Goal: Task Accomplishment & Management: Manage account settings

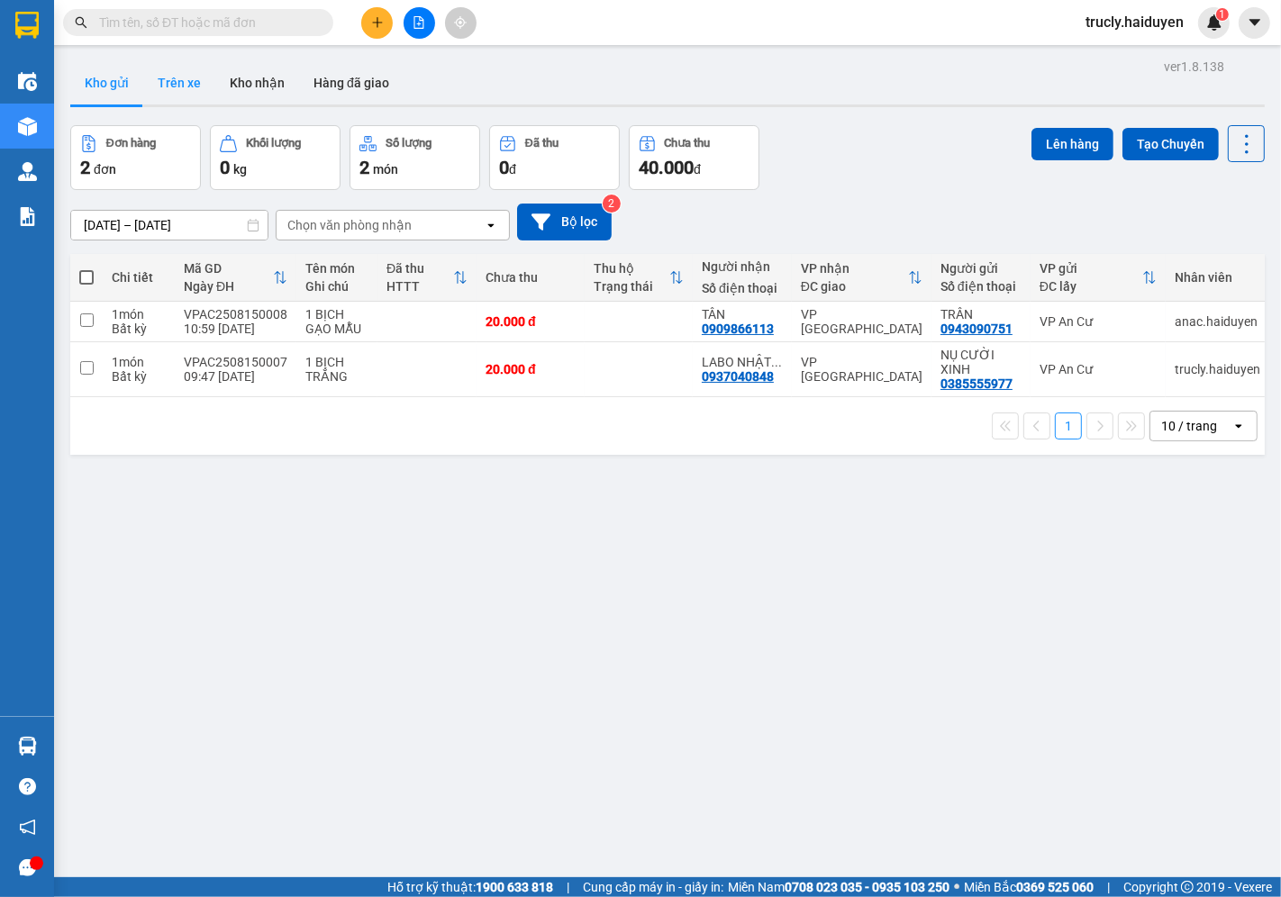
click at [169, 86] on button "Trên xe" at bounding box center [179, 82] width 72 height 43
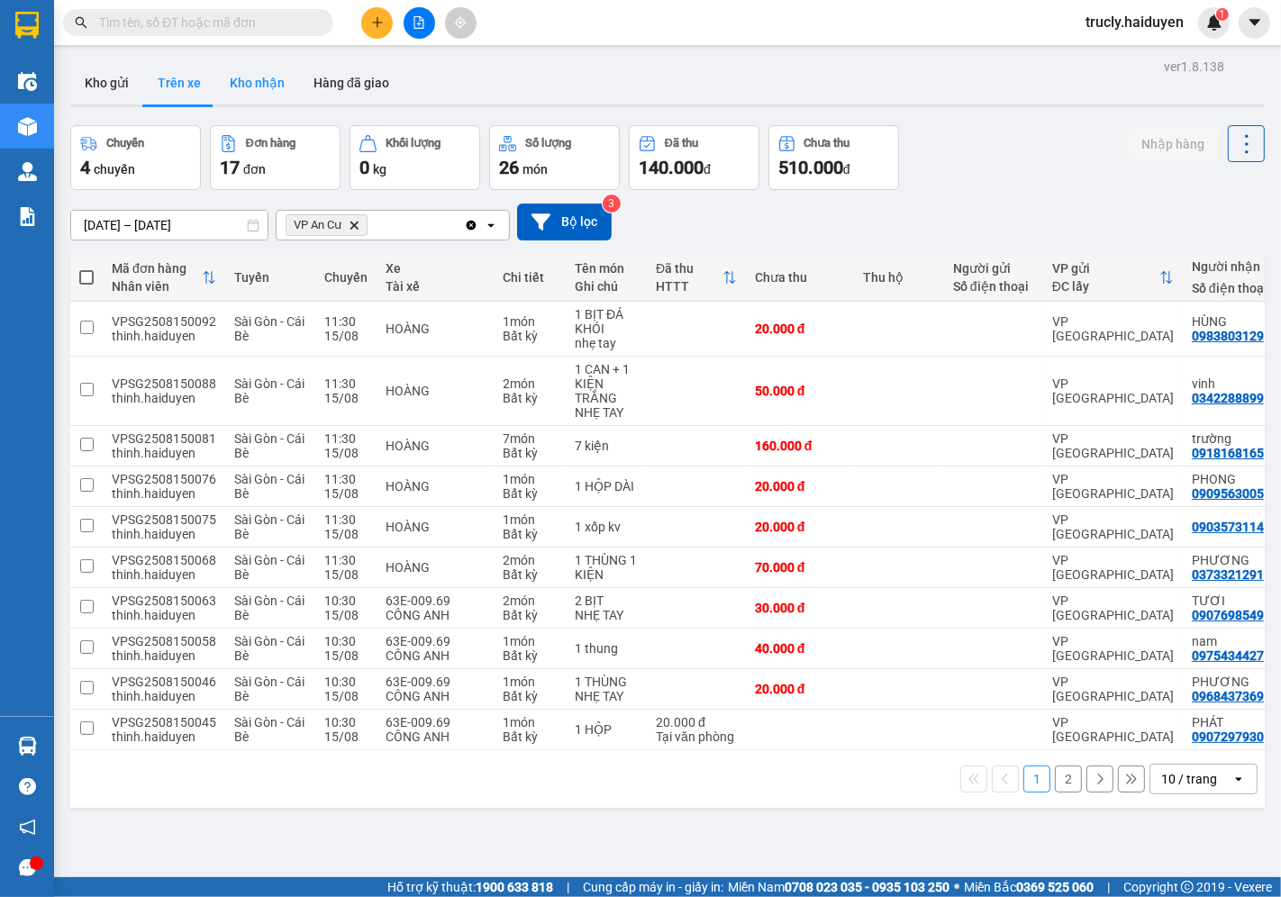
click at [277, 86] on button "Kho nhận" at bounding box center [257, 82] width 84 height 43
type input "[DATE] – [DATE]"
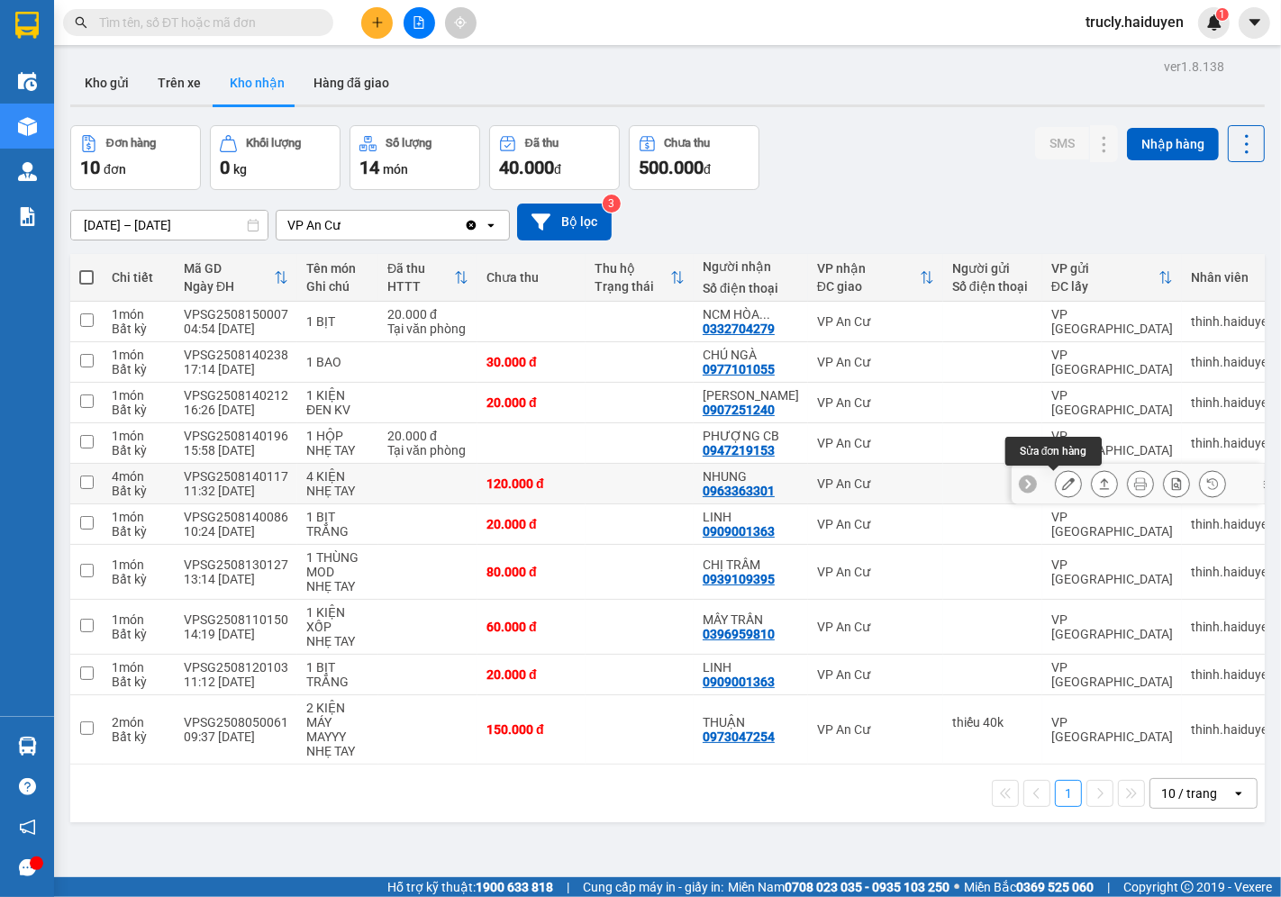
click at [1056, 482] on button at bounding box center [1068, 484] width 25 height 32
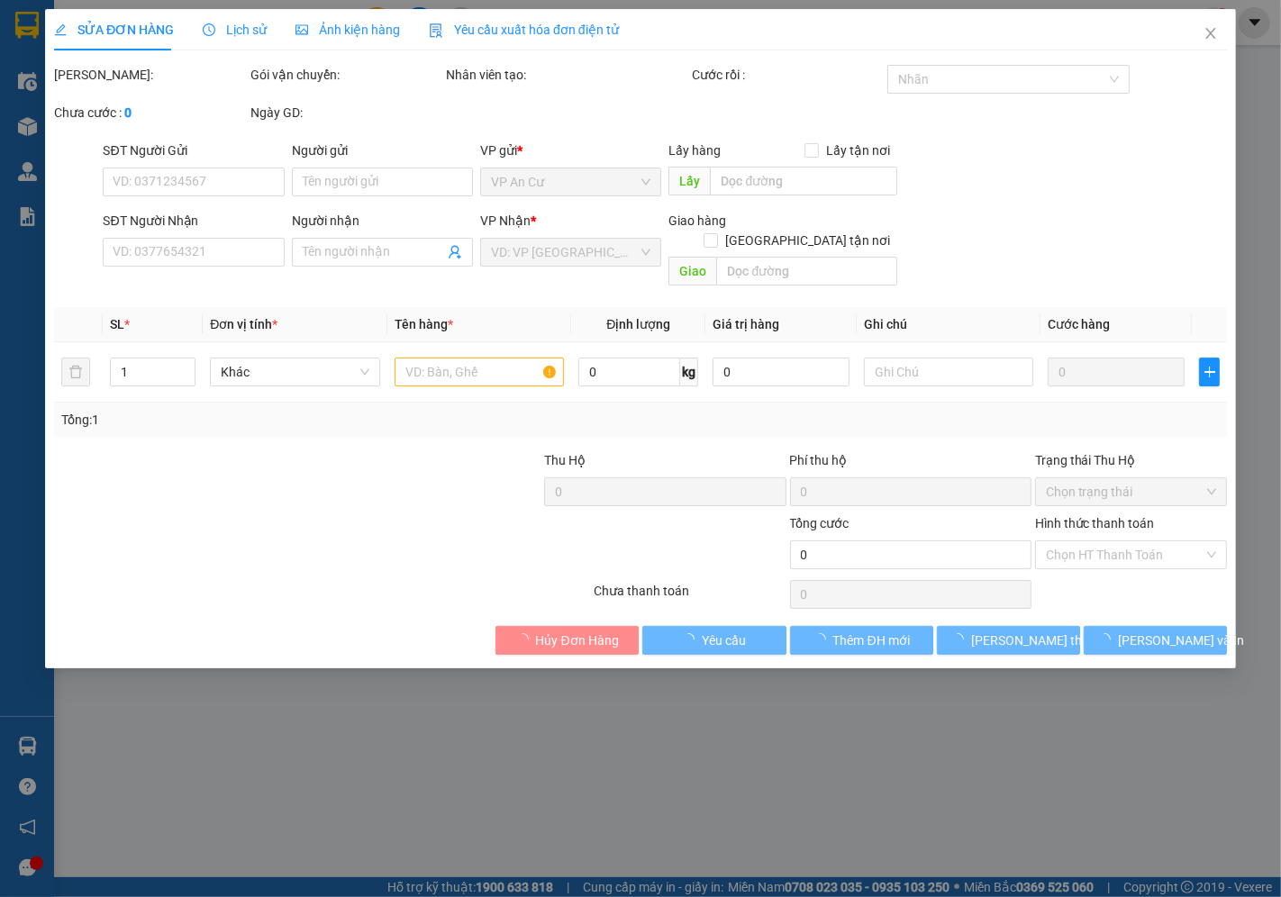
type input "0963363301"
type input "NHUNG"
type input "120.000"
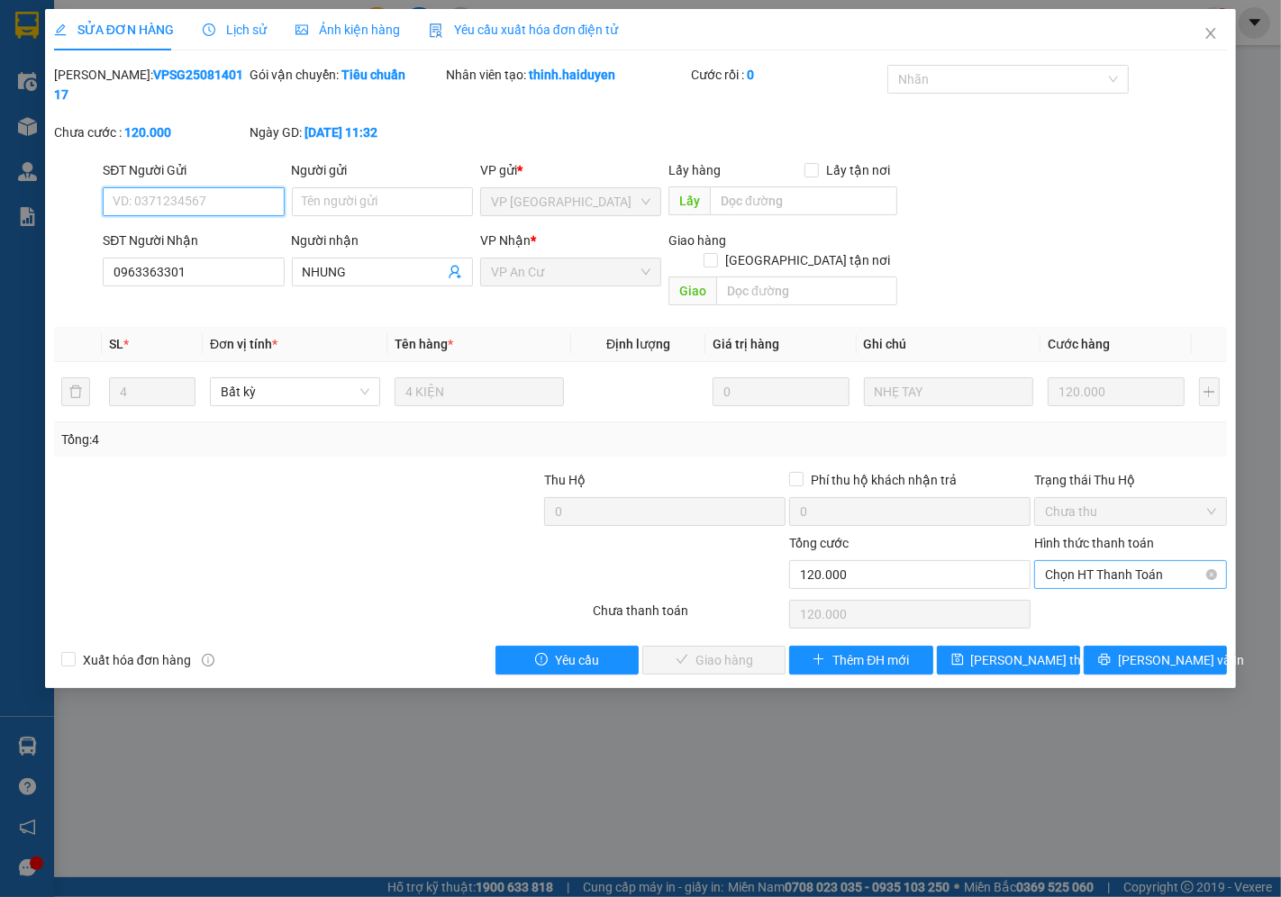
click at [1147, 561] on span "Chọn HT Thanh Toán" at bounding box center [1130, 574] width 171 height 27
click at [1099, 579] on div "Tại văn phòng" at bounding box center [1131, 571] width 171 height 20
type input "0"
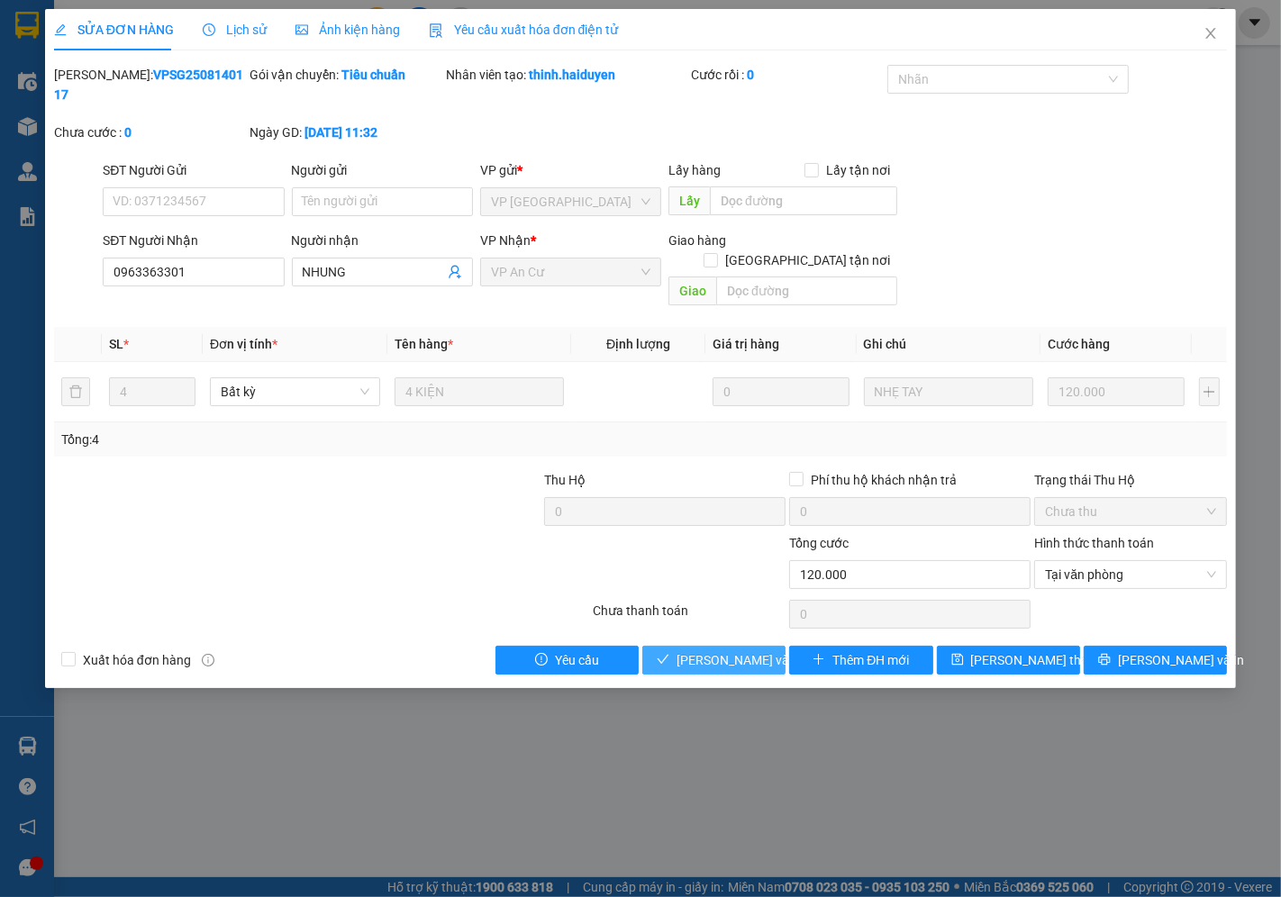
click at [733, 650] on span "[PERSON_NAME] và [PERSON_NAME] hàng" at bounding box center [763, 660] width 173 height 20
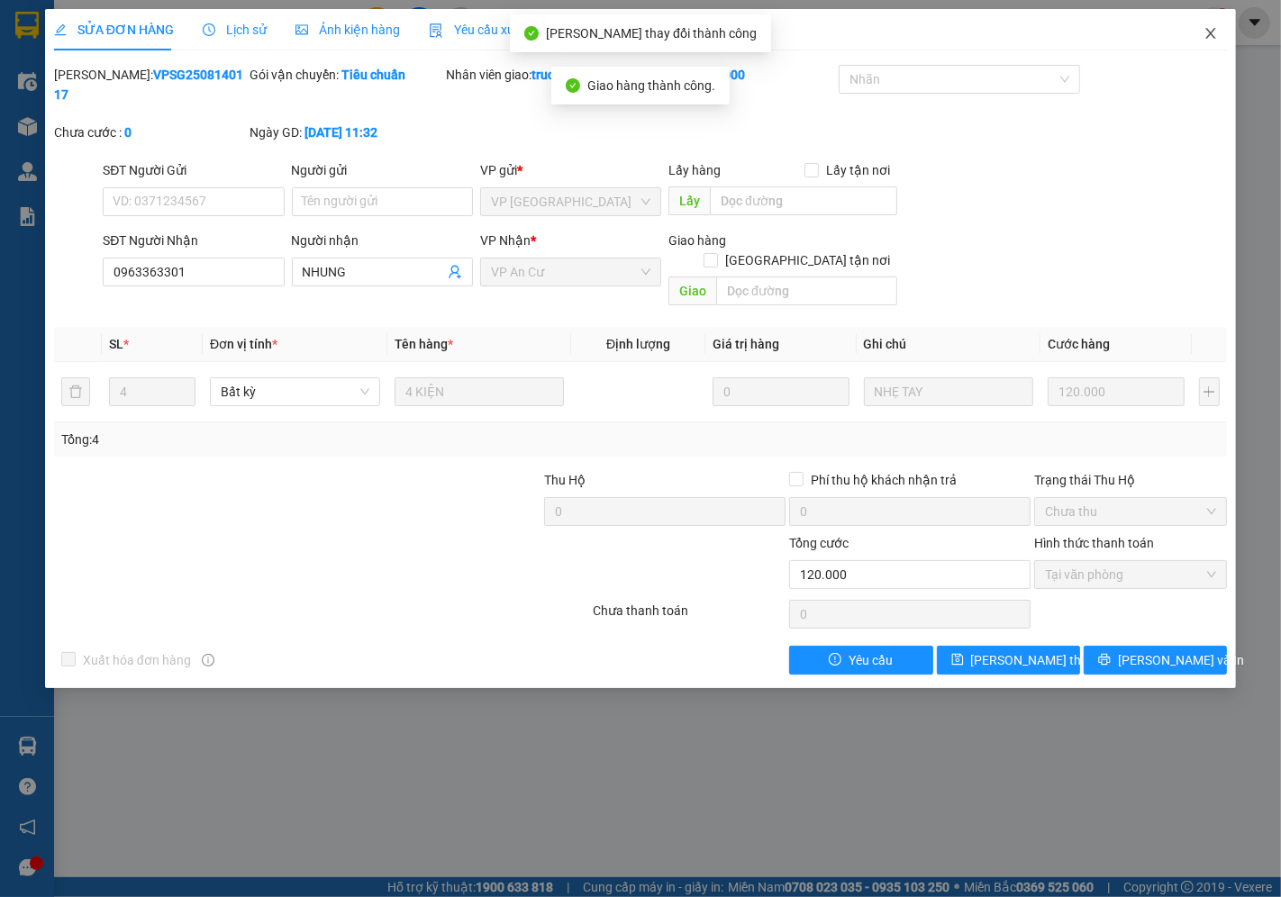
click at [1205, 37] on icon "close" at bounding box center [1211, 33] width 14 height 14
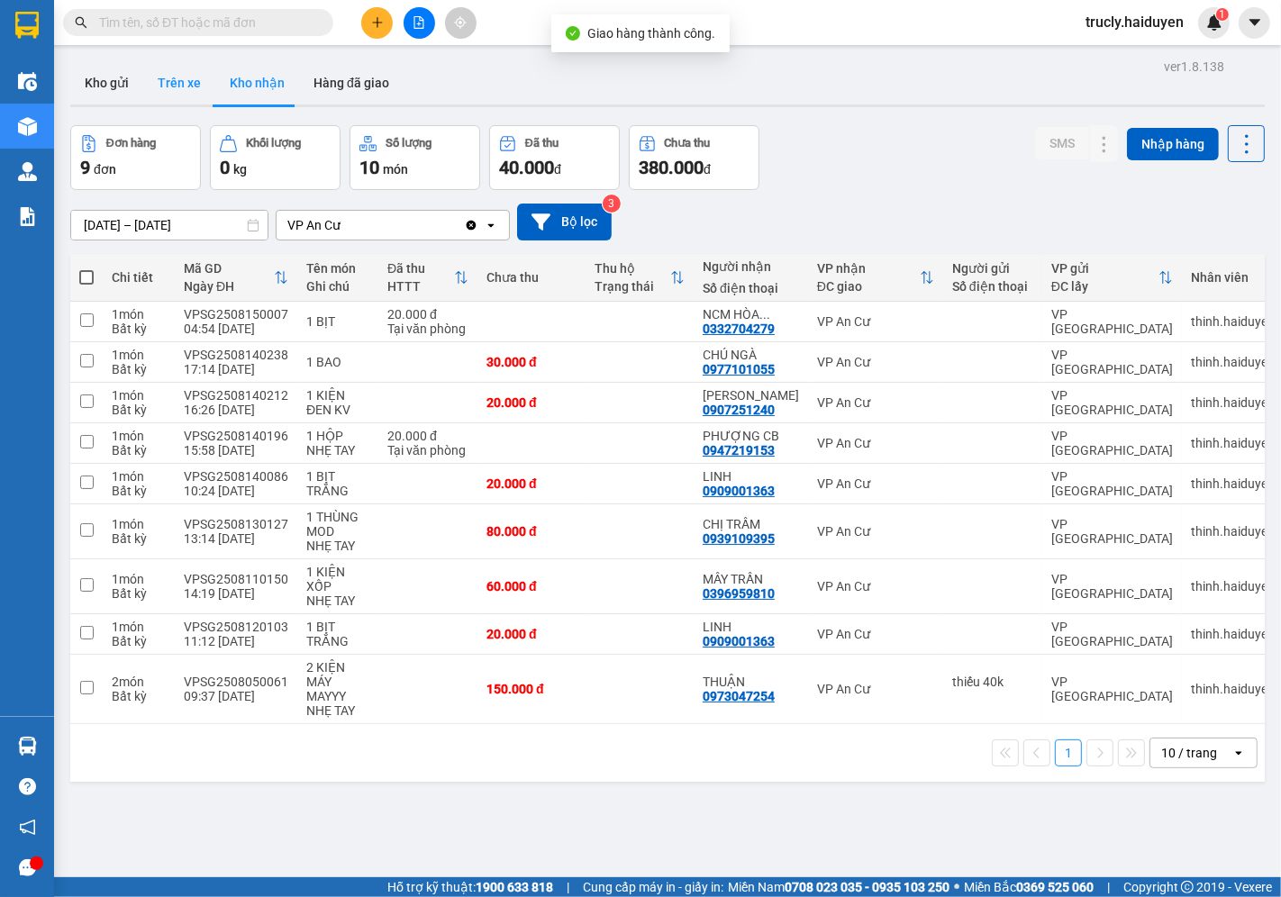
click at [191, 86] on button "Trên xe" at bounding box center [179, 82] width 72 height 43
type input "[DATE] – [DATE]"
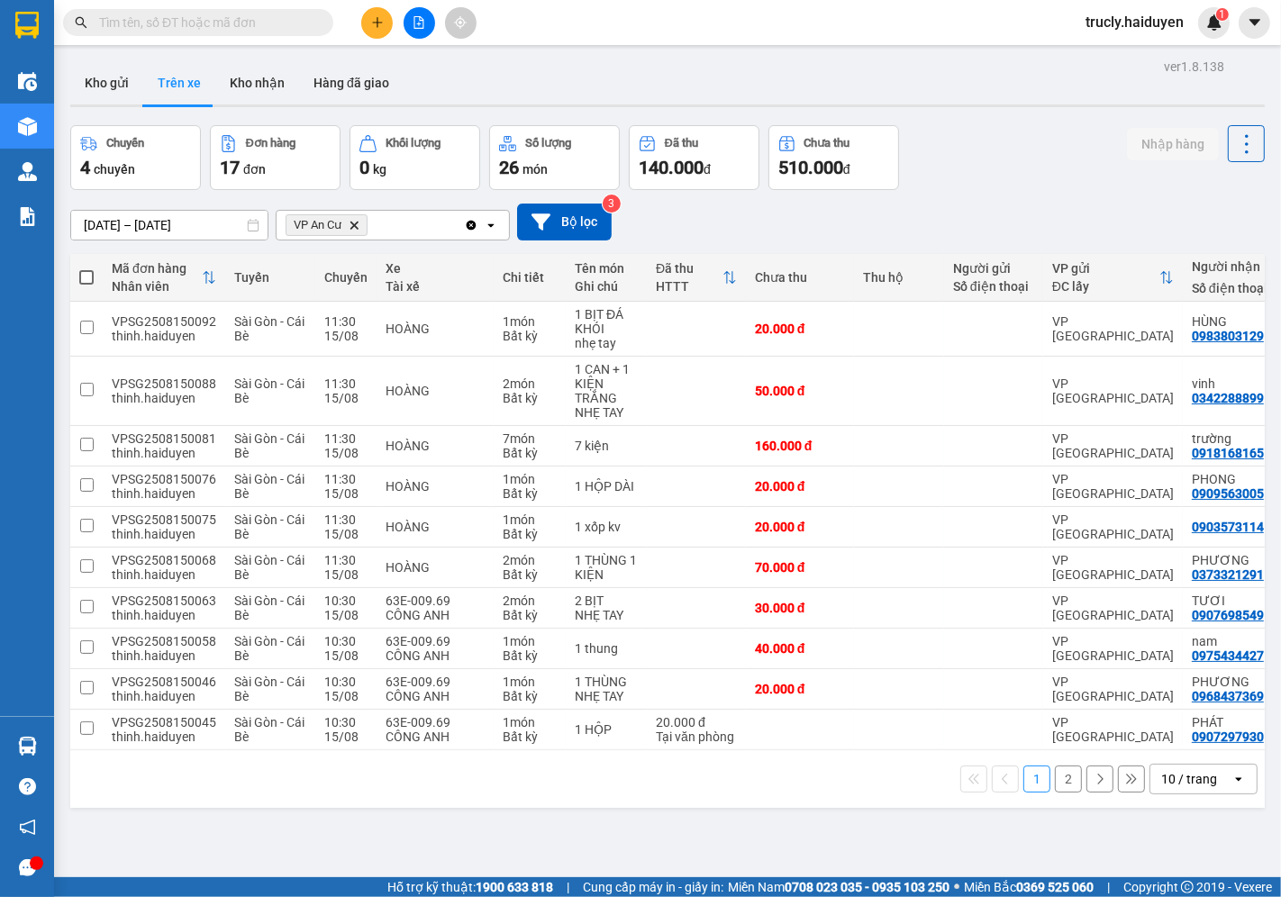
click at [1058, 782] on button "2" at bounding box center [1068, 779] width 27 height 27
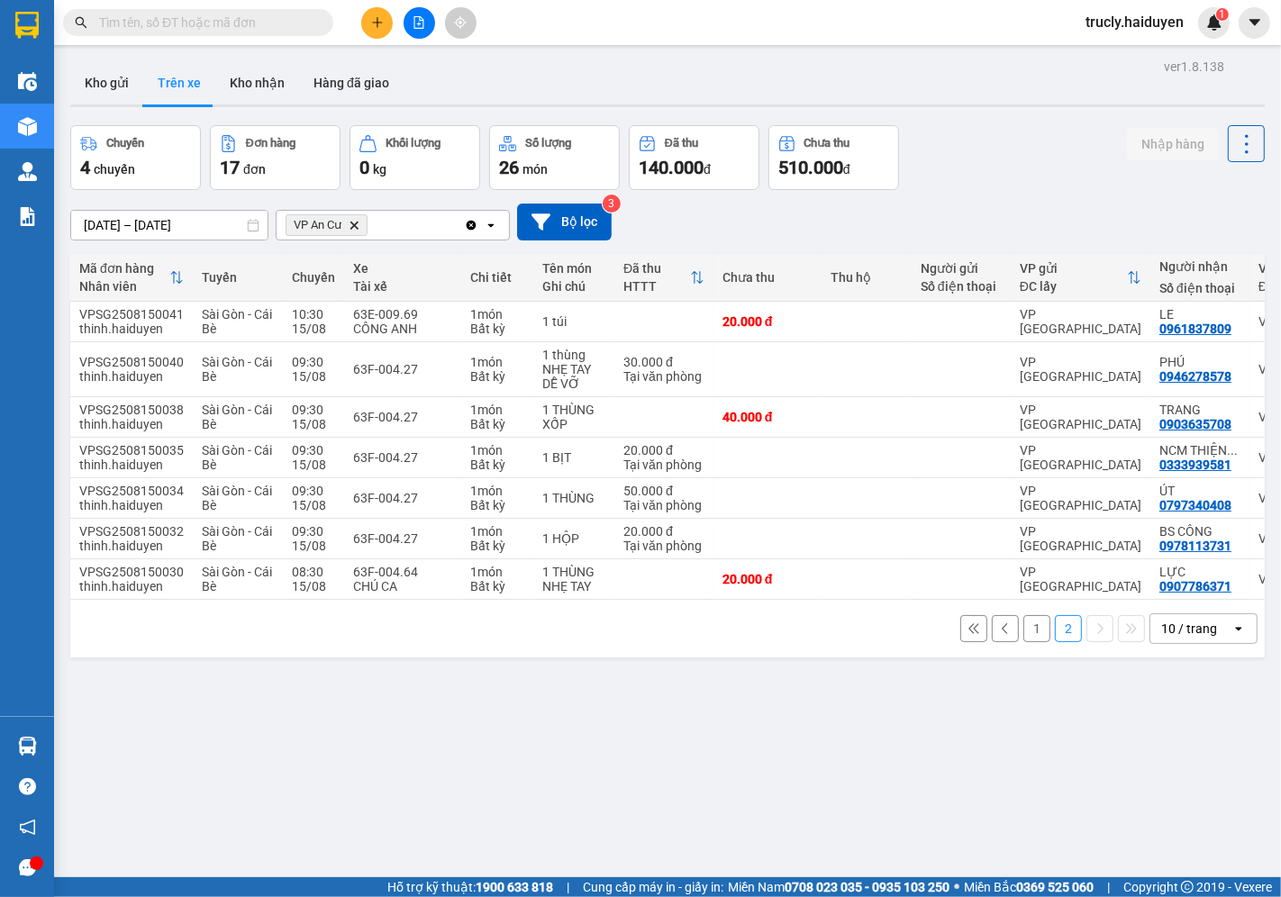
scroll to position [0, 37]
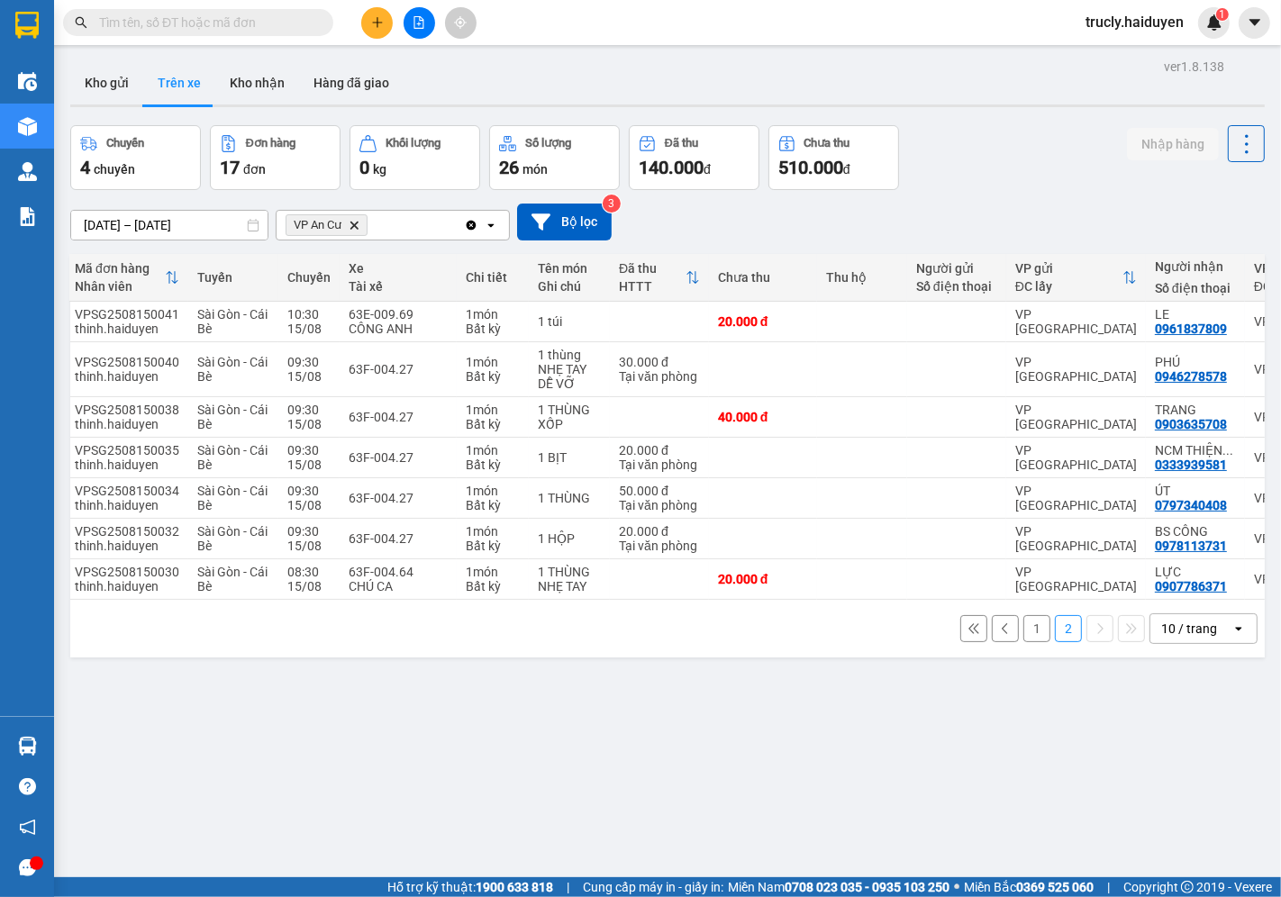
click at [1023, 640] on button "1" at bounding box center [1036, 628] width 27 height 27
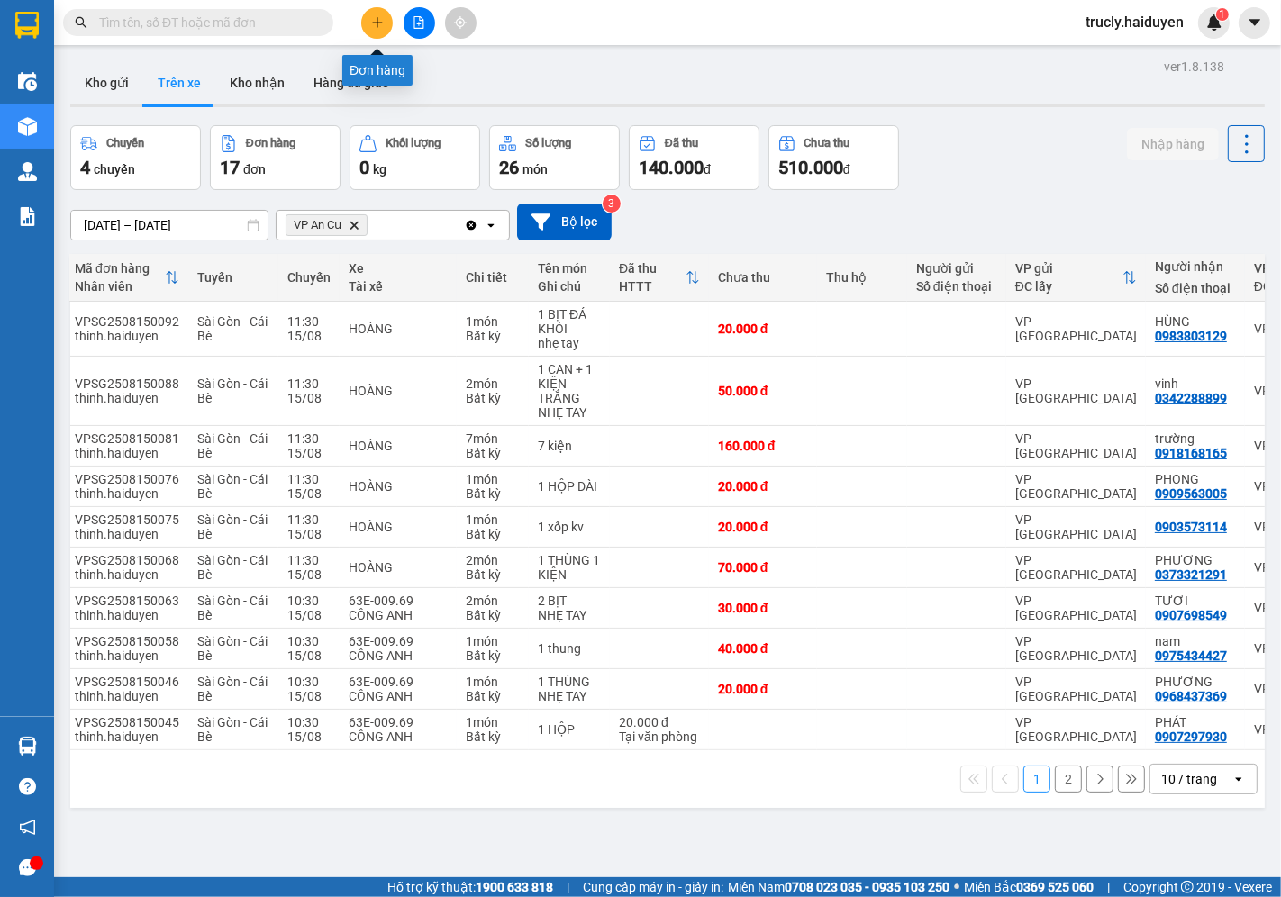
click at [376, 19] on icon "plus" at bounding box center [377, 22] width 13 height 13
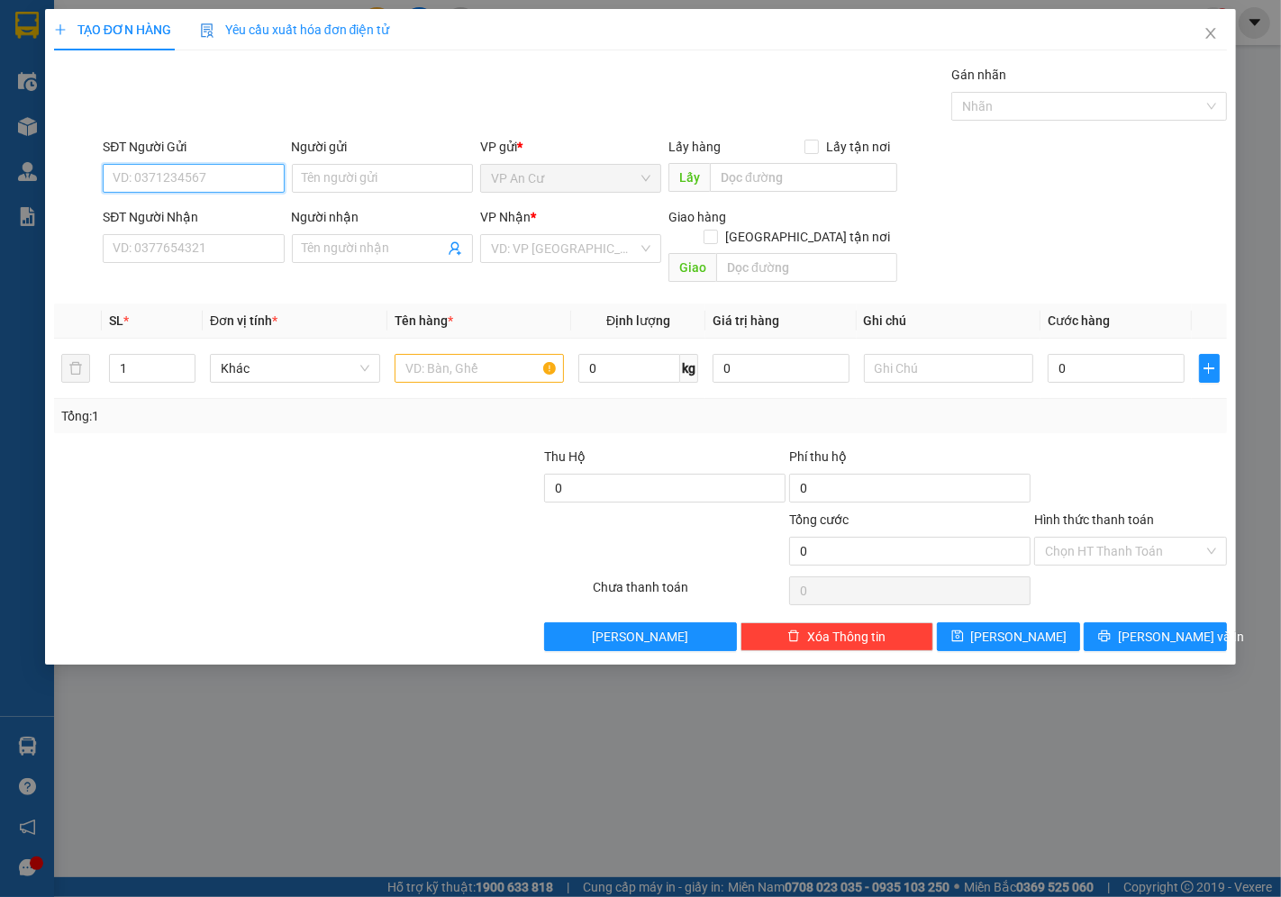
click at [175, 177] on input "SĐT Người Gửi" at bounding box center [193, 178] width 181 height 29
type input "619"
click at [205, 171] on input "619" at bounding box center [193, 178] width 181 height 29
type input "0978124690"
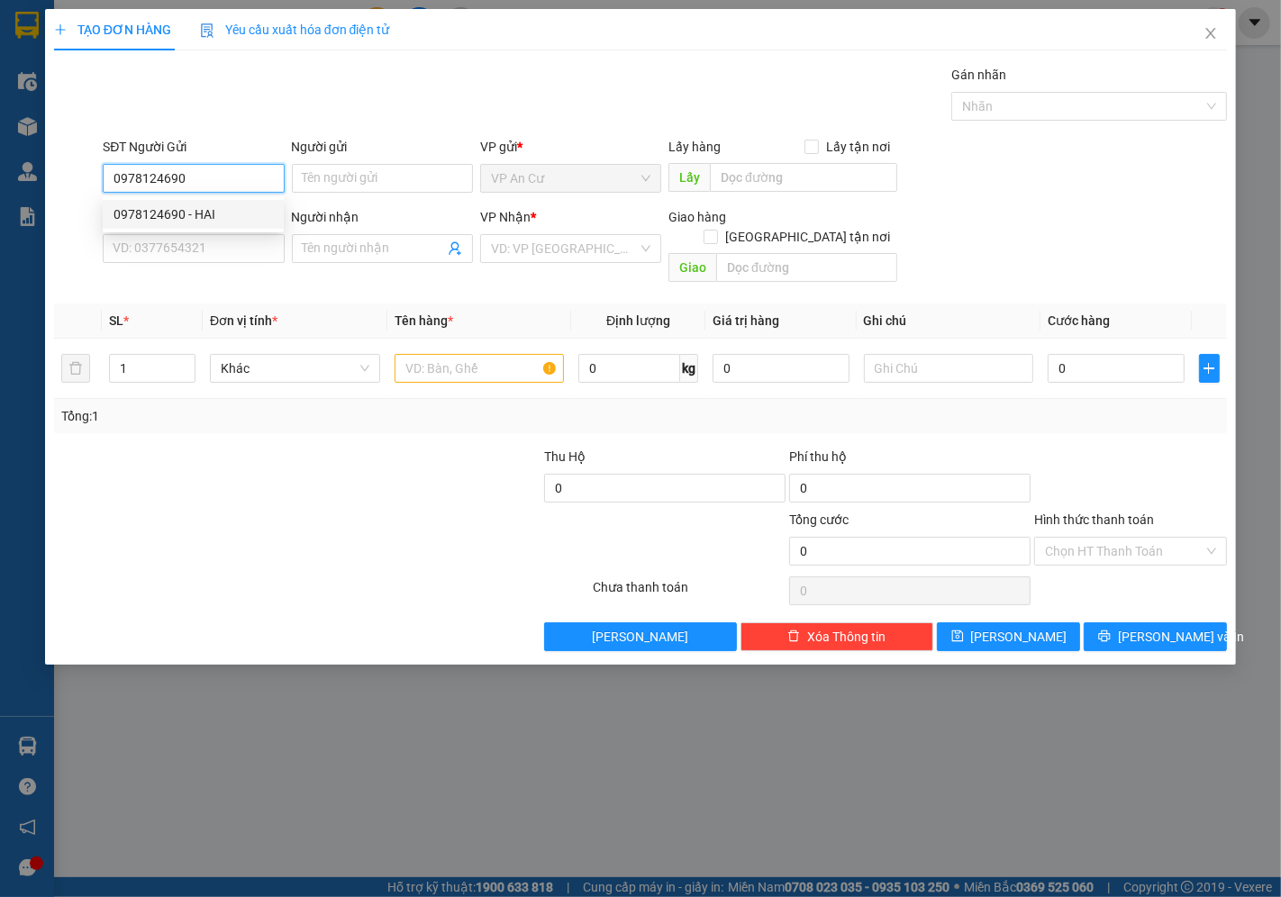
click at [165, 217] on div "0978124690 - HAI" at bounding box center [193, 215] width 159 height 20
type input "HAI"
type input "0962949400"
type input "NHUNG"
type input "30.000"
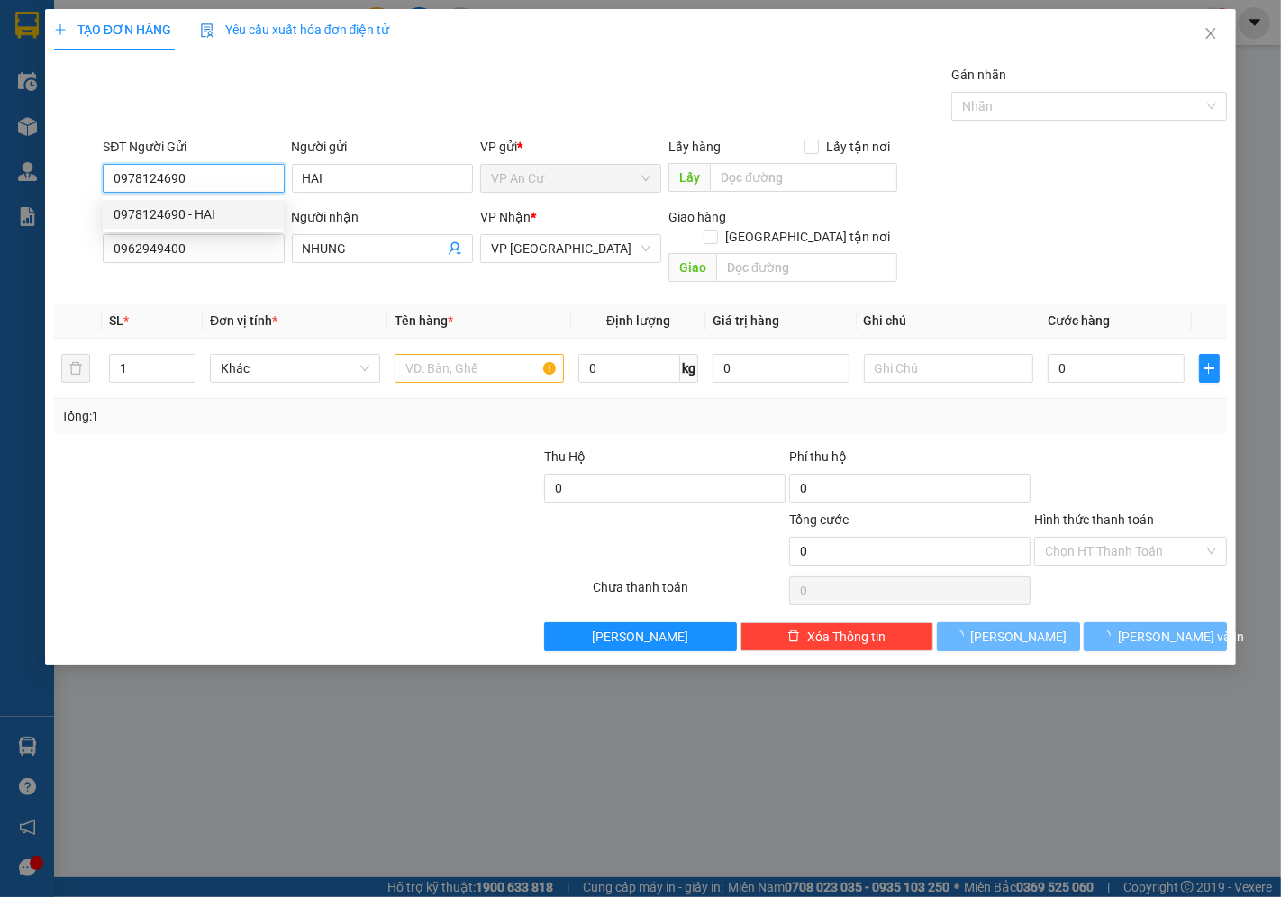
type input "30.000"
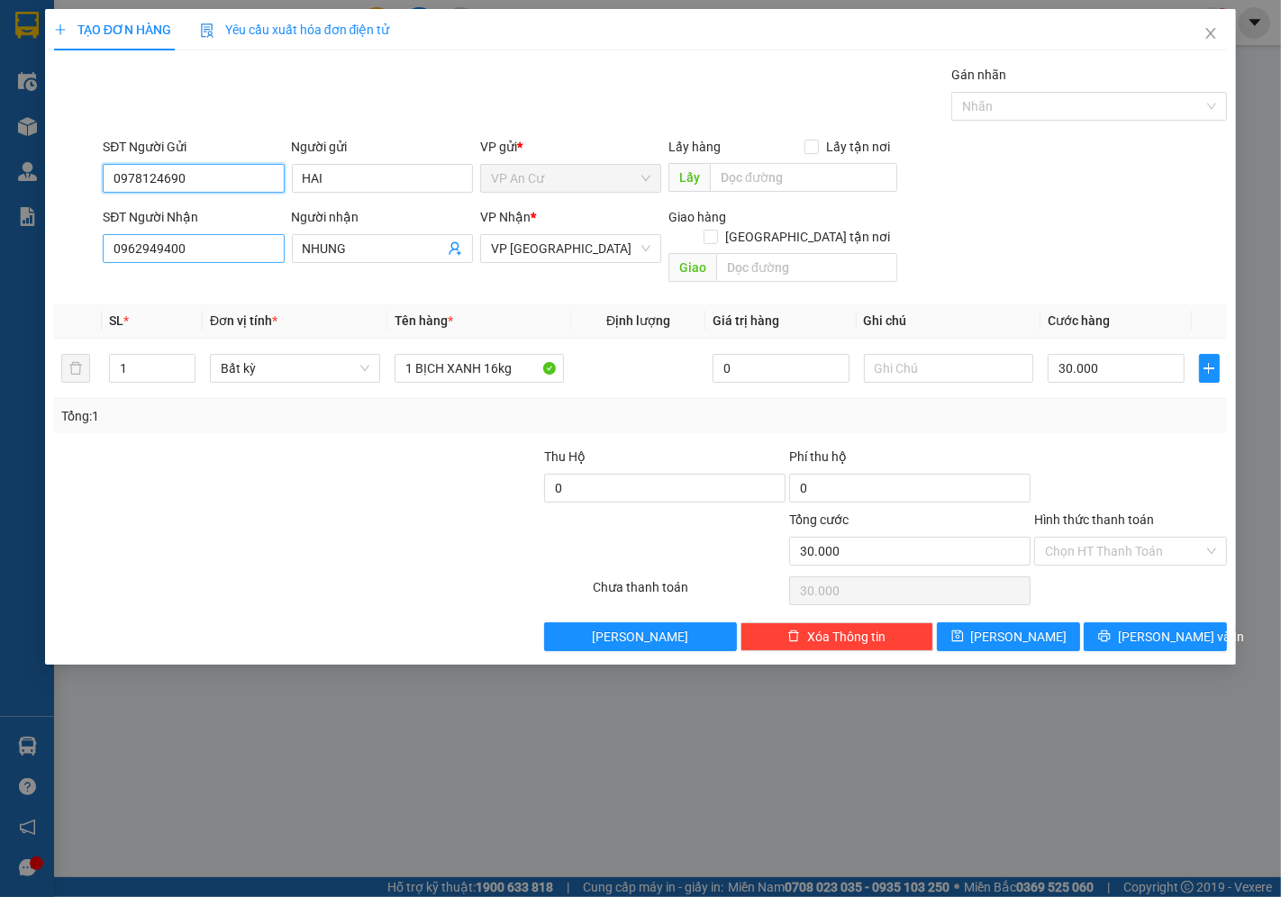
type input "0978124690"
click at [199, 254] on input "0962949400" at bounding box center [193, 248] width 181 height 29
click at [204, 253] on input "0962949400" at bounding box center [193, 248] width 181 height 29
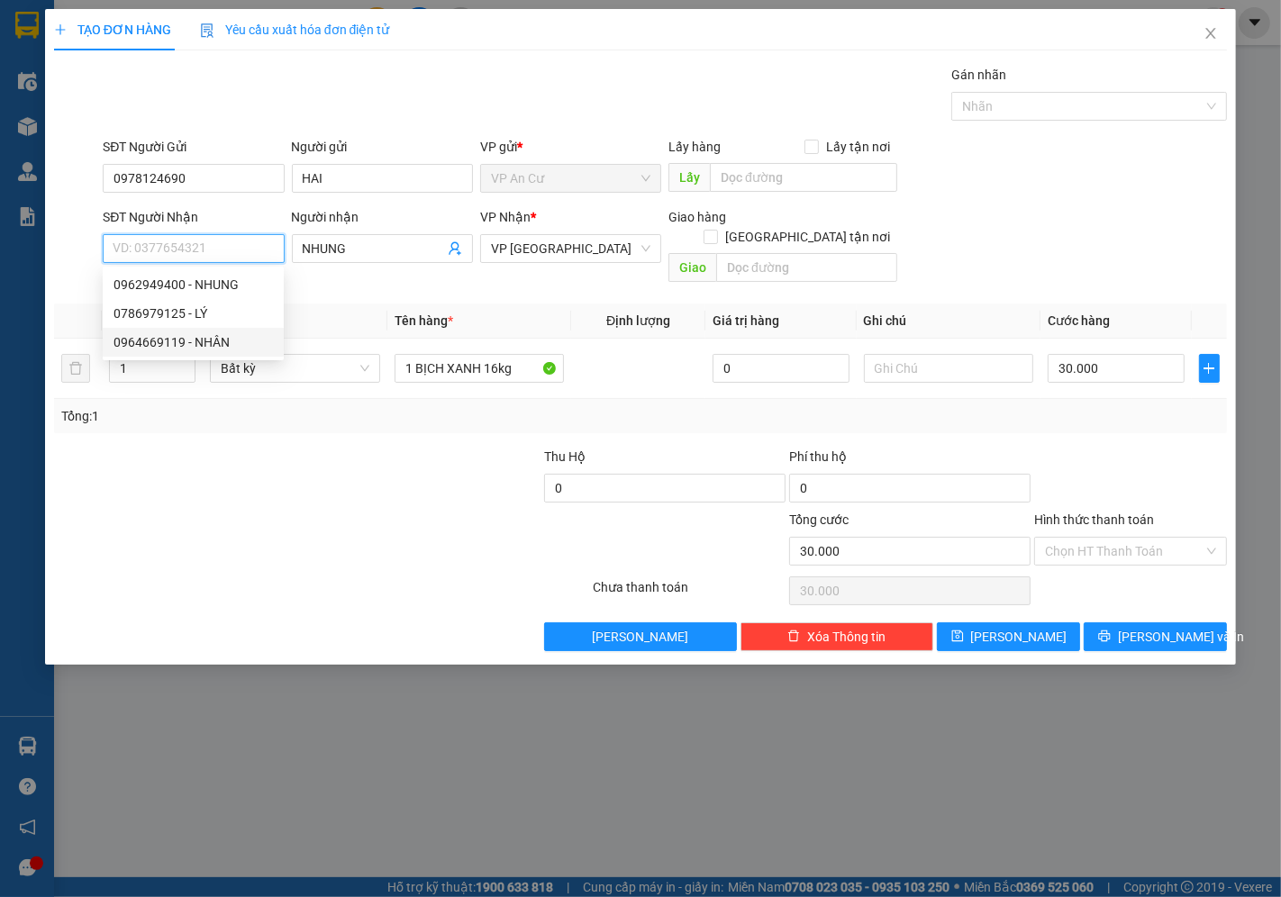
click at [180, 341] on div "0964669119 - NHÂN" at bounding box center [193, 342] width 159 height 20
type input "0964669119"
type input "NHÂN"
type input "20.000"
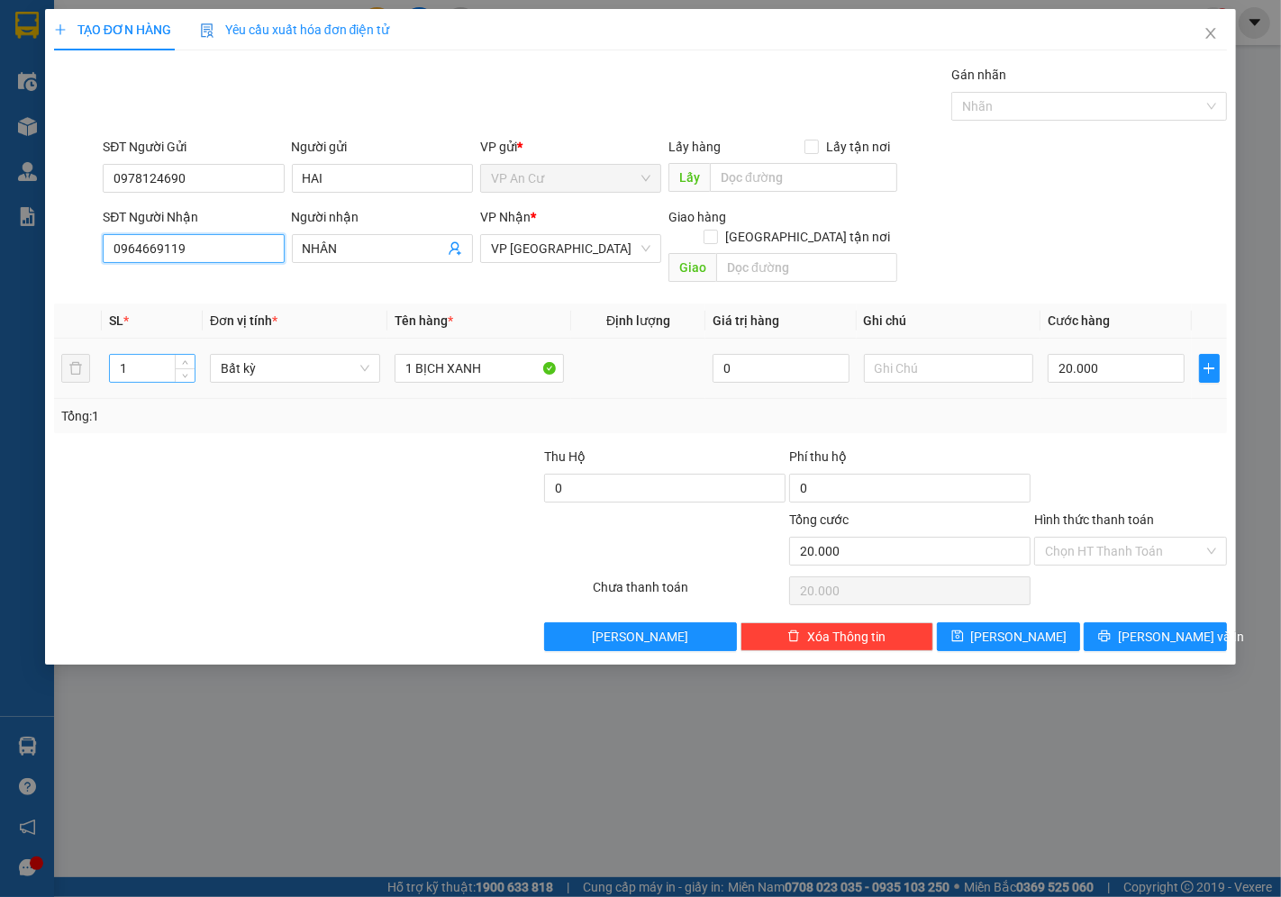
type input "0964669119"
click at [138, 355] on input "1" at bounding box center [152, 368] width 85 height 27
type input "2"
click at [500, 355] on input "1 BỊCH XANH" at bounding box center [480, 368] width 170 height 29
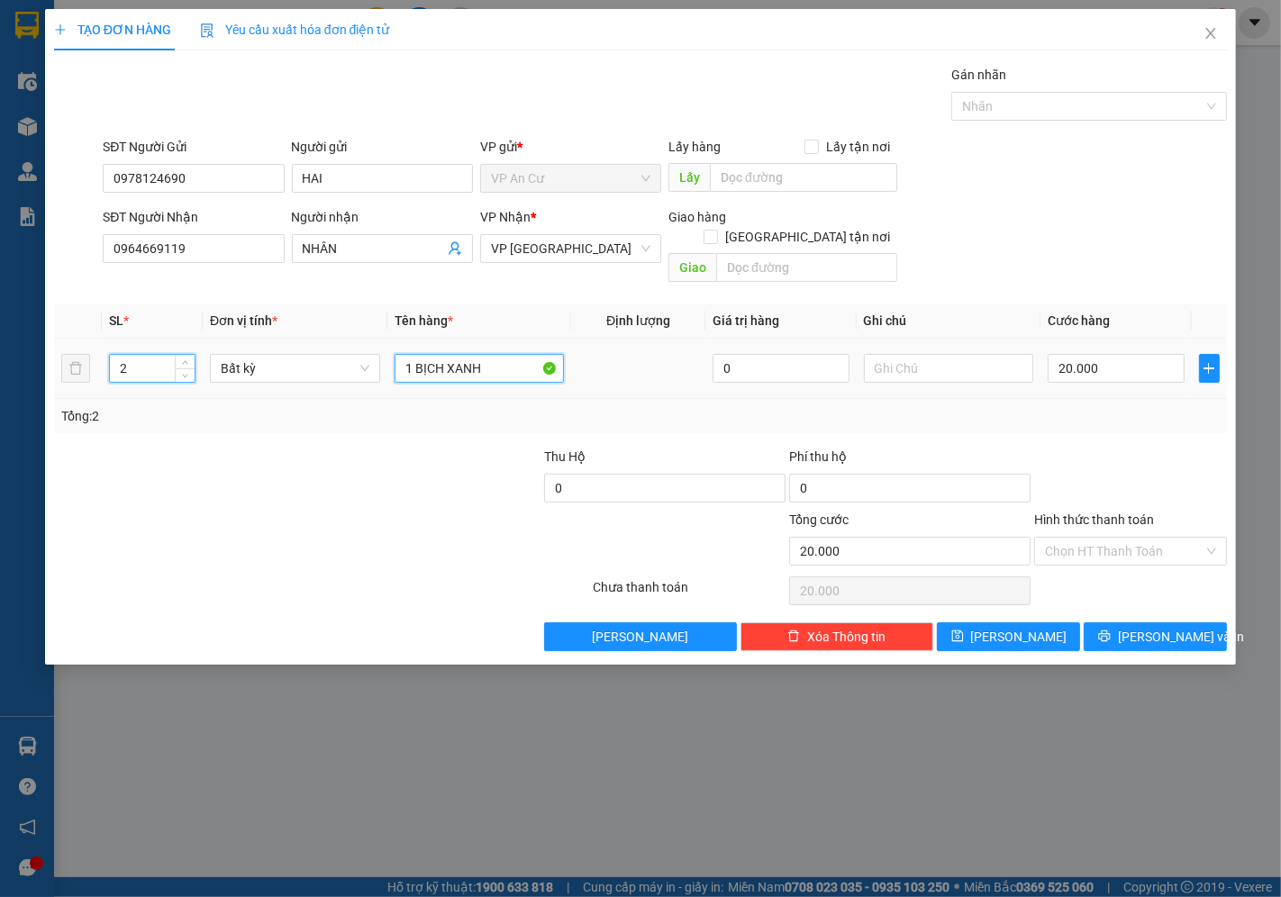
click at [500, 355] on input "1 BỊCH XANH" at bounding box center [480, 368] width 170 height 29
type input "0"
click at [500, 355] on input "1 BỊCH XANH" at bounding box center [480, 368] width 170 height 29
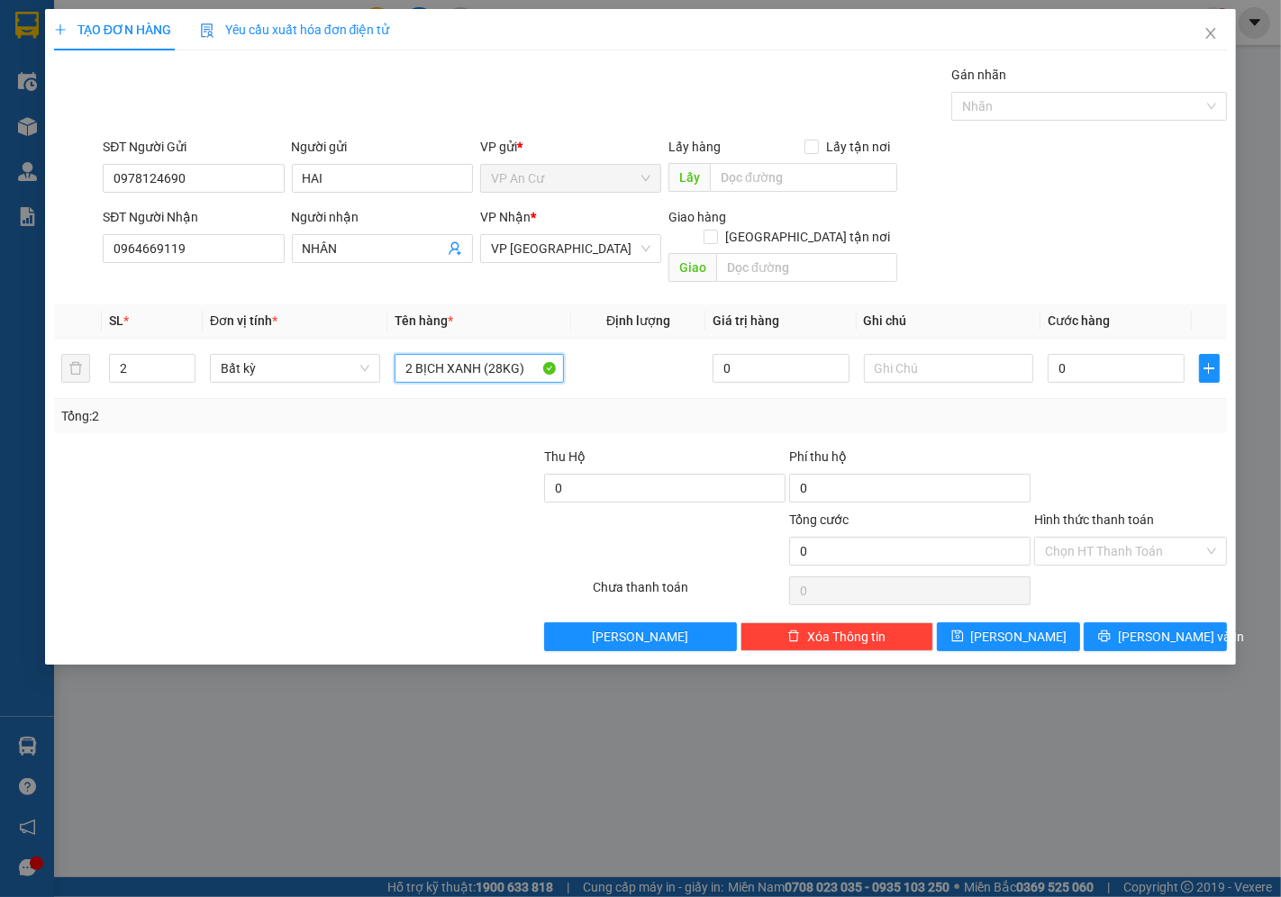
type input "2 BỊCH XANH (28KG)"
click at [405, 447] on div at bounding box center [419, 478] width 245 height 63
click at [473, 356] on input "2 BỊCH XANH (28KG)" at bounding box center [480, 368] width 170 height 29
drag, startPoint x: 398, startPoint y: 482, endPoint x: 814, endPoint y: 430, distance: 419.5
click at [403, 482] on div at bounding box center [419, 478] width 245 height 63
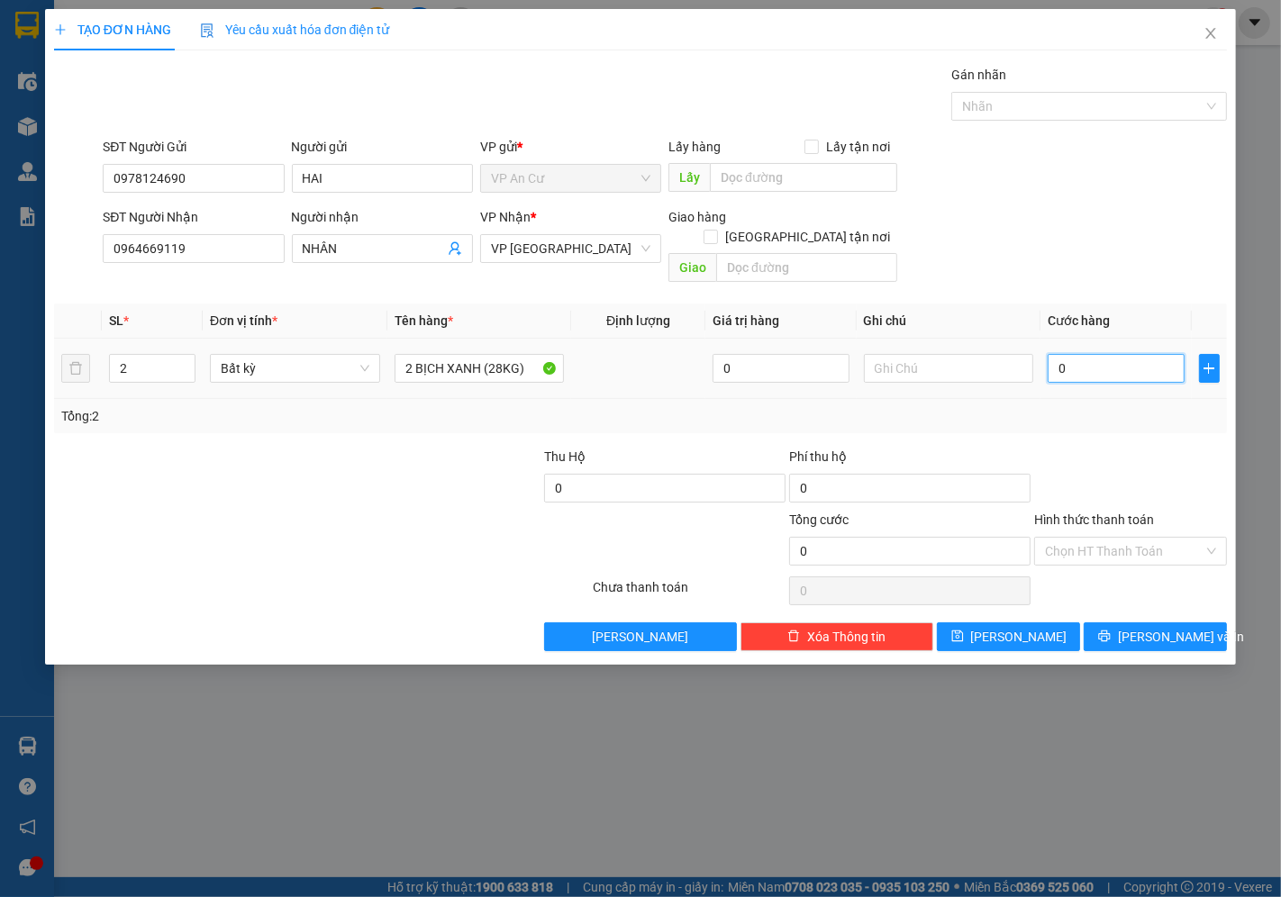
click at [1076, 354] on input "0" at bounding box center [1116, 368] width 136 height 29
type input "6"
type input "60"
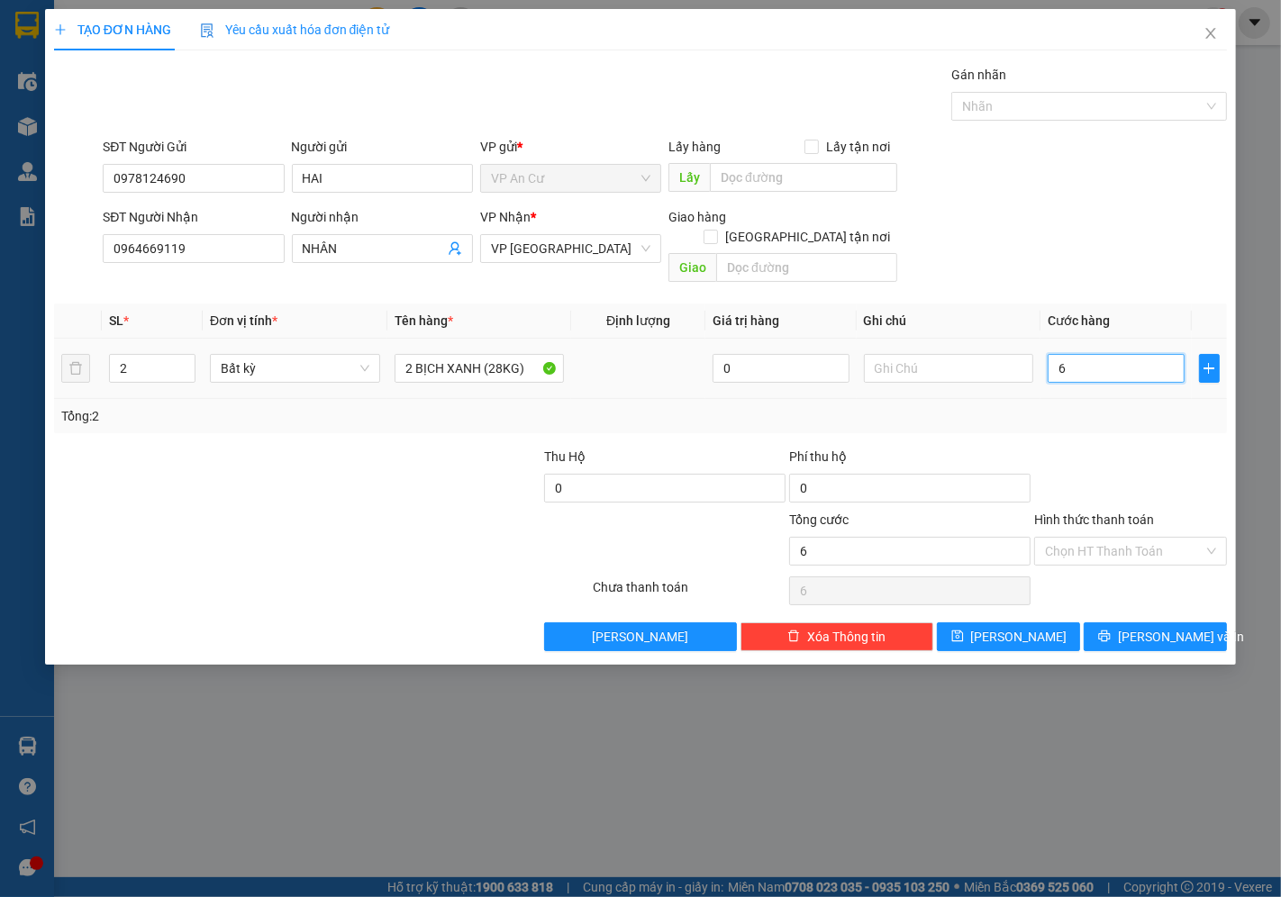
type input "60"
type input "60.000"
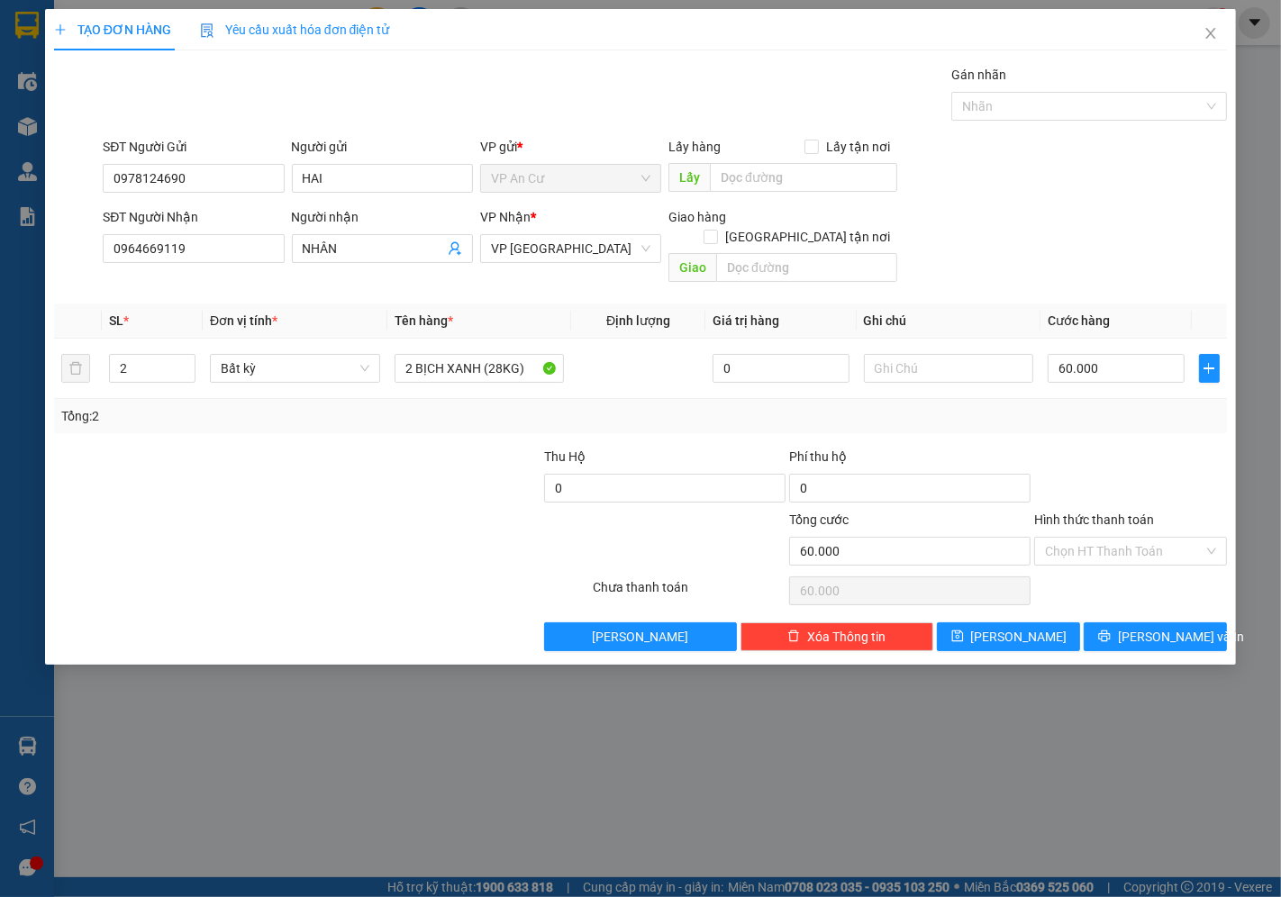
click at [1105, 481] on div at bounding box center [1130, 478] width 196 height 63
click at [1088, 538] on input "Hình thức thanh toán" at bounding box center [1124, 551] width 159 height 27
click at [1087, 564] on div "Tại văn phòng" at bounding box center [1131, 568] width 171 height 20
type input "0"
click at [1119, 600] on div "Transit Pickup Surcharge Ids Transit Deliver Surcharge Ids Transit Deliver Surc…" at bounding box center [640, 358] width 1173 height 586
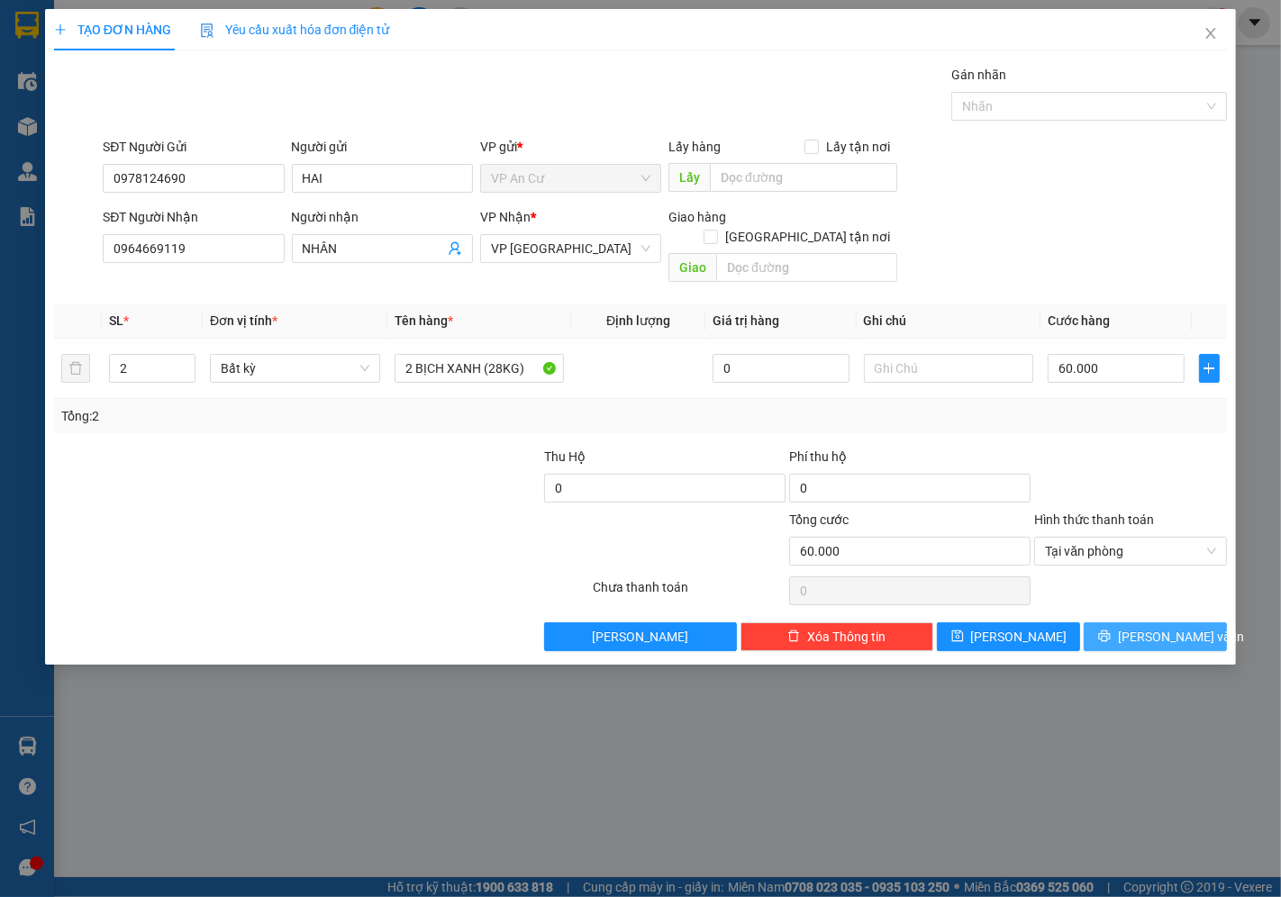
click at [1121, 623] on button "[PERSON_NAME] và In" at bounding box center [1155, 637] width 143 height 29
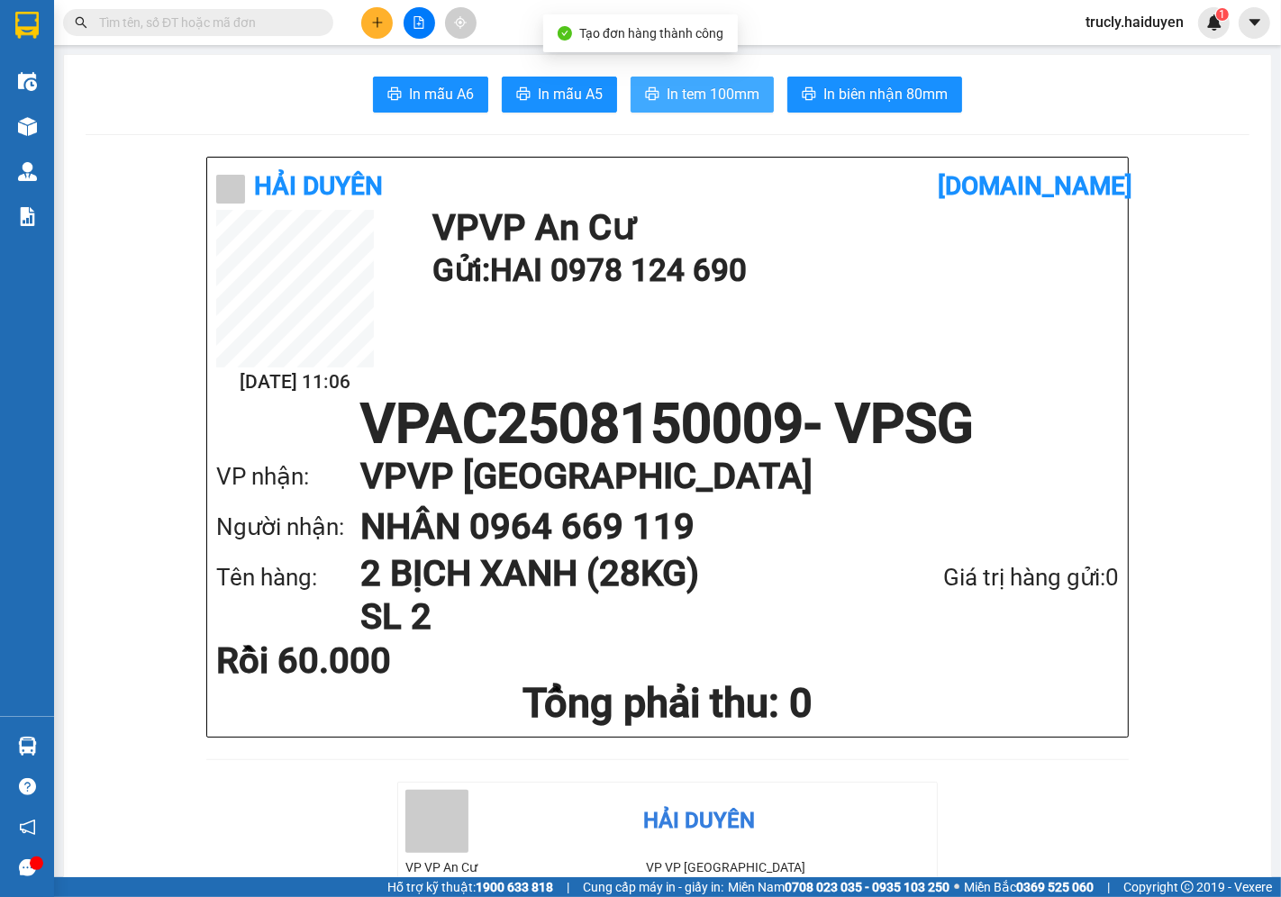
click at [726, 102] on span "In tem 100mm" at bounding box center [713, 94] width 93 height 23
drag, startPoint x: 1158, startPoint y: 150, endPoint x: 996, endPoint y: 129, distance: 162.7
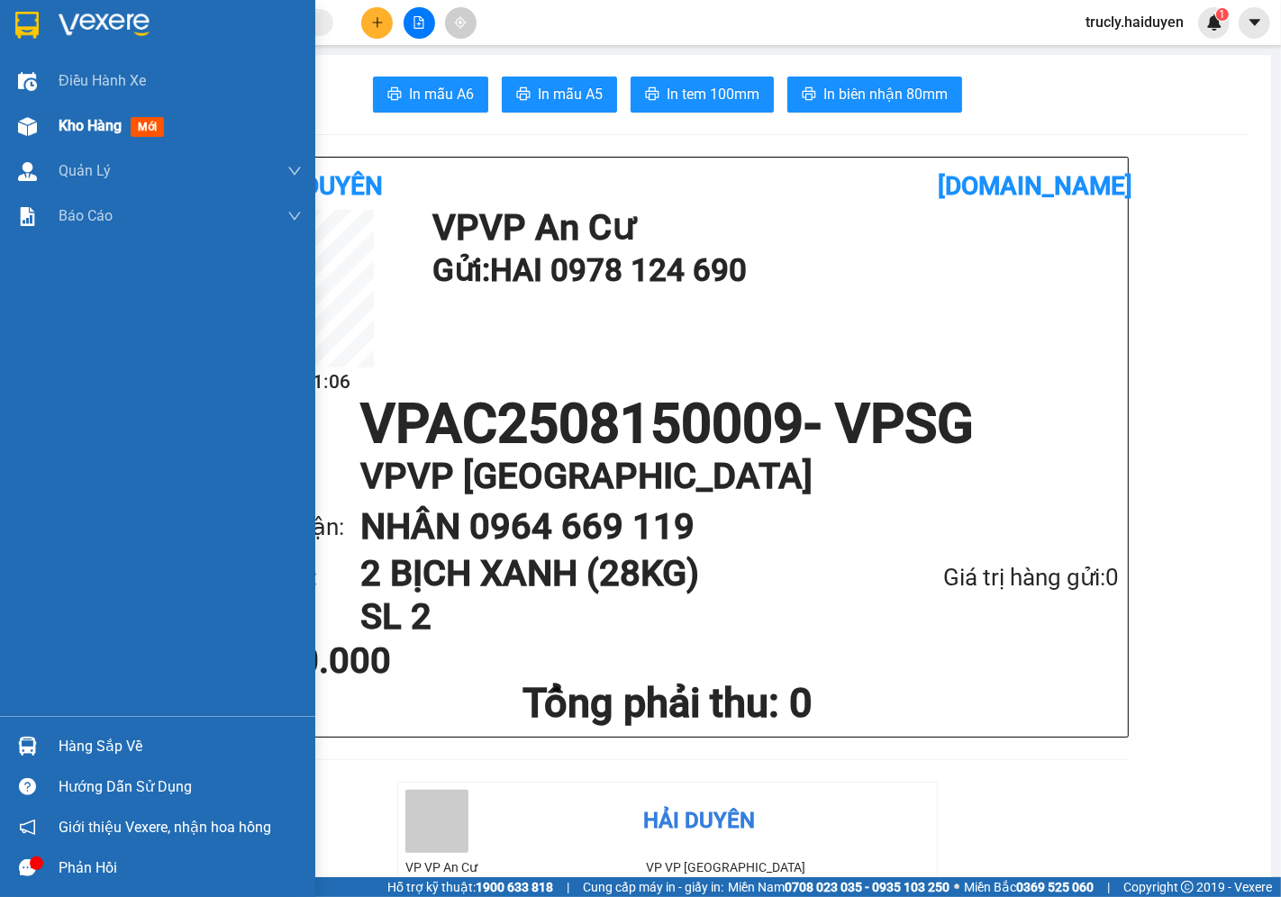
click at [41, 132] on div at bounding box center [28, 127] width 32 height 32
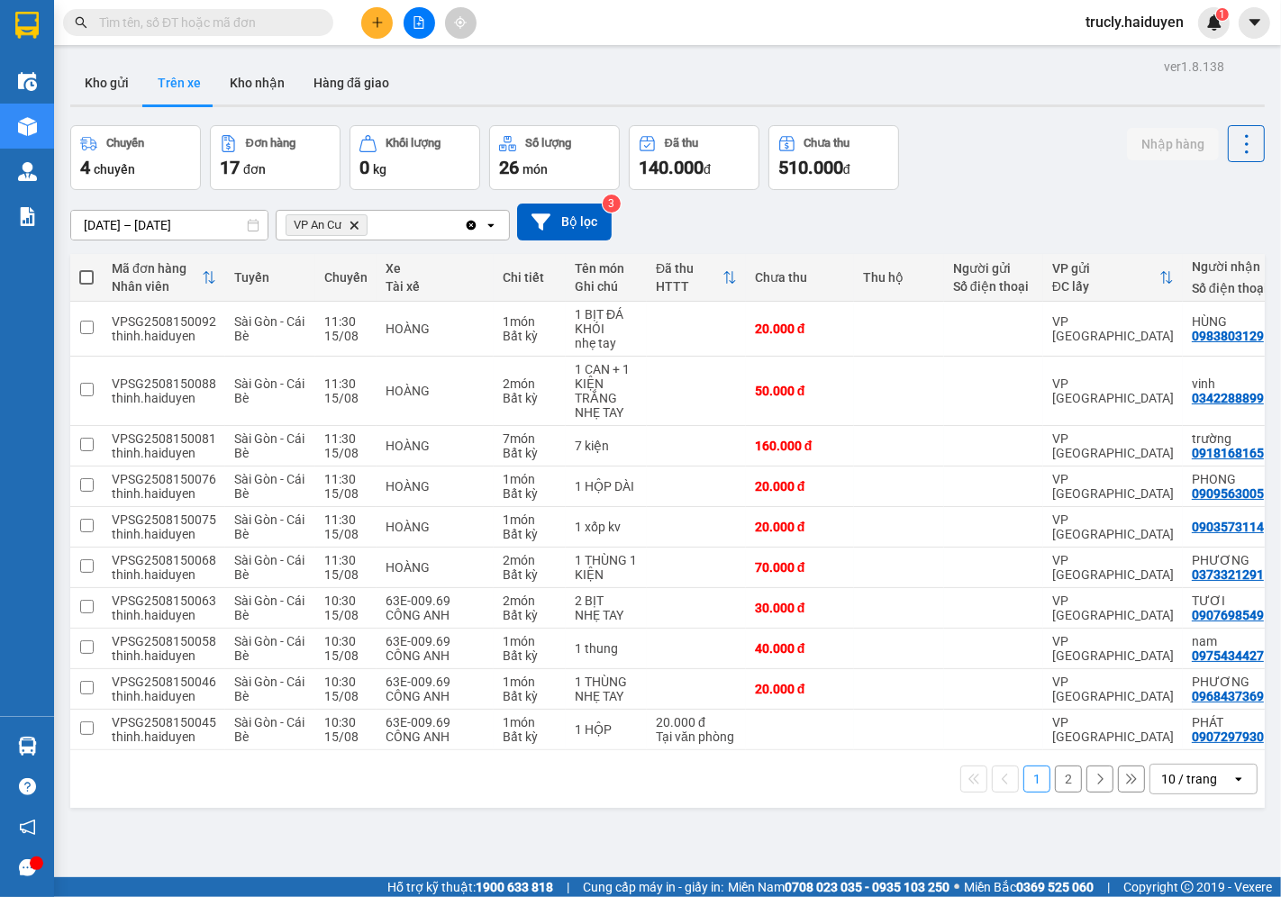
click at [1004, 166] on div "Chuyến 4 chuyến Đơn hàng 17 đơn Khối lượng 0 kg Số lượng 26 món Đã thu 140.000 …" at bounding box center [667, 157] width 1195 height 65
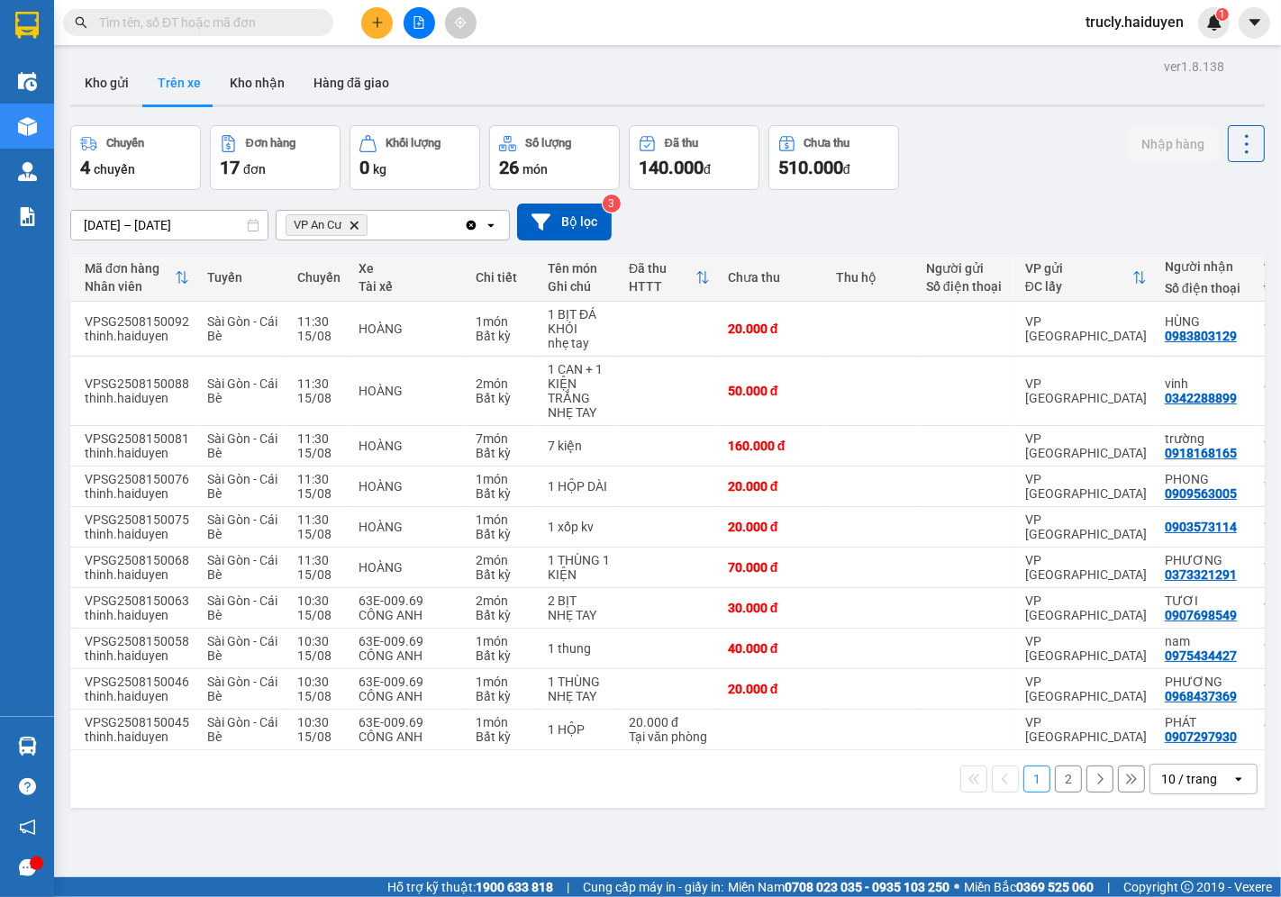
scroll to position [0, 32]
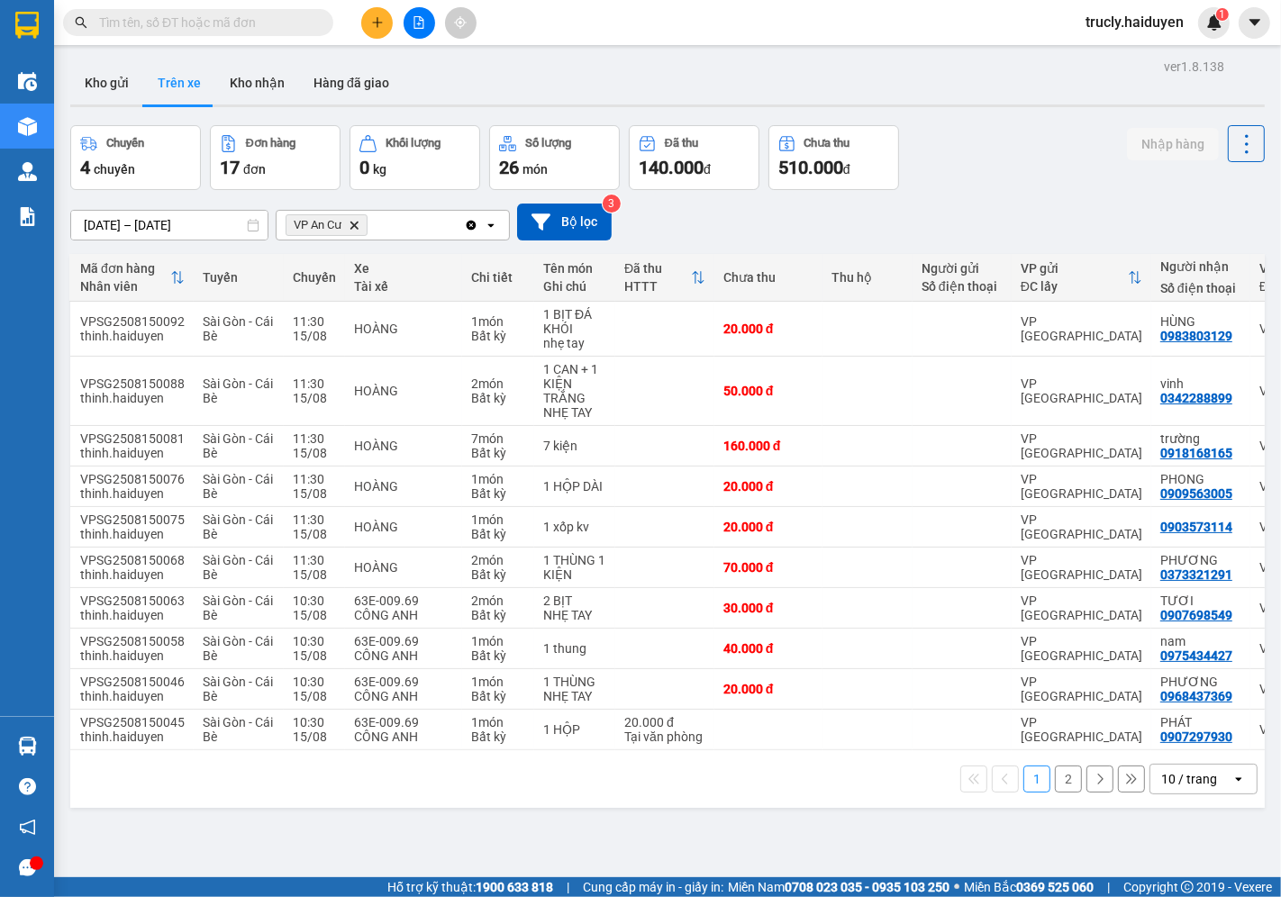
click at [814, 823] on div "ver 1.8.138 Kho gửi Trên xe Kho nhận Hàng đã giao Chuyến 4 chuyến Đơn hàng 17 đ…" at bounding box center [667, 502] width 1209 height 897
click at [106, 85] on button "Kho gửi" at bounding box center [106, 82] width 73 height 43
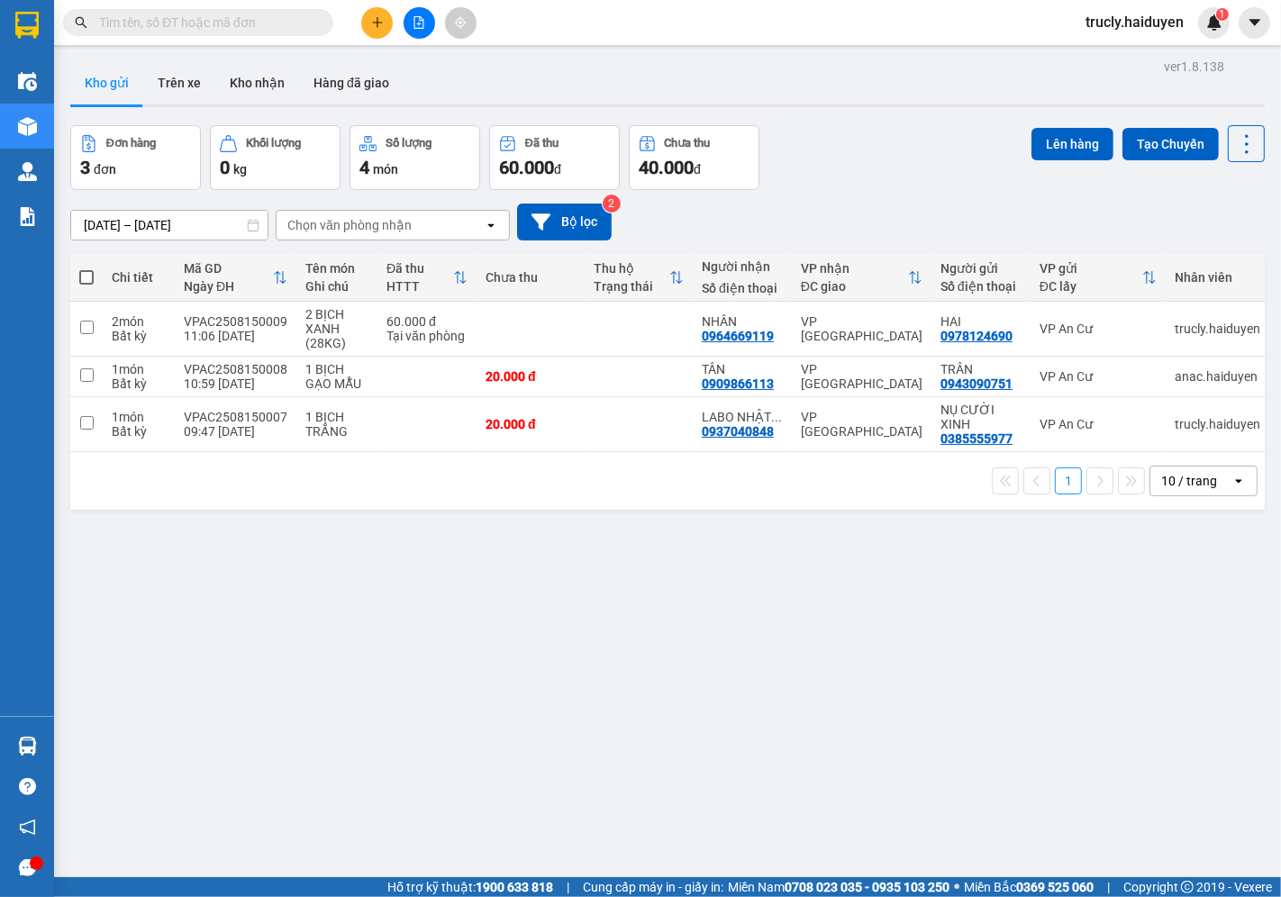
click at [908, 166] on div "Đơn hàng 3 đơn Khối lượng 0 kg Số lượng 4 món Đã thu 60.000 đ Chưa thu 40.000 đ…" at bounding box center [667, 157] width 1195 height 65
click at [330, 439] on div "1 BỊCH TRẮNG" at bounding box center [336, 424] width 63 height 29
checkbox input "true"
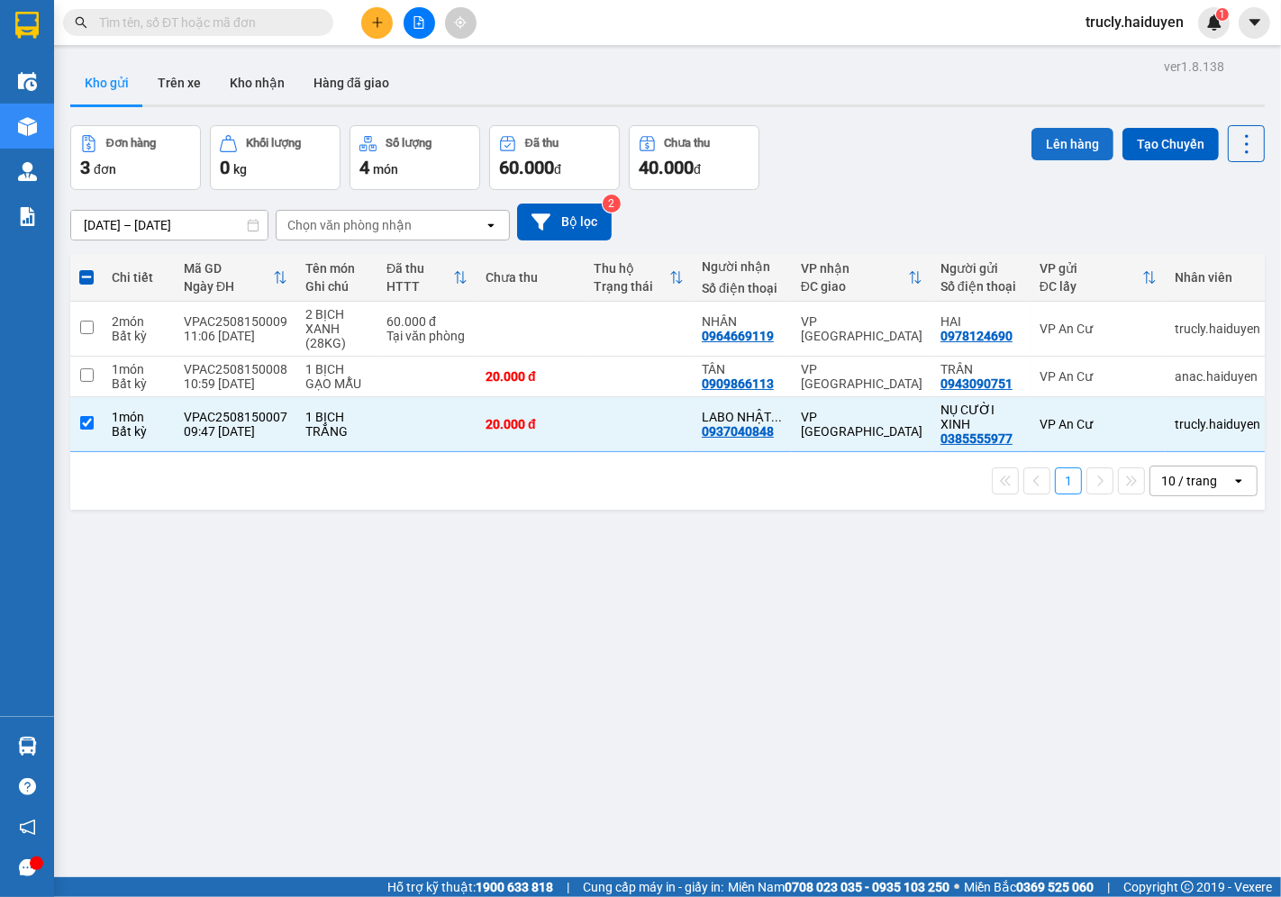
click at [1068, 136] on button "Lên hàng" at bounding box center [1073, 144] width 82 height 32
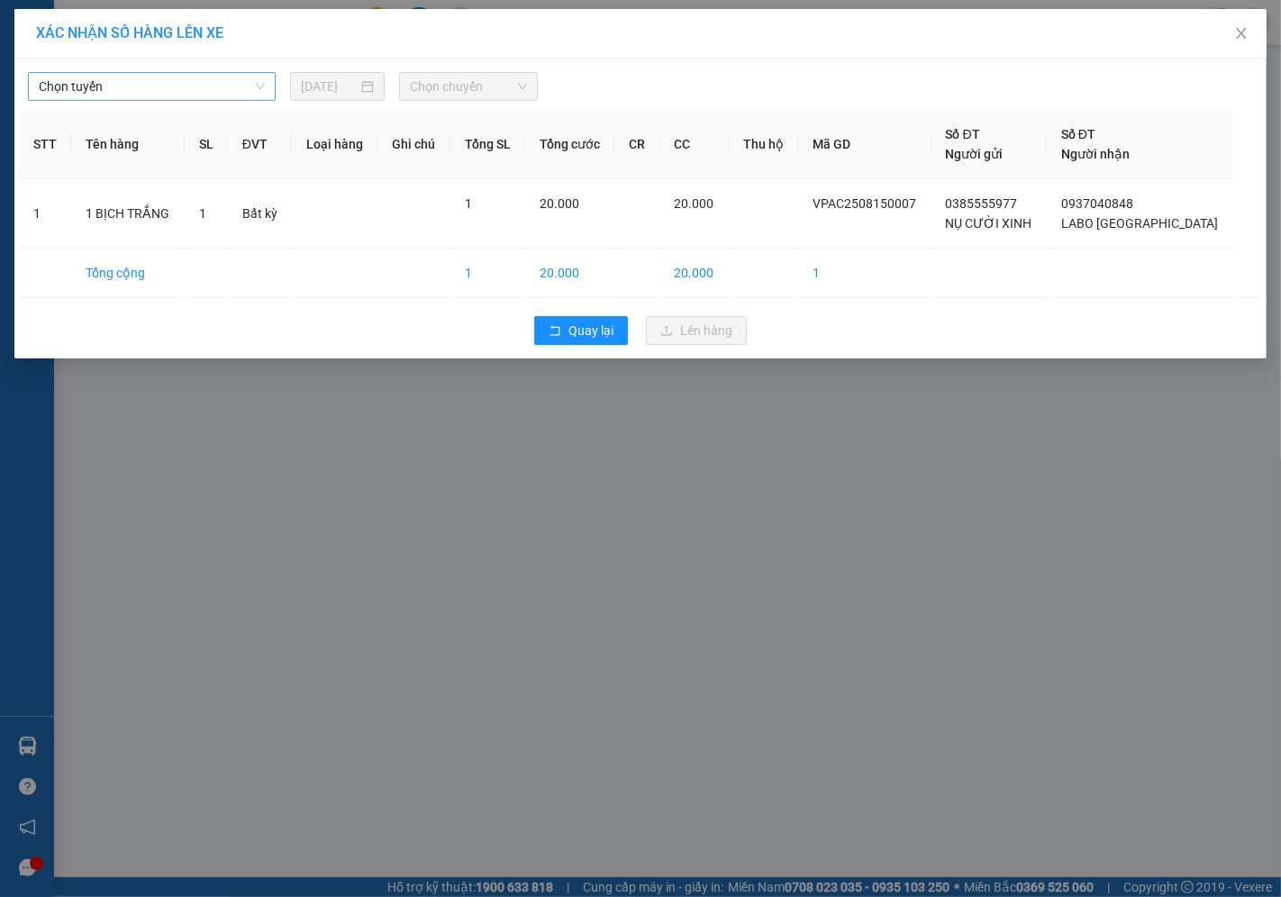
click at [88, 86] on span "Chọn tuyến" at bounding box center [152, 86] width 226 height 27
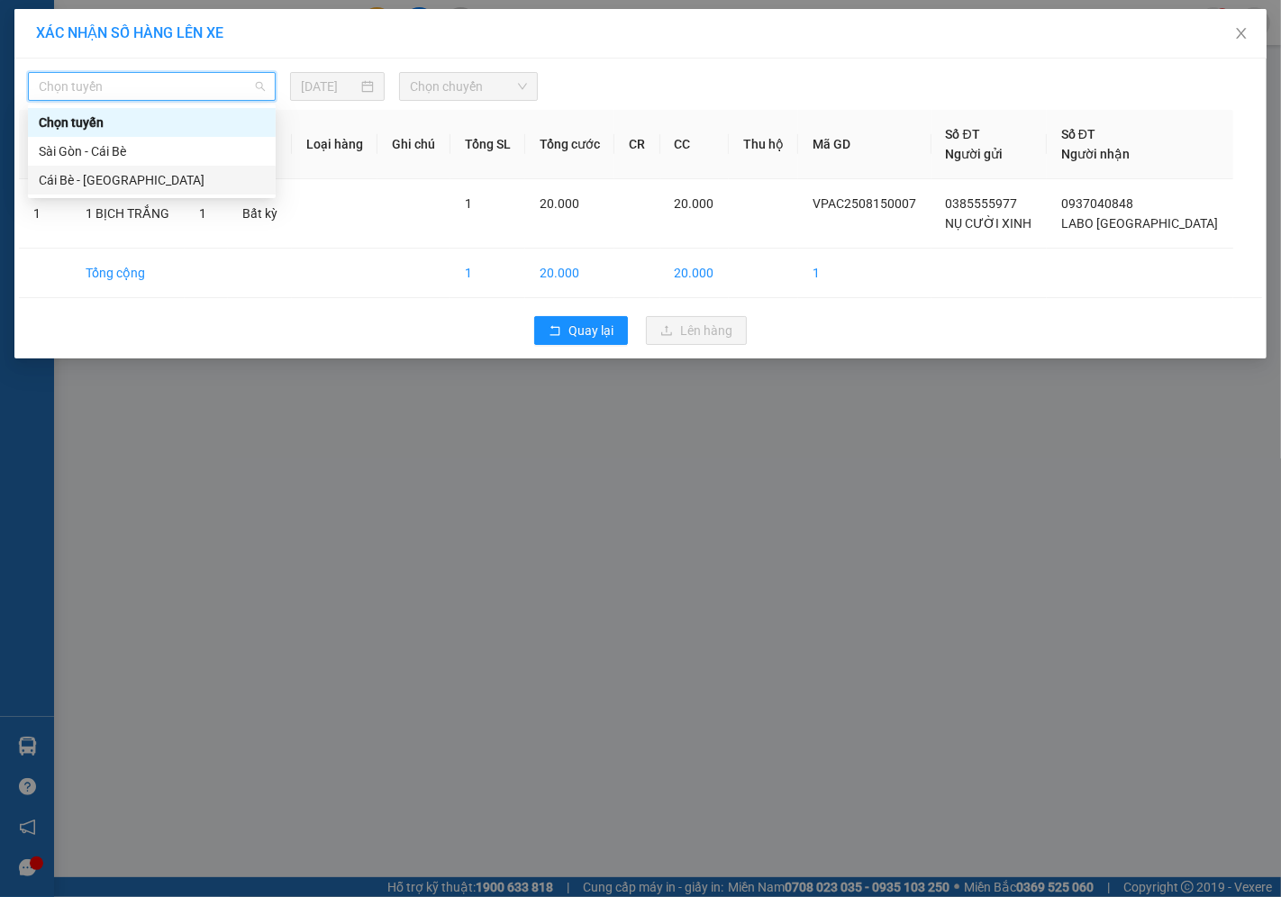
click at [69, 172] on div "Cái Bè - Sài Gòn" at bounding box center [152, 180] width 226 height 20
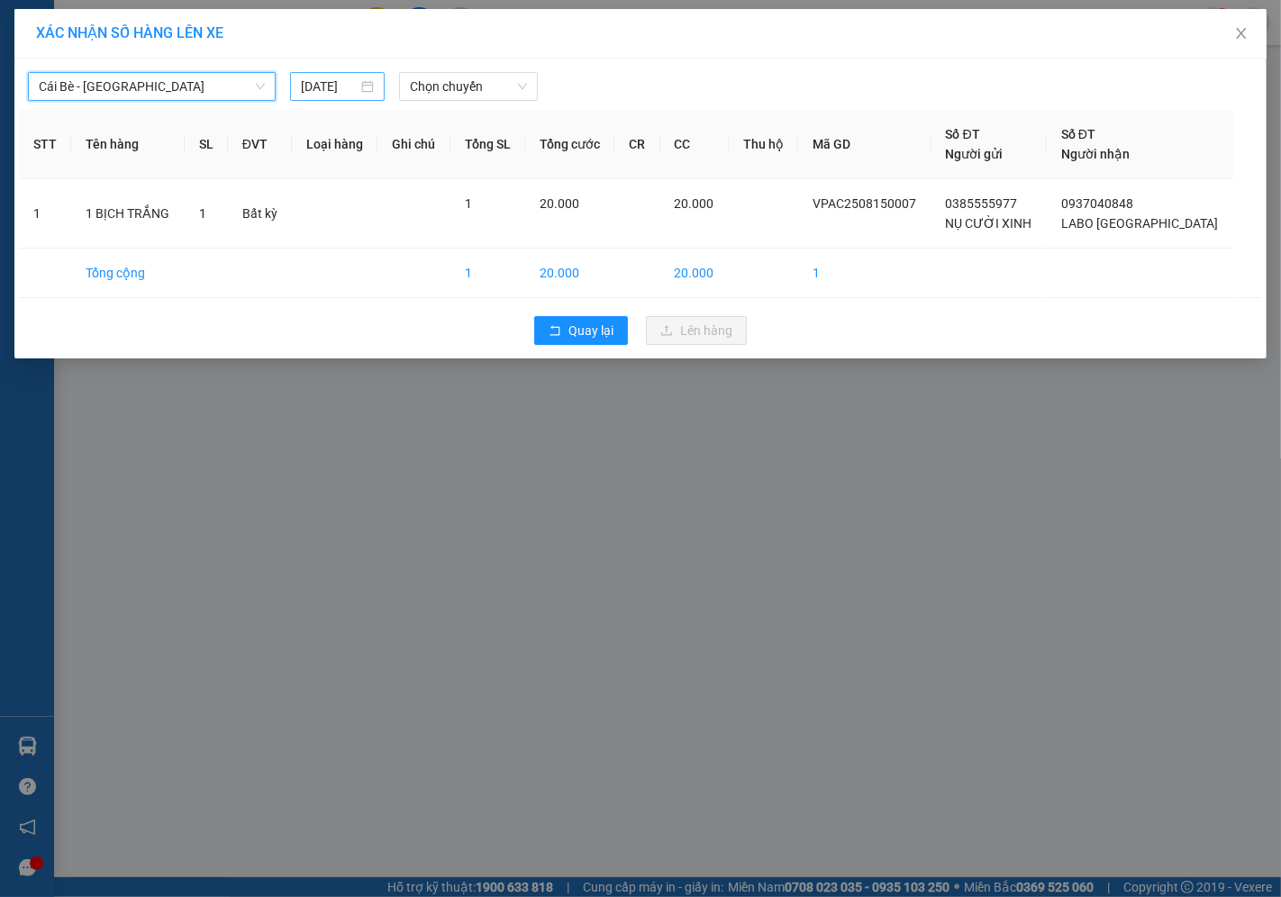
click at [315, 78] on input "[DATE]" at bounding box center [329, 87] width 57 height 20
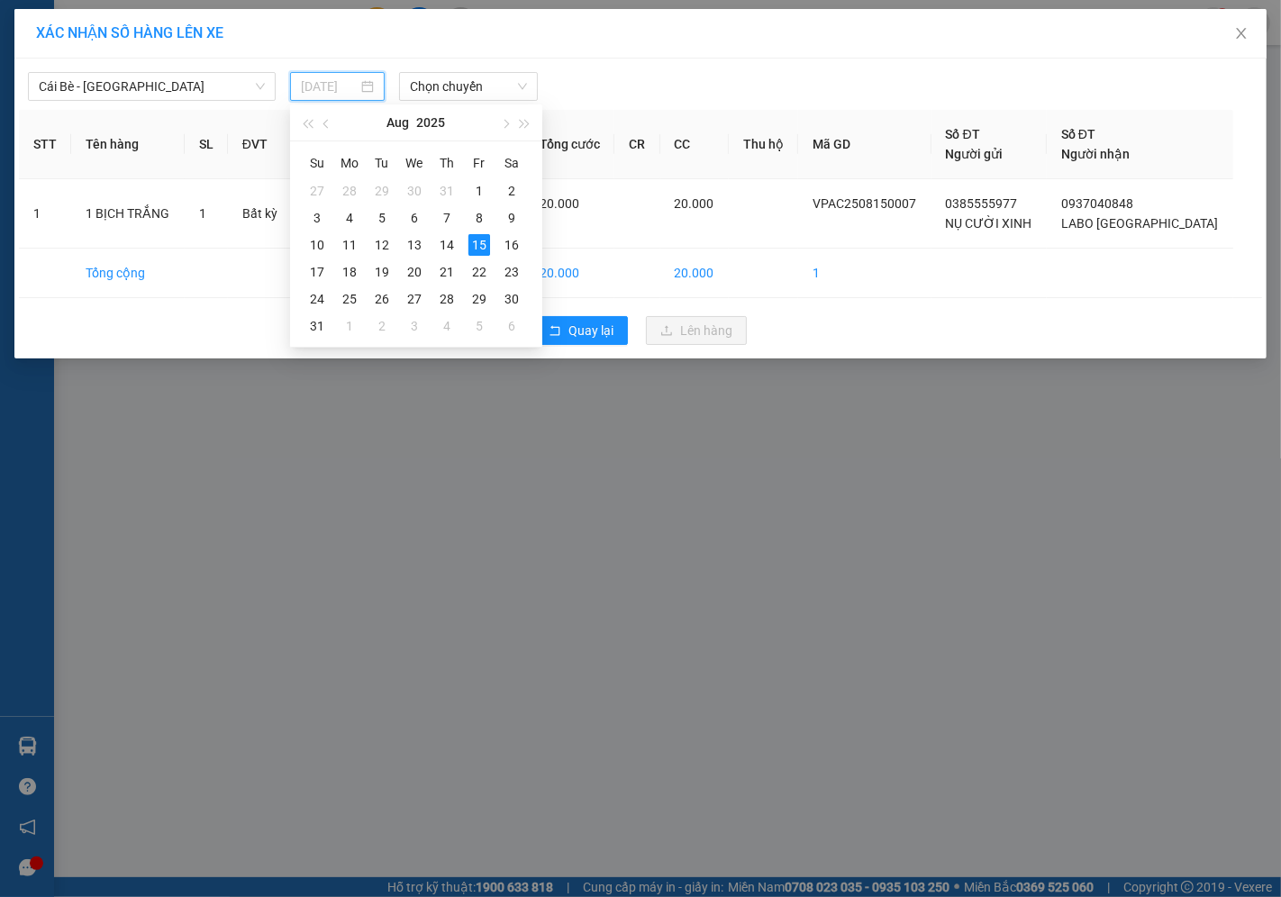
type input "[DATE]"
click at [483, 241] on div "15" at bounding box center [479, 245] width 22 height 22
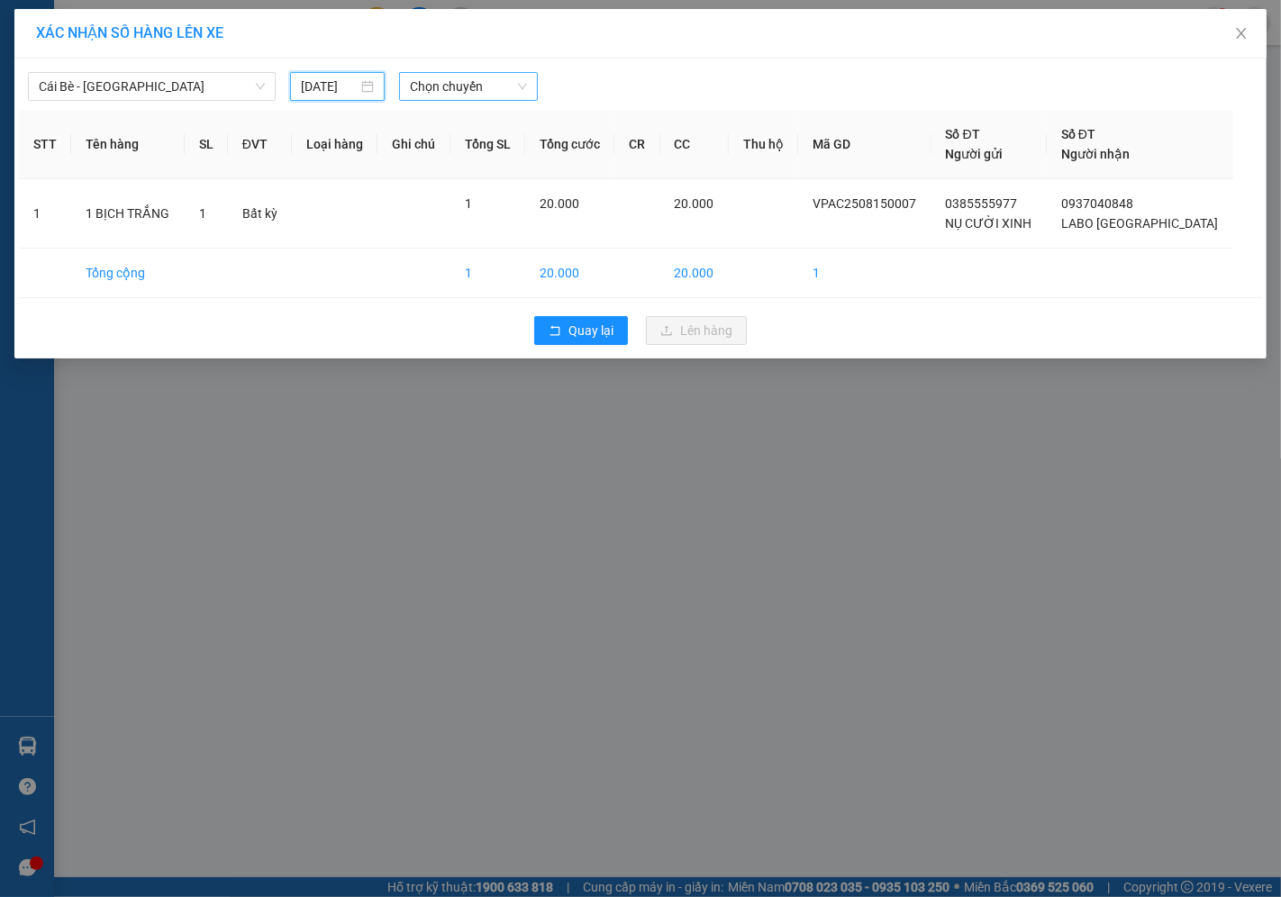
click at [443, 95] on span "Chọn chuyến" at bounding box center [468, 86] width 117 height 27
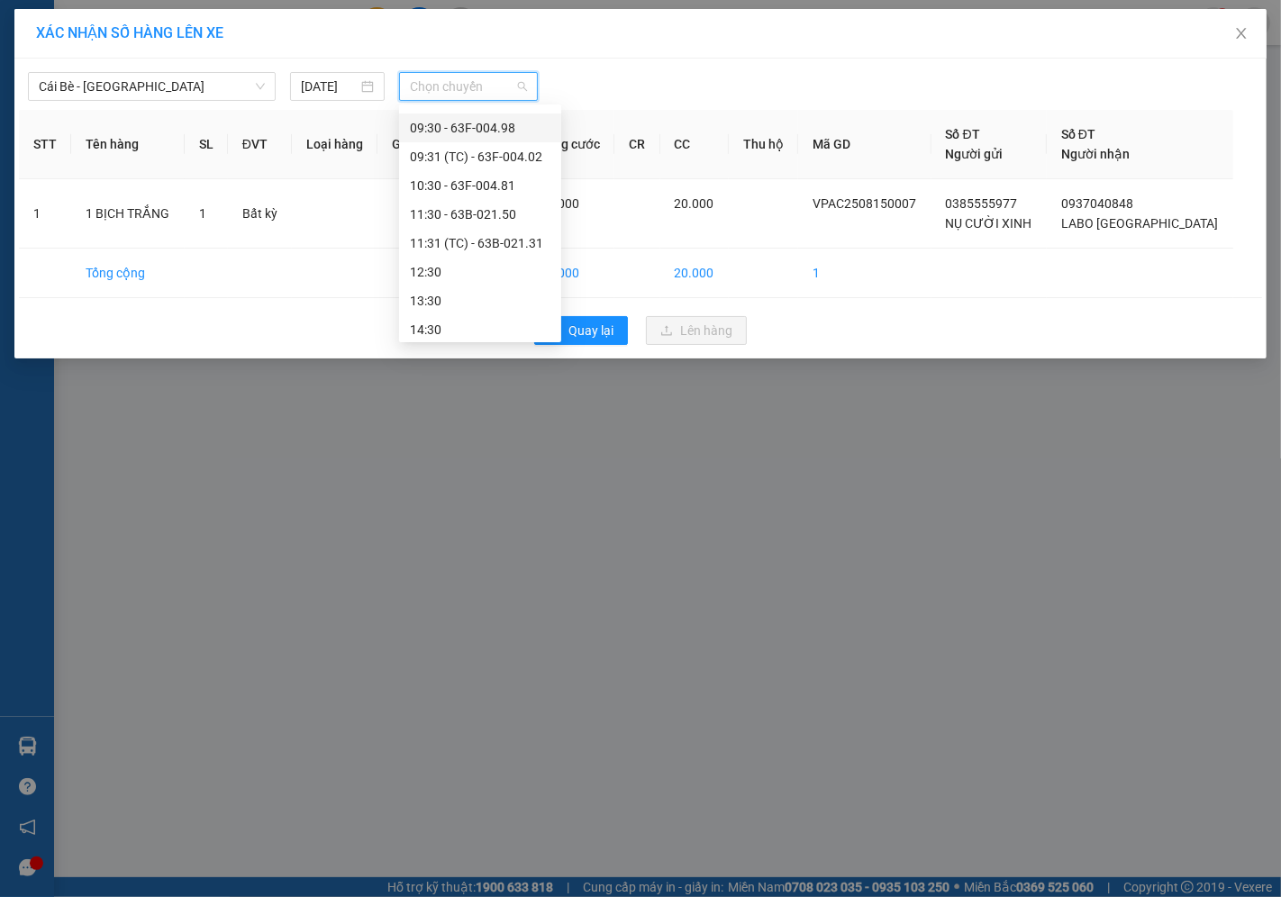
scroll to position [400, 0]
click at [438, 181] on div "10:30 - 63F-004.81" at bounding box center [480, 184] width 141 height 20
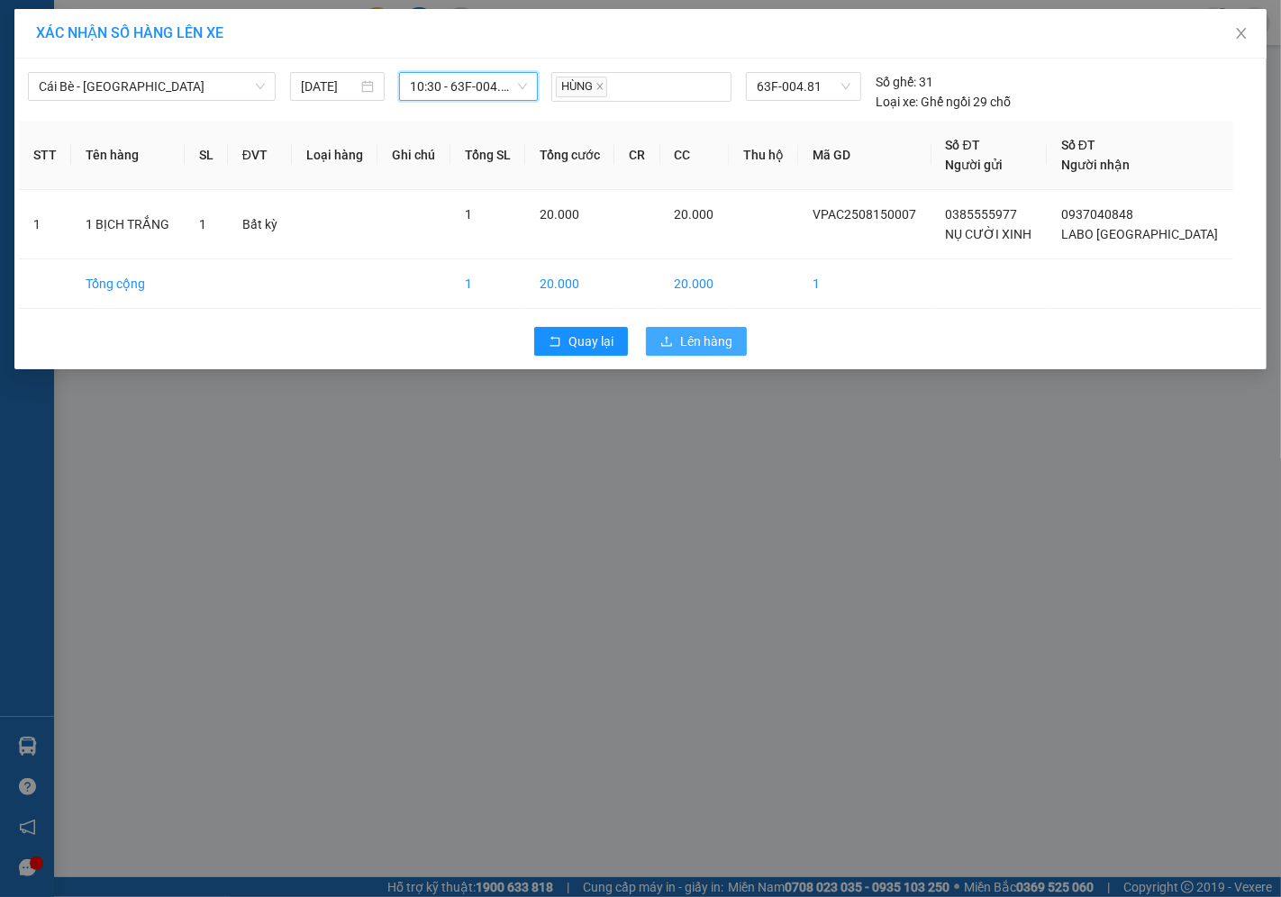
click at [705, 349] on span "Lên hàng" at bounding box center [706, 342] width 52 height 20
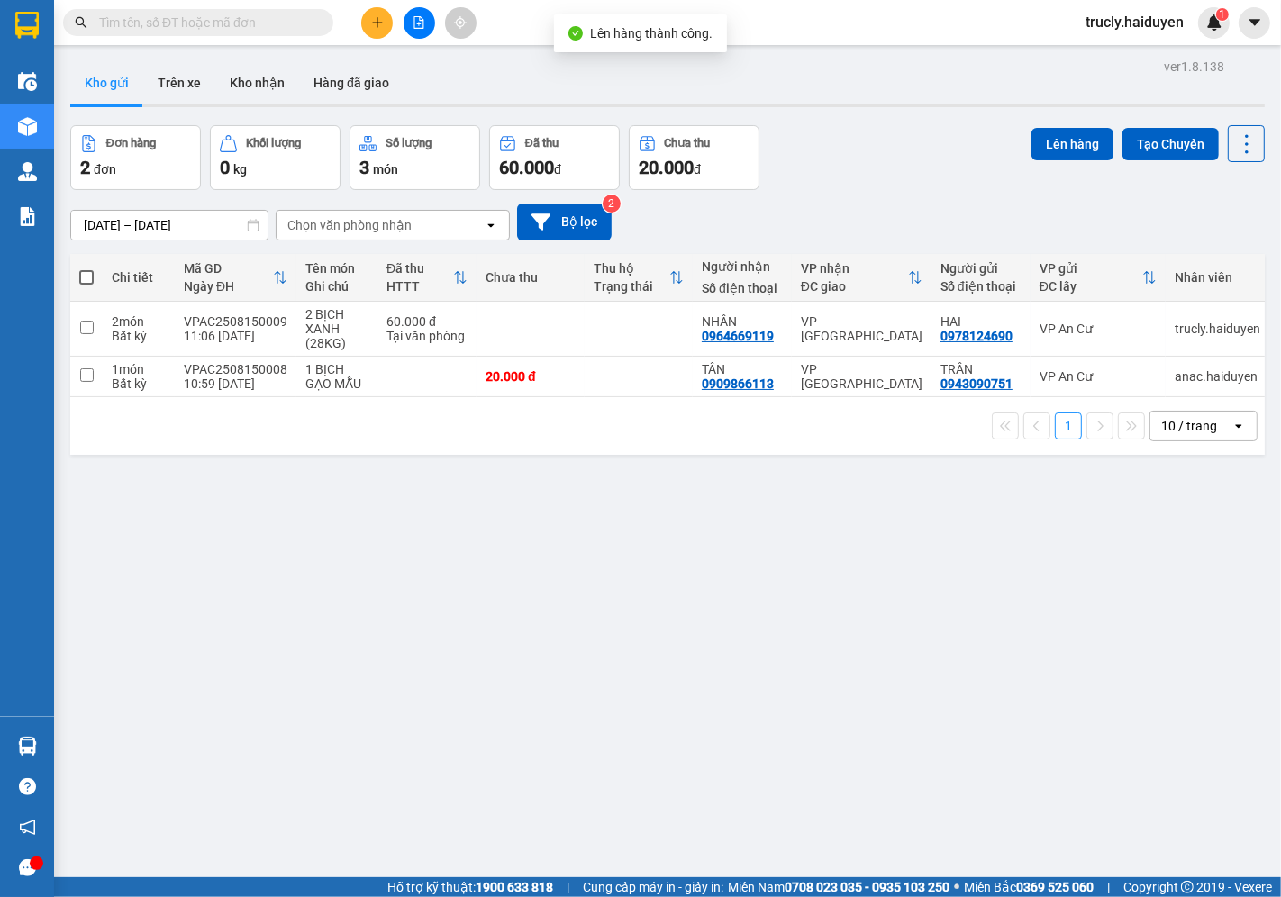
click at [861, 144] on div "Đơn hàng 2 đơn Khối lượng 0 kg Số lượng 3 món Đã thu 60.000 đ Chưa thu 20.000 đ…" at bounding box center [667, 157] width 1195 height 65
click at [878, 168] on div "Đơn hàng 2 đơn Khối lượng 0 kg Số lượng 3 món Đã thu 60.000 đ Chưa thu 20.000 đ…" at bounding box center [667, 157] width 1195 height 65
click at [907, 156] on div "Đơn hàng 2 đơn Khối lượng 0 kg Số lượng 3 món Đã thu 60.000 đ Chưa thu 20.000 đ…" at bounding box center [667, 157] width 1195 height 65
click at [109, 77] on button "Kho gửi" at bounding box center [106, 82] width 73 height 43
click at [177, 86] on button "Trên xe" at bounding box center [179, 82] width 72 height 43
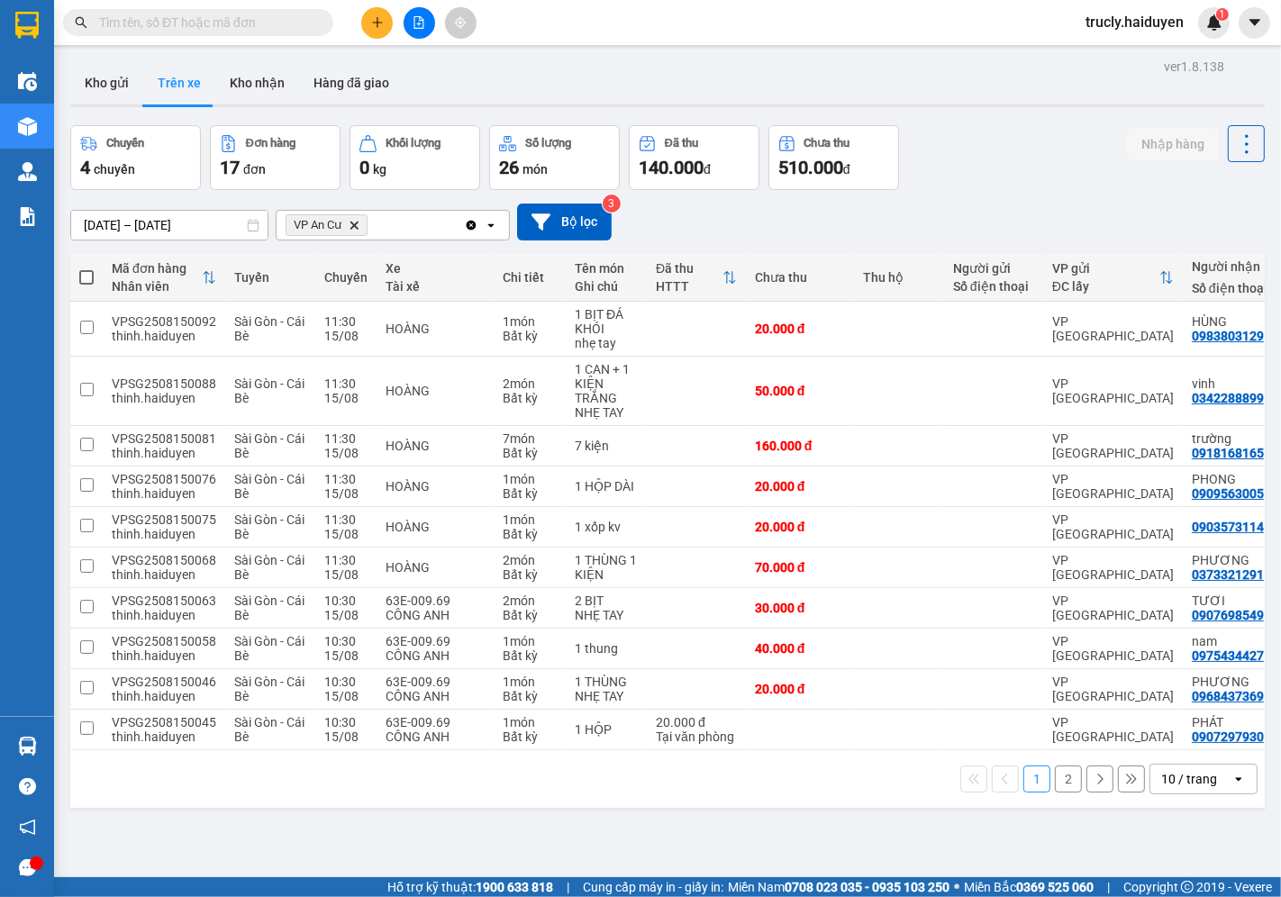
click at [1051, 142] on div "Chuyến 4 chuyến Đơn hàng 17 đơn Khối lượng 0 kg Số lượng 26 món Đã thu 140.000 …" at bounding box center [667, 157] width 1195 height 65
click at [79, 88] on button "Kho gửi" at bounding box center [106, 82] width 73 height 43
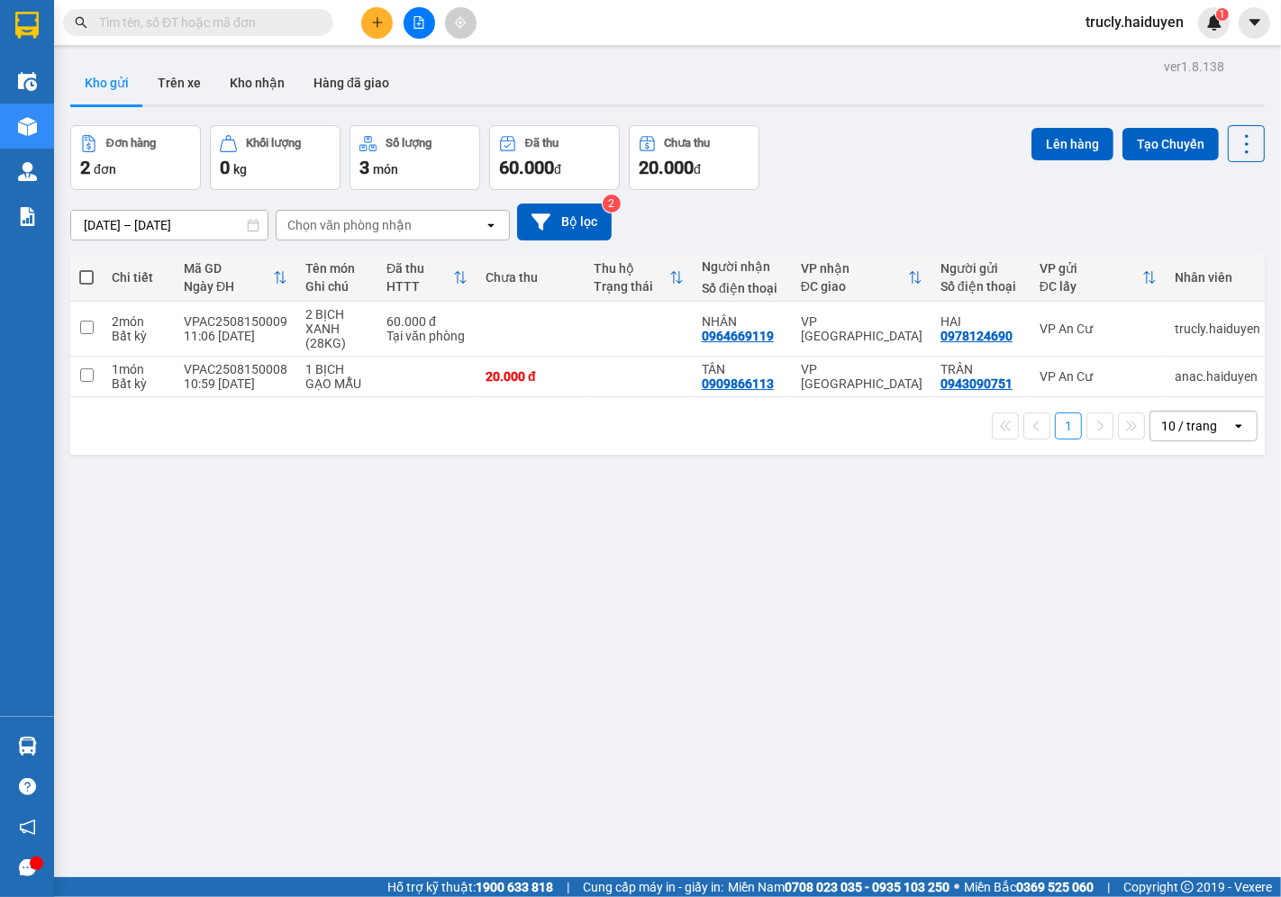
click at [854, 135] on div "Đơn hàng 2 đơn Khối lượng 0 kg Số lượng 3 món Đã thu 60.000 đ Chưa thu 20.000 đ…" at bounding box center [667, 157] width 1195 height 65
click at [259, 86] on button "Kho nhận" at bounding box center [257, 82] width 84 height 43
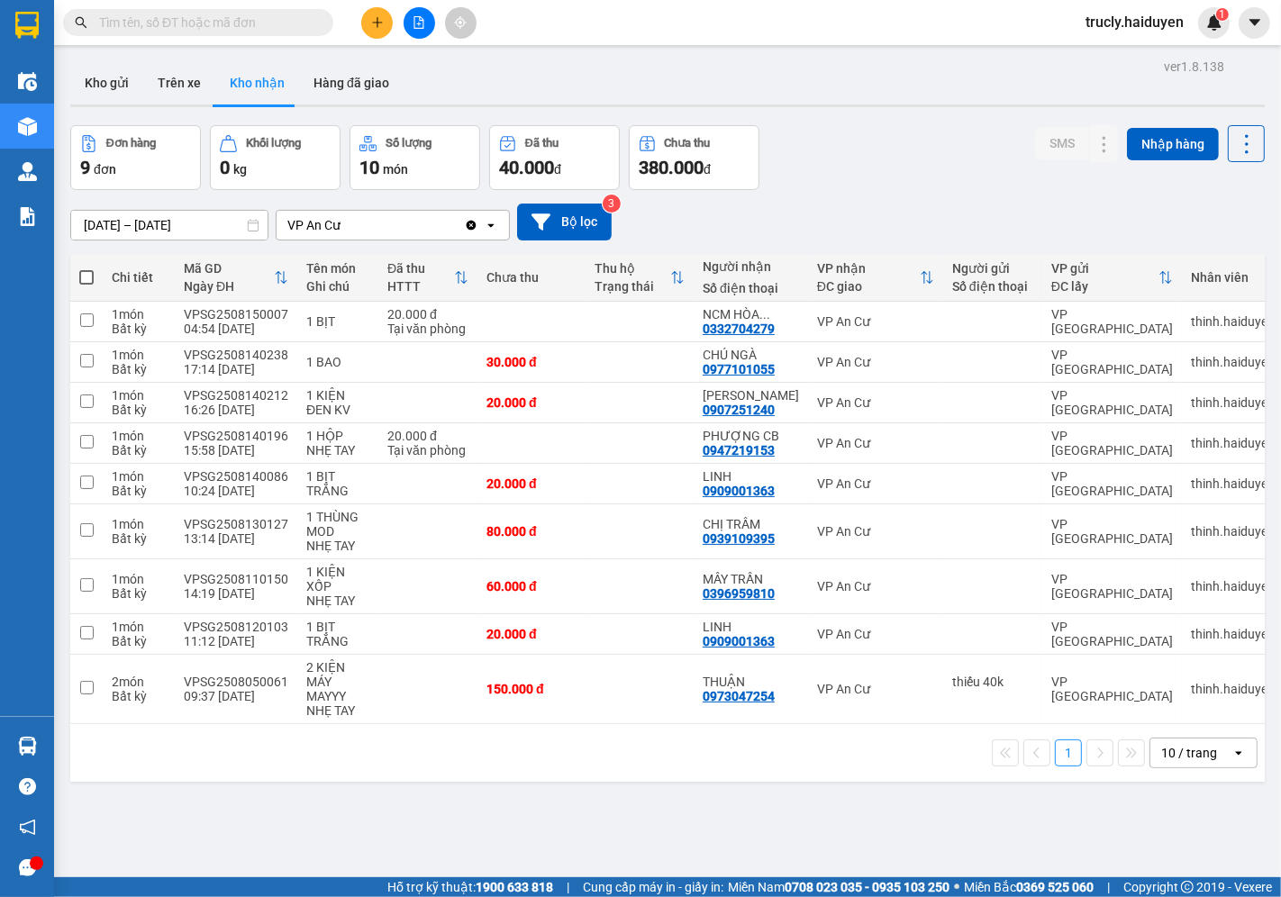
click at [659, 832] on div "ver 1.8.138 Kho gửi Trên xe Kho nhận Hàng đã giao Đơn hàng 9 đơn Khối lượng 0 k…" at bounding box center [667, 502] width 1209 height 897
click at [833, 141] on div "Đơn hàng 9 đơn Khối lượng 0 kg Số lượng 10 món Đã thu 40.000 đ Chưa thu 380.000…" at bounding box center [667, 157] width 1195 height 65
click at [131, 74] on button "Kho gửi" at bounding box center [106, 82] width 73 height 43
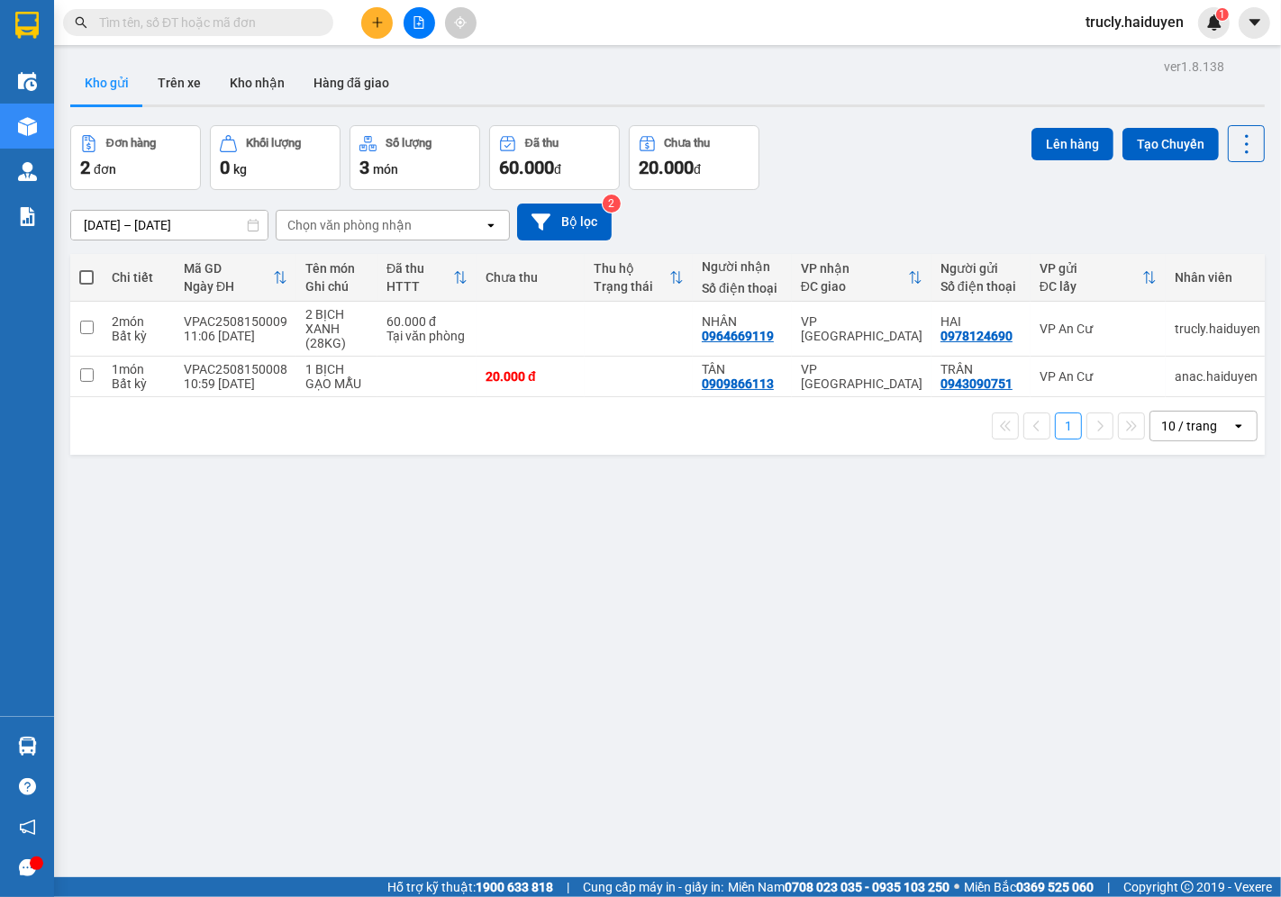
click at [805, 128] on div "Đơn hàng 2 đơn Khối lượng 0 kg Số lượng 3 món Đã thu 60.000 đ Chưa thu 20.000 đ…" at bounding box center [667, 157] width 1195 height 65
click at [159, 78] on button "Trên xe" at bounding box center [179, 82] width 72 height 43
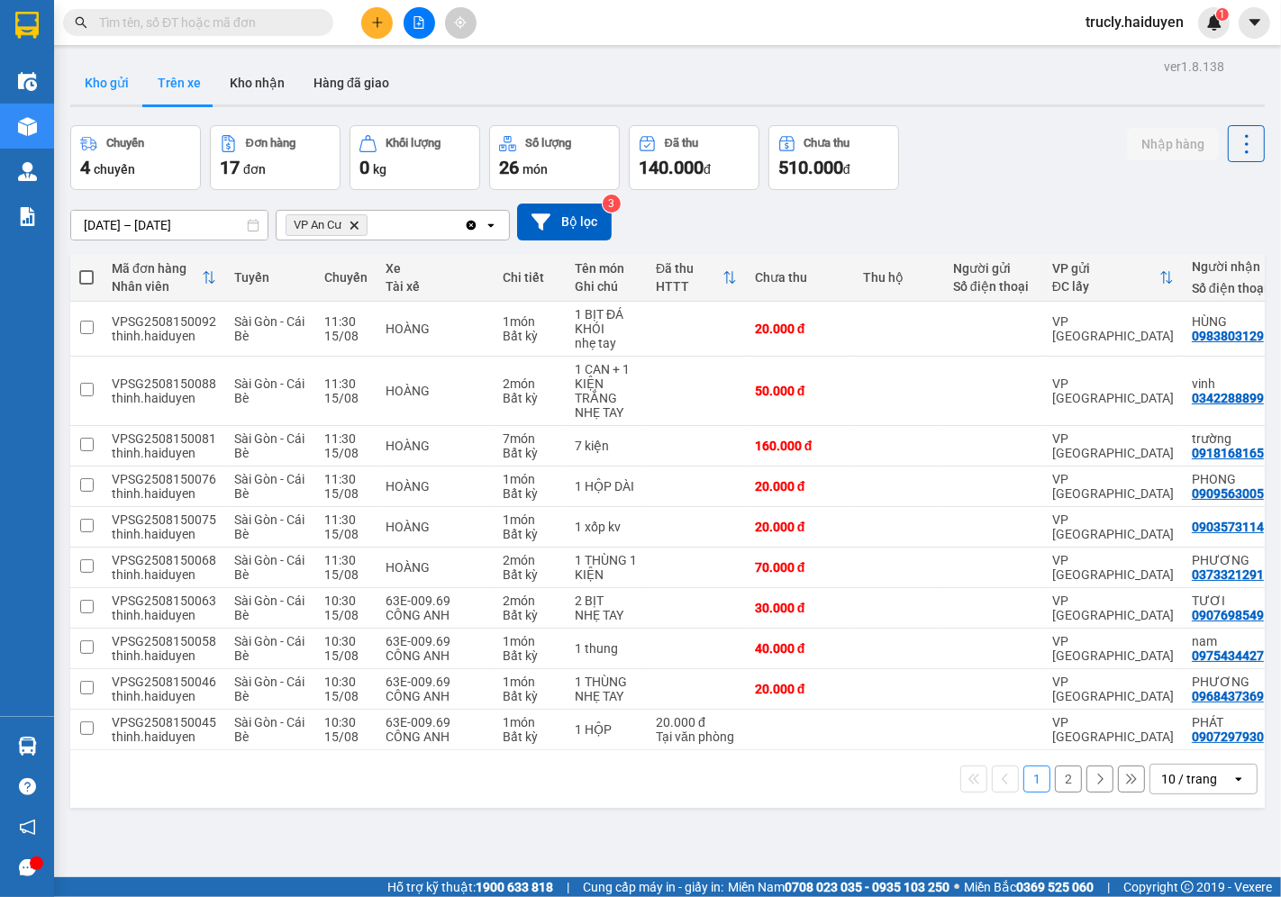
click at [92, 78] on button "Kho gửi" at bounding box center [106, 82] width 73 height 43
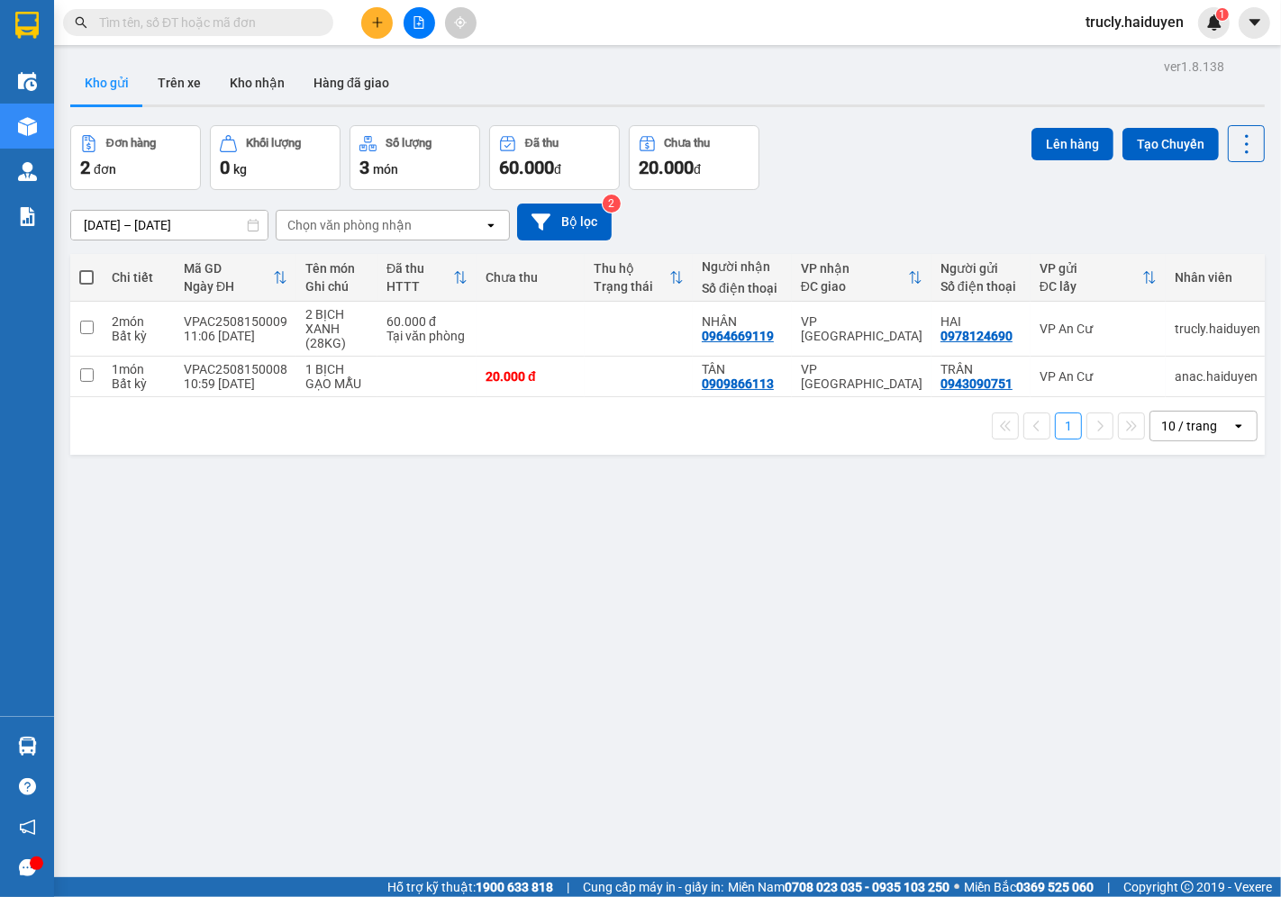
drag, startPoint x: 890, startPoint y: 168, endPoint x: 685, endPoint y: 641, distance: 515.7
click at [886, 189] on div "Đơn hàng 2 đơn Khối lượng 0 kg Số lượng 3 món Đã thu 60.000 đ Chưa thu 20.000 đ…" at bounding box center [667, 157] width 1195 height 65
click at [830, 162] on div "Đơn hàng 2 đơn Khối lượng 0 kg Số lượng 3 món Đã thu 60.000 đ Chưa thu 20.000 đ…" at bounding box center [667, 157] width 1195 height 65
click at [857, 137] on div "Đơn hàng 2 đơn Khối lượng 0 kg Số lượng 3 món Đã thu 60.000 đ Chưa thu 20.000 đ…" at bounding box center [667, 157] width 1195 height 65
click at [859, 108] on div "Kho gửi Trên xe Kho nhận Hàng đã giao" at bounding box center [667, 85] width 1195 height 48
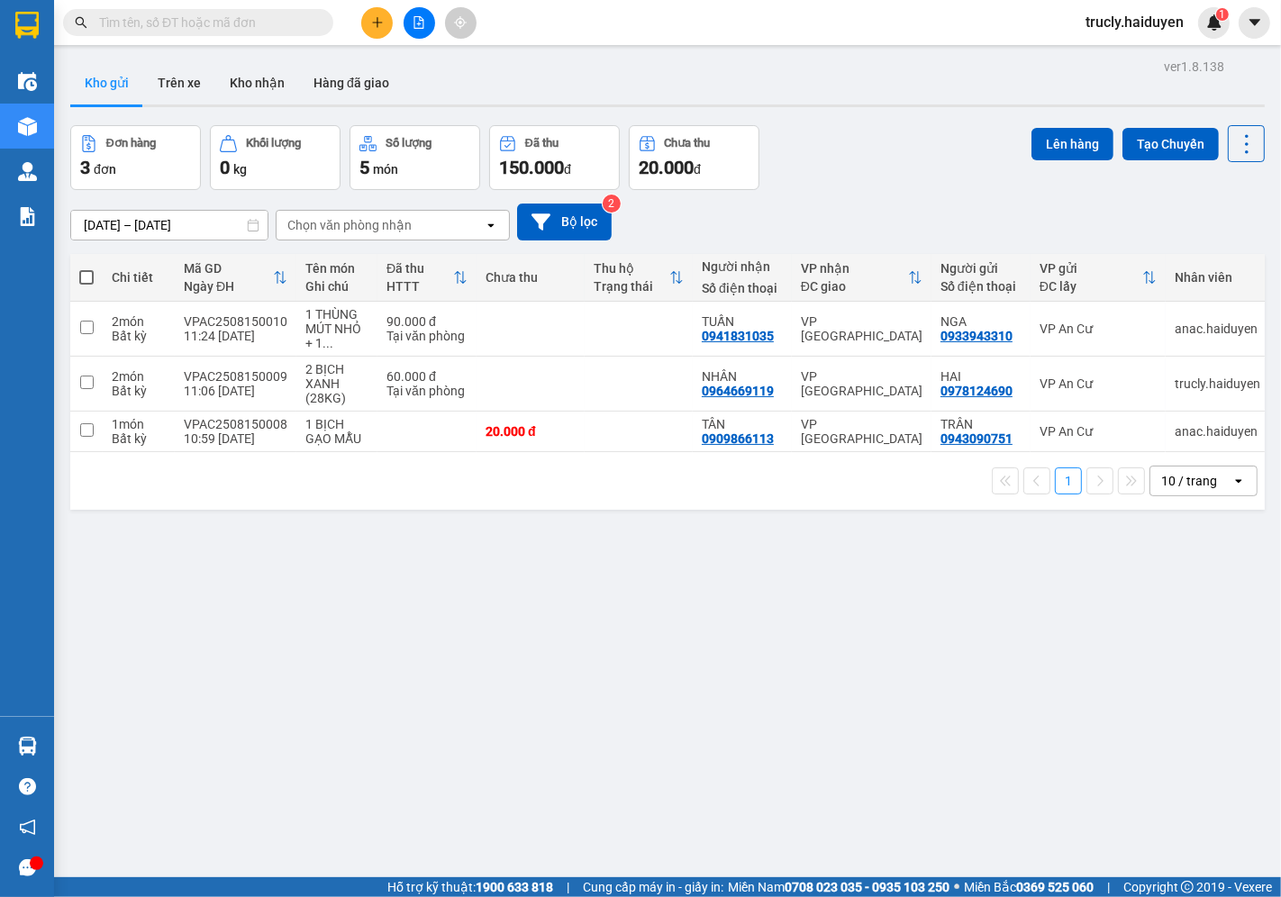
click at [649, 706] on div "ver 1.8.138 Kho gửi Trên xe Kho nhận Hàng đã giao Đơn hàng 3 đơn Khối lượng 0 k…" at bounding box center [667, 502] width 1209 height 897
click at [827, 130] on div "Đơn hàng 3 đơn Khối lượng 0 kg Số lượng 5 món Đã thu 150.000 đ Chưa thu 20.000 …" at bounding box center [667, 157] width 1195 height 65
click at [730, 847] on div "ver 1.8.138 Kho gửi Trên xe Kho nhận Hàng đã giao Đơn hàng 3 đơn Khối lượng 0 k…" at bounding box center [667, 502] width 1209 height 897
click at [375, 11] on button at bounding box center [377, 23] width 32 height 32
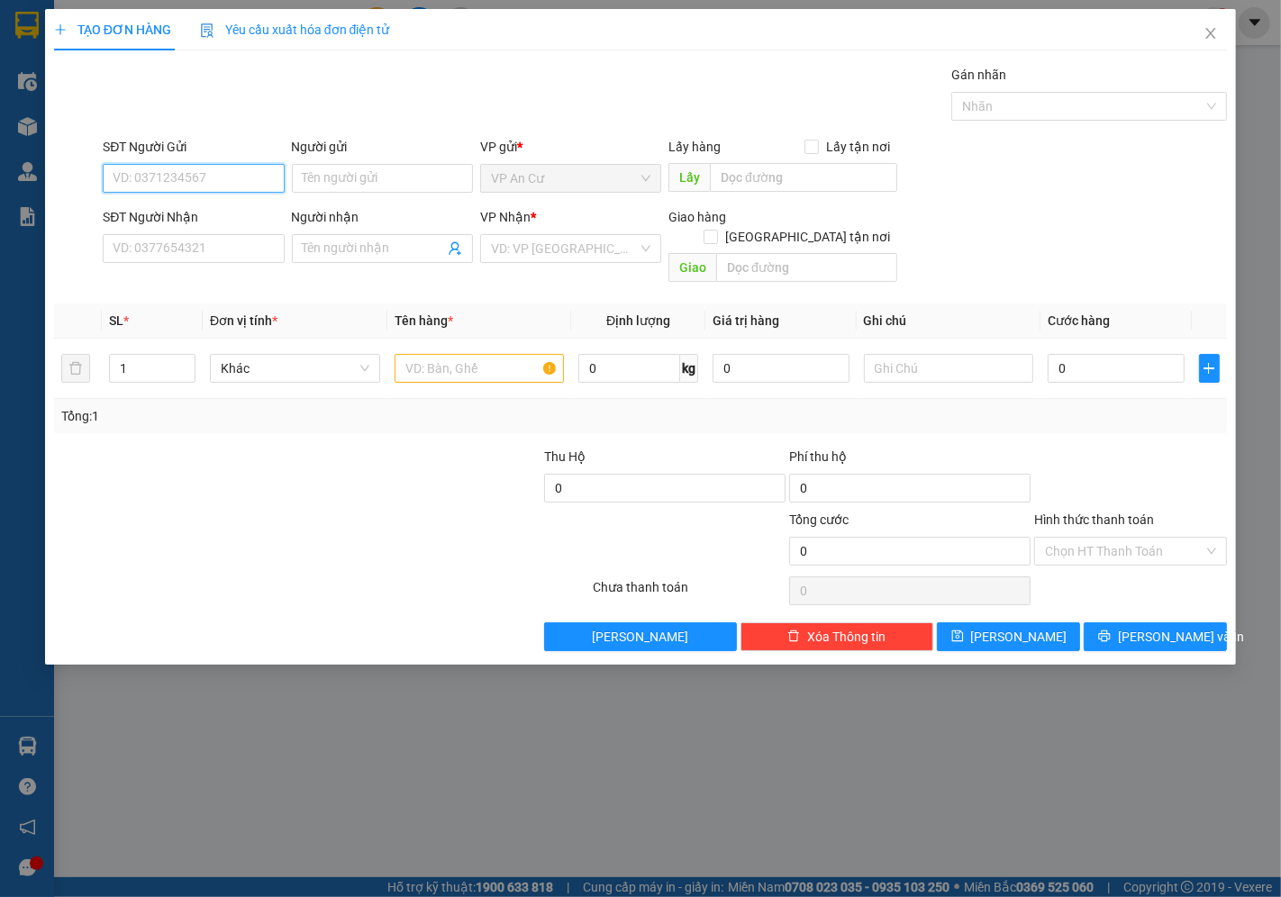
click at [177, 165] on input "SĐT Người Gửi" at bounding box center [193, 178] width 181 height 29
type input "980"
click at [207, 177] on input "980" at bounding box center [193, 178] width 181 height 29
click at [1212, 32] on icon "close" at bounding box center [1211, 33] width 14 height 14
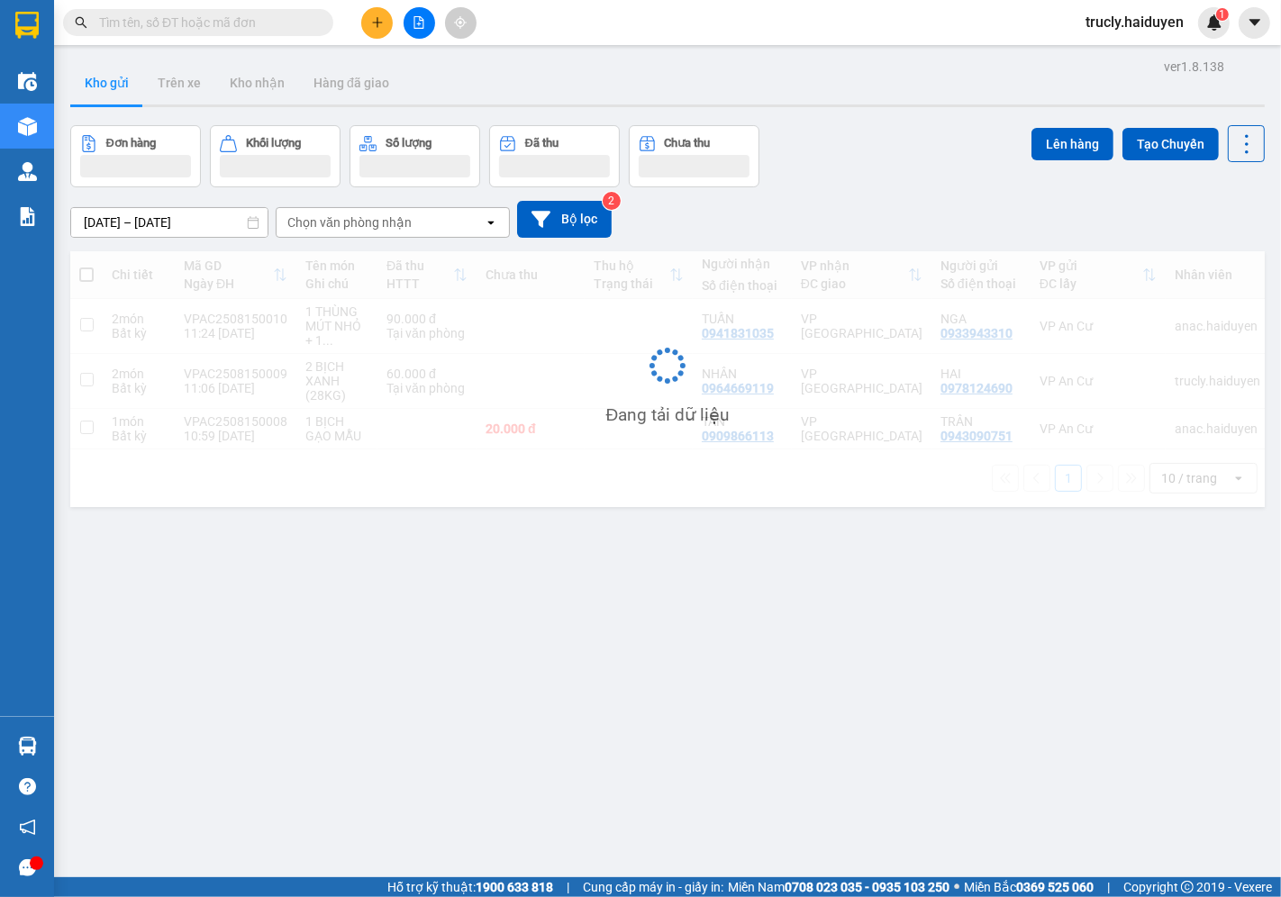
click at [889, 120] on div "ver 1.8.138 Kho gửi Trên xe Kho nhận Hàng đã giao Đơn hàng Khối lượng Số lượng …" at bounding box center [667, 502] width 1209 height 897
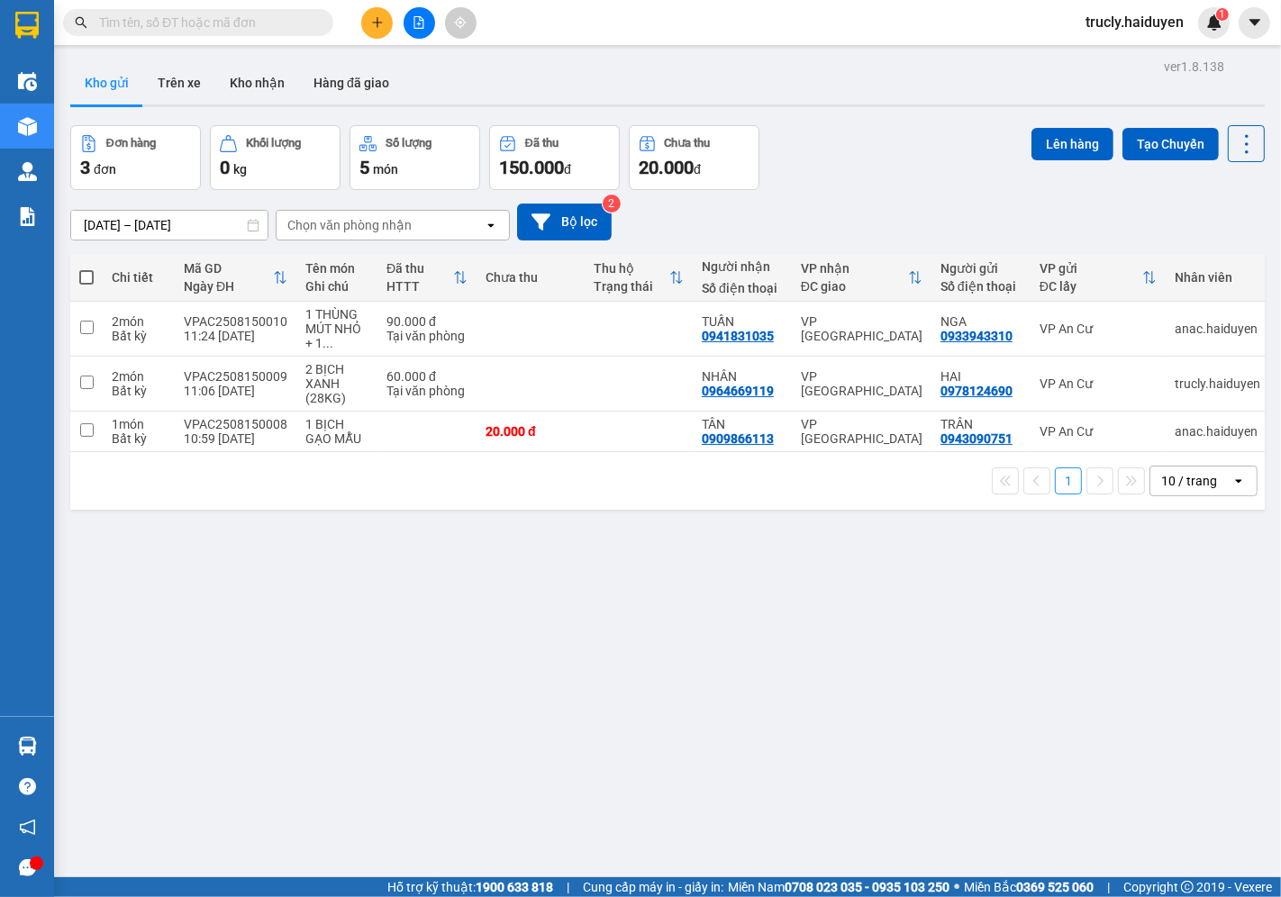
click at [931, 127] on div "Đơn hàng 3 đơn Khối lượng 0 kg Số lượng 5 món Đã thu 150.000 đ Chưa thu 20.000 …" at bounding box center [667, 157] width 1195 height 65
click at [108, 93] on button "Kho gửi" at bounding box center [106, 82] width 73 height 43
click at [338, 717] on div "ver 1.8.138 Kho gửi Trên xe Kho nhận Hàng đã giao Đơn hàng 3 đơn Khối lượng 0 k…" at bounding box center [667, 502] width 1209 height 897
click at [867, 168] on div "Đơn hàng 3 đơn Khối lượng 0 kg Số lượng 5 món Đã thu 150.000 đ Chưa thu 20.000 …" at bounding box center [667, 157] width 1195 height 65
click at [375, 16] on icon "plus" at bounding box center [377, 22] width 13 height 13
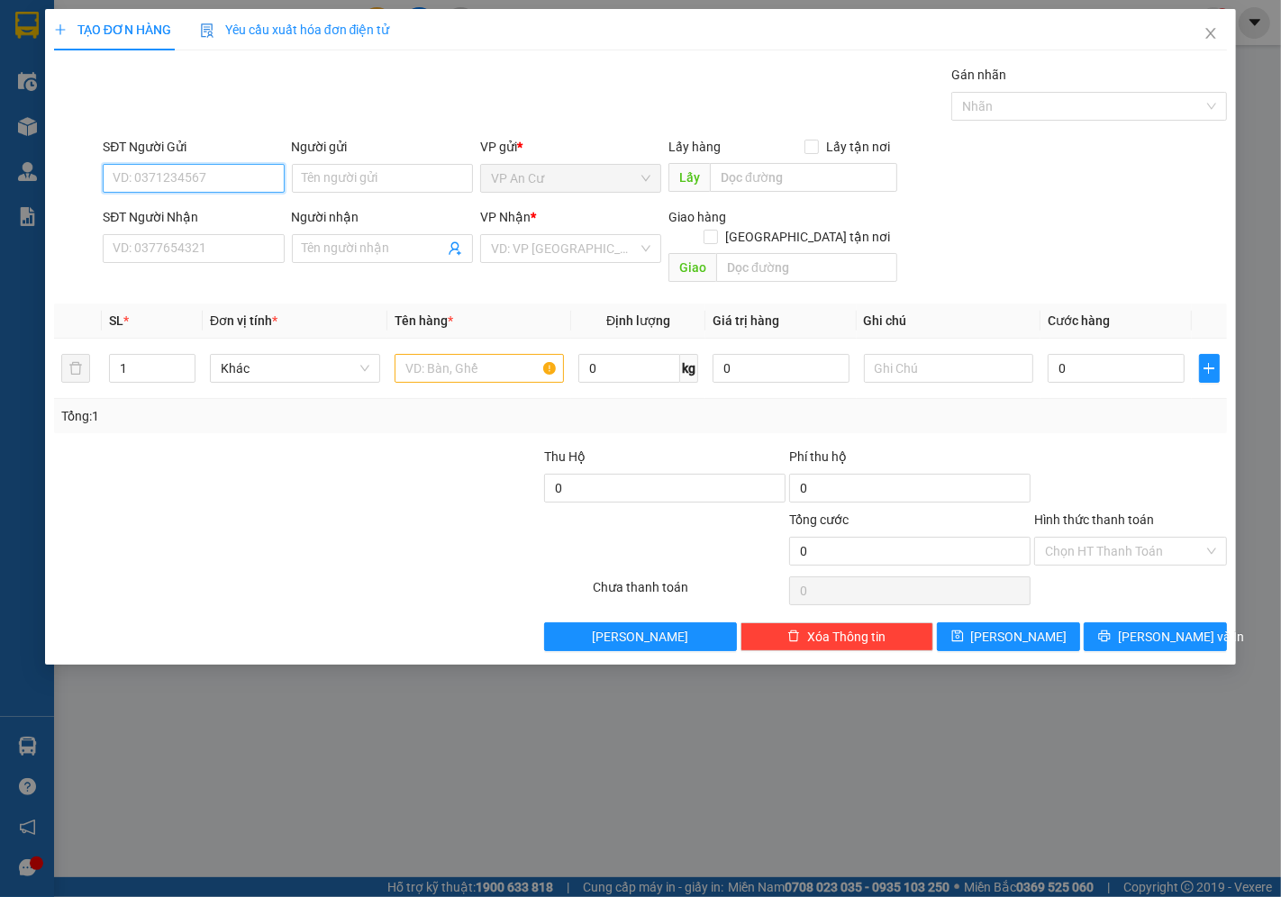
drag, startPoint x: 201, startPoint y: 176, endPoint x: 171, endPoint y: 201, distance: 39.0
click at [199, 177] on input "SĐT Người Gửi" at bounding box center [193, 178] width 181 height 29
click at [176, 172] on input "SĐT Người Gửi" at bounding box center [193, 178] width 181 height 29
type input "0903835767"
click at [311, 182] on input "Người gửi" at bounding box center [382, 178] width 181 height 29
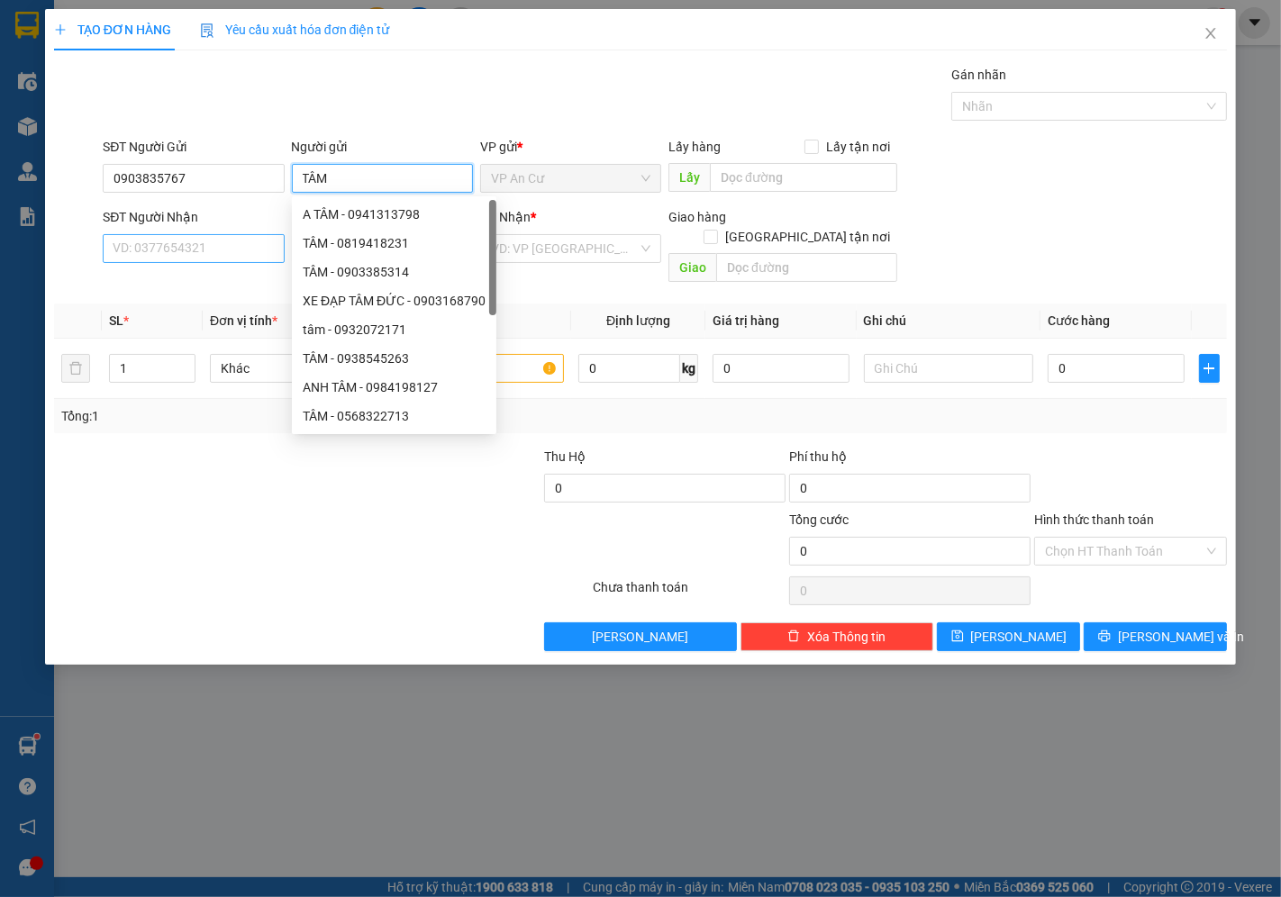
type input "TÂM"
click at [195, 246] on input "SĐT Người Nhận" at bounding box center [193, 248] width 181 height 29
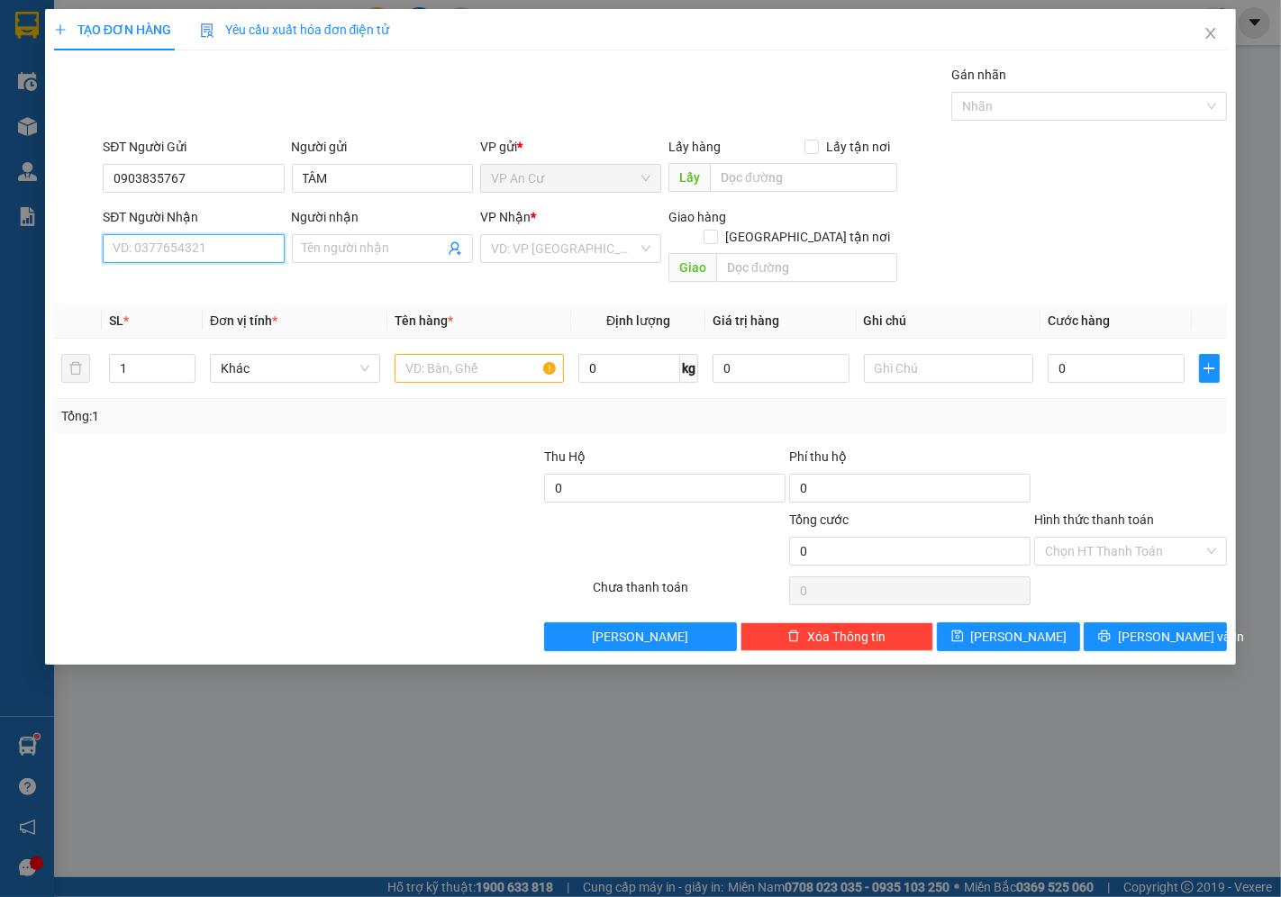
click at [193, 254] on input "SĐT Người Nhận" at bounding box center [193, 248] width 181 height 29
click at [193, 246] on input "SĐT Người Nhận" at bounding box center [193, 248] width 181 height 29
click at [186, 246] on input "SĐT Người Nhận" at bounding box center [193, 248] width 181 height 29
click at [186, 241] on input "SĐT Người Nhận" at bounding box center [193, 248] width 181 height 29
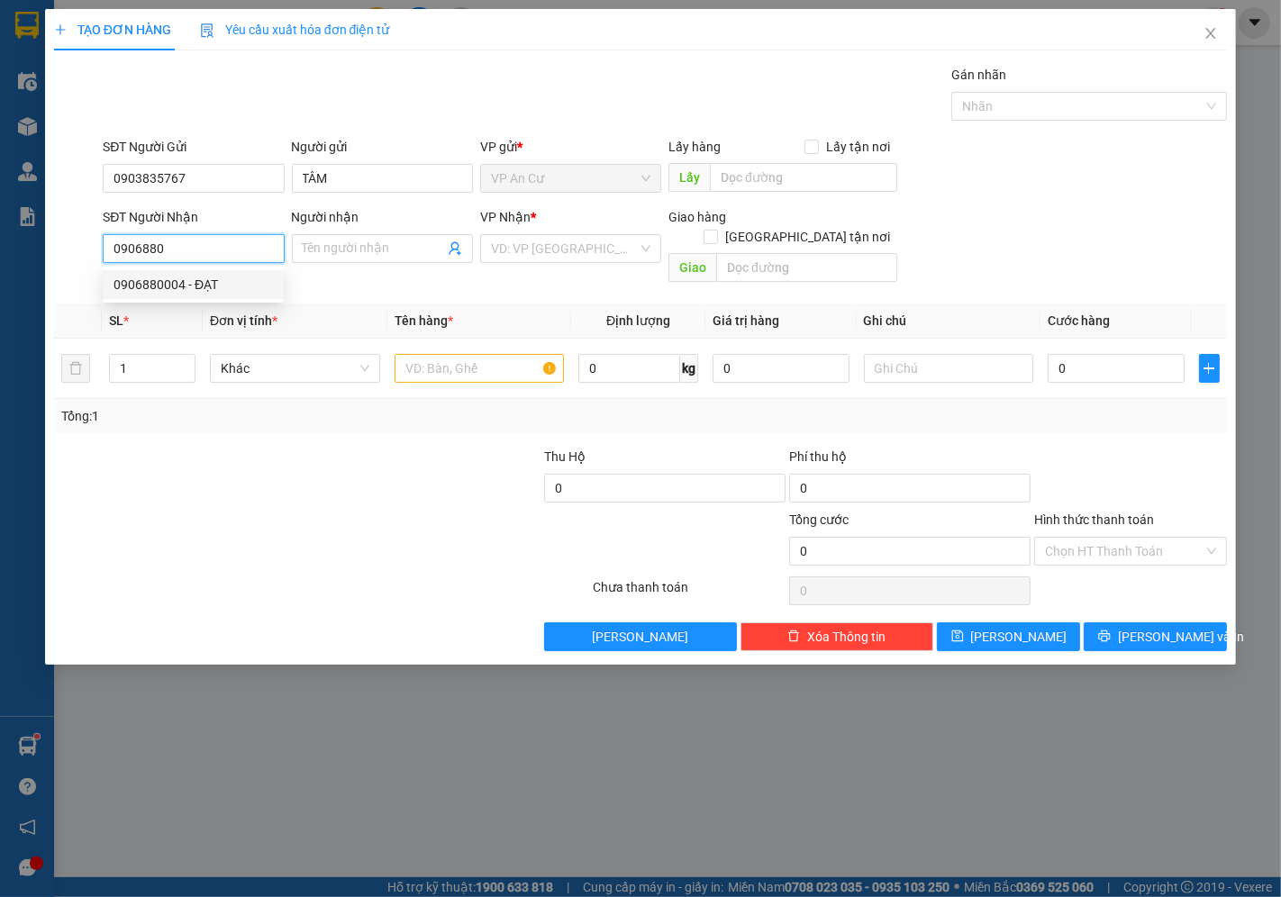
click at [175, 280] on div "0906880004 - ĐẠT" at bounding box center [193, 285] width 159 height 20
type input "0906880004"
type input "ĐẠT"
type input "20.000"
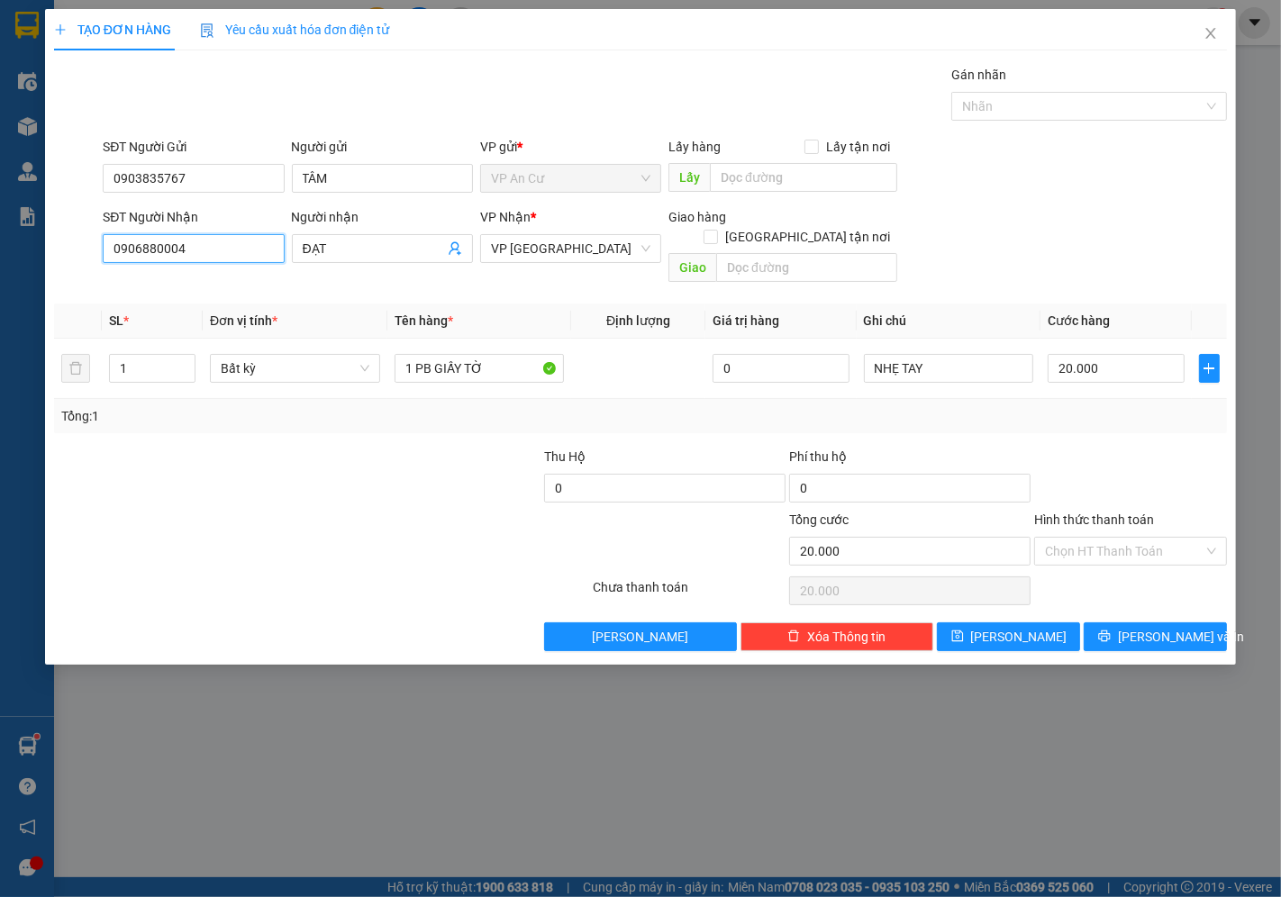
type input "0906880004"
click at [301, 510] on div at bounding box center [223, 541] width 343 height 63
click at [466, 354] on input "1 PB GIẤY TỜ" at bounding box center [480, 368] width 170 height 29
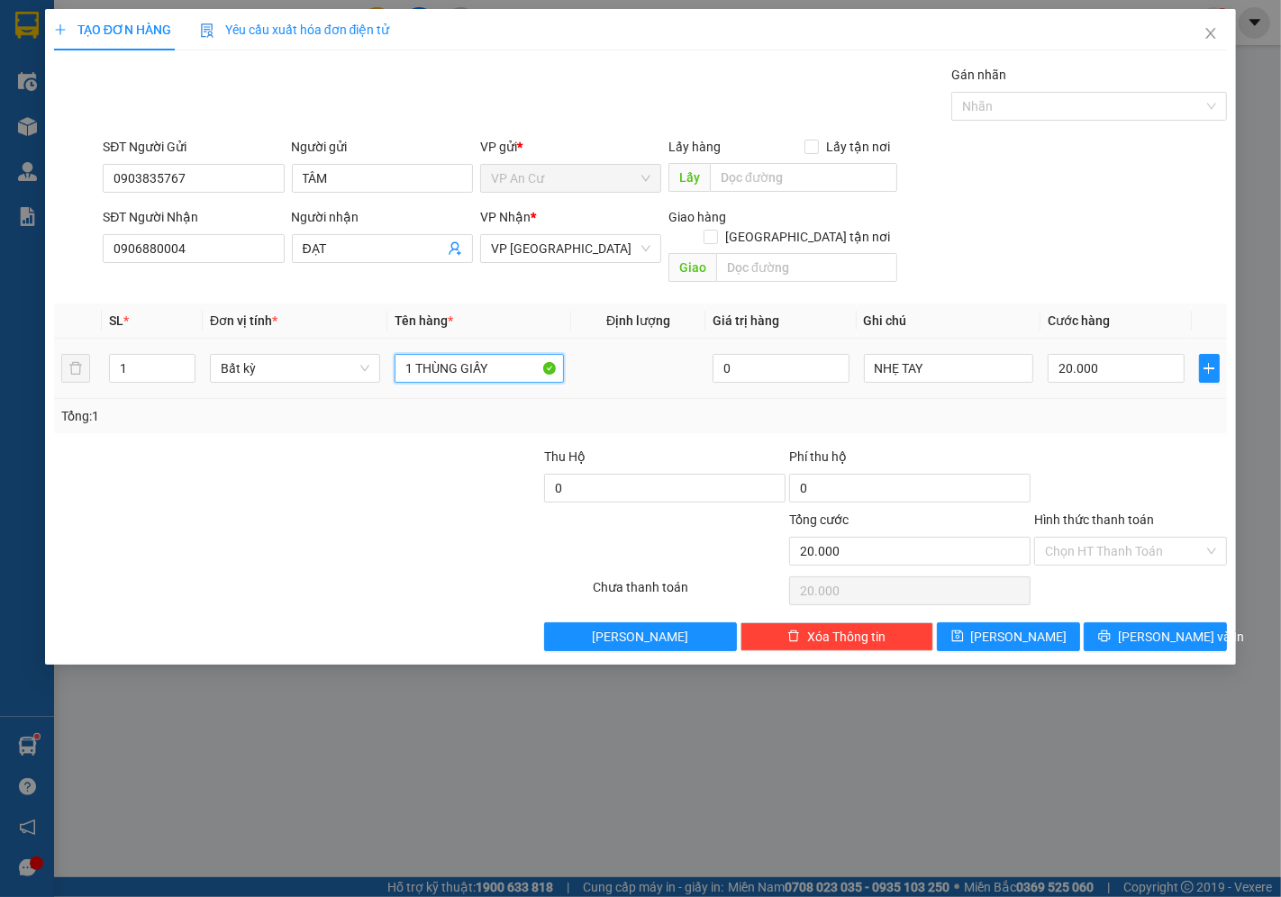
type input "1 THÙNG GIẤY"
click at [1117, 406] on div "Tổng: 1" at bounding box center [640, 416] width 1159 height 20
click at [1117, 538] on input "Hình thức thanh toán" at bounding box center [1124, 551] width 159 height 27
click at [1108, 566] on div "Tại văn phòng" at bounding box center [1131, 568] width 171 height 20
type input "0"
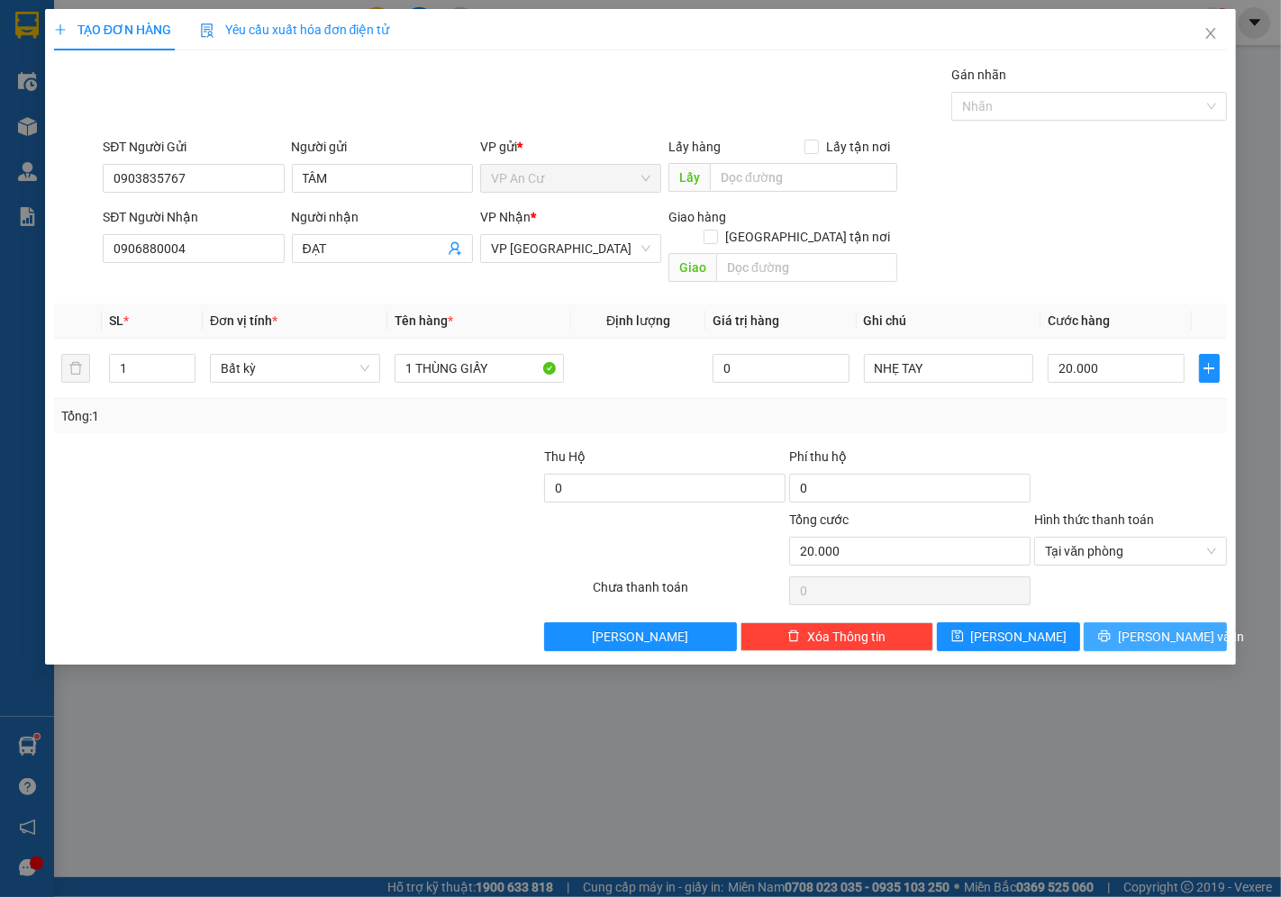
click at [1110, 631] on icon "printer" at bounding box center [1104, 637] width 12 height 12
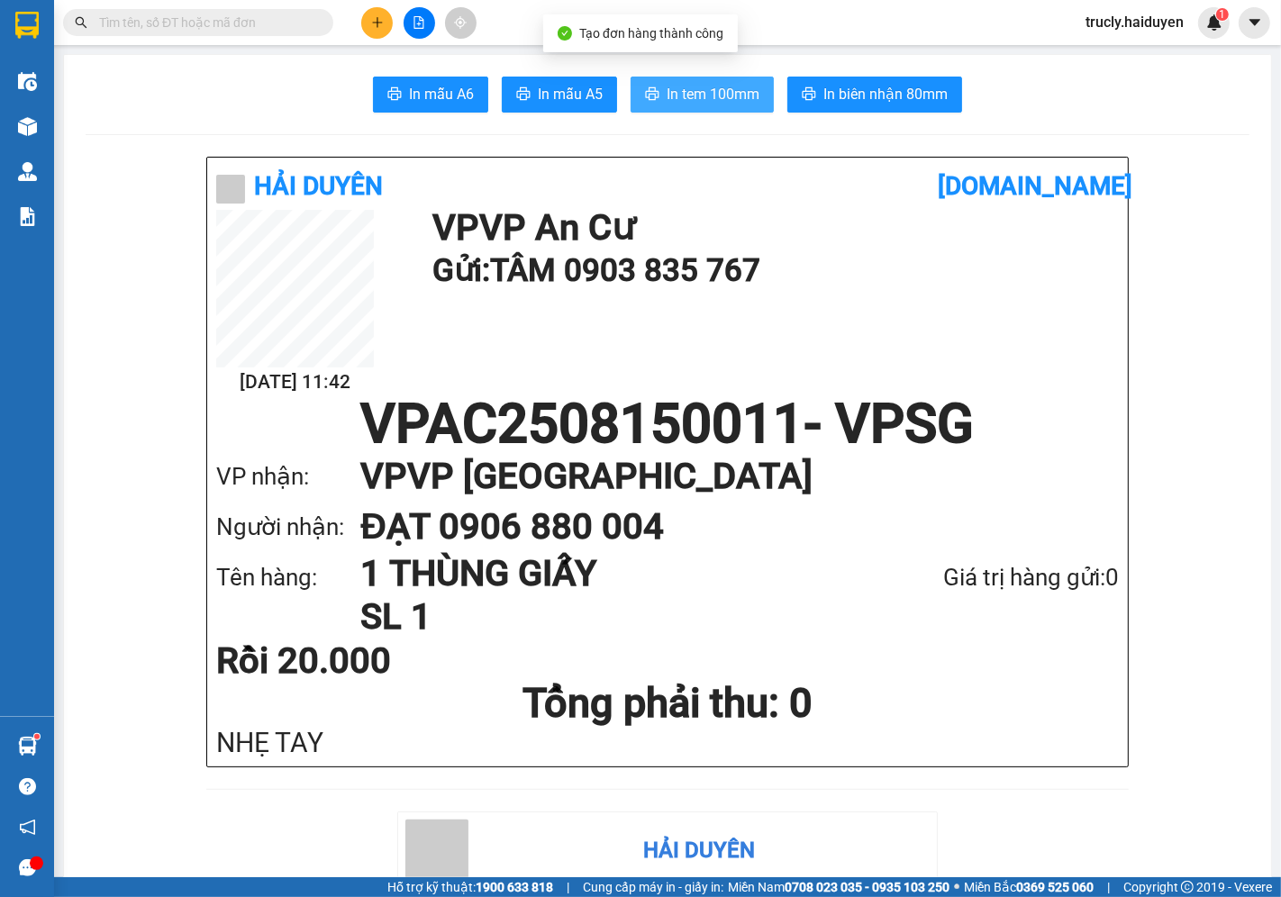
click at [653, 102] on button "In tem 100mm" at bounding box center [702, 95] width 143 height 36
click at [1009, 95] on div "In mẫu A6 In mẫu A5 In tem 100mm In biên nhận 80mm" at bounding box center [668, 95] width 1164 height 36
click at [377, 28] on icon "plus" at bounding box center [377, 22] width 13 height 13
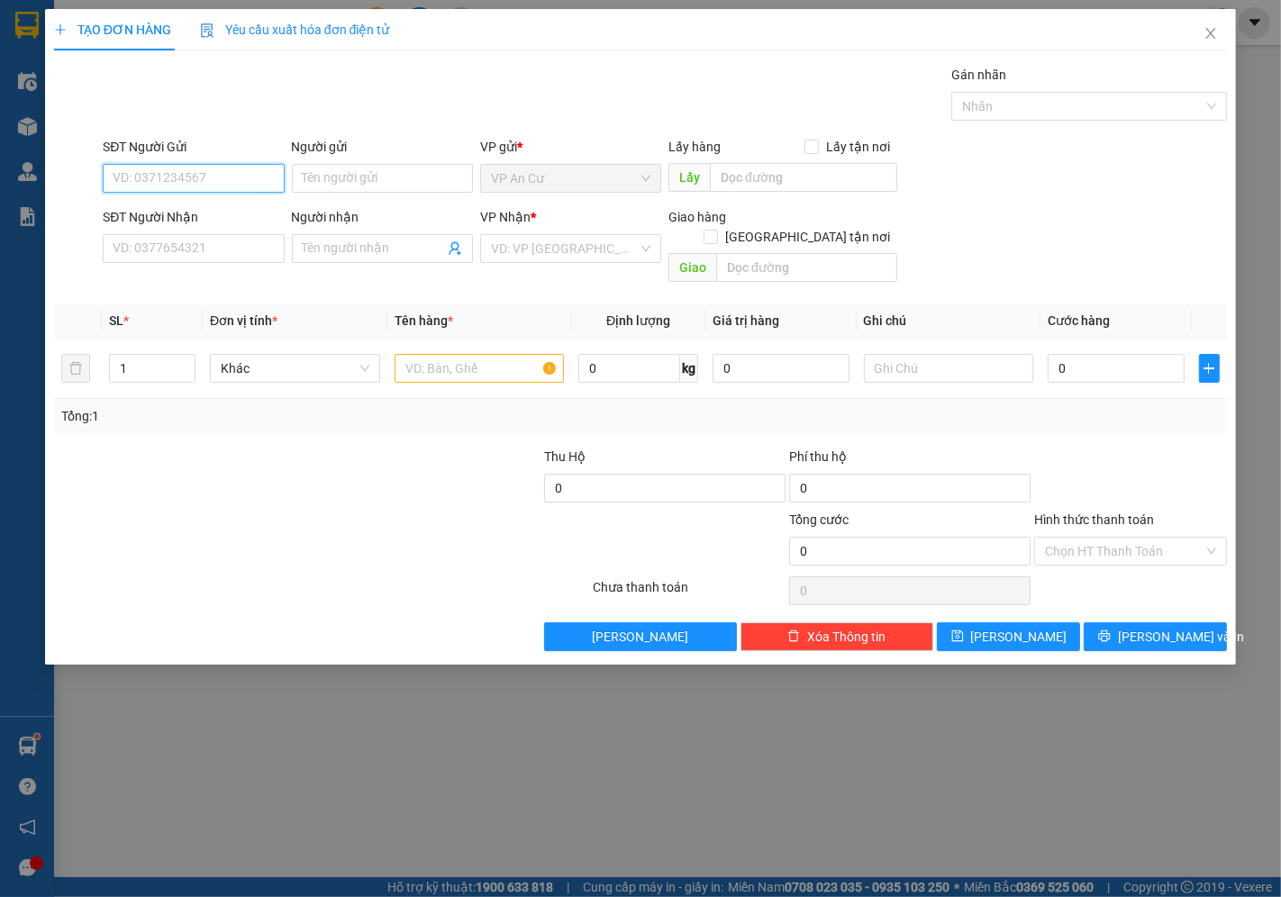
click at [199, 182] on input "SĐT Người Gửi" at bounding box center [193, 178] width 181 height 29
click at [178, 211] on div "0938783980 - CHÚ THÁI" at bounding box center [202, 215] width 177 height 20
type input "0938783980"
type input "CHÚ THÁI"
type input "0903618633"
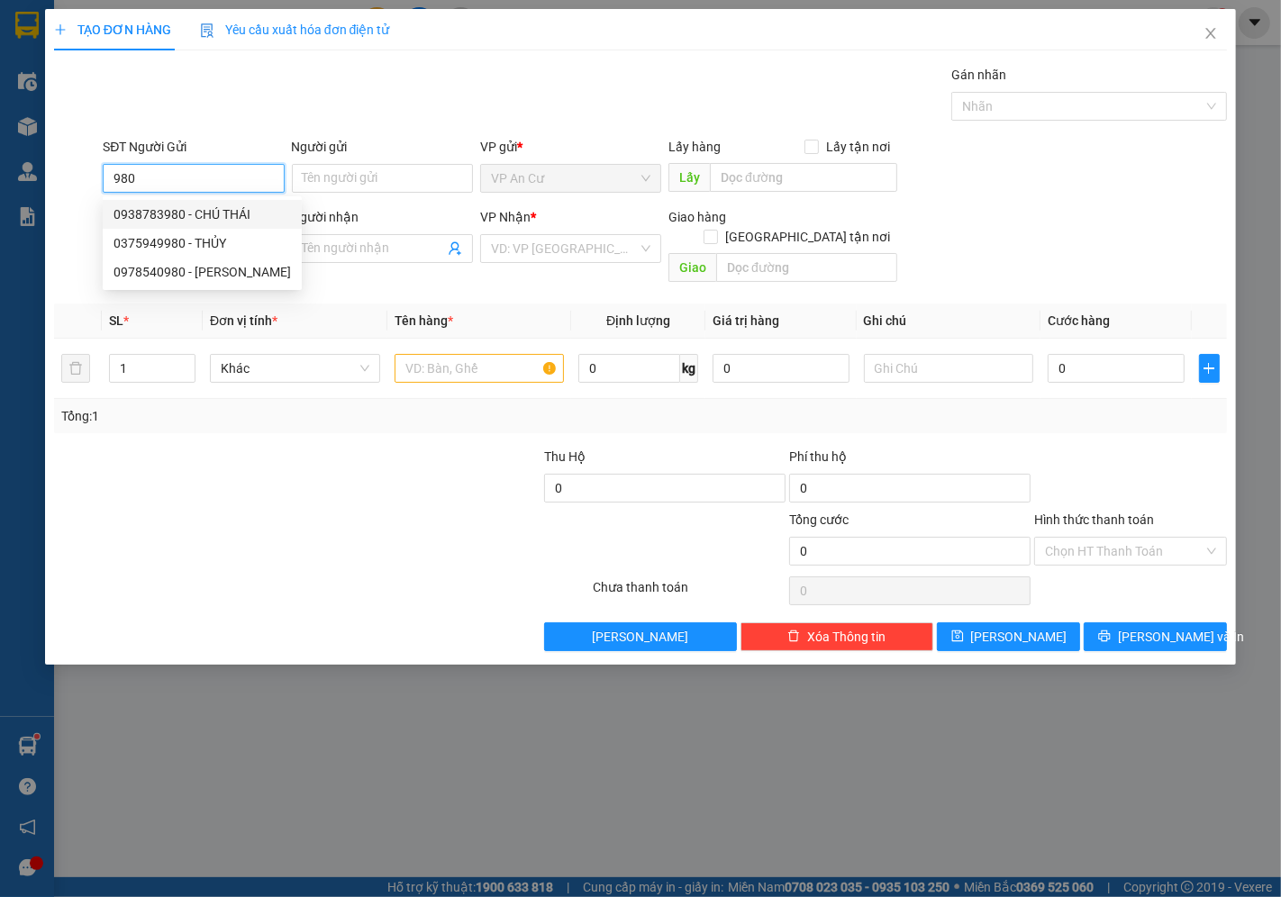
type input "HIẾU"
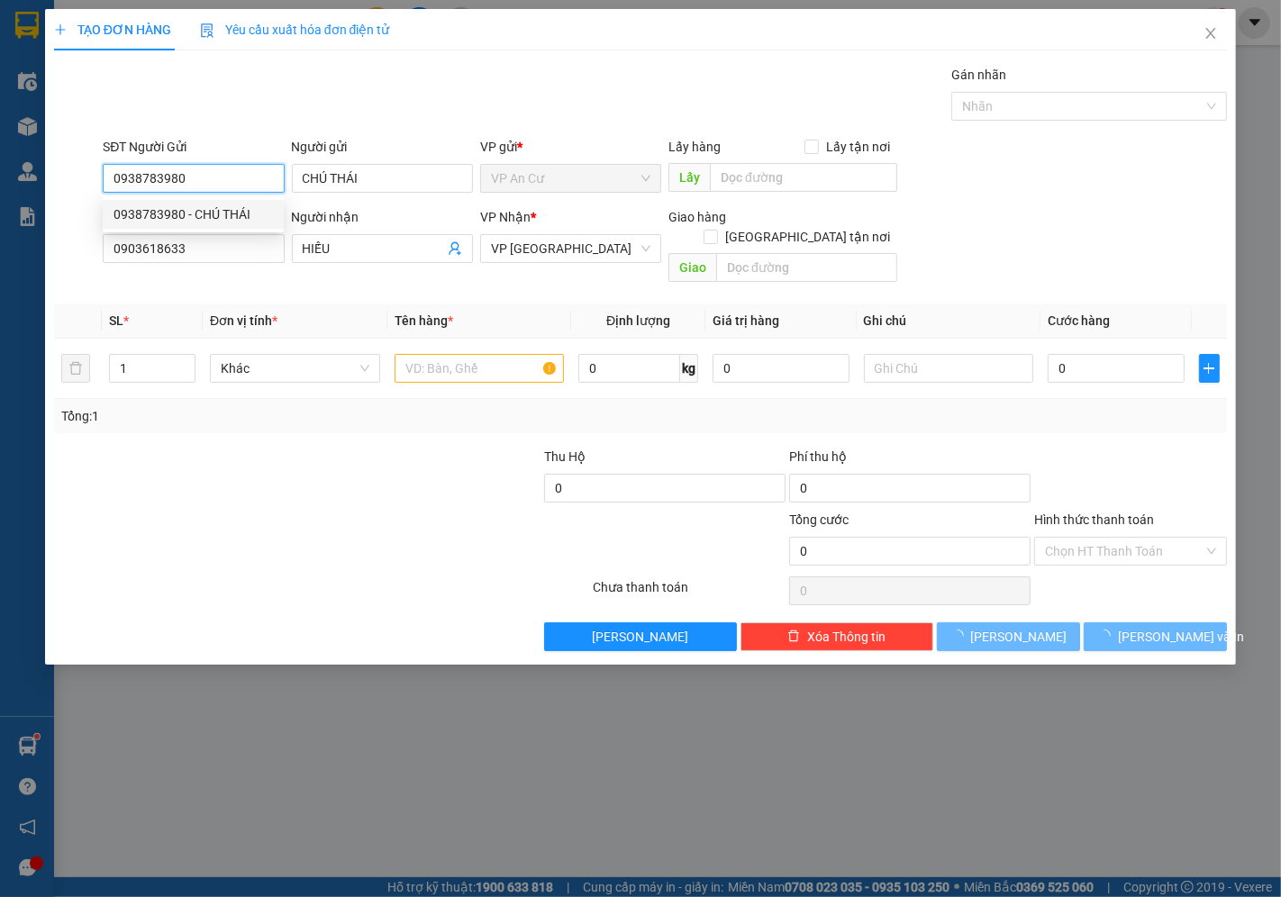
type input "100.000"
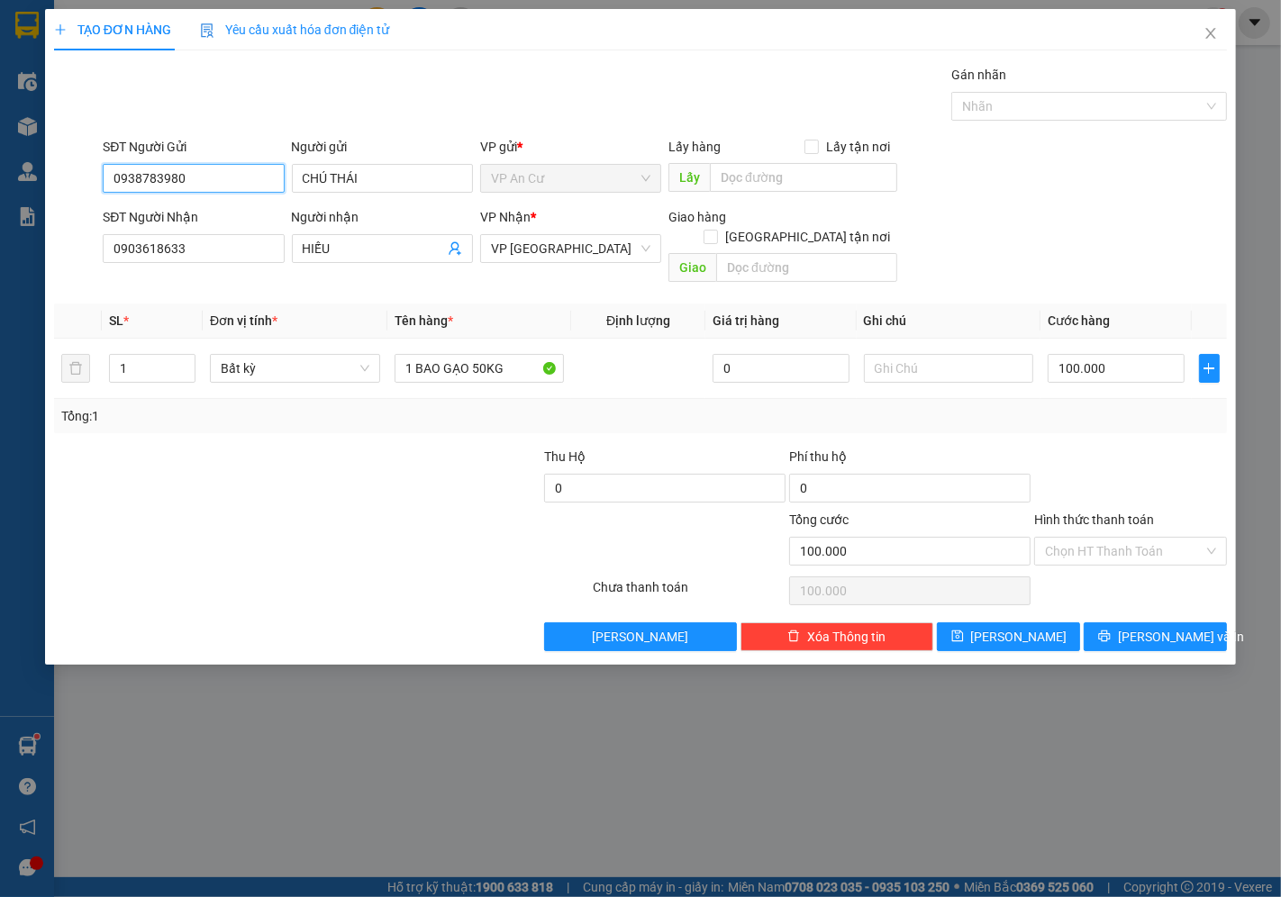
type input "0938783980"
click at [262, 551] on div at bounding box center [223, 541] width 343 height 63
click at [132, 355] on input "1" at bounding box center [152, 368] width 85 height 27
type input "2"
click at [508, 354] on input "1 BAO GẠO 50KG" at bounding box center [480, 368] width 170 height 29
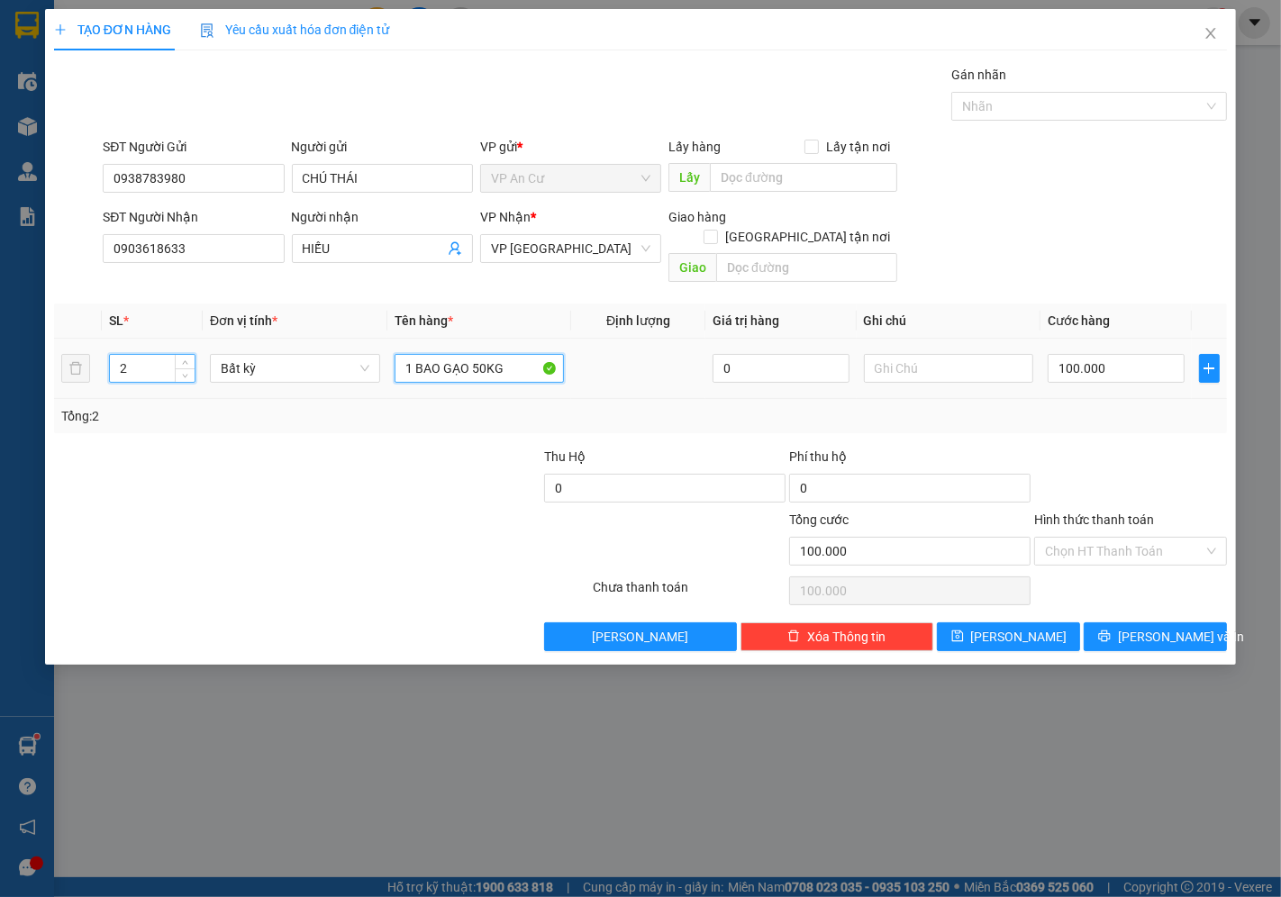
click at [508, 354] on input "1 BAO GẠO 50KG" at bounding box center [480, 368] width 170 height 29
type input "0"
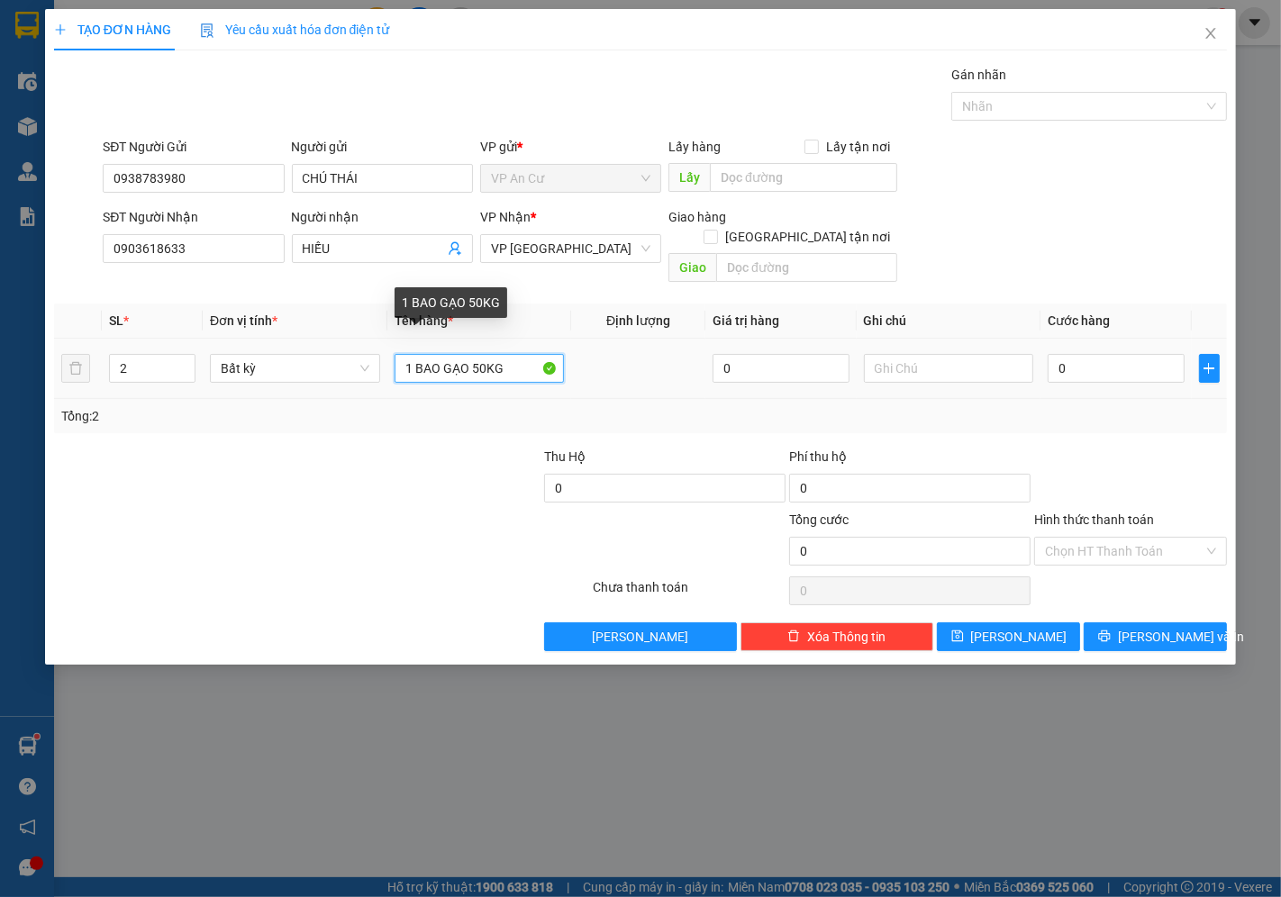
click at [508, 354] on input "1 BAO GẠO 50KG" at bounding box center [480, 368] width 170 height 29
click at [347, 534] on div at bounding box center [223, 541] width 343 height 63
click at [514, 354] on input "1 BAO XANH DỪA" at bounding box center [480, 368] width 170 height 29
type input "1 BAO XANH DỪA 1 THÙNG GIẤY (65KG)"
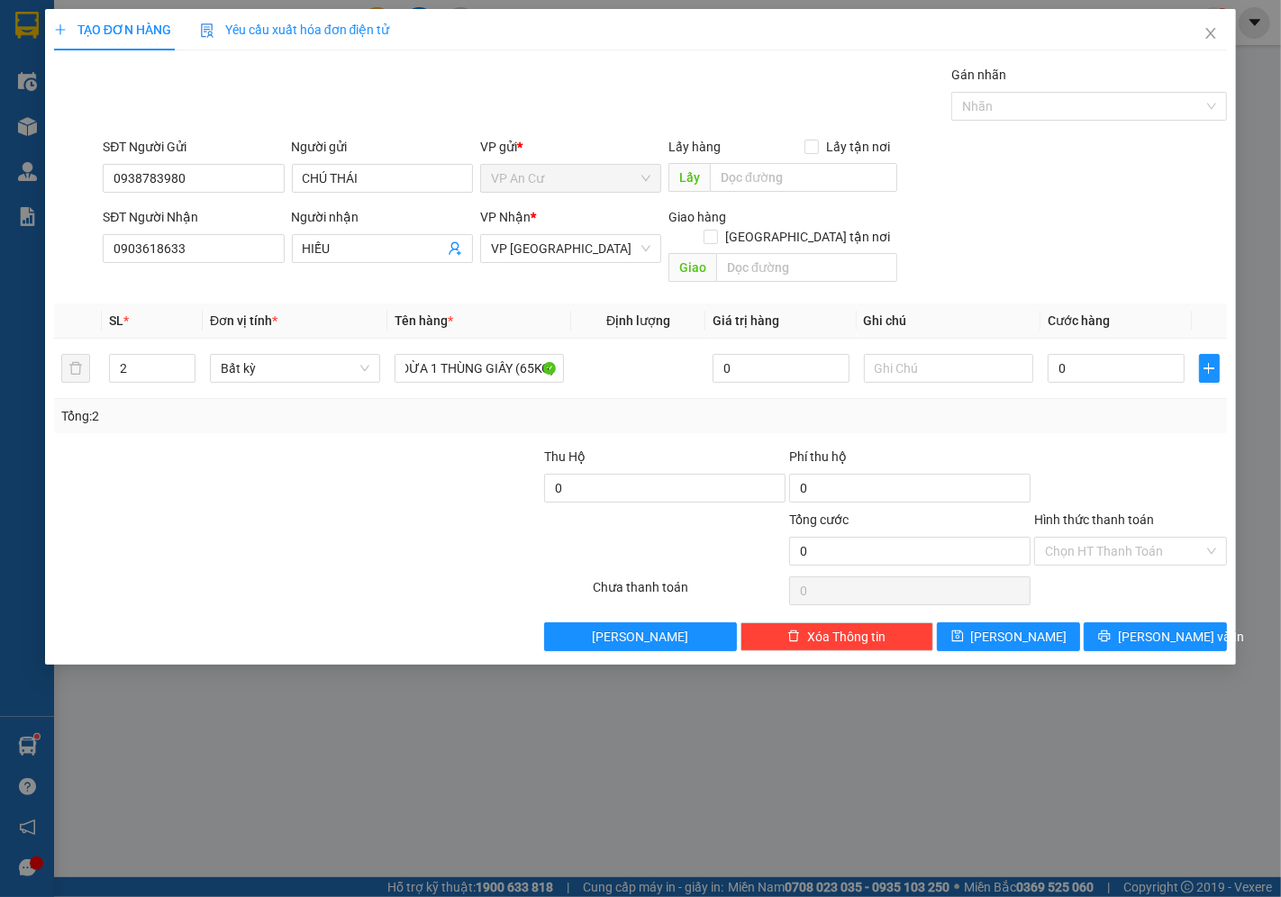
scroll to position [0, 0]
click at [355, 465] on div at bounding box center [419, 478] width 245 height 63
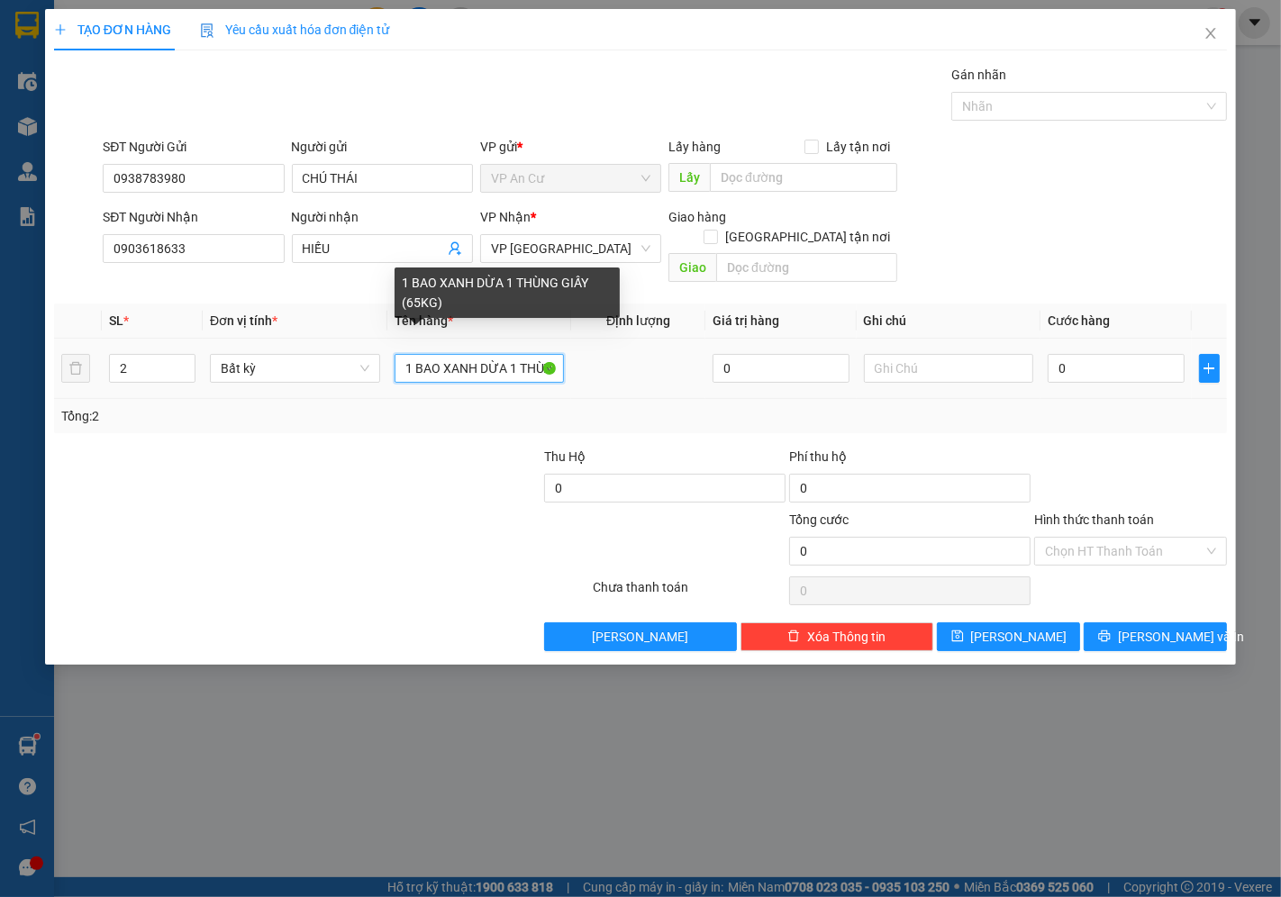
click at [427, 354] on input "1 BAO XANH DỪA 1 THÙNG GIẤY (65KG)" at bounding box center [480, 368] width 170 height 29
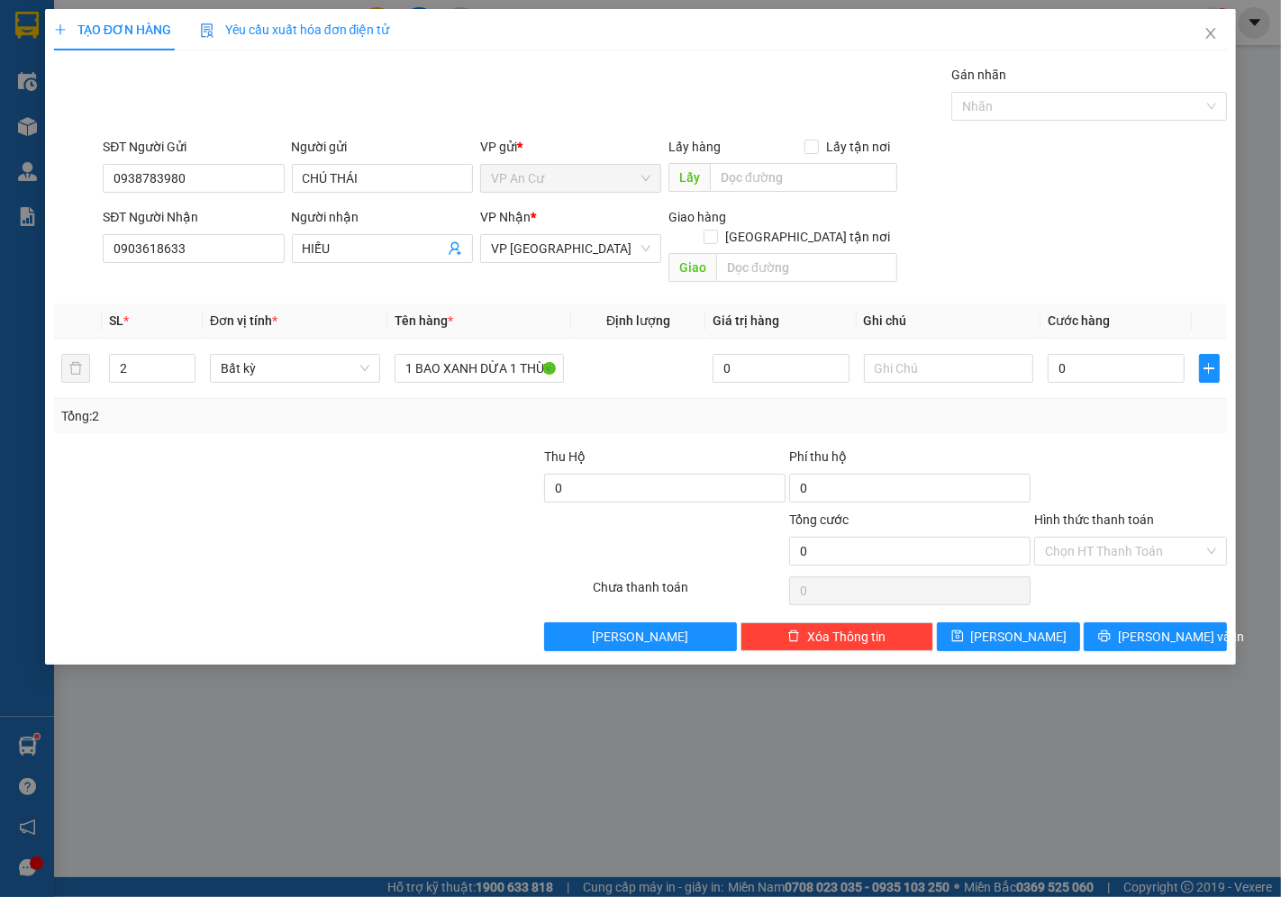
click at [392, 473] on div at bounding box center [419, 478] width 245 height 63
click at [1103, 358] on input "0" at bounding box center [1116, 368] width 136 height 29
type input "1"
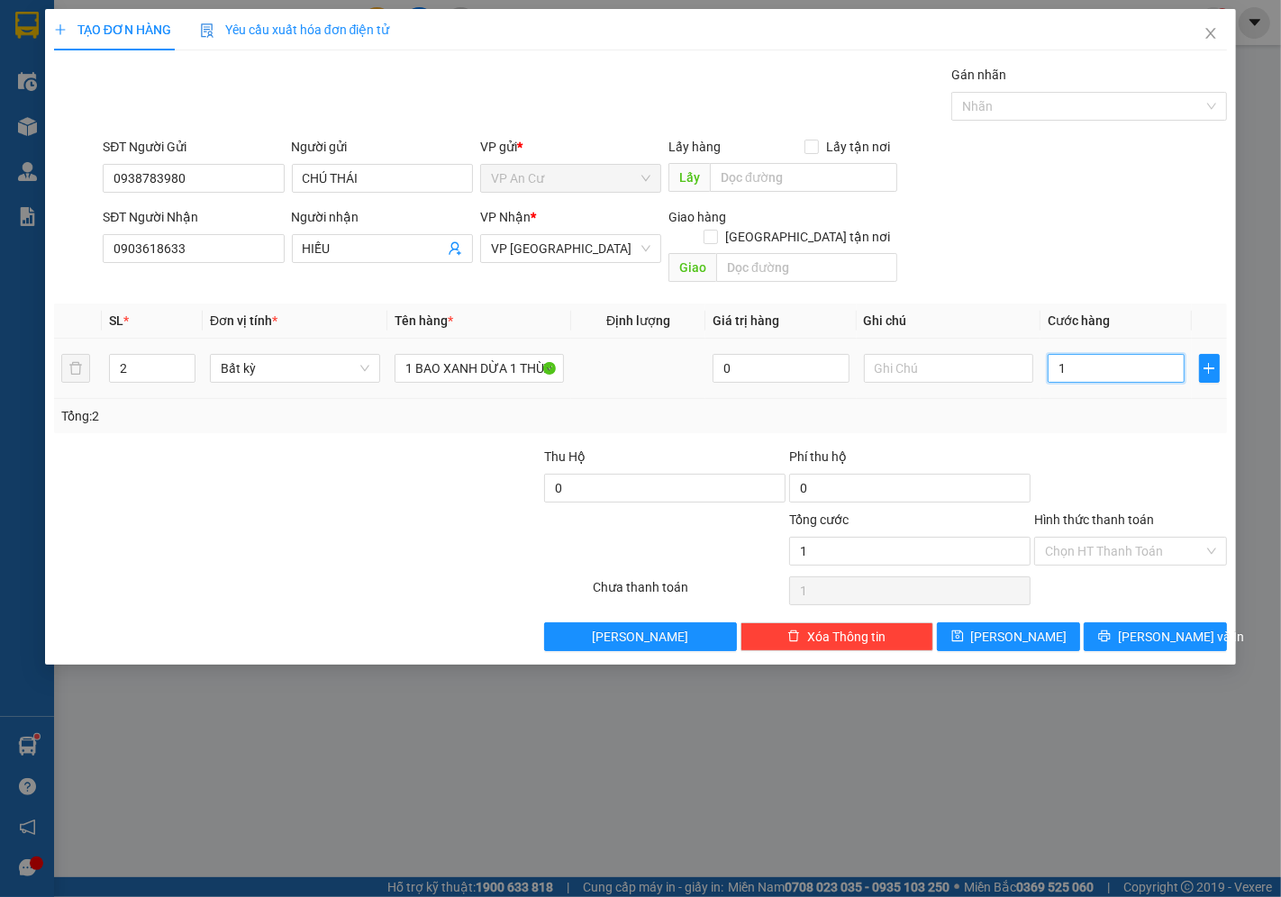
type input "13"
type input "130"
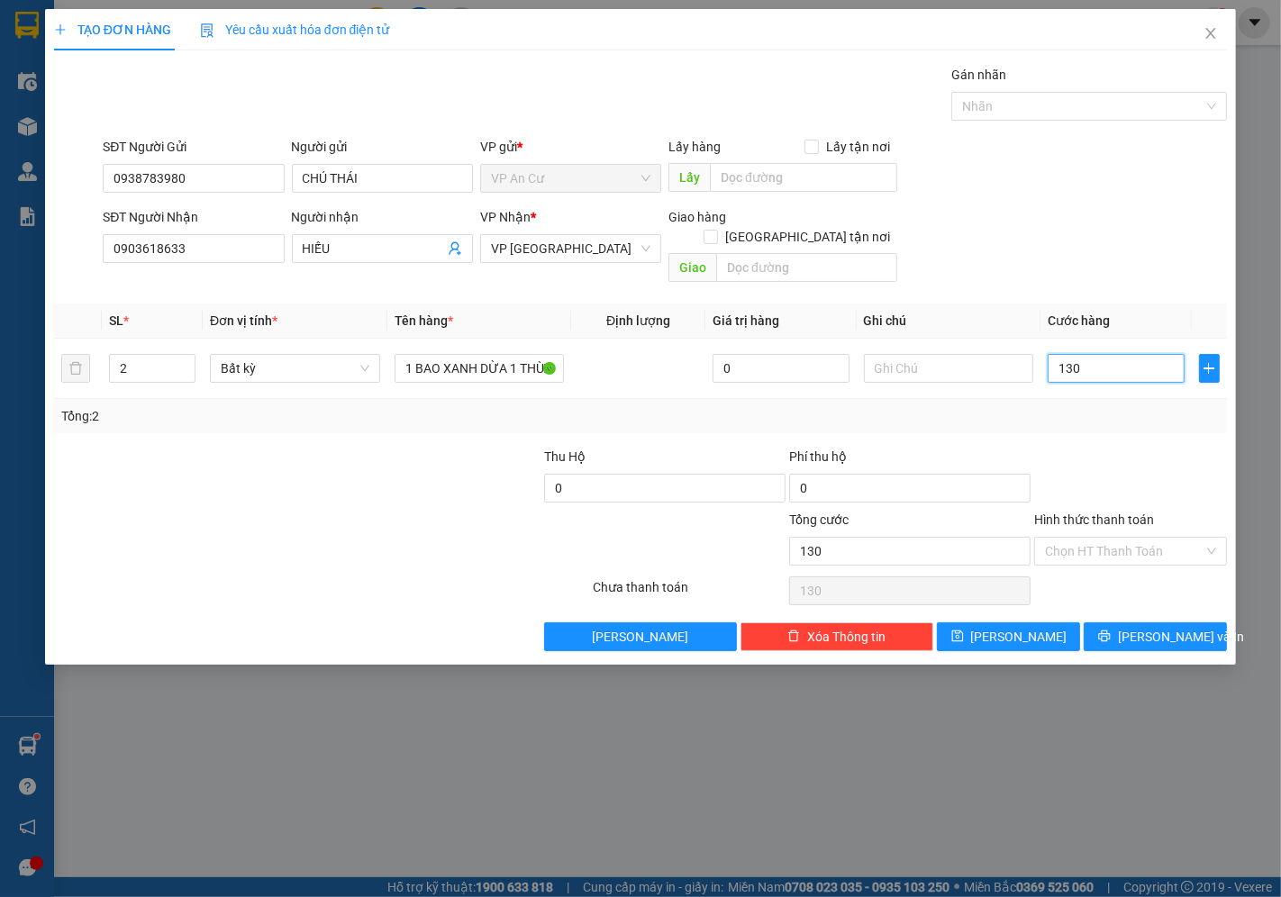
type input "130"
type input "130.000"
click at [1174, 408] on div "Tổng: 2" at bounding box center [640, 416] width 1173 height 34
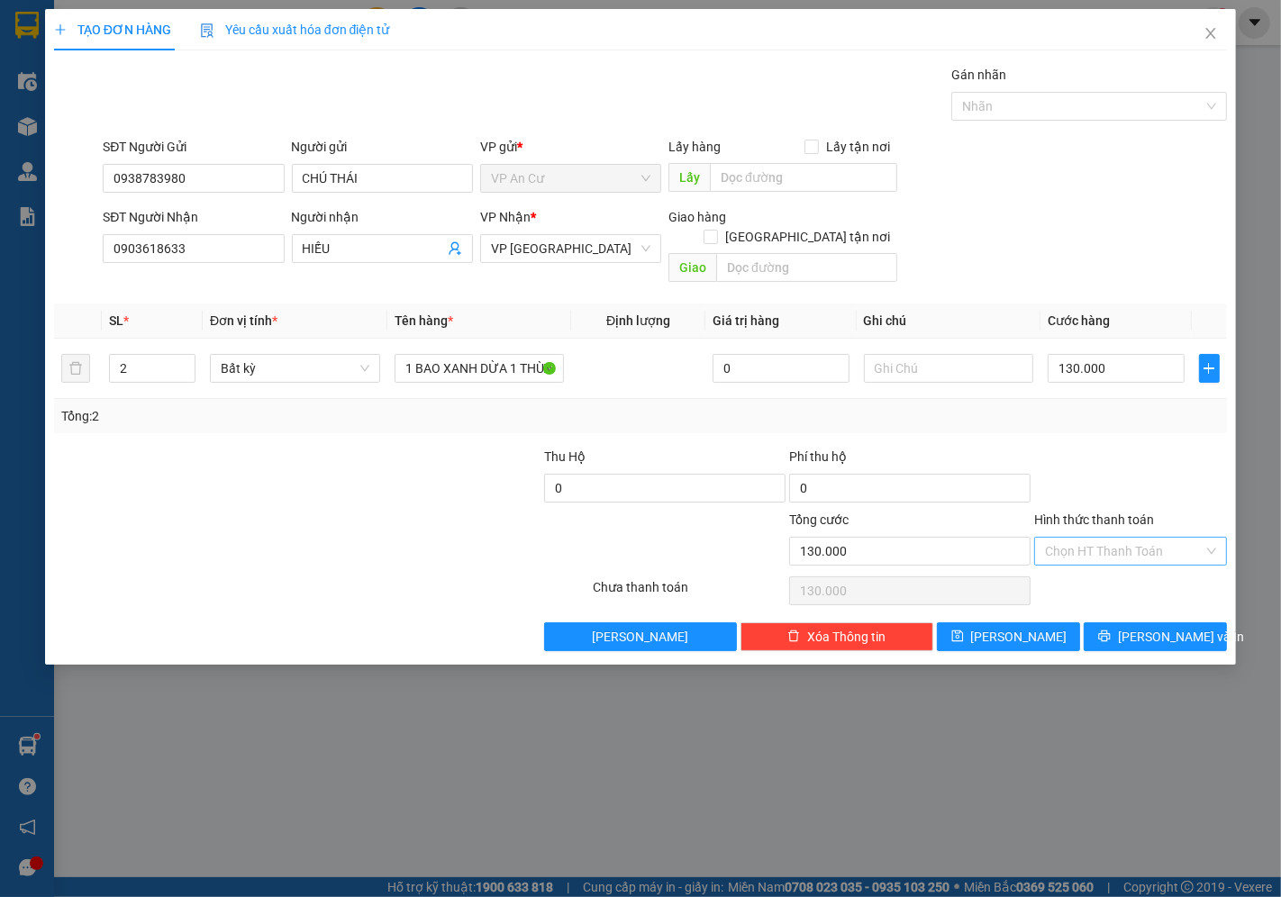
click at [1117, 538] on input "Hình thức thanh toán" at bounding box center [1124, 551] width 159 height 27
click at [1108, 561] on div "Tại văn phòng" at bounding box center [1131, 568] width 171 height 20
type input "0"
click at [1140, 627] on span "[PERSON_NAME] và In" at bounding box center [1181, 637] width 126 height 20
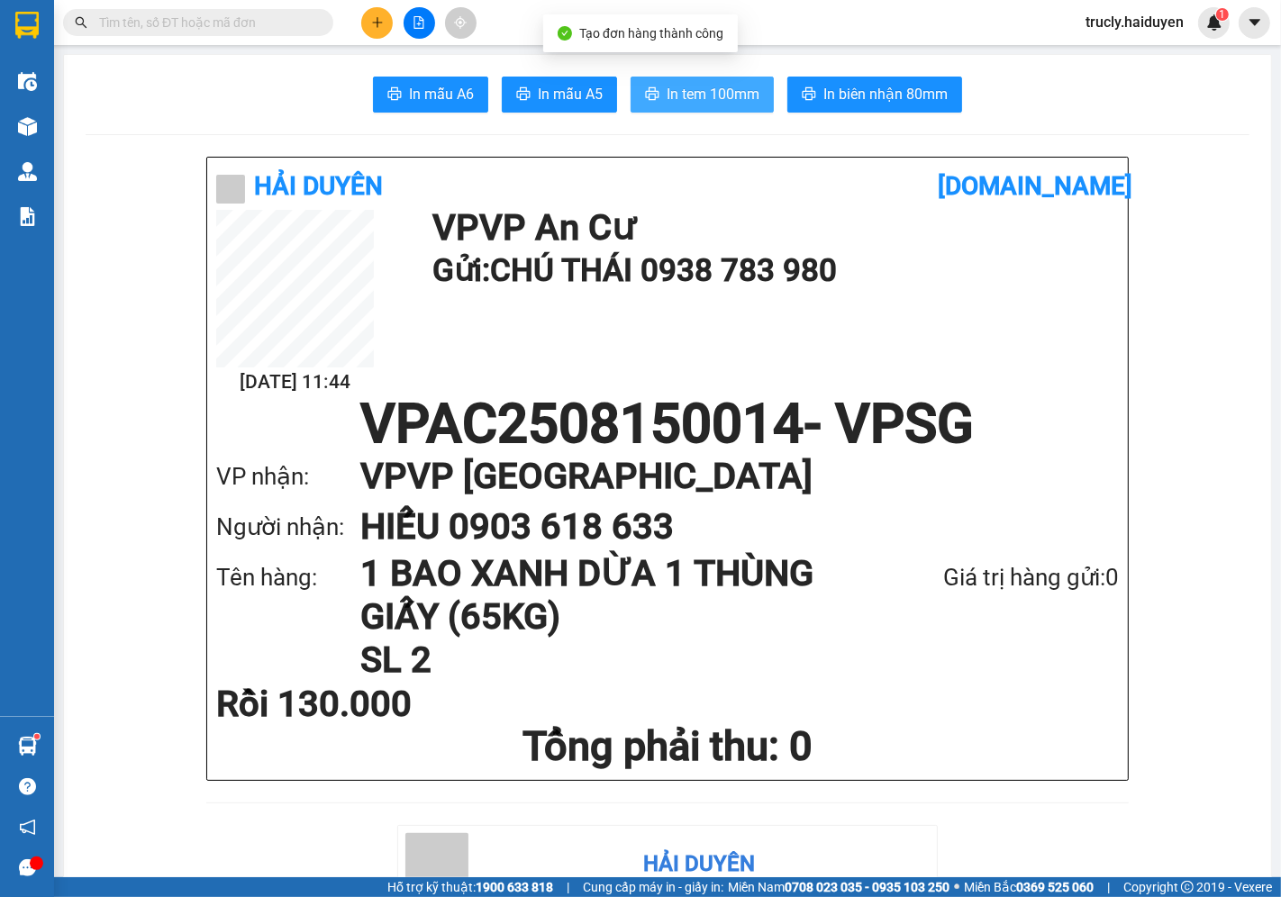
click at [722, 99] on span "In tem 100mm" at bounding box center [713, 94] width 93 height 23
click at [730, 90] on span "In tem 100mm" at bounding box center [713, 94] width 93 height 23
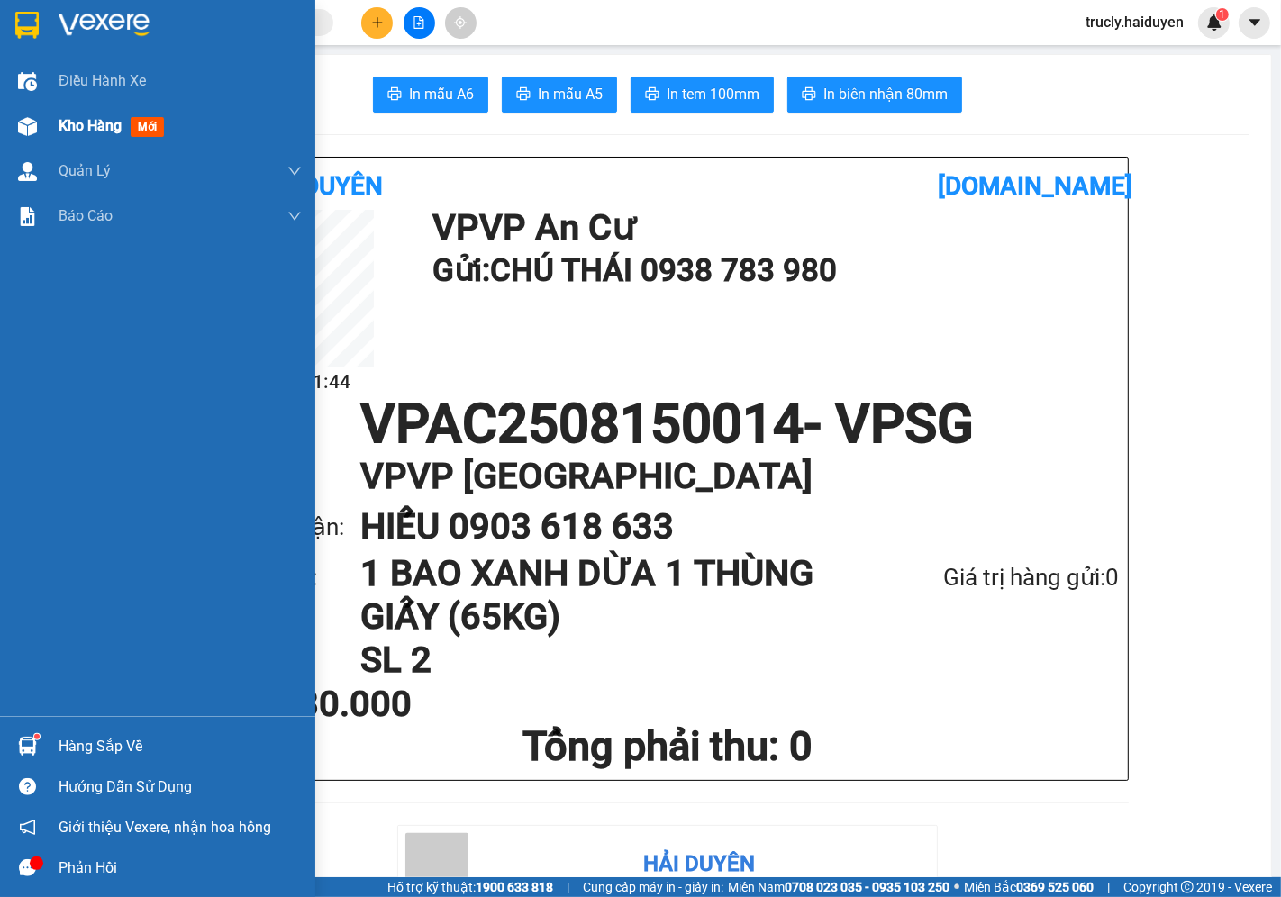
click at [52, 118] on div "Kho hàng mới" at bounding box center [157, 126] width 315 height 45
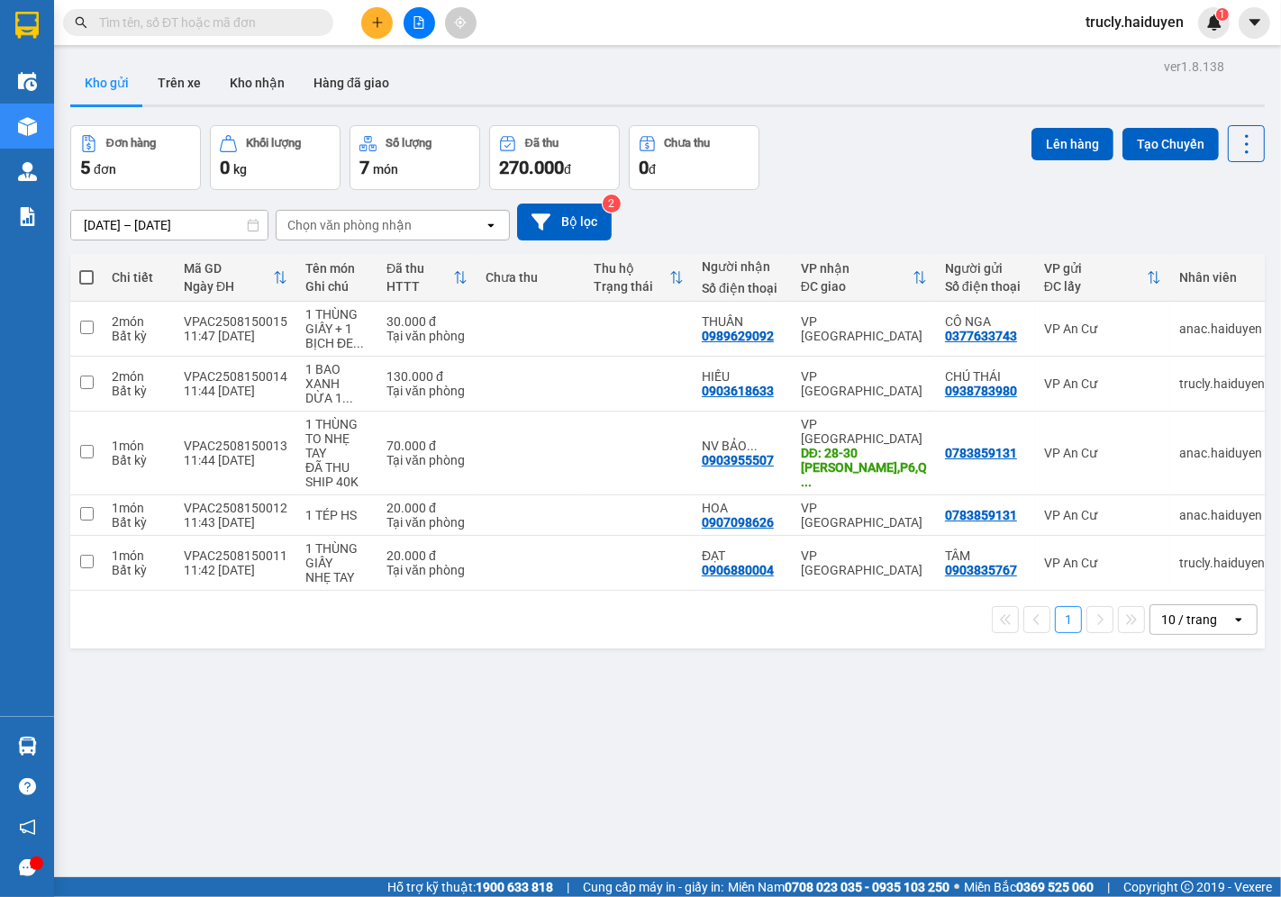
click at [165, 75] on button "Trên xe" at bounding box center [179, 82] width 72 height 43
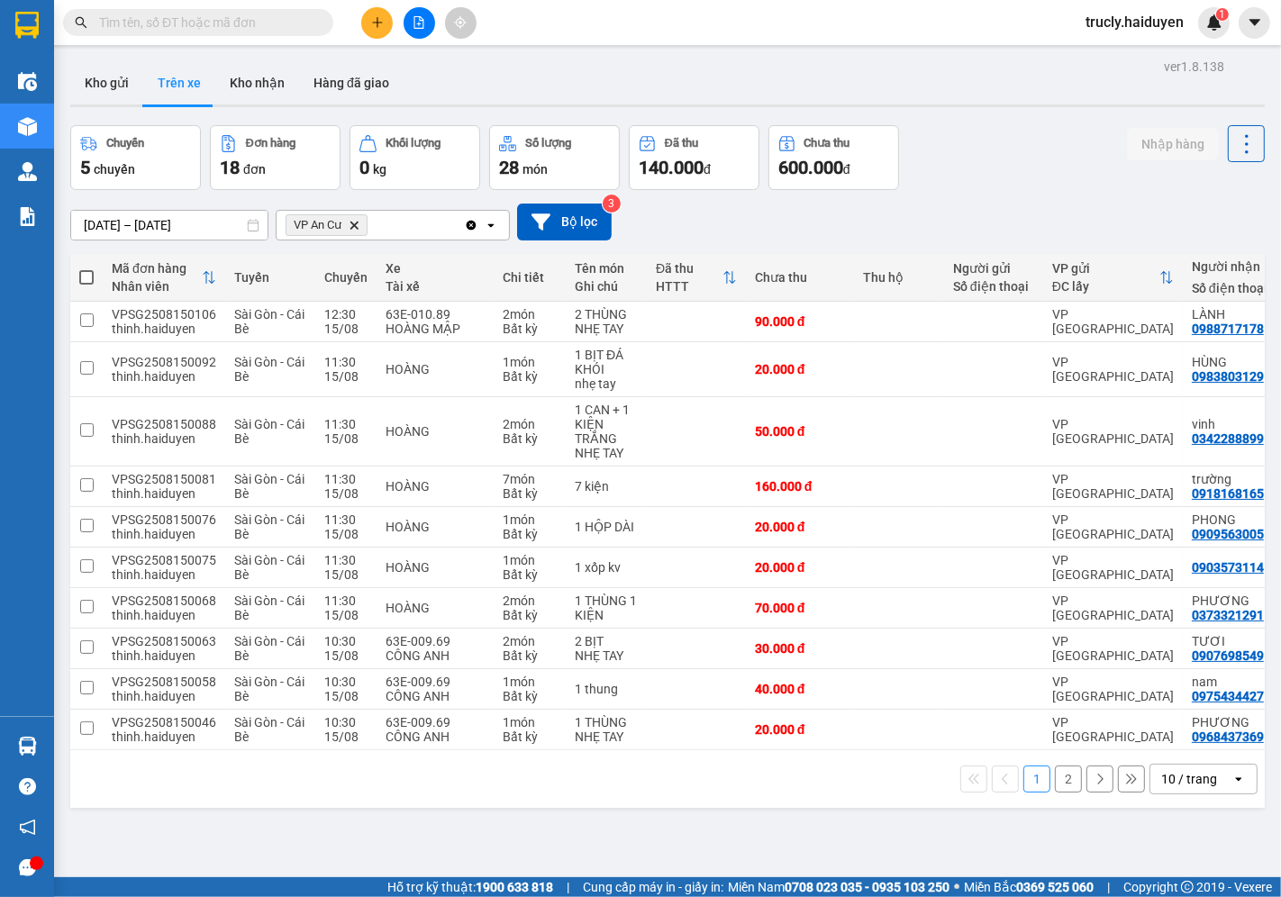
click at [1037, 95] on div "Kho gửi Trên xe Kho nhận Hàng đã giao" at bounding box center [667, 85] width 1195 height 48
click at [110, 95] on button "Kho gửi" at bounding box center [106, 82] width 73 height 43
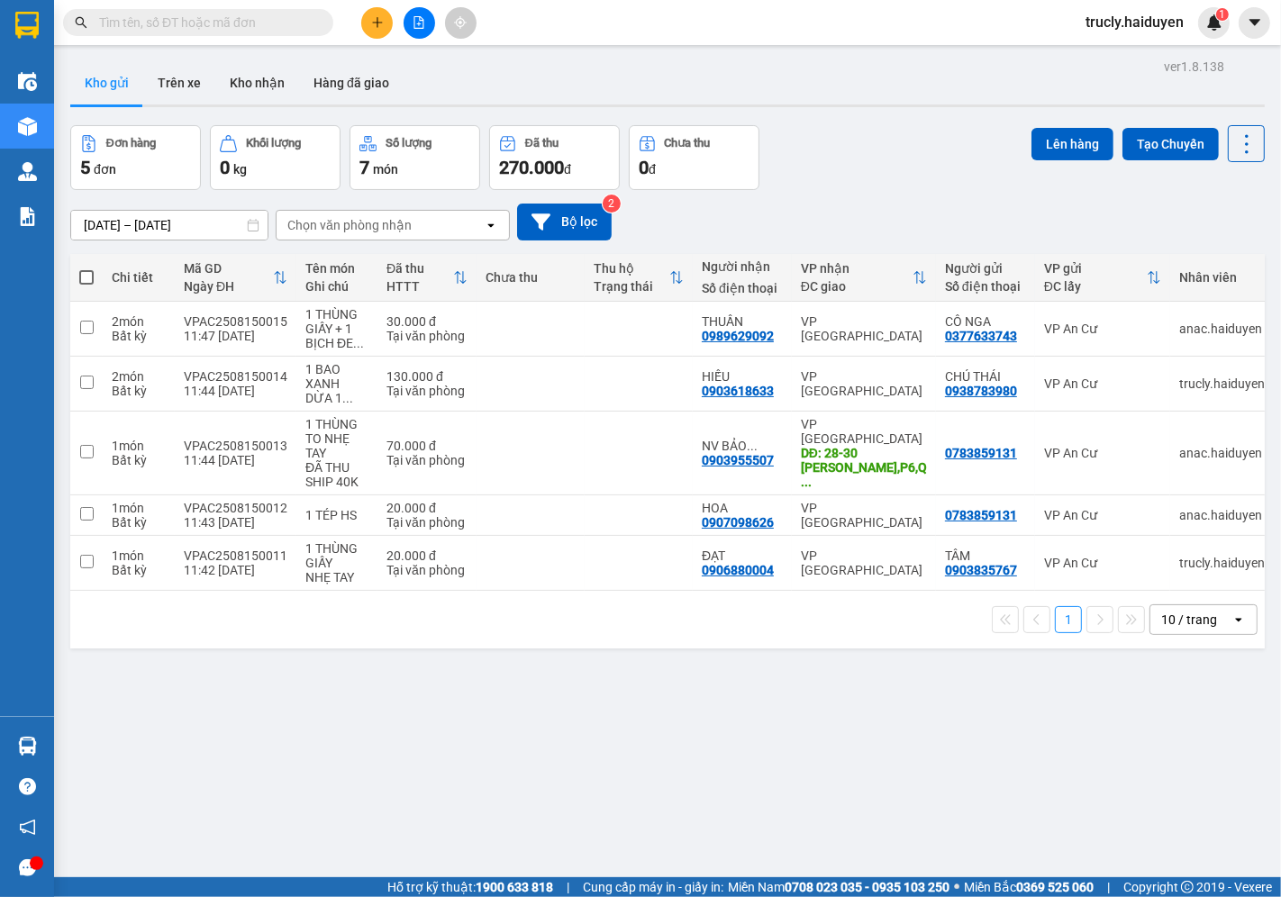
click at [944, 176] on div "Đơn hàng 5 đơn Khối lượng 0 kg Số lượng 7 món Đã thu 270.000 đ Chưa thu 0 đ Lên…" at bounding box center [667, 157] width 1195 height 65
click at [246, 99] on button "Kho nhận" at bounding box center [257, 82] width 84 height 43
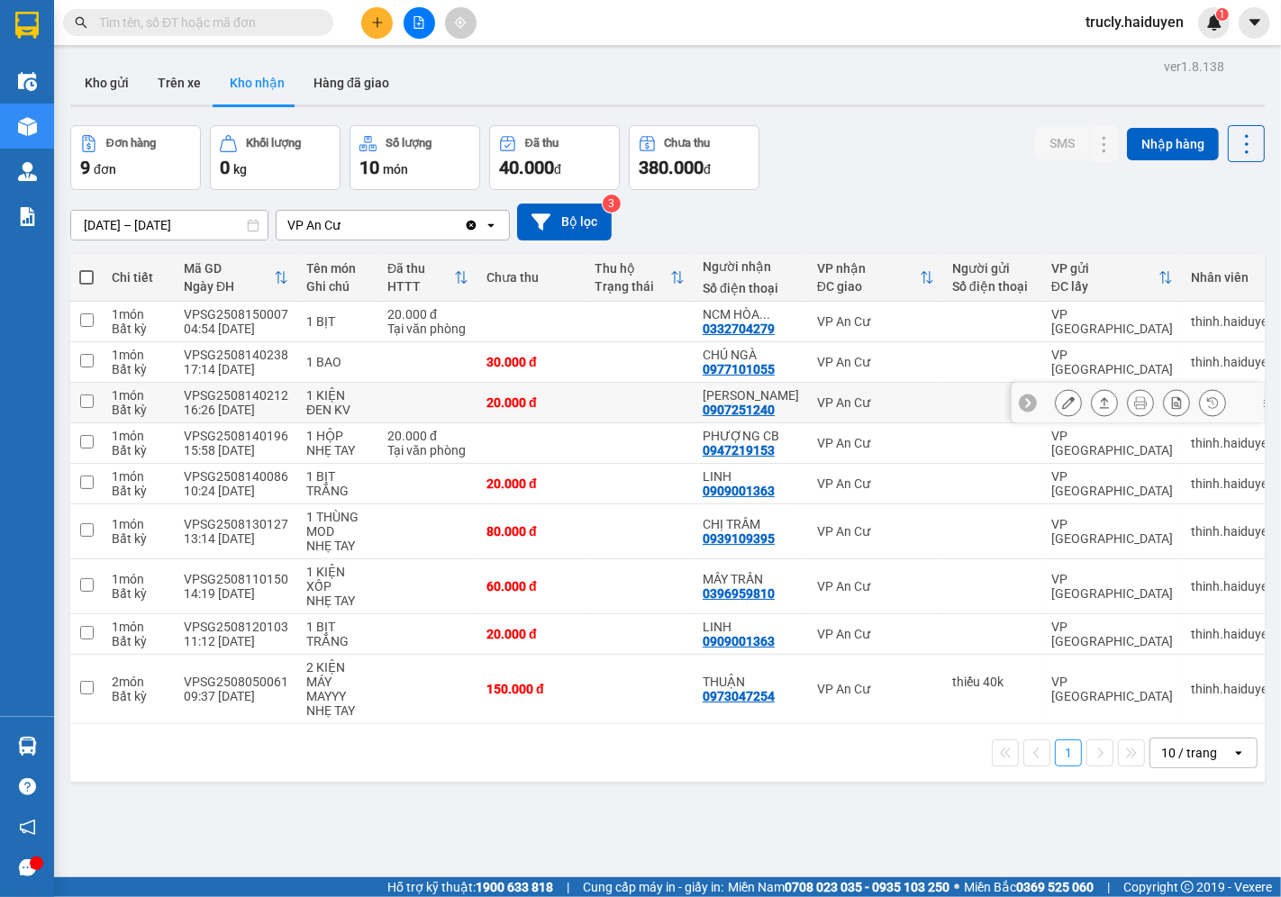
click at [1056, 403] on button at bounding box center [1068, 403] width 25 height 32
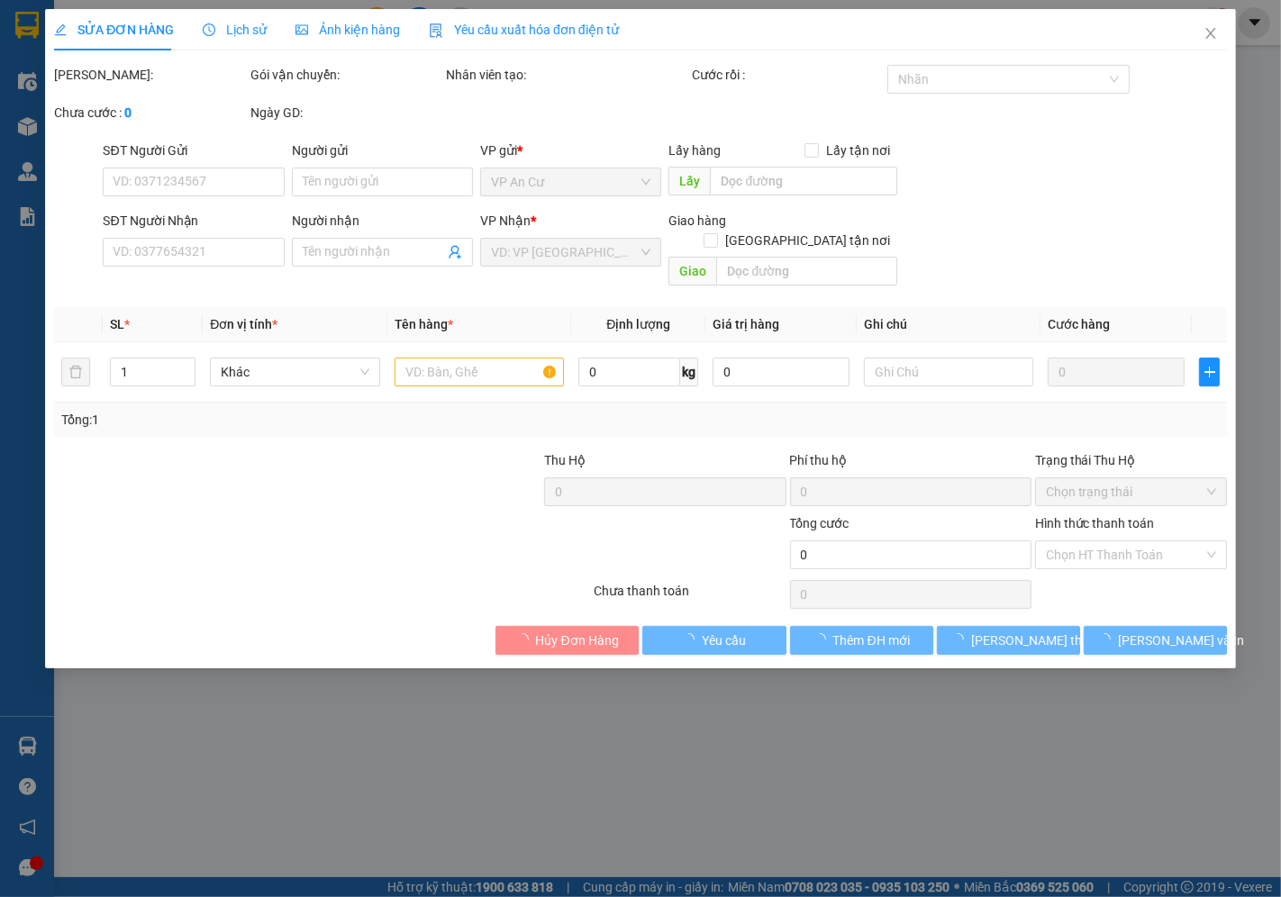
type input "0907251240"
type input "KIM MY"
type input "20.000"
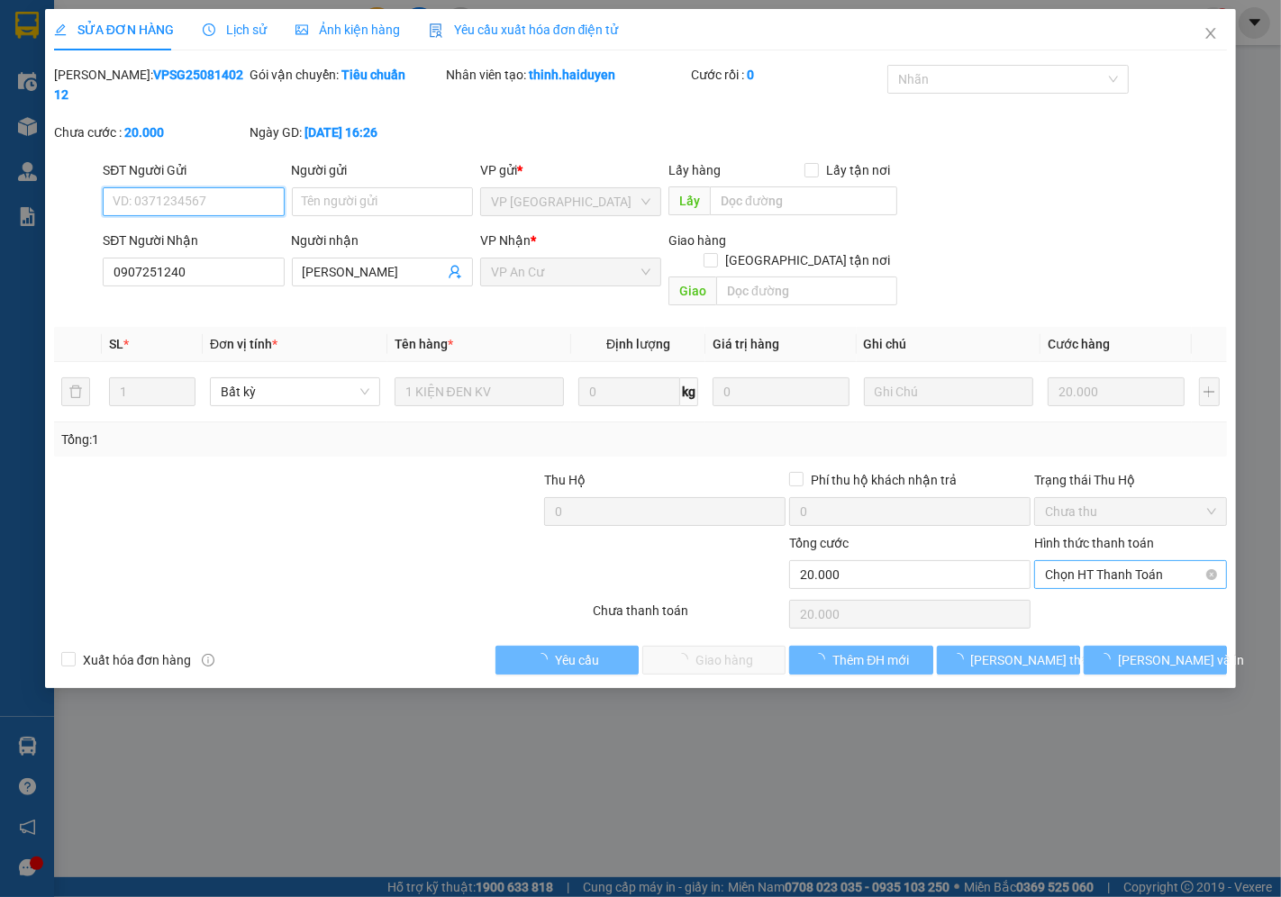
click at [1073, 561] on span "Chọn HT Thanh Toán" at bounding box center [1130, 574] width 171 height 27
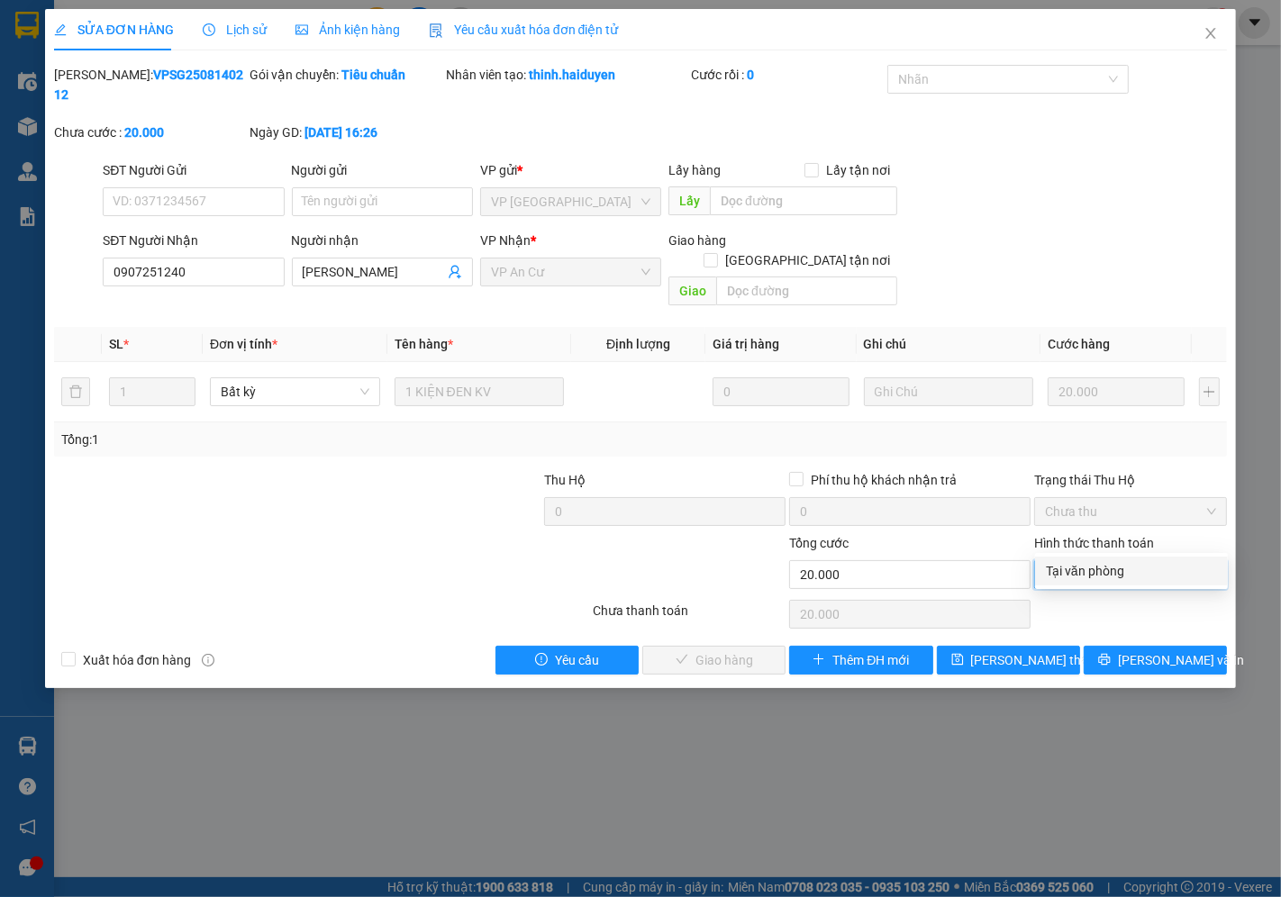
click at [1073, 571] on div "Tại văn phòng" at bounding box center [1131, 571] width 171 height 20
type input "0"
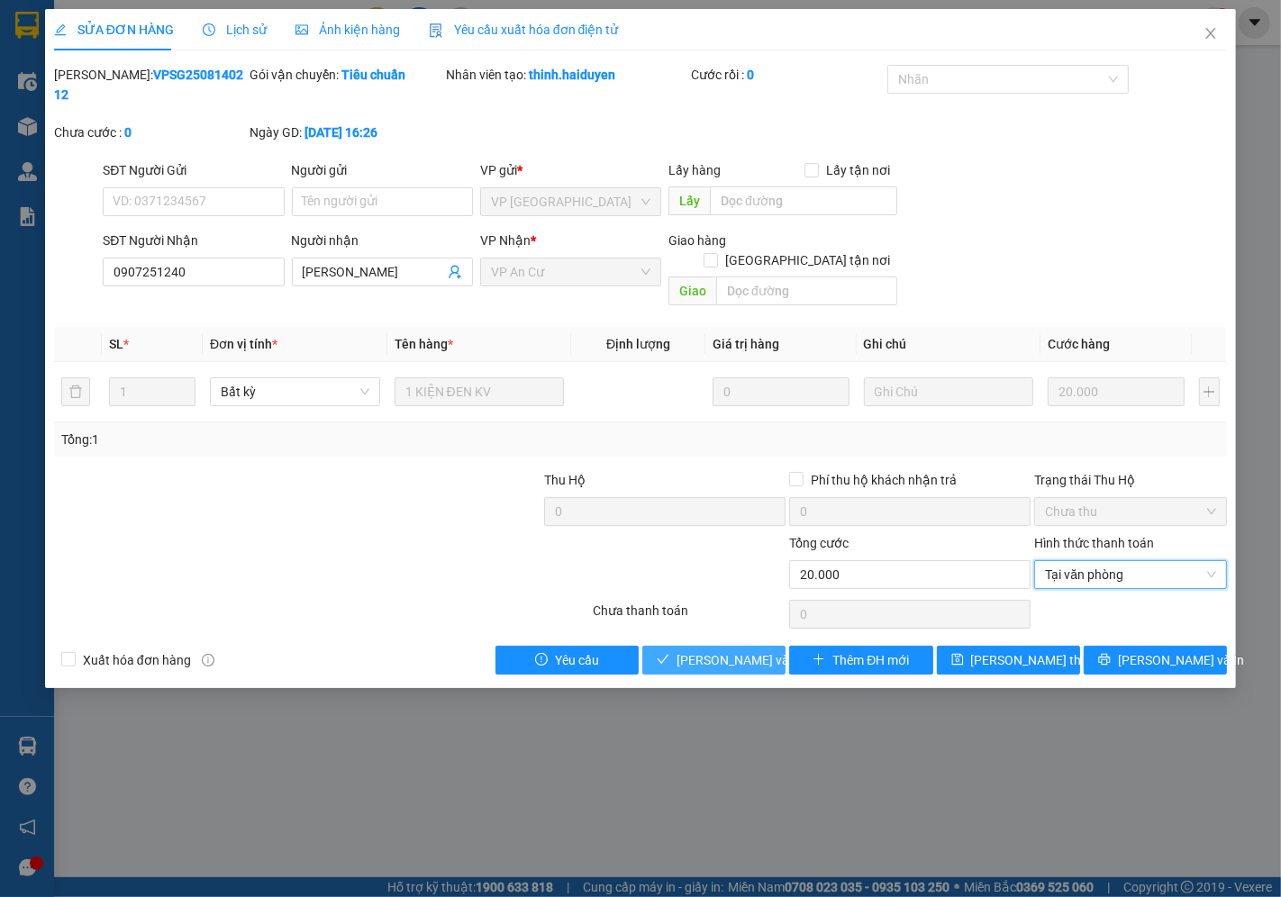
click at [751, 650] on span "[PERSON_NAME] và [PERSON_NAME] hàng" at bounding box center [763, 660] width 173 height 20
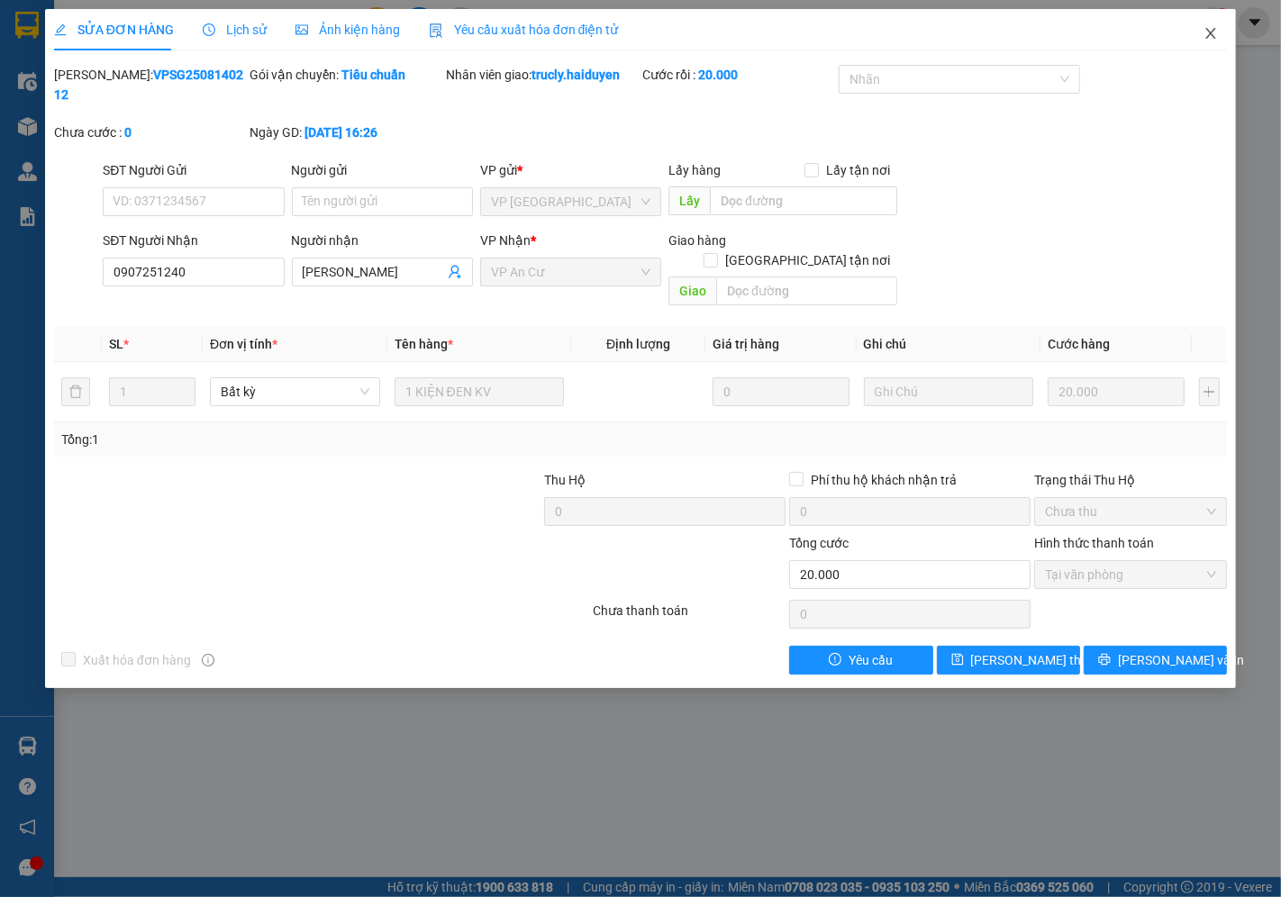
click at [1204, 38] on icon "close" at bounding box center [1211, 33] width 14 height 14
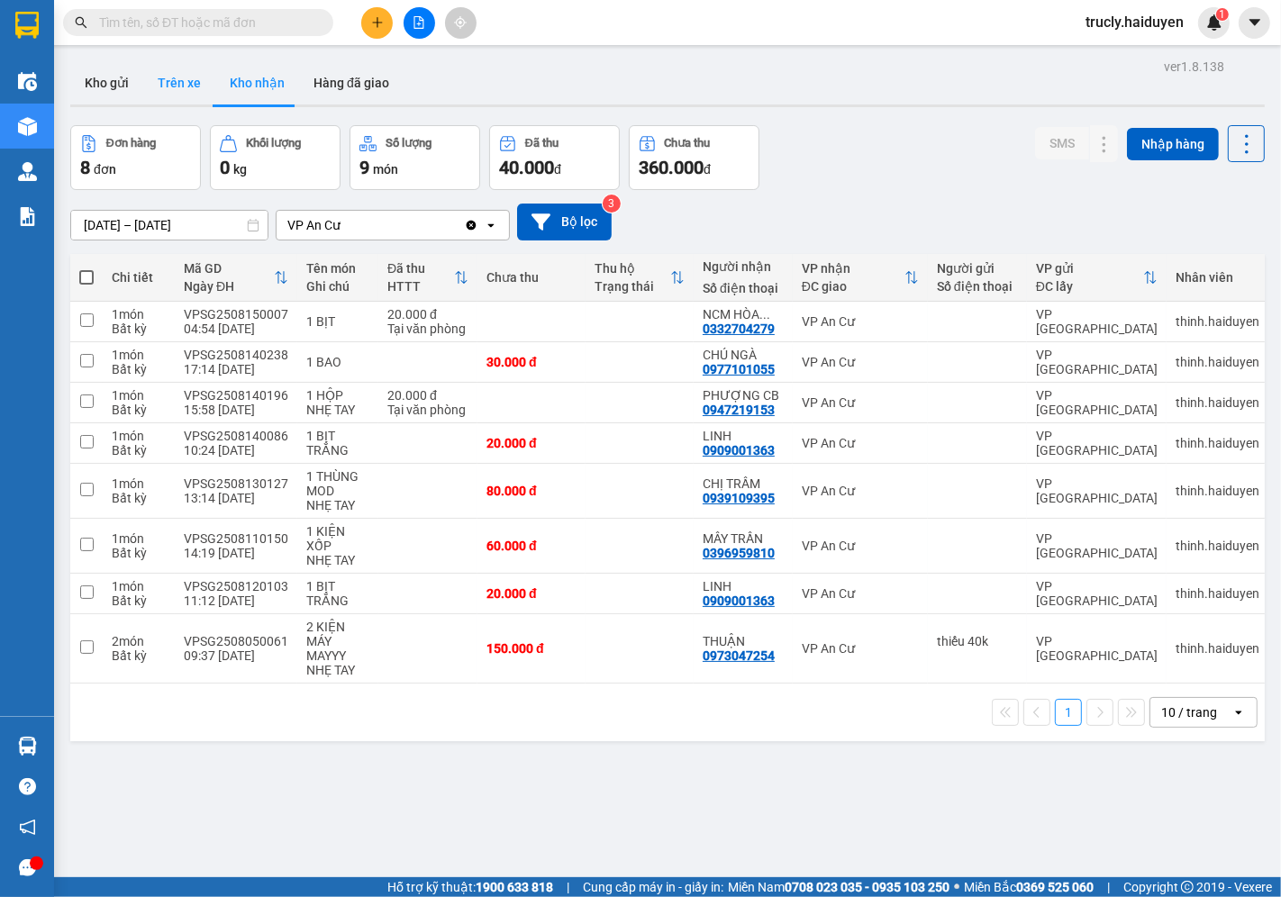
click at [191, 87] on button "Trên xe" at bounding box center [179, 82] width 72 height 43
type input "[DATE] – [DATE]"
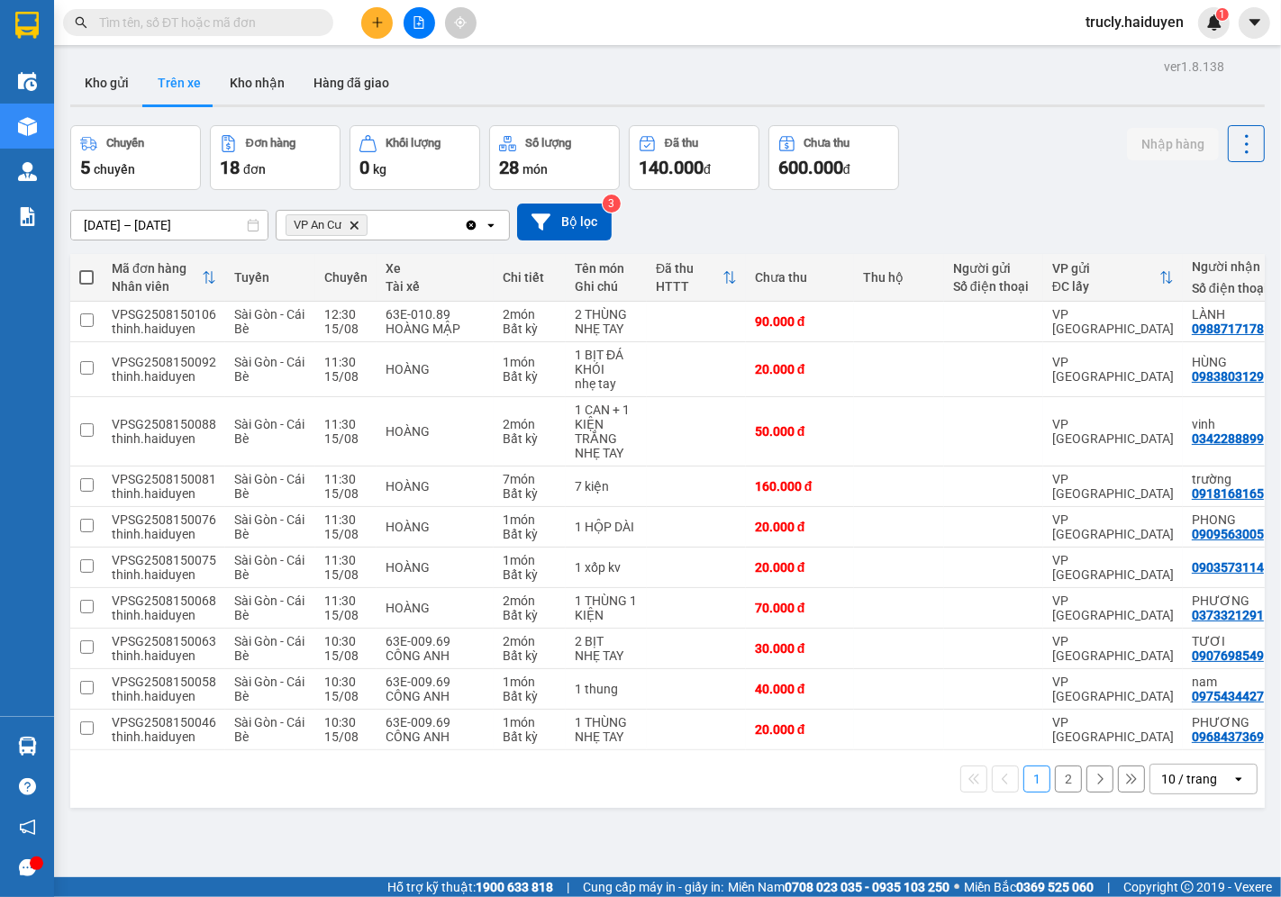
click at [1055, 789] on button "2" at bounding box center [1068, 779] width 27 height 27
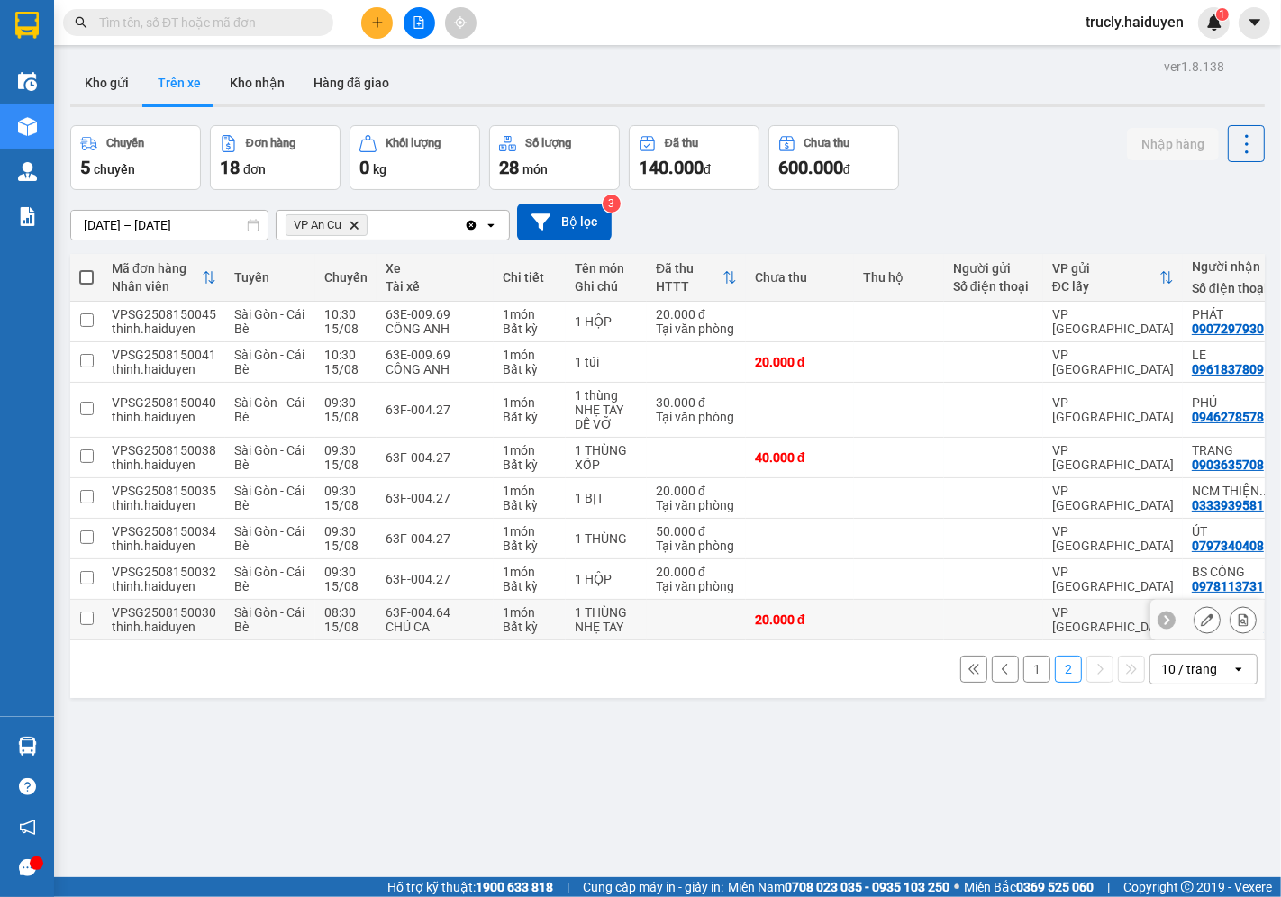
click at [1201, 624] on icon at bounding box center [1207, 620] width 13 height 13
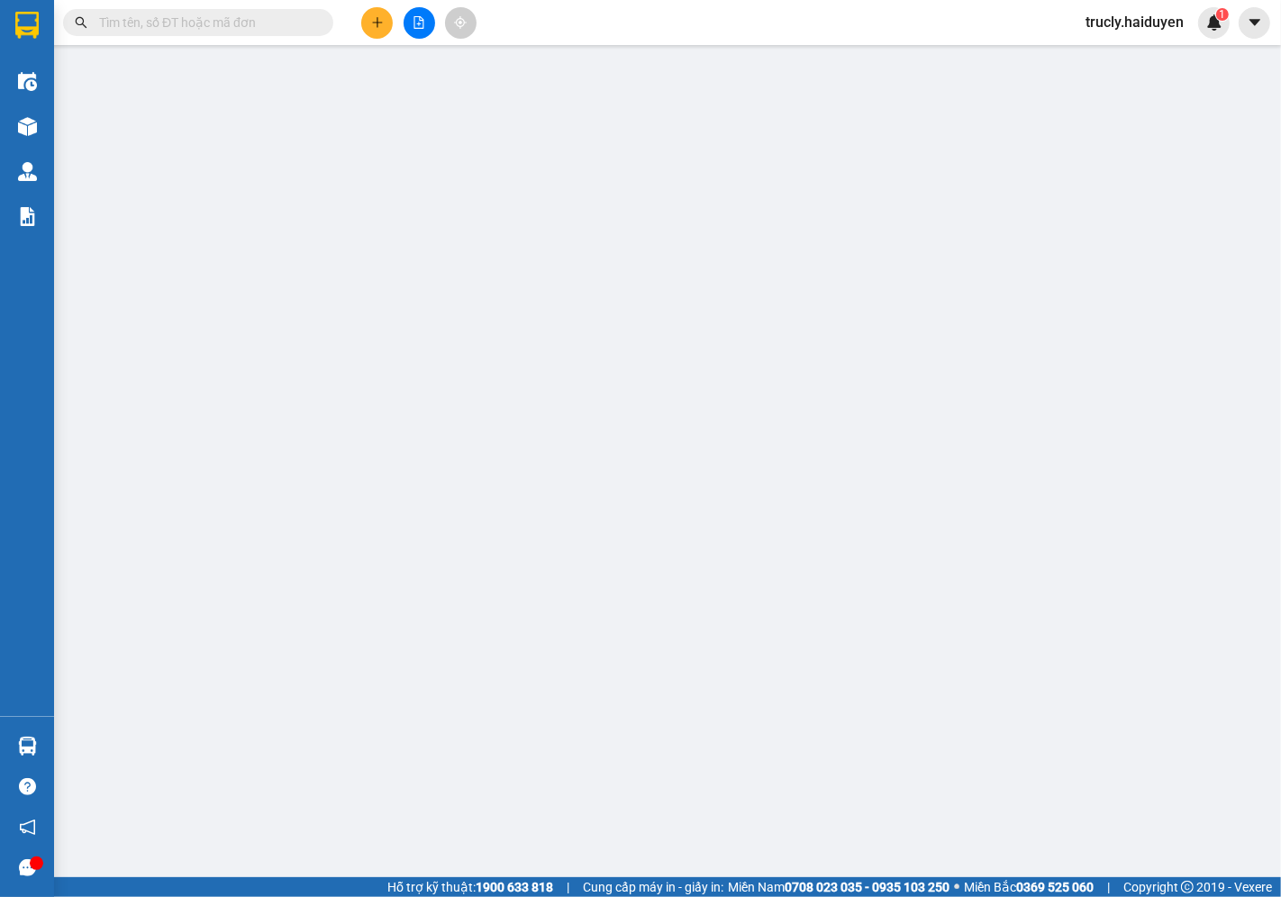
type input "0907786371"
type input "LỰC"
type input "20.000"
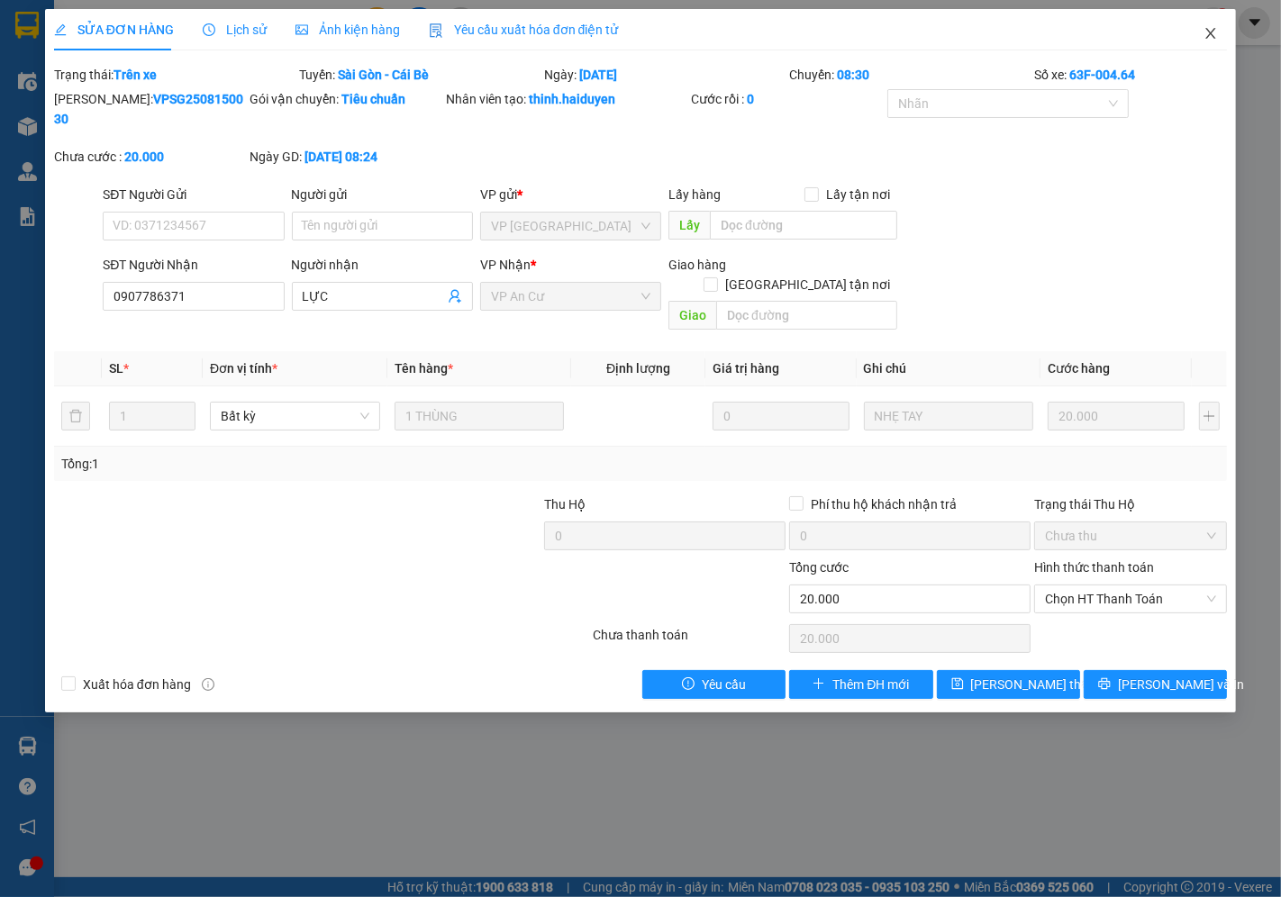
click at [1205, 31] on icon "close" at bounding box center [1211, 33] width 14 height 14
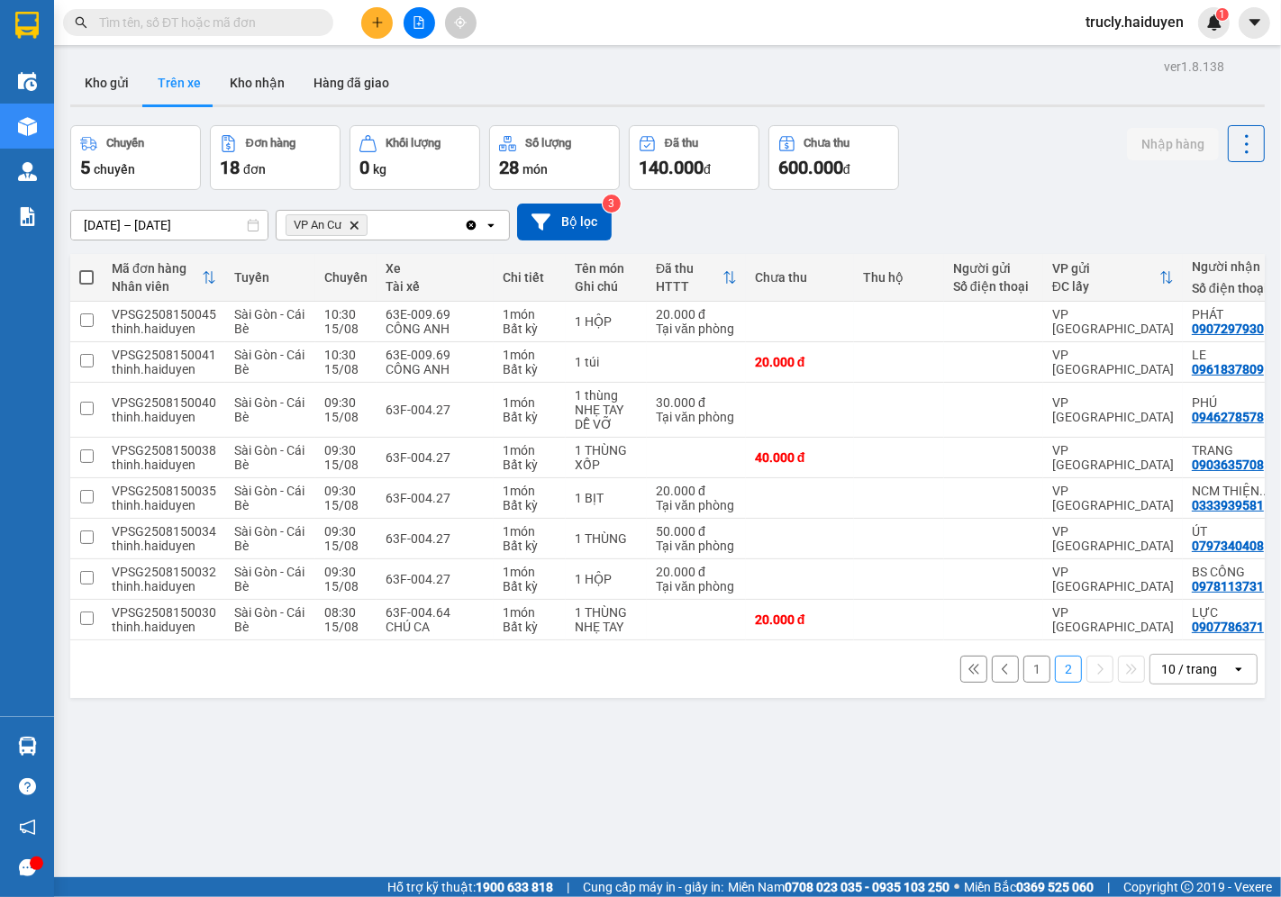
click at [518, 759] on div "ver 1.8.138 Kho gửi Trên xe Kho nhận Hàng đã giao Chuyến 5 chuyến Đơn hàng 18 đ…" at bounding box center [667, 502] width 1209 height 897
click at [802, 758] on div "ver 1.8.138 Kho gửi Trên xe Kho nhận Hàng đã giao Chuyến 5 chuyến Đơn hàng 18 đ…" at bounding box center [667, 502] width 1209 height 897
click at [622, 761] on div "ver 1.8.138 Kho gửi Trên xe Kho nhận Hàng đã giao Chuyến 5 chuyến Đơn hàng 18 đ…" at bounding box center [667, 502] width 1209 height 897
click at [1195, 623] on button at bounding box center [1207, 621] width 25 height 32
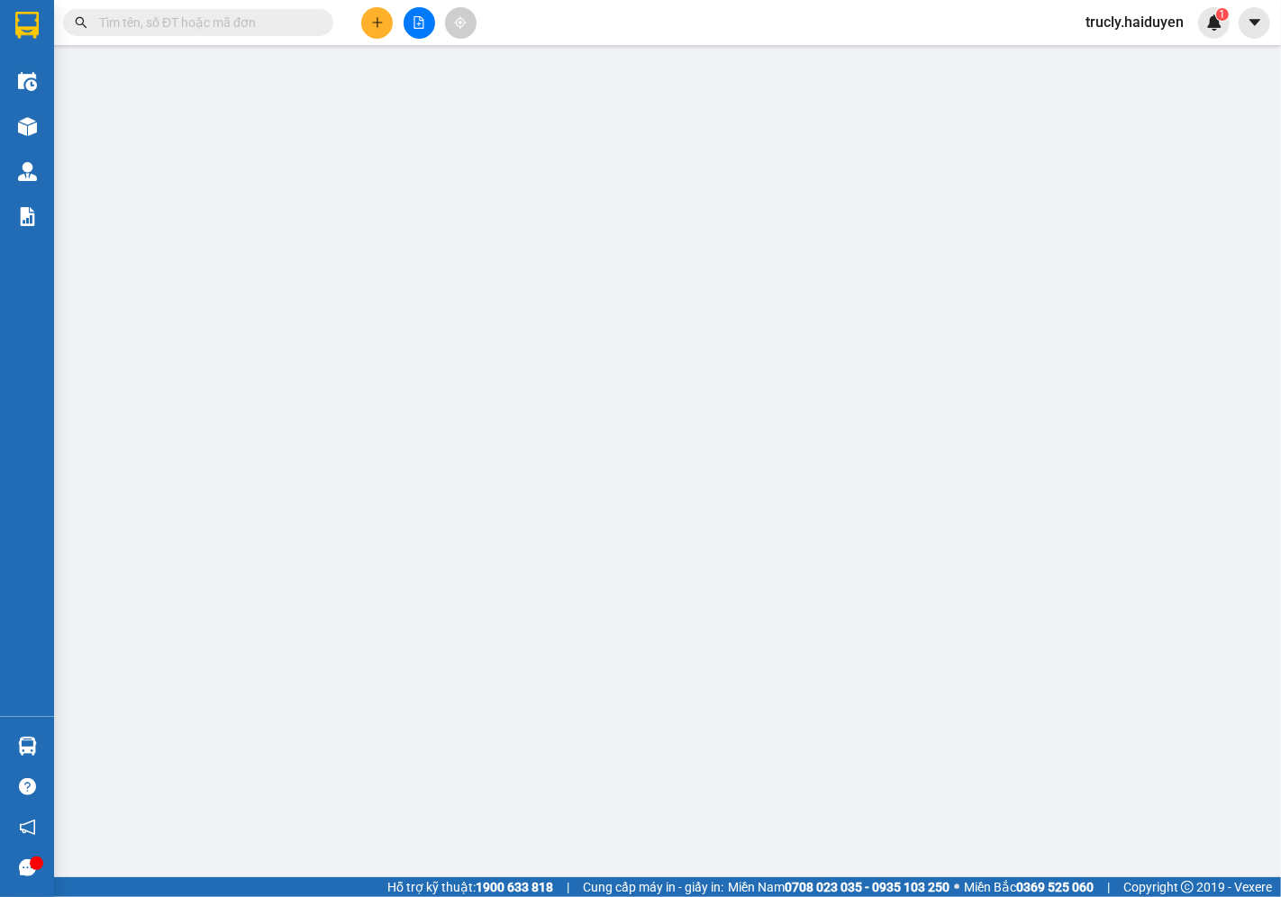
type input "0907786371"
type input "LỰC"
type input "20.000"
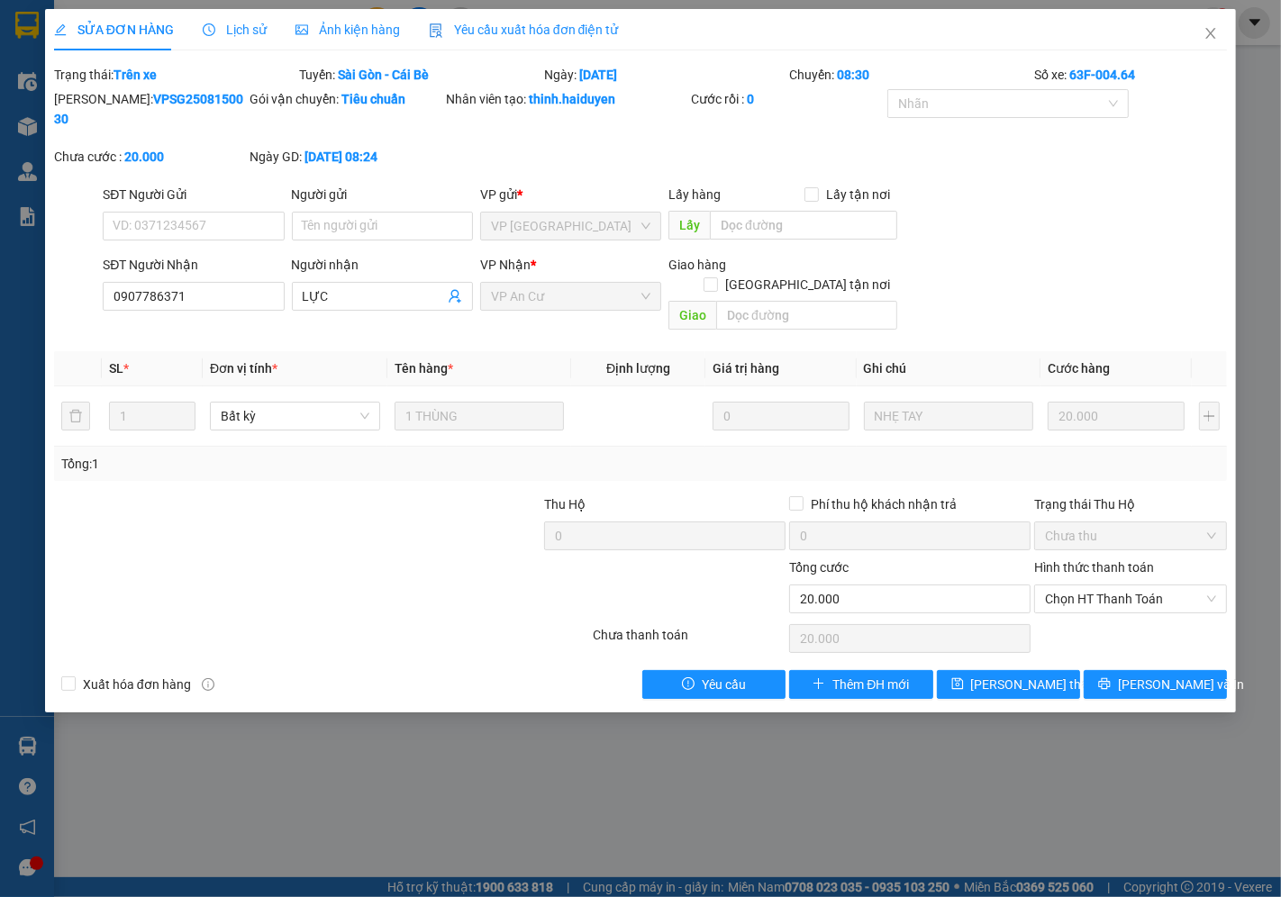
click at [243, 20] on div "Lịch sử" at bounding box center [235, 30] width 64 height 20
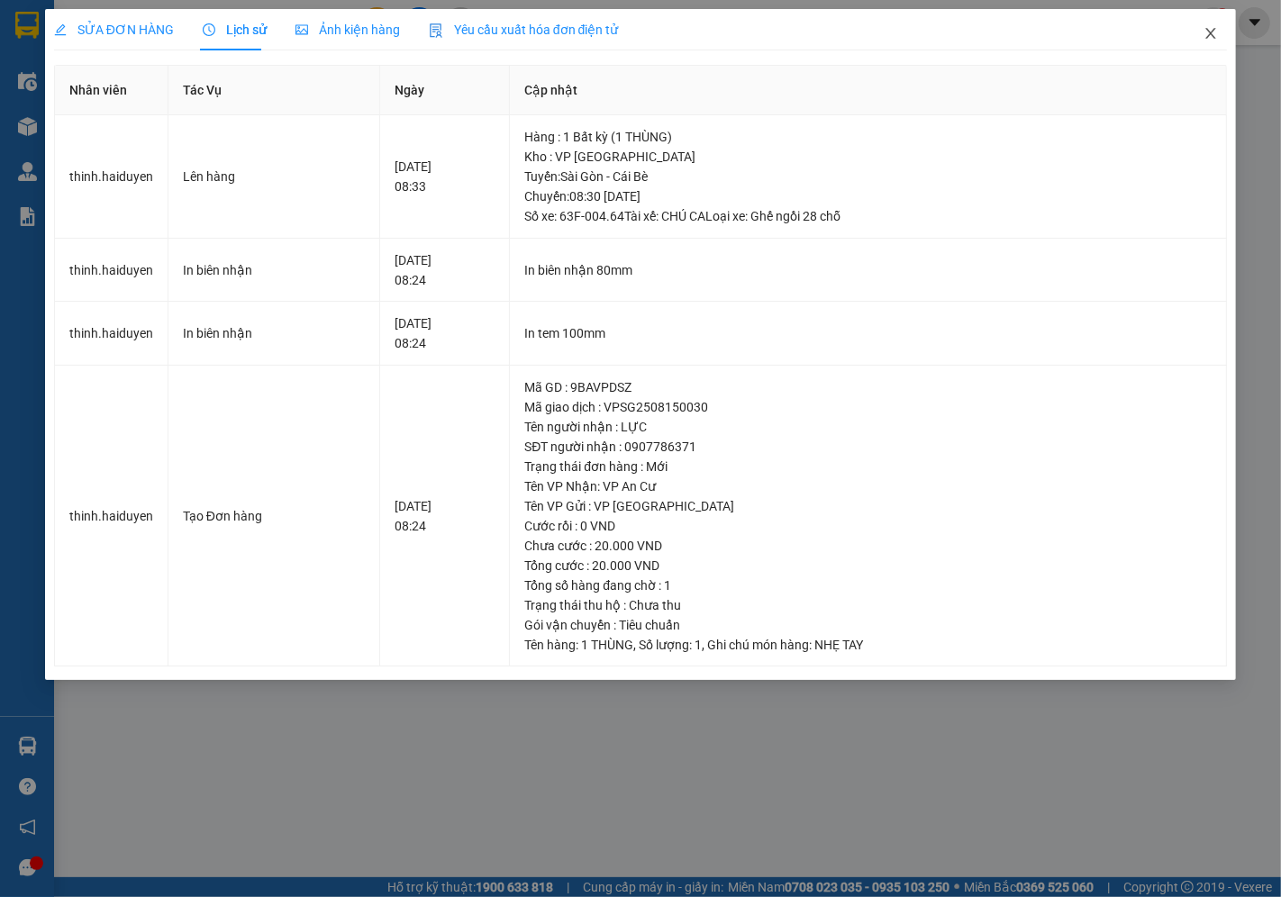
click at [1214, 32] on icon "close" at bounding box center [1211, 33] width 14 height 14
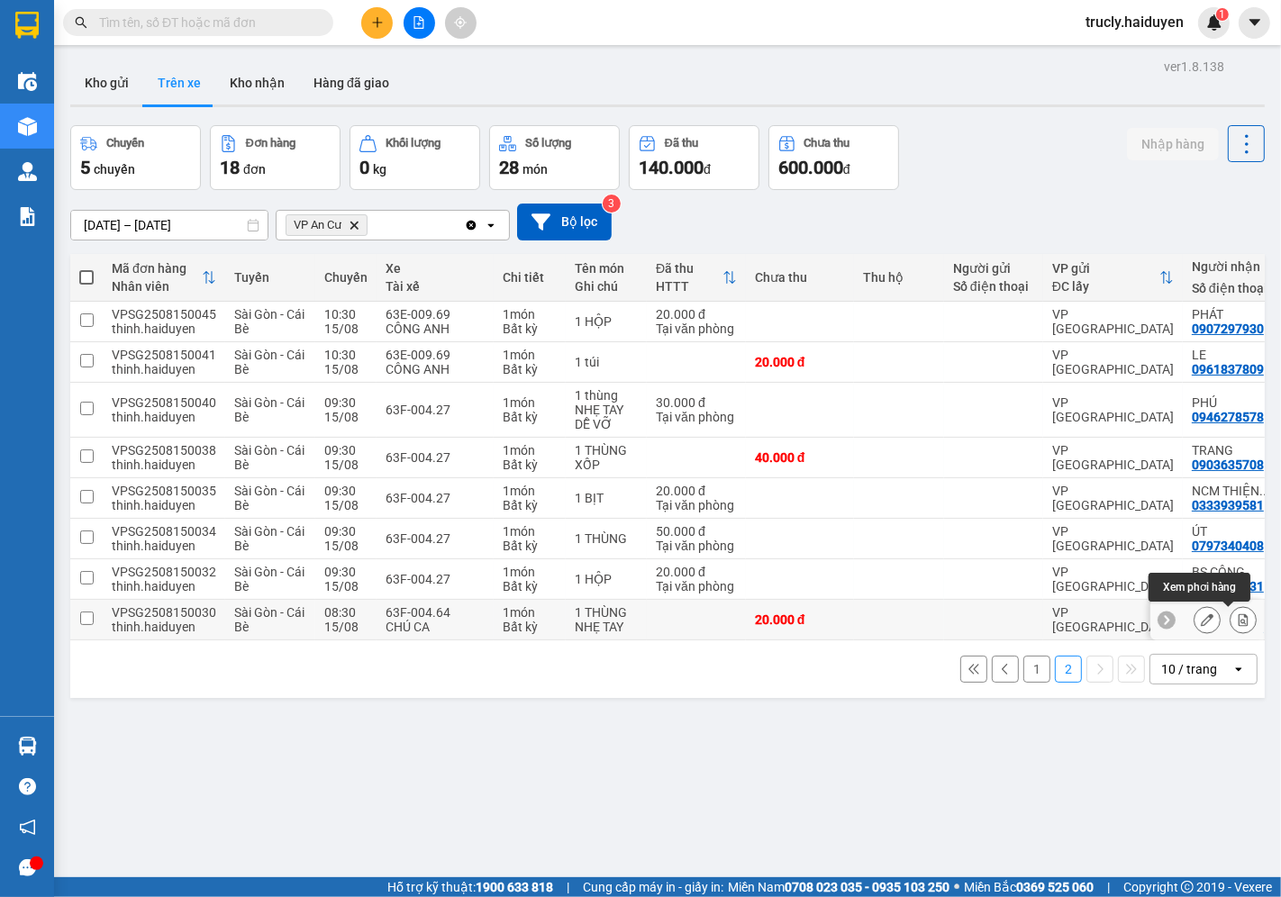
click at [1237, 618] on icon at bounding box center [1243, 620] width 13 height 13
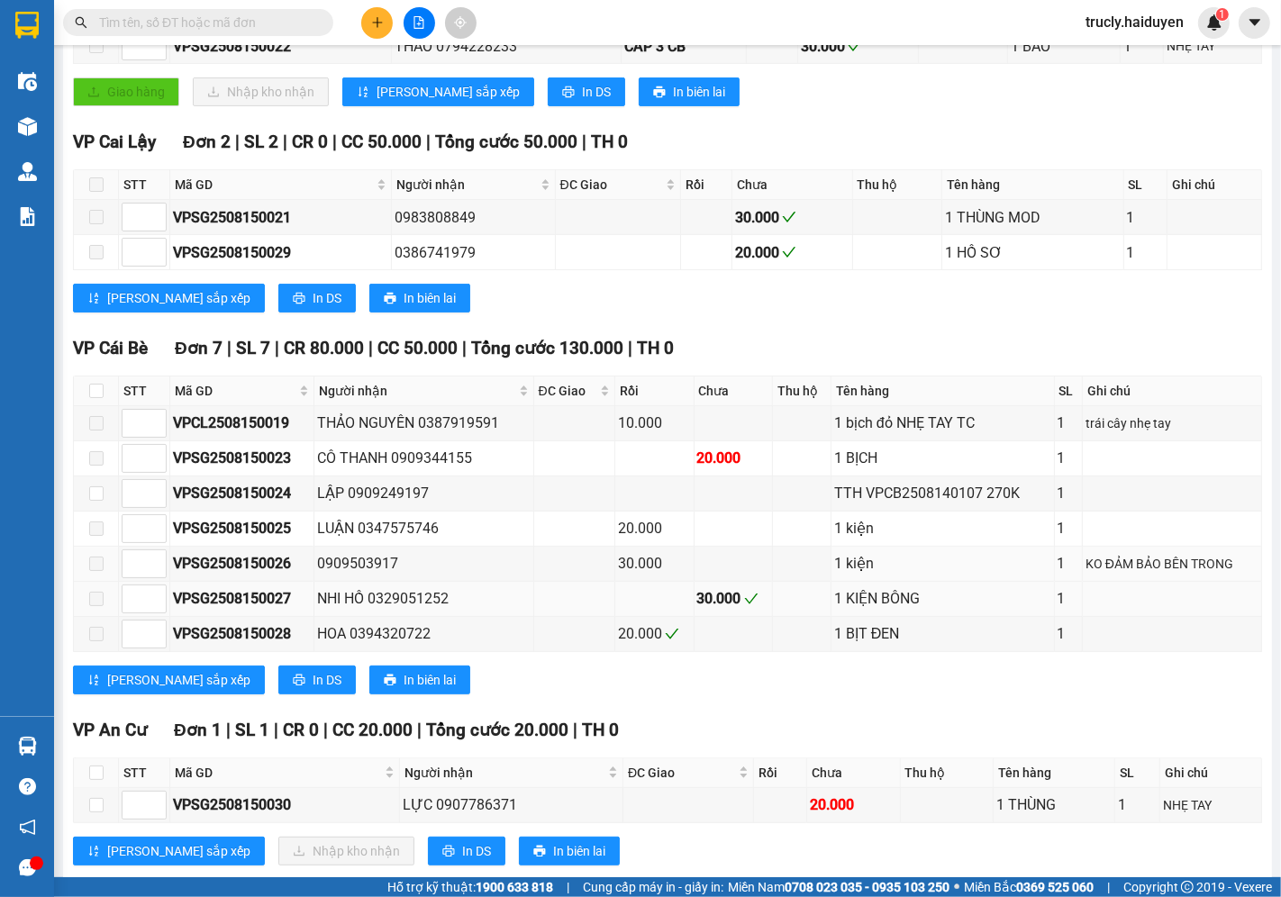
scroll to position [420, 0]
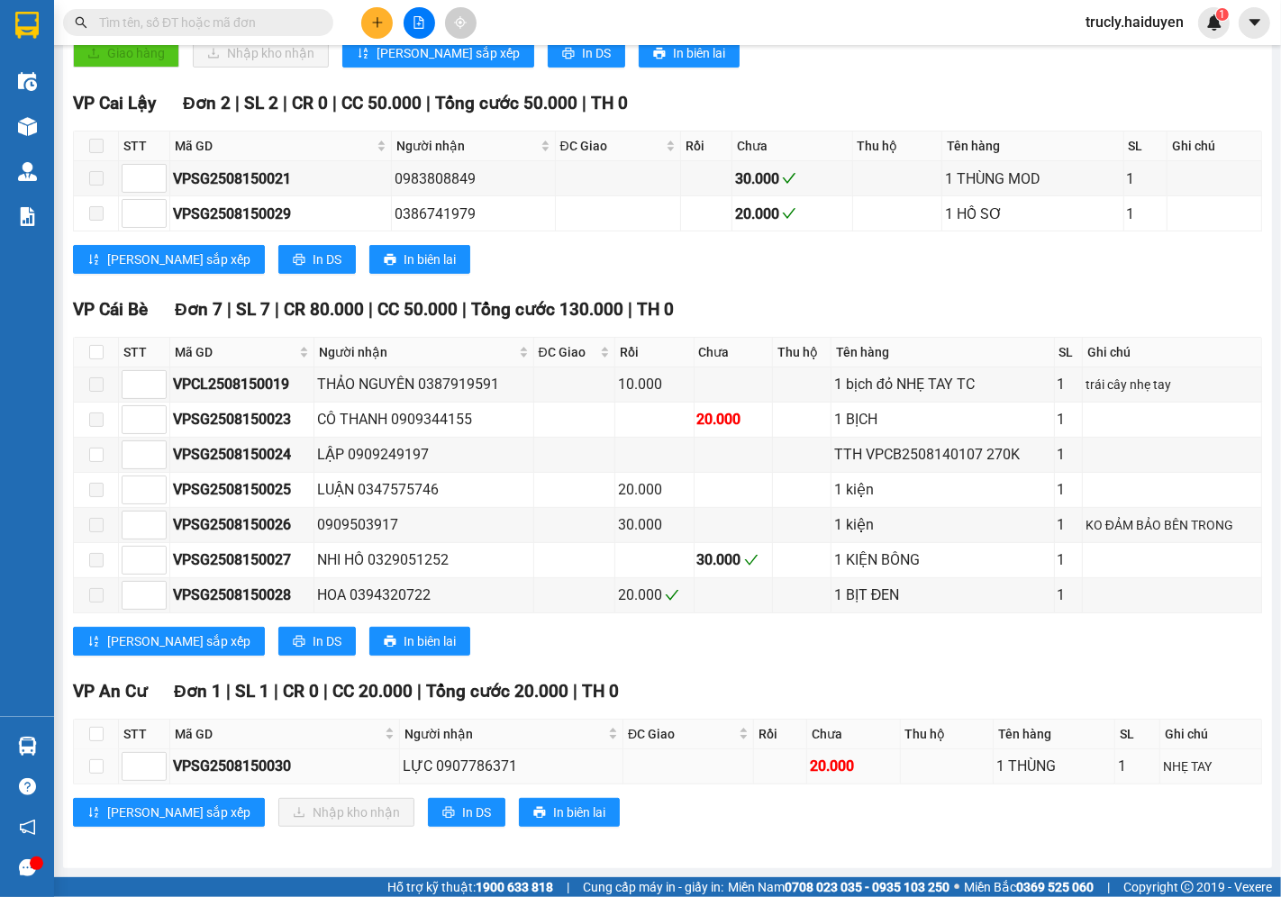
click at [83, 770] on td at bounding box center [96, 767] width 45 height 35
click at [95, 768] on input "checkbox" at bounding box center [96, 766] width 14 height 14
checkbox input "true"
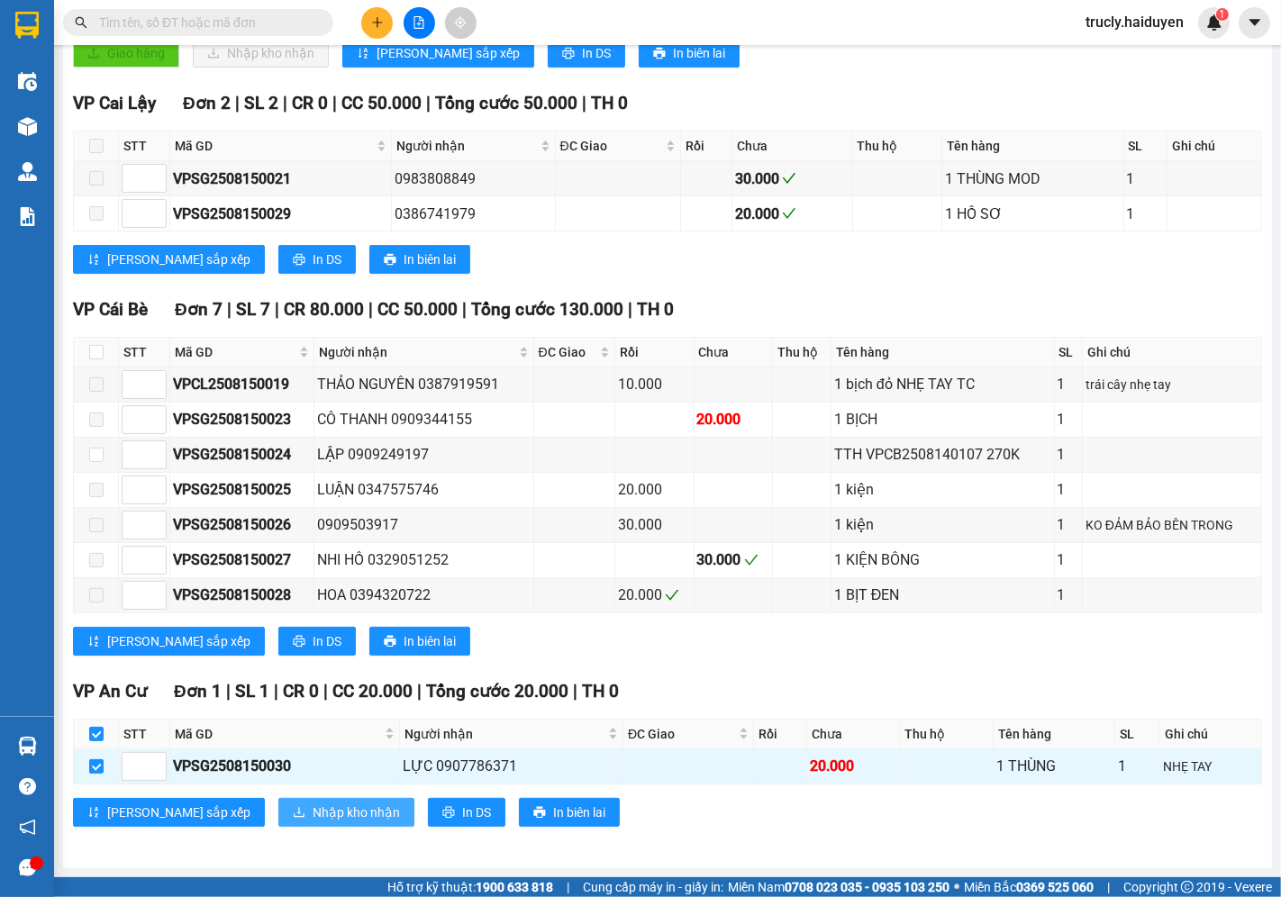
click at [313, 807] on span "Nhập kho nhận" at bounding box center [356, 813] width 87 height 20
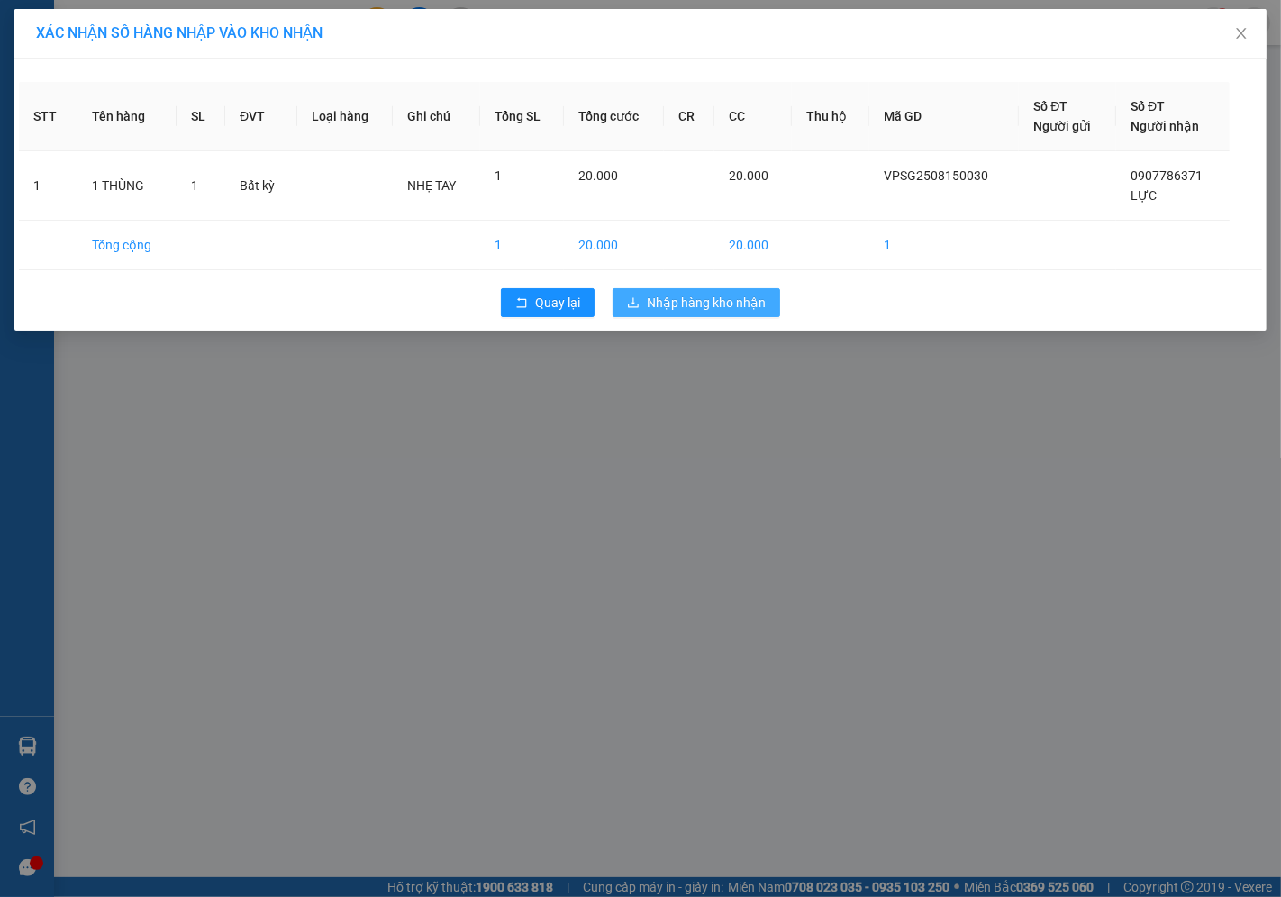
click at [676, 295] on span "Nhập hàng kho nhận" at bounding box center [706, 303] width 119 height 20
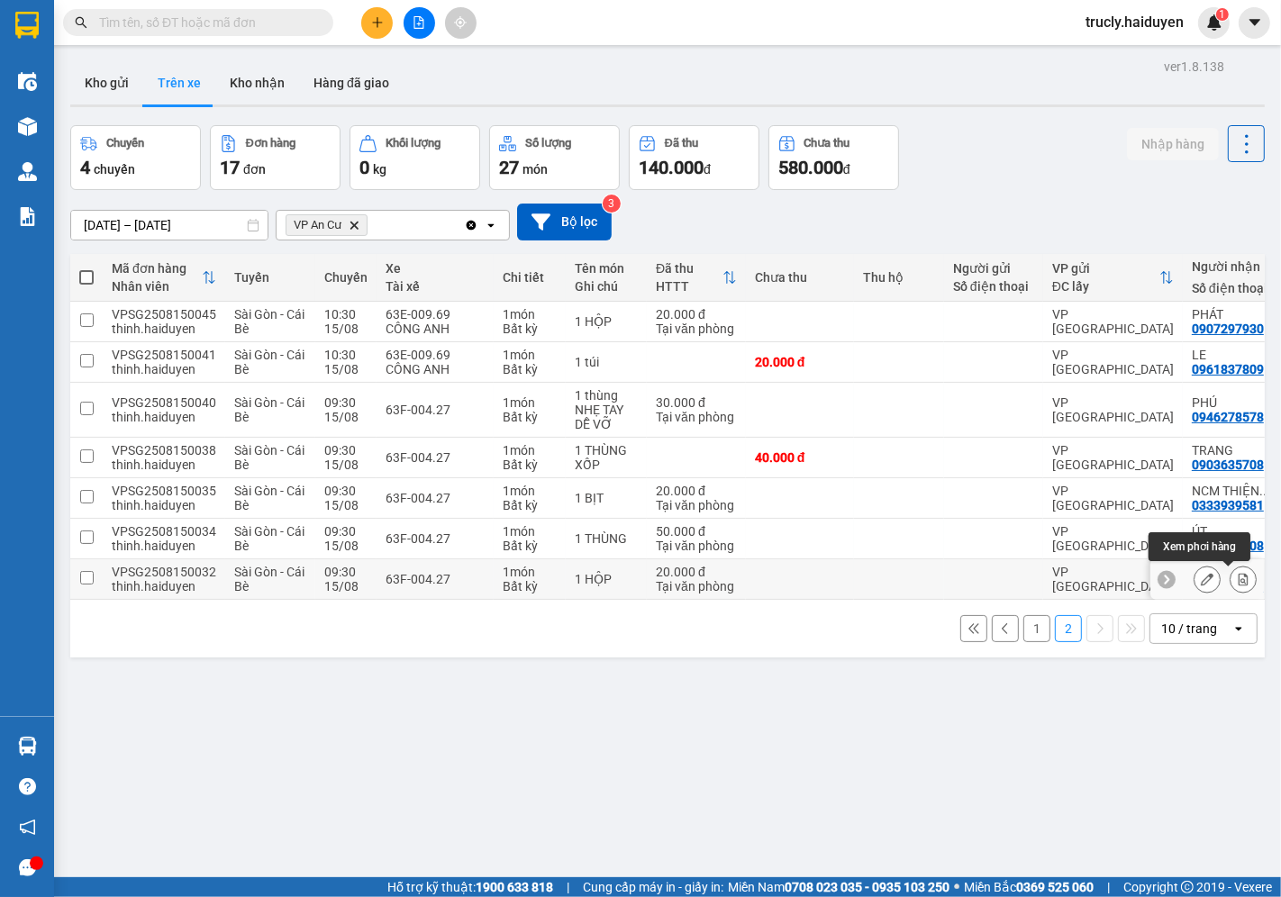
click at [1237, 574] on icon at bounding box center [1243, 579] width 13 height 13
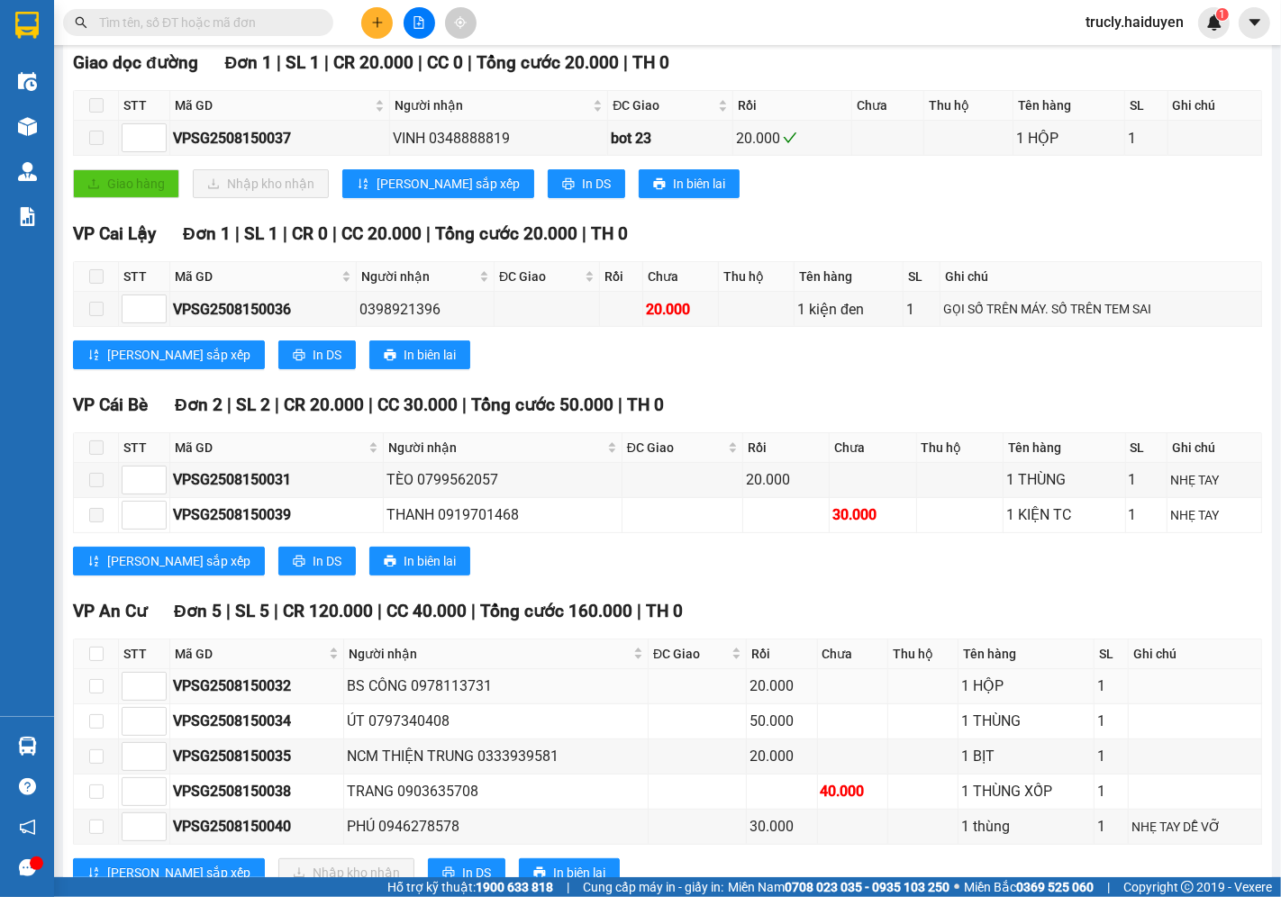
scroll to position [349, 0]
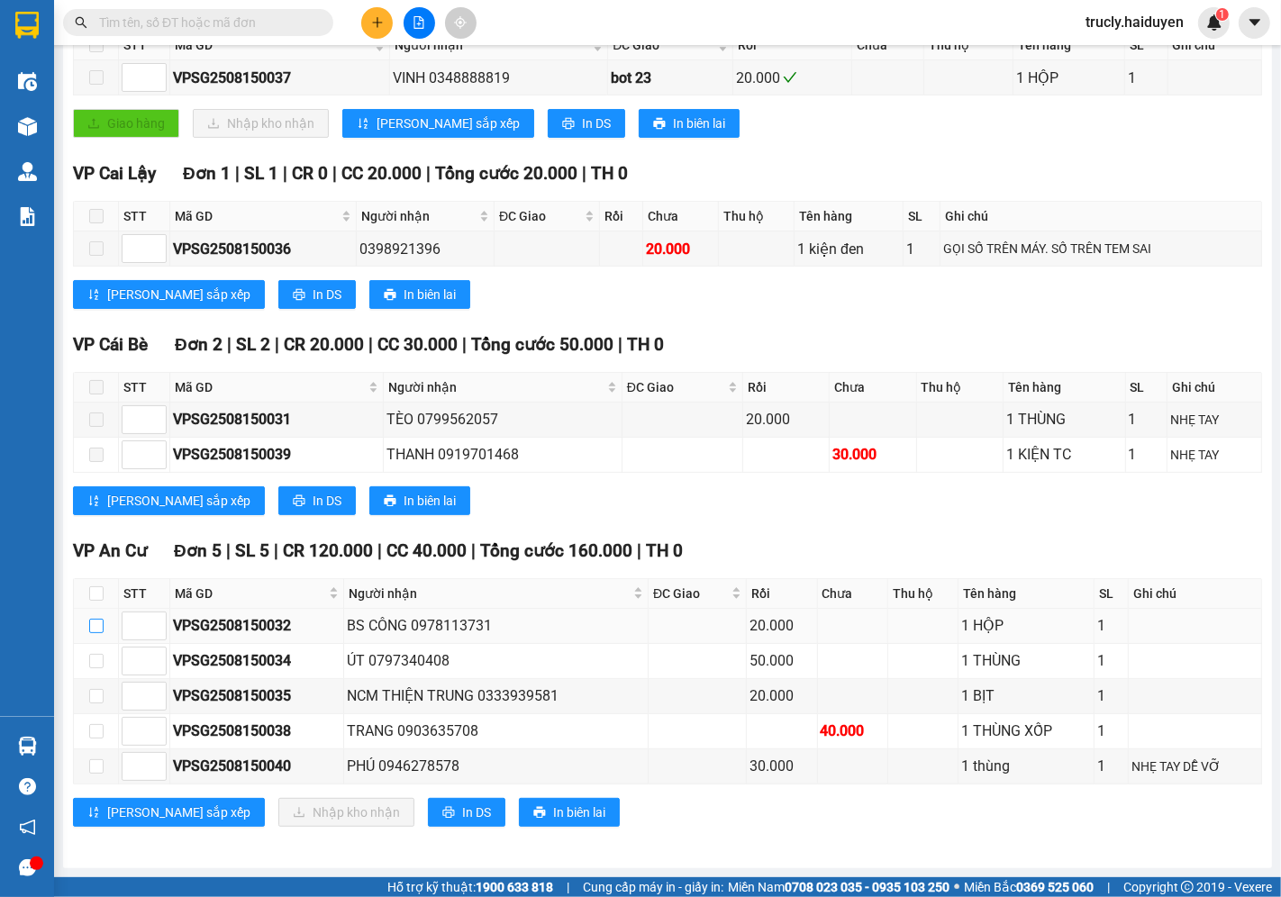
click at [95, 623] on input "checkbox" at bounding box center [96, 626] width 14 height 14
checkbox input "true"
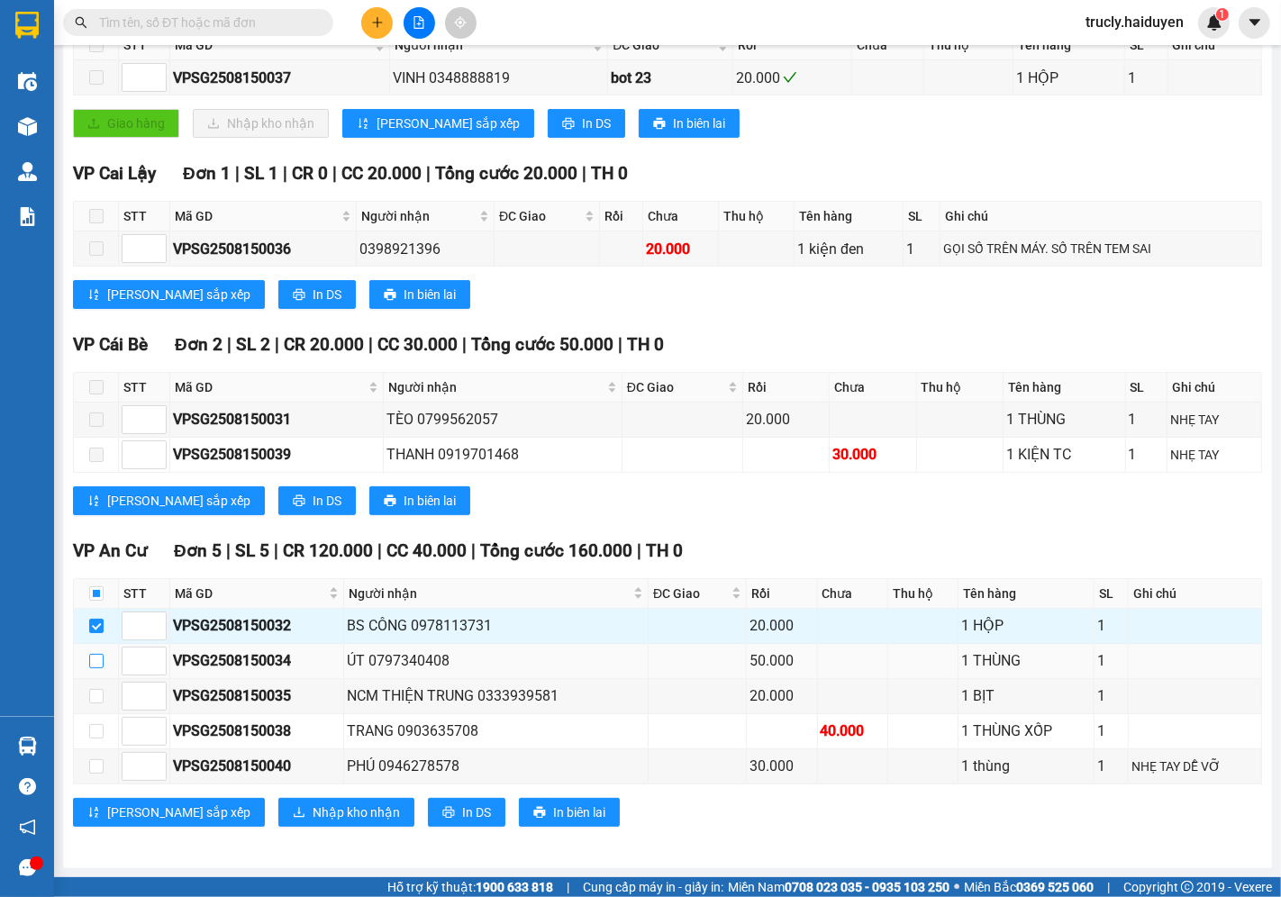
click at [95, 656] on input "checkbox" at bounding box center [96, 661] width 14 height 14
checkbox input "true"
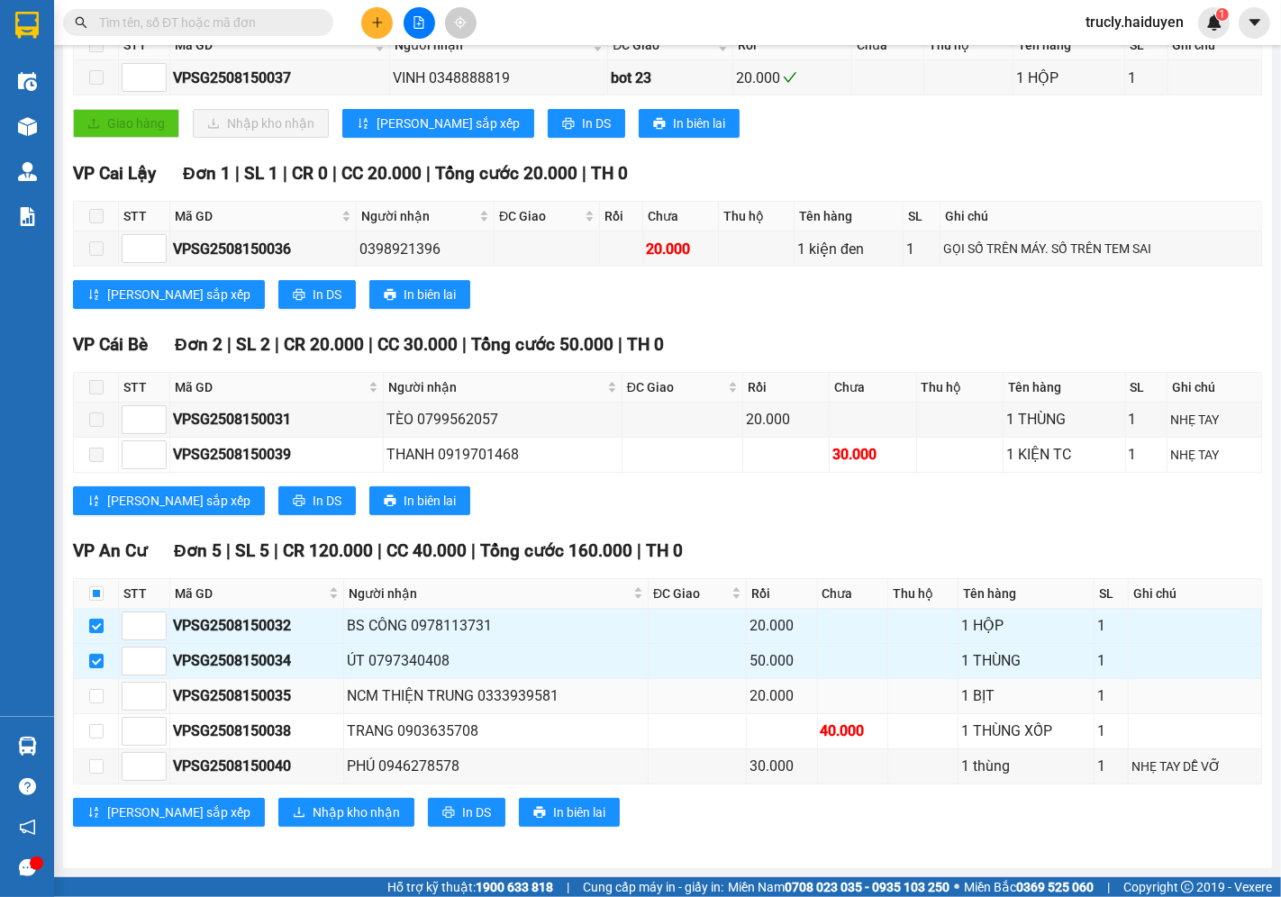
click at [96, 679] on td at bounding box center [96, 696] width 45 height 35
click at [94, 696] on input "checkbox" at bounding box center [96, 696] width 14 height 14
checkbox input "true"
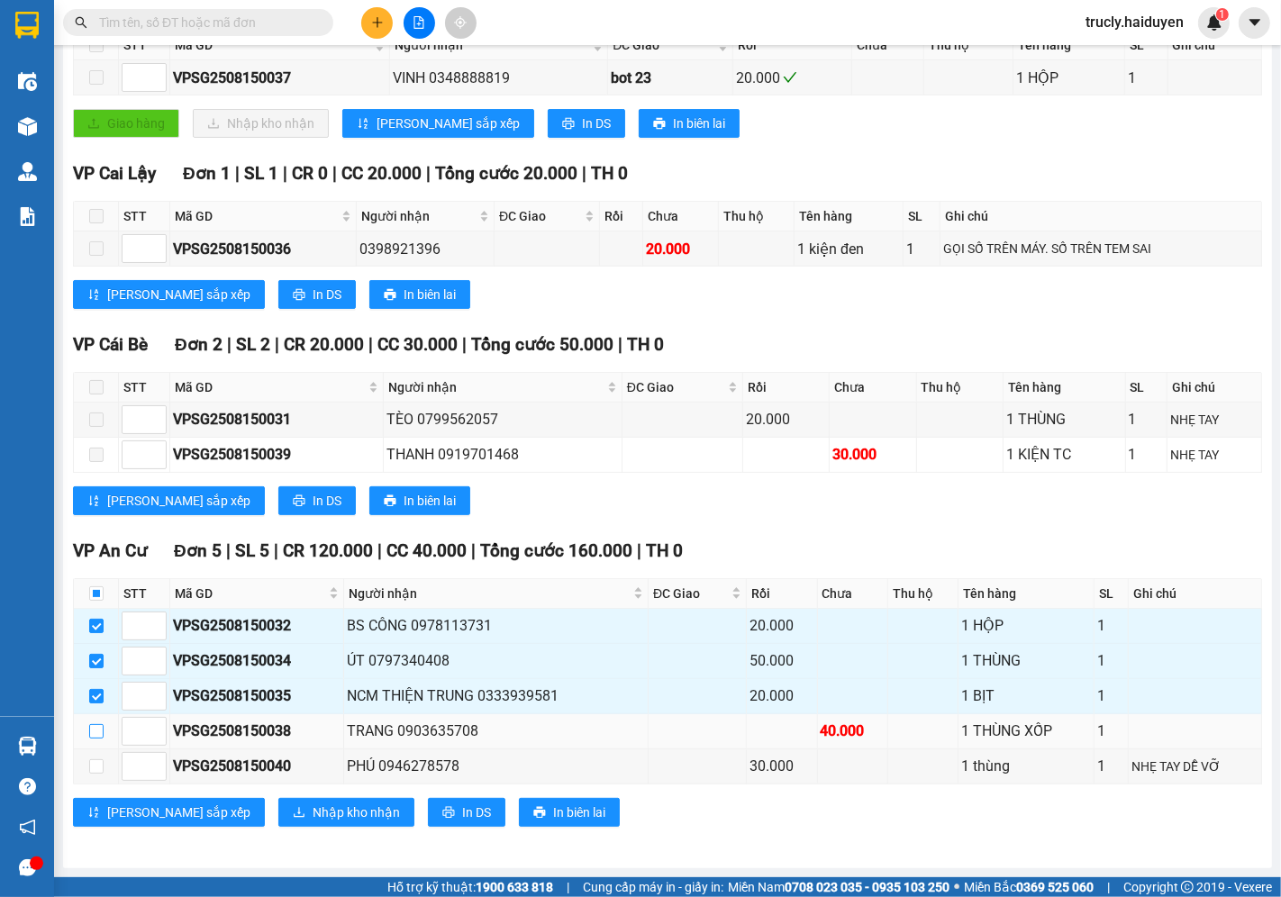
click at [99, 723] on label at bounding box center [96, 732] width 14 height 20
click at [99, 724] on input "checkbox" at bounding box center [96, 731] width 14 height 14
checkbox input "true"
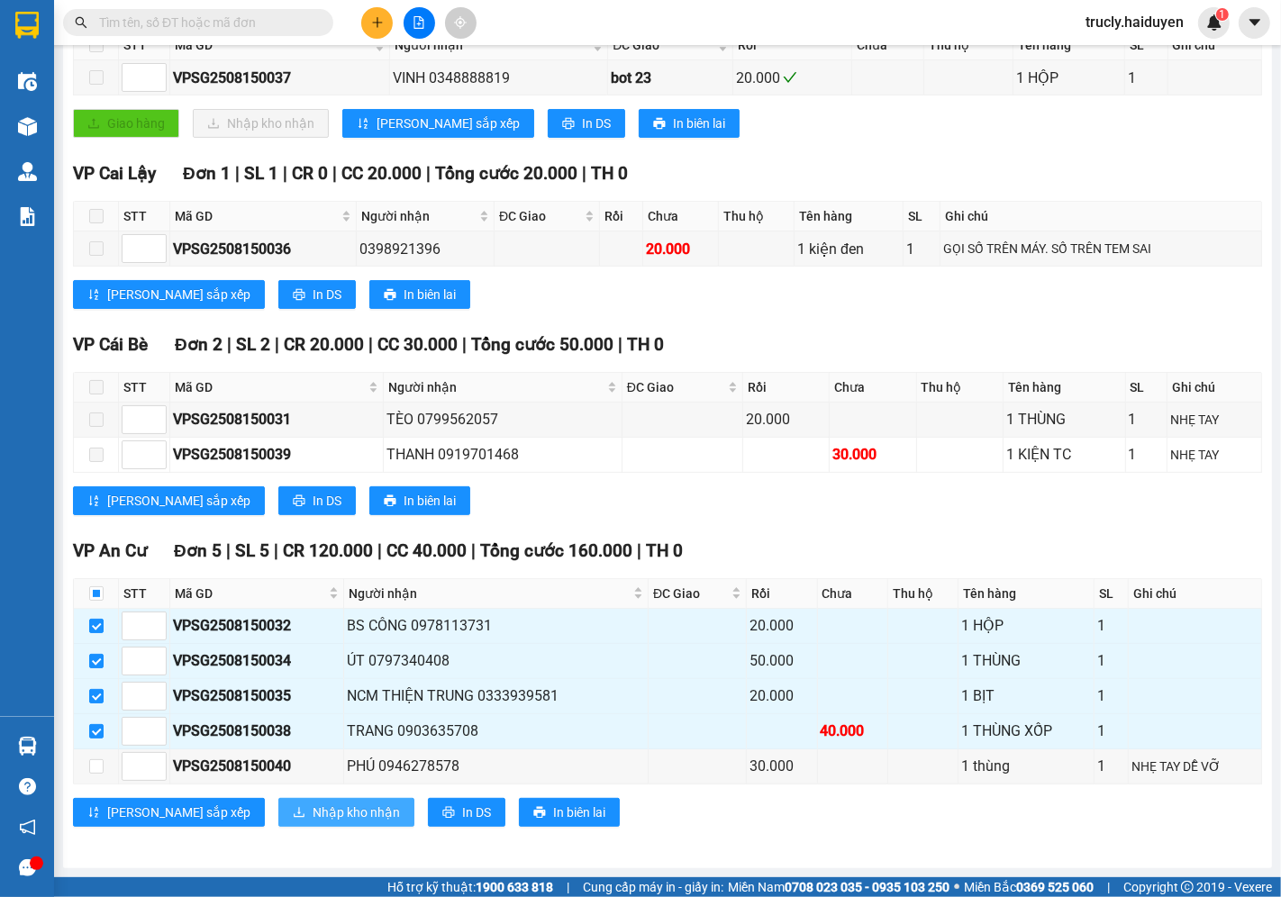
click at [313, 816] on span "Nhập kho nhận" at bounding box center [356, 813] width 87 height 20
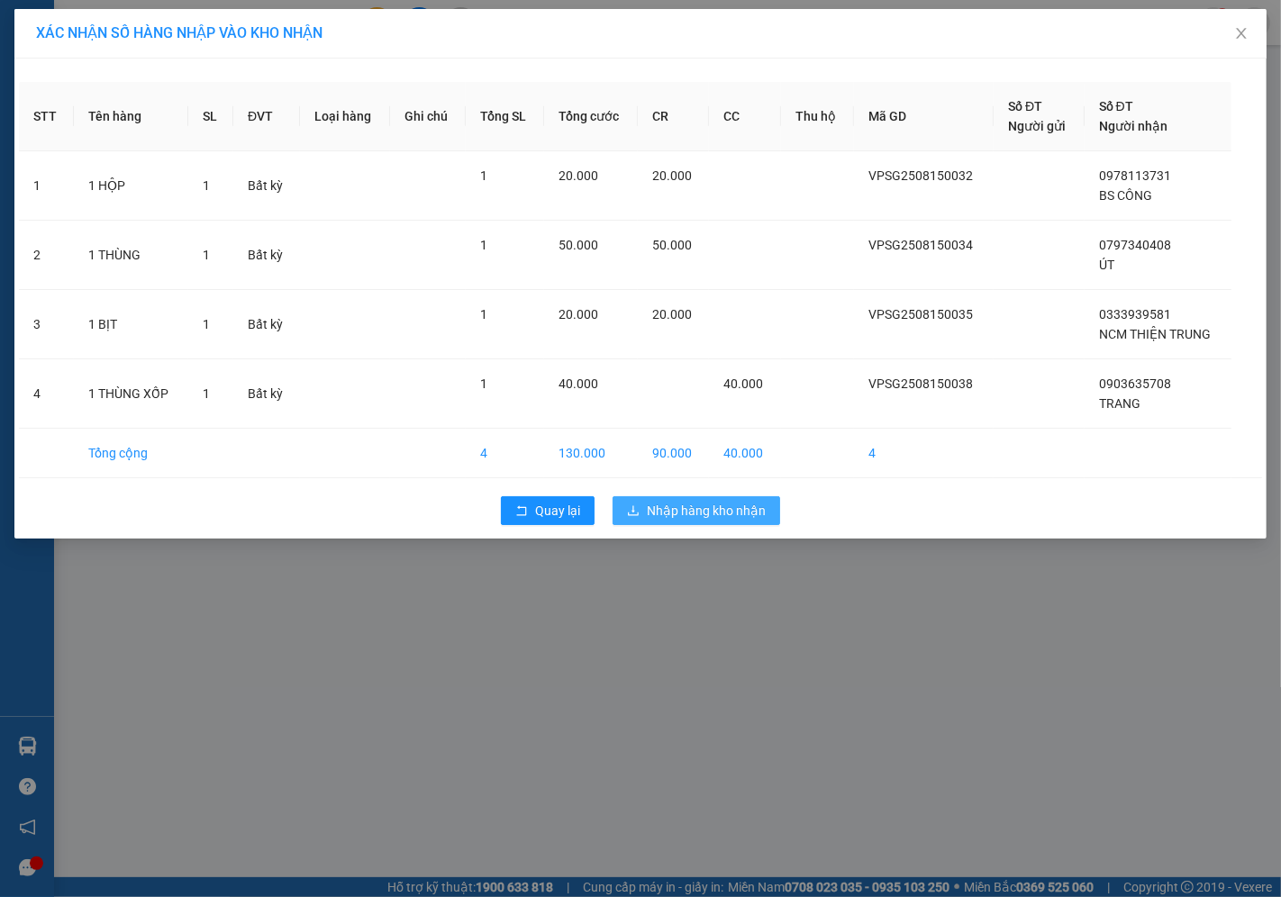
click at [681, 518] on span "Nhập hàng kho nhận" at bounding box center [706, 511] width 119 height 20
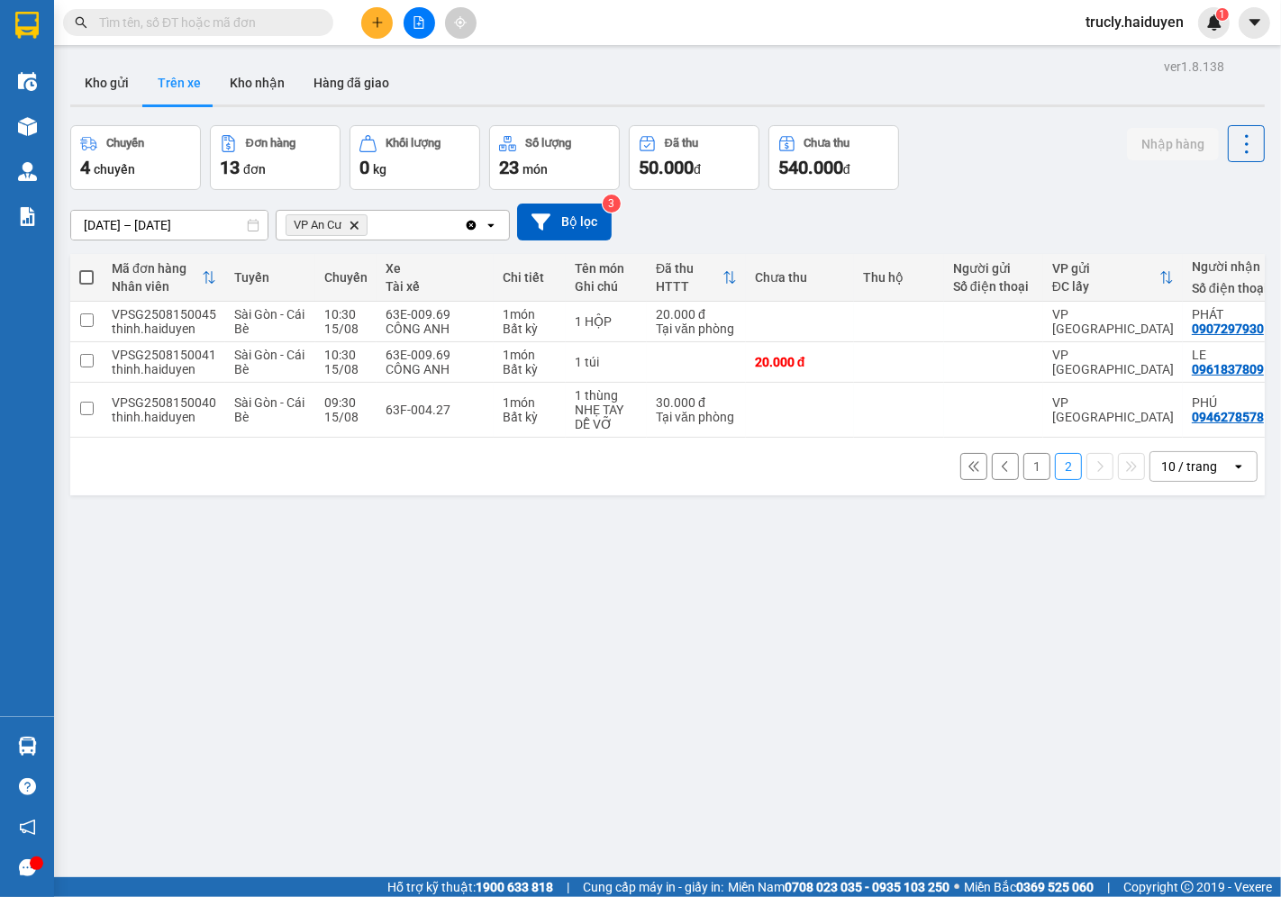
click at [1030, 471] on button "1" at bounding box center [1036, 466] width 27 height 27
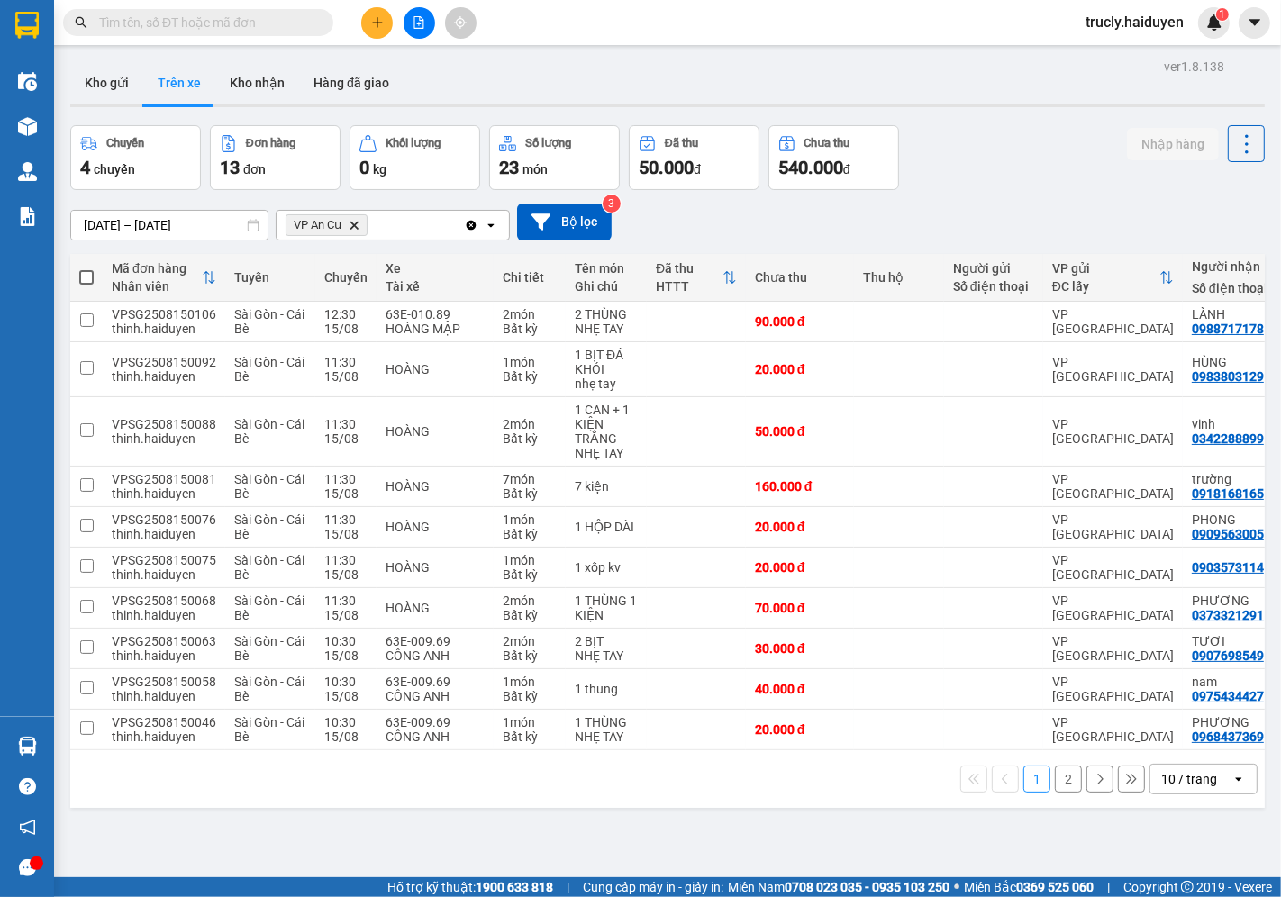
click at [1068, 150] on div "Chuyến 4 chuyến Đơn hàng 13 đơn Khối lượng 0 kg Số lượng 23 món Đã thu 50.000 đ…" at bounding box center [667, 157] width 1195 height 65
click at [980, 123] on div "ver 1.8.138 Kho gửi Trên xe Kho nhận Hàng đã giao Chuyến 4 chuyến Đơn hàng 13 đ…" at bounding box center [667, 502] width 1209 height 897
click at [112, 77] on button "Kho gửi" at bounding box center [106, 82] width 73 height 43
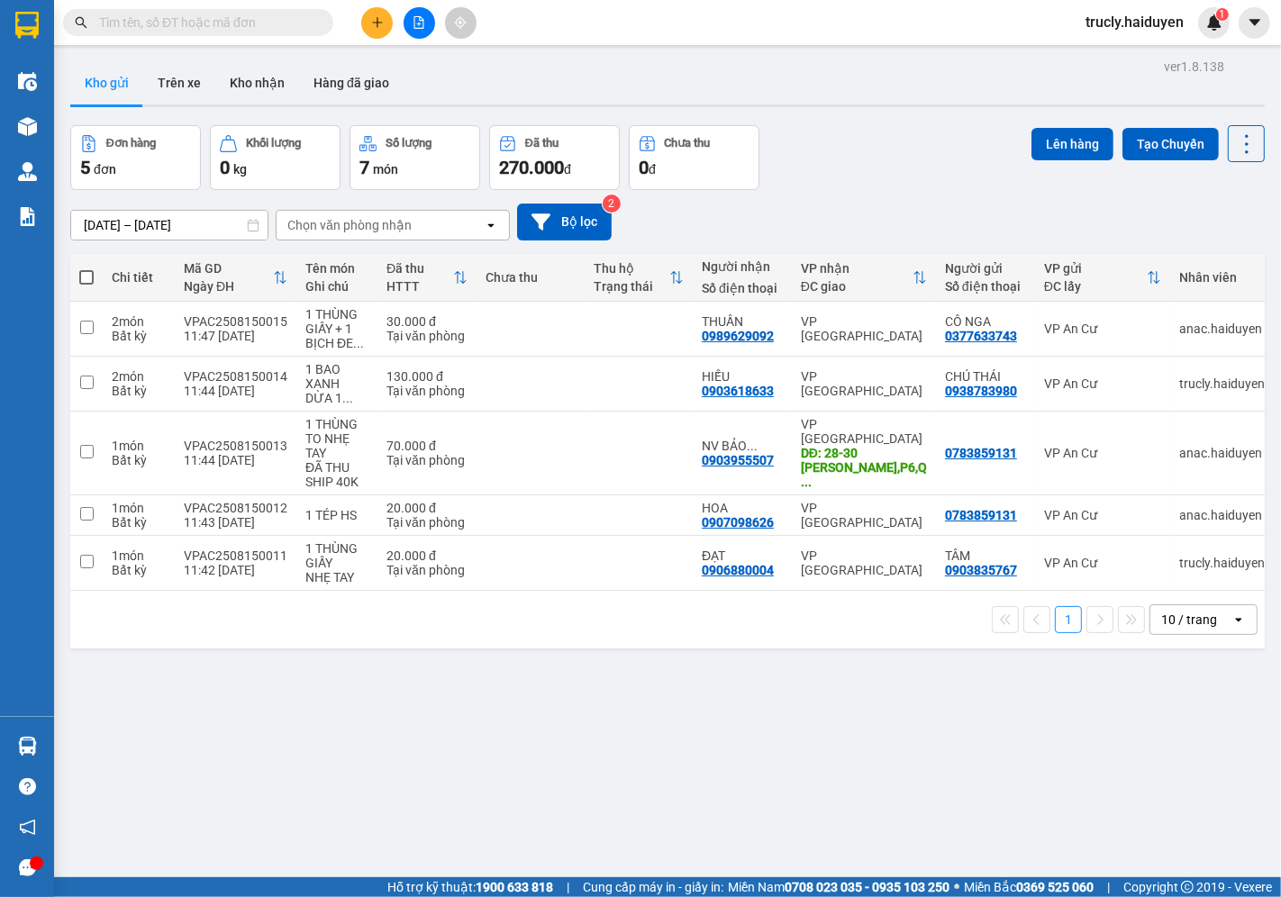
click at [629, 838] on div "ver 1.8.138 Kho gửi Trên xe Kho nhận Hàng đã giao Đơn hàng 5 đơn Khối lượng 0 k…" at bounding box center [667, 502] width 1209 height 897
click at [917, 103] on div "Kho gửi Trên xe Kho nhận Hàng đã giao" at bounding box center [667, 85] width 1195 height 48
click at [195, 72] on button "Trên xe" at bounding box center [179, 82] width 72 height 43
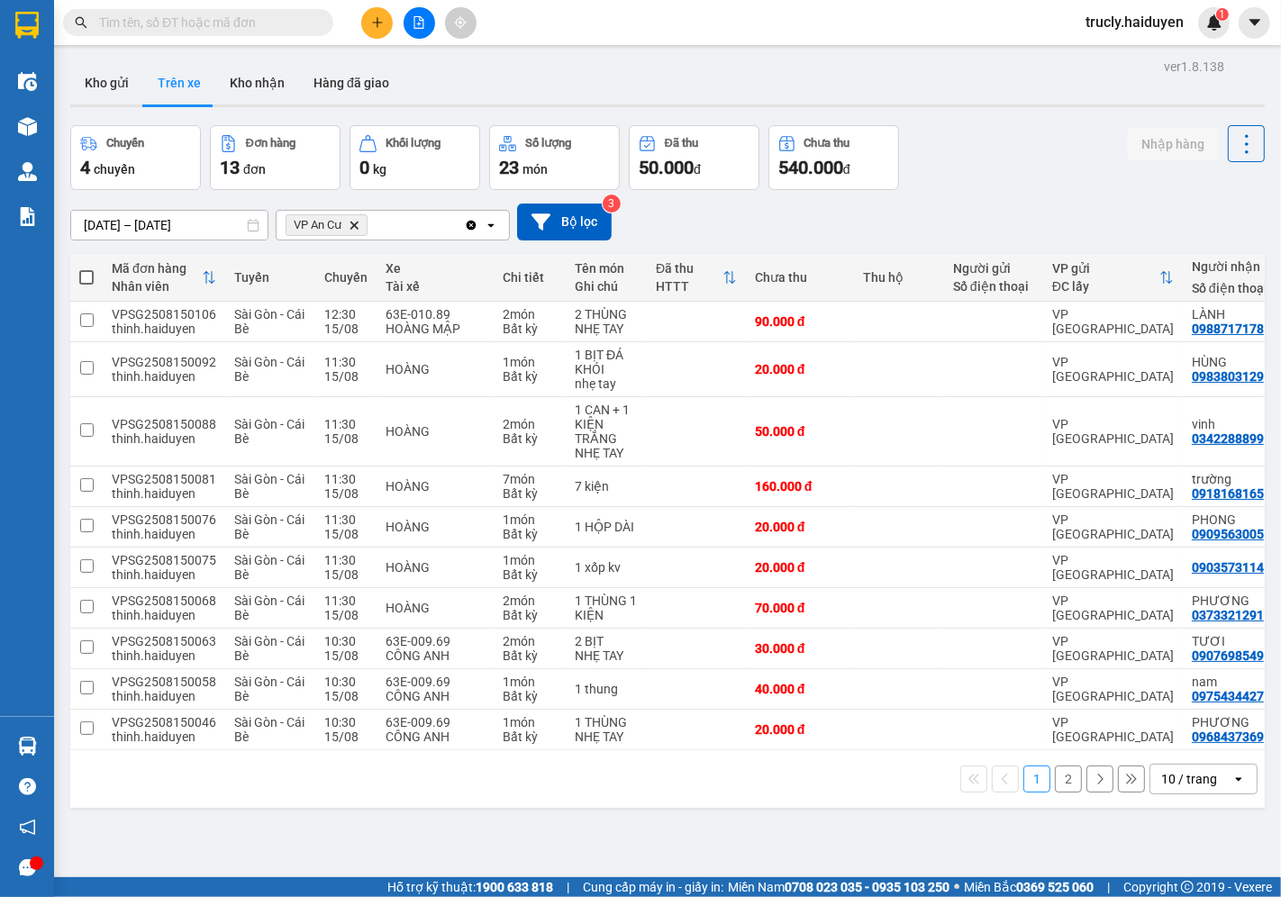
click at [1025, 137] on div "Chuyến 4 chuyến Đơn hàng 13 đơn Khối lượng 0 kg Số lượng 23 món Đã thu 50.000 đ…" at bounding box center [667, 157] width 1195 height 65
click at [229, 76] on button "Kho nhận" at bounding box center [257, 82] width 84 height 43
type input "[DATE] – [DATE]"
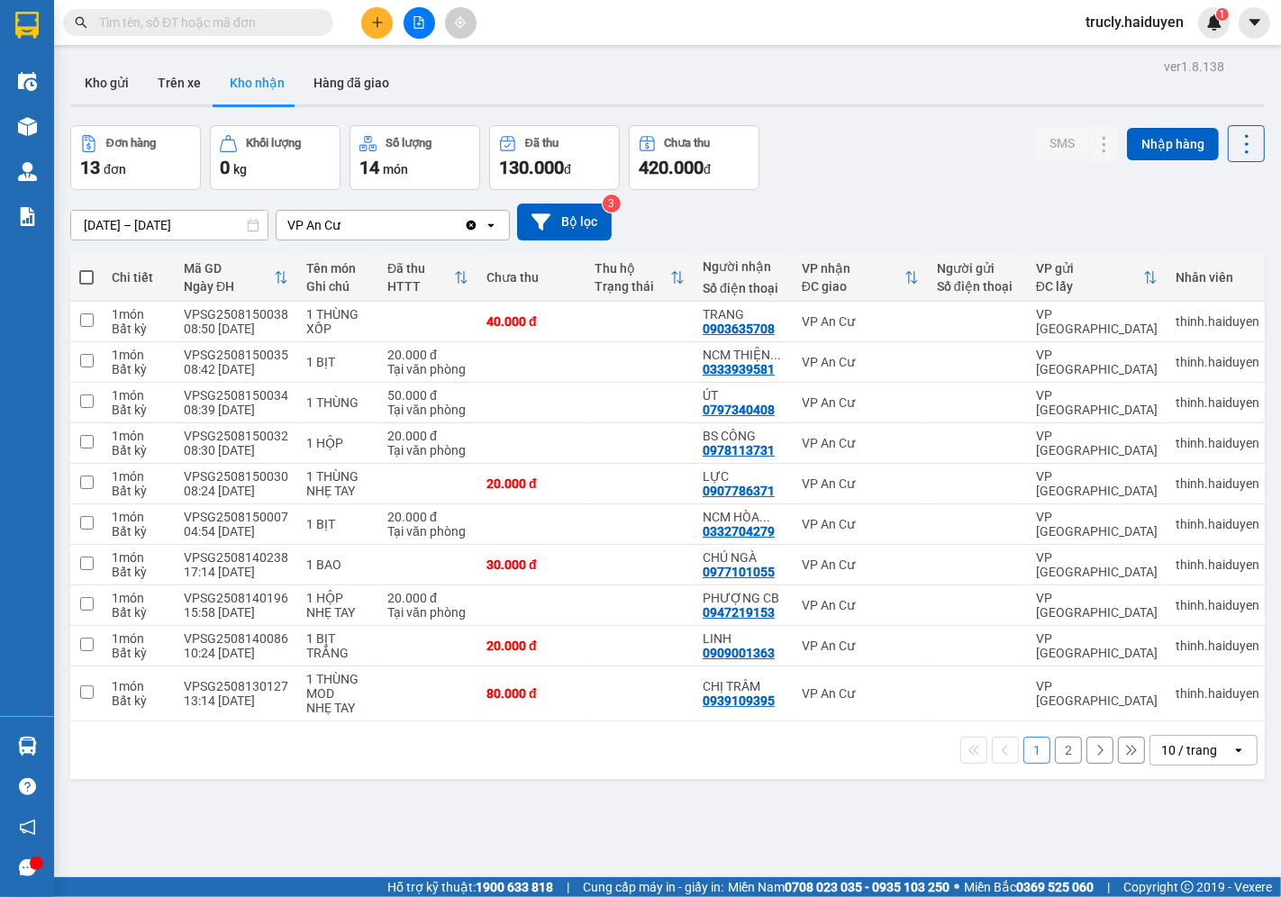
click at [844, 186] on div "Đơn hàng 13 đơn Khối lượng 0 kg Số lượng 14 món Đã thu 130.000 đ Chưa thu 420.0…" at bounding box center [667, 157] width 1195 height 65
click at [87, 85] on button "Kho gửi" at bounding box center [106, 82] width 73 height 43
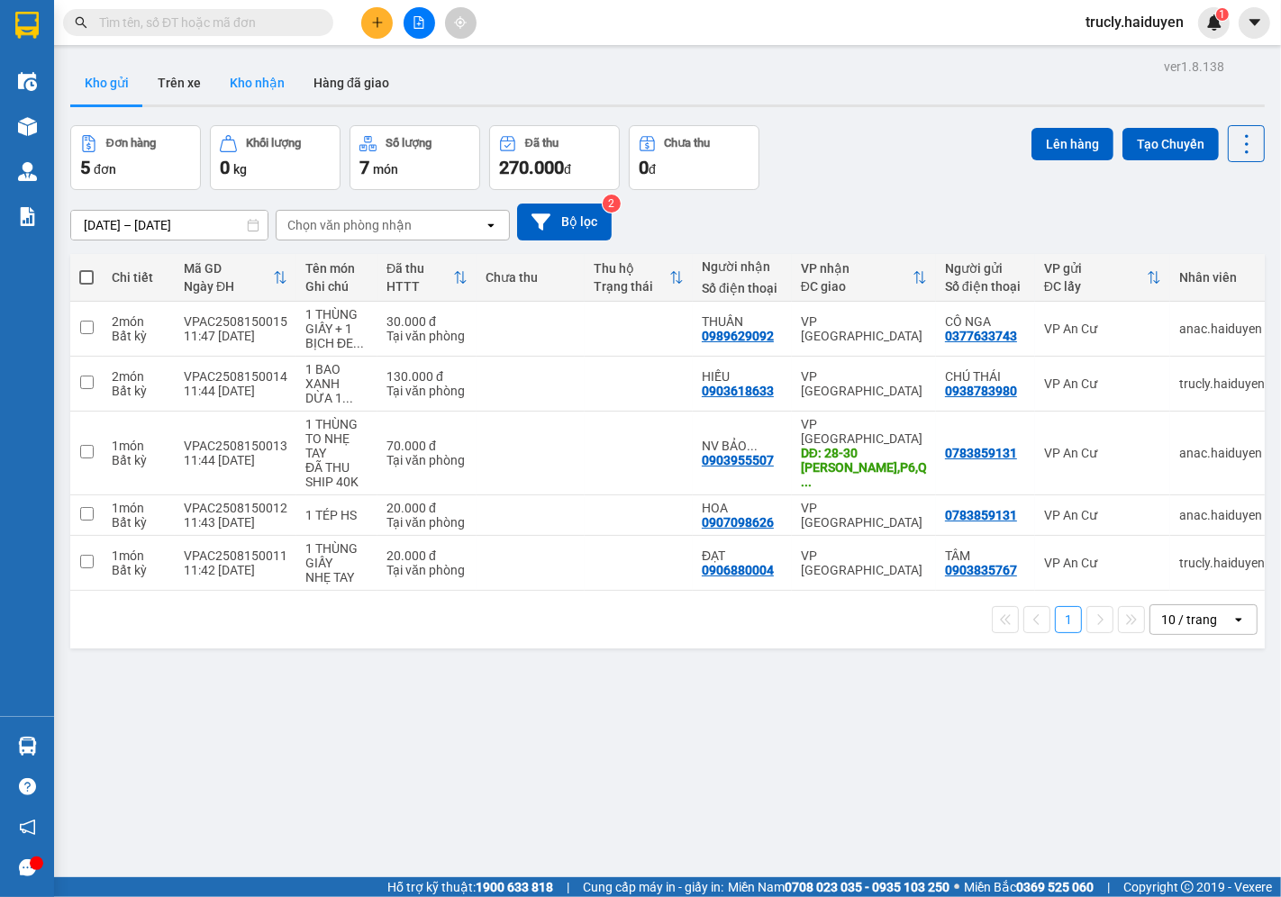
click at [249, 91] on button "Kho nhận" at bounding box center [257, 82] width 84 height 43
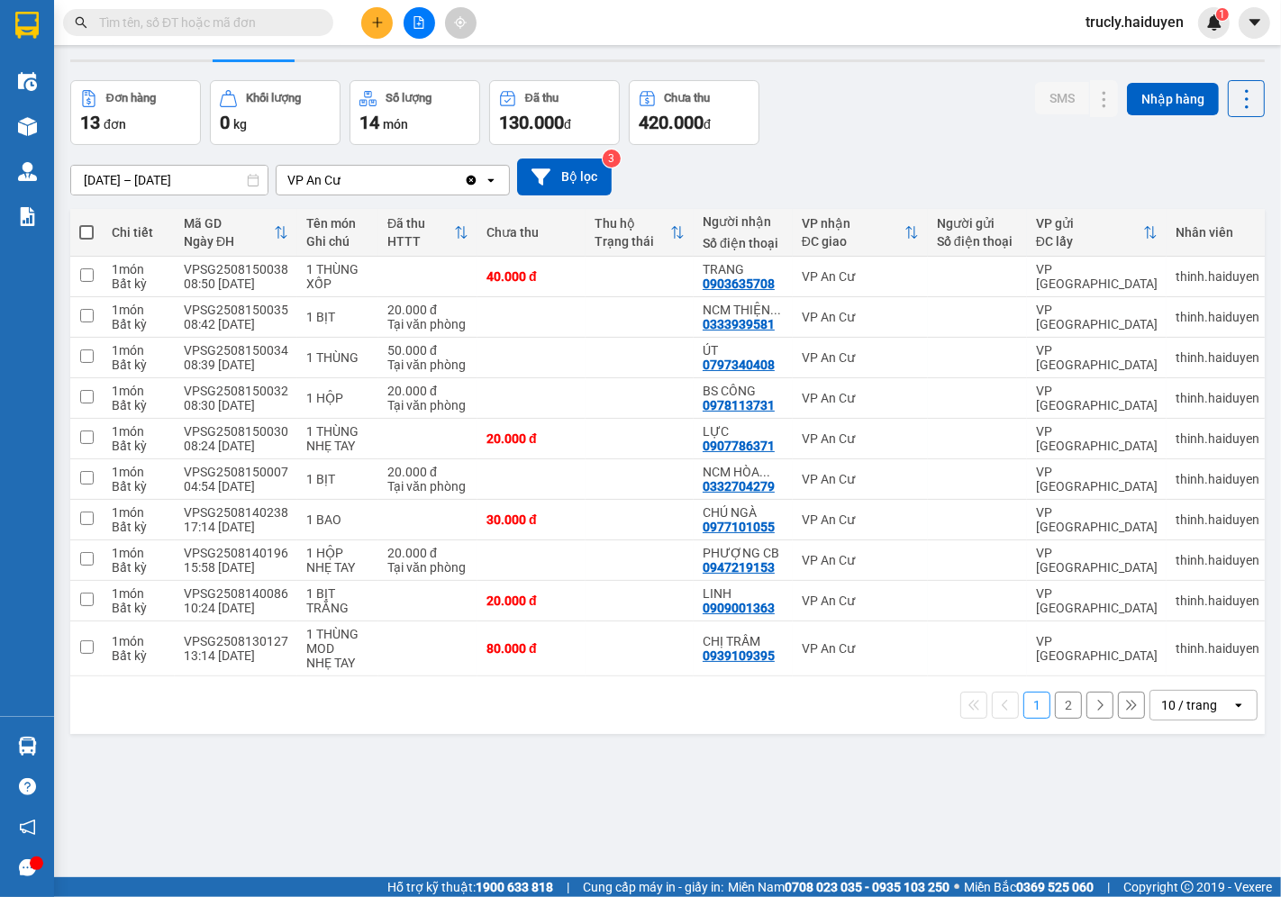
scroll to position [83, 0]
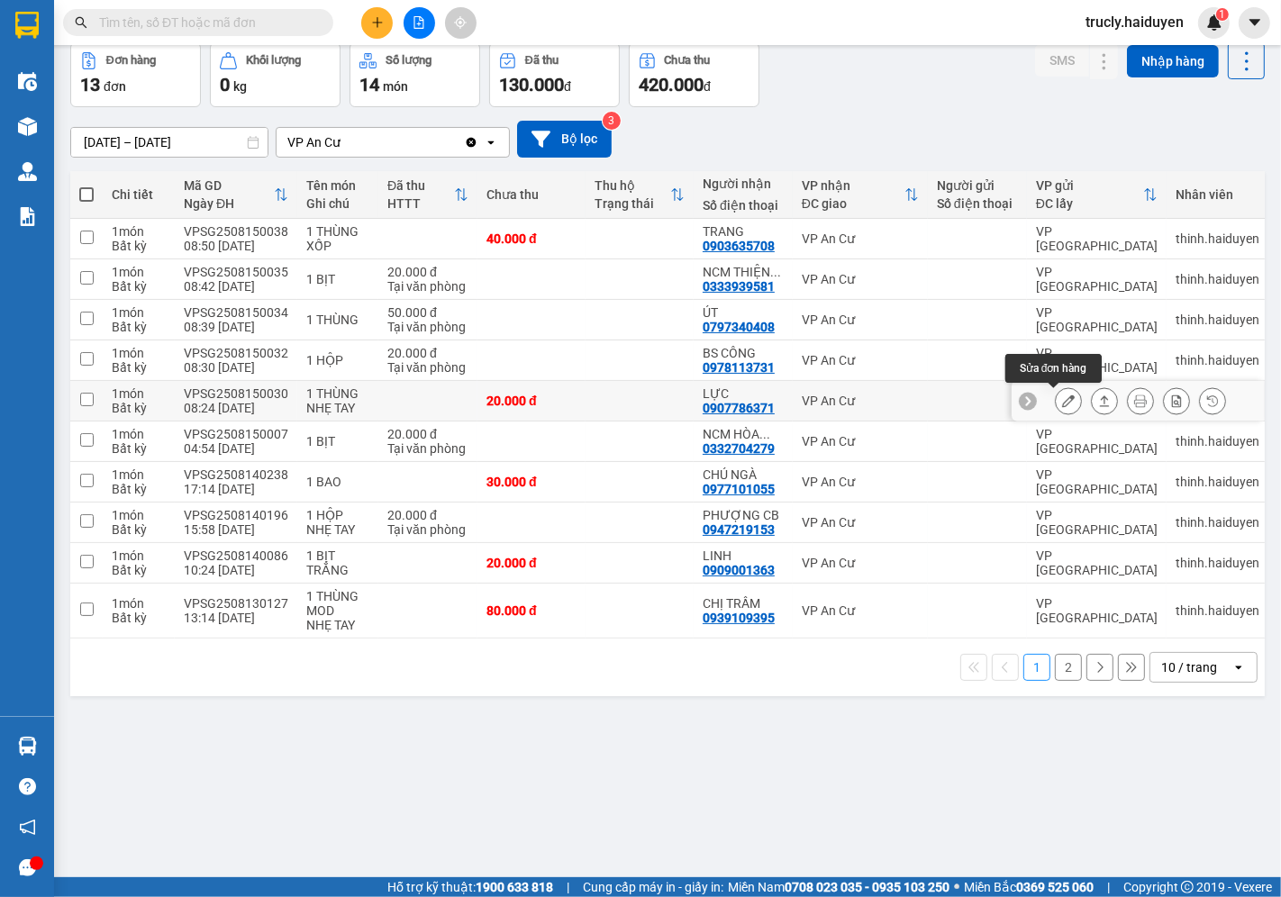
click at [1062, 403] on icon at bounding box center [1068, 401] width 13 height 13
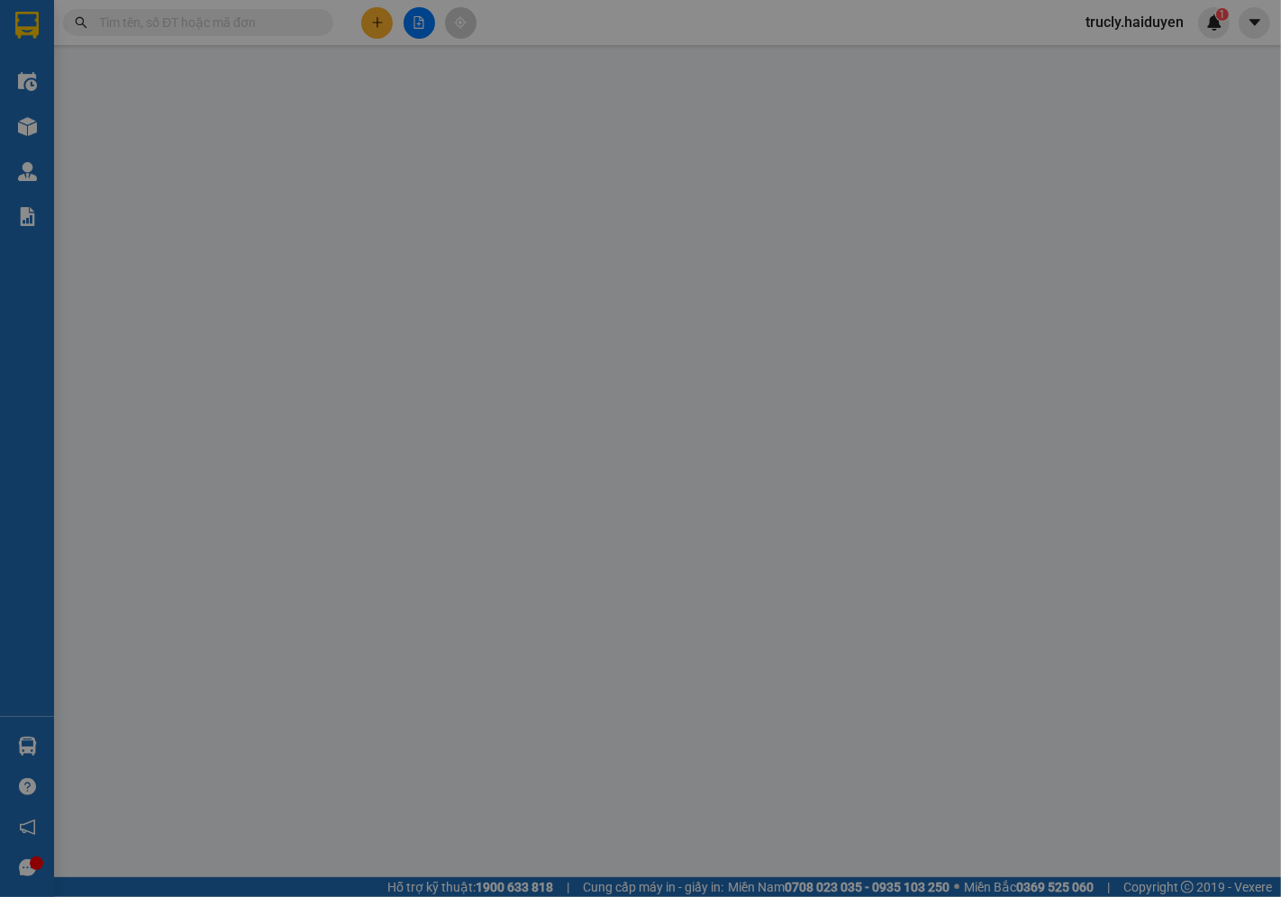
type input "0907786371"
type input "LỰC"
type input "20.000"
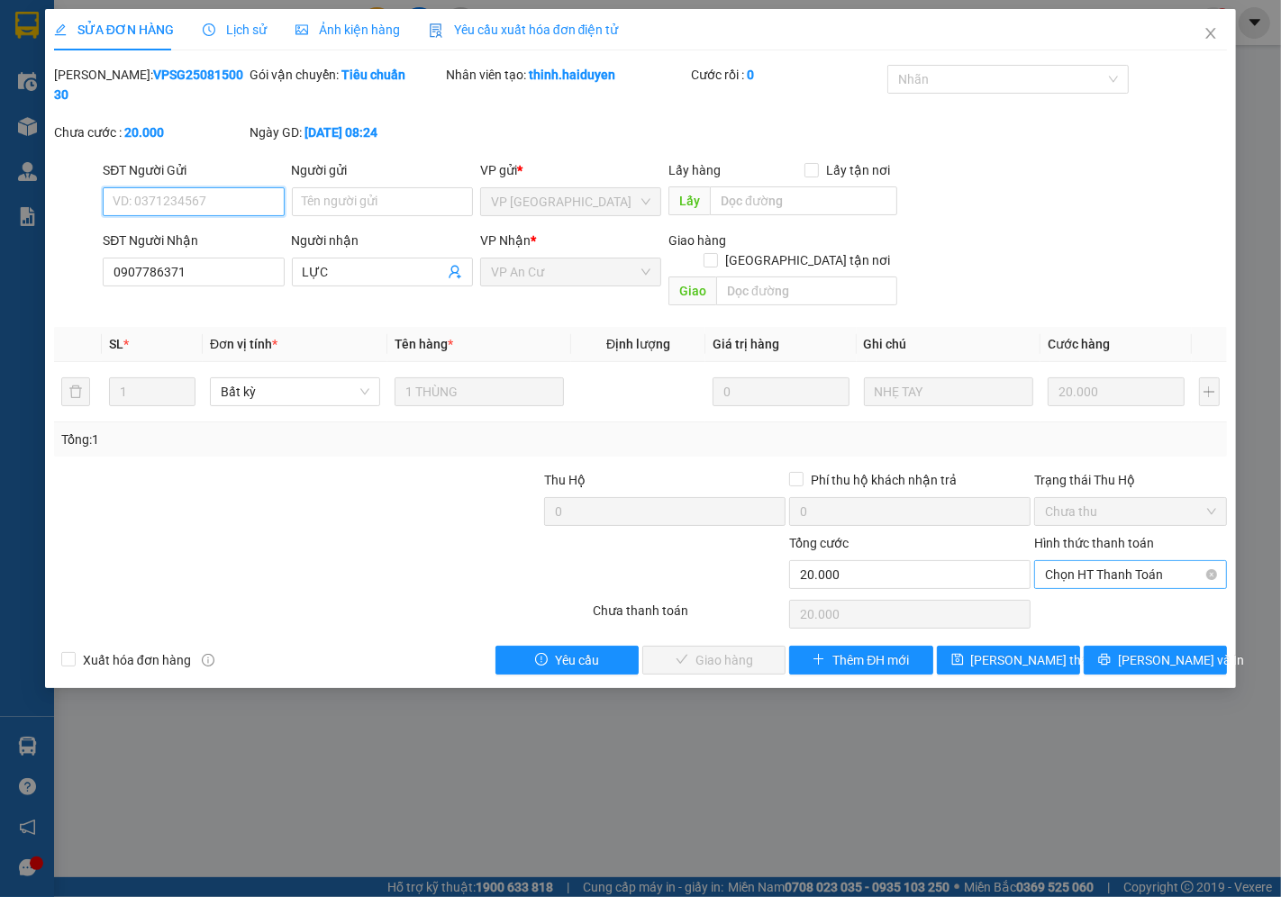
click at [1068, 561] on span "Chọn HT Thanh Toán" at bounding box center [1130, 574] width 171 height 27
click at [1083, 575] on div "Tại văn phòng" at bounding box center [1131, 571] width 171 height 20
type input "0"
click at [715, 650] on span "[PERSON_NAME] và [PERSON_NAME] hàng" at bounding box center [763, 660] width 173 height 20
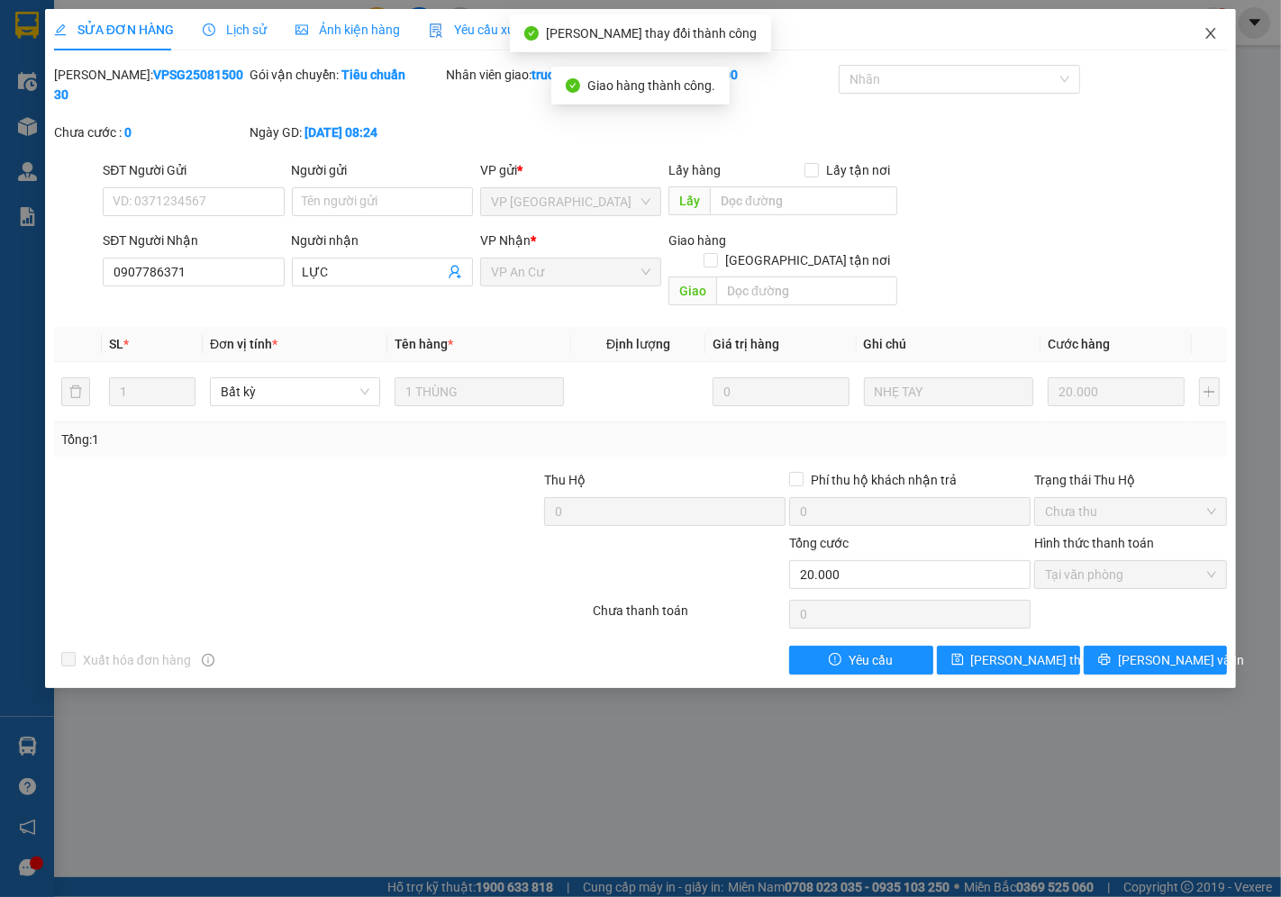
click at [1207, 31] on icon "close" at bounding box center [1211, 33] width 14 height 14
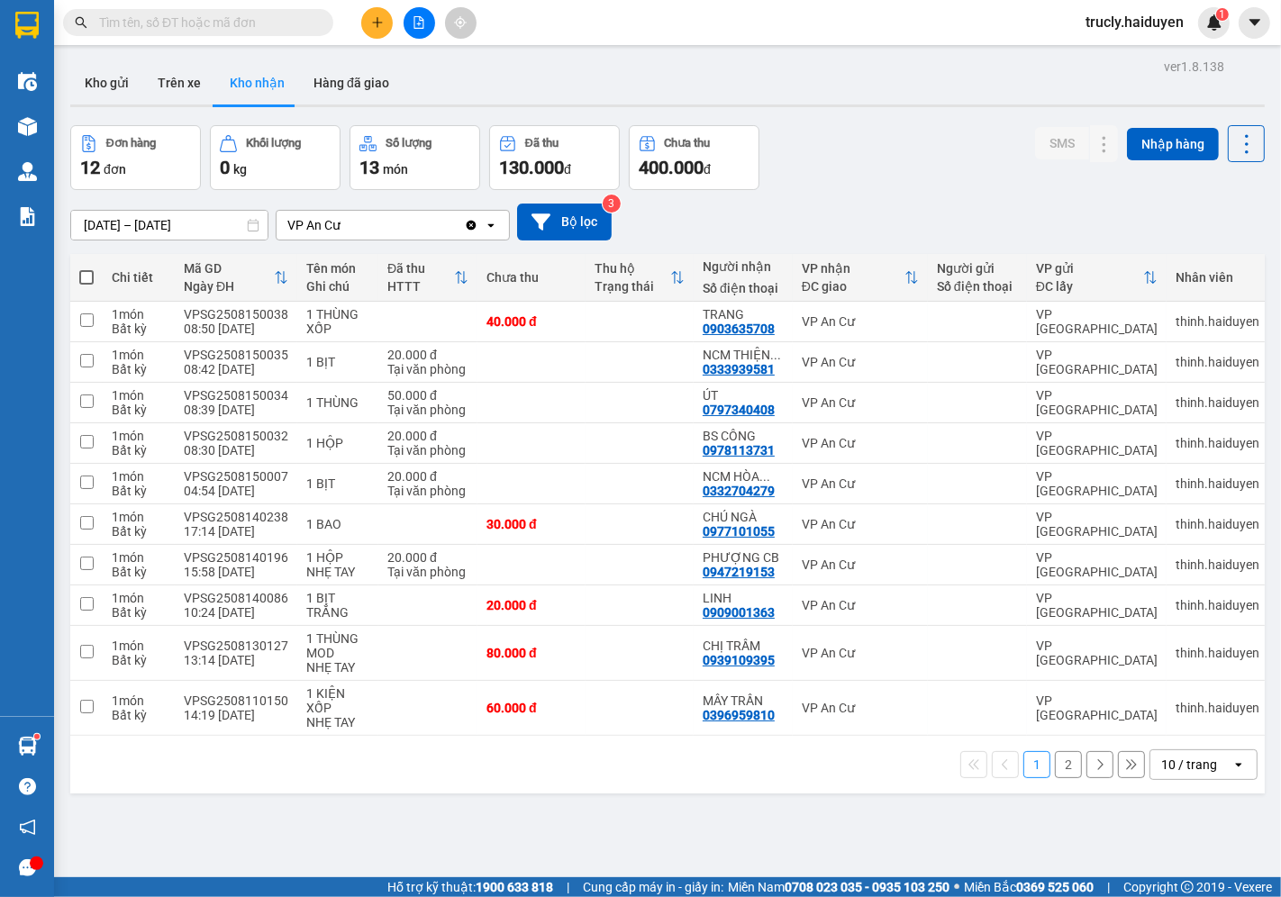
drag, startPoint x: 850, startPoint y: 840, endPoint x: 351, endPoint y: 95, distance: 895.5
click at [849, 840] on div "ver 1.8.138 Kho gửi Trên xe Kho nhận Hàng đã giao Đơn hàng 12 đơn Khối lượng 0 …" at bounding box center [667, 502] width 1209 height 897
click at [120, 73] on button "Kho gửi" at bounding box center [106, 82] width 73 height 43
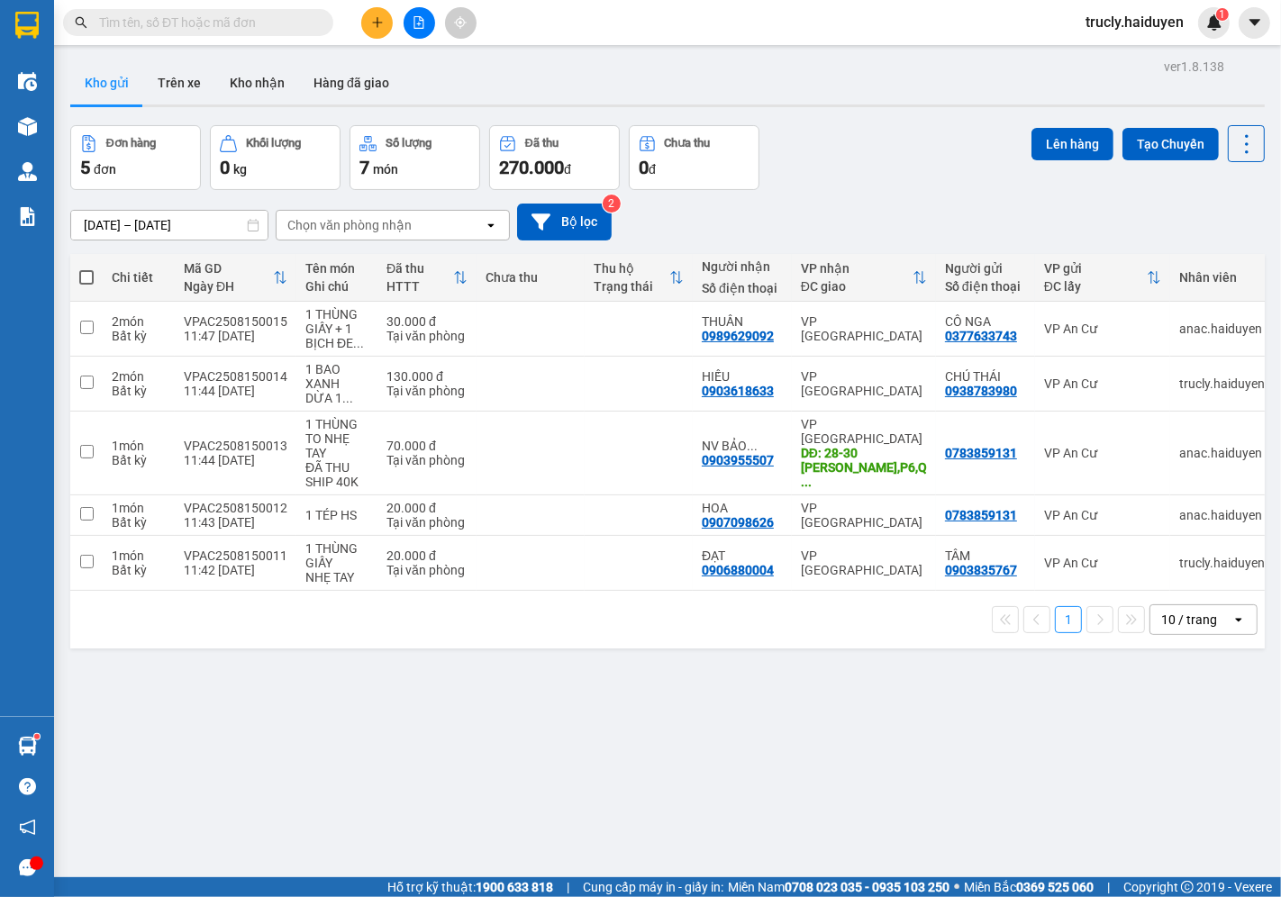
click at [840, 151] on div "Đơn hàng 5 đơn Khối lượng 0 kg Số lượng 7 món Đã thu 270.000 đ Chưa thu 0 đ Lên…" at bounding box center [667, 157] width 1195 height 65
click at [1152, 457] on icon at bounding box center [1158, 453] width 13 height 13
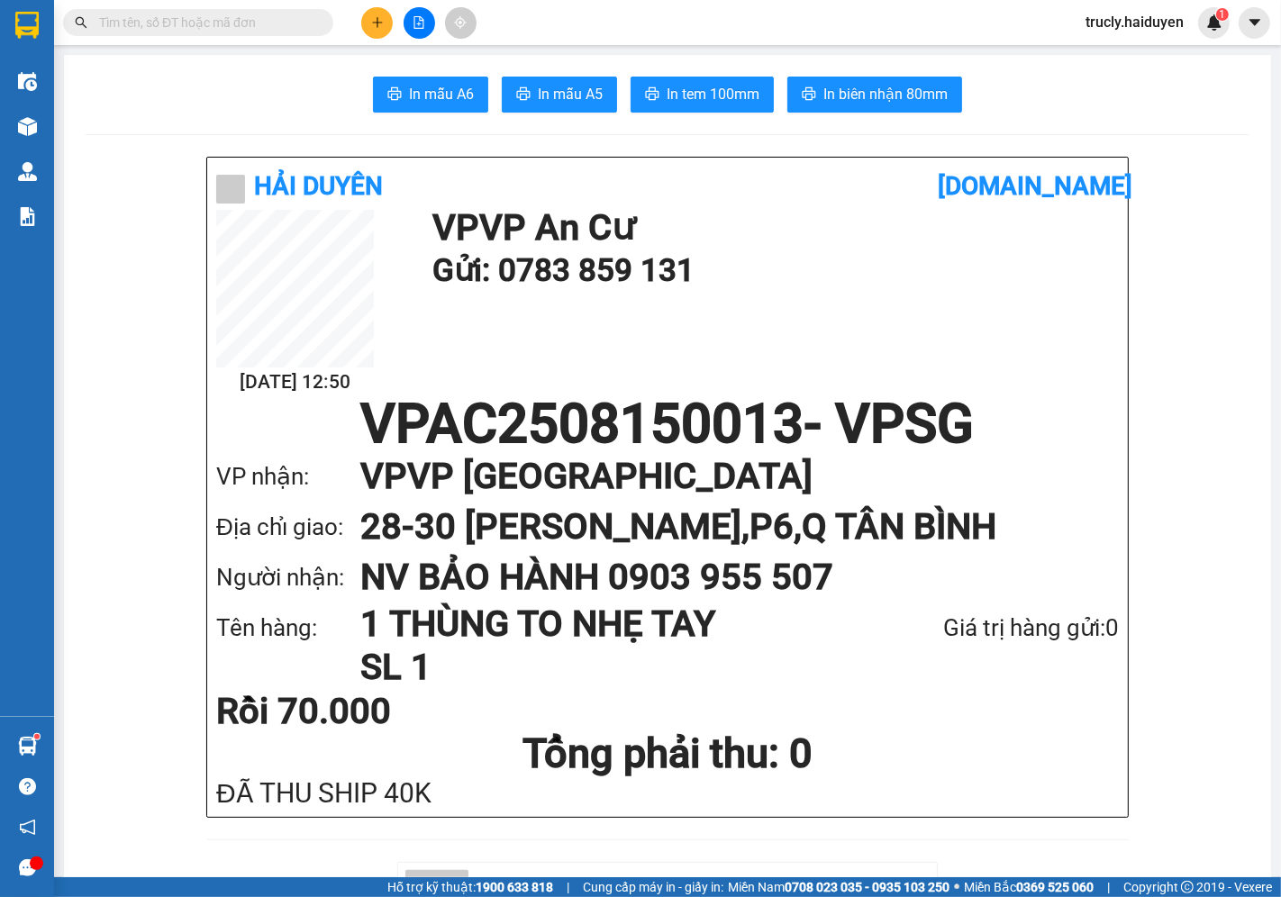
drag, startPoint x: 151, startPoint y: 624, endPoint x: 59, endPoint y: 288, distance: 348.6
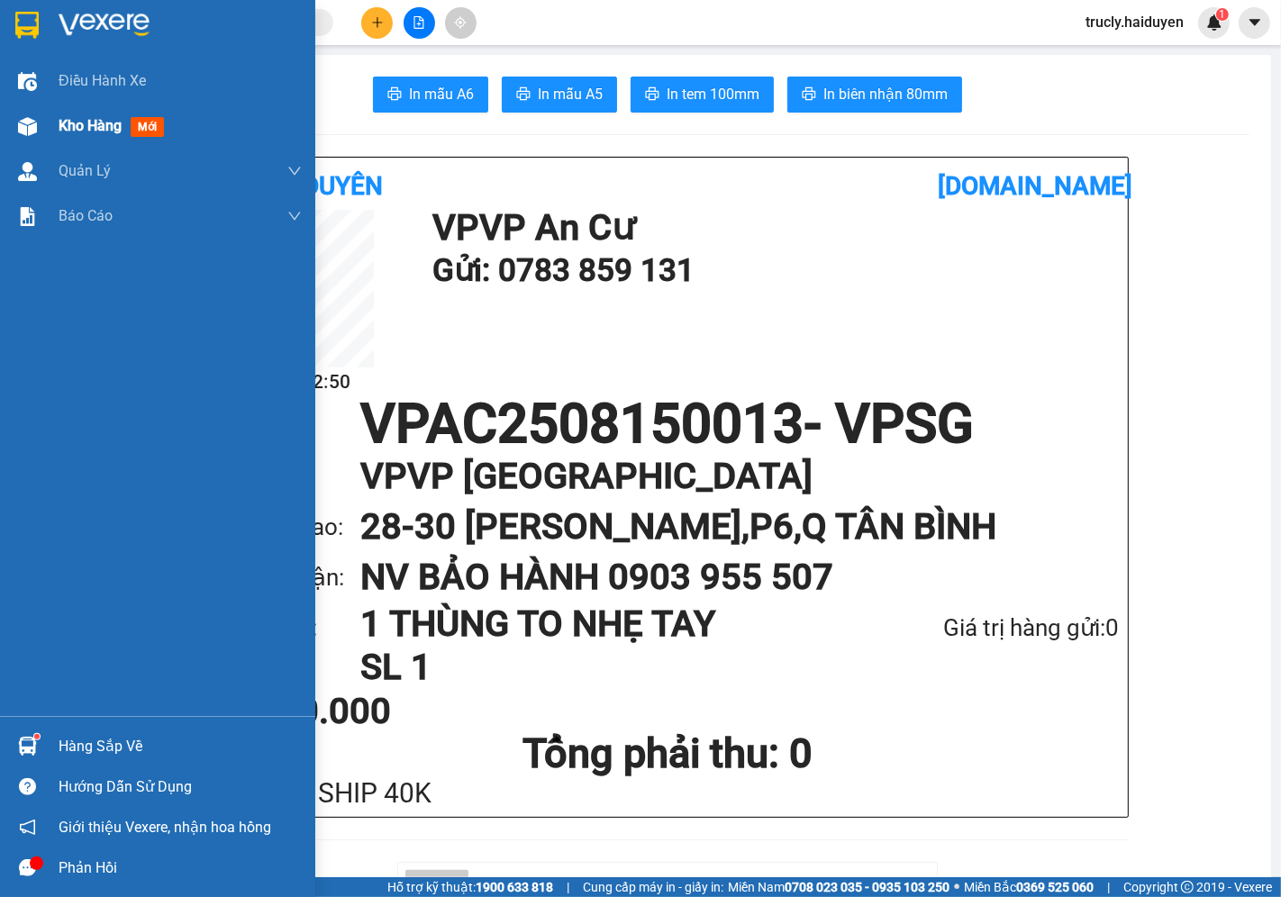
click at [41, 118] on div at bounding box center [28, 127] width 32 height 32
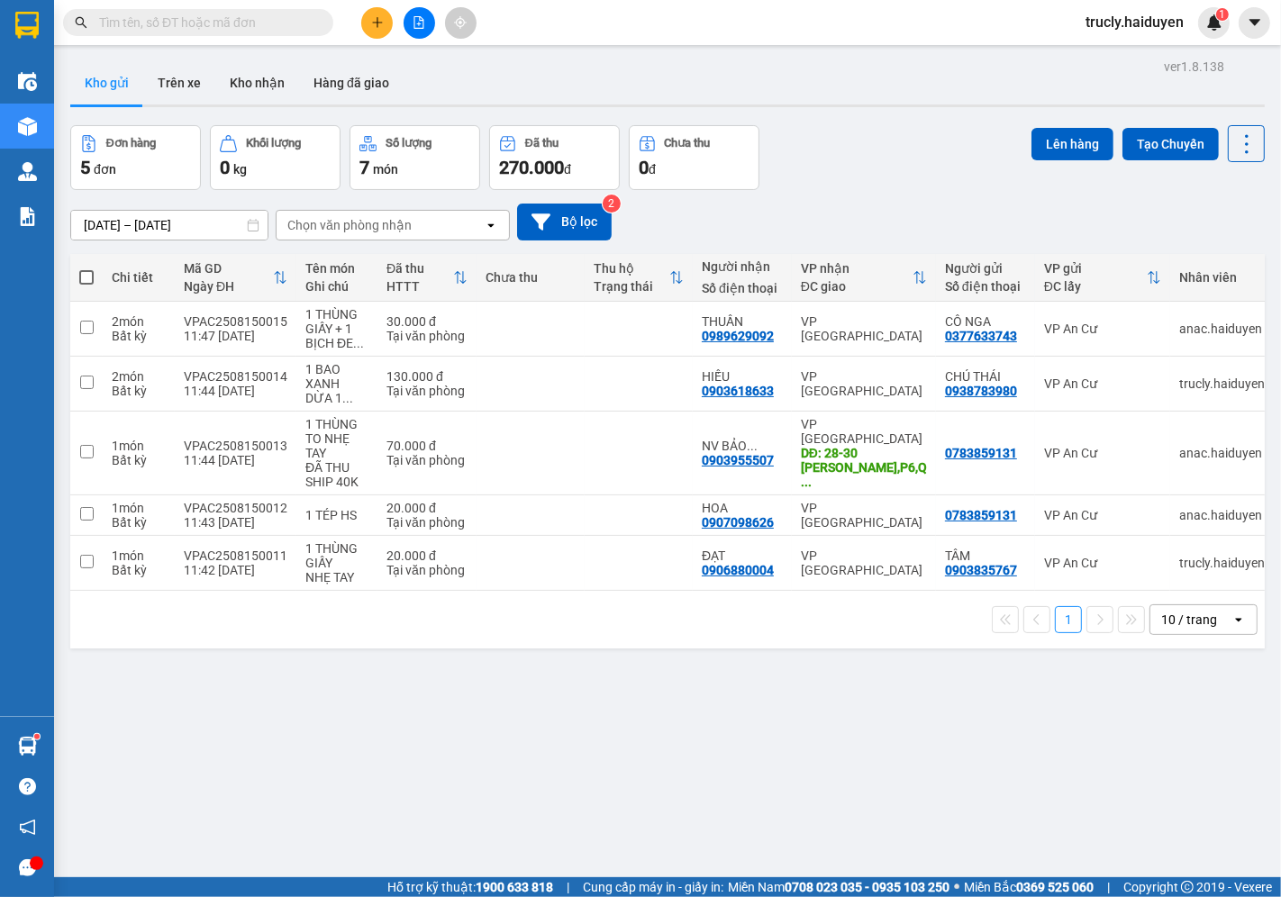
click at [86, 271] on span at bounding box center [86, 277] width 14 height 14
click at [86, 268] on input "checkbox" at bounding box center [86, 268] width 0 height 0
checkbox input "true"
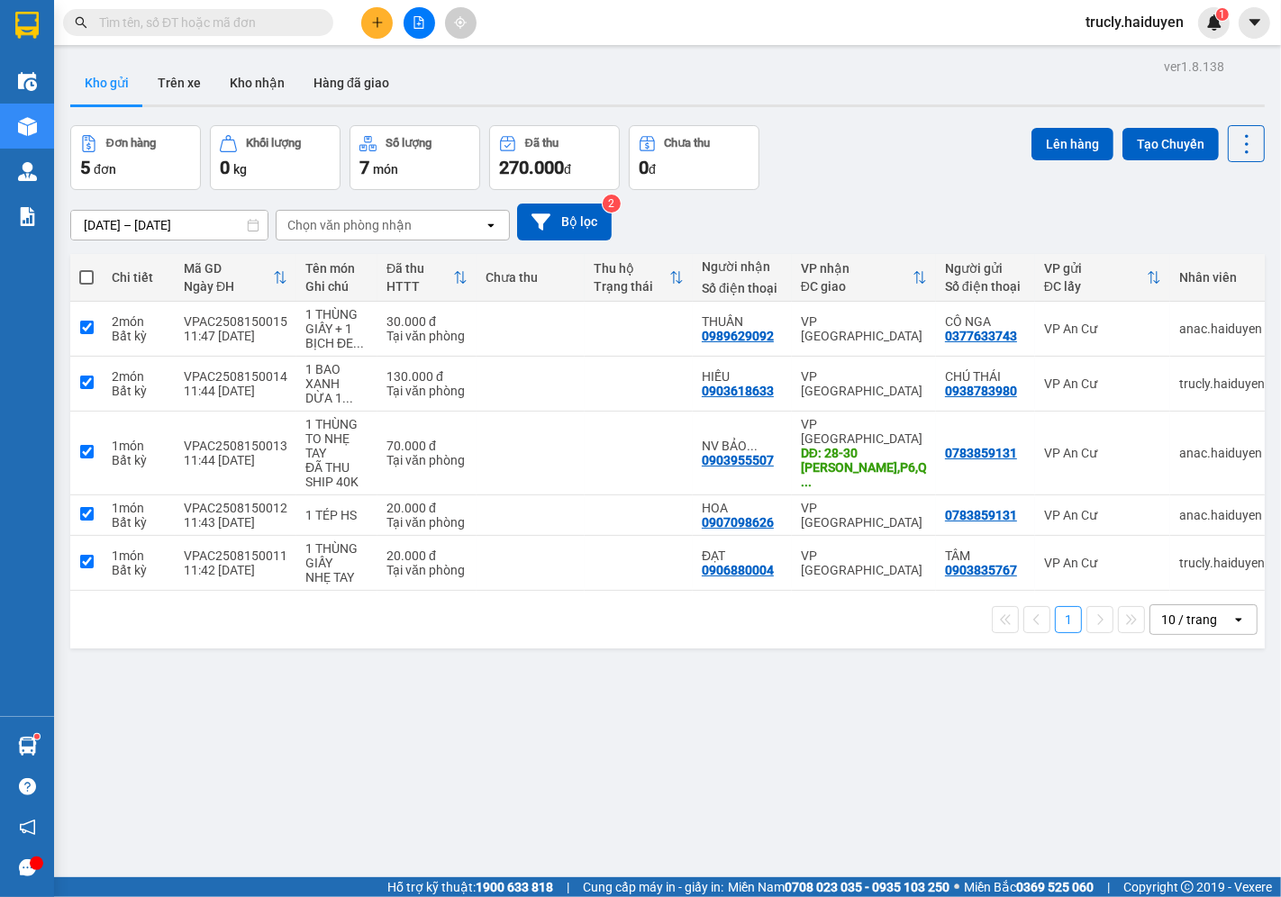
checkbox input "true"
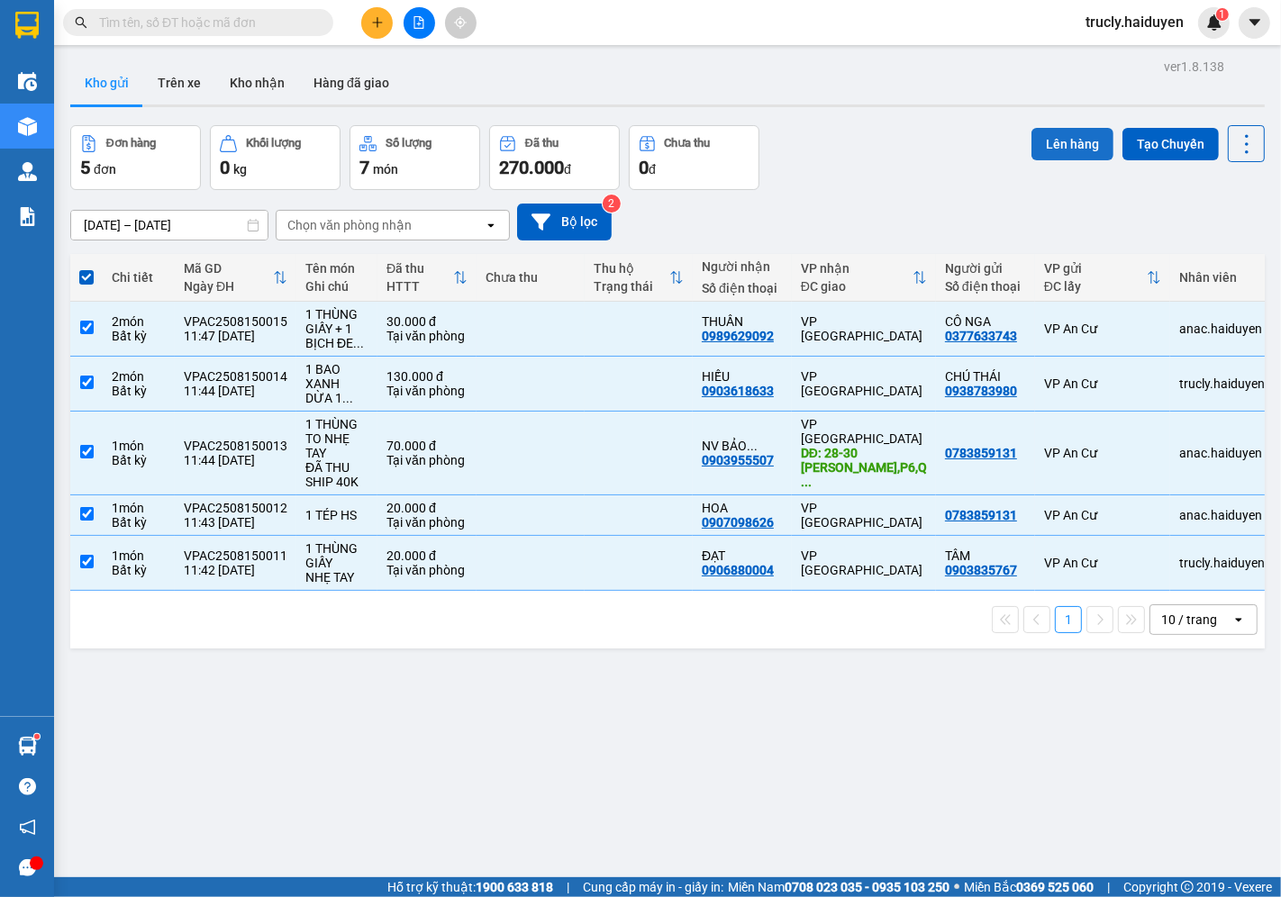
click at [1058, 137] on button "Lên hàng" at bounding box center [1073, 144] width 82 height 32
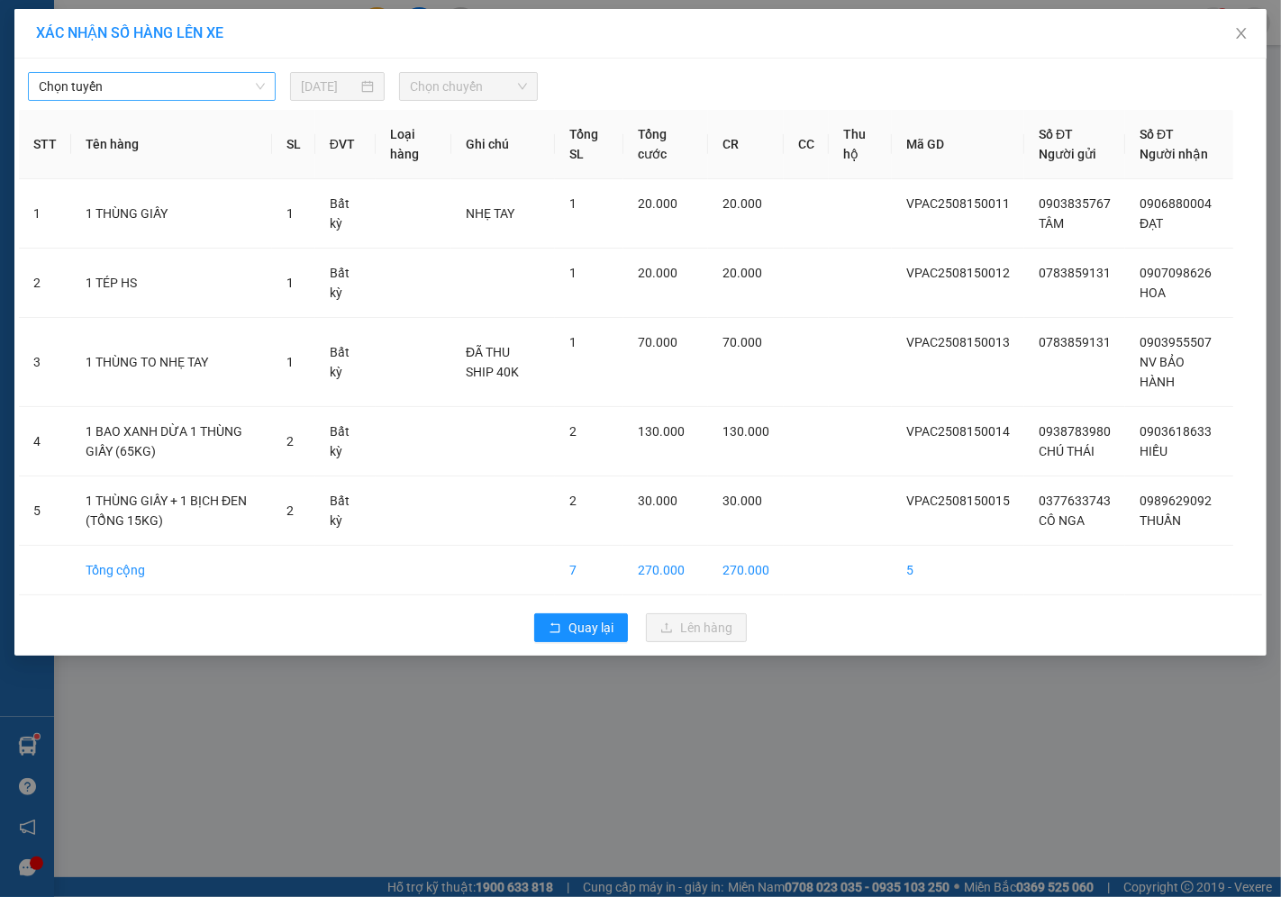
click at [136, 82] on span "Chọn tuyến" at bounding box center [152, 86] width 226 height 27
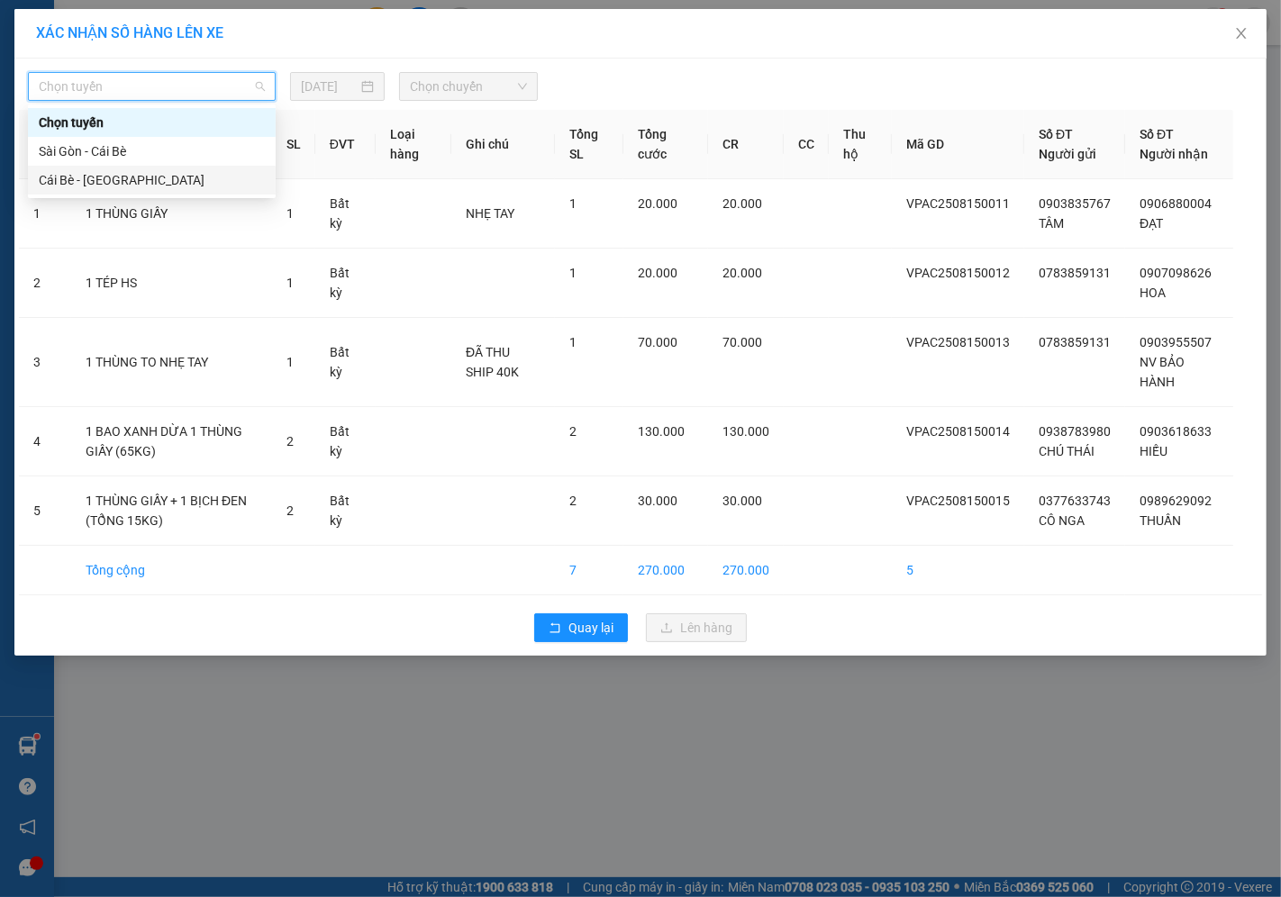
click at [72, 181] on div "Cái Bè - Sài Gòn" at bounding box center [152, 180] width 226 height 20
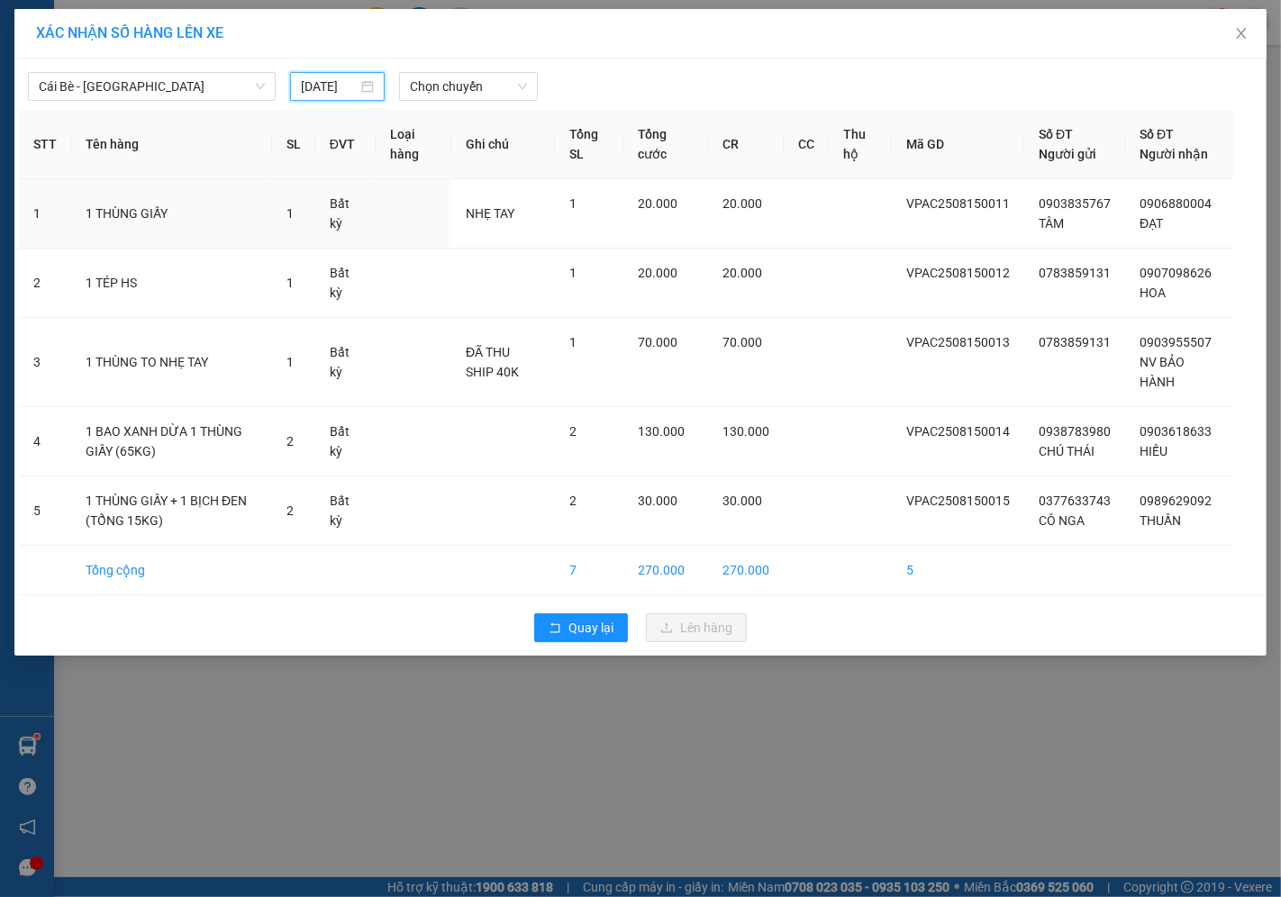
click at [310, 90] on input "[DATE]" at bounding box center [329, 87] width 57 height 20
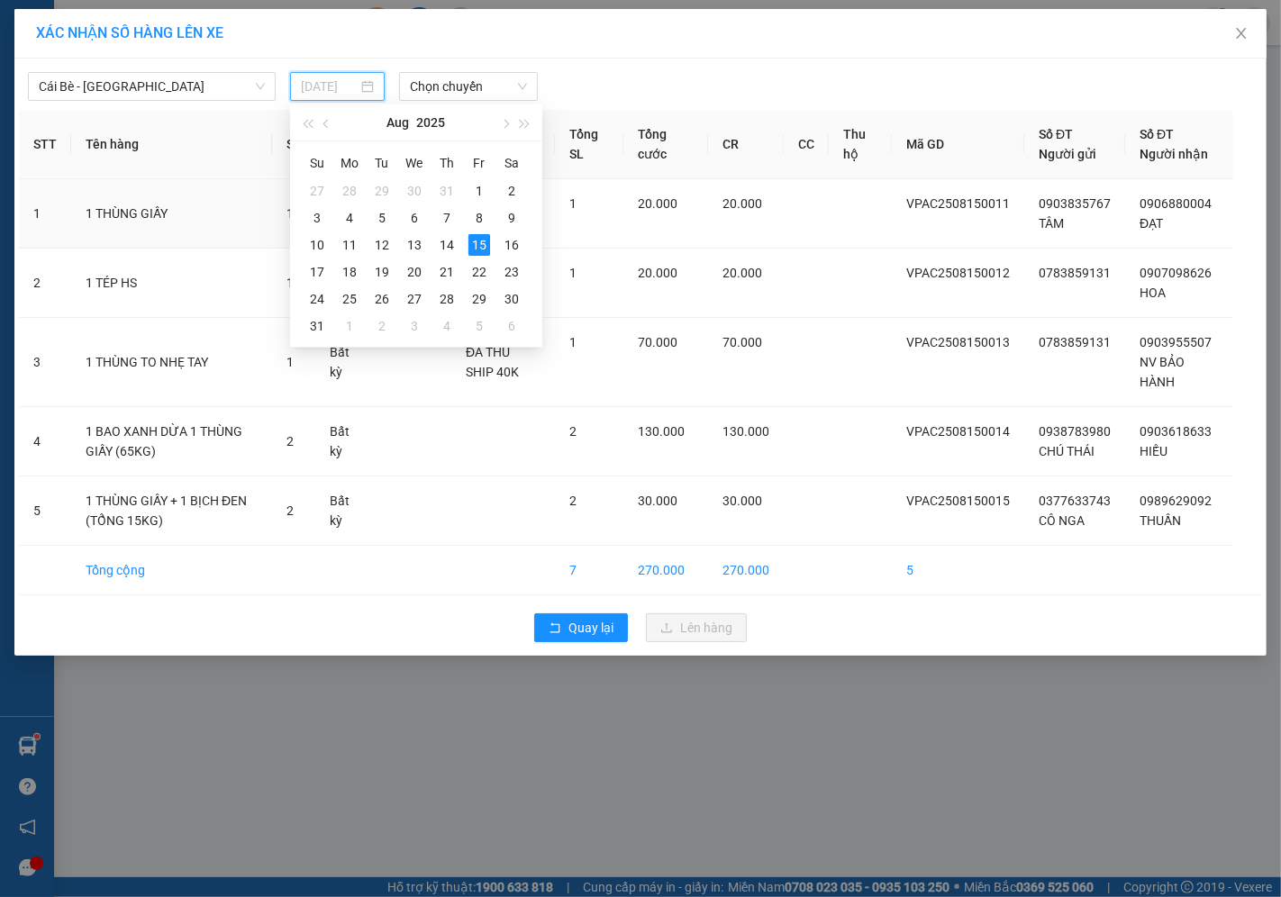
type input "[DATE]"
click at [477, 240] on div "15" at bounding box center [479, 245] width 22 height 22
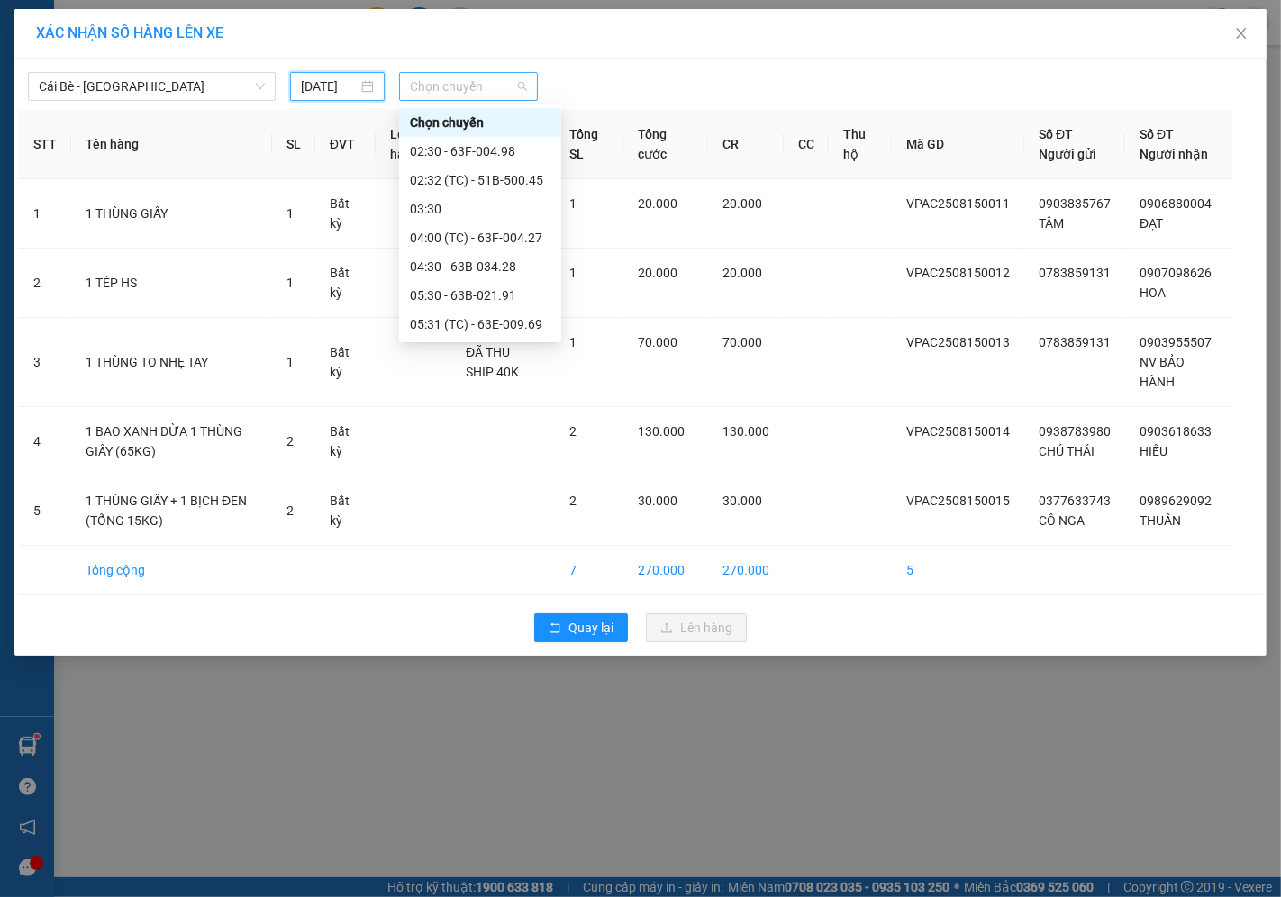
click at [461, 82] on span "Chọn chuyến" at bounding box center [468, 86] width 117 height 27
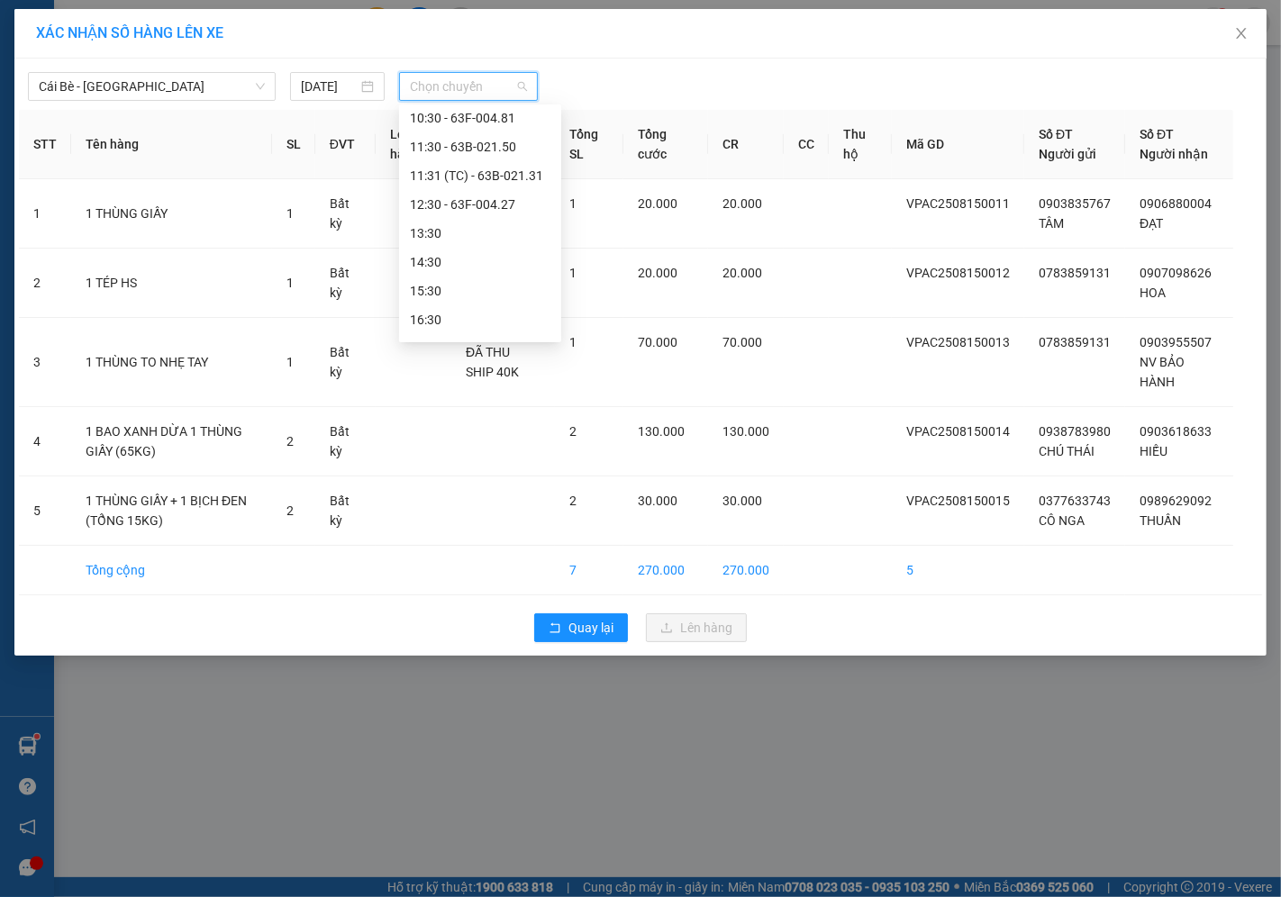
scroll to position [490, 0]
click at [428, 181] on div "12:30 - 63F-004.27" at bounding box center [480, 180] width 141 height 20
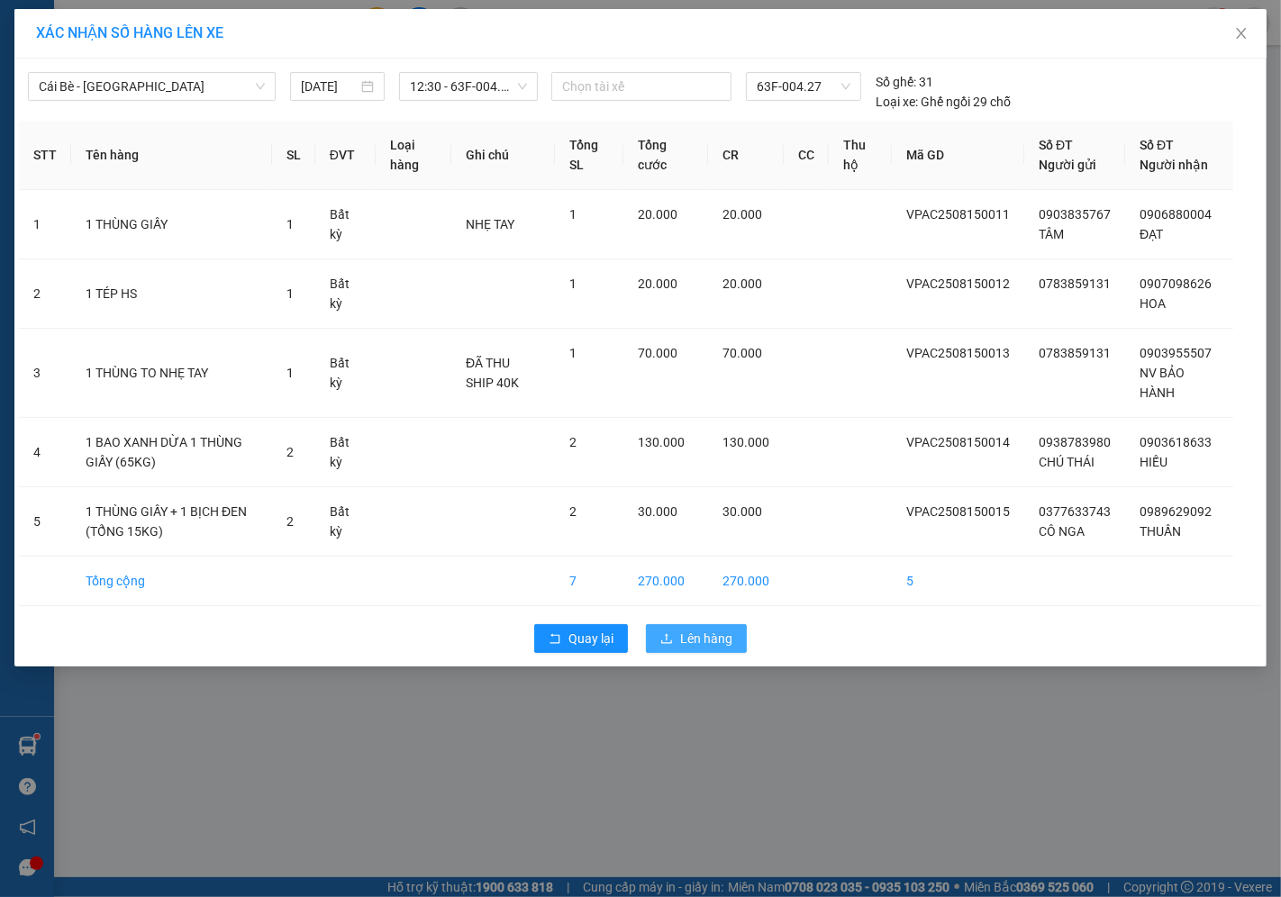
click at [703, 641] on span "Lên hàng" at bounding box center [706, 639] width 52 height 20
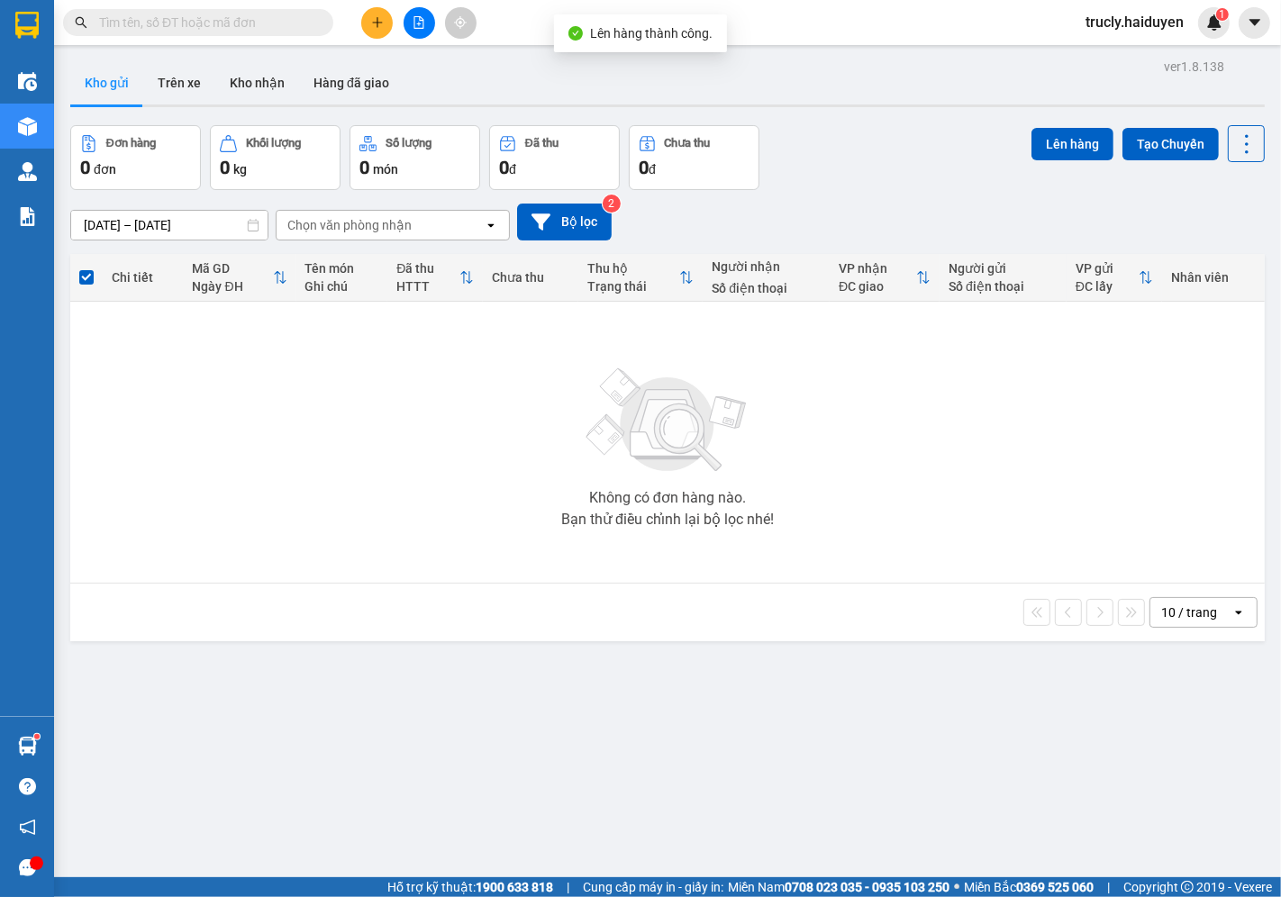
click at [877, 180] on div "Đơn hàng 0 đơn Khối lượng 0 kg Số lượng 0 món Đã thu 0 đ Chưa thu 0 đ Lên hàng …" at bounding box center [667, 157] width 1195 height 65
click at [802, 140] on div "Đơn hàng 0 đơn Khối lượng 0 kg Số lượng 0 món Đã thu 0 đ Chưa thu 0 đ Lên hàng …" at bounding box center [667, 157] width 1195 height 65
click at [169, 83] on button "Trên xe" at bounding box center [179, 82] width 72 height 43
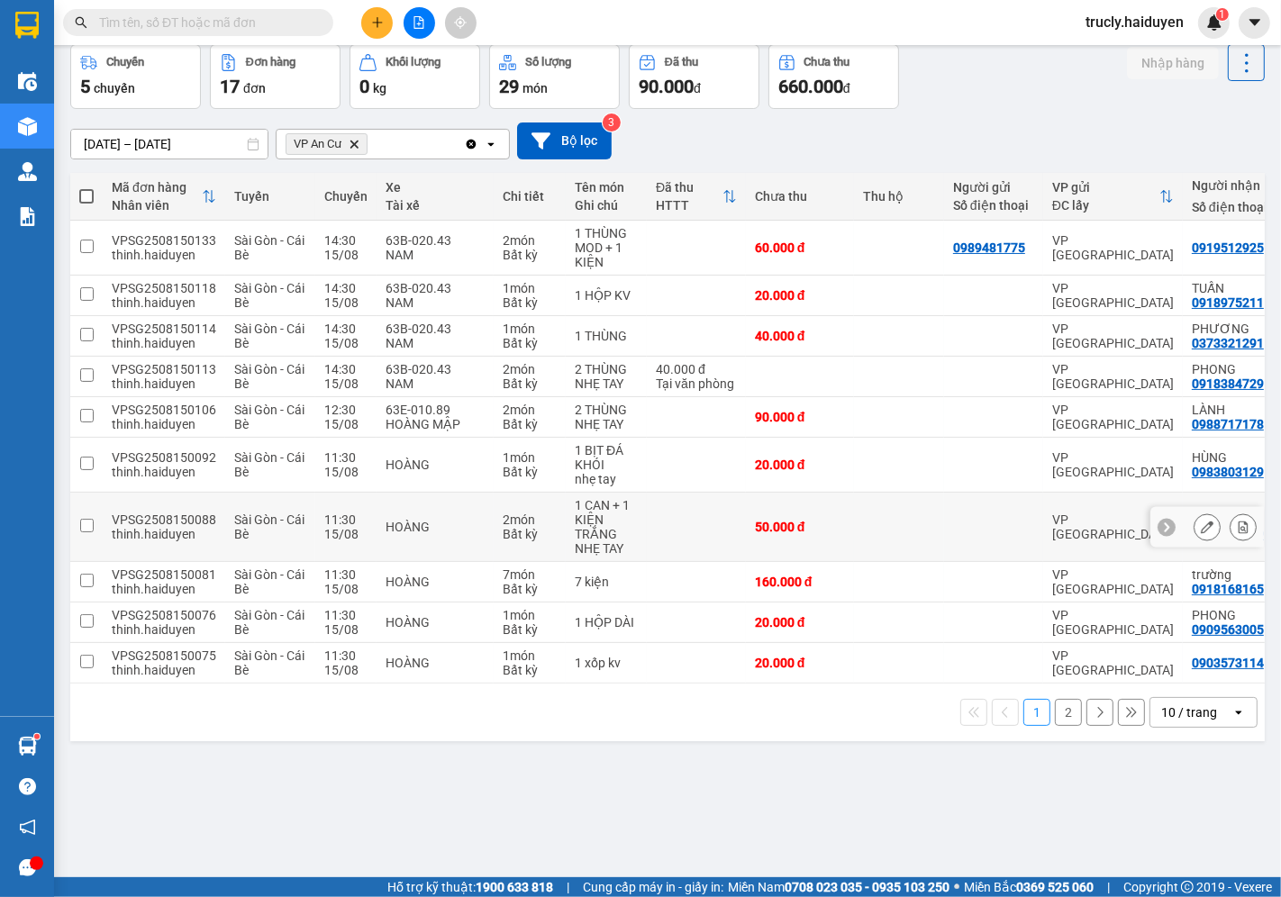
scroll to position [83, 0]
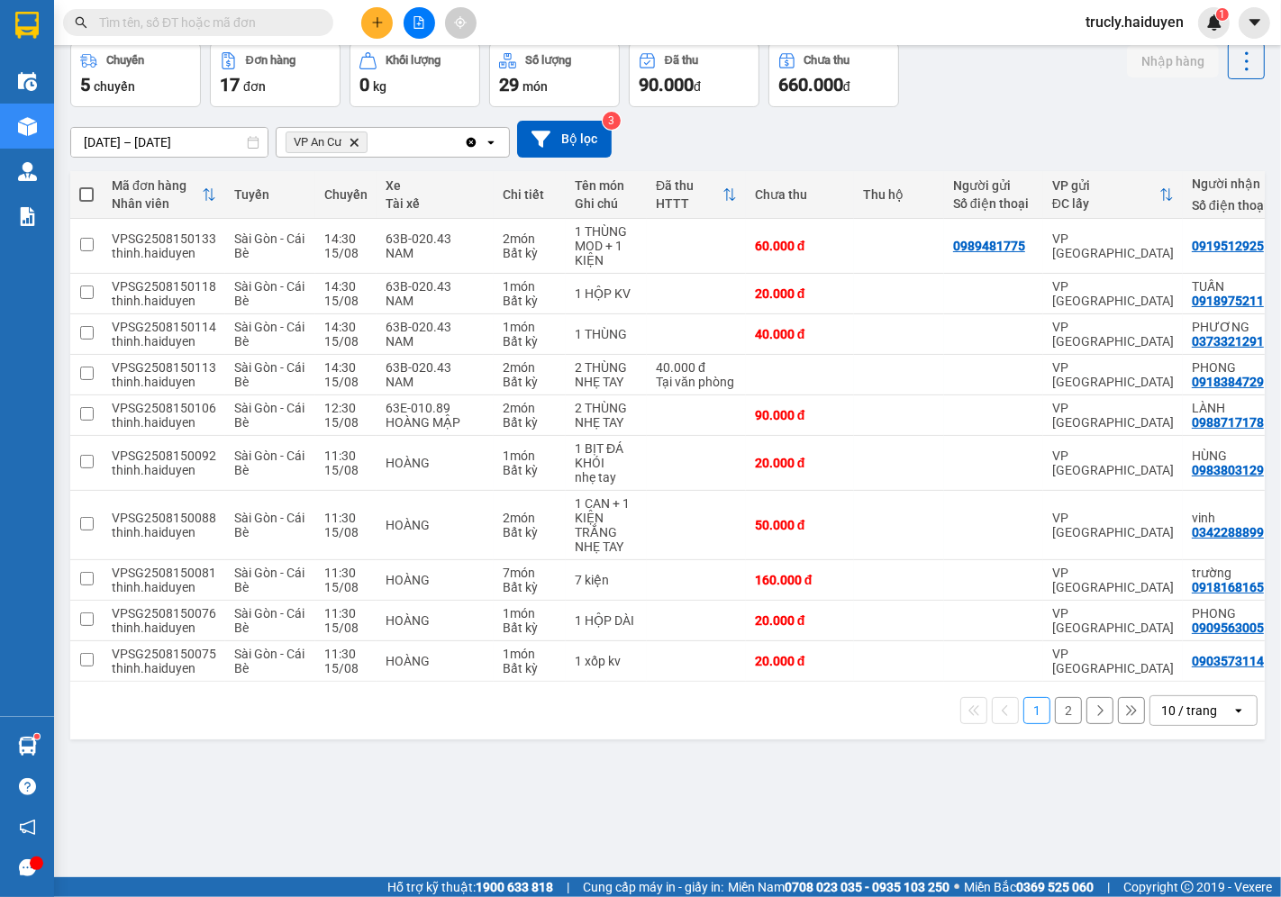
click at [1056, 724] on button "2" at bounding box center [1068, 710] width 27 height 27
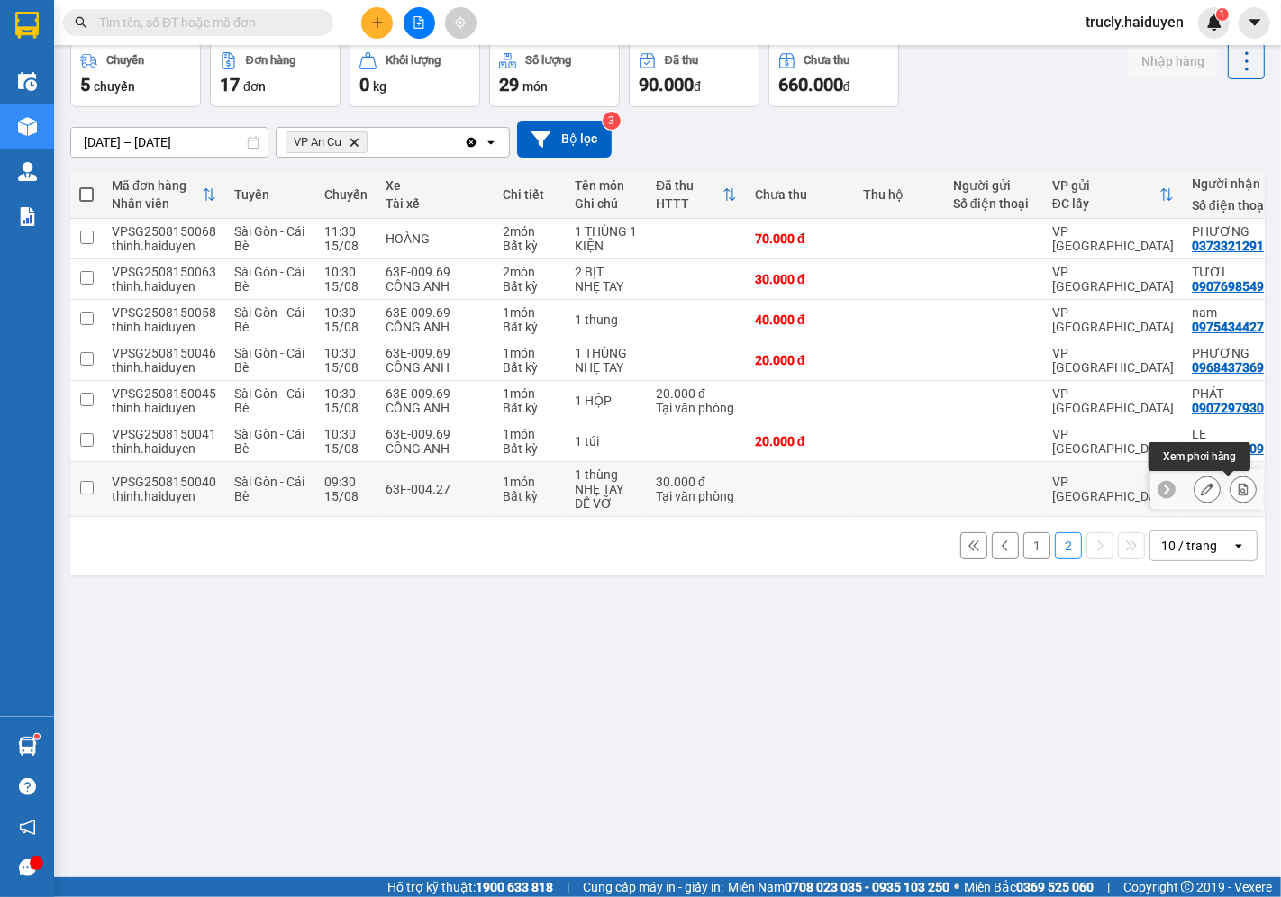
click at [1237, 488] on icon at bounding box center [1243, 489] width 13 height 13
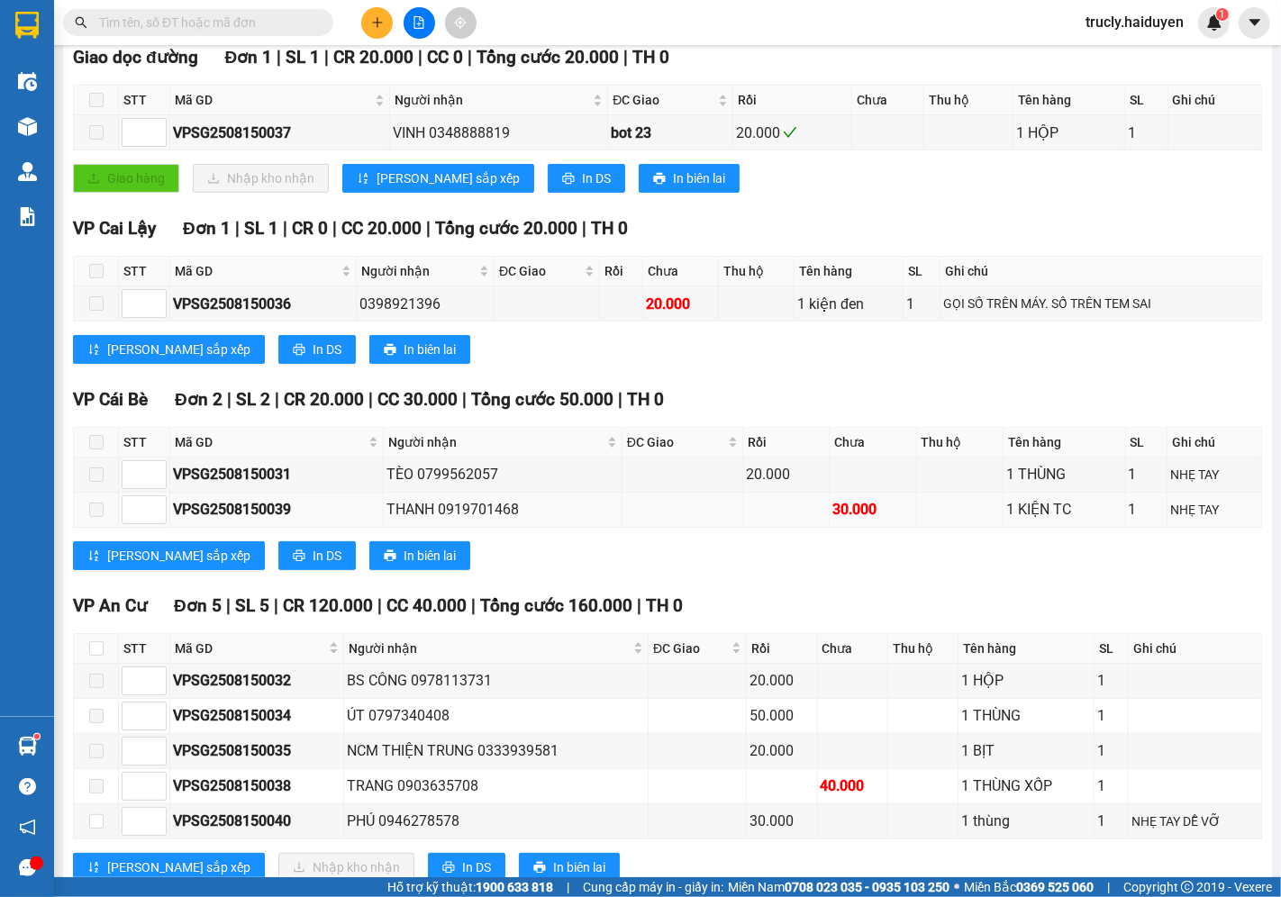
scroll to position [349, 0]
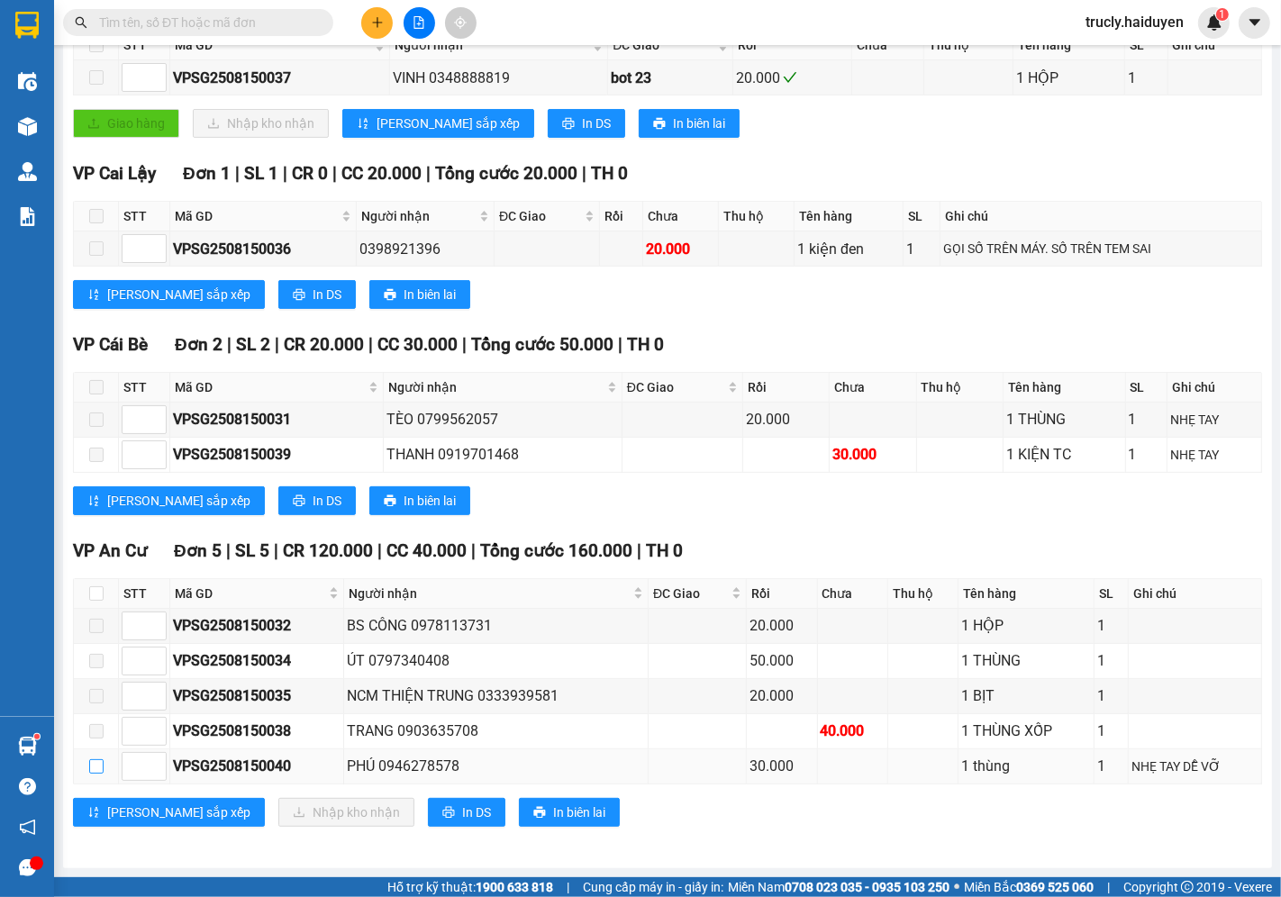
click at [97, 768] on input "checkbox" at bounding box center [96, 766] width 14 height 14
checkbox input "true"
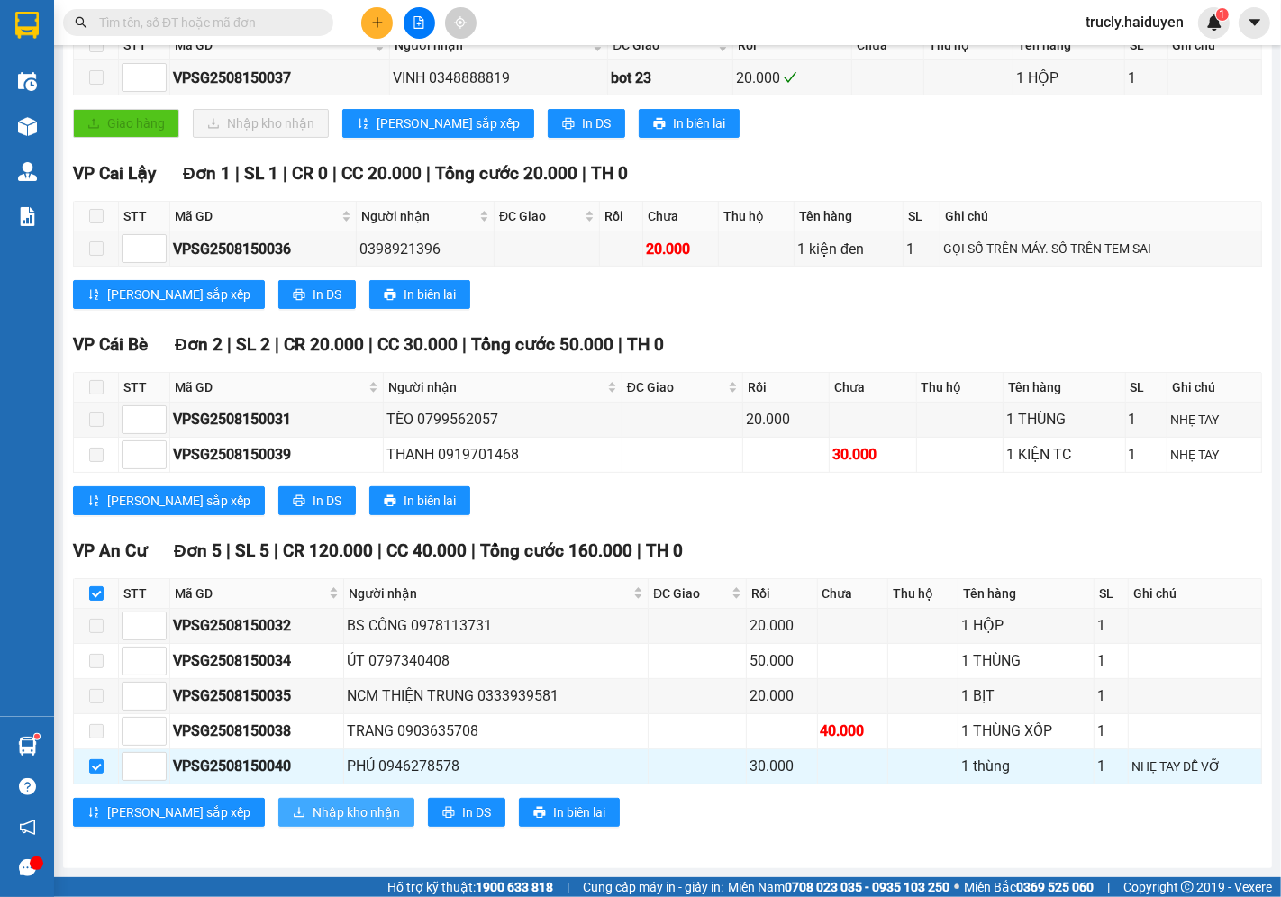
click at [313, 821] on span "Nhập kho nhận" at bounding box center [356, 813] width 87 height 20
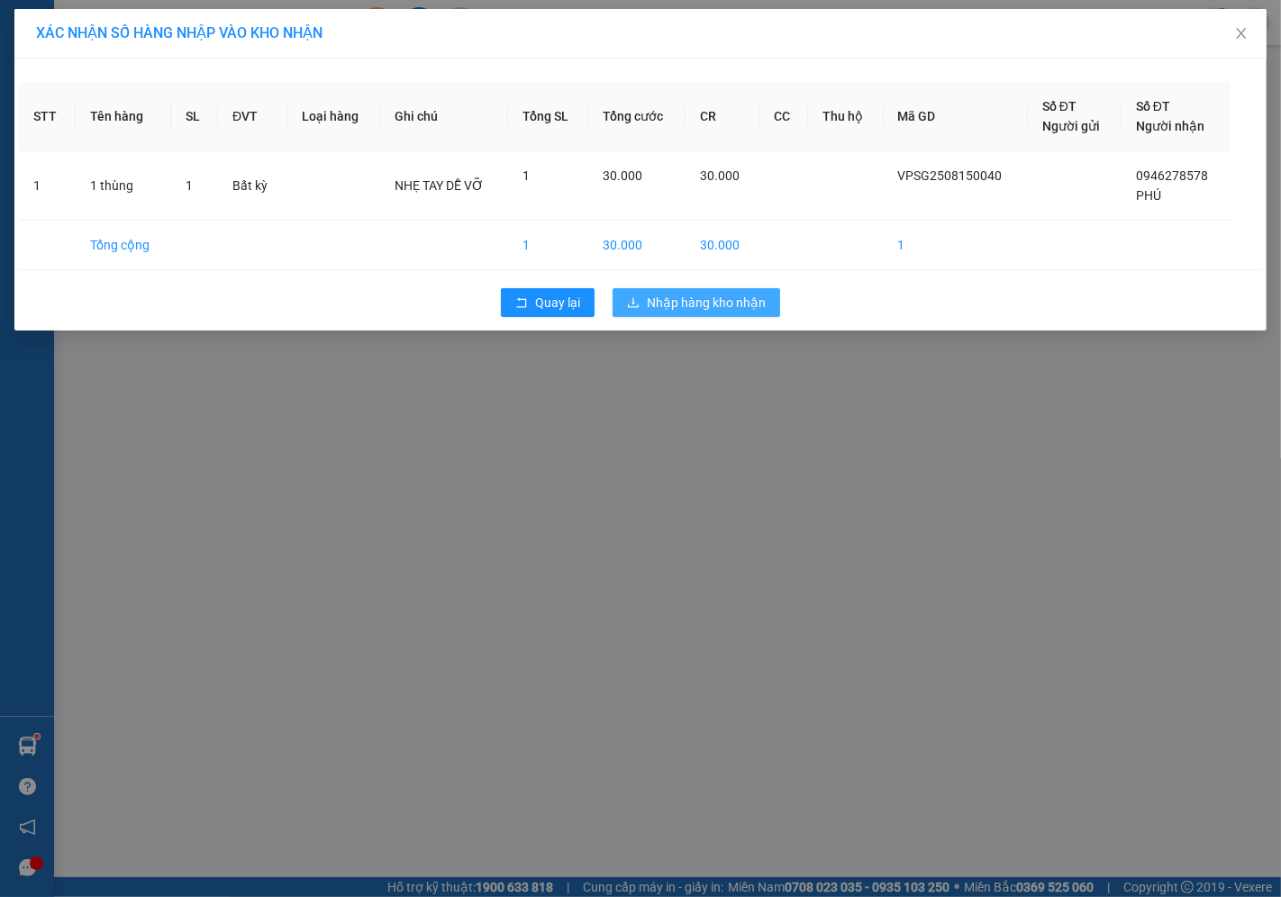
click at [654, 305] on span "Nhập hàng kho nhận" at bounding box center [706, 303] width 119 height 20
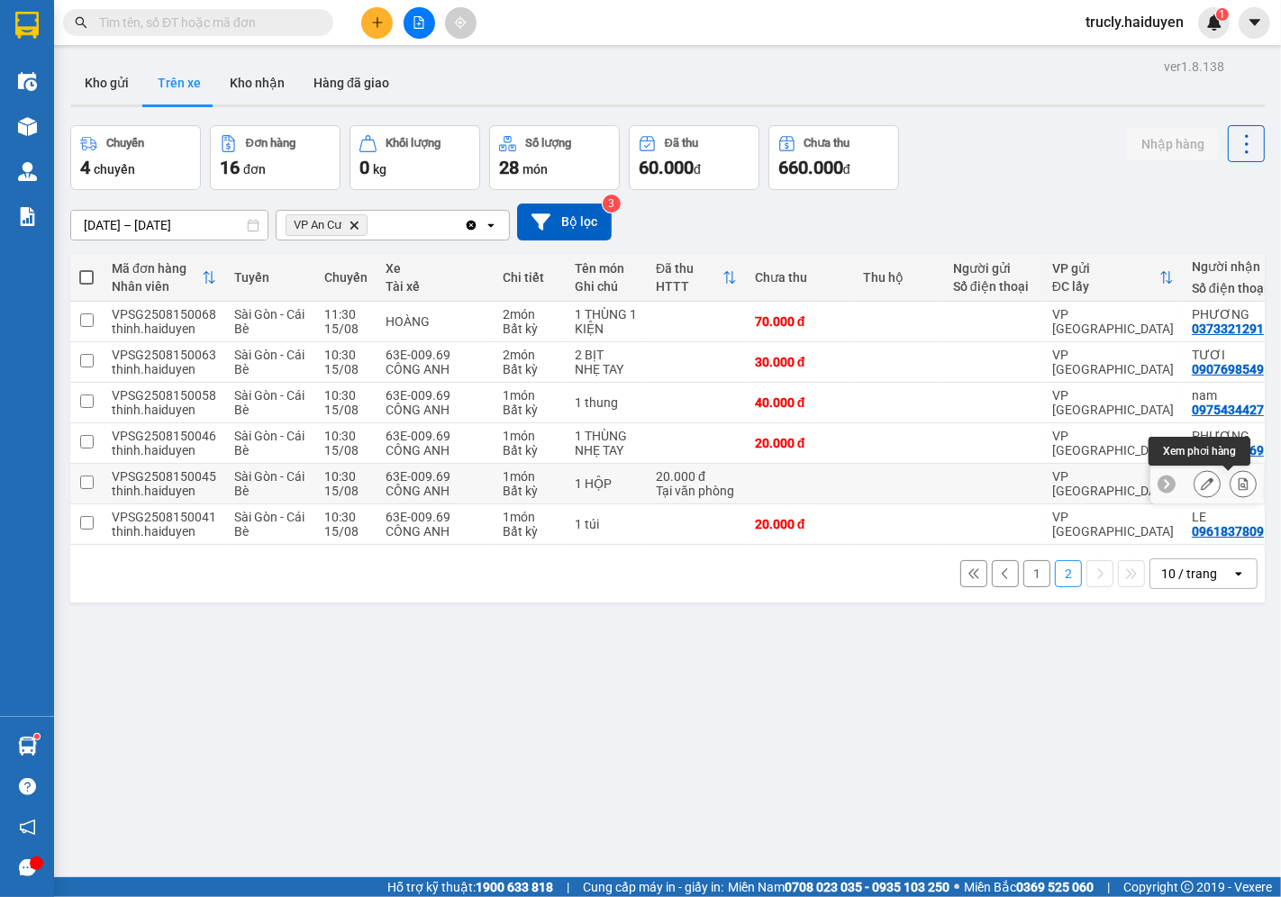
click at [1239, 481] on icon at bounding box center [1244, 483] width 10 height 13
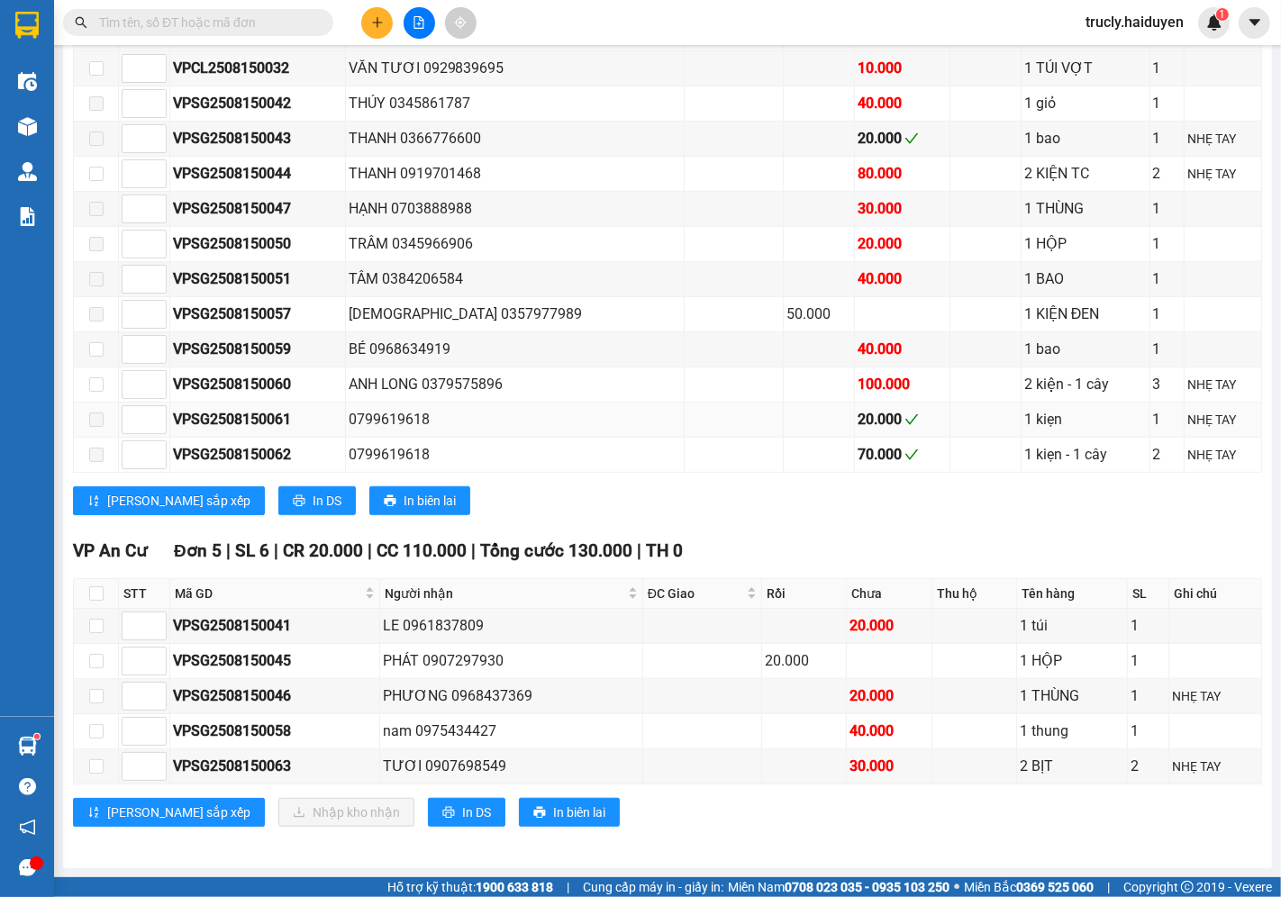
scroll to position [915, 0]
click at [96, 660] on input "checkbox" at bounding box center [96, 661] width 14 height 14
checkbox input "true"
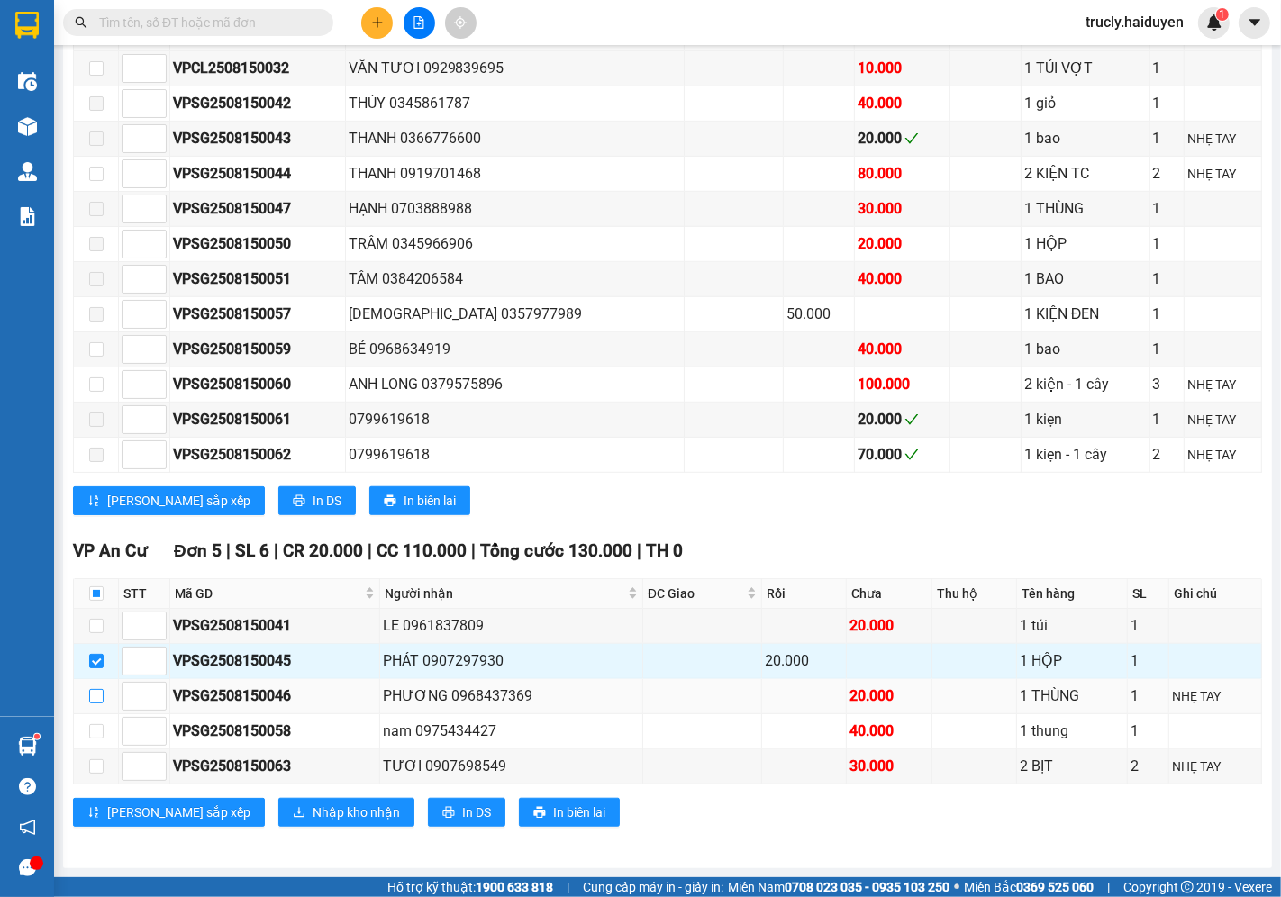
click at [91, 695] on input "checkbox" at bounding box center [96, 696] width 14 height 14
checkbox input "true"
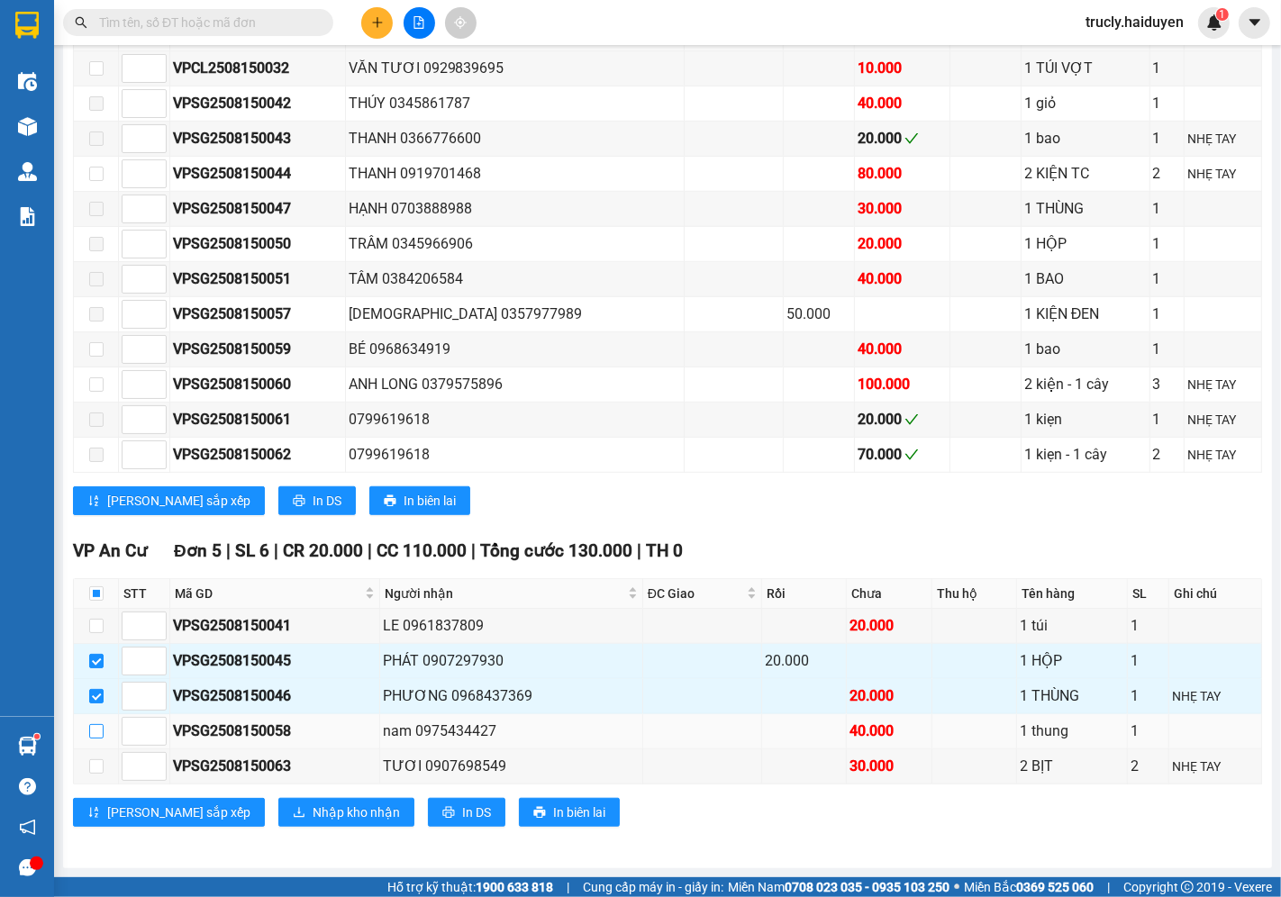
click at [95, 727] on input "checkbox" at bounding box center [96, 731] width 14 height 14
checkbox input "true"
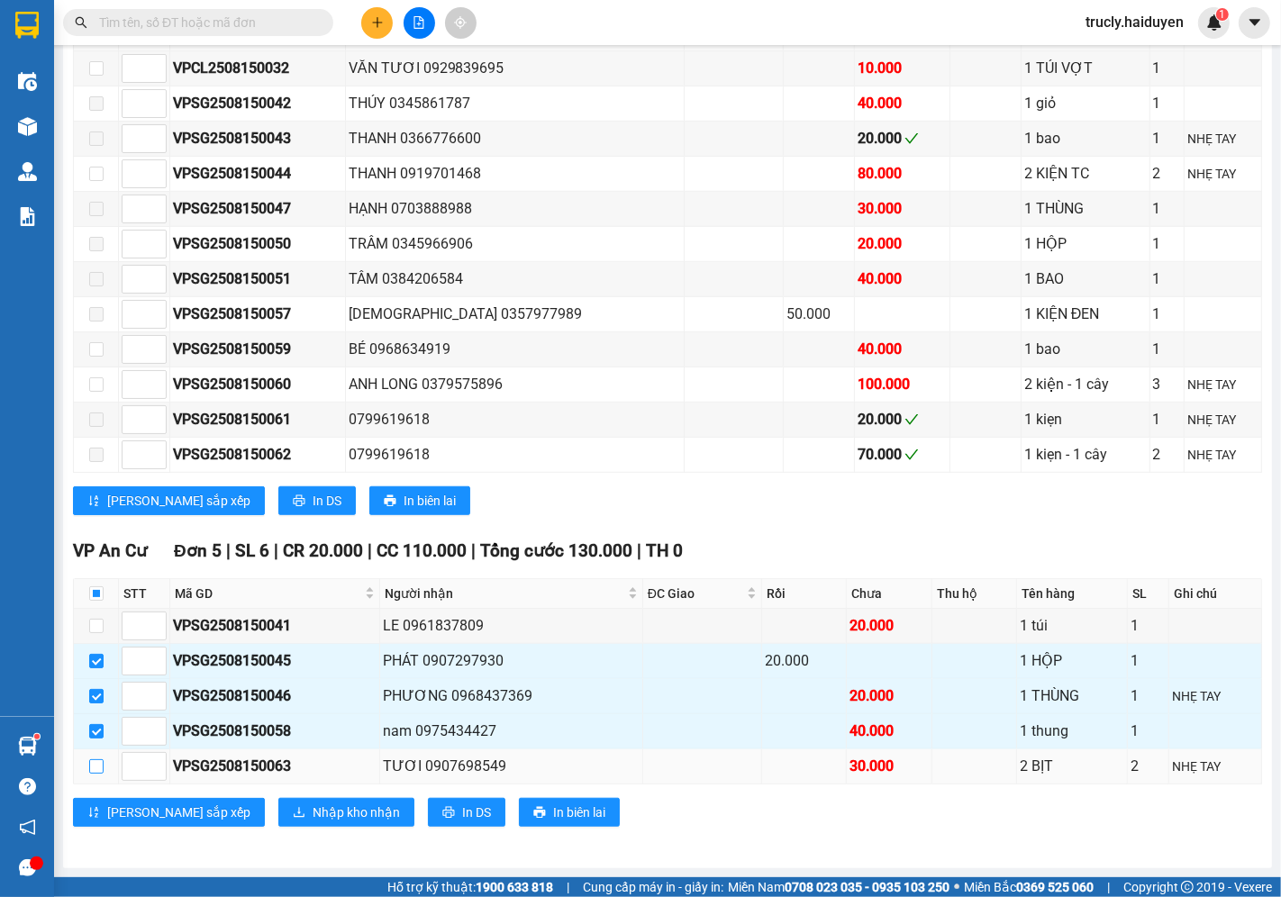
click at [96, 759] on label at bounding box center [96, 767] width 14 height 20
click at [96, 759] on input "checkbox" at bounding box center [96, 766] width 14 height 14
checkbox input "true"
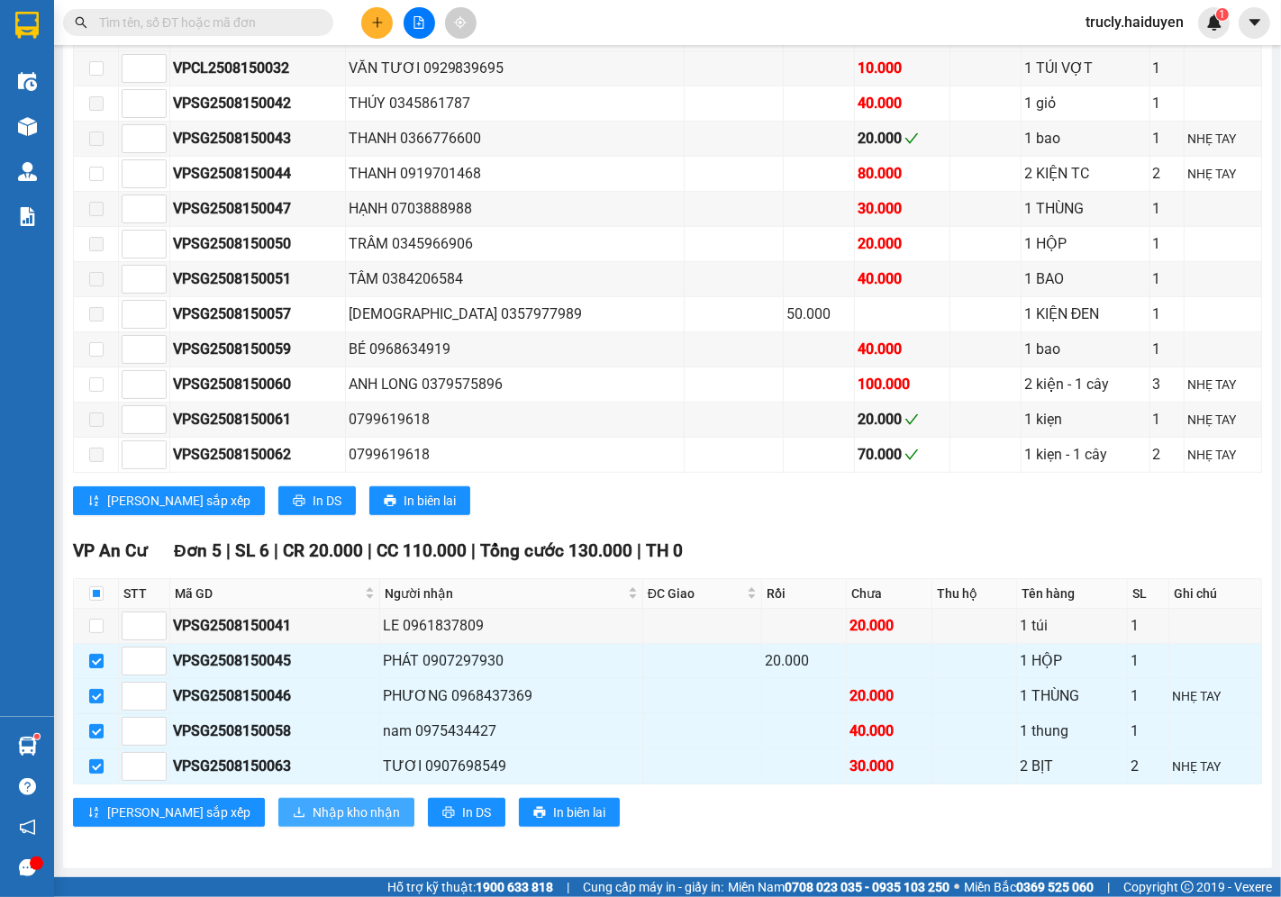
click at [313, 809] on span "Nhập kho nhận" at bounding box center [356, 813] width 87 height 20
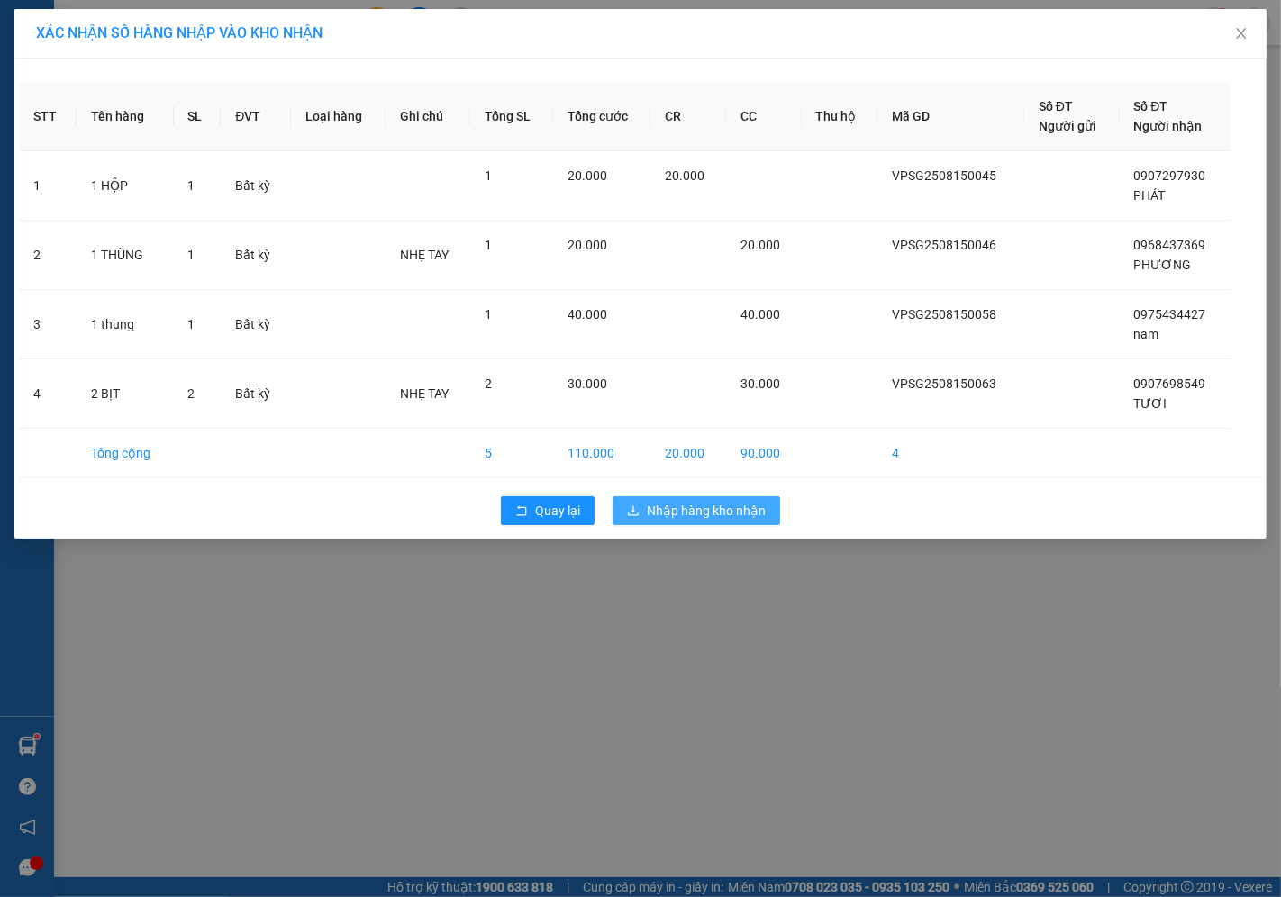
click at [727, 505] on span "Nhập hàng kho nhận" at bounding box center [706, 511] width 119 height 20
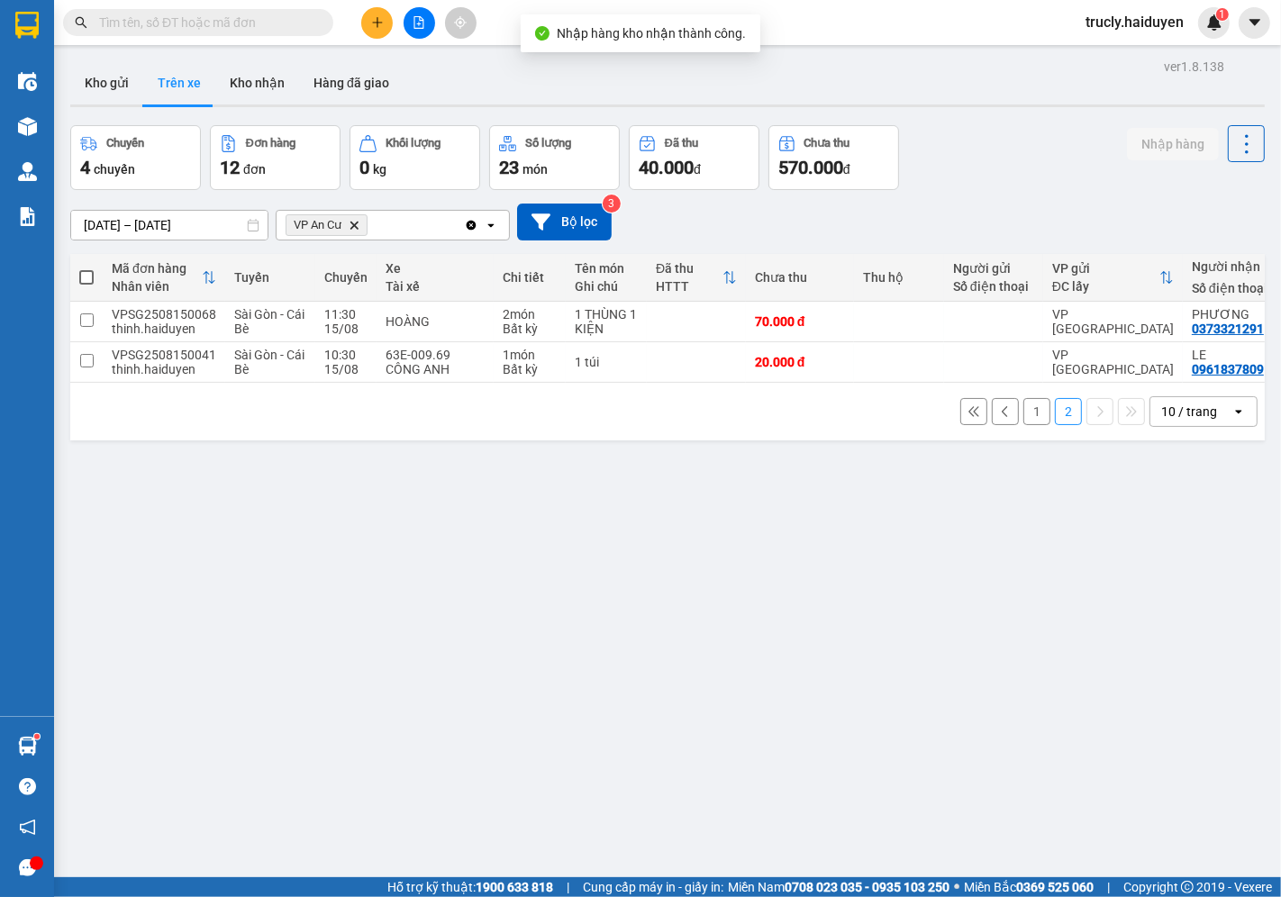
click at [1076, 144] on div "Chuyến 4 chuyến Đơn hàng 12 đơn Khối lượng 0 kg Số lượng 23 món Đã thu 40.000 đ…" at bounding box center [667, 157] width 1195 height 65
click at [1231, 319] on button at bounding box center [1243, 322] width 25 height 32
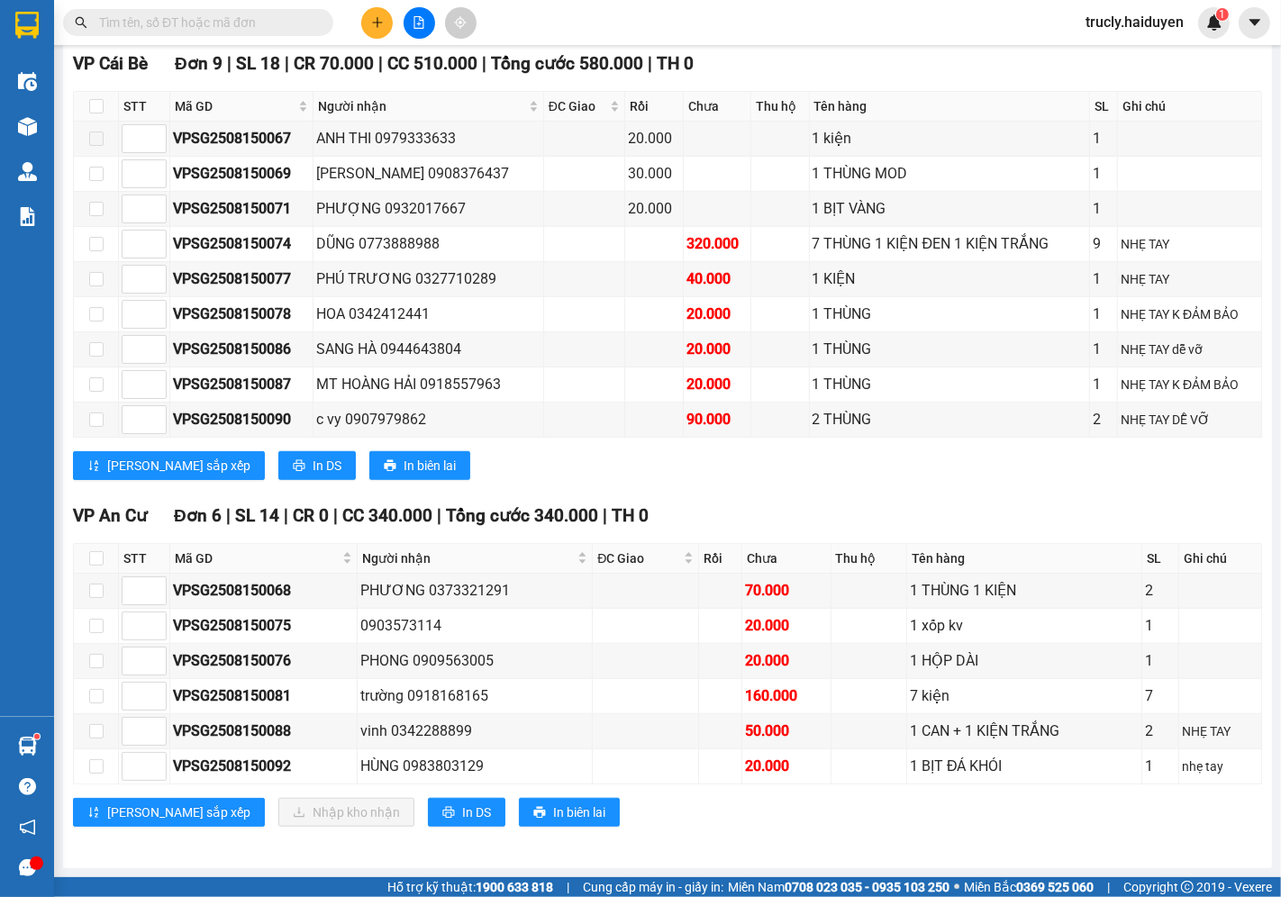
scroll to position [951, 0]
click at [96, 590] on input "checkbox" at bounding box center [96, 591] width 14 height 14
checkbox input "true"
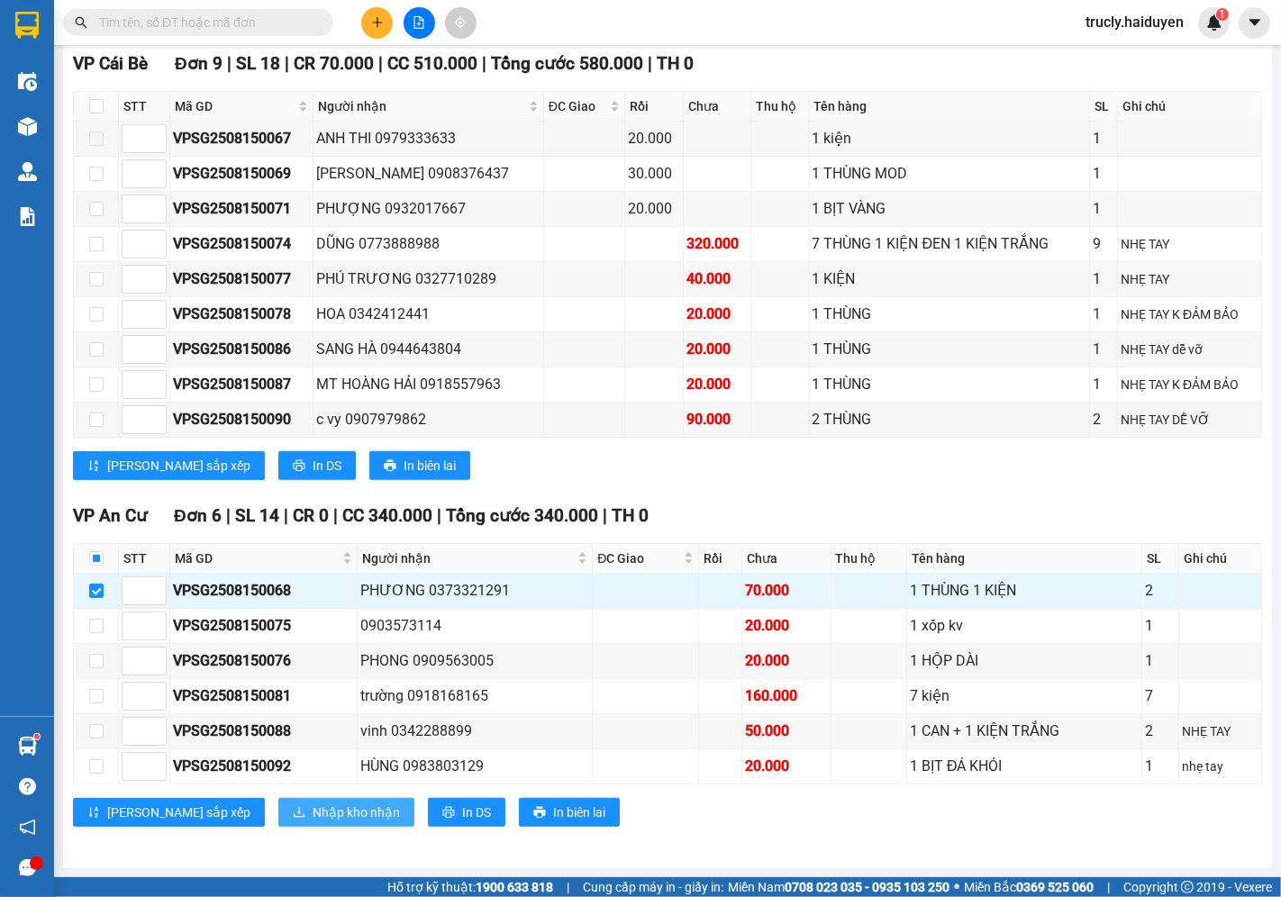
click at [313, 808] on span "Nhập kho nhận" at bounding box center [356, 813] width 87 height 20
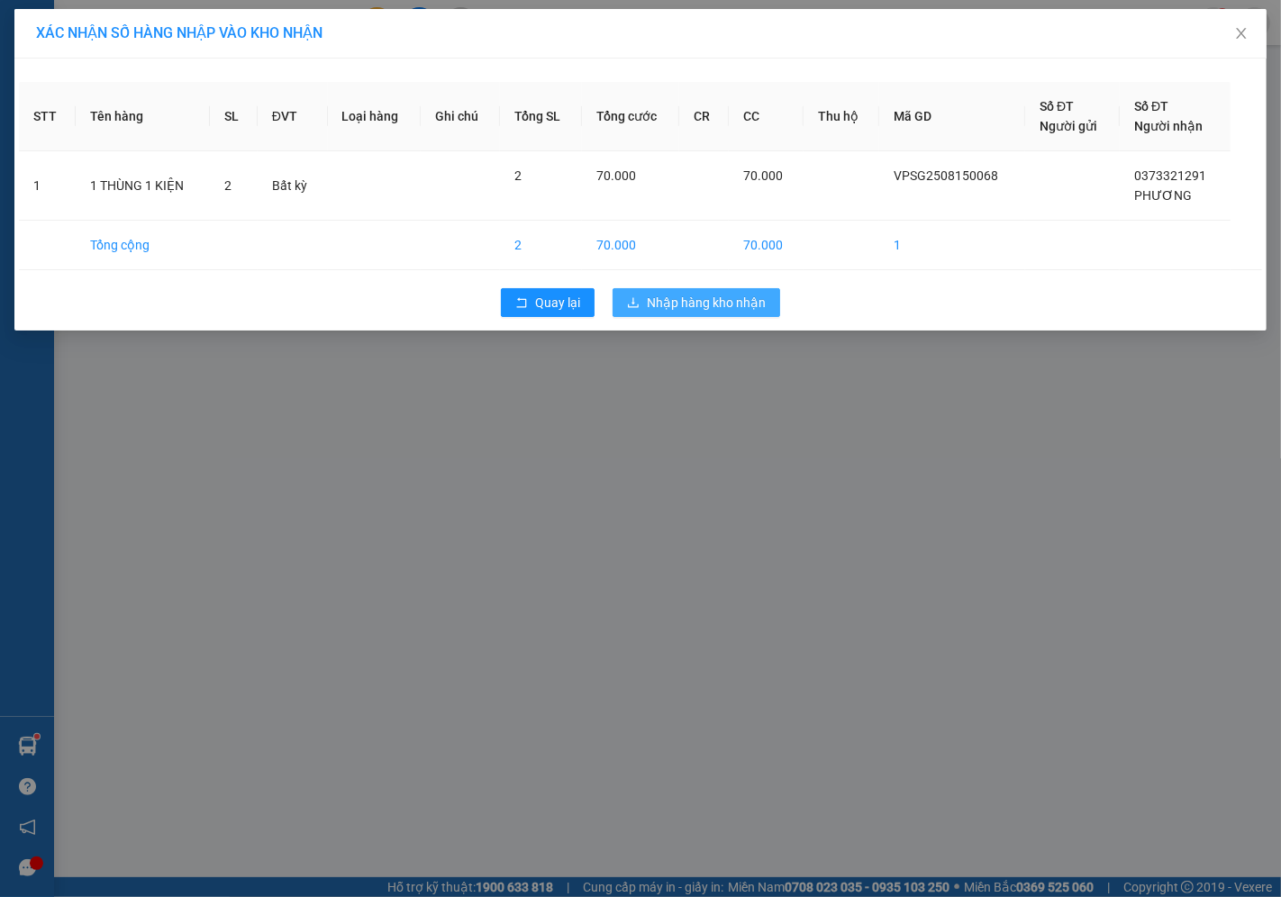
click at [691, 298] on span "Nhập hàng kho nhận" at bounding box center [706, 303] width 119 height 20
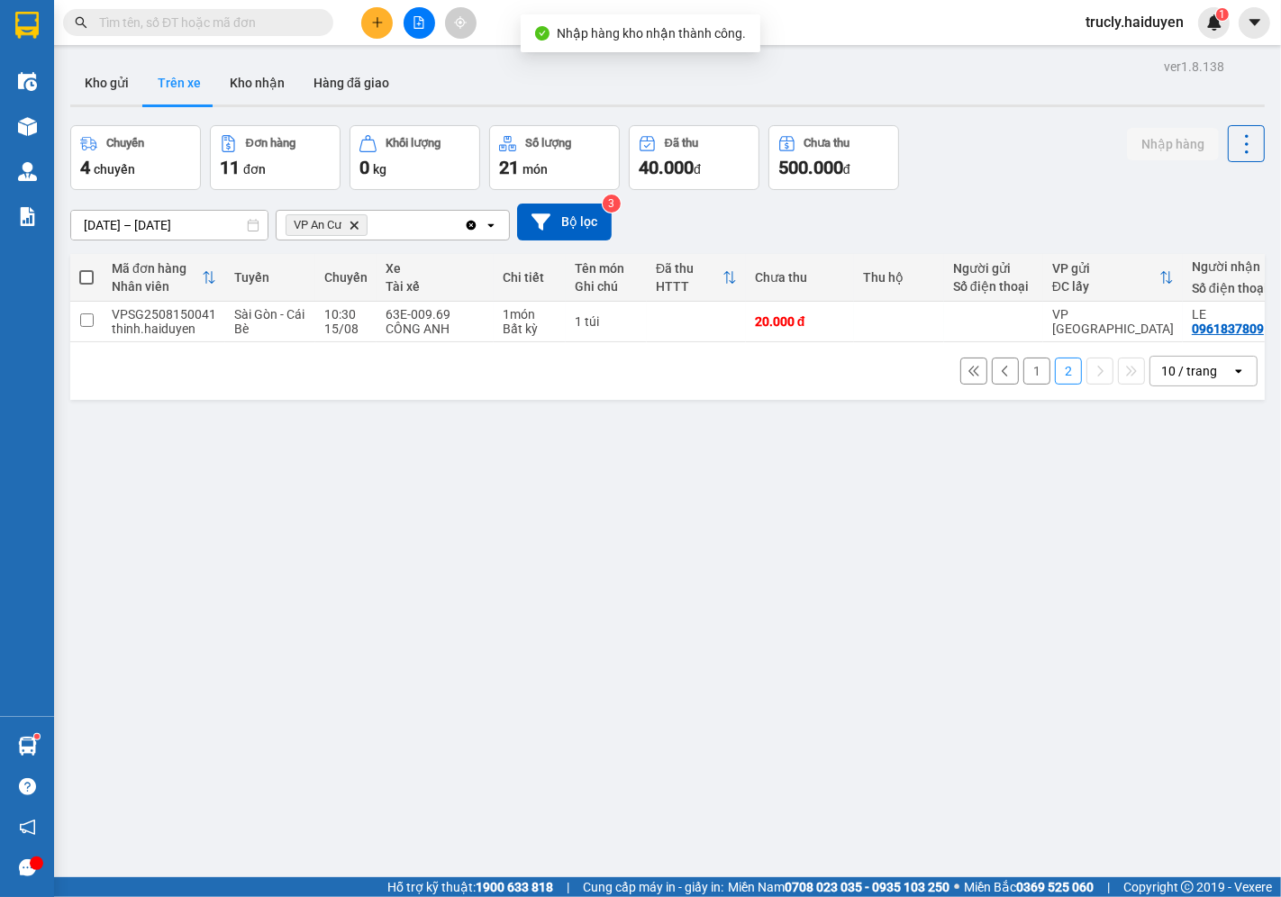
click at [1028, 377] on button "1" at bounding box center [1036, 371] width 27 height 27
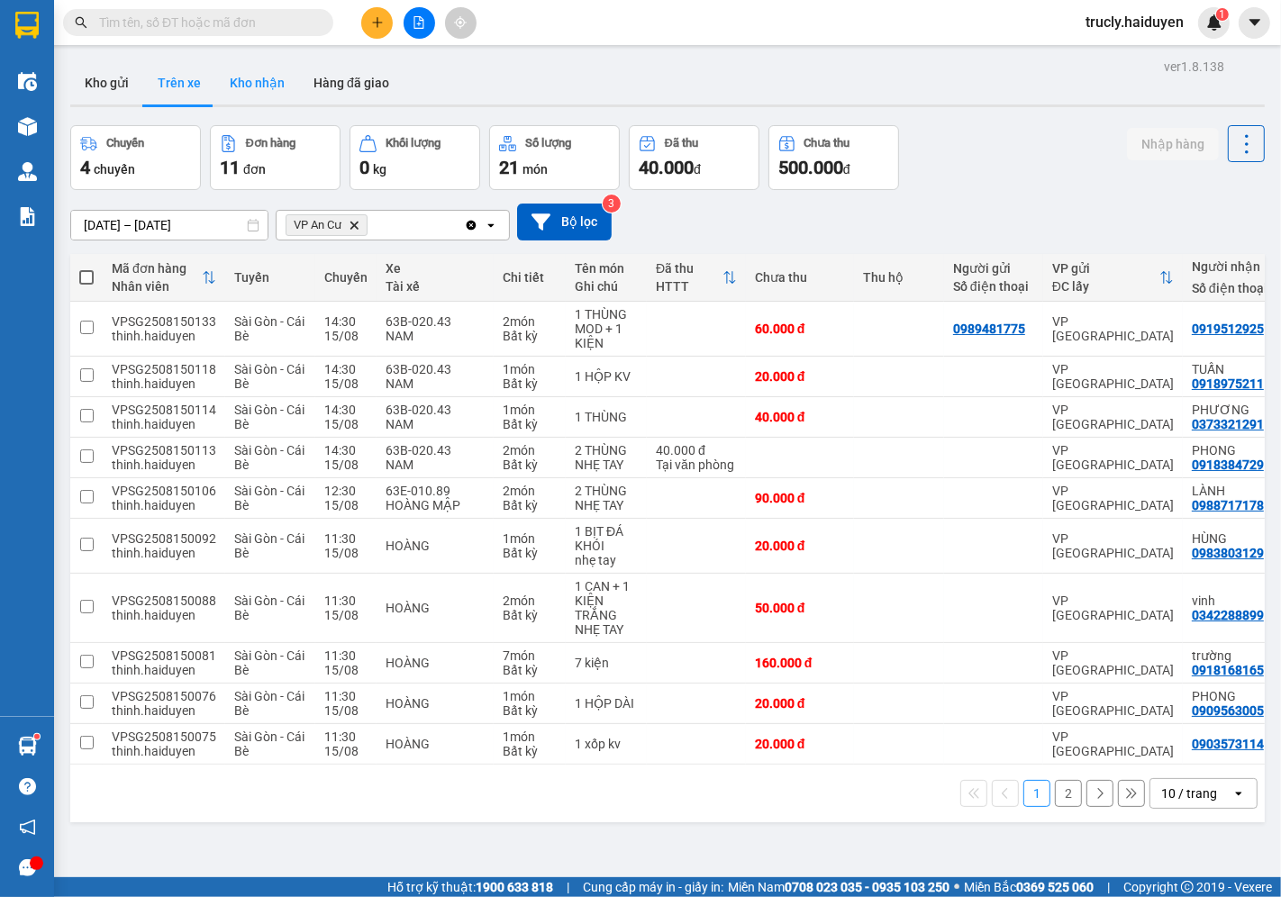
click at [237, 87] on button "Kho nhận" at bounding box center [257, 82] width 84 height 43
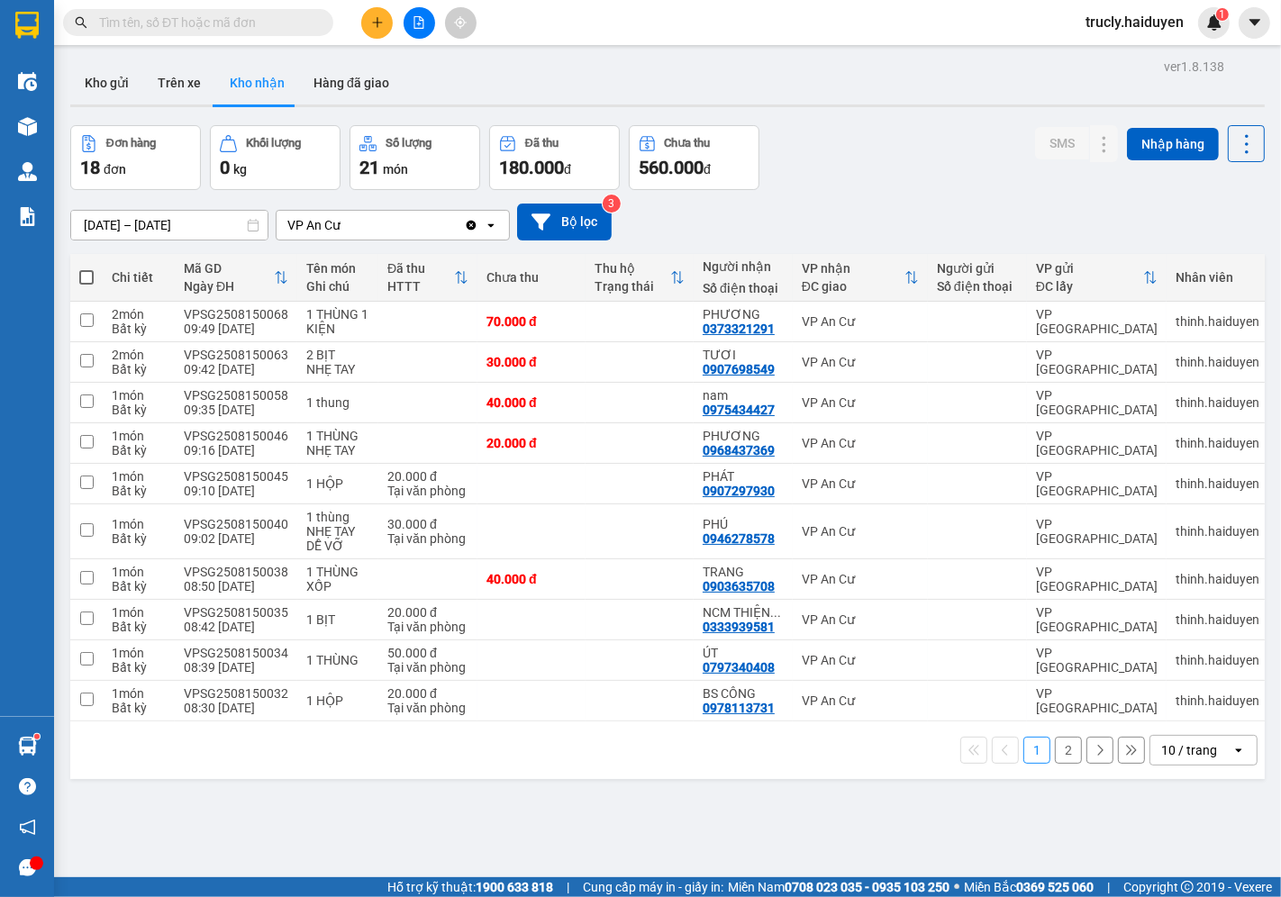
click at [884, 136] on div "Đơn hàng 18 đơn Khối lượng 0 kg Số lượng 21 món Đã thu 180.000 đ Chưa thu 560.0…" at bounding box center [667, 157] width 1195 height 65
click at [899, 149] on div "Đơn hàng 18 đơn Khối lượng 0 kg Số lượng 21 món Đã thu 180.000 đ Chưa thu 560.0…" at bounding box center [667, 157] width 1195 height 65
click at [830, 167] on div "Đơn hàng 18 đơn Khối lượng 0 kg Số lượng 21 món Đã thu 180.000 đ Chưa thu 560.0…" at bounding box center [667, 157] width 1195 height 65
click at [182, 79] on button "Trên xe" at bounding box center [179, 82] width 72 height 43
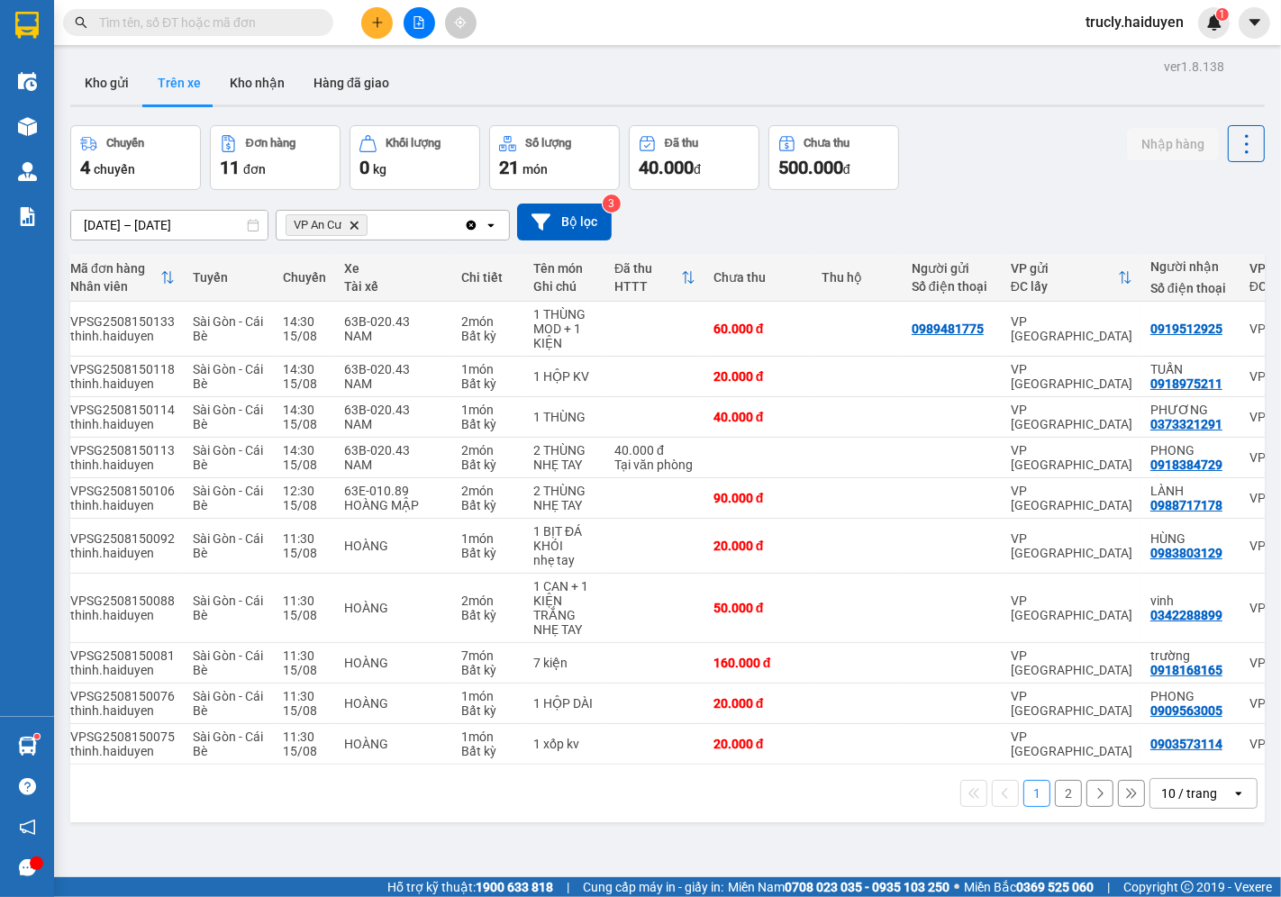
scroll to position [0, 42]
click at [1029, 92] on div "Kho gửi Trên xe Kho nhận Hàng đã giao" at bounding box center [667, 85] width 1195 height 48
click at [279, 86] on button "Kho nhận" at bounding box center [257, 82] width 84 height 43
type input "[DATE] – [DATE]"
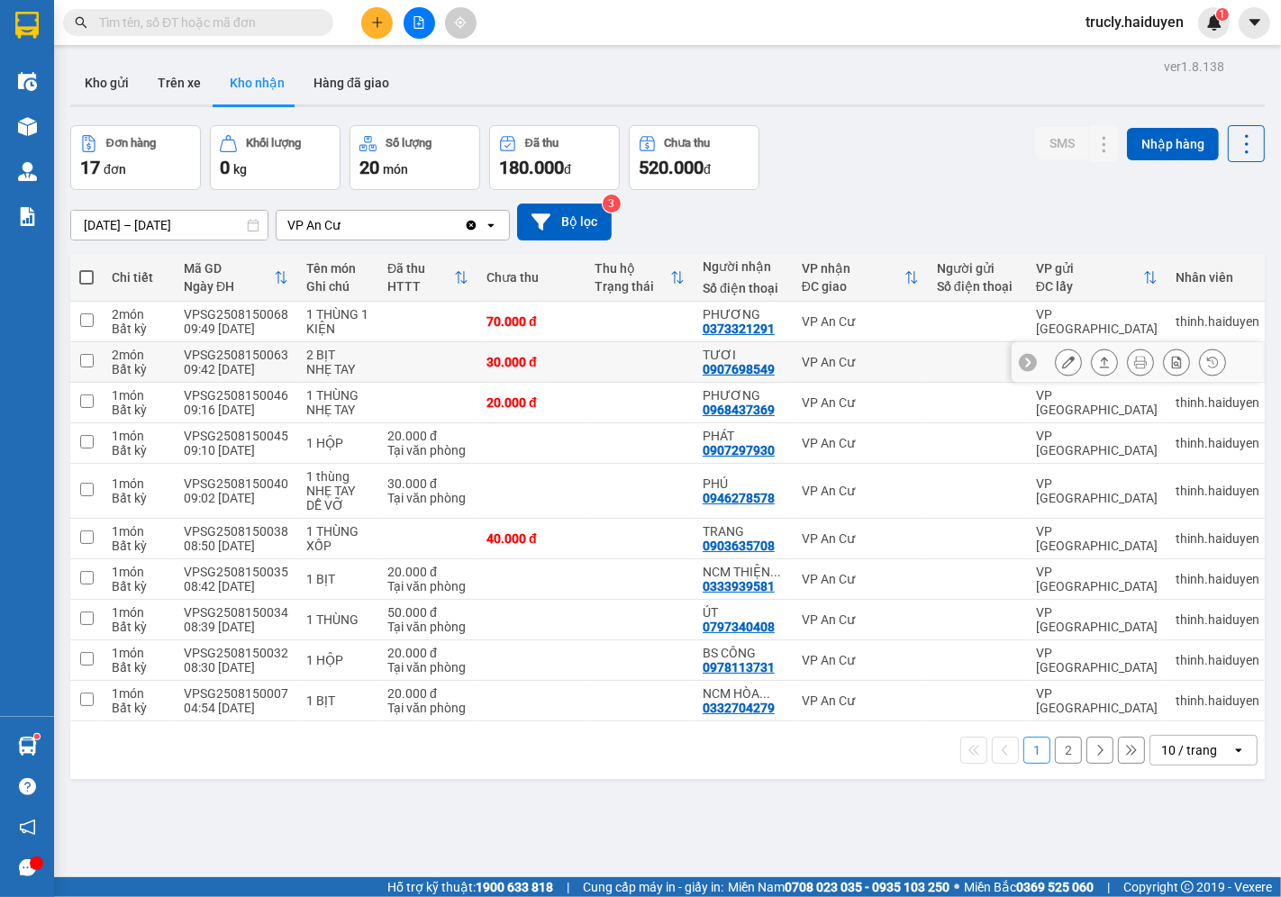
scroll to position [83, 0]
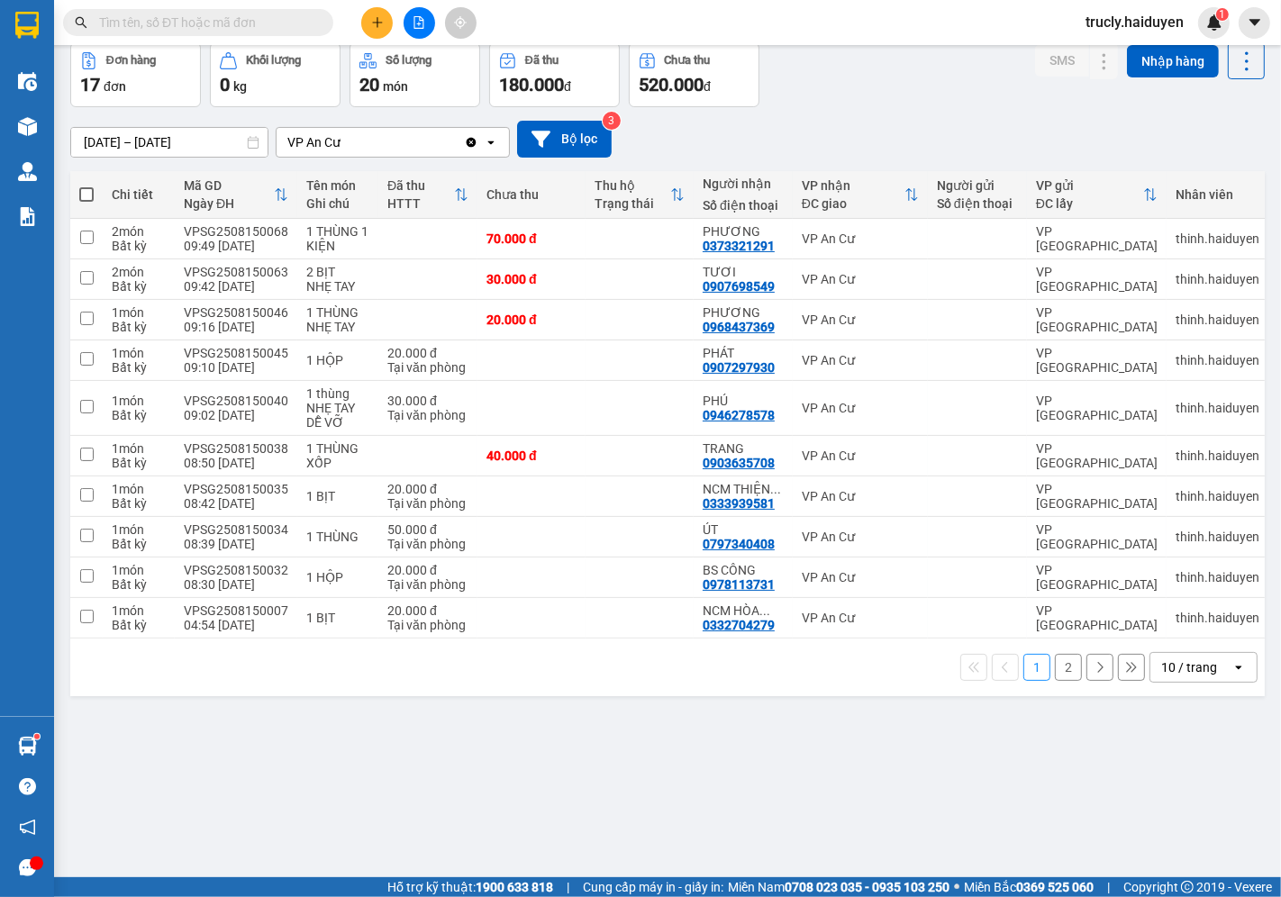
click at [1057, 673] on button "2" at bounding box center [1068, 667] width 27 height 27
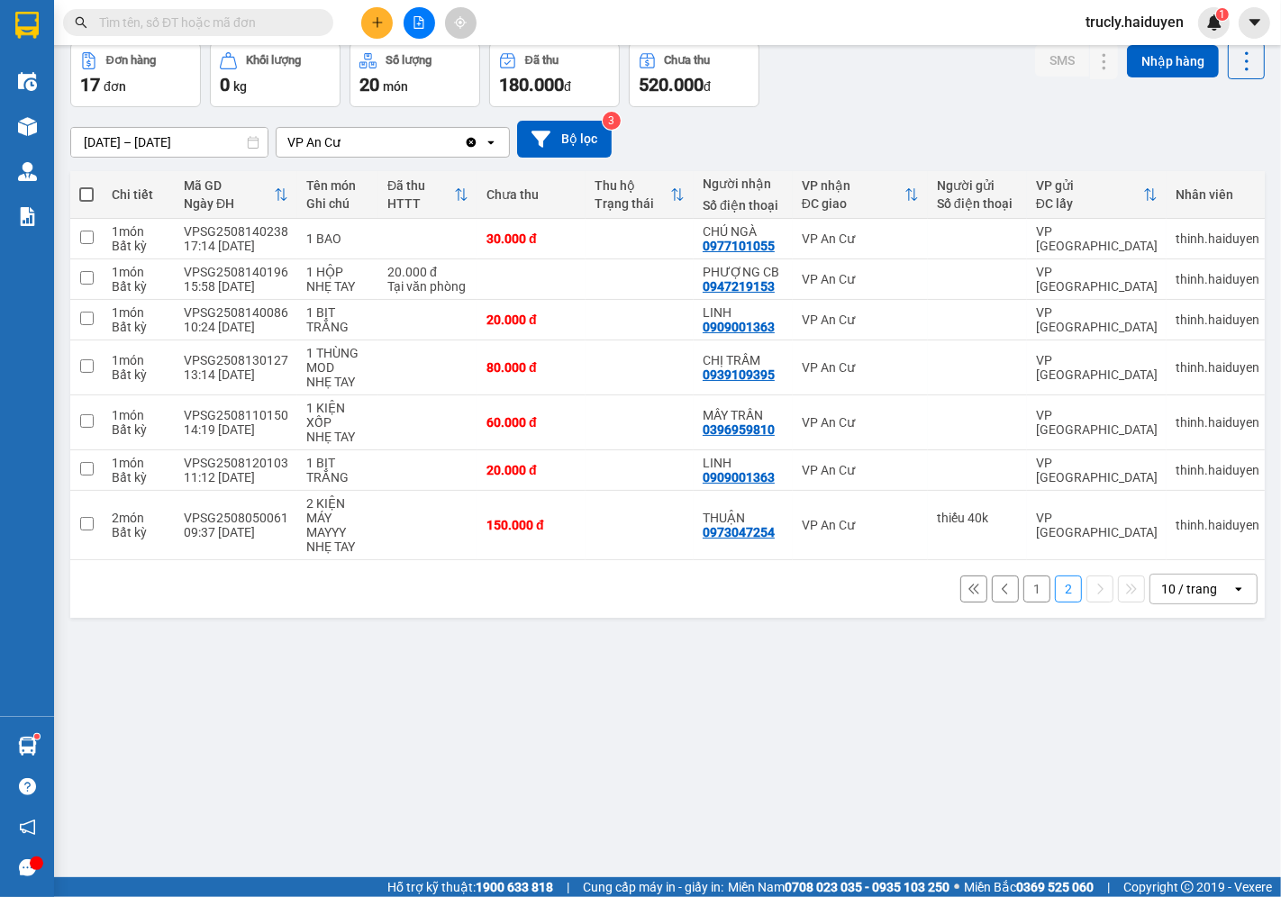
click at [808, 686] on div "ver 1.8.138 Kho gửi Trên xe Kho nhận Hàng đã giao Đơn hàng 17 đơn Khối lượng 0 …" at bounding box center [667, 419] width 1209 height 897
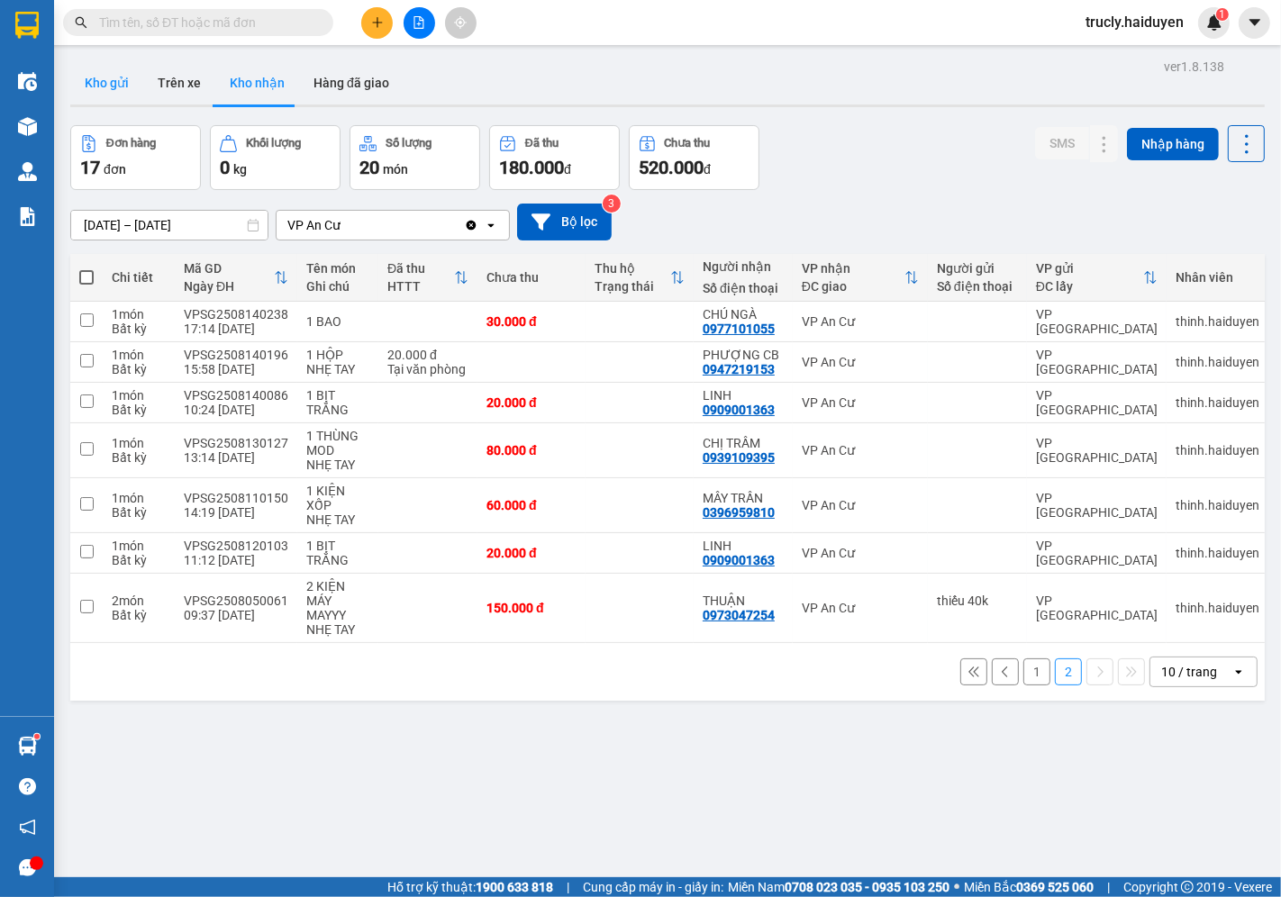
click at [93, 75] on button "Kho gửi" at bounding box center [106, 82] width 73 height 43
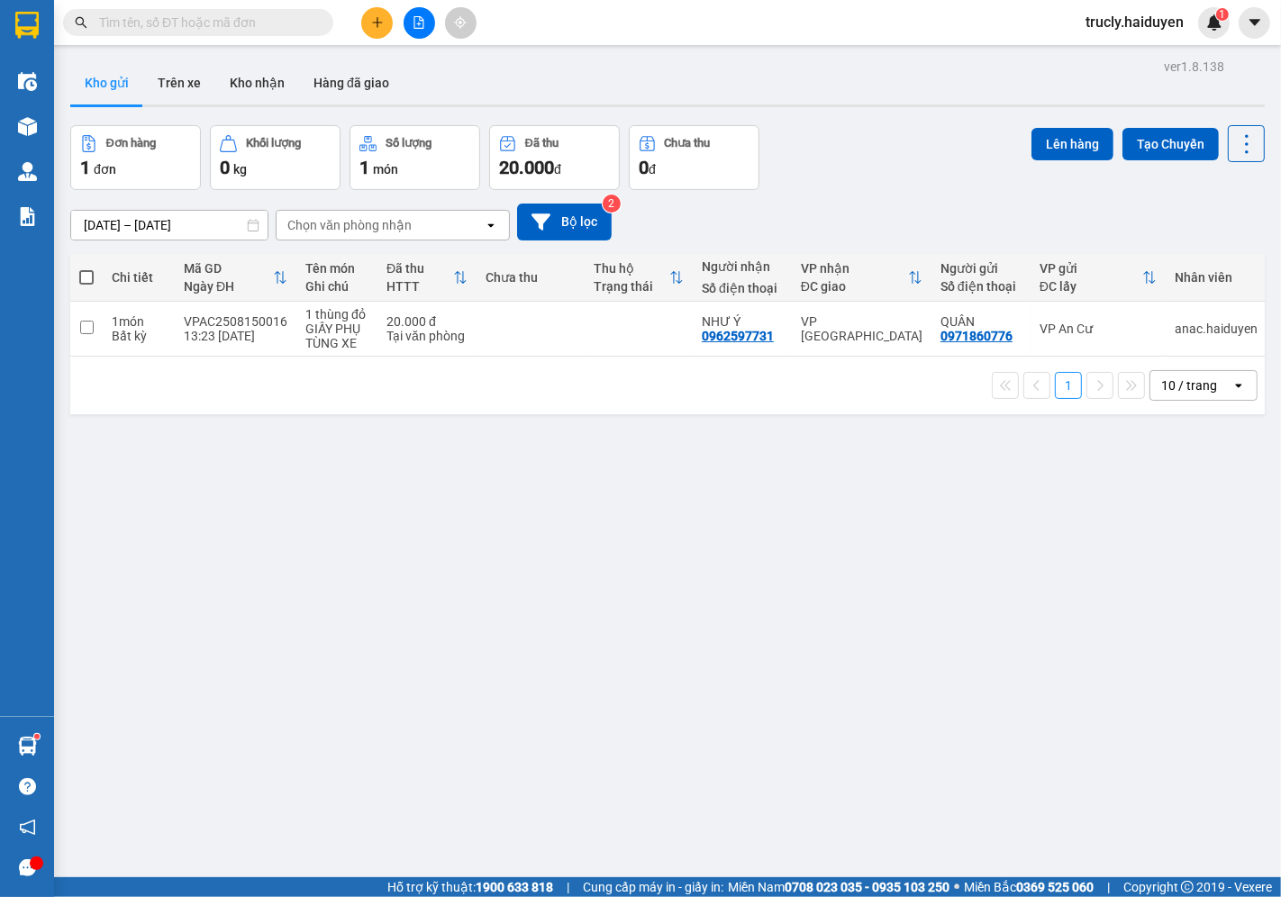
click at [875, 125] on div "Đơn hàng 1 đơn Khối lượng 0 kg Số lượng 1 món Đã thu 20.000 đ Chưa thu 0 đ Lên …" at bounding box center [667, 157] width 1195 height 65
click at [162, 81] on button "Trên xe" at bounding box center [179, 82] width 72 height 43
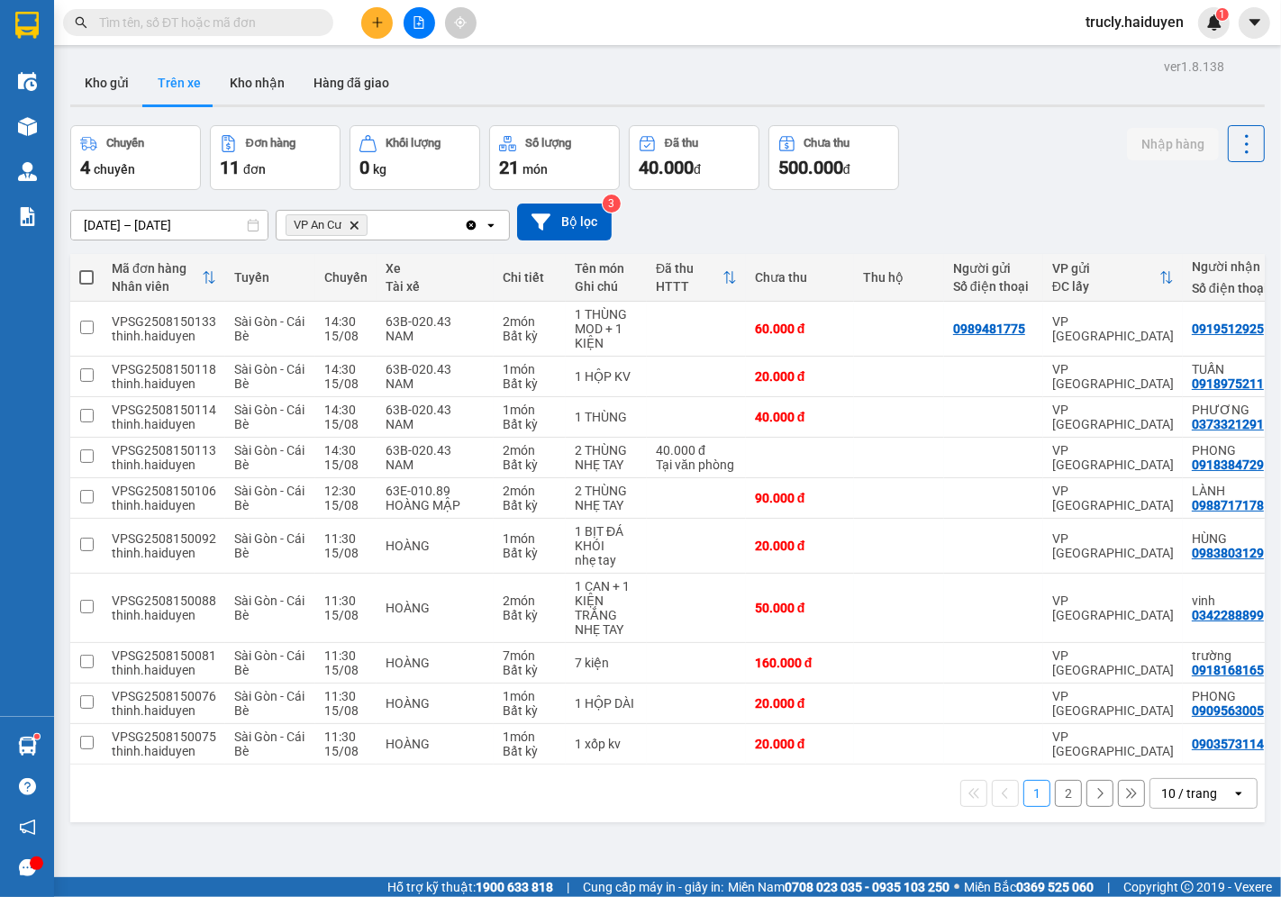
click at [1031, 147] on div "Chuyến 4 chuyến Đơn hàng 11 đơn Khối lượng 0 kg Số lượng 21 món Đã thu 40.000 đ…" at bounding box center [667, 157] width 1195 height 65
click at [994, 125] on div "Chuyến 4 chuyến Đơn hàng 11 đơn Khối lượng 0 kg Số lượng 21 món Đã thu 40.000 đ…" at bounding box center [667, 157] width 1195 height 65
click at [250, 75] on button "Kho nhận" at bounding box center [257, 82] width 84 height 43
type input "[DATE] – [DATE]"
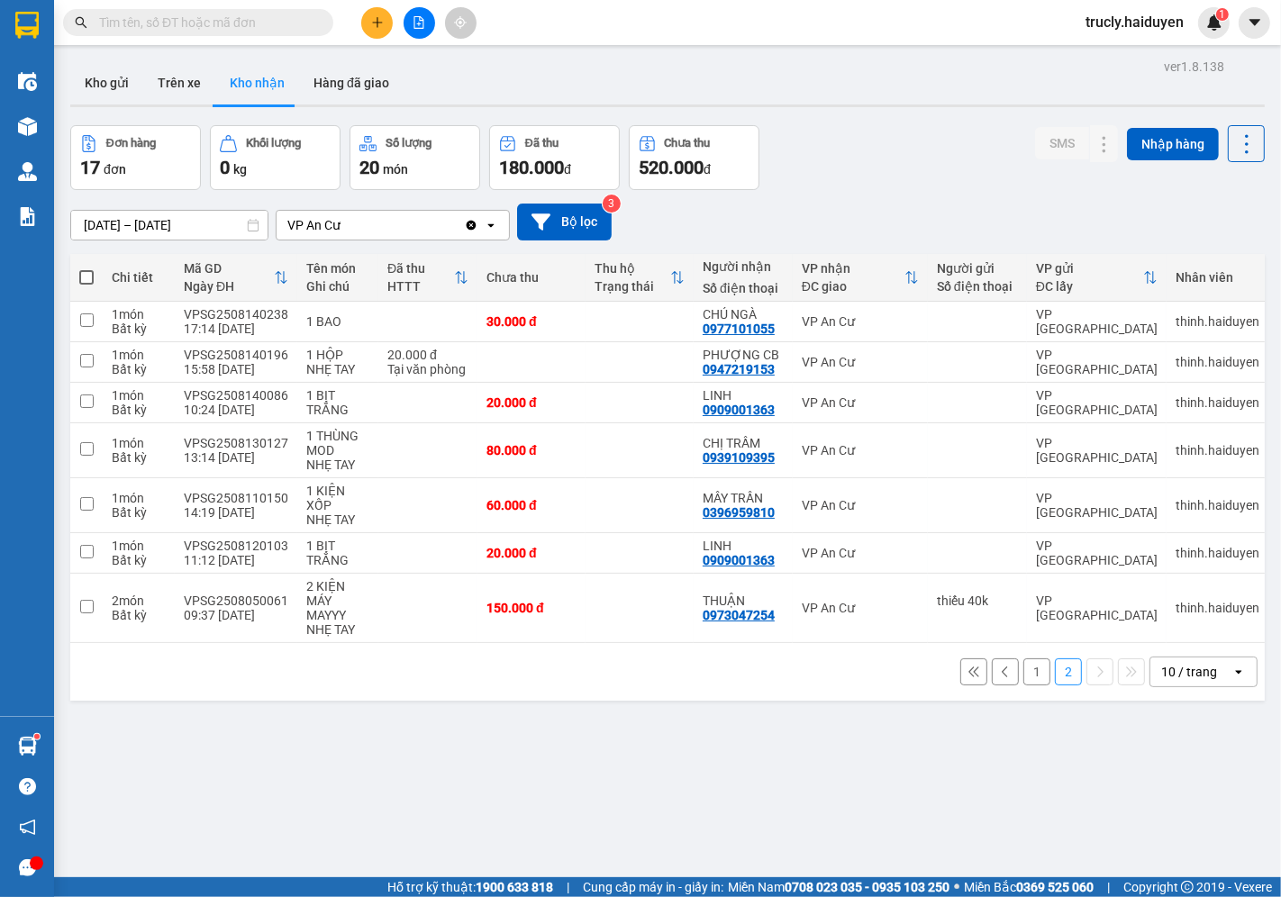
click at [859, 838] on div "ver 1.8.138 Kho gửi Trên xe Kho nhận Hàng đã giao Đơn hàng 17 đơn Khối lượng 0 …" at bounding box center [667, 502] width 1209 height 897
click at [111, 88] on button "Kho gửi" at bounding box center [106, 82] width 73 height 43
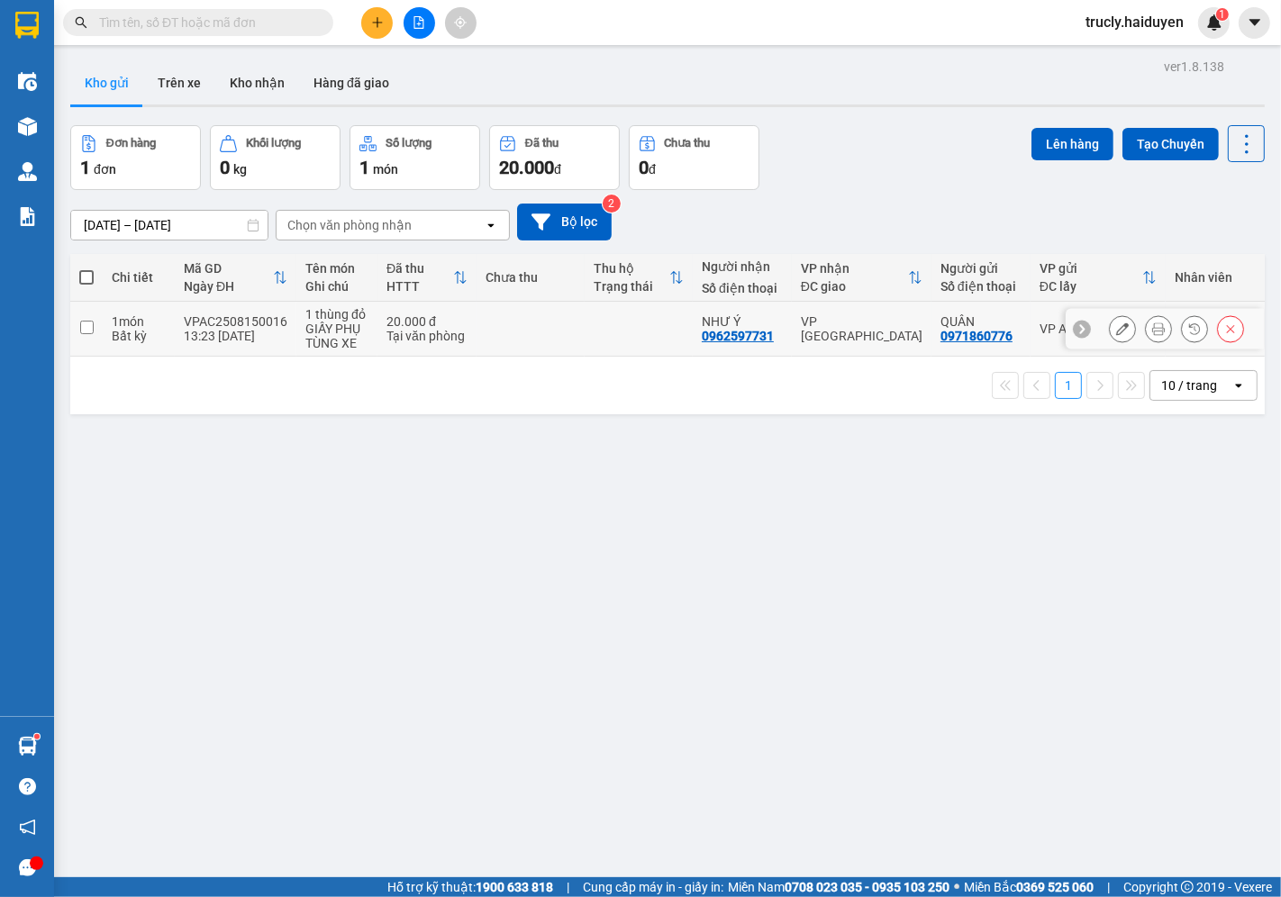
click at [87, 326] on input "checkbox" at bounding box center [87, 328] width 14 height 14
checkbox input "true"
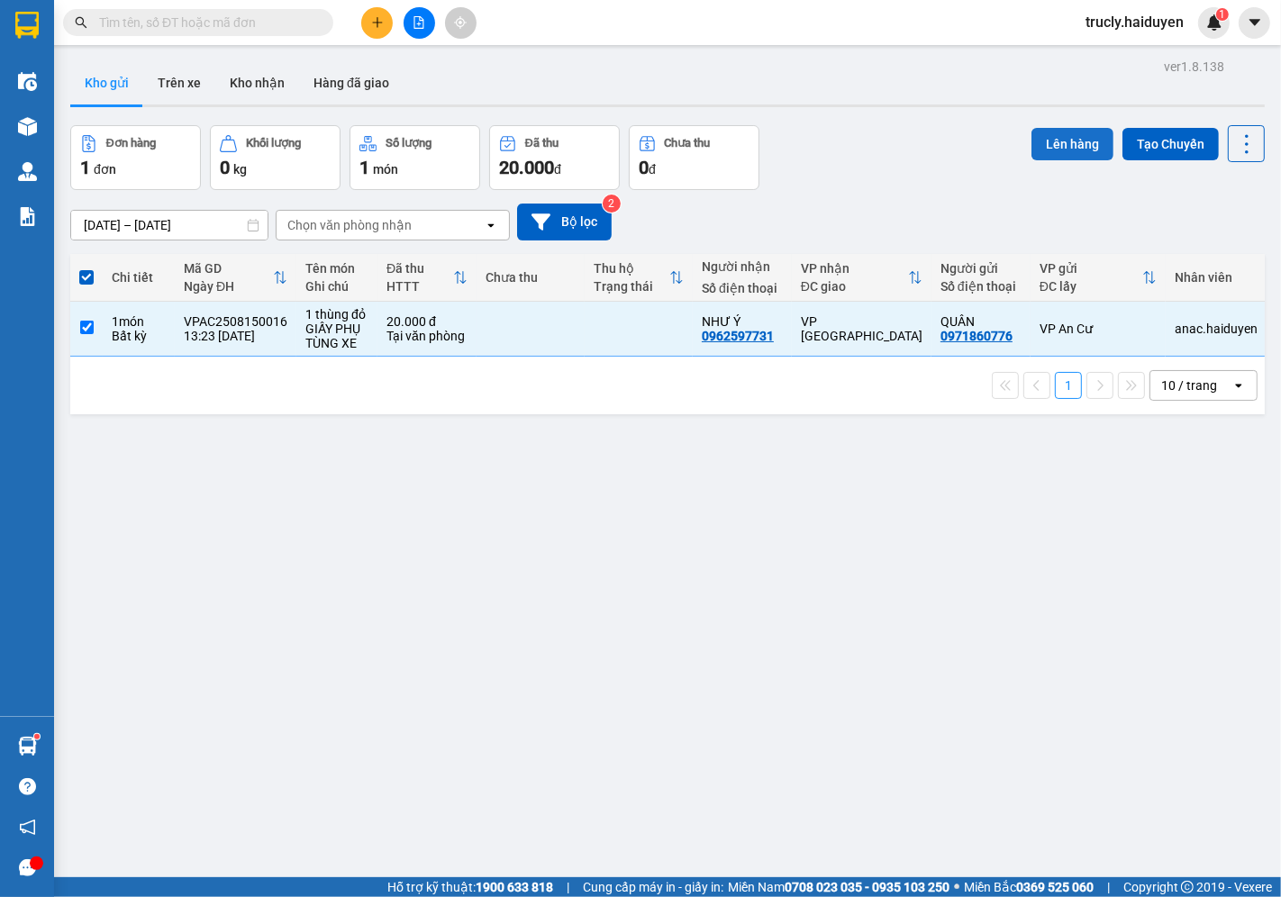
click at [1066, 139] on button "Lên hàng" at bounding box center [1073, 144] width 82 height 32
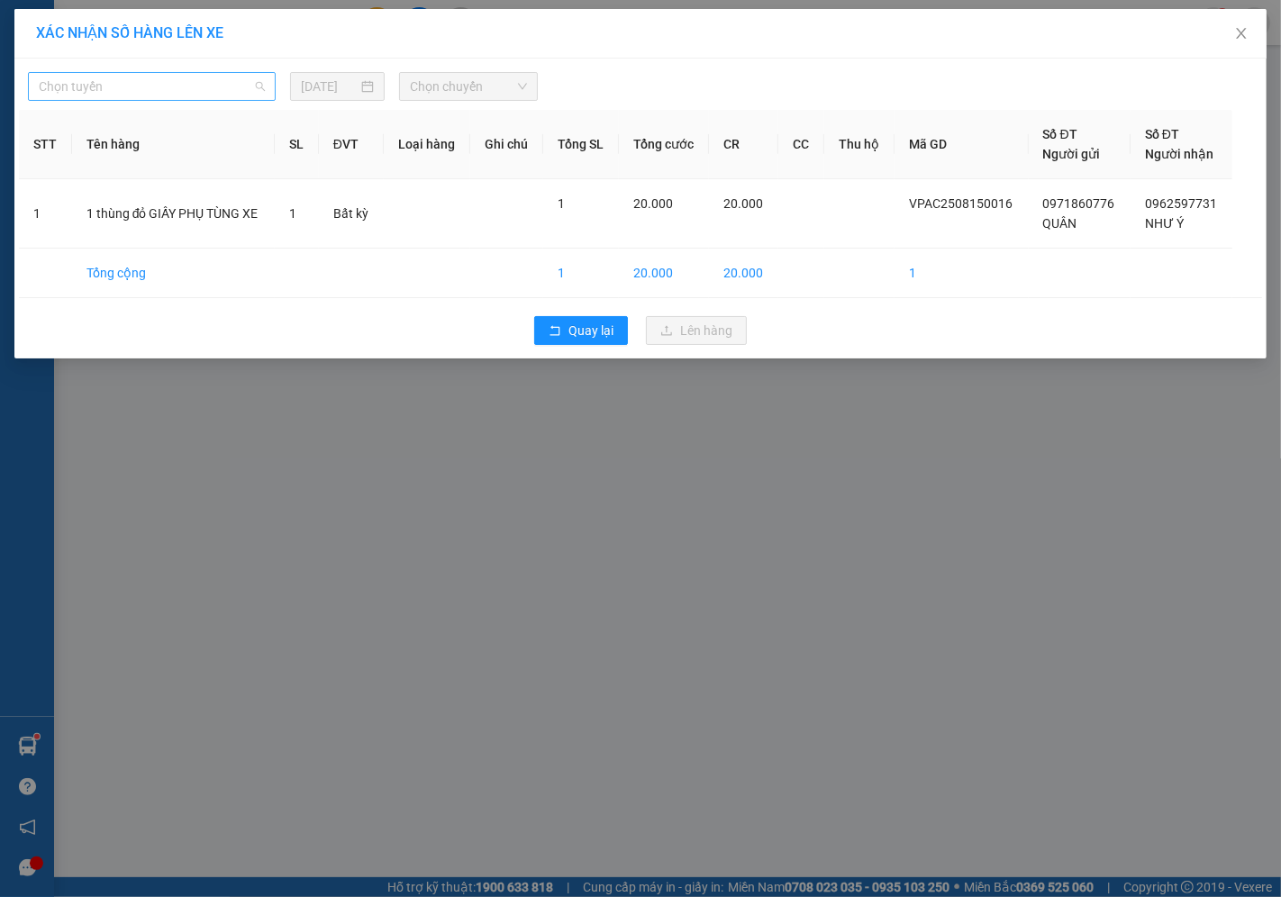
click at [110, 94] on span "Chọn tuyến" at bounding box center [152, 86] width 226 height 27
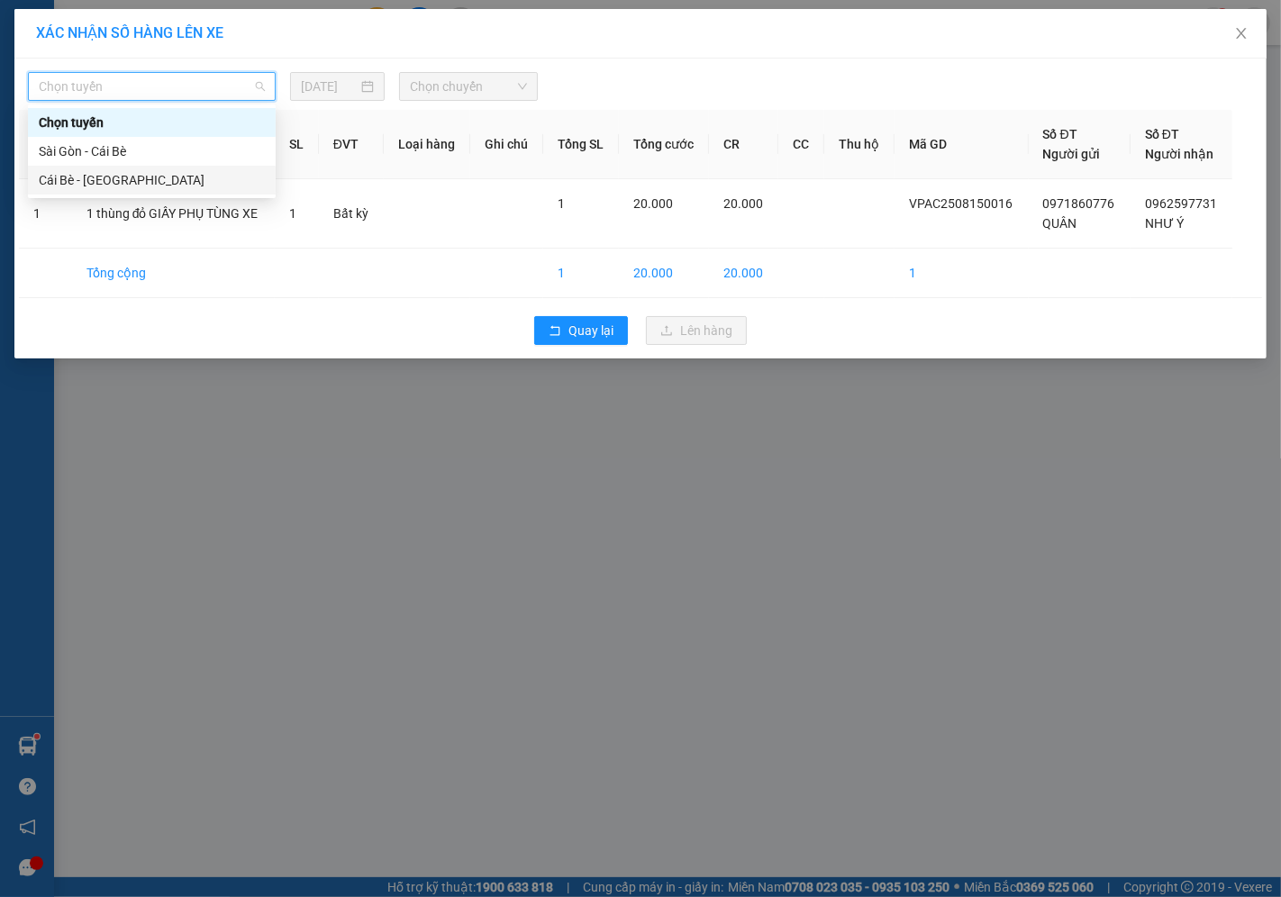
click at [109, 173] on div "Cái Bè - Sài Gòn" at bounding box center [152, 180] width 226 height 20
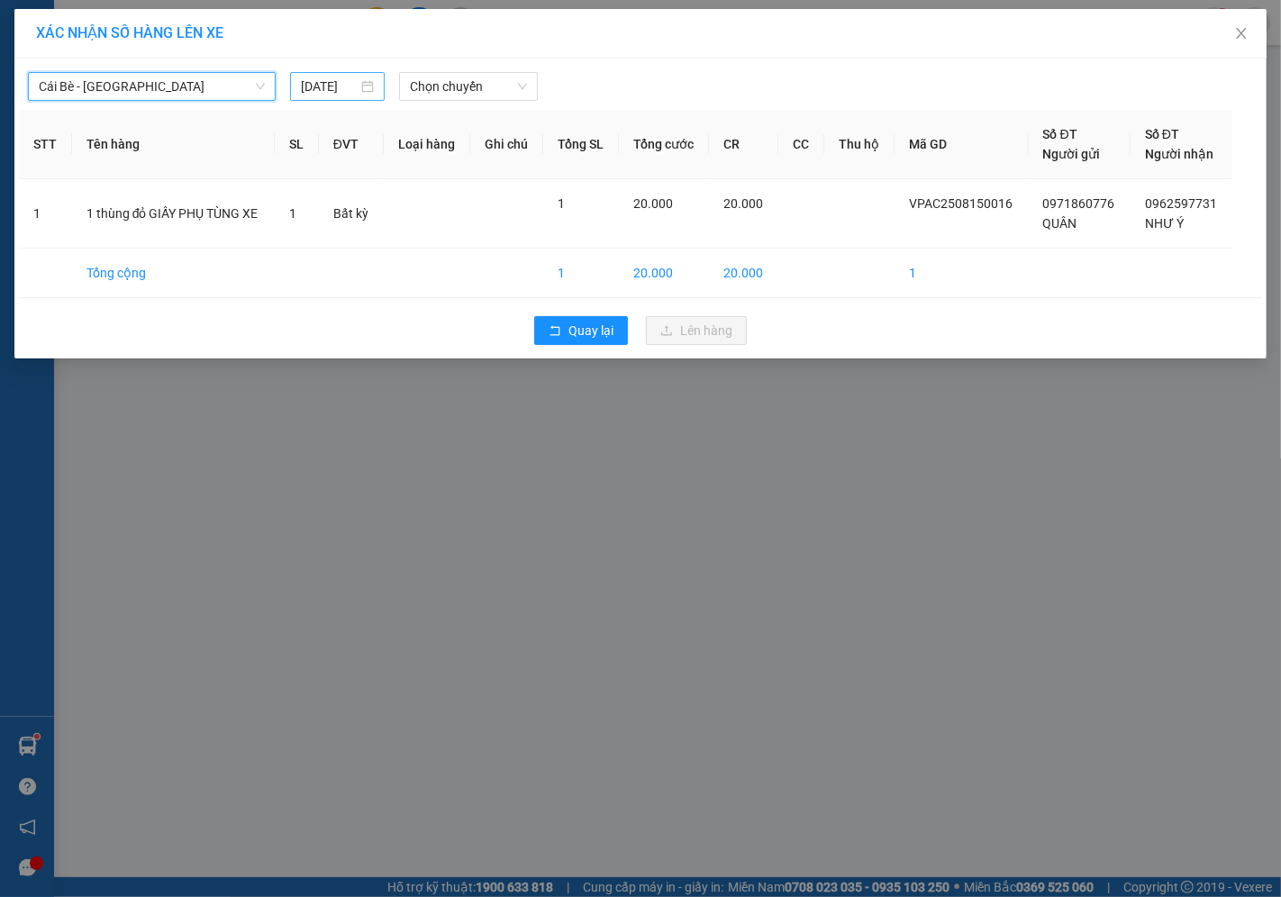
click at [307, 95] on input "[DATE]" at bounding box center [329, 87] width 57 height 20
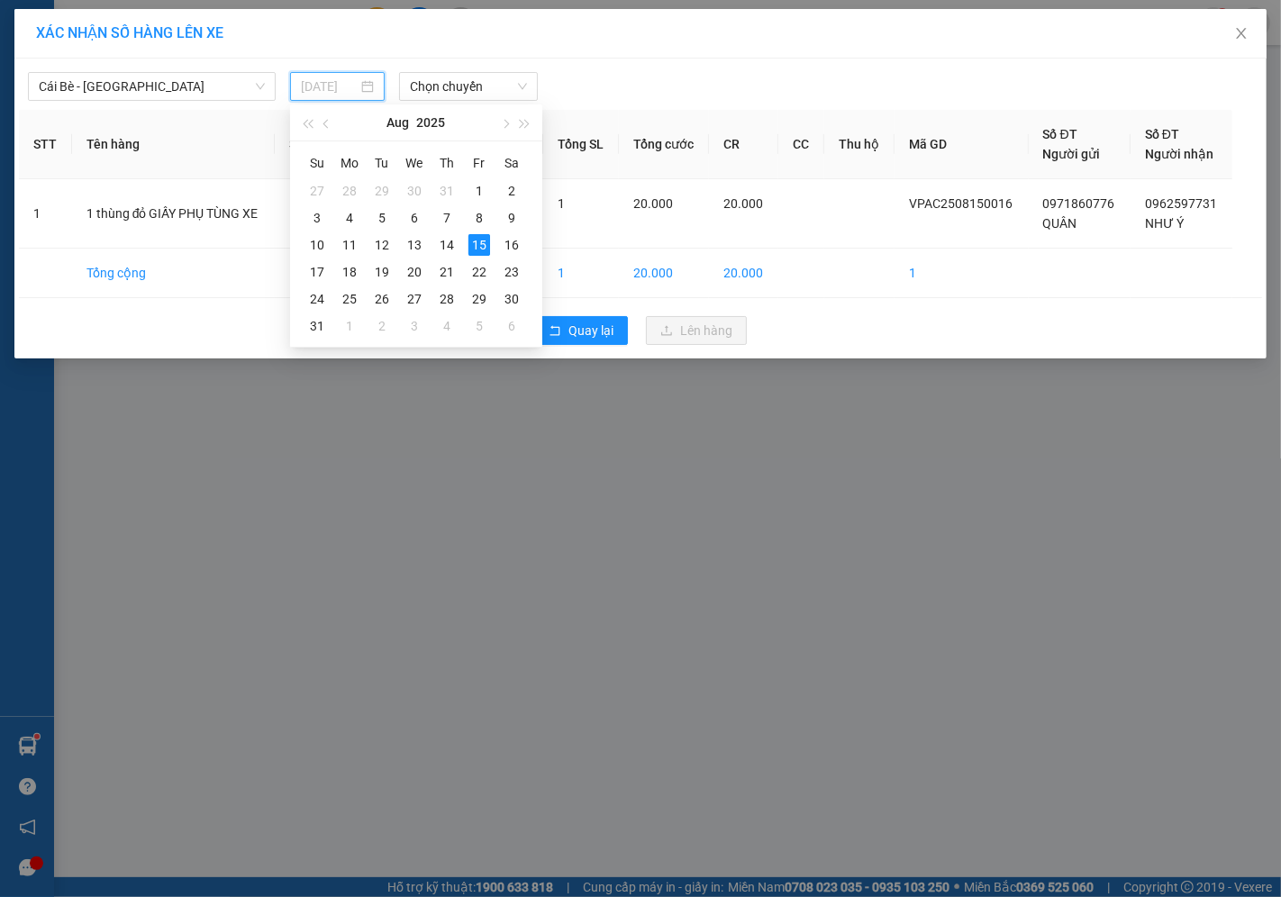
type input "[DATE]"
click at [477, 243] on div "15" at bounding box center [479, 245] width 22 height 22
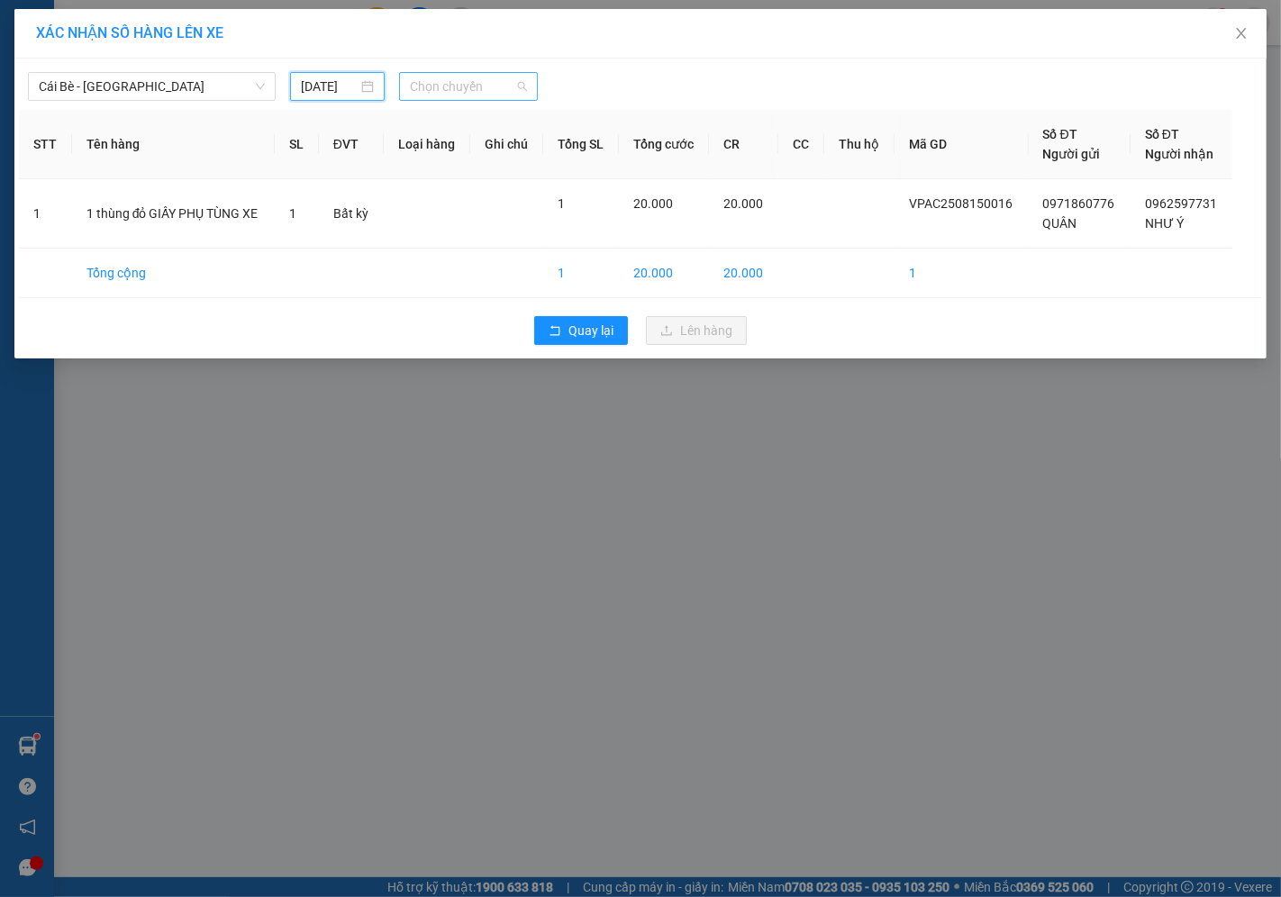
click at [474, 91] on span "Chọn chuyến" at bounding box center [468, 86] width 117 height 27
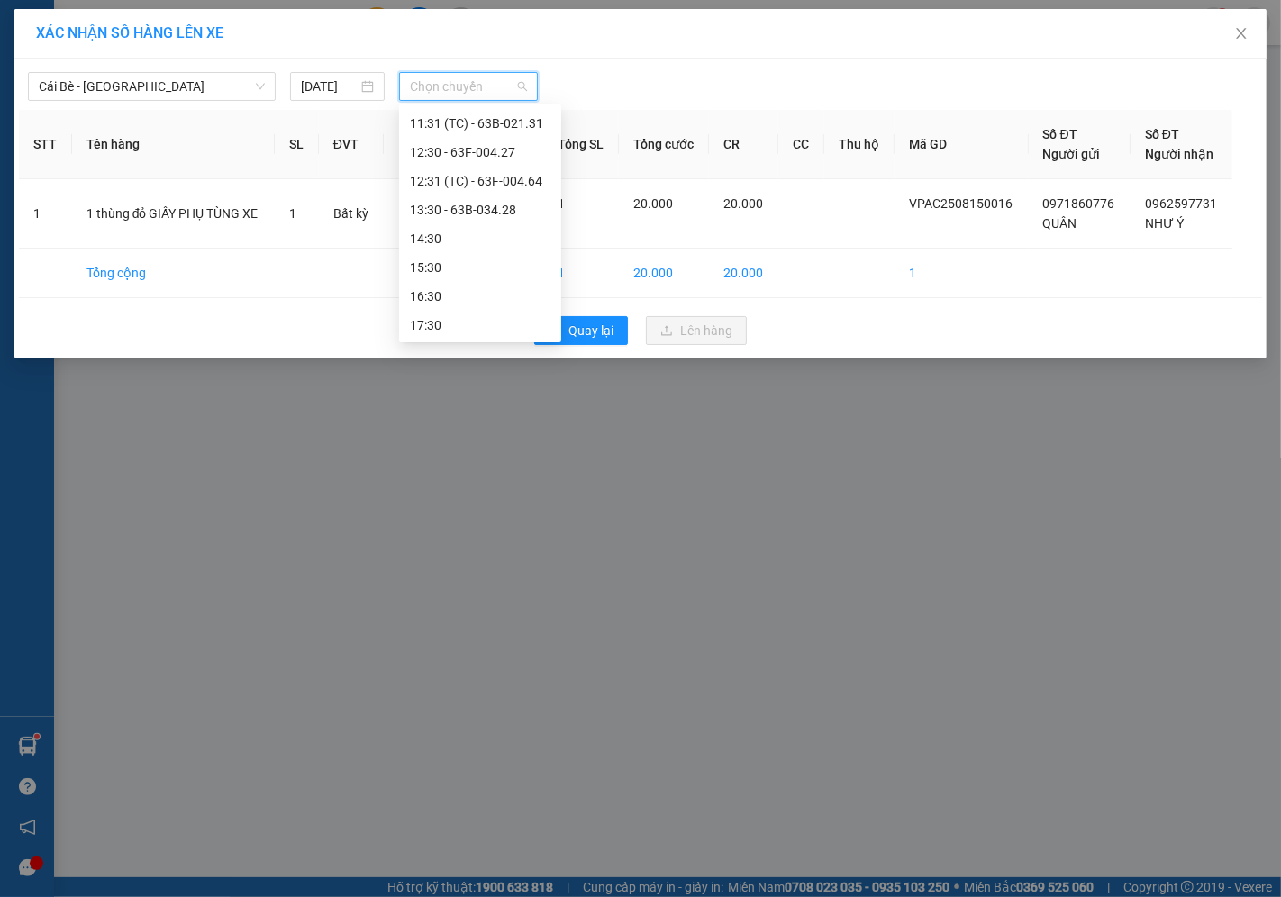
scroll to position [519, 0]
click at [479, 203] on div "13:30 - 63B-034.28" at bounding box center [480, 209] width 141 height 20
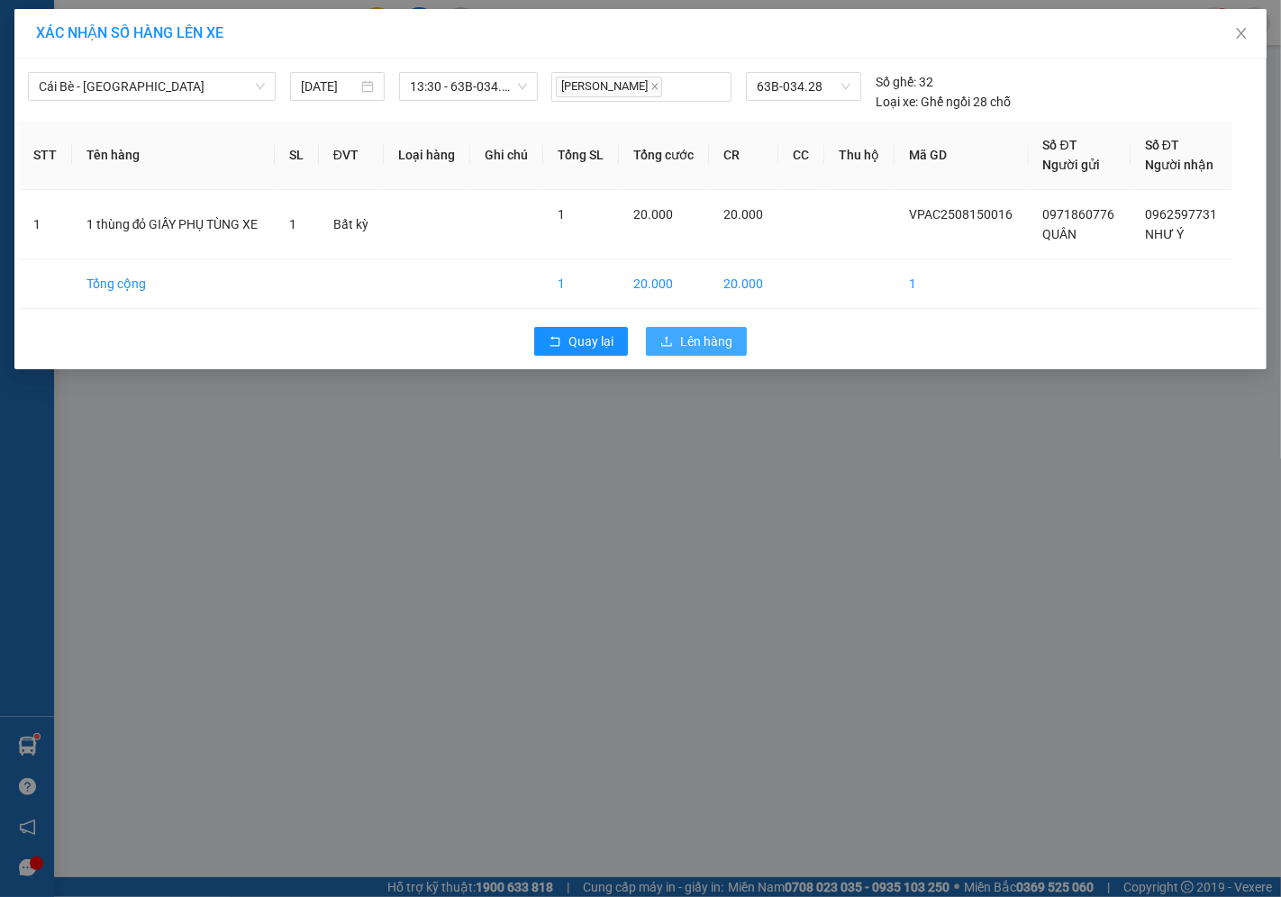
click at [701, 338] on span "Lên hàng" at bounding box center [706, 342] width 52 height 20
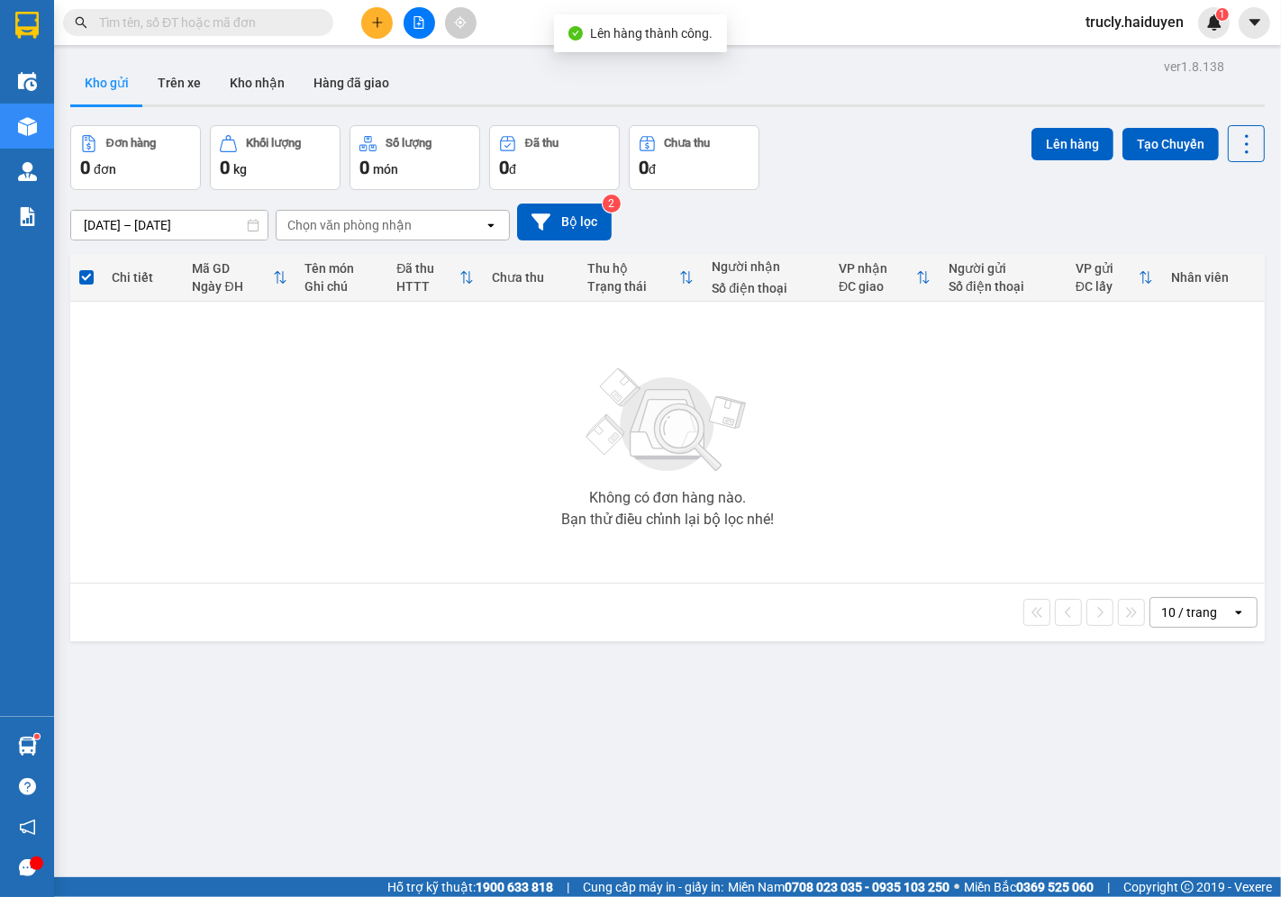
click at [880, 149] on div "Đơn hàng 0 đơn Khối lượng 0 kg Số lượng 0 món Đã thu 0 đ Chưa thu 0 đ Lên hàng …" at bounding box center [667, 157] width 1195 height 65
click at [184, 91] on button "Trên xe" at bounding box center [179, 82] width 72 height 43
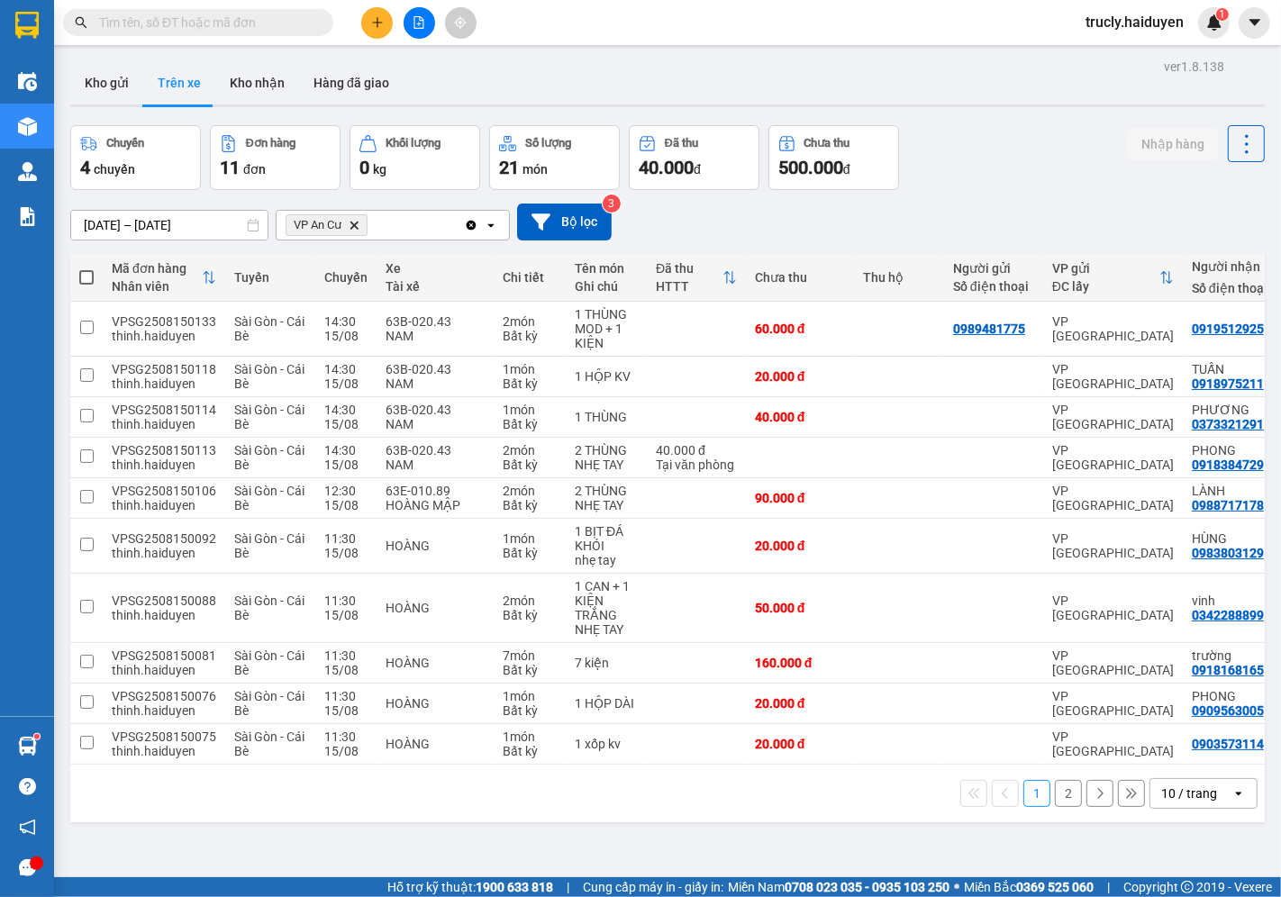
click at [991, 102] on div "Kho gửi Trên xe Kho nhận Hàng đã giao" at bounding box center [667, 85] width 1195 height 48
click at [254, 90] on button "Kho nhận" at bounding box center [257, 82] width 84 height 43
type input "[DATE] – [DATE]"
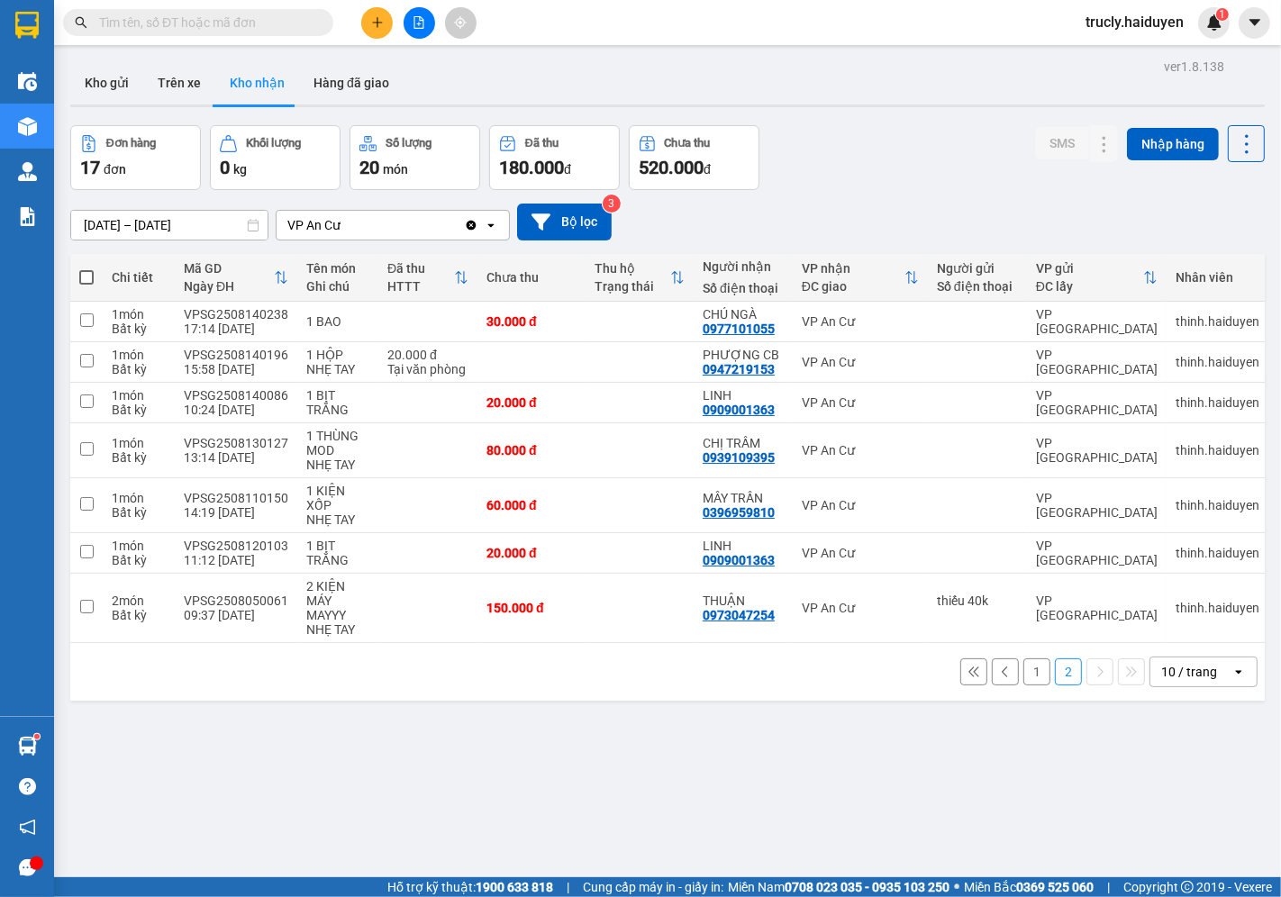
click at [1024, 673] on button "1" at bounding box center [1036, 672] width 27 height 27
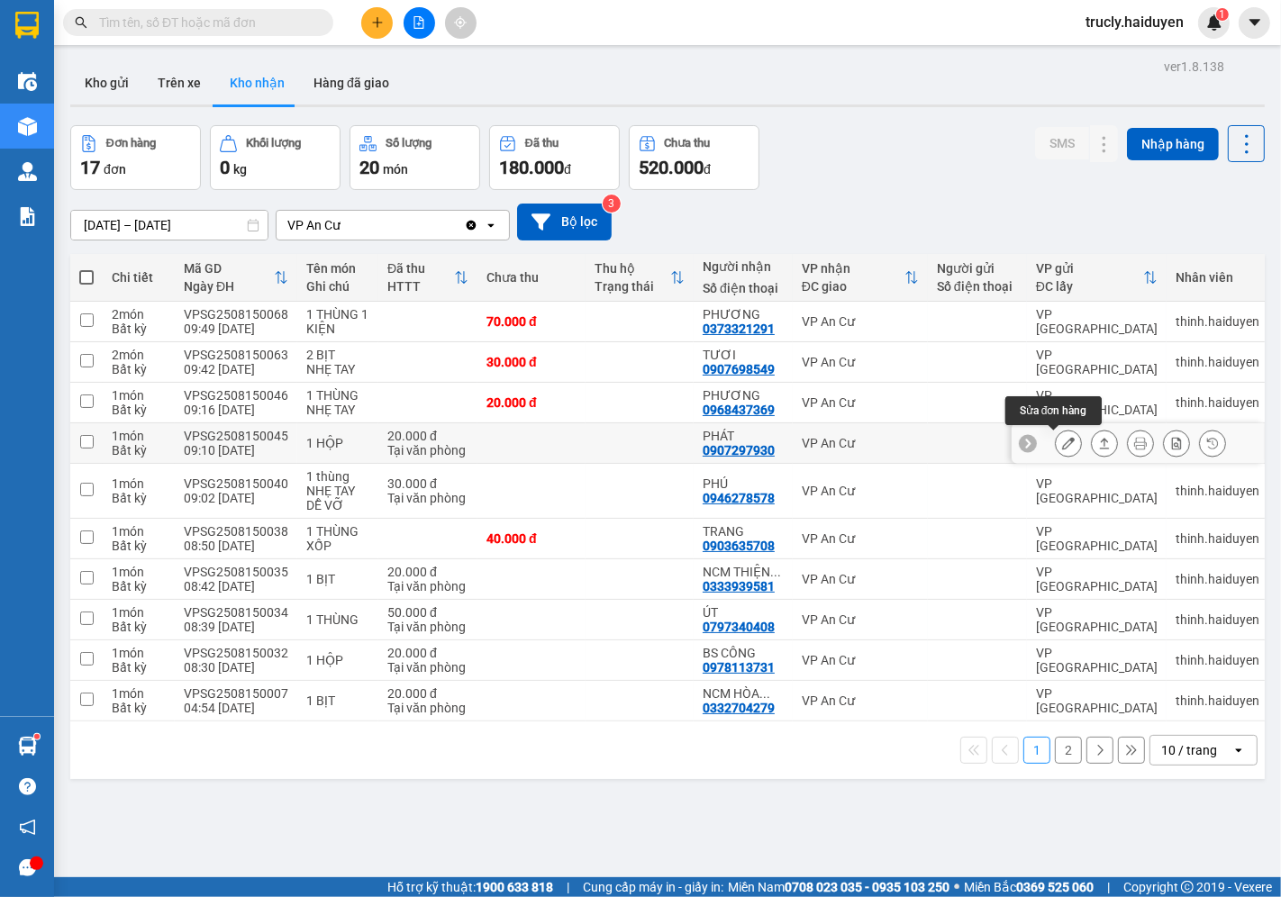
click at [1062, 445] on icon at bounding box center [1068, 443] width 13 height 13
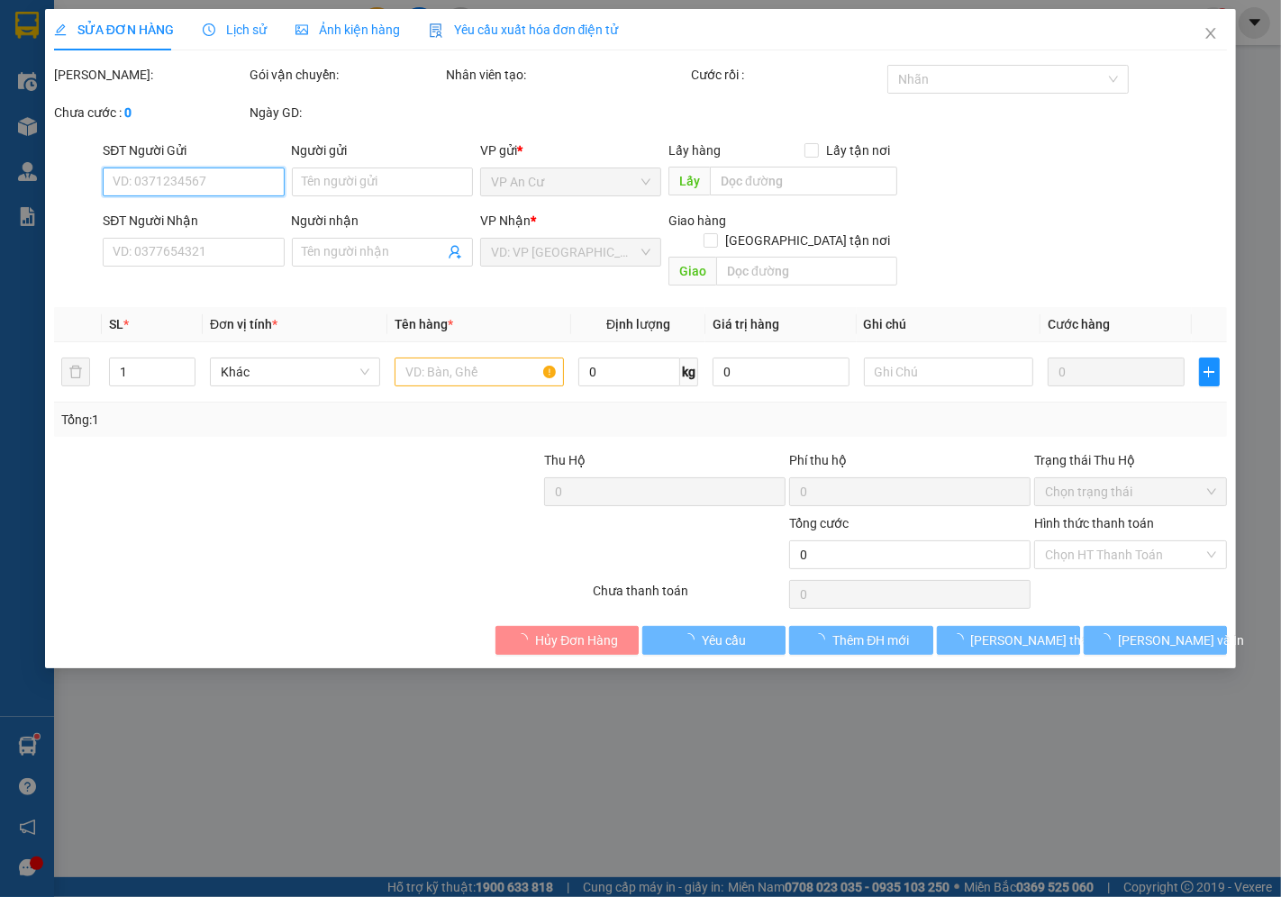
type input "0907297930"
type input "PHÁT"
type input "20.000"
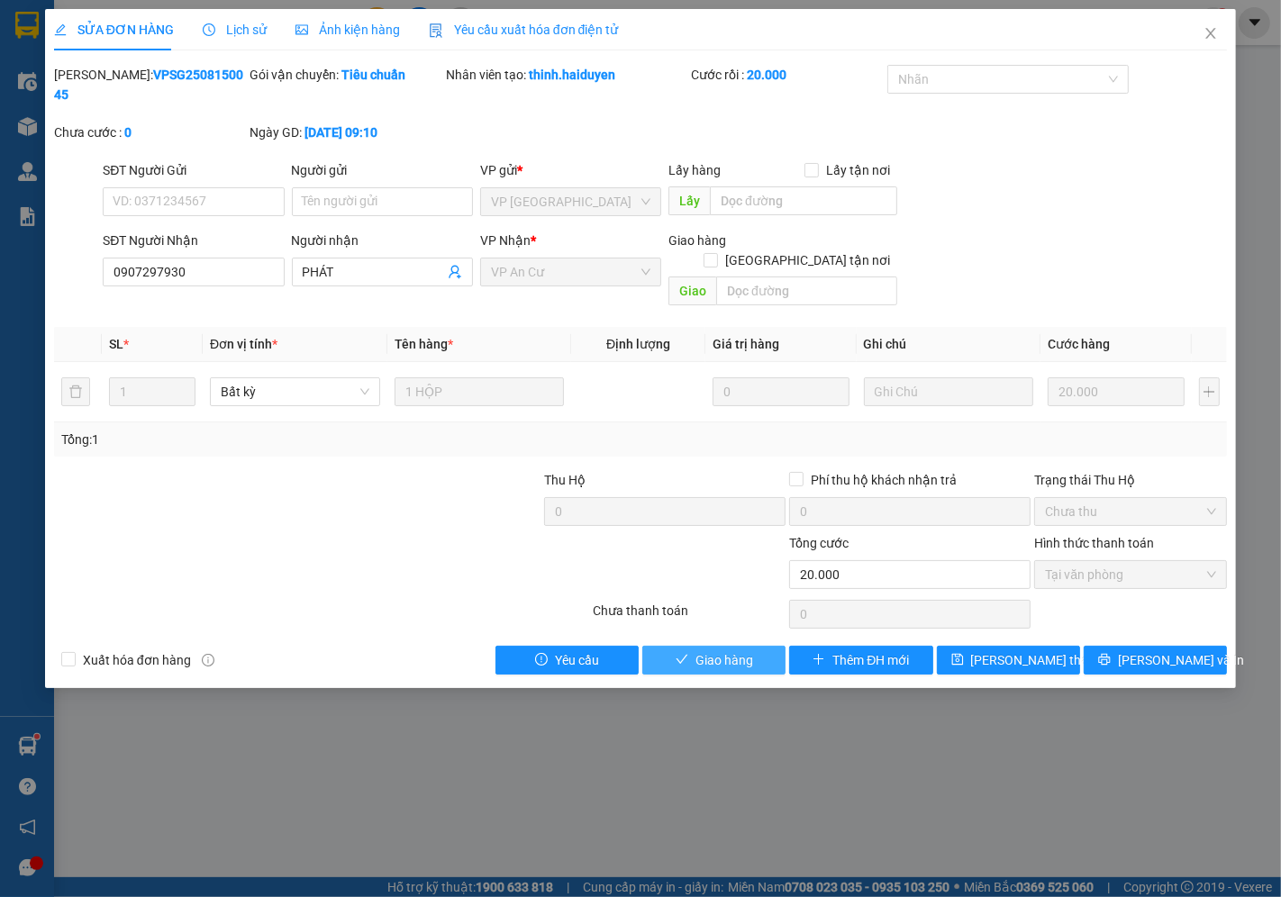
click at [725, 650] on span "Giao hàng" at bounding box center [725, 660] width 58 height 20
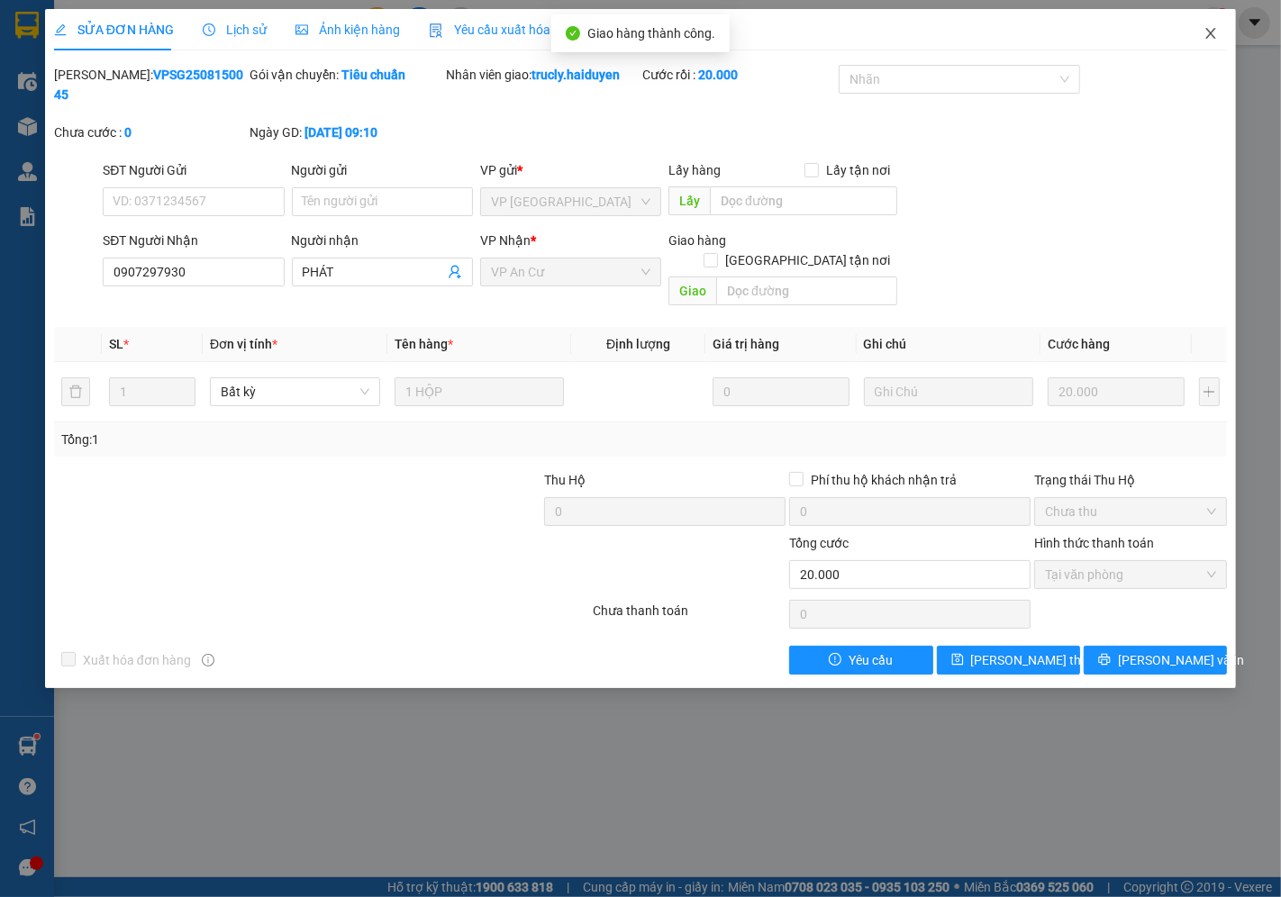
click at [1207, 29] on icon "close" at bounding box center [1211, 33] width 14 height 14
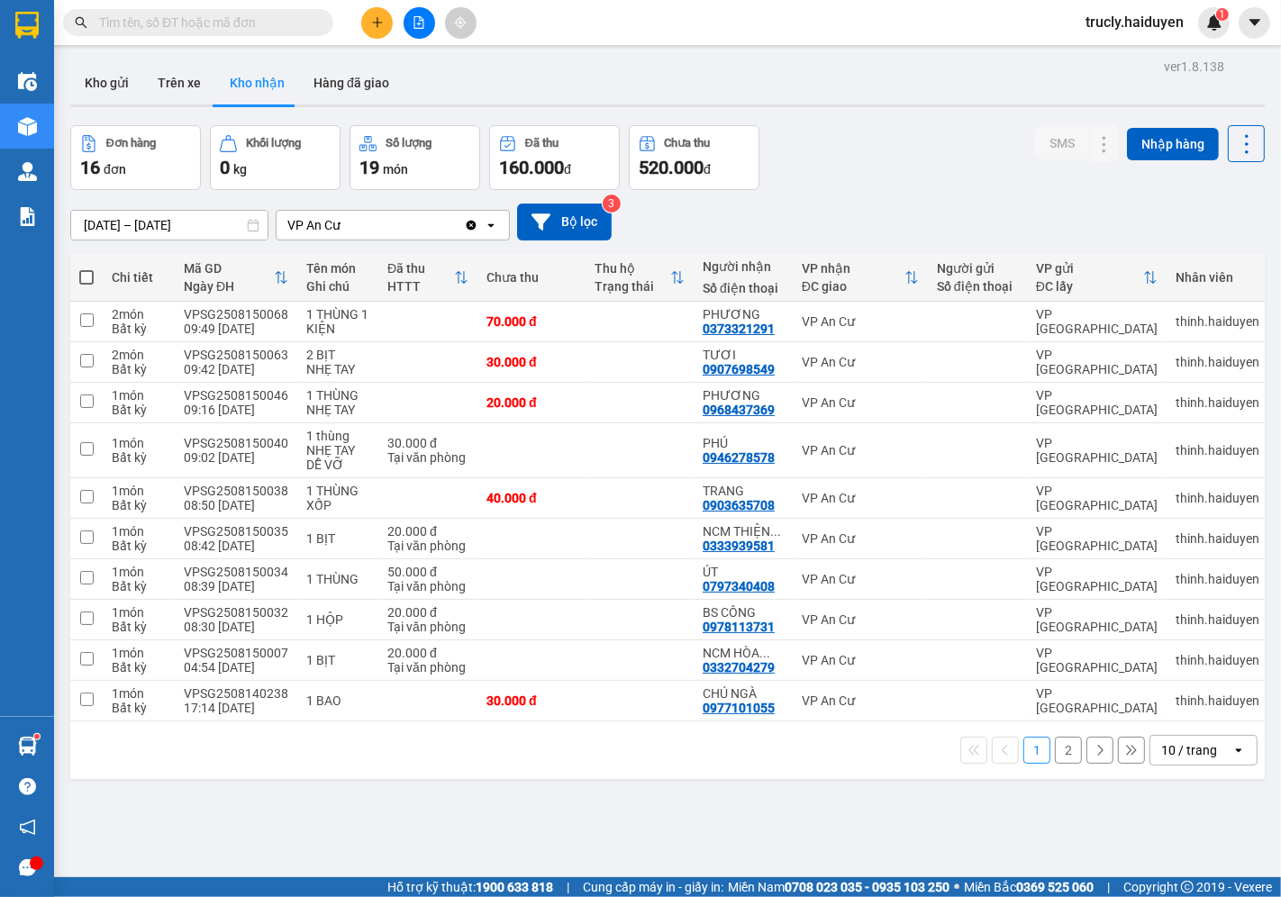
click at [885, 173] on div "Đơn hàng 16 đơn Khối lượng 0 kg Số lượng 19 món Đã thu 160.000 đ Chưa thu 520.0…" at bounding box center [667, 157] width 1195 height 65
click at [177, 70] on button "Trên xe" at bounding box center [179, 82] width 72 height 43
type input "[DATE] – [DATE]"
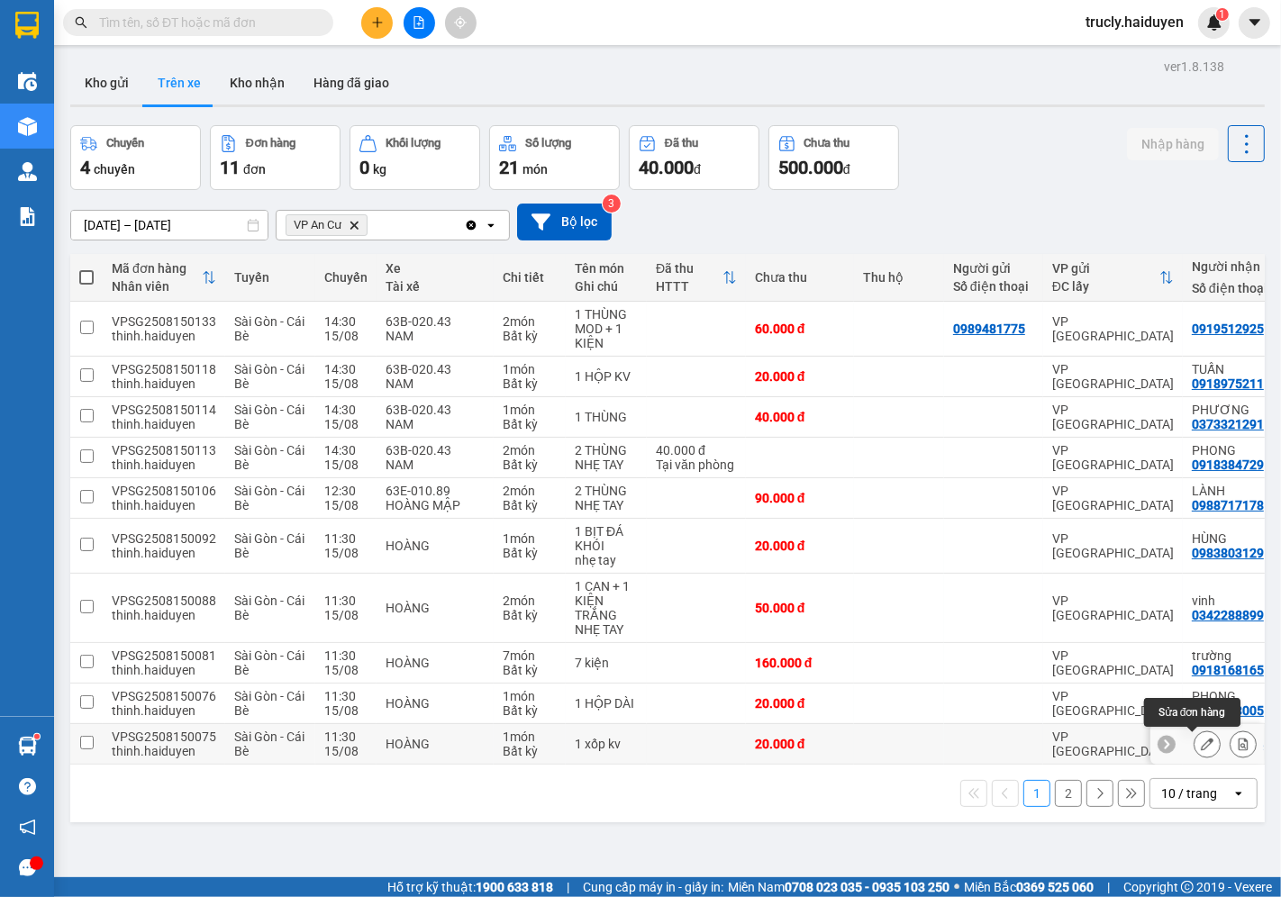
click at [1201, 749] on icon at bounding box center [1207, 744] width 13 height 13
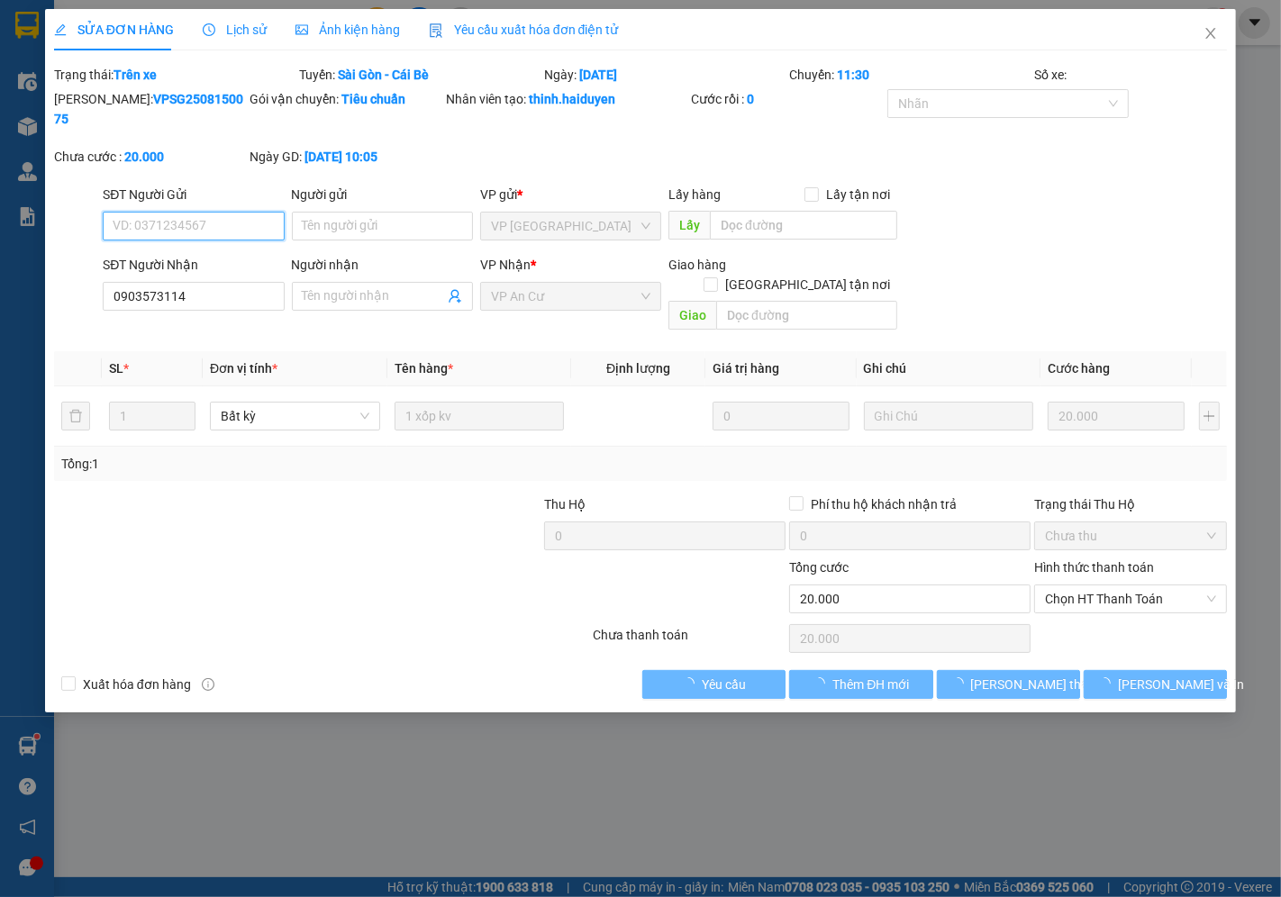
type input "0903573114"
type input "20.000"
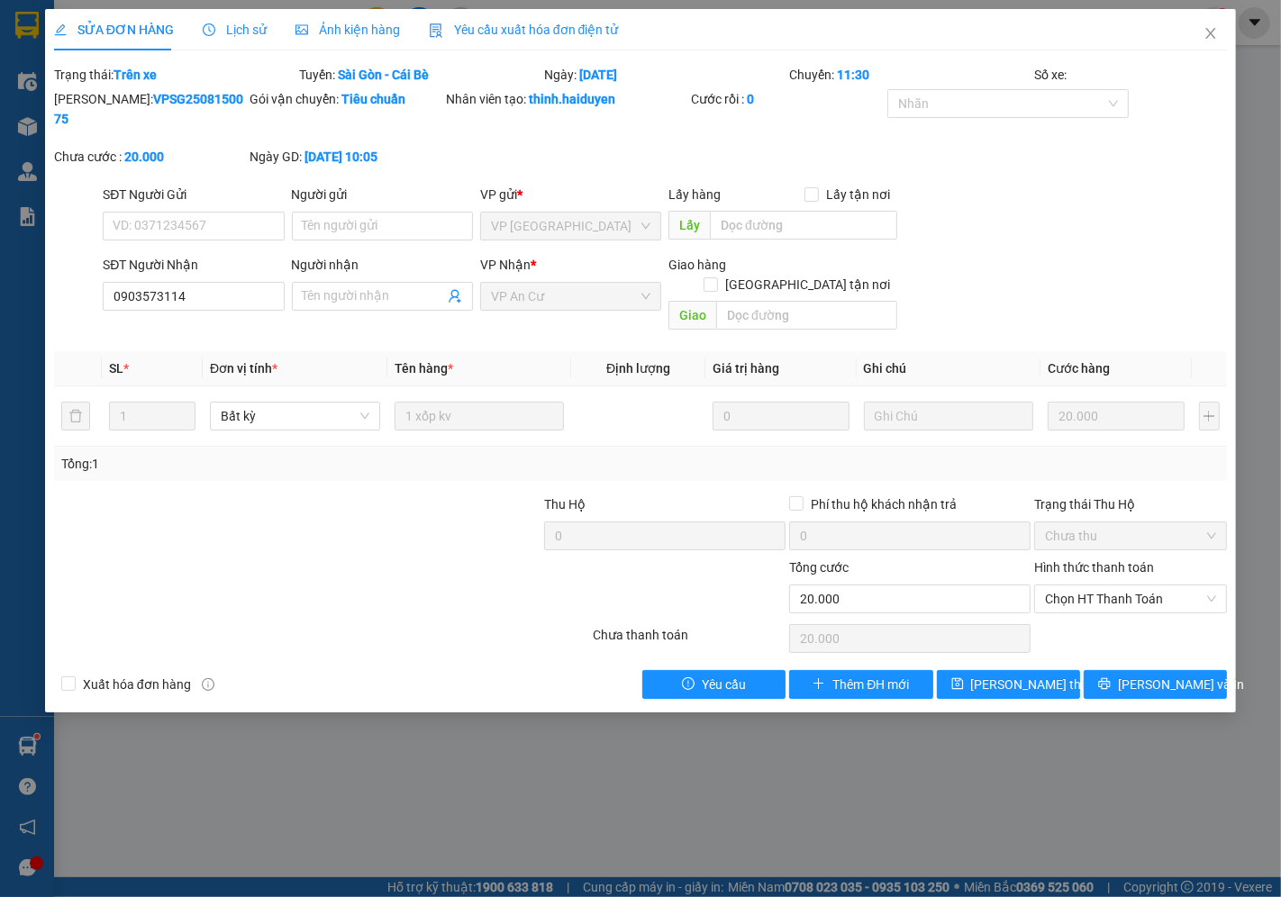
click at [230, 37] on span "Lịch sử" at bounding box center [235, 30] width 64 height 14
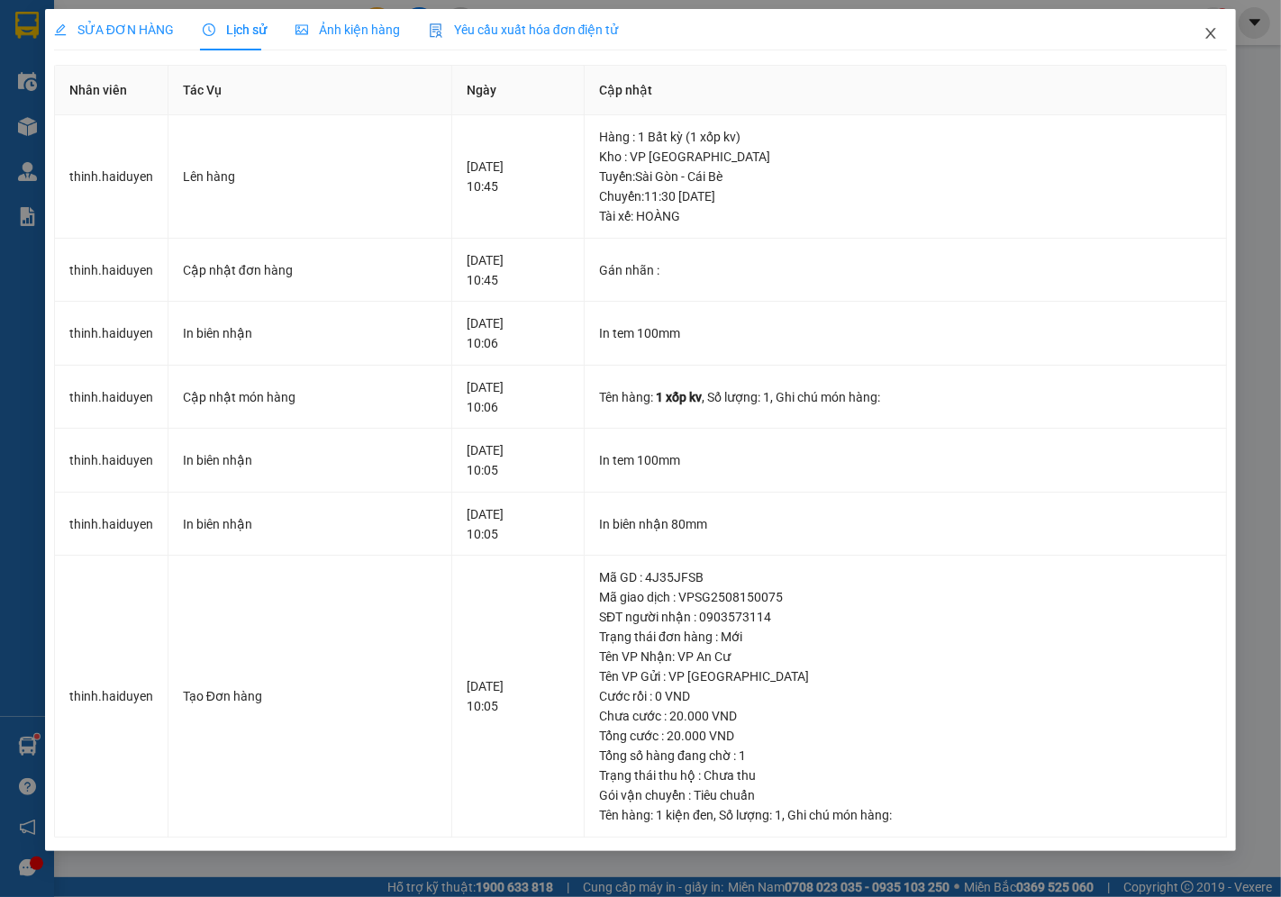
click at [1205, 36] on icon "close" at bounding box center [1211, 33] width 14 height 14
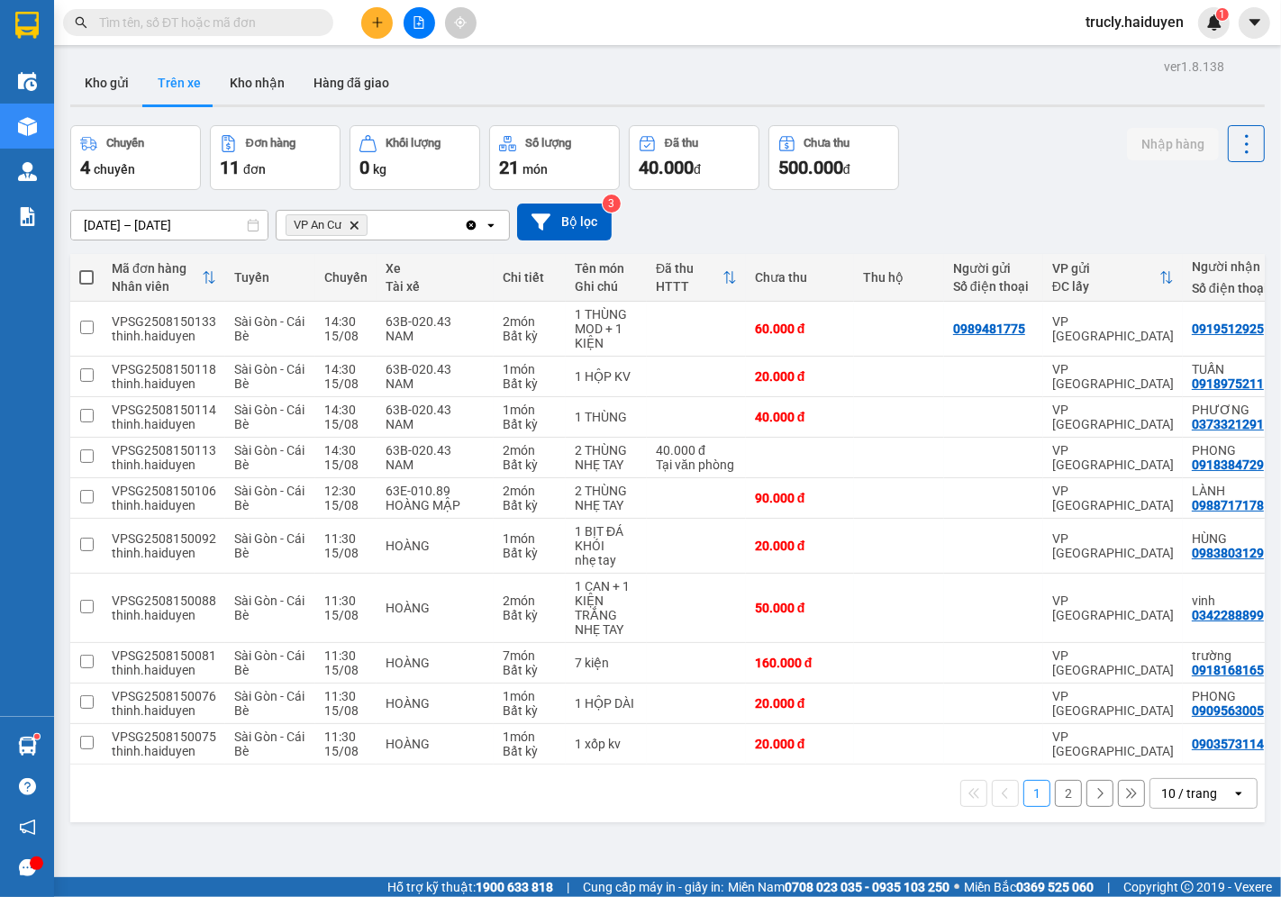
click at [968, 150] on div "Chuyến 4 chuyến Đơn hàng 11 đơn Khối lượng 0 kg Số lượng 21 món Đã thu 40.000 đ…" at bounding box center [667, 157] width 1195 height 65
click at [1060, 800] on button "2" at bounding box center [1068, 793] width 27 height 27
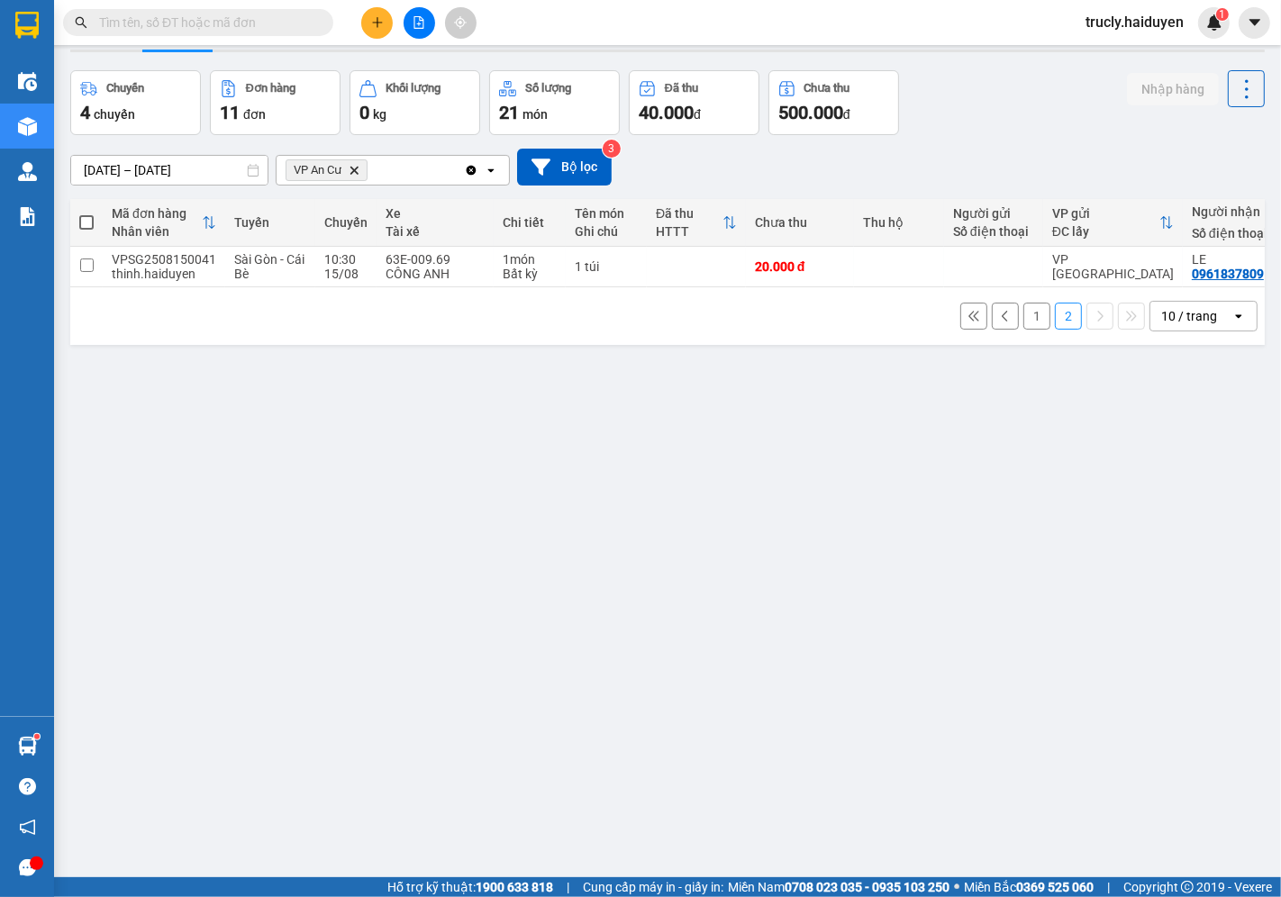
scroll to position [83, 0]
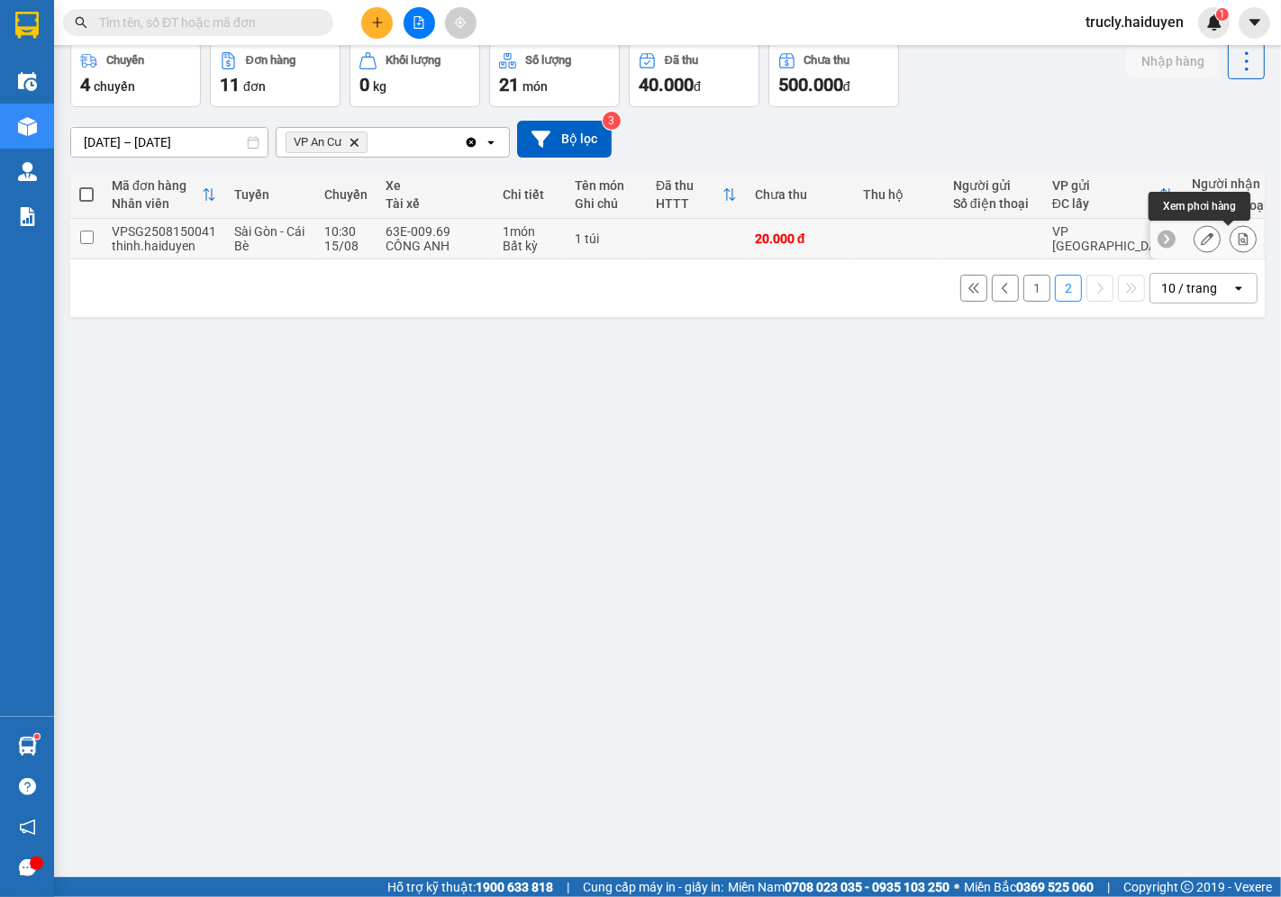
click at [1237, 238] on icon at bounding box center [1243, 238] width 13 height 13
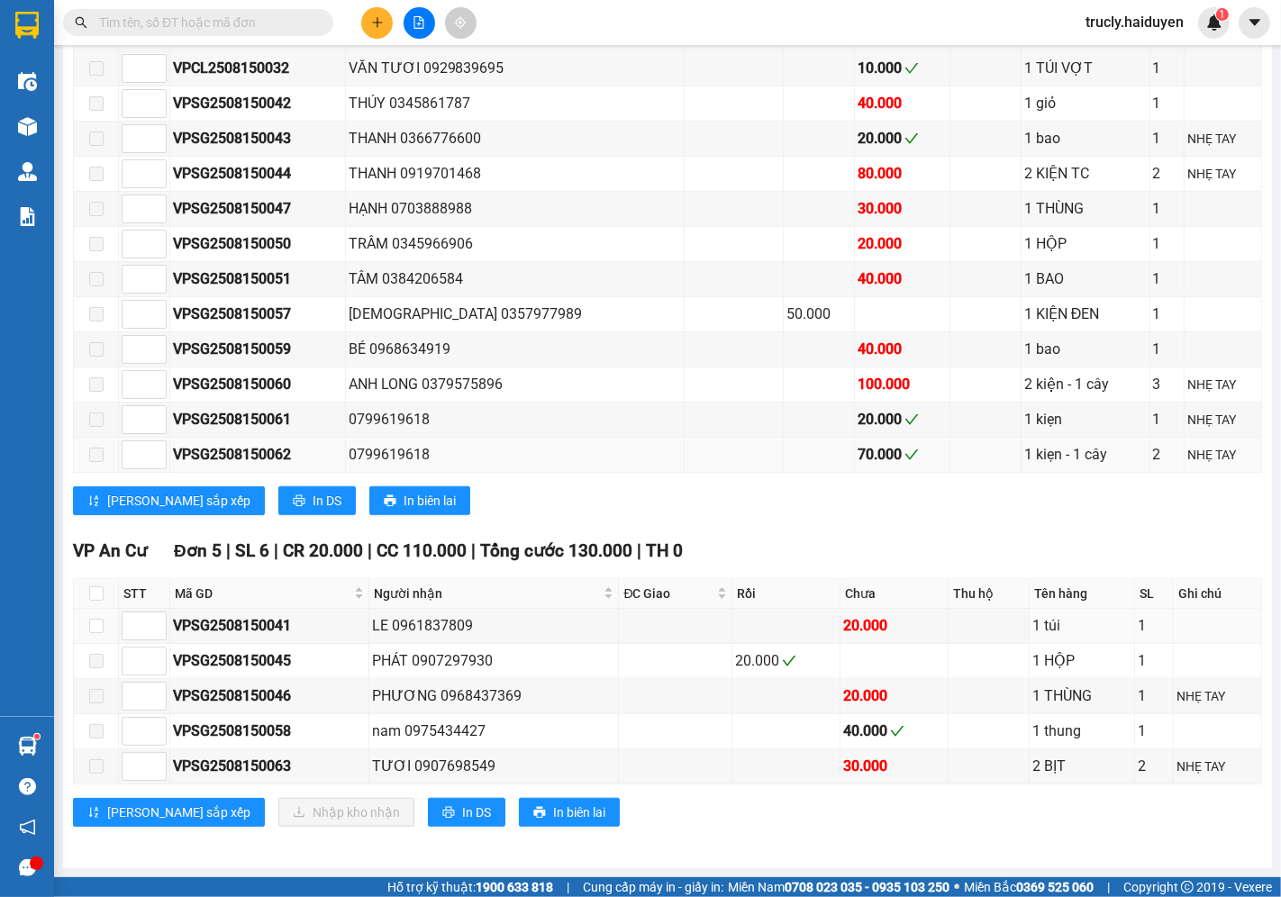
scroll to position [915, 0]
click at [95, 626] on input "checkbox" at bounding box center [96, 626] width 14 height 14
checkbox input "true"
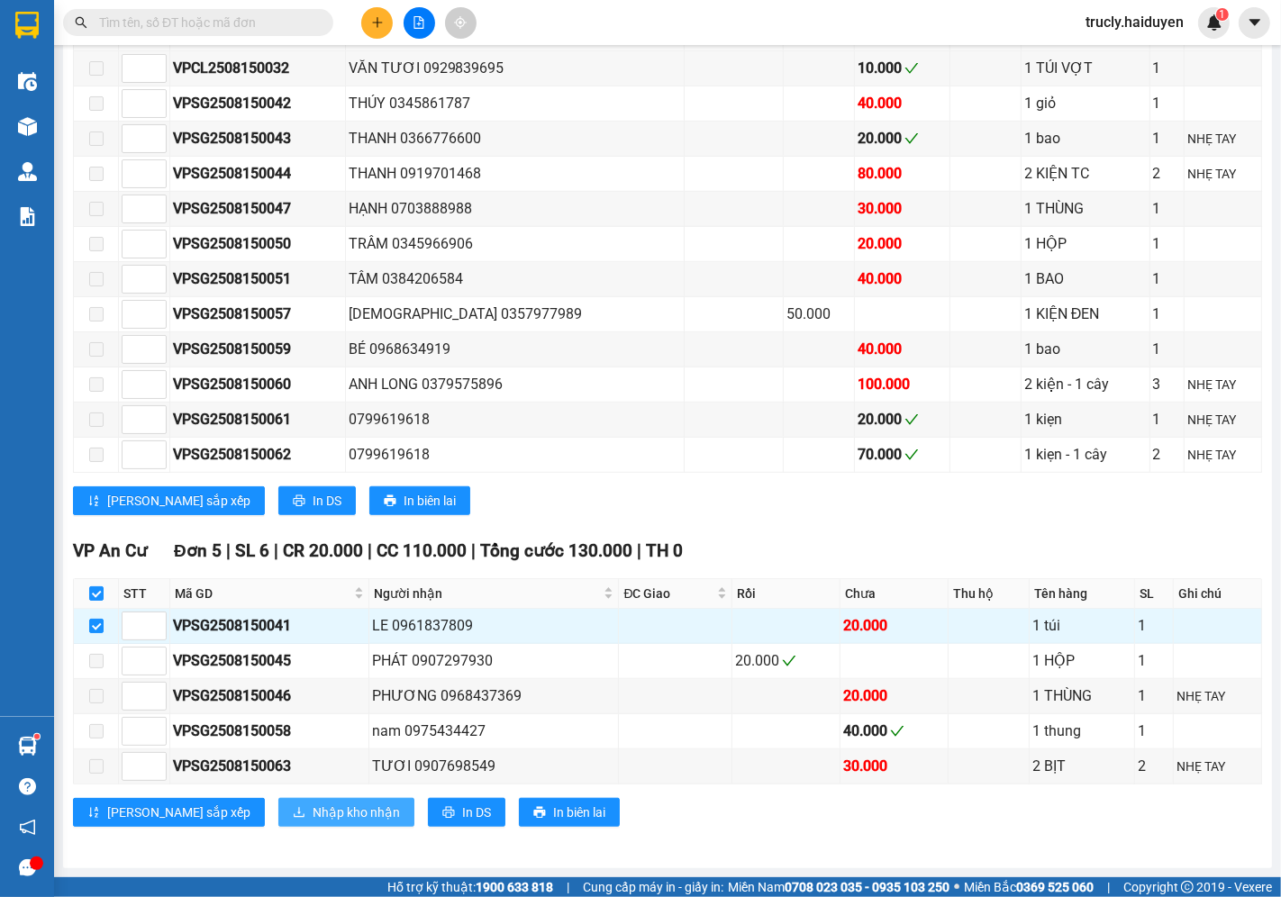
click at [313, 804] on span "Nhập kho nhận" at bounding box center [356, 813] width 87 height 20
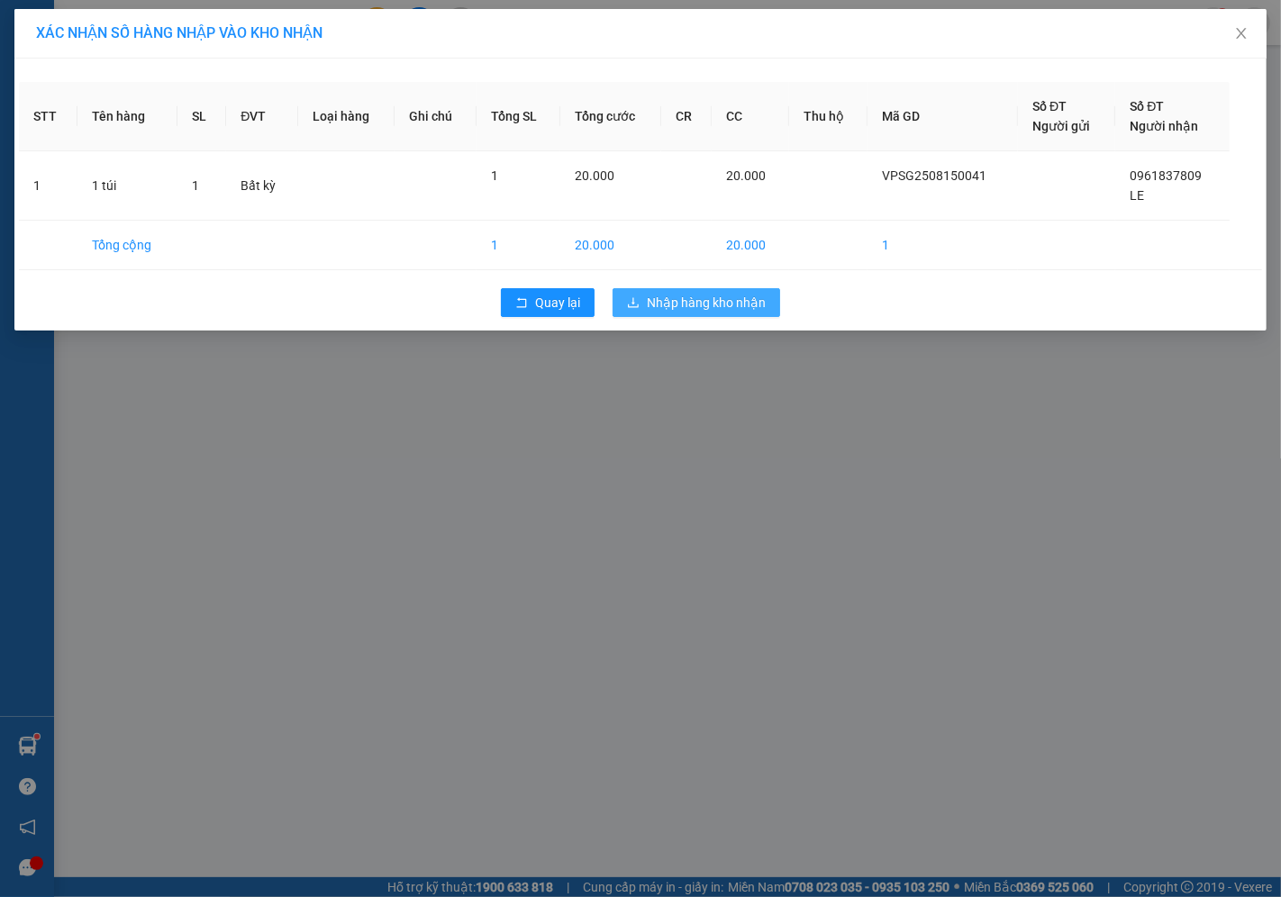
click at [685, 296] on span "Nhập hàng kho nhận" at bounding box center [706, 303] width 119 height 20
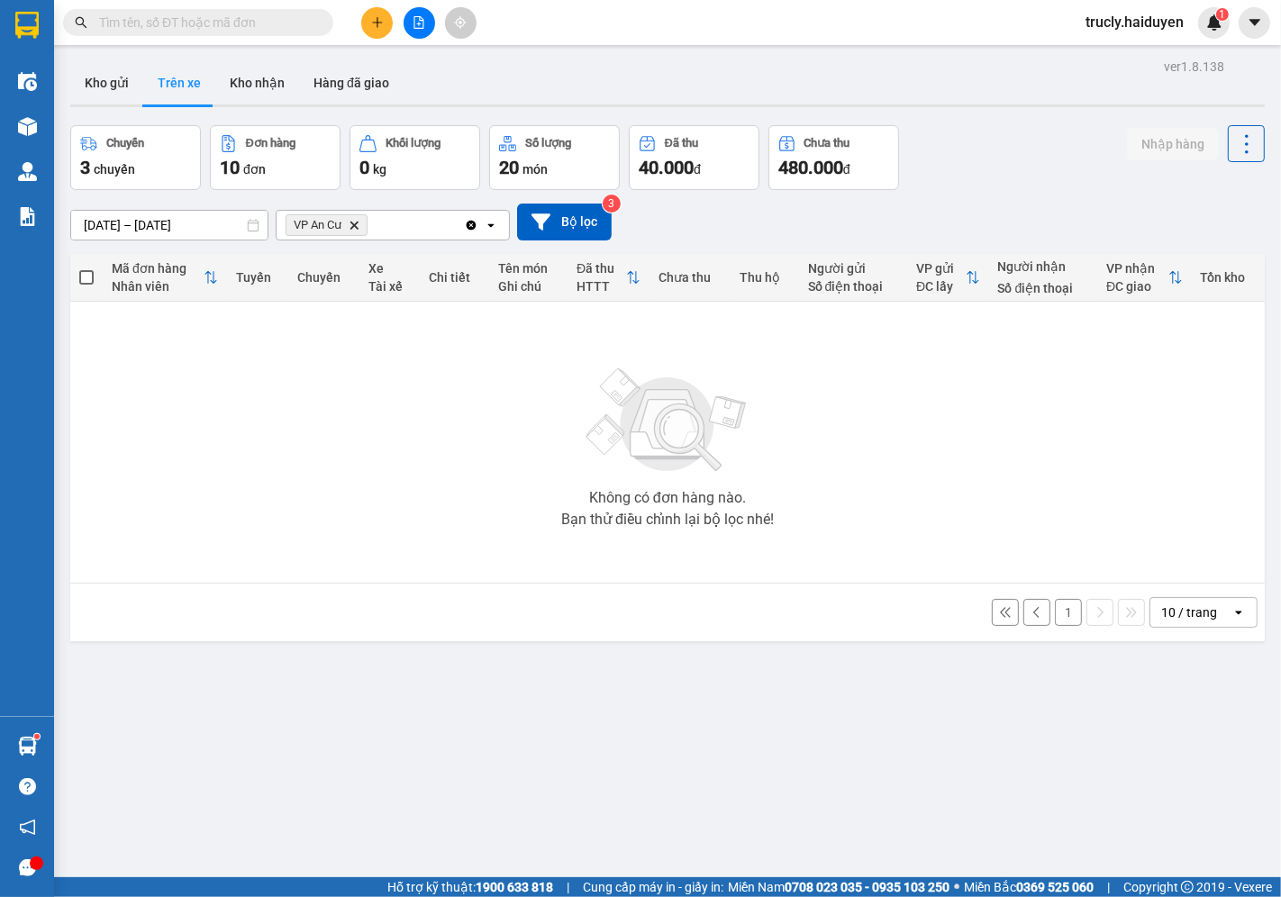
click at [1055, 617] on button "1" at bounding box center [1068, 612] width 27 height 27
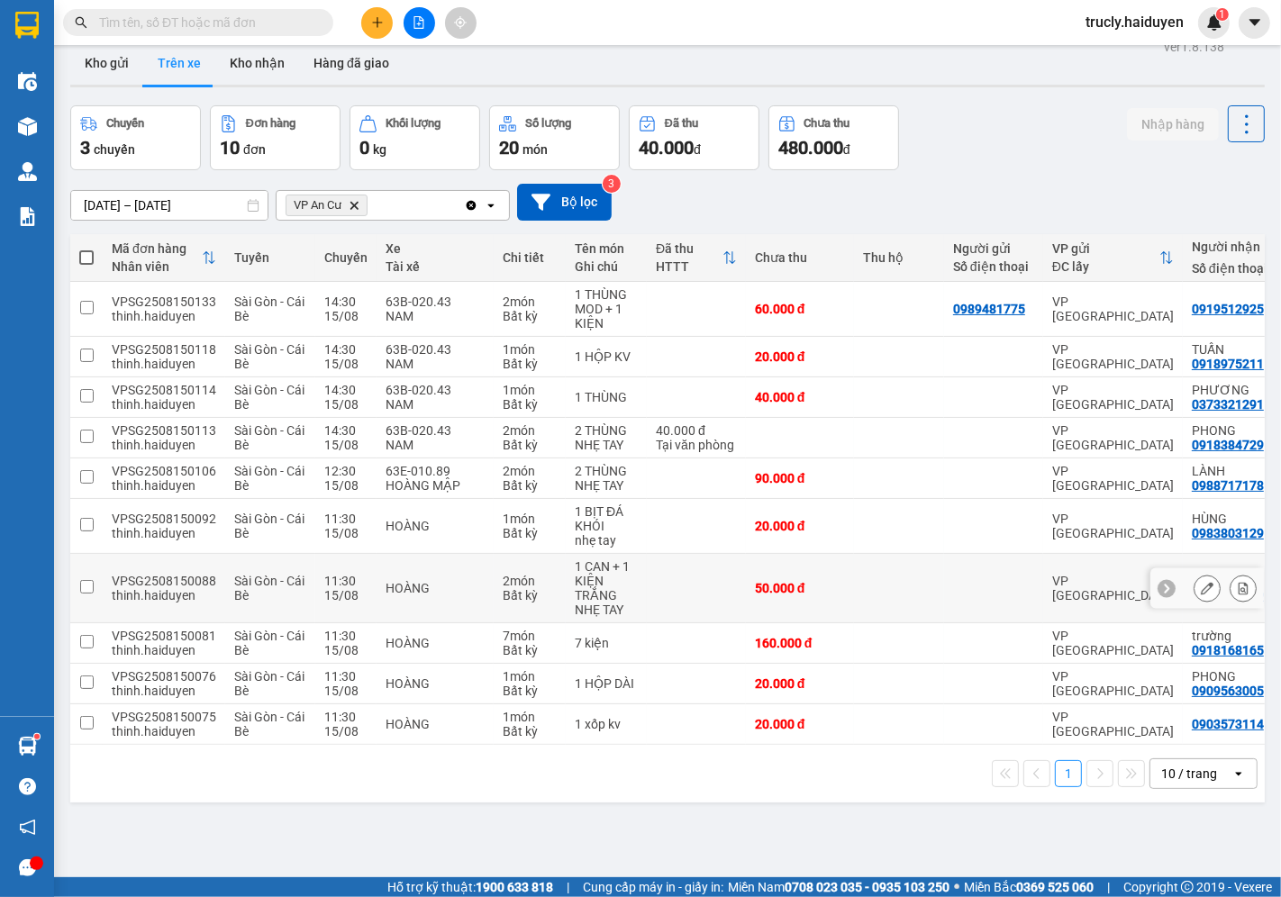
scroll to position [83, 0]
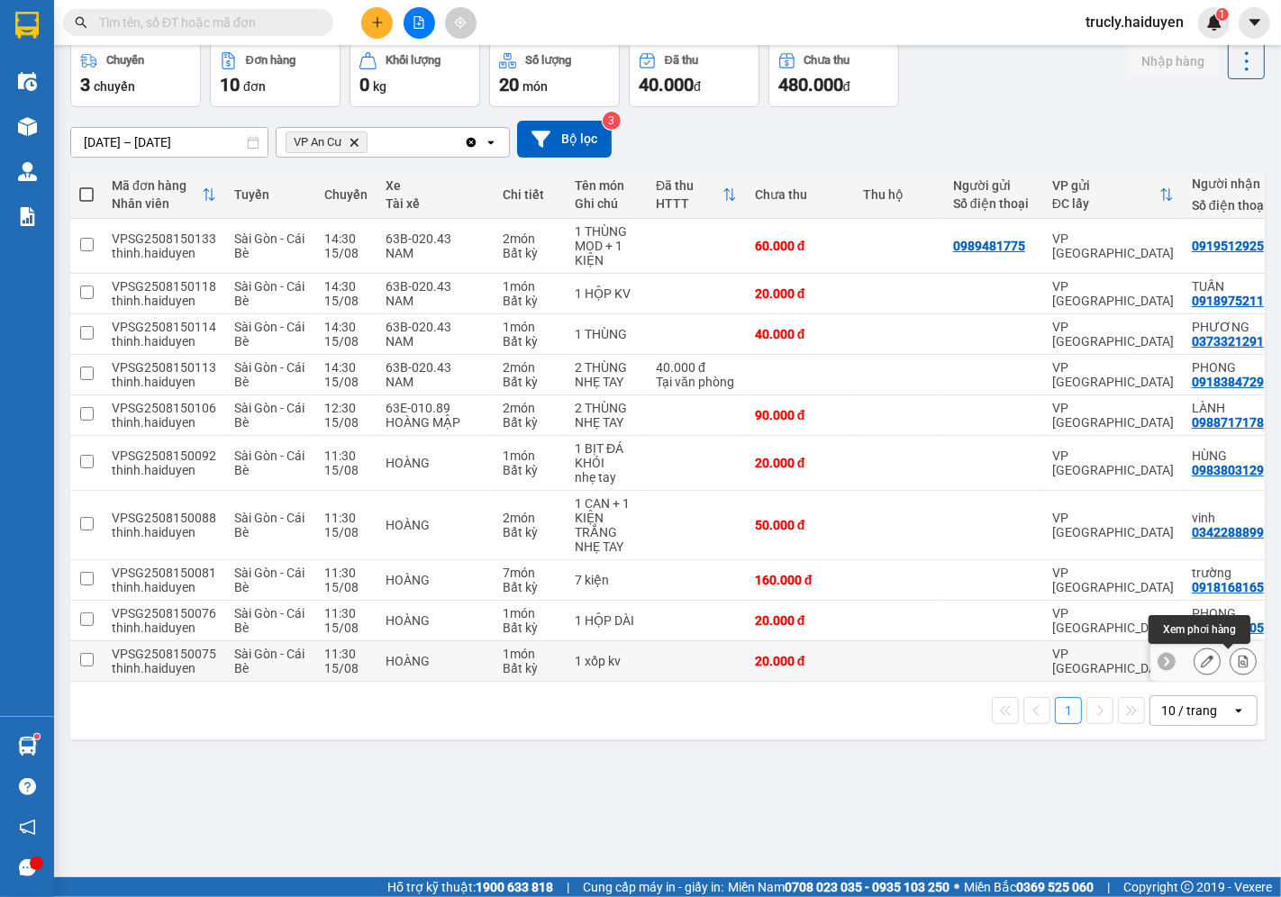
click at [1237, 661] on icon at bounding box center [1243, 661] width 13 height 13
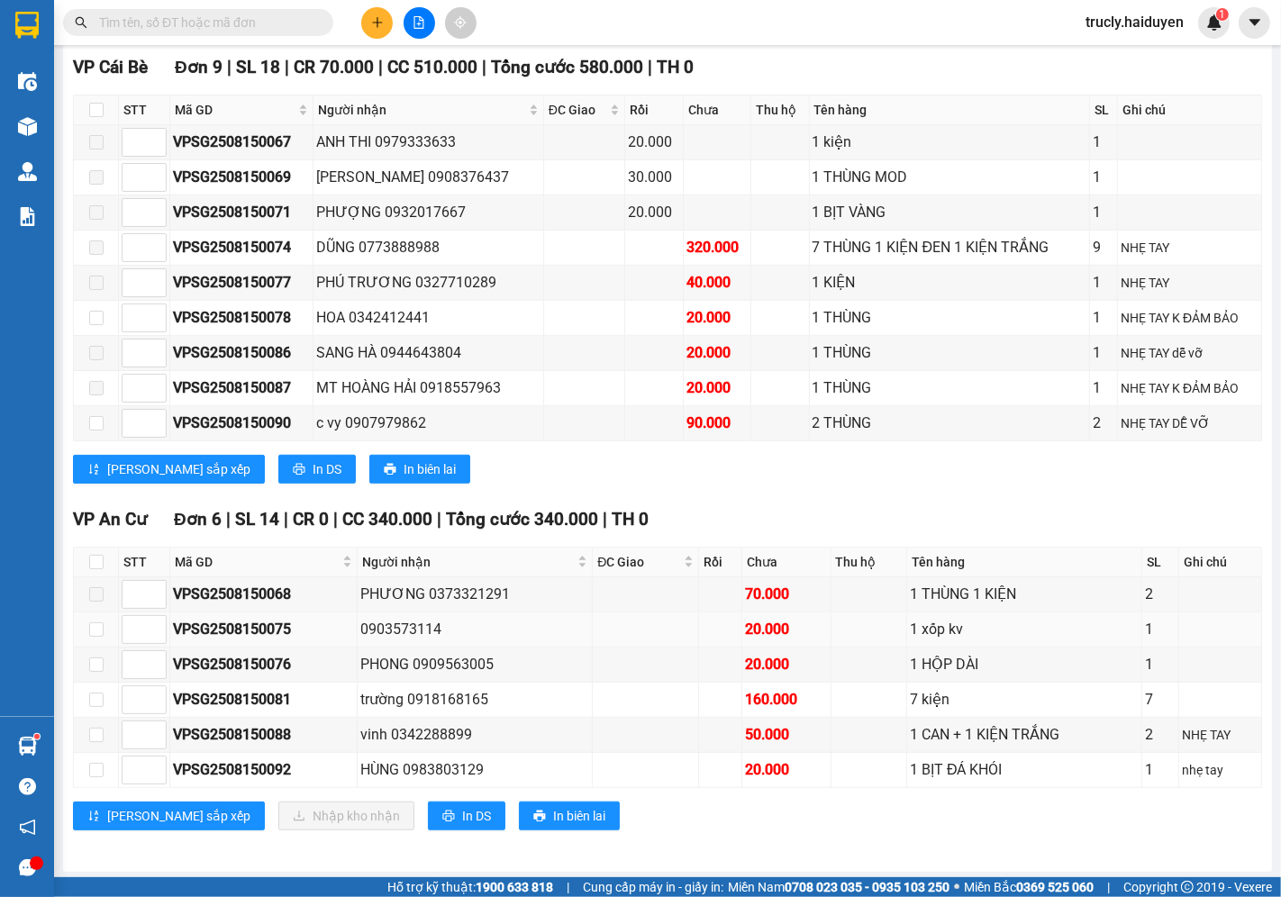
scroll to position [951, 0]
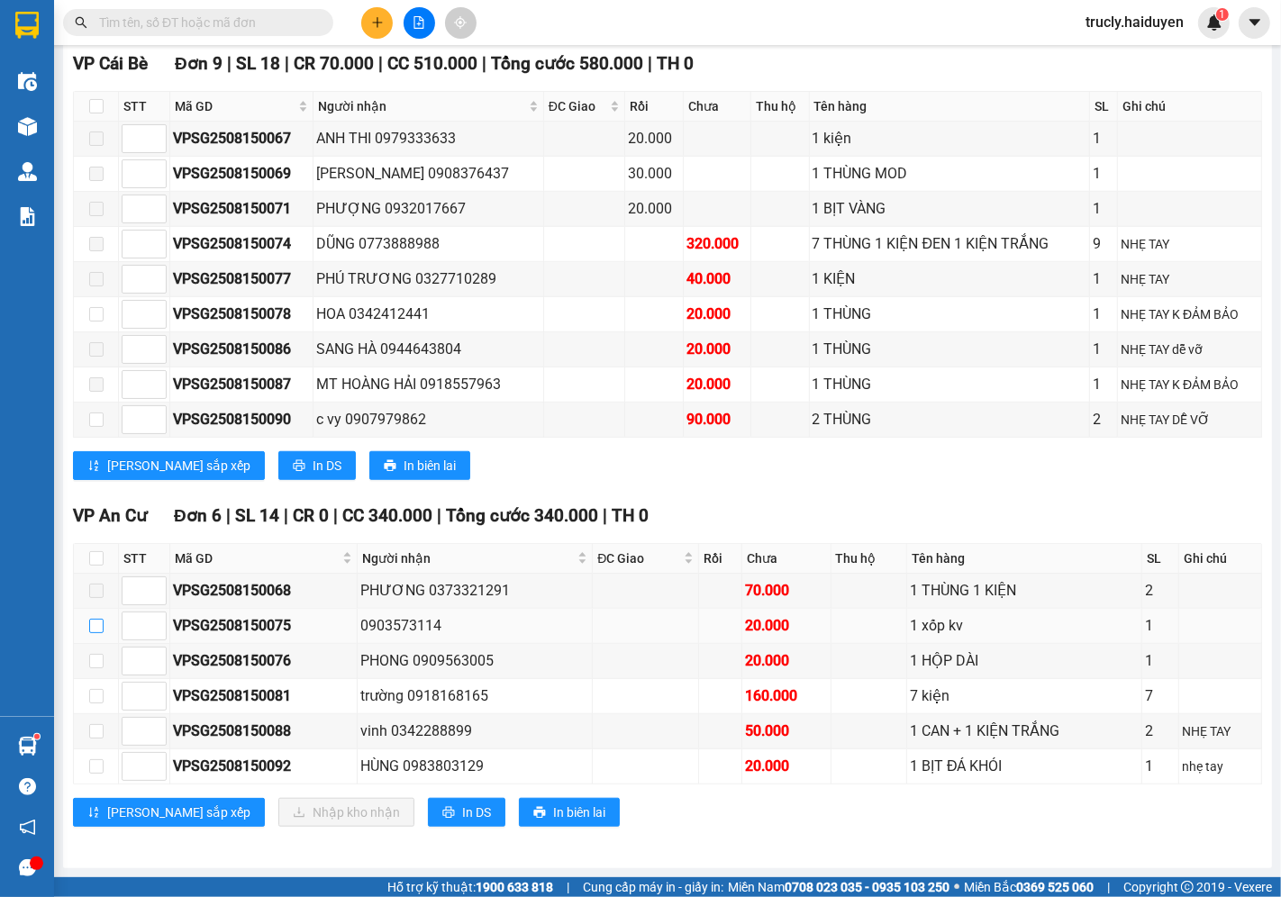
click at [95, 626] on input "checkbox" at bounding box center [96, 626] width 14 height 14
checkbox input "true"
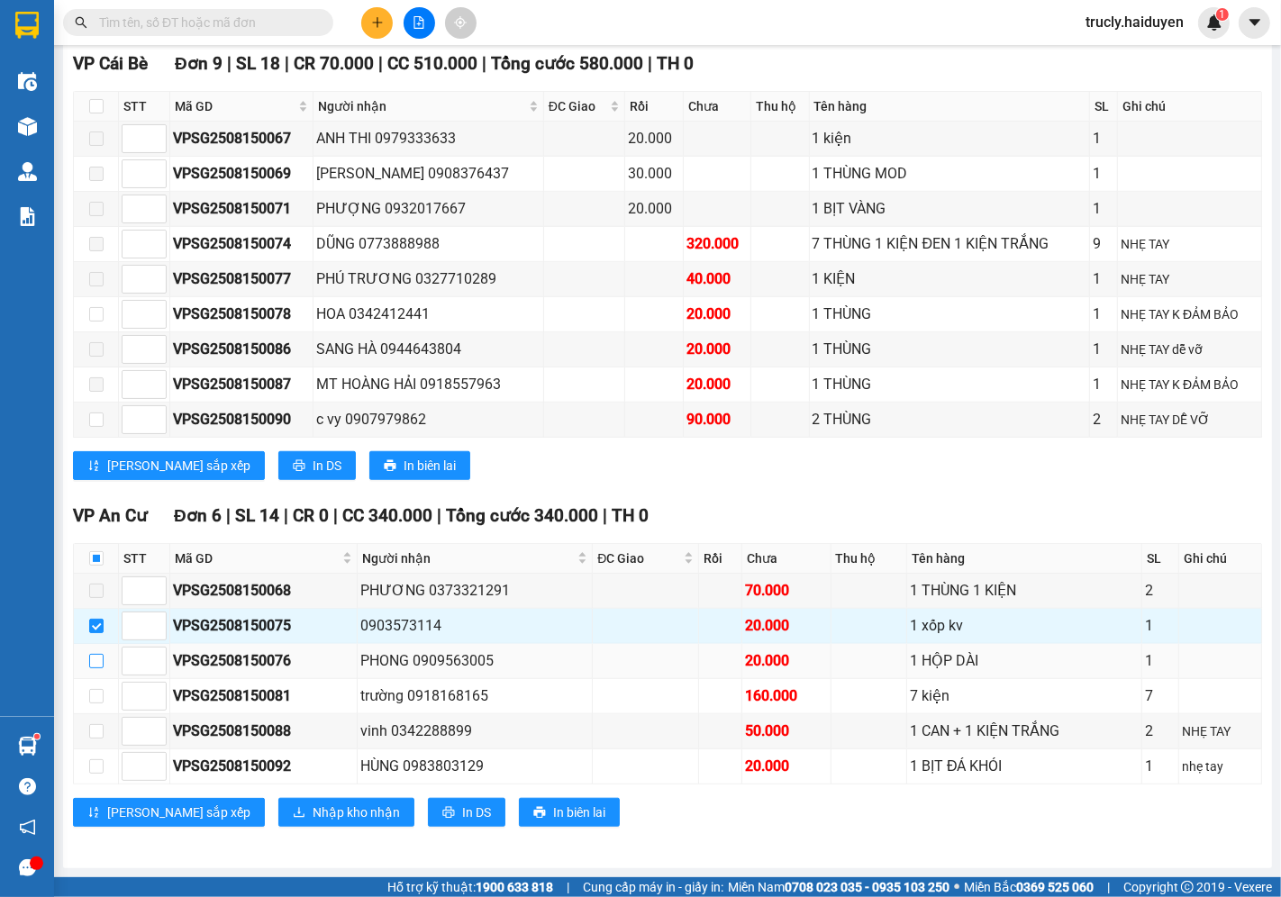
click at [89, 654] on input "checkbox" at bounding box center [96, 661] width 14 height 14
checkbox input "true"
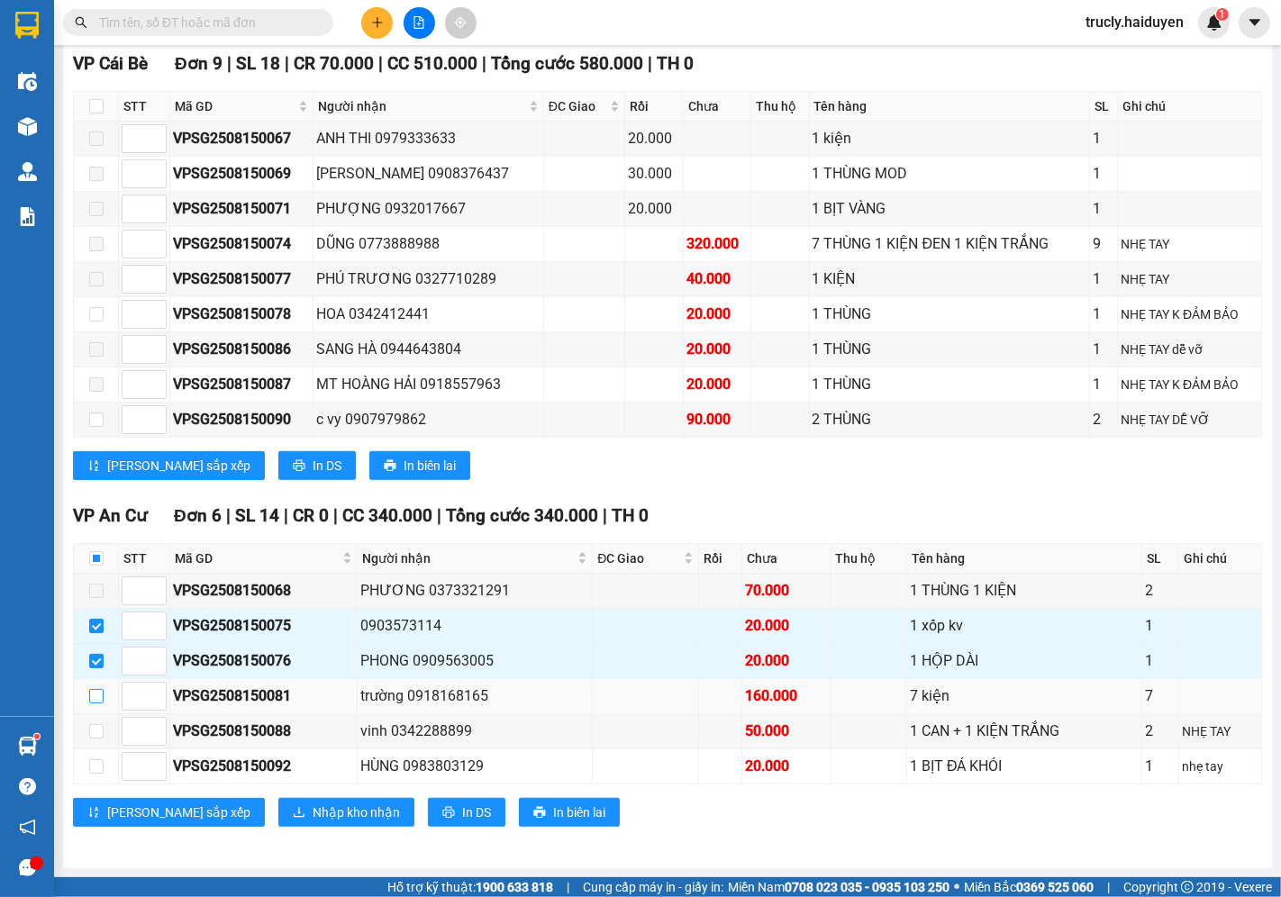
click at [99, 689] on input "checkbox" at bounding box center [96, 696] width 14 height 14
checkbox input "true"
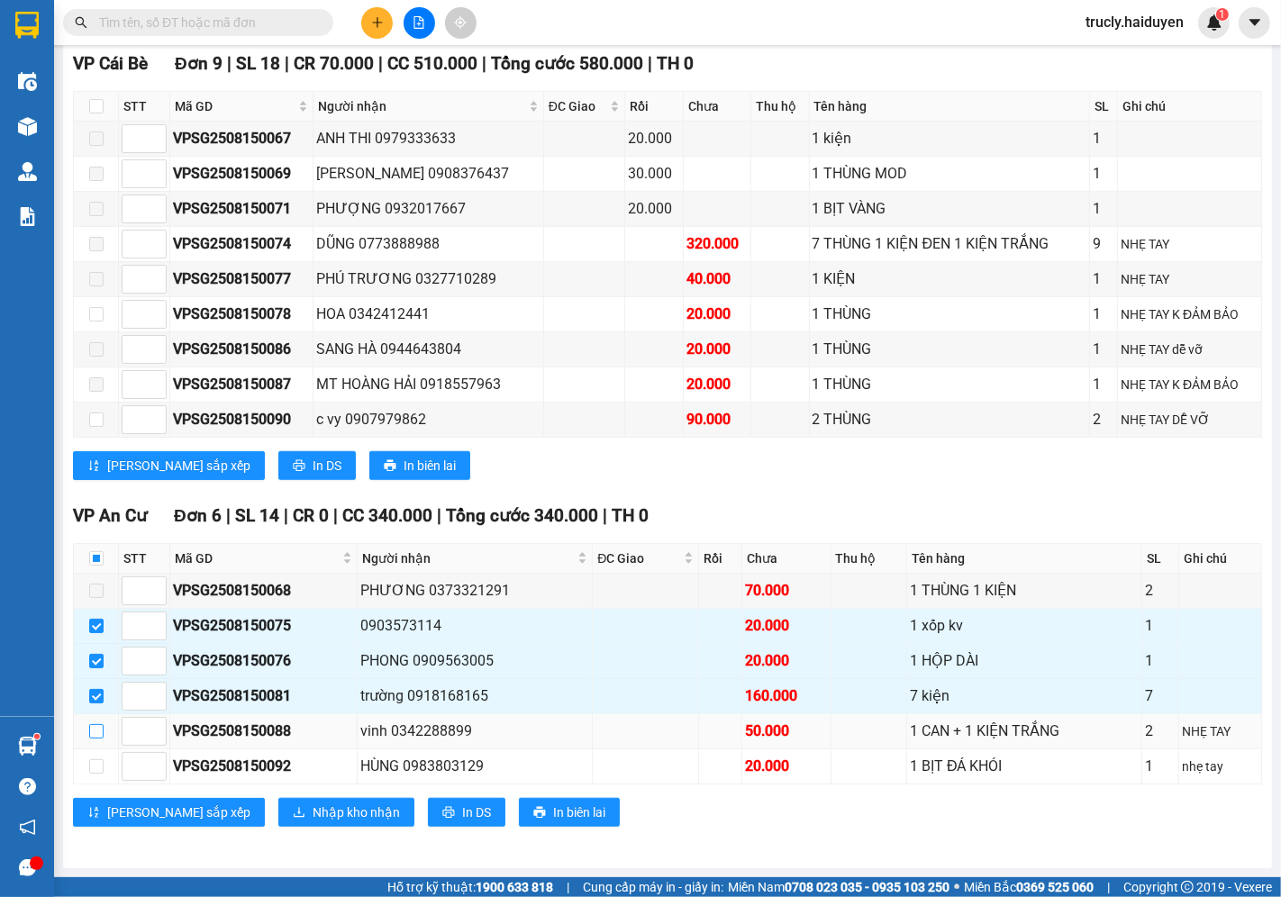
click at [91, 737] on input "checkbox" at bounding box center [96, 731] width 14 height 14
checkbox input "true"
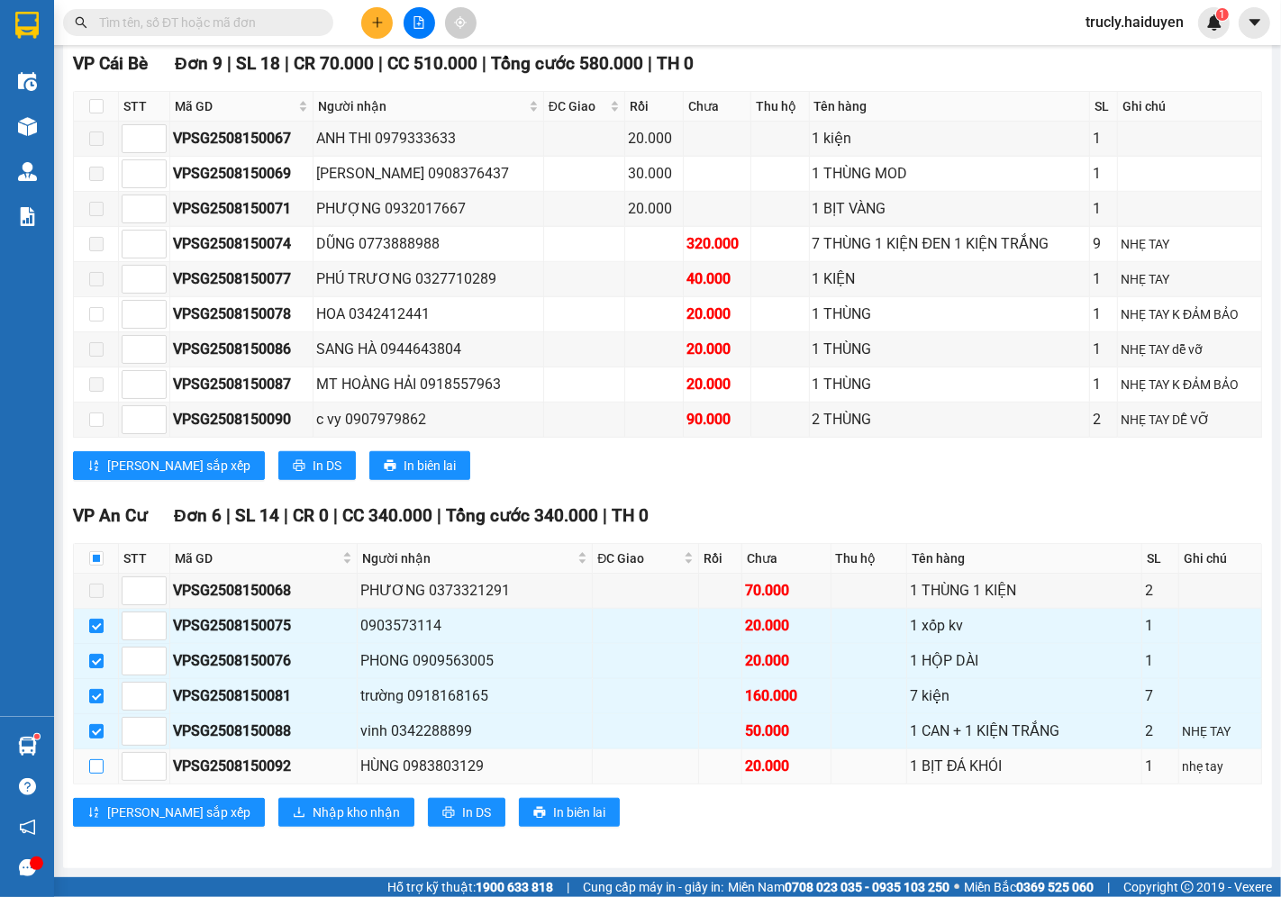
click at [100, 775] on label at bounding box center [96, 767] width 14 height 20
click at [100, 774] on input "checkbox" at bounding box center [96, 766] width 14 height 14
checkbox input "true"
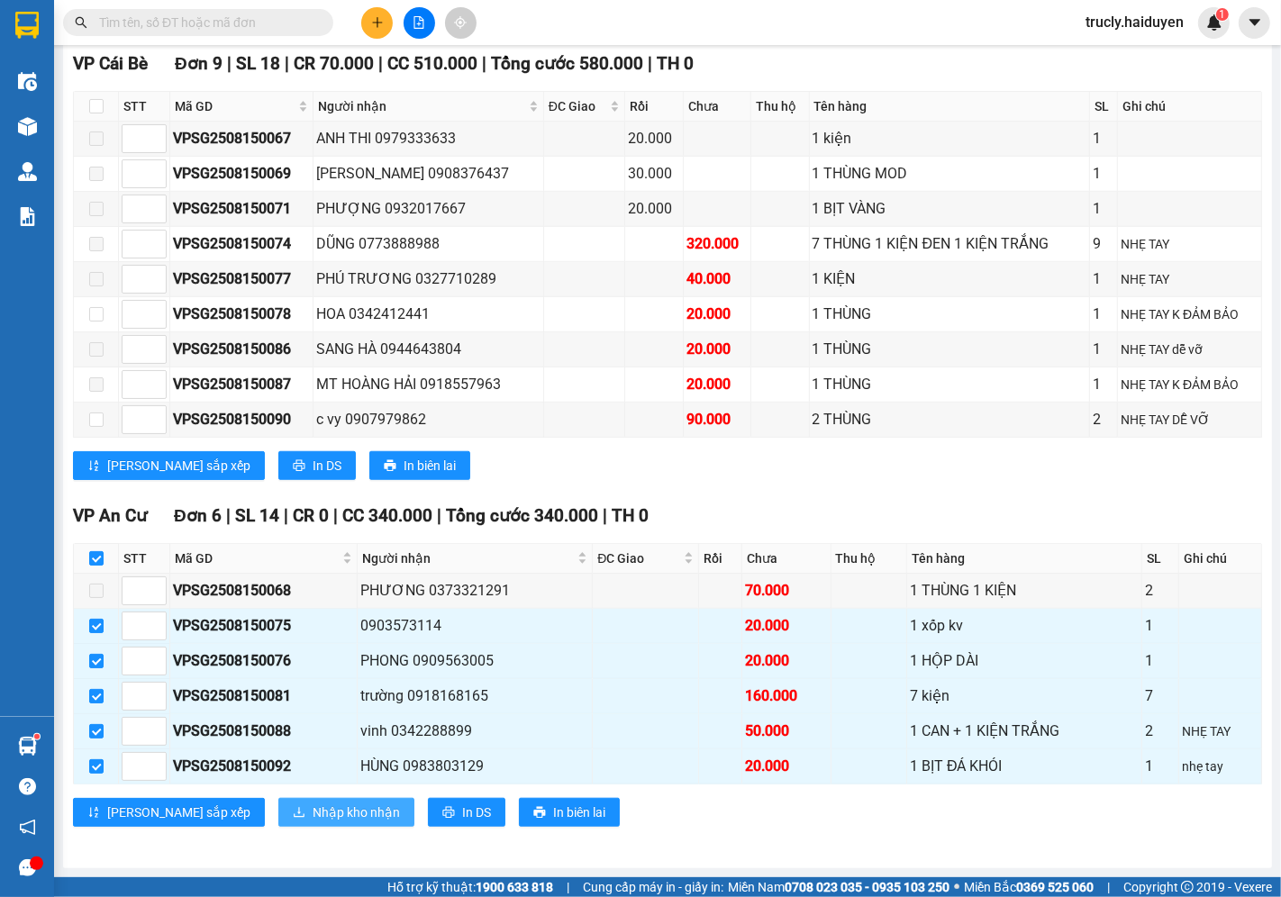
click at [313, 805] on span "Nhập kho nhận" at bounding box center [356, 813] width 87 height 20
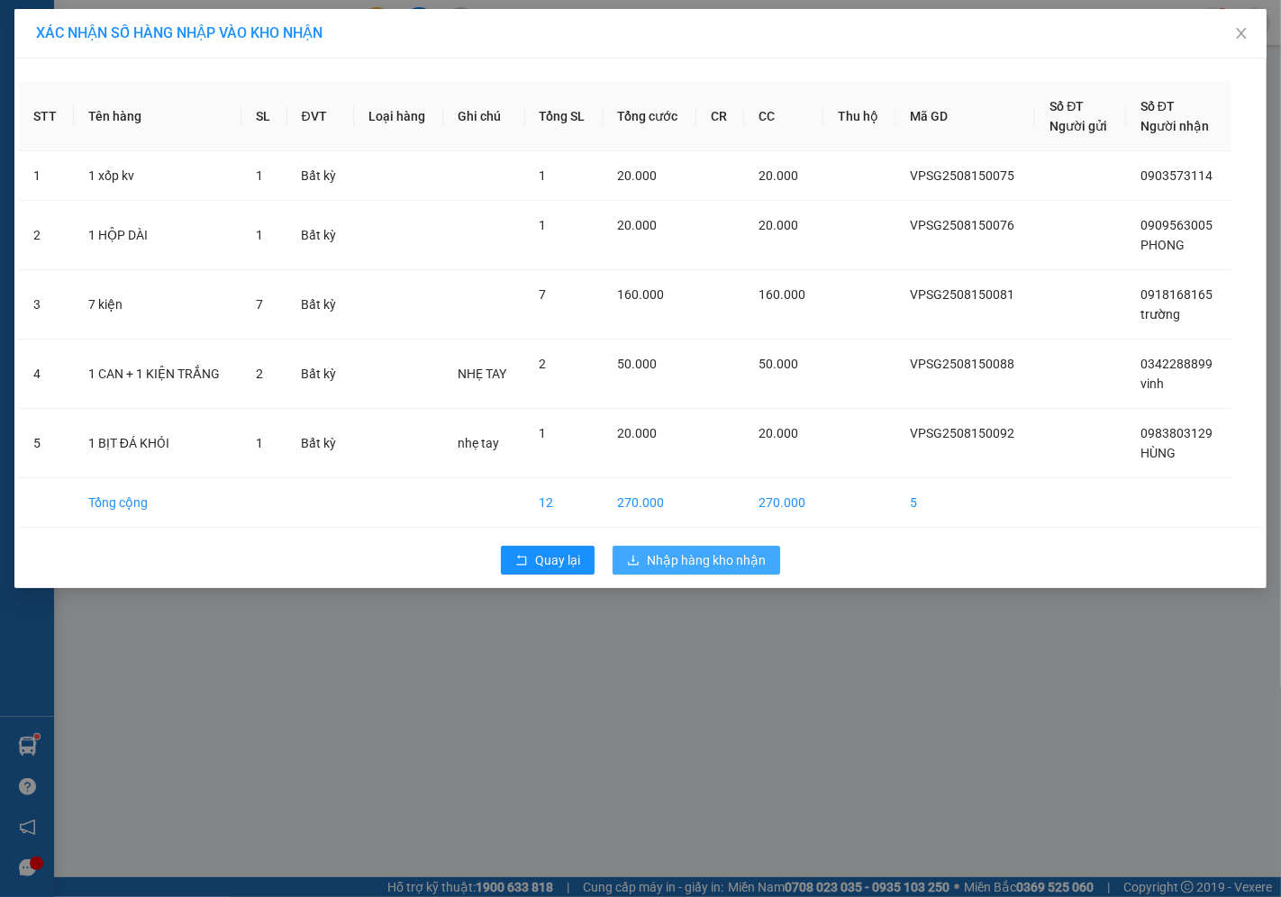
click at [701, 565] on span "Nhập hàng kho nhận" at bounding box center [706, 560] width 119 height 20
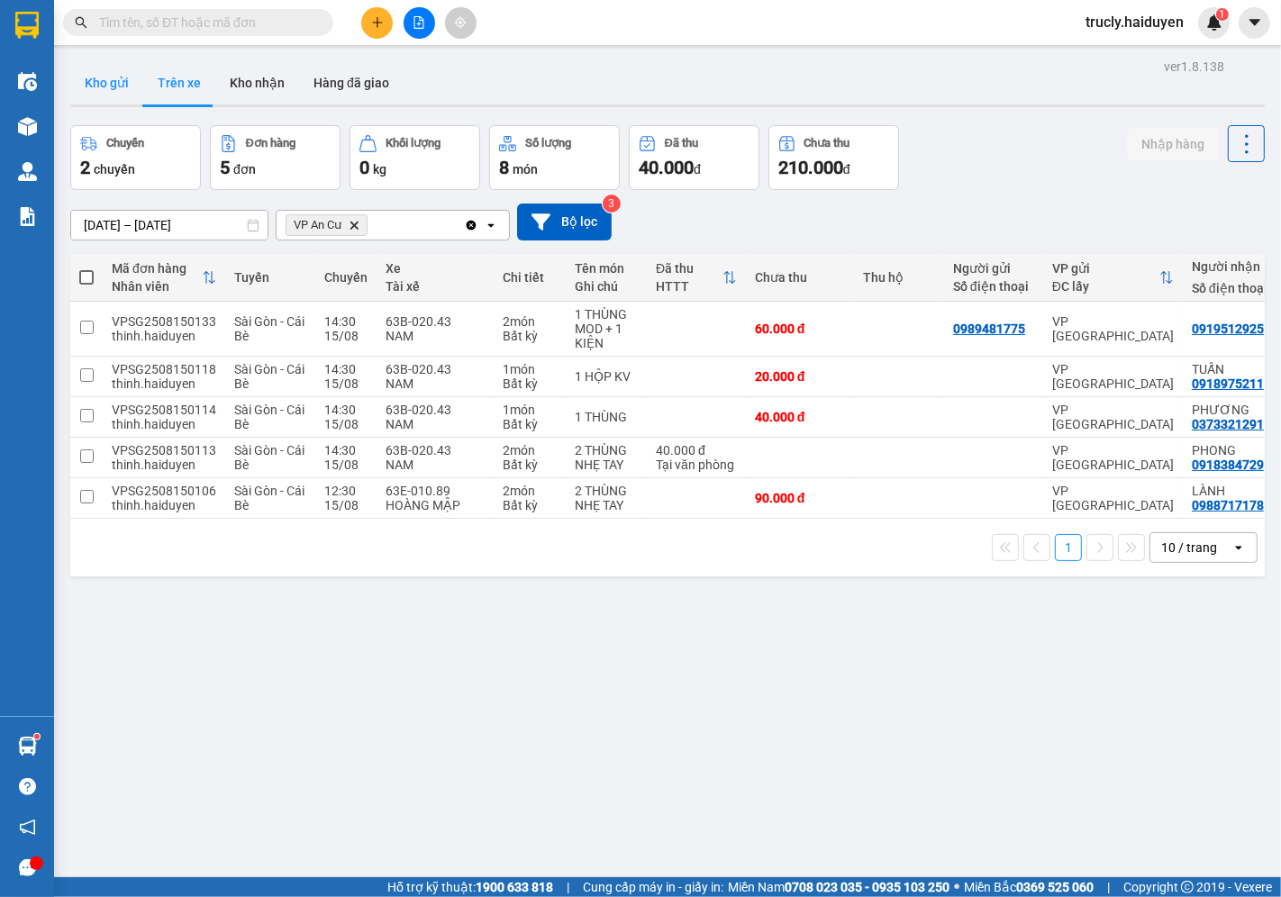
click at [110, 73] on button "Kho gửi" at bounding box center [106, 82] width 73 height 43
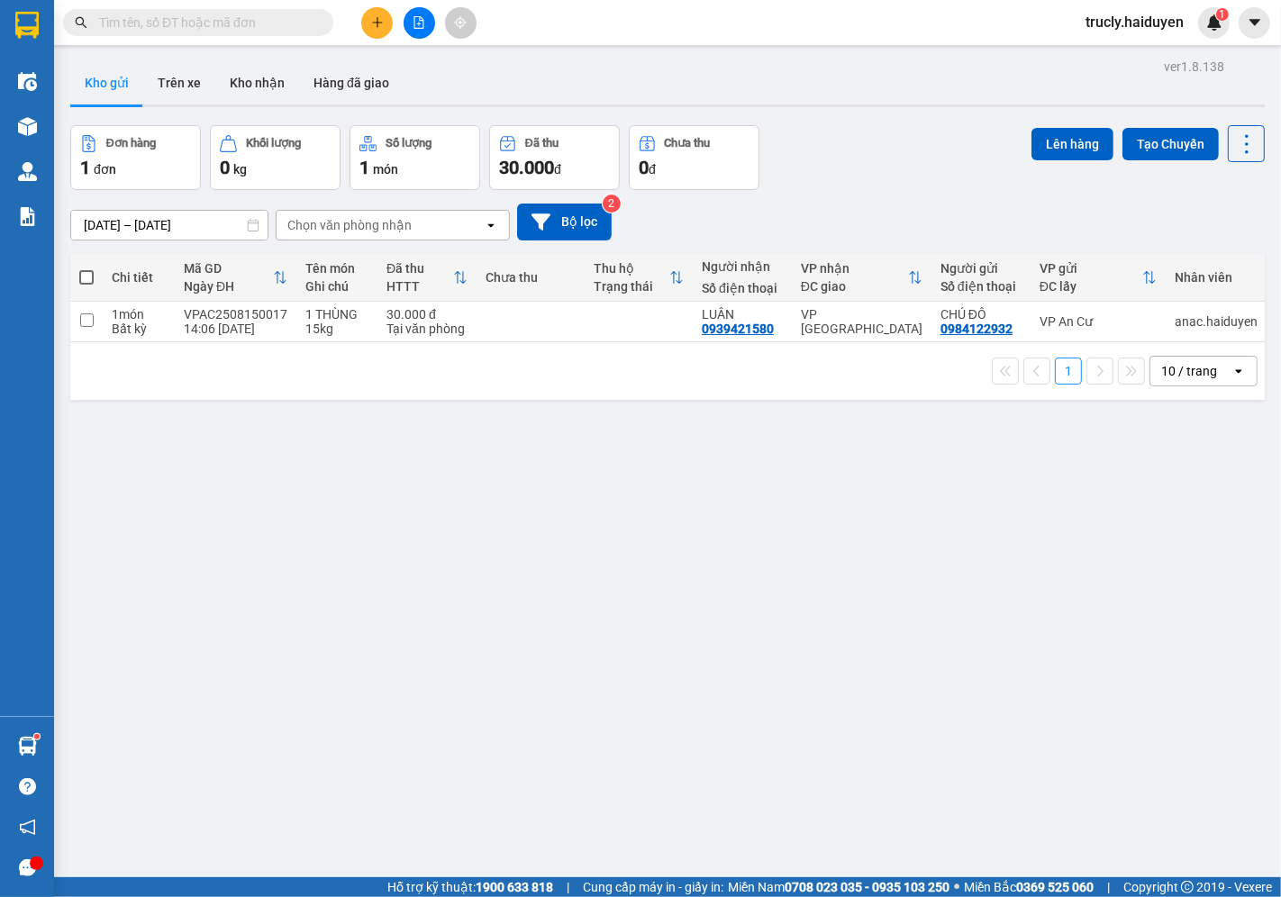
click at [859, 163] on div "Đơn hàng 1 đơn Khối lượng 0 kg Số lượng 1 món Đã thu 30.000 đ Chưa thu 0 đ Lên …" at bounding box center [667, 157] width 1195 height 65
click at [173, 88] on button "Trên xe" at bounding box center [179, 82] width 72 height 43
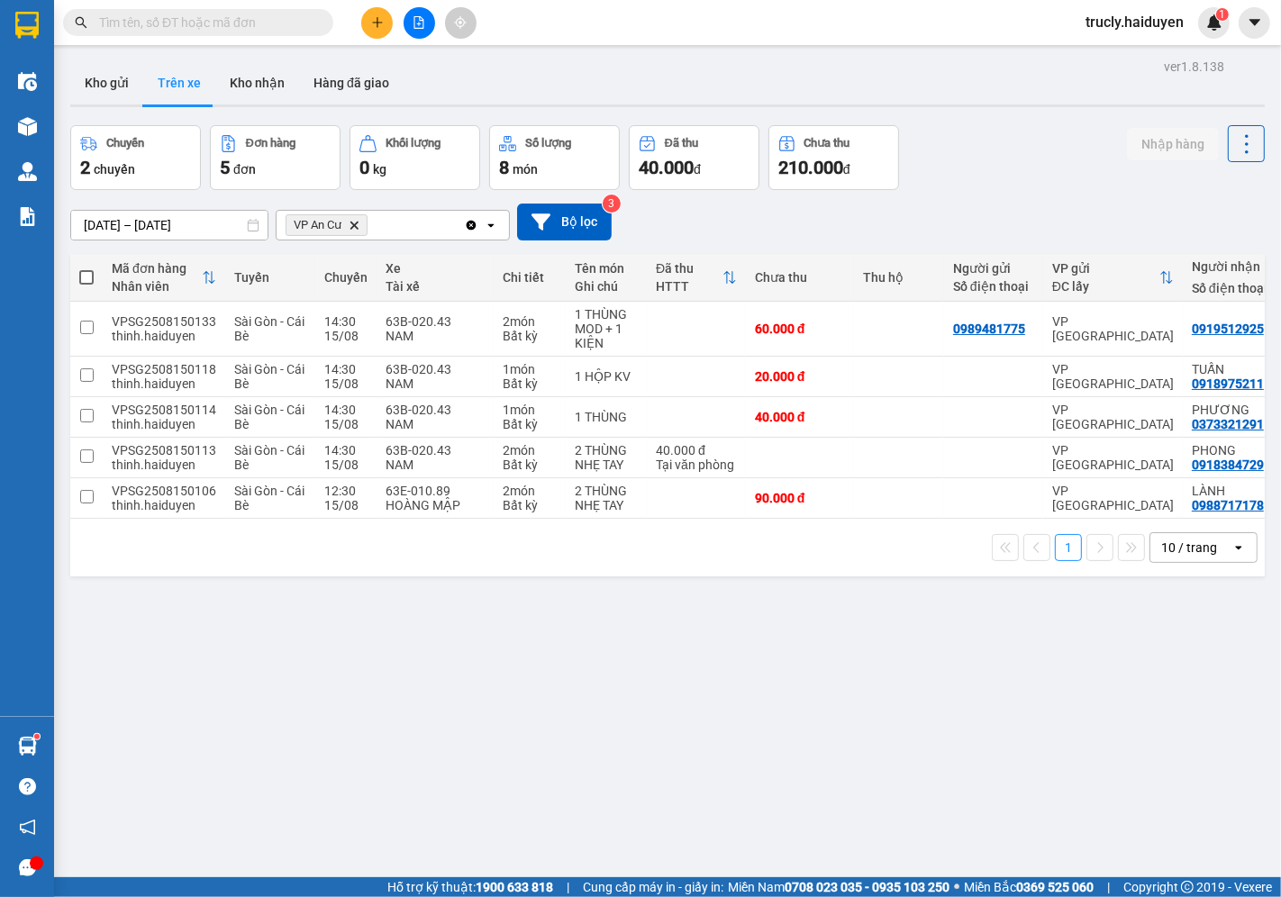
click at [994, 159] on div "Chuyến 2 chuyến Đơn hàng 5 đơn Khối lượng 0 kg Số lượng 8 món Đã thu 40.000 đ C…" at bounding box center [667, 157] width 1195 height 65
click at [1003, 153] on div "Chuyến 2 chuyến Đơn hàng 5 đơn Khối lượng 0 kg Số lượng 8 món Đã thu 40.000 đ C…" at bounding box center [667, 157] width 1195 height 65
click at [976, 140] on div "Chuyến 2 chuyến Đơn hàng 5 đơn Khối lượng 0 kg Số lượng 8 món Đã thu 40.000 đ C…" at bounding box center [667, 157] width 1195 height 65
click at [1029, 130] on div "Chuyến 2 chuyến Đơn hàng 5 đơn Khối lượng 0 kg Số lượng 8 món Đã thu 40.000 đ C…" at bounding box center [667, 157] width 1195 height 65
click at [994, 120] on div "ver 1.8.138 Kho gửi Trên xe Kho nhận Hàng đã giao Chuyến 2 chuyến Đơn hàng 5 đơ…" at bounding box center [667, 502] width 1209 height 897
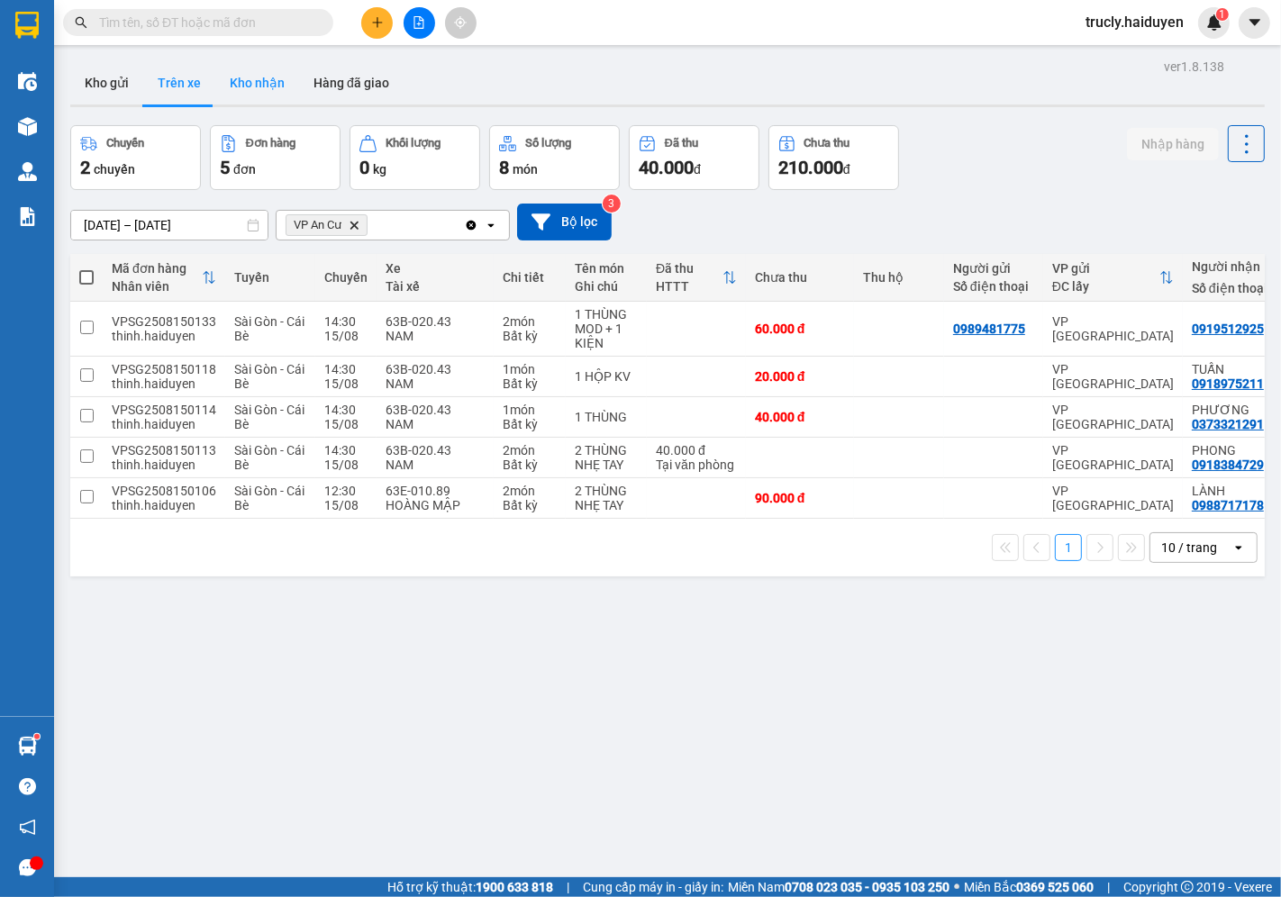
click at [259, 83] on button "Kho nhận" at bounding box center [257, 82] width 84 height 43
type input "[DATE] – [DATE]"
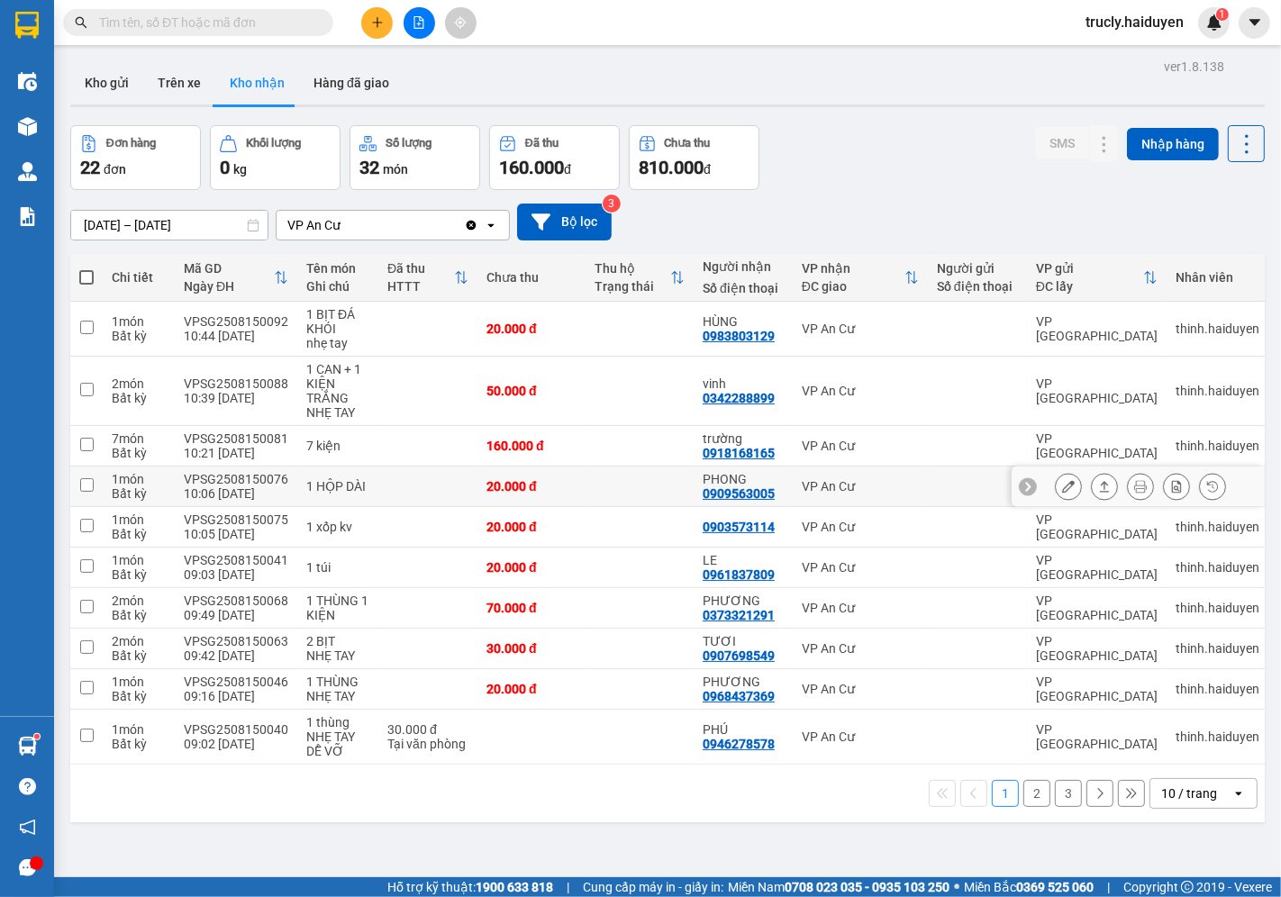
click at [1062, 486] on icon at bounding box center [1068, 486] width 13 height 13
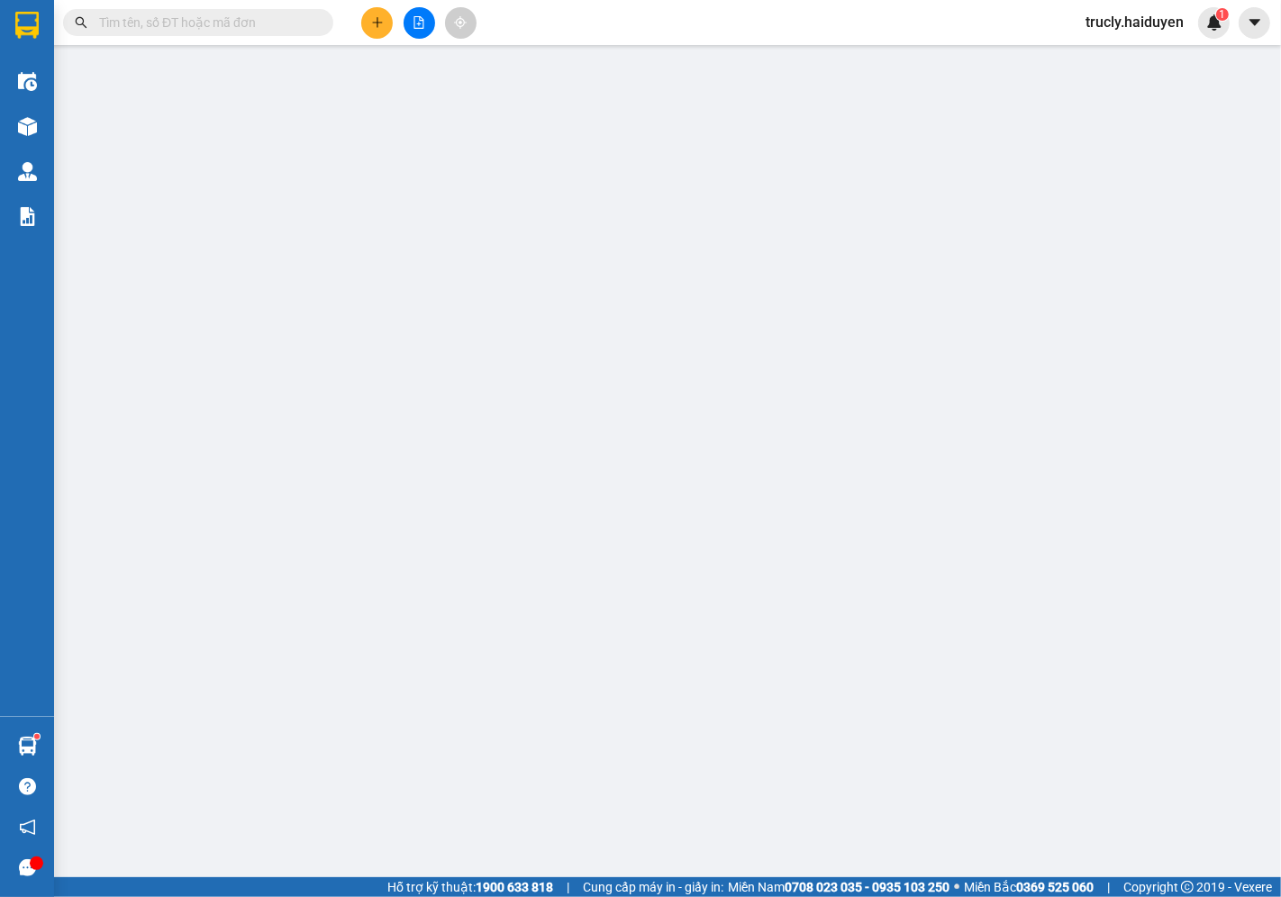
type input "0909563005"
type input "PHONG"
type input "20.000"
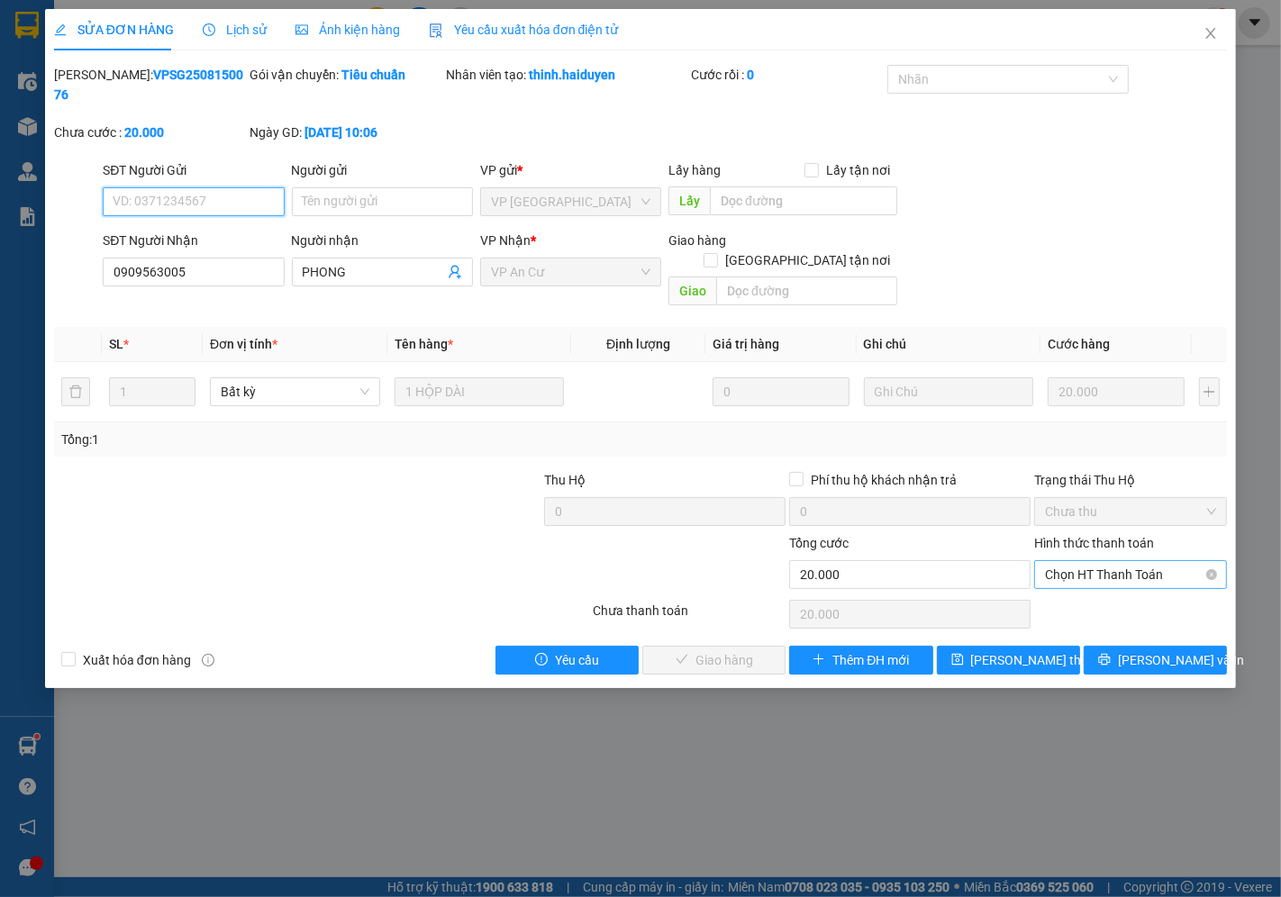
click at [1061, 561] on span "Chọn HT Thanh Toán" at bounding box center [1130, 574] width 171 height 27
click at [1070, 563] on div "Tại văn phòng" at bounding box center [1131, 571] width 171 height 20
type input "0"
click at [759, 650] on span "[PERSON_NAME] và [PERSON_NAME] hàng" at bounding box center [763, 660] width 173 height 20
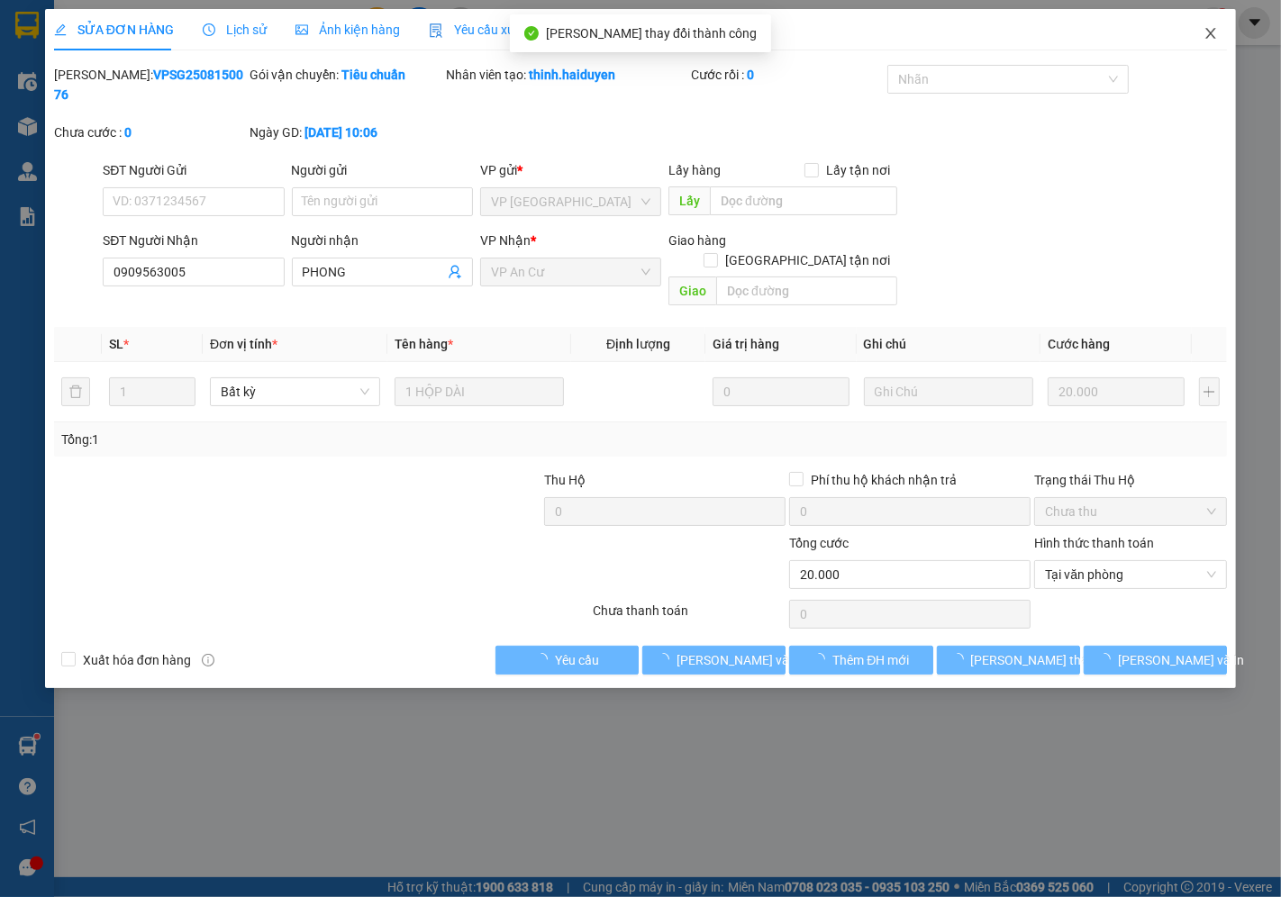
click at [1217, 32] on icon "close" at bounding box center [1211, 33] width 14 height 14
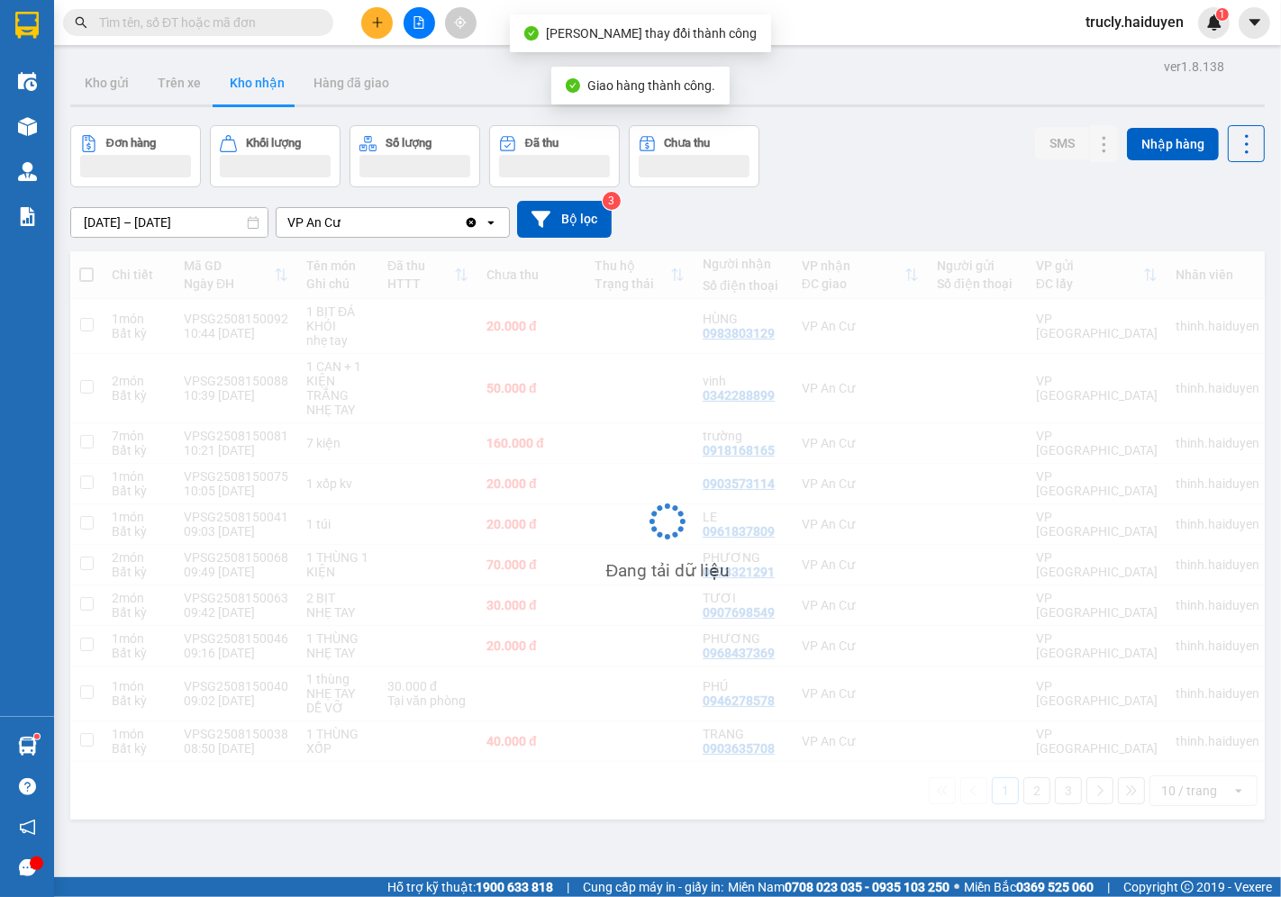
click at [886, 123] on div "ver 1.8.138 Kho gửi Trên xe Kho nhận Hàng đã giao Đơn hàng Khối lượng Số lượng …" at bounding box center [667, 502] width 1209 height 897
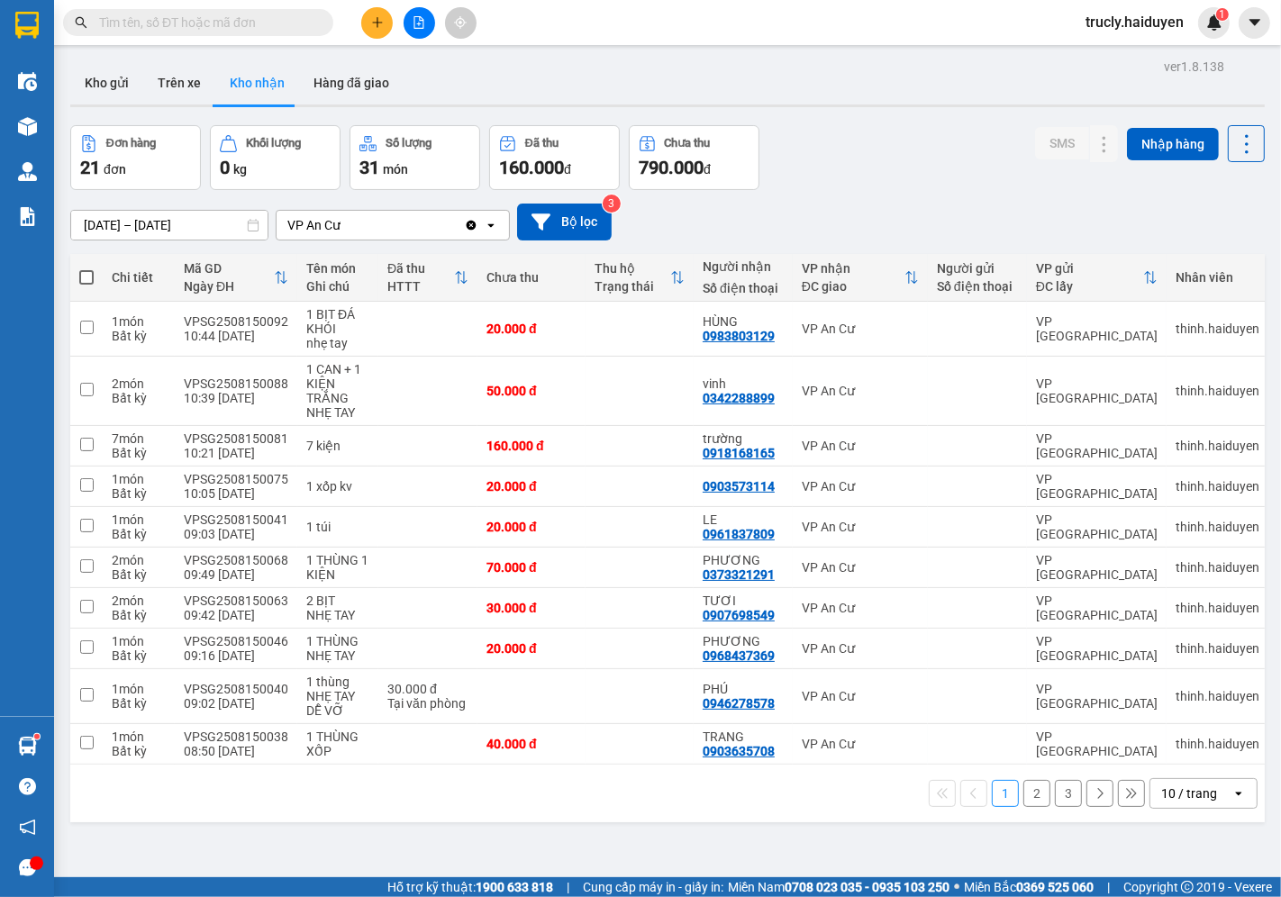
click at [843, 148] on div "Đơn hàng 21 đơn Khối lượng 0 kg Số lượng 31 món Đã thu 160.000 đ Chưa thu 790.0…" at bounding box center [667, 157] width 1195 height 65
click at [110, 79] on button "Kho gửi" at bounding box center [106, 82] width 73 height 43
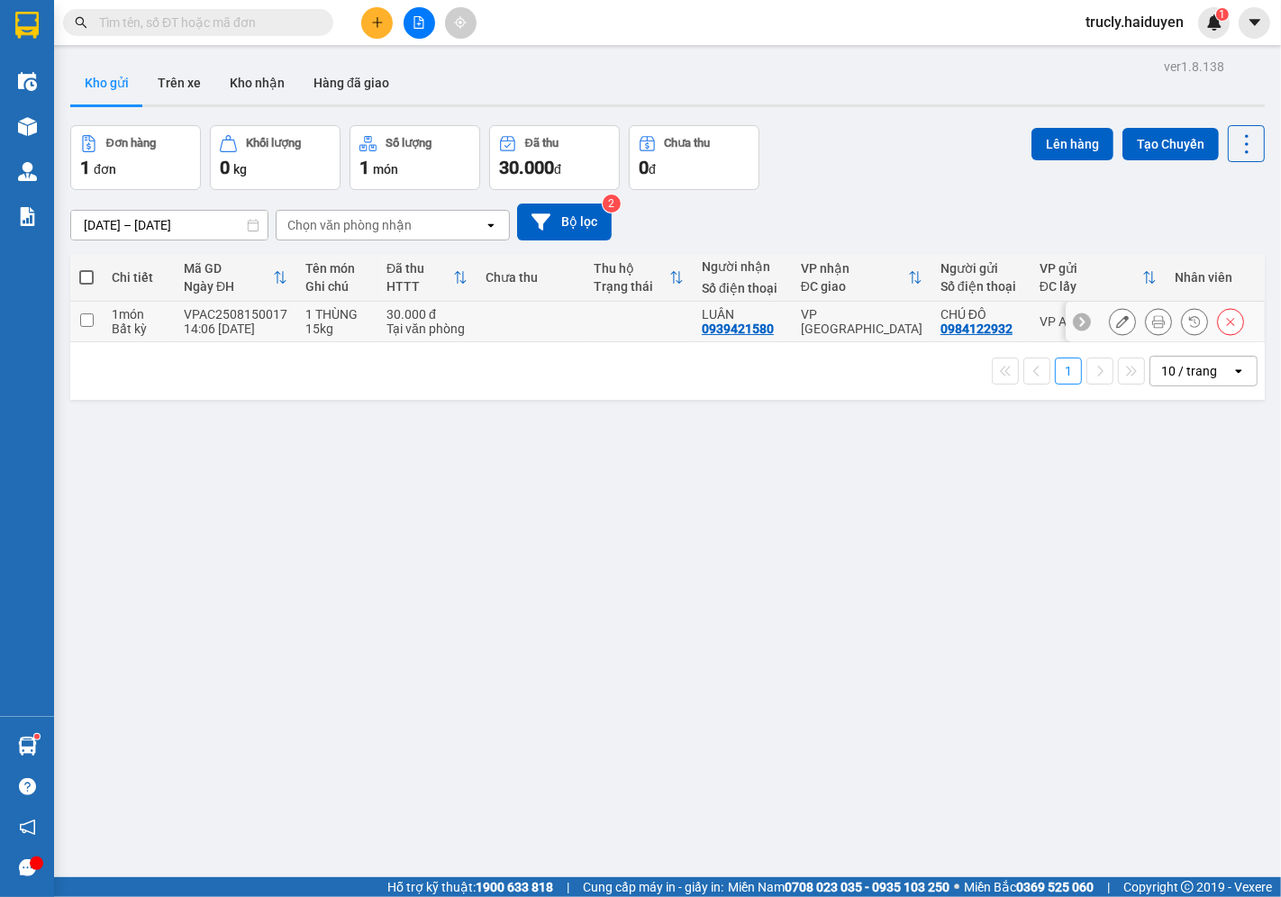
click at [95, 311] on td at bounding box center [86, 322] width 32 height 41
checkbox input "true"
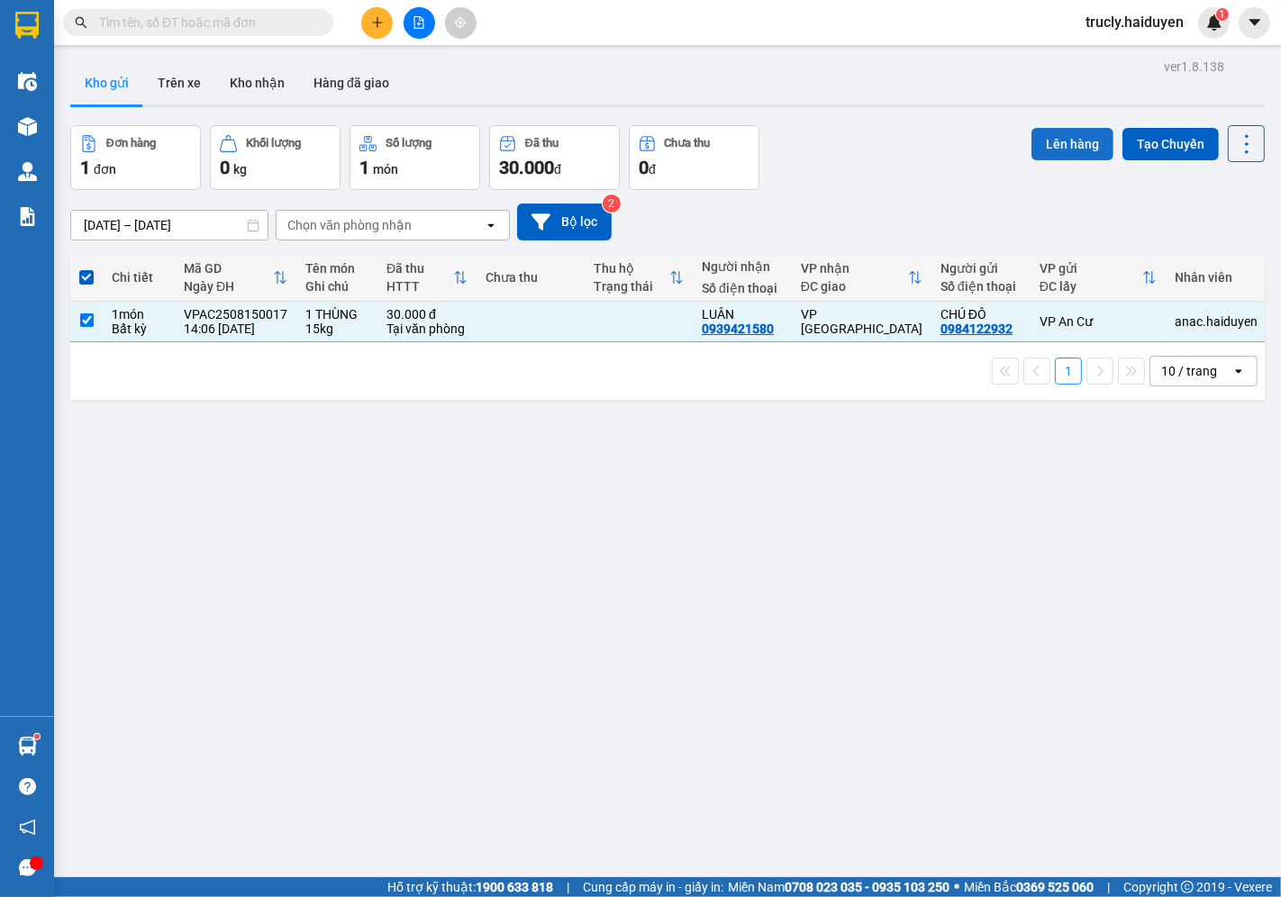
click at [1081, 144] on button "Lên hàng" at bounding box center [1073, 144] width 82 height 32
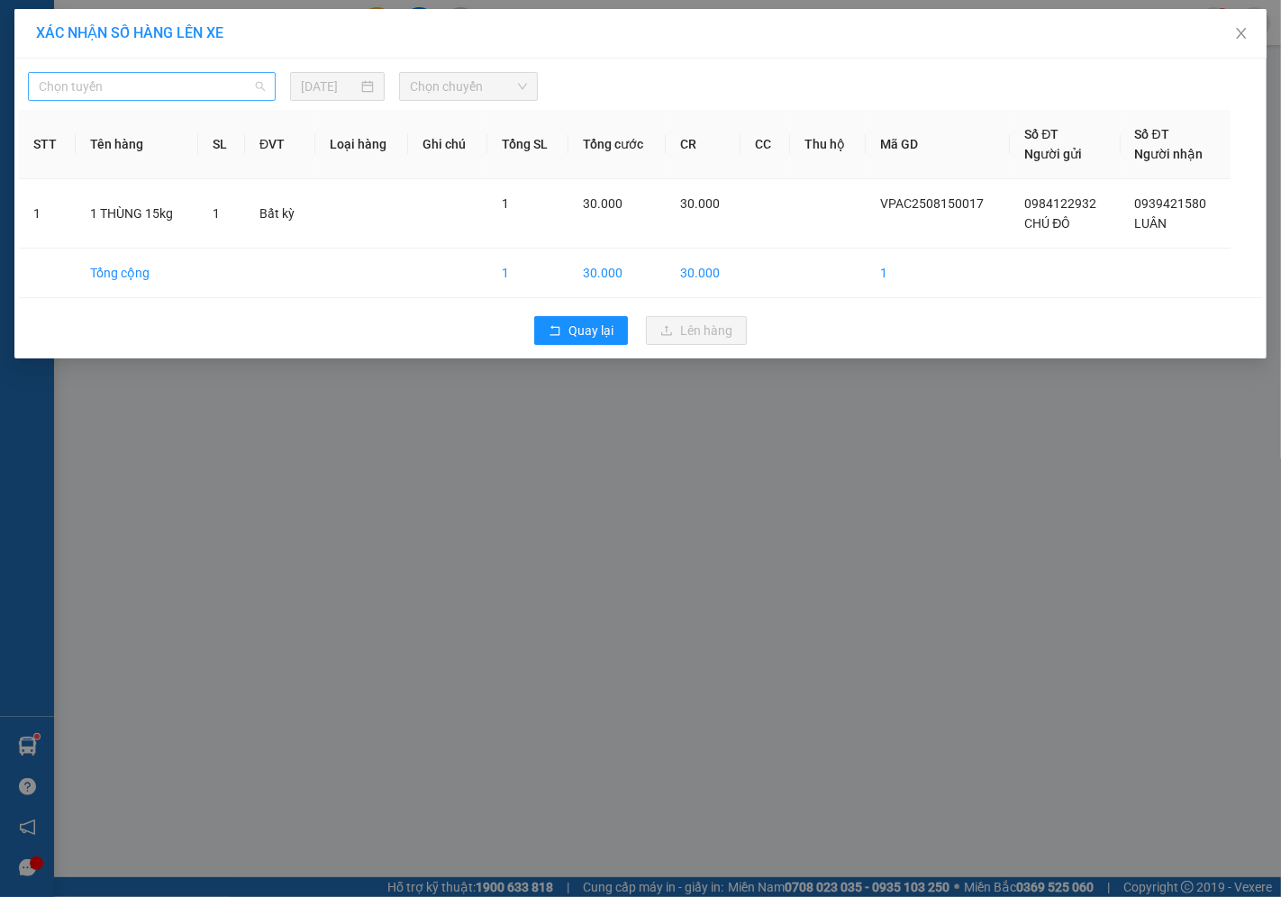
click at [76, 90] on span "Chọn tuyến" at bounding box center [152, 86] width 226 height 27
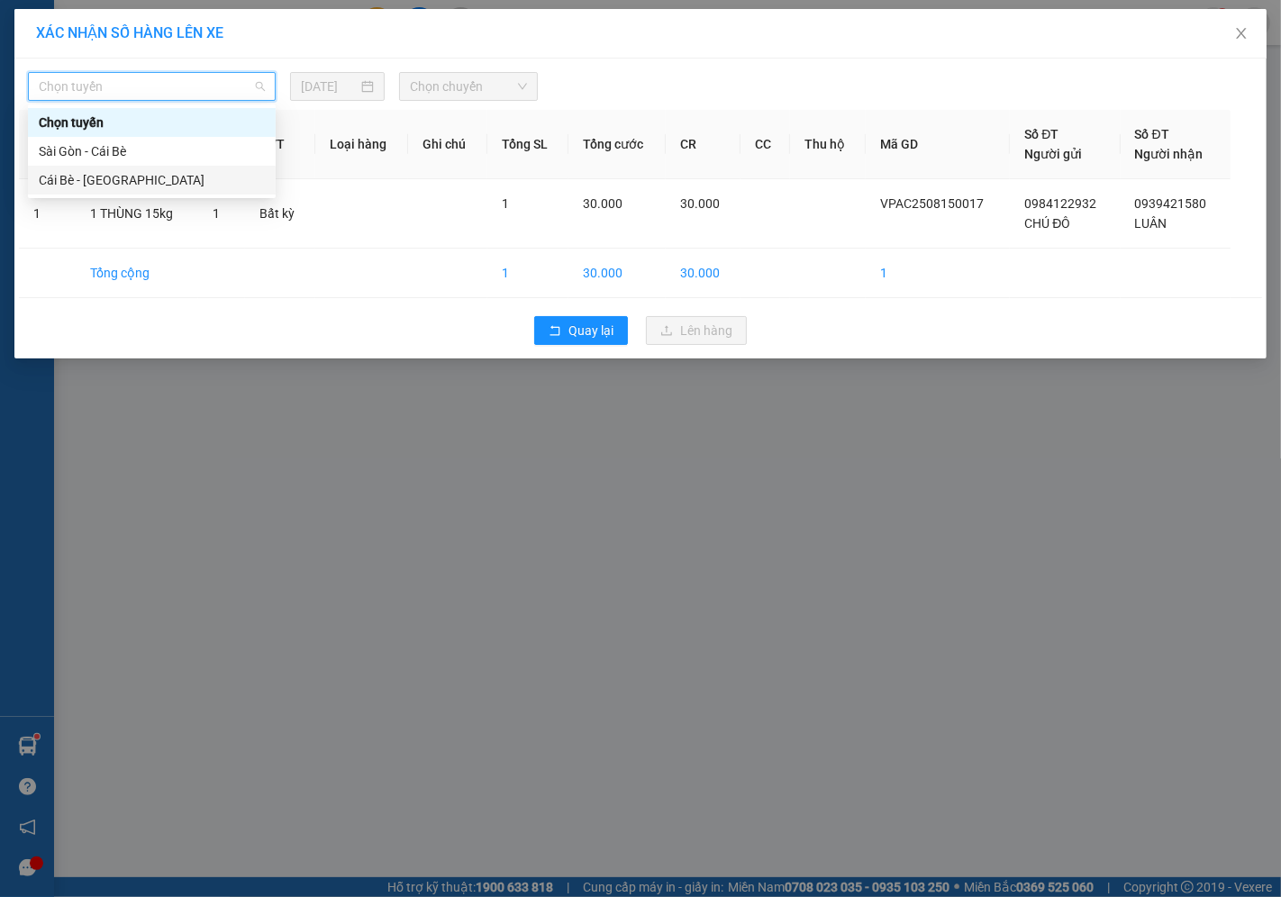
click at [69, 174] on div "Cái Bè - Sài Gòn" at bounding box center [152, 180] width 226 height 20
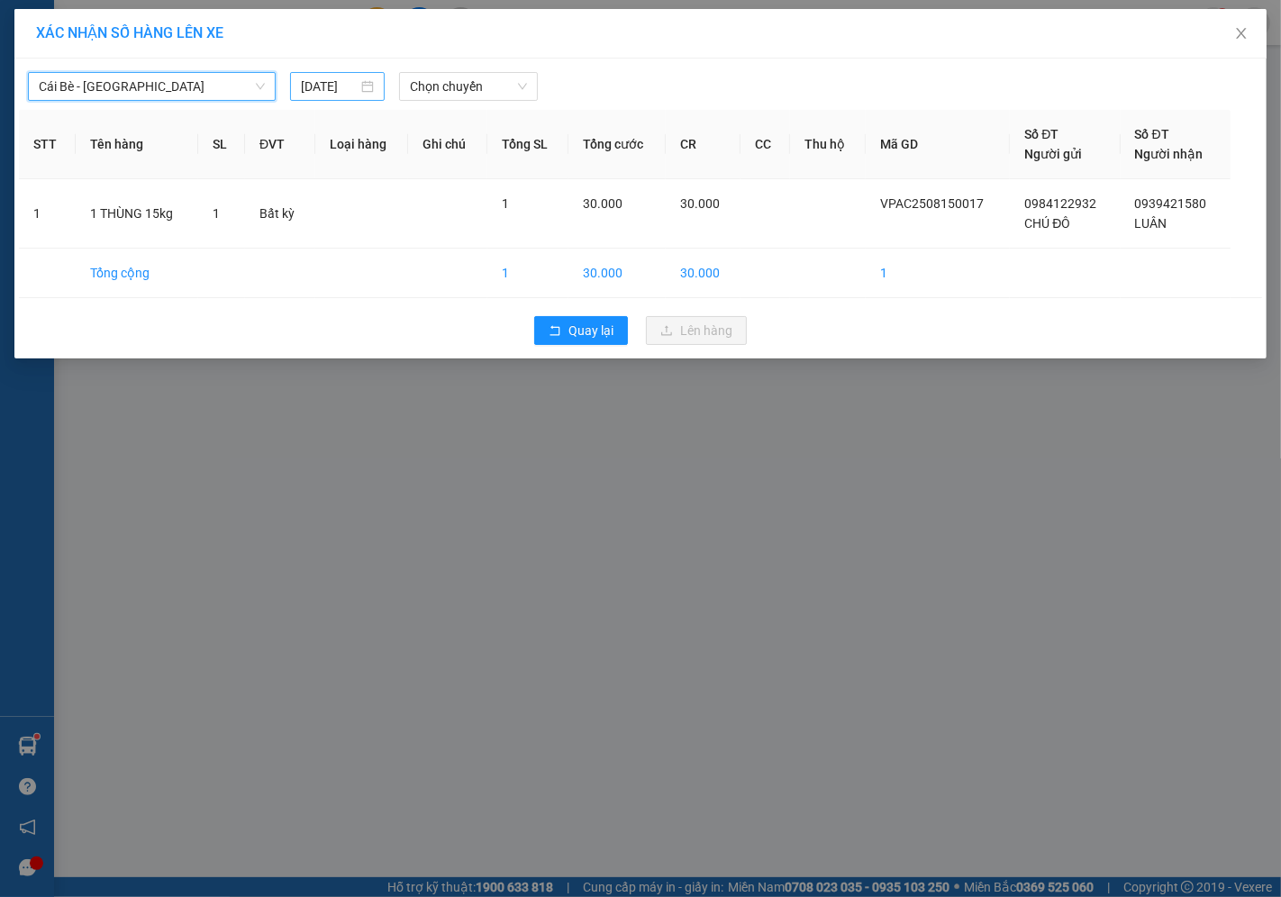
click at [337, 81] on input "[DATE]" at bounding box center [329, 87] width 57 height 20
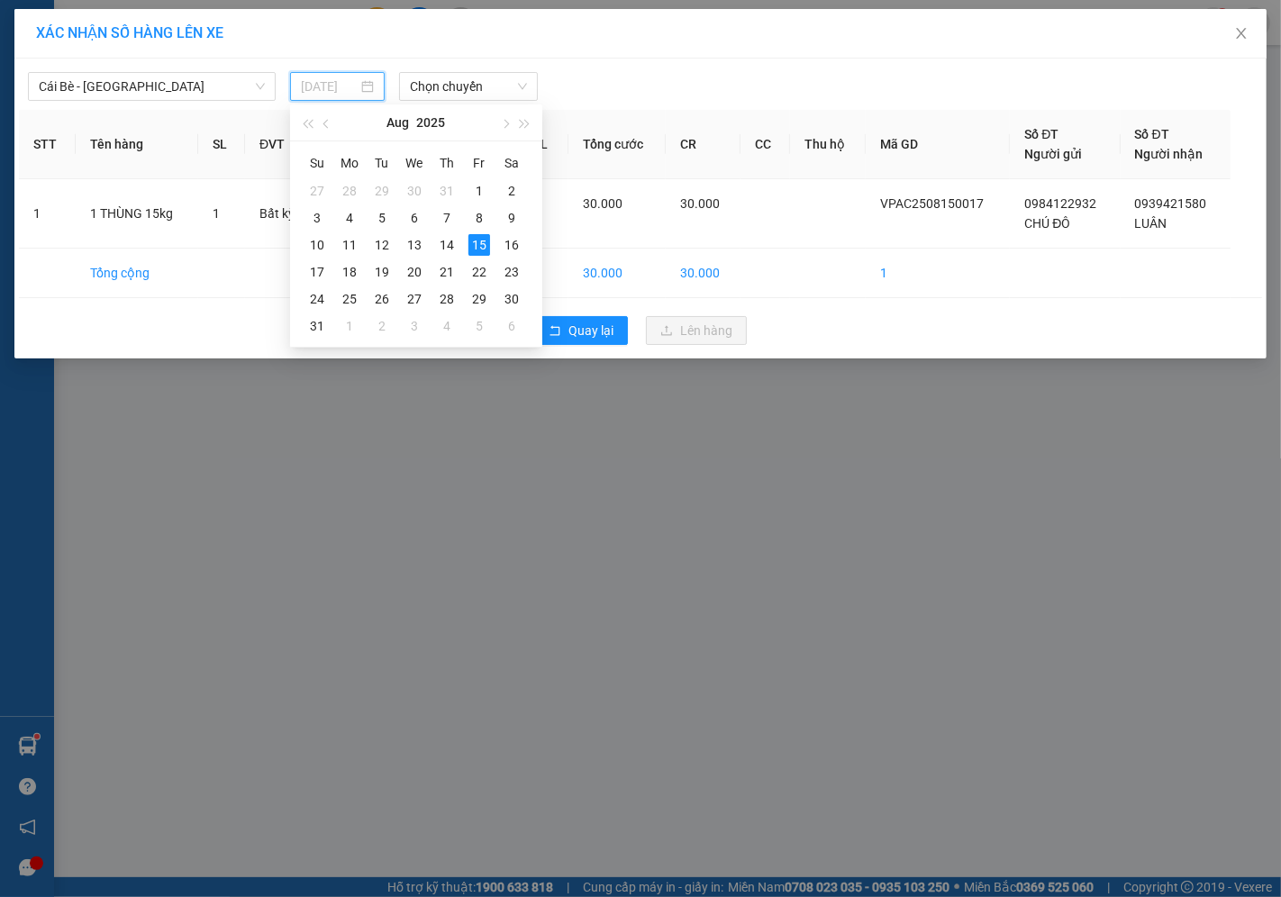
type input "[DATE]"
click at [480, 249] on div "15" at bounding box center [479, 245] width 22 height 22
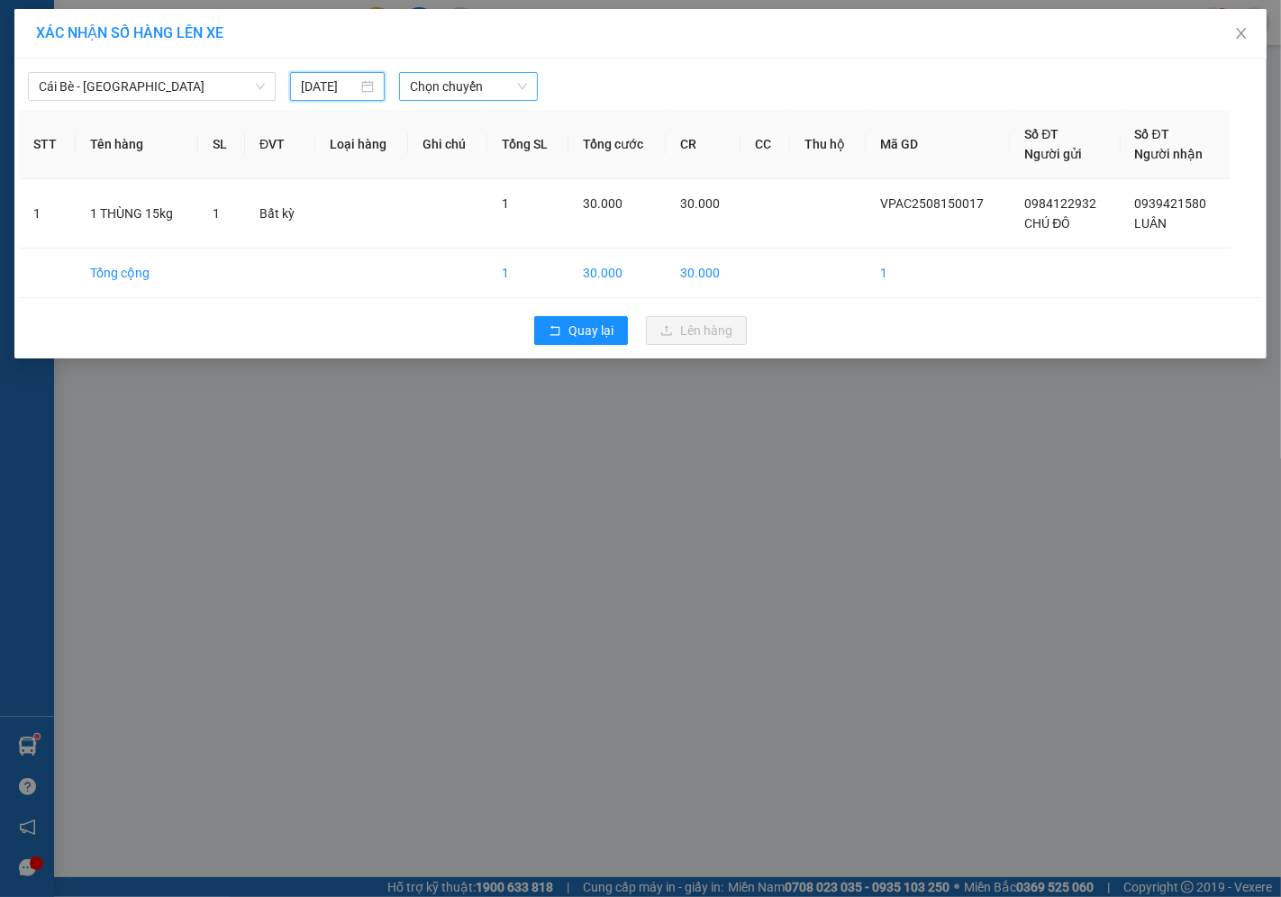
click at [456, 91] on span "Chọn chuyến" at bounding box center [468, 86] width 117 height 27
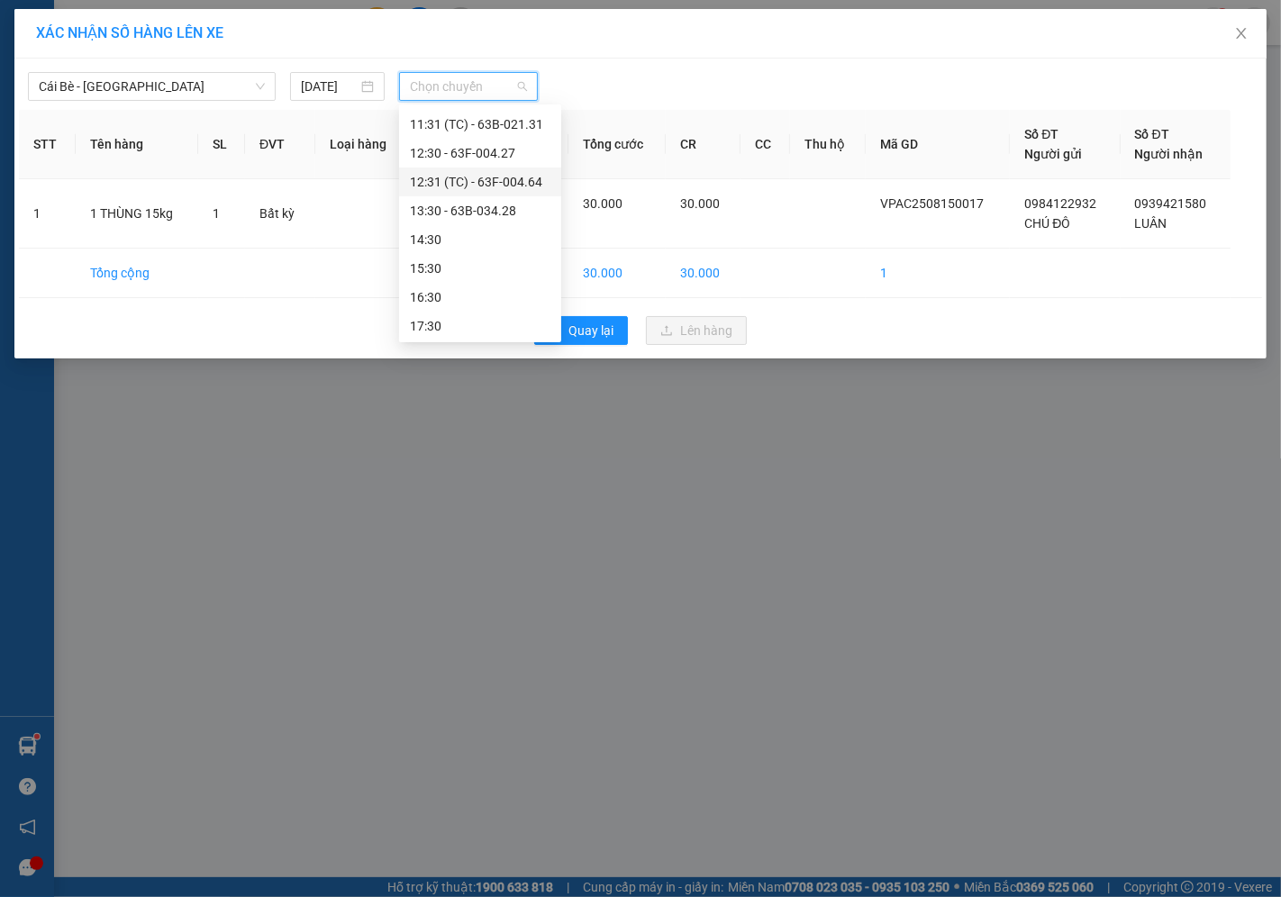
scroll to position [519, 0]
click at [438, 235] on div "14:30" at bounding box center [480, 238] width 141 height 20
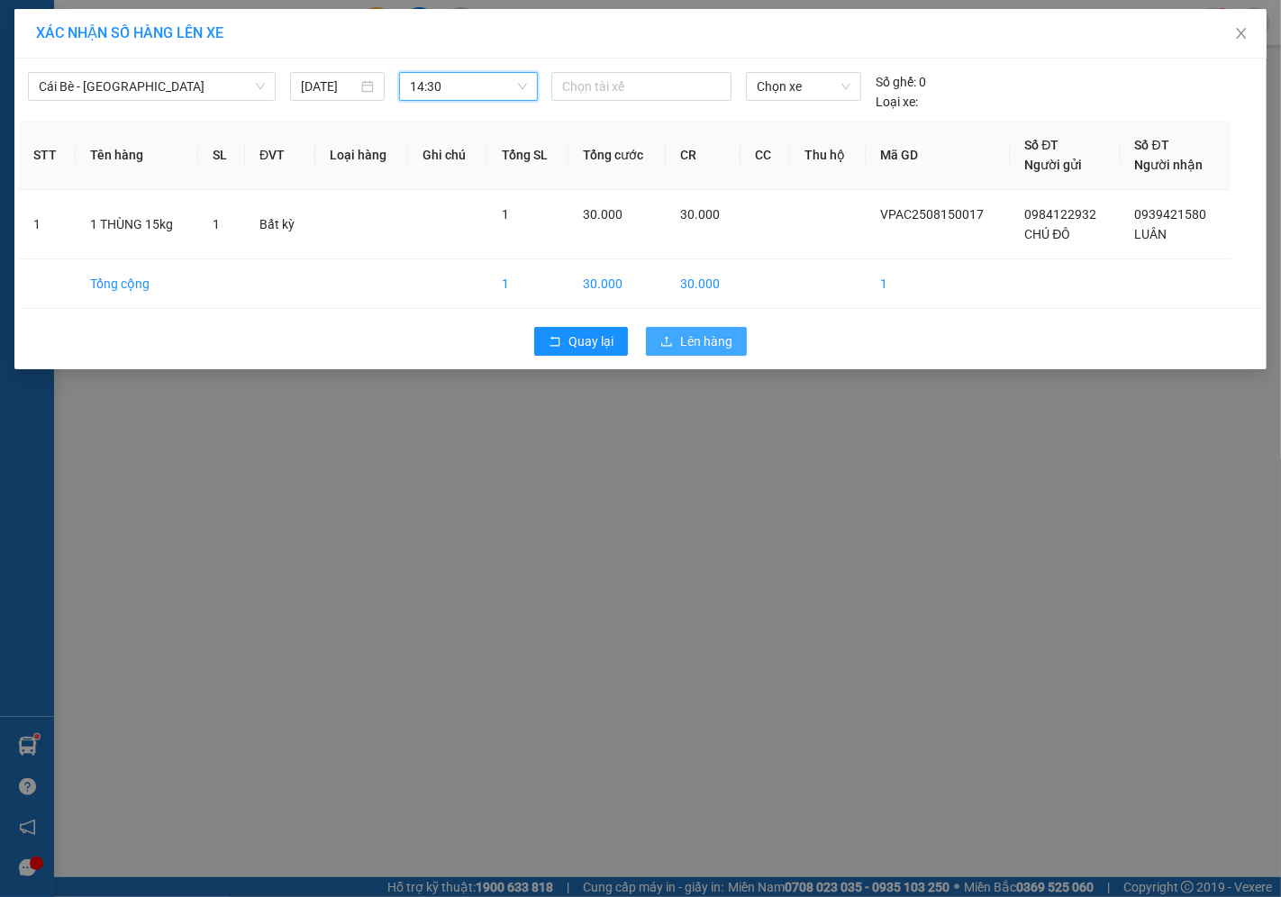
click at [713, 345] on span "Lên hàng" at bounding box center [706, 342] width 52 height 20
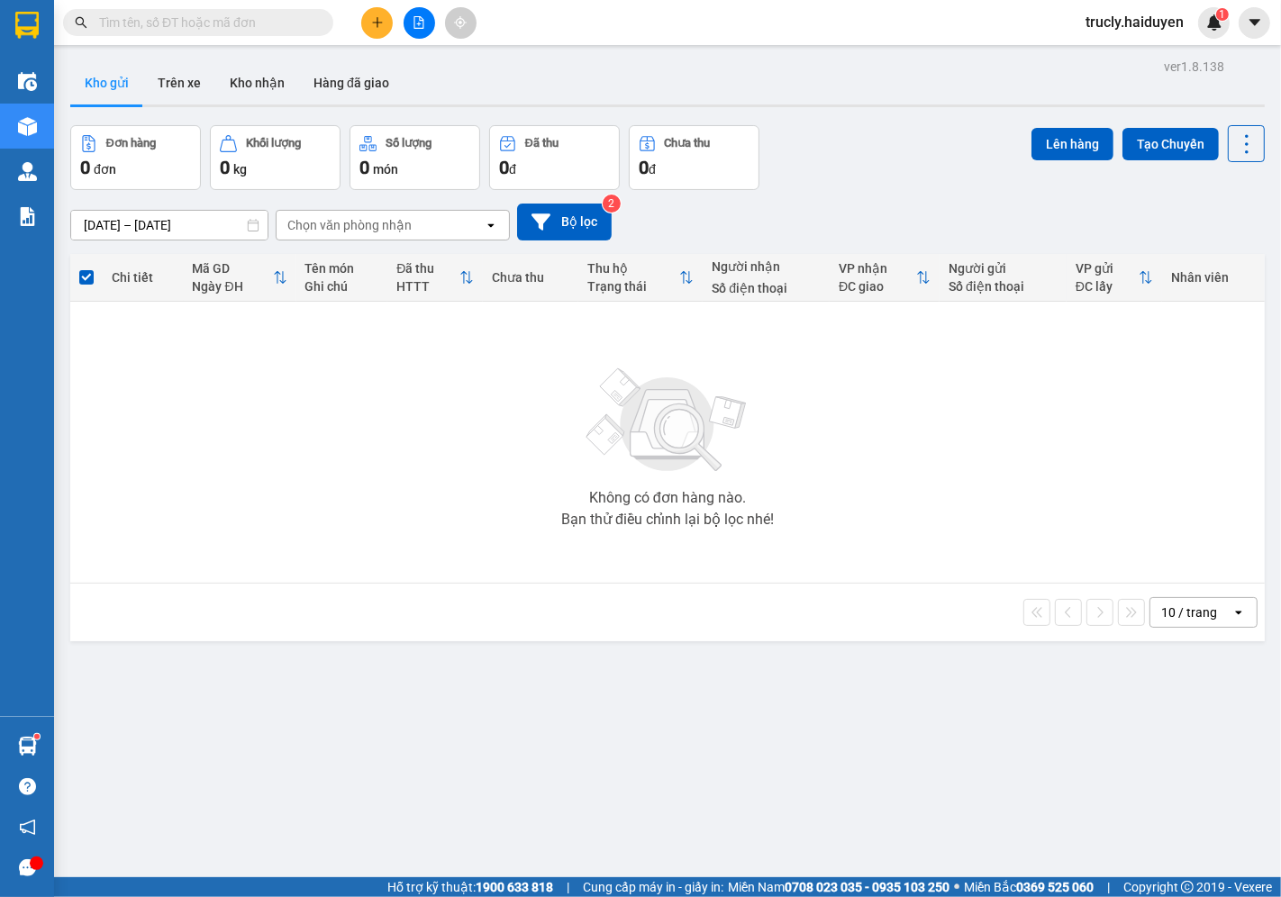
click at [156, 373] on div "Không có đơn hàng nào. Bạn thử điều chỉnh lại bộ lọc nhé!" at bounding box center [667, 442] width 1177 height 270
click at [926, 103] on div "Kho gửi Trên xe Kho nhận Hàng đã giao" at bounding box center [667, 85] width 1195 height 48
click at [677, 66] on div "Kho gửi Trên xe Kho nhận Hàng đã giao" at bounding box center [667, 85] width 1195 height 48
click at [183, 97] on button "Trên xe" at bounding box center [179, 82] width 72 height 43
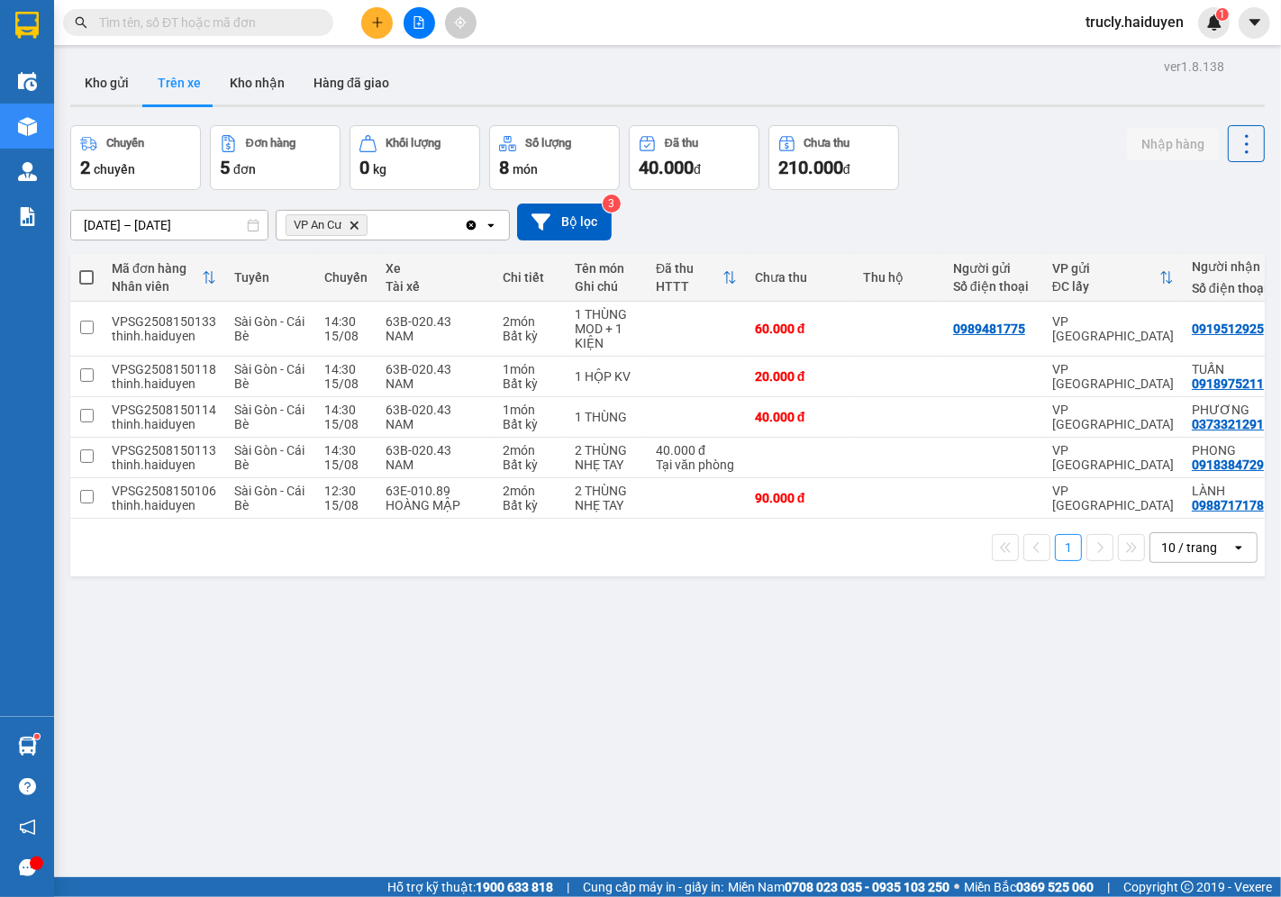
click at [1050, 117] on div "ver 1.8.138 Kho gửi Trên xe Kho nhận Hàng đã giao Chuyến 2 chuyến Đơn hàng 5 đơ…" at bounding box center [667, 502] width 1209 height 897
click at [114, 84] on button "Kho gửi" at bounding box center [106, 82] width 73 height 43
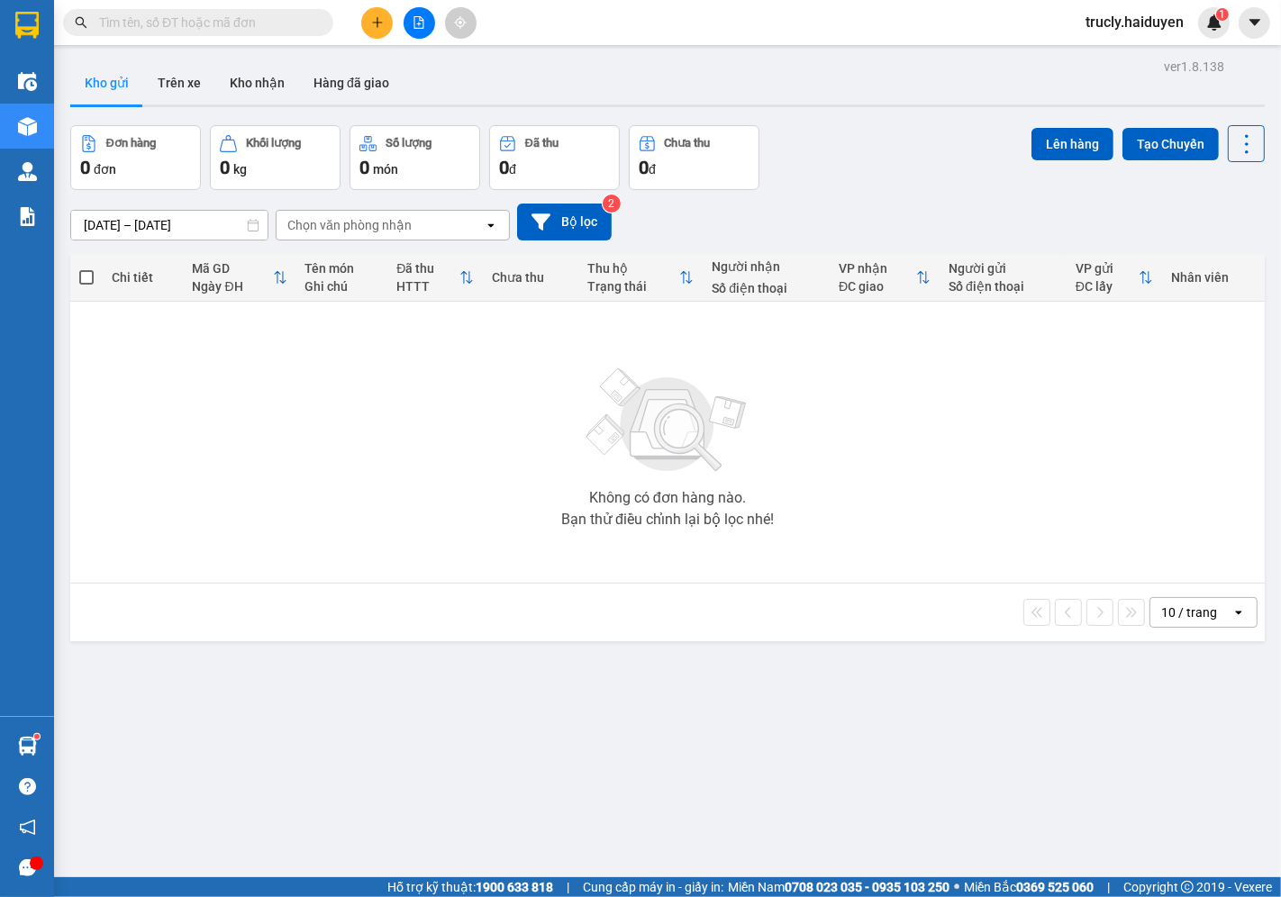
click at [859, 126] on div "Đơn hàng 0 đơn Khối lượng 0 kg Số lượng 0 món Đã thu 0 đ Chưa thu 0 đ Lên hàng …" at bounding box center [667, 157] width 1195 height 65
click at [180, 74] on button "Trên xe" at bounding box center [179, 82] width 72 height 43
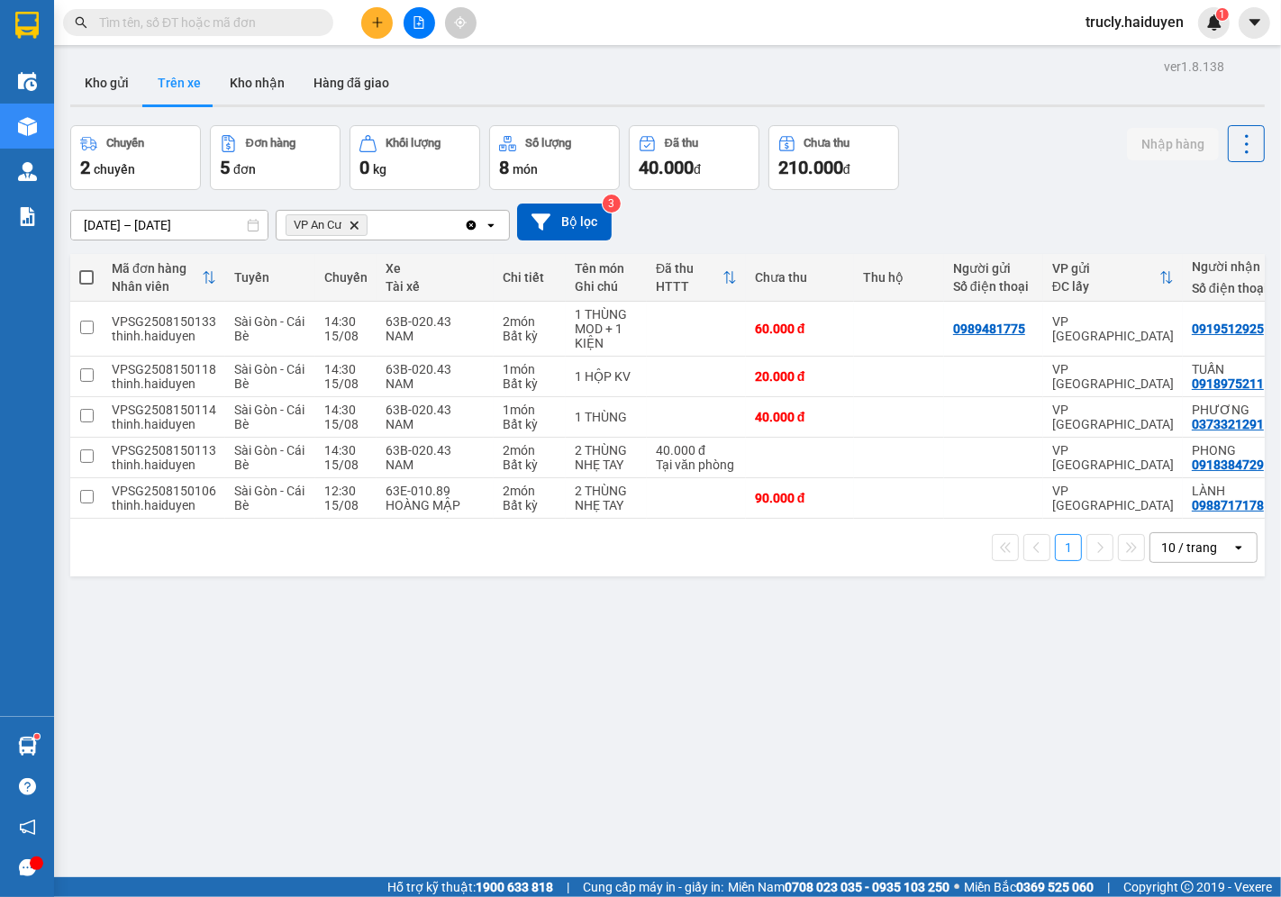
click at [1005, 125] on div "Chuyến 2 chuyến Đơn hàng 5 đơn Khối lượng 0 kg Số lượng 8 món Đã thu 40.000 đ C…" at bounding box center [667, 157] width 1195 height 65
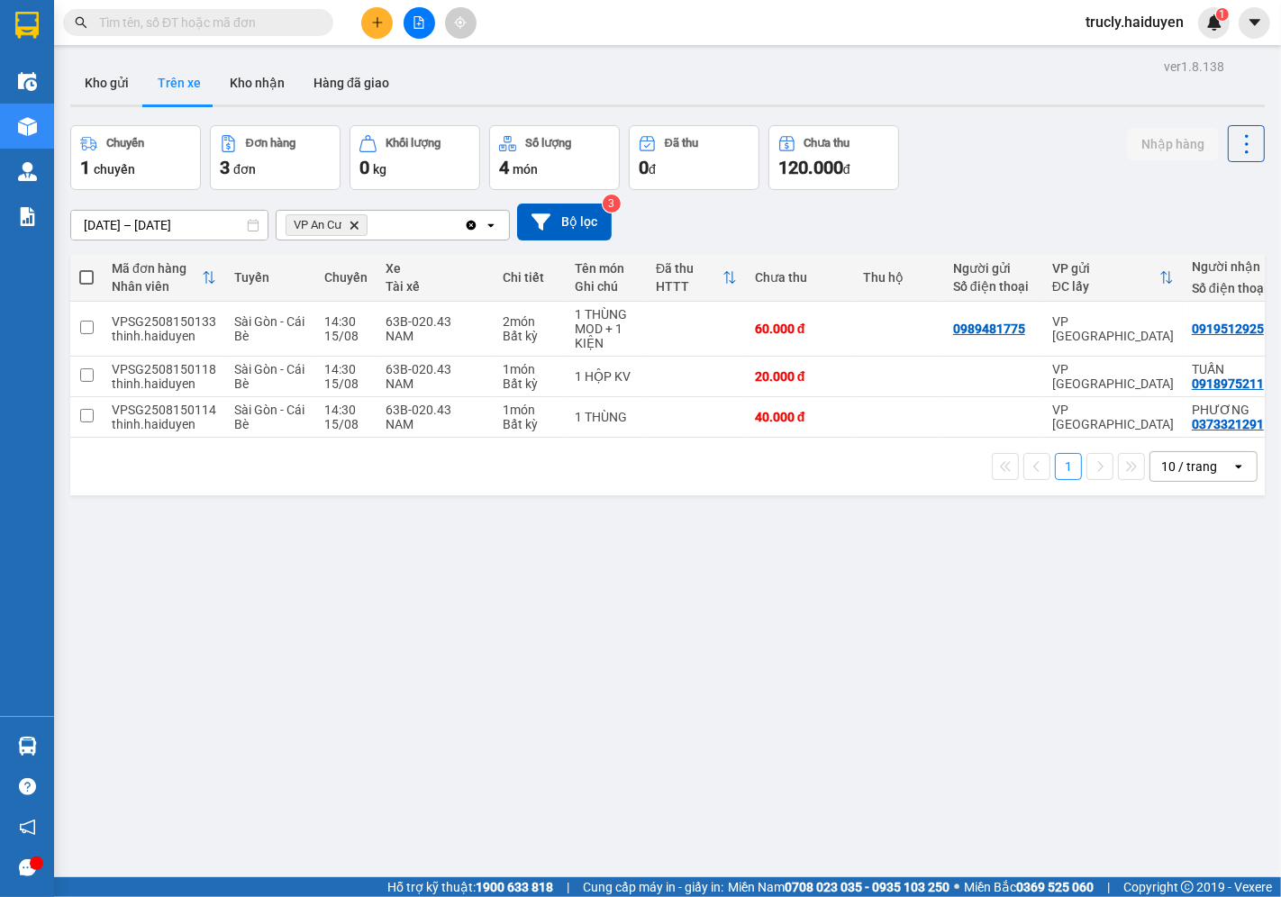
click at [1010, 162] on div "Chuyến 1 chuyến Đơn hàng 3 đơn [PERSON_NAME] 0 kg Số [PERSON_NAME] 4 món Đã thu…" at bounding box center [667, 157] width 1195 height 65
click at [914, 101] on div "Kho gửi Trên xe Kho nhận Hàng đã giao" at bounding box center [667, 85] width 1195 height 48
click at [270, 92] on button "Kho nhận" at bounding box center [257, 82] width 84 height 43
type input "[DATE] – [DATE]"
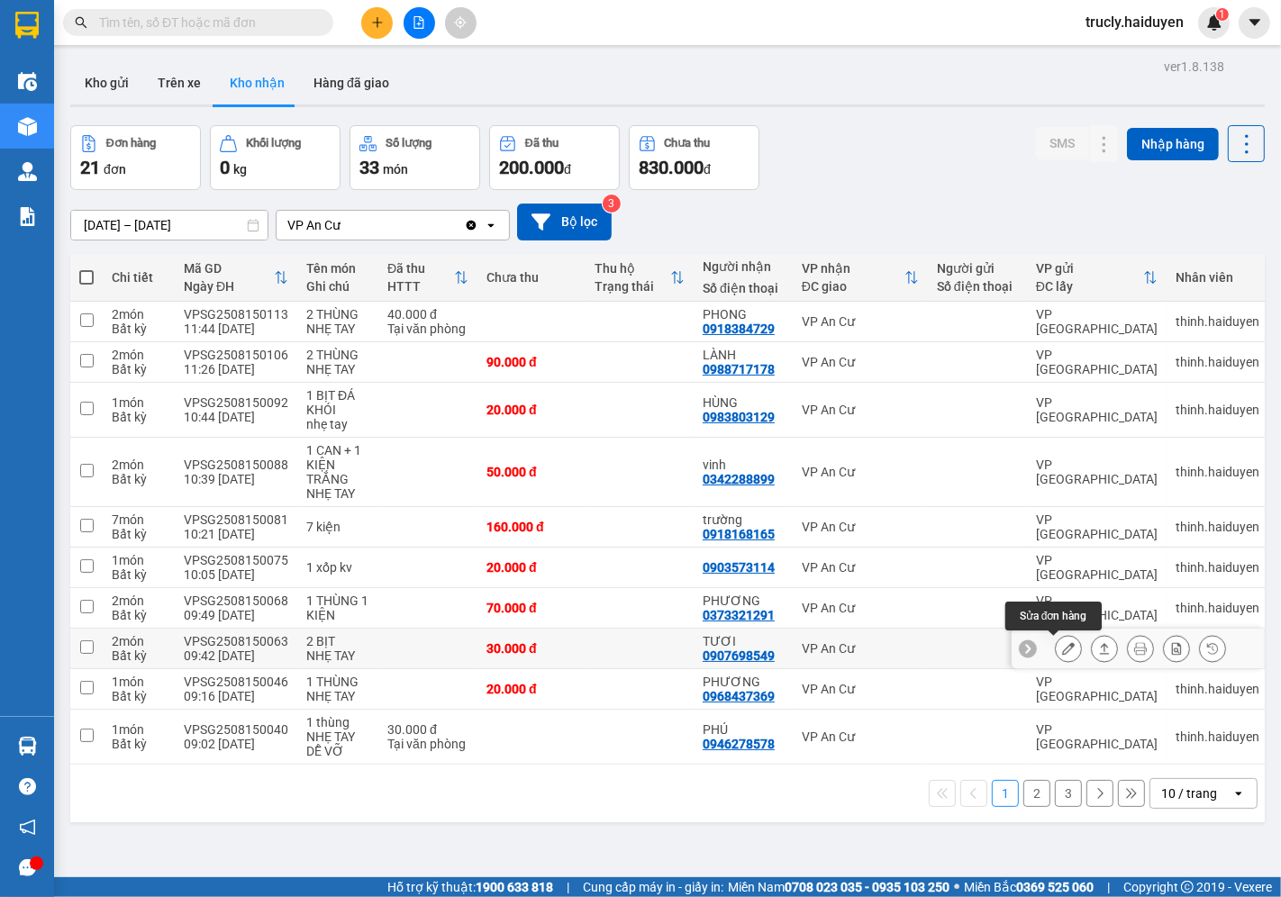
click at [1056, 650] on button at bounding box center [1068, 649] width 25 height 32
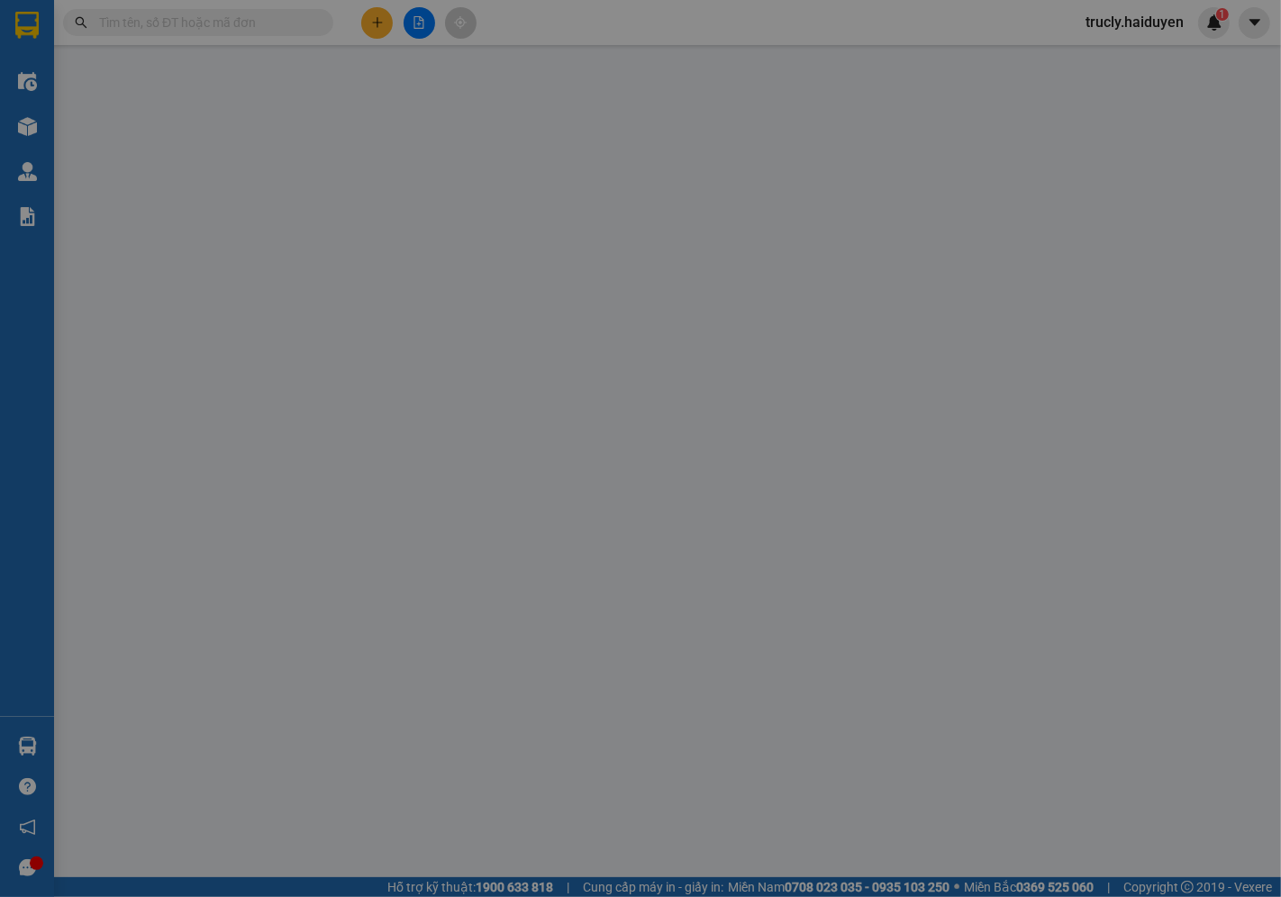
type input "0907698549"
type input "TƯƠI"
type input "30.000"
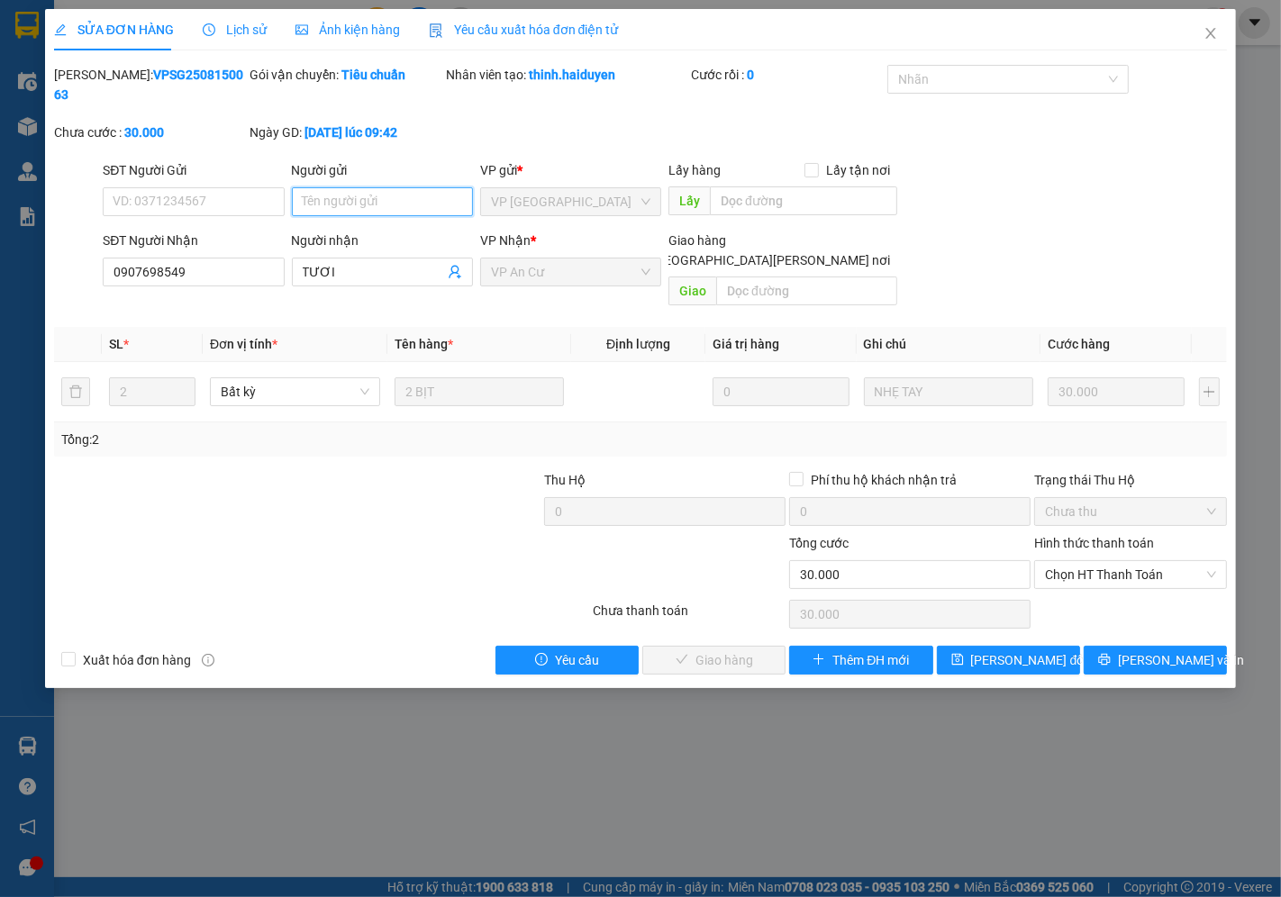
click at [387, 187] on input "Người gửi" at bounding box center [382, 201] width 181 height 29
type input "có 1 bịch, thu 20k"
click at [1028, 650] on span "[PERSON_NAME] đổi" at bounding box center [1029, 660] width 116 height 20
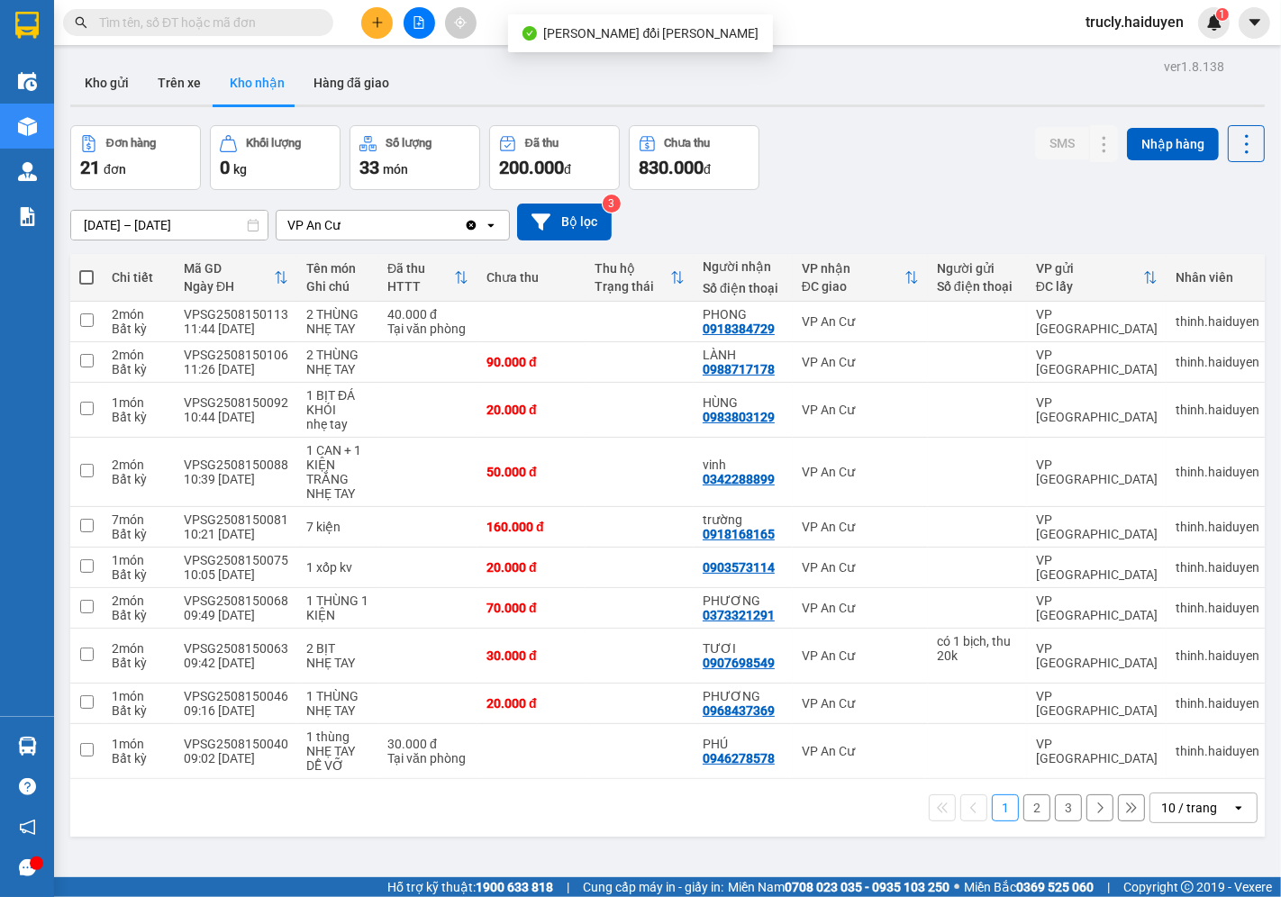
click at [944, 112] on div "ver 1.8.138 Kho gửi Trên xe [PERSON_NAME] Hàng đã [PERSON_NAME] hàng 21 đơn [PE…" at bounding box center [667, 502] width 1209 height 897
click at [214, 22] on input "text" at bounding box center [205, 23] width 213 height 20
click at [275, 23] on input "text" at bounding box center [205, 23] width 213 height 20
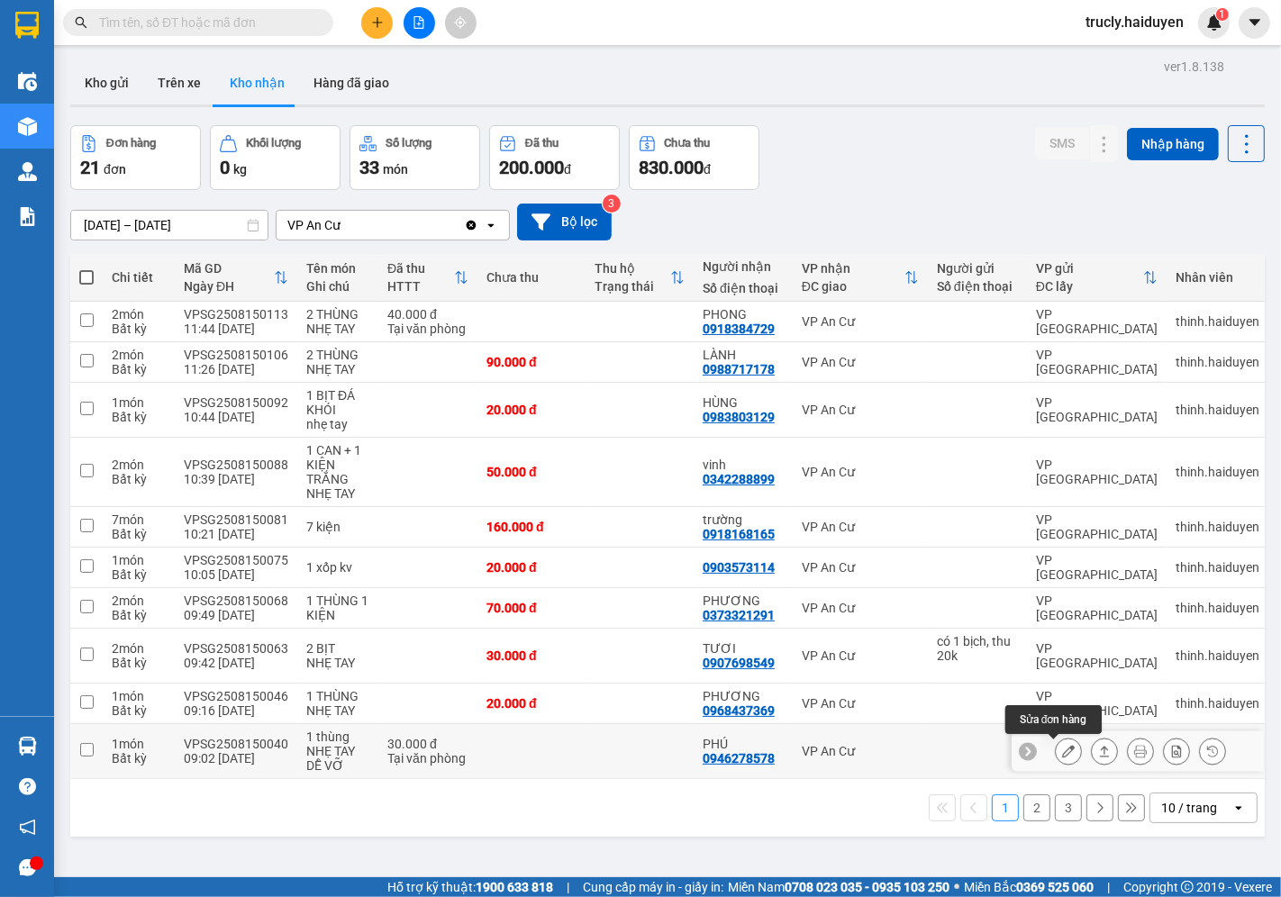
click at [1062, 750] on icon at bounding box center [1068, 751] width 13 height 13
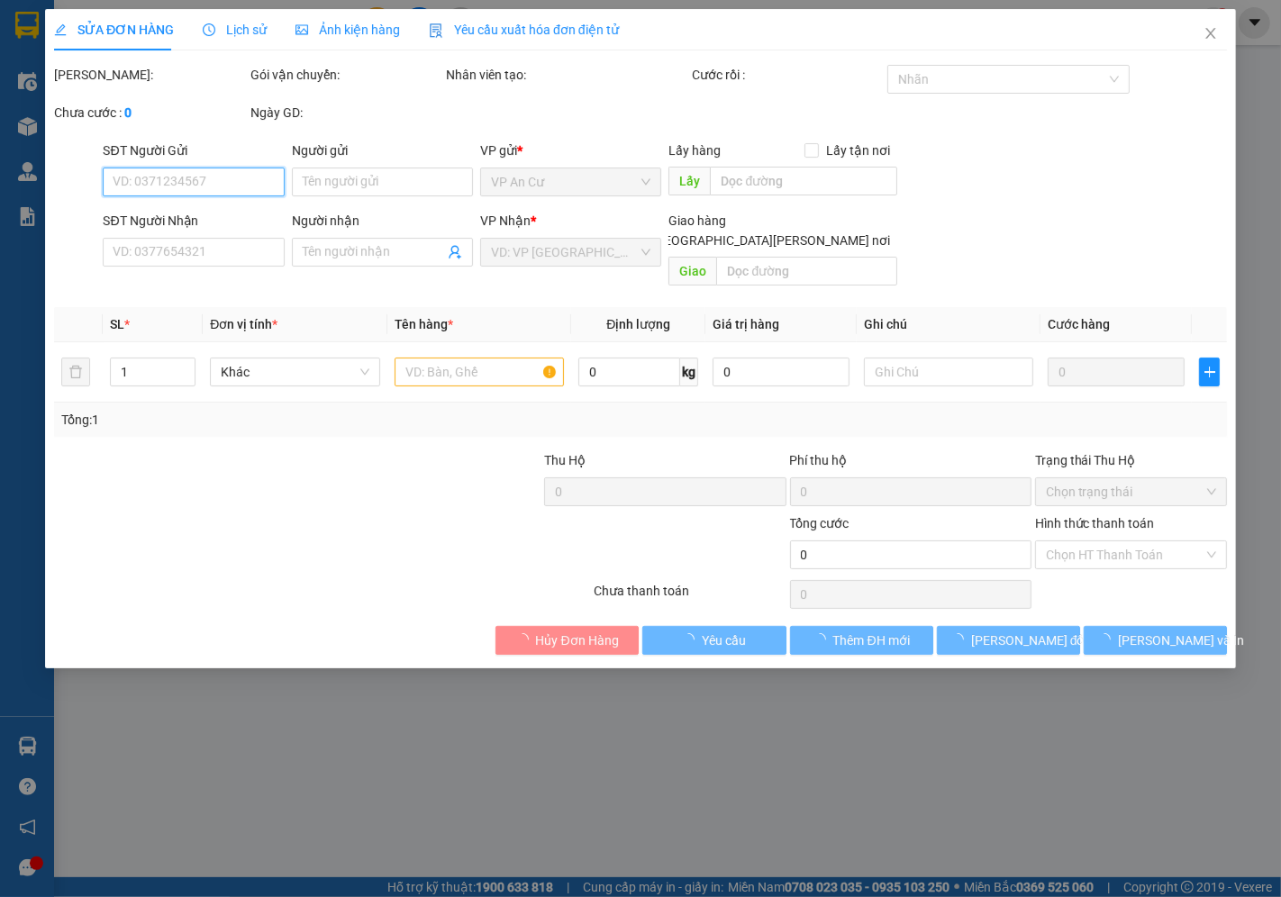
type input "0946278578"
type input "PHÚ"
type input "30.000"
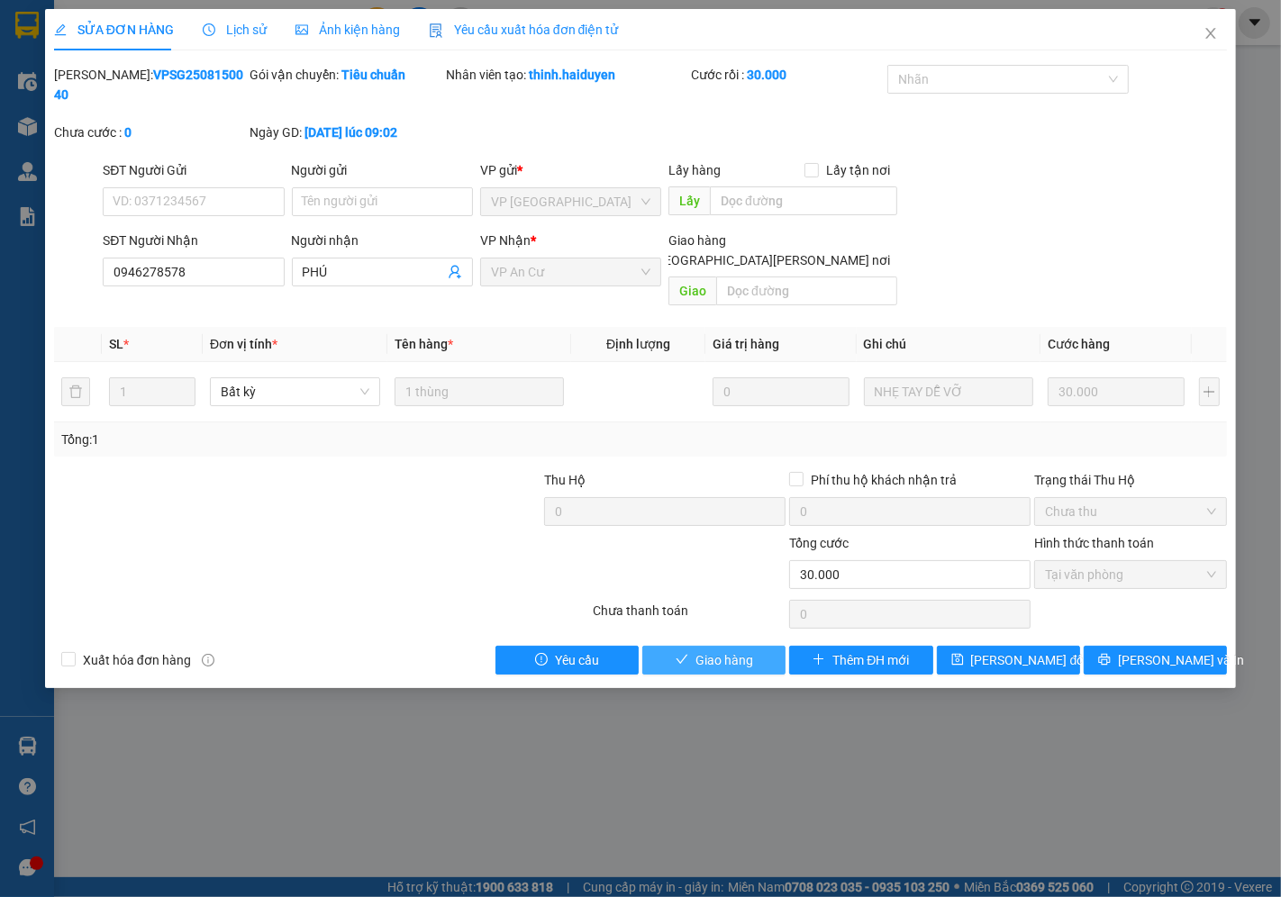
click at [775, 646] on button "Giao hàng" at bounding box center [713, 660] width 143 height 29
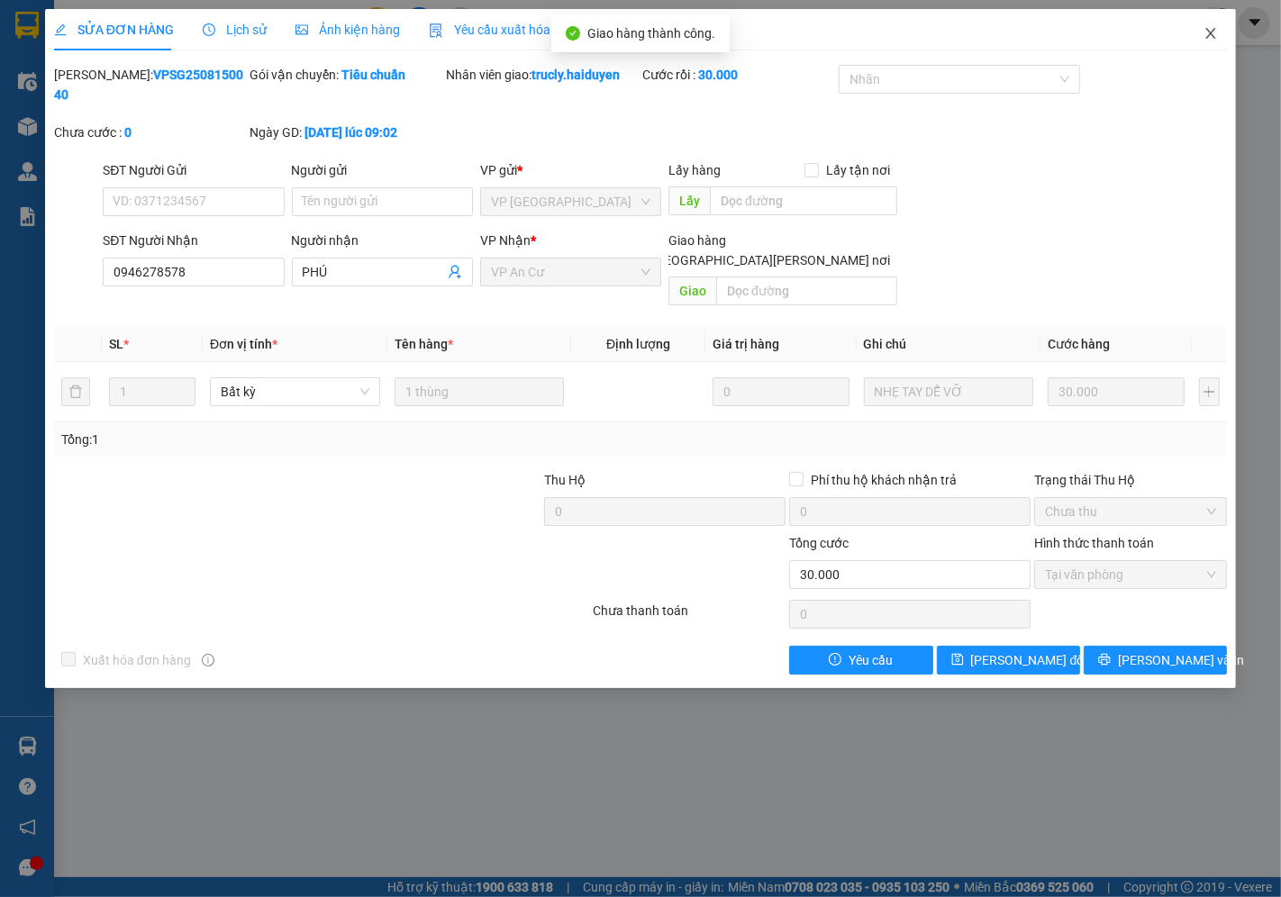
click at [1204, 28] on icon "close" at bounding box center [1211, 33] width 14 height 14
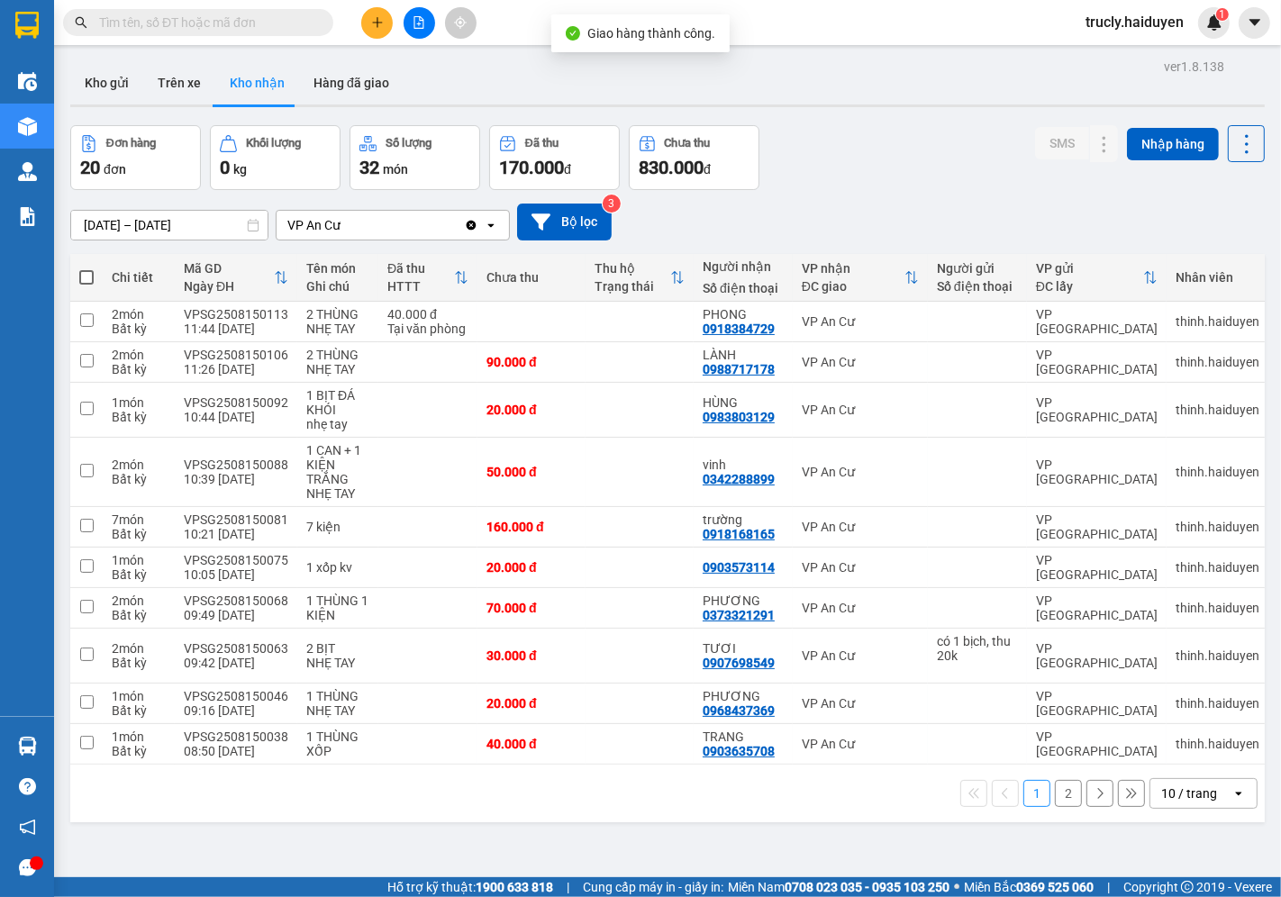
click at [854, 190] on div "[DATE] – [DATE] Press the down arrow key to interact with the calendar and sele…" at bounding box center [667, 222] width 1195 height 64
click at [1056, 323] on button at bounding box center [1068, 322] width 25 height 32
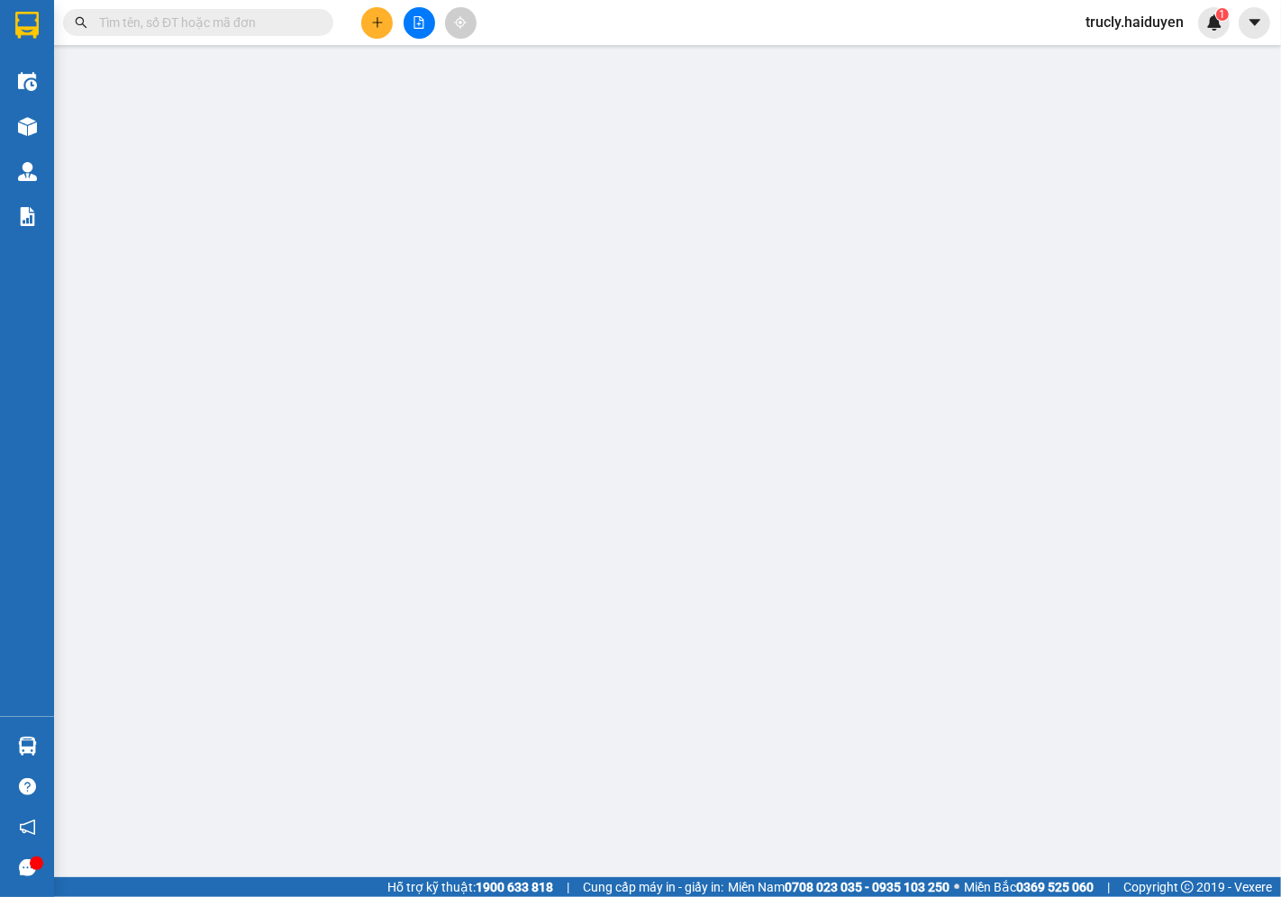
type input "0918384729"
type input "PHONG"
type input "40.000"
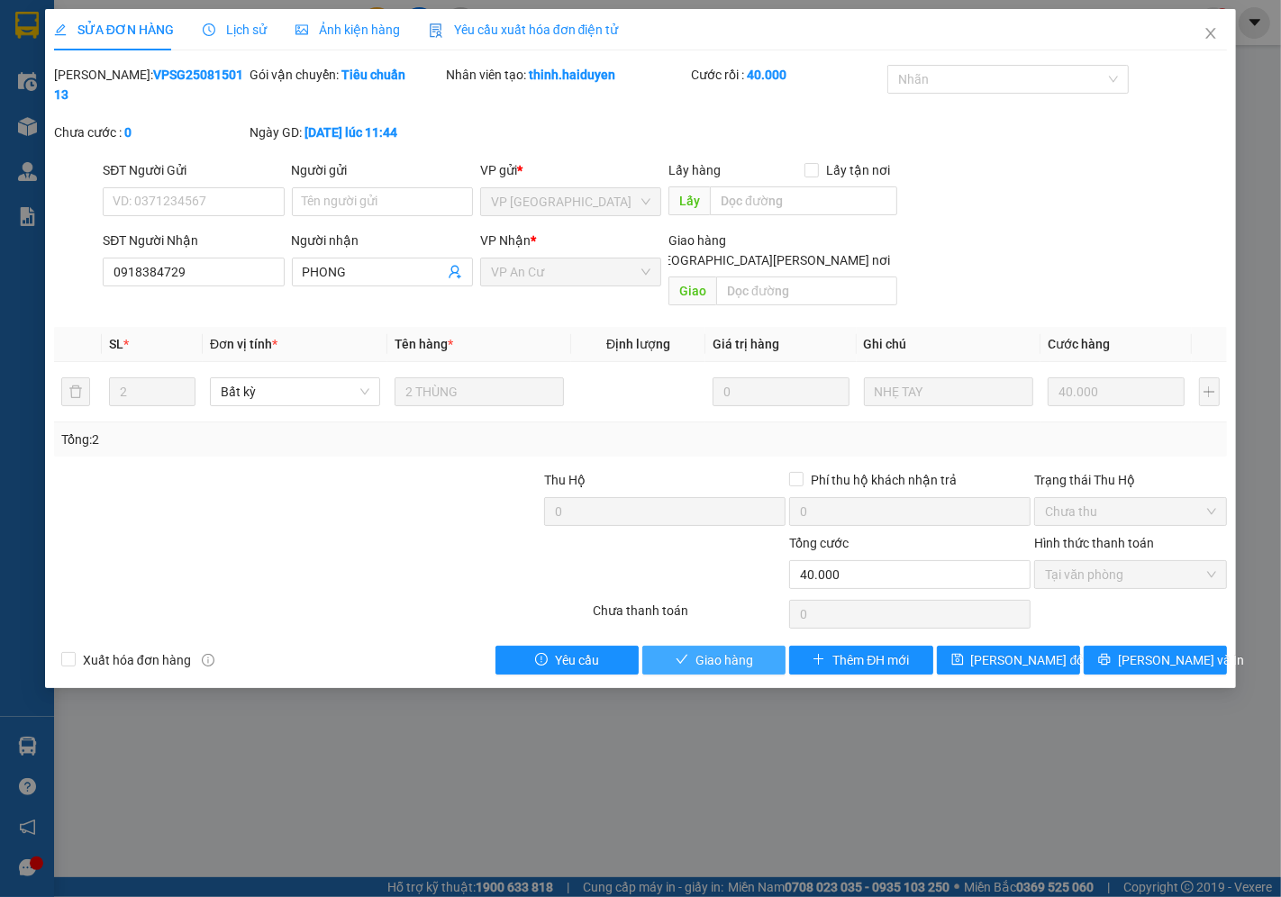
click at [709, 650] on span "Giao hàng" at bounding box center [725, 660] width 58 height 20
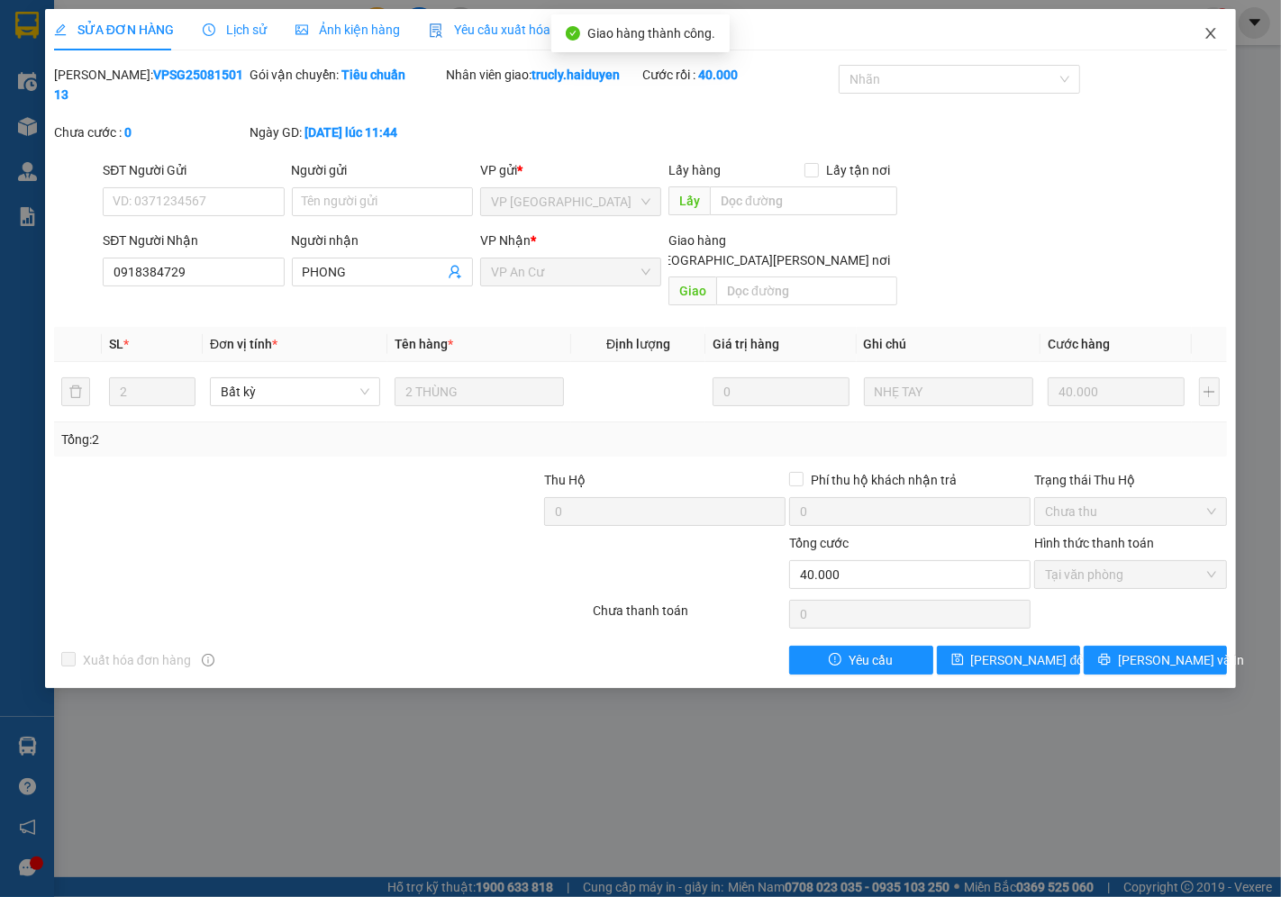
click at [1205, 30] on icon "close" at bounding box center [1211, 33] width 14 height 14
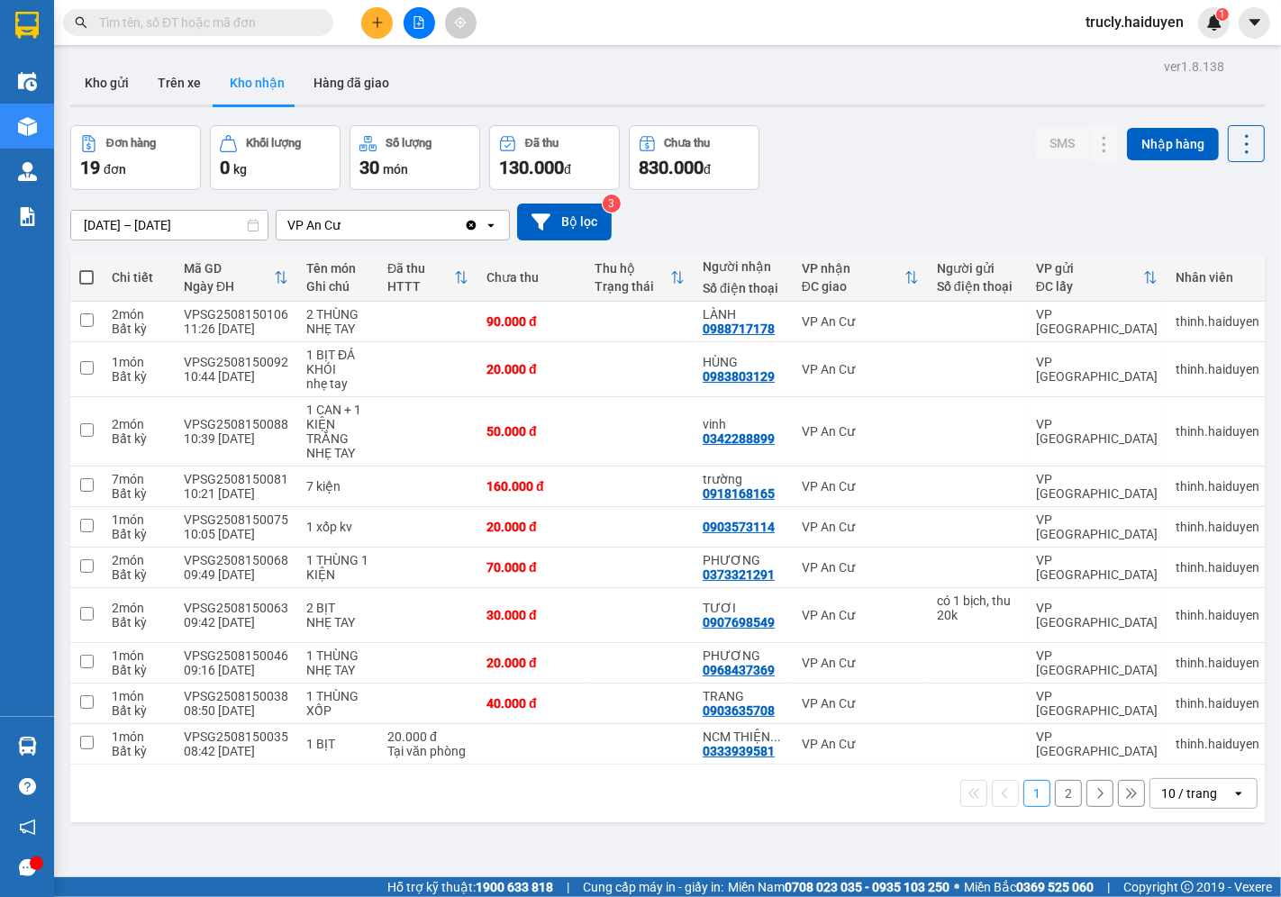
click at [823, 159] on div "Đơn hàng 19 đơn [PERSON_NAME] 0 kg Số [PERSON_NAME] 30 món Đã thu 130.000 [PERS…" at bounding box center [667, 157] width 1195 height 65
click at [841, 132] on div "Đơn hàng 19 đơn [PERSON_NAME] 0 kg Số [PERSON_NAME] 30 món Đã thu 130.000 [PERS…" at bounding box center [667, 157] width 1195 height 65
click at [95, 88] on button "Kho gửi" at bounding box center [106, 82] width 73 height 43
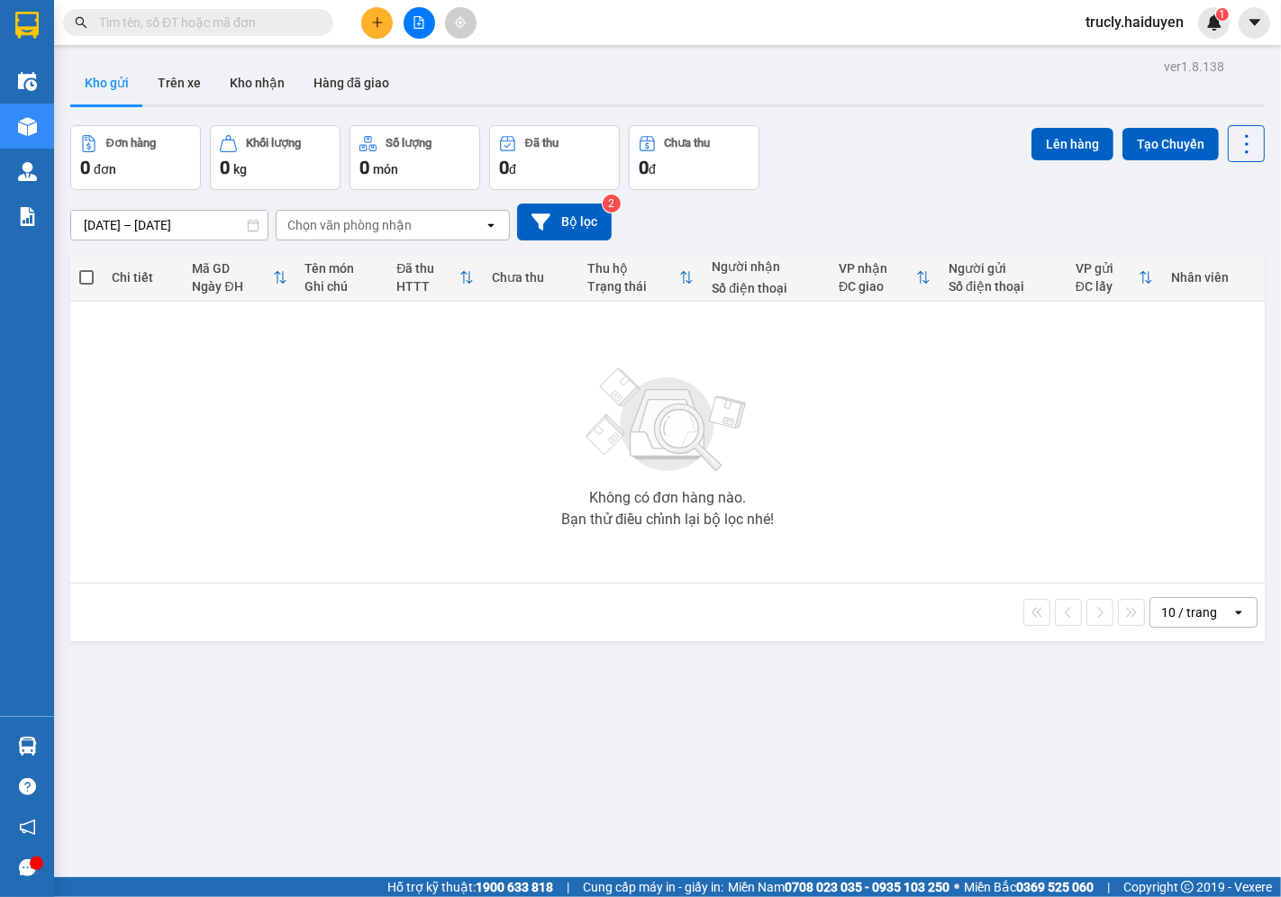
click at [830, 121] on div "ver 1.8.138 Kho gửi Trên xe [PERSON_NAME] Hàng đã [PERSON_NAME] hàng 0 đơn [PER…" at bounding box center [667, 502] width 1209 height 897
click at [877, 132] on div "Đơn hàng 0 đơn Khối lượng 0 kg Số lượng 0 món Đã thu 0 đ Chưa thu 0 đ Lên hàng …" at bounding box center [667, 157] width 1195 height 65
click at [854, 93] on div "Kho gửi Trên xe Kho nhận Hàng đã giao" at bounding box center [667, 85] width 1195 height 48
click at [178, 88] on button "Trên xe" at bounding box center [179, 82] width 72 height 43
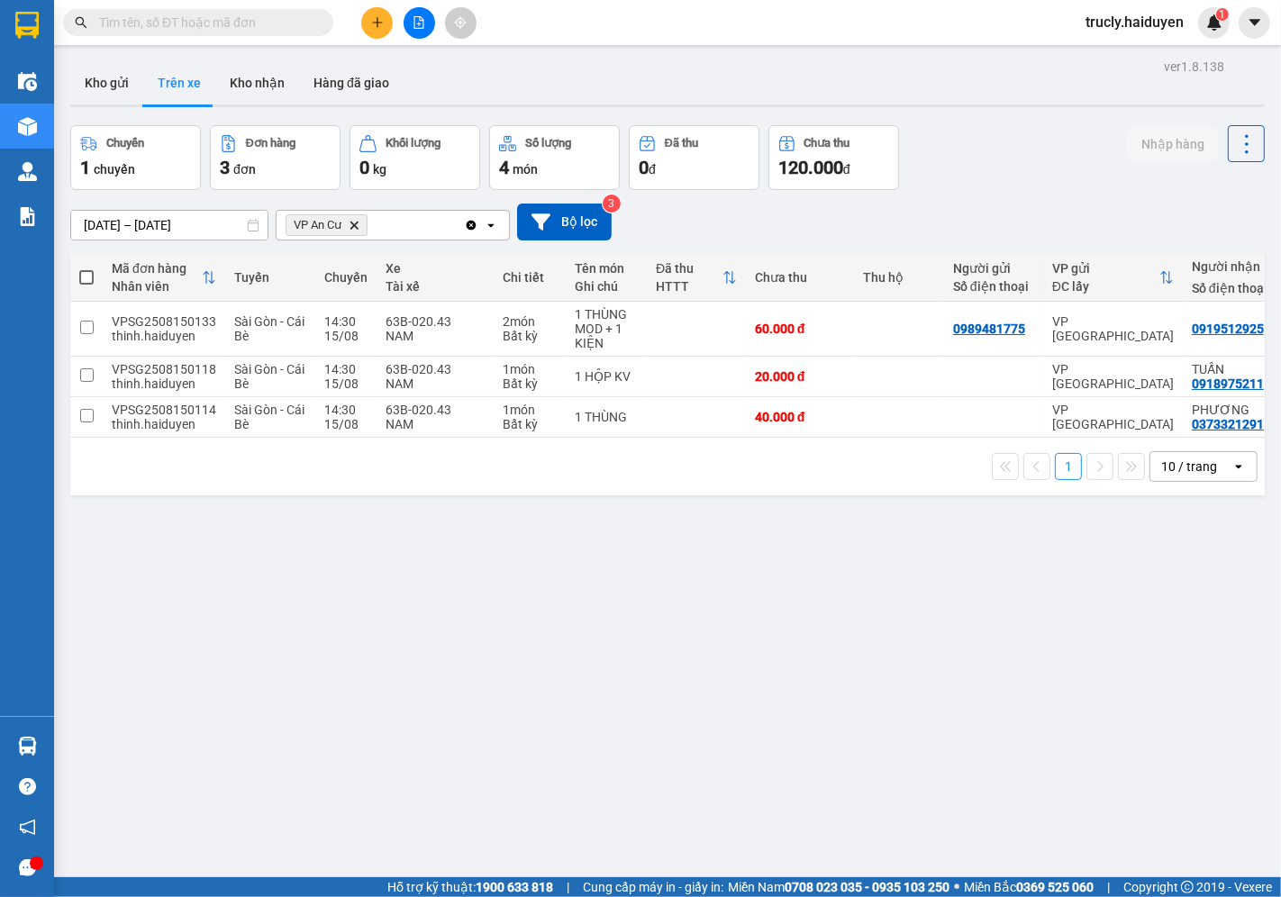
click at [1022, 92] on div "Kho gửi Trên xe Kho nhận Hàng đã giao" at bounding box center [667, 85] width 1195 height 48
click at [156, 22] on input "text" at bounding box center [205, 23] width 213 height 20
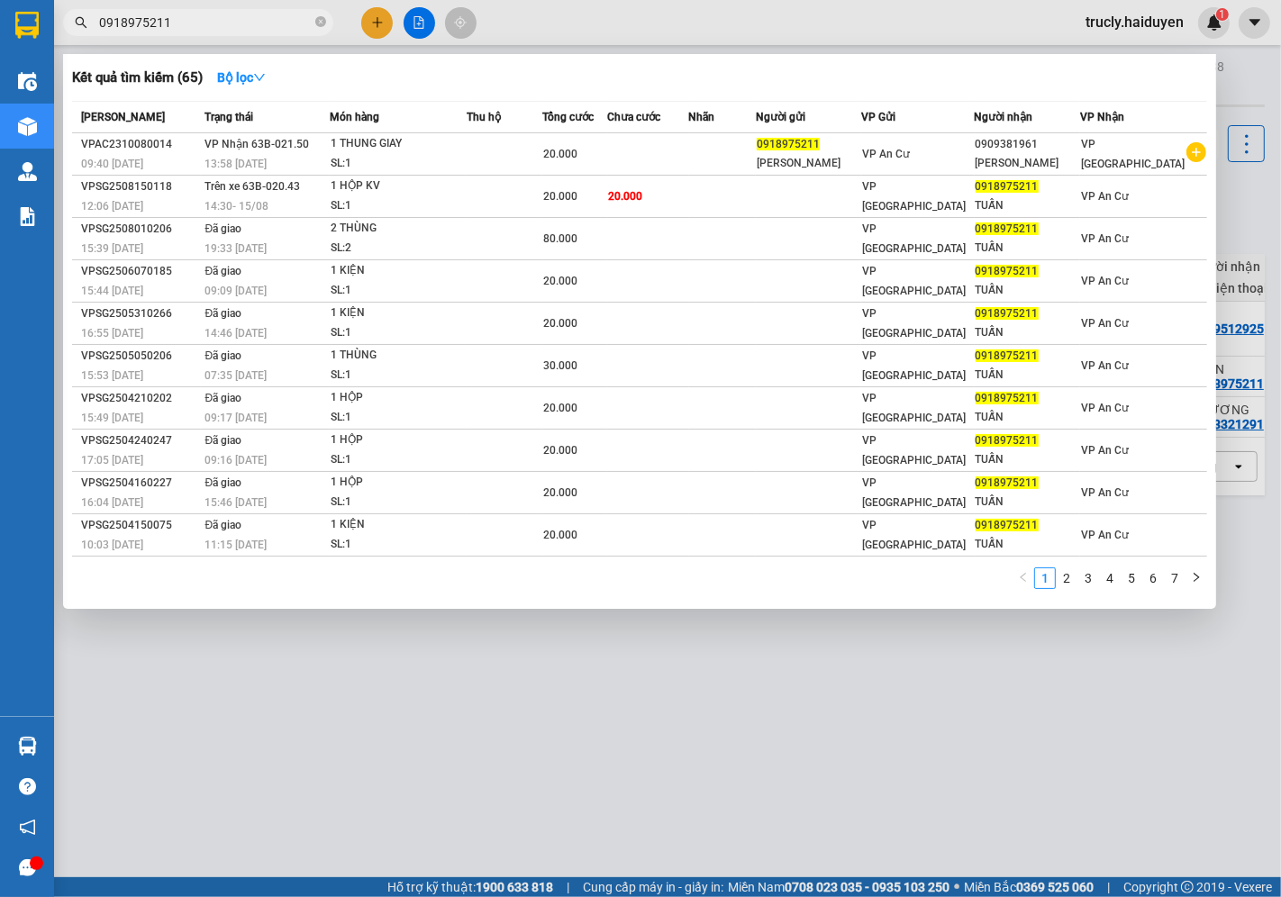
type input "0918975211"
click at [214, 32] on span "0918975211" at bounding box center [198, 22] width 270 height 27
click at [216, 28] on input "0918975211" at bounding box center [205, 23] width 213 height 20
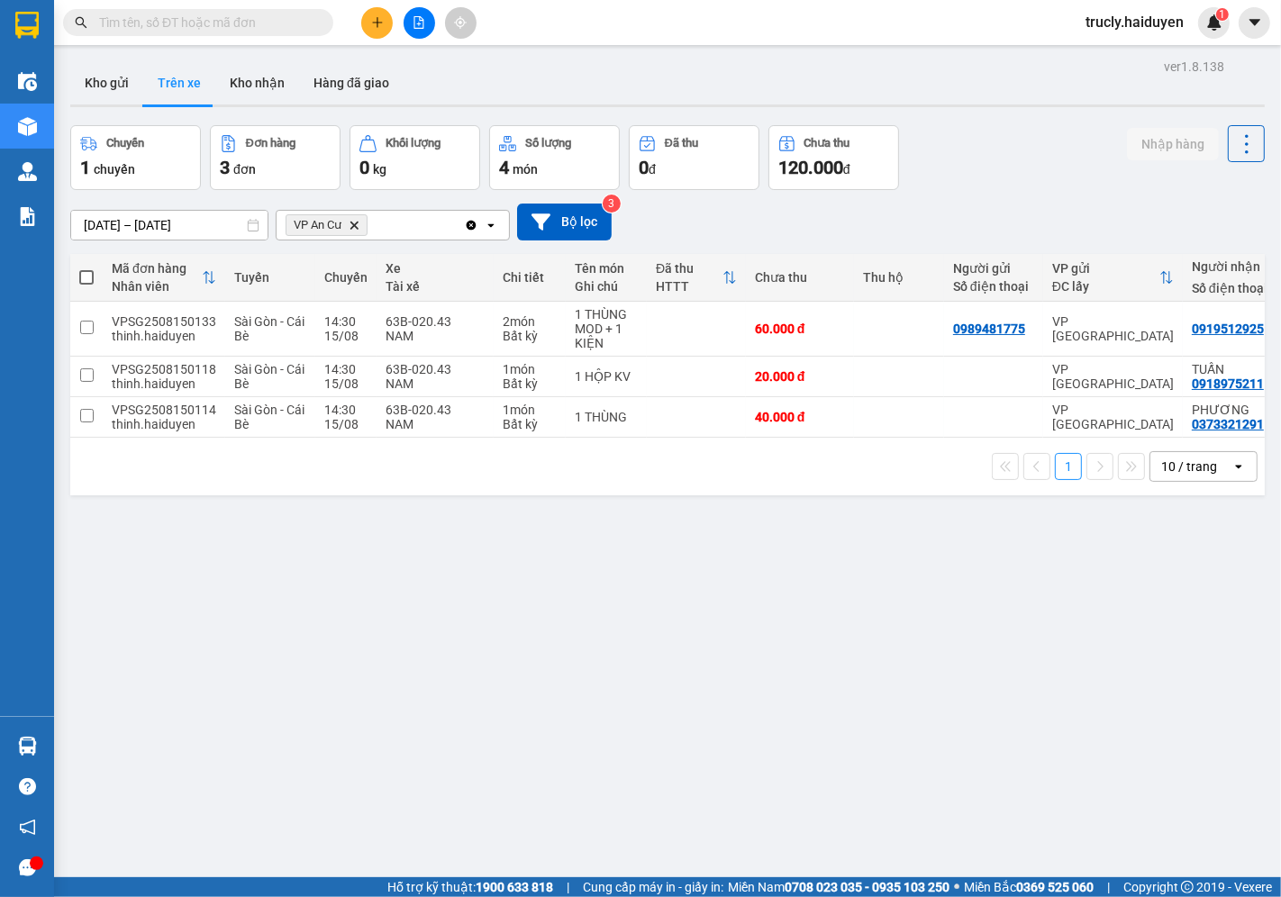
click at [989, 140] on div "Chuyến 1 chuyến Đơn hàng 3 đơn [PERSON_NAME] 0 kg Số [PERSON_NAME] 4 món Đã thu…" at bounding box center [667, 157] width 1195 height 65
click at [369, 29] on button at bounding box center [377, 23] width 32 height 32
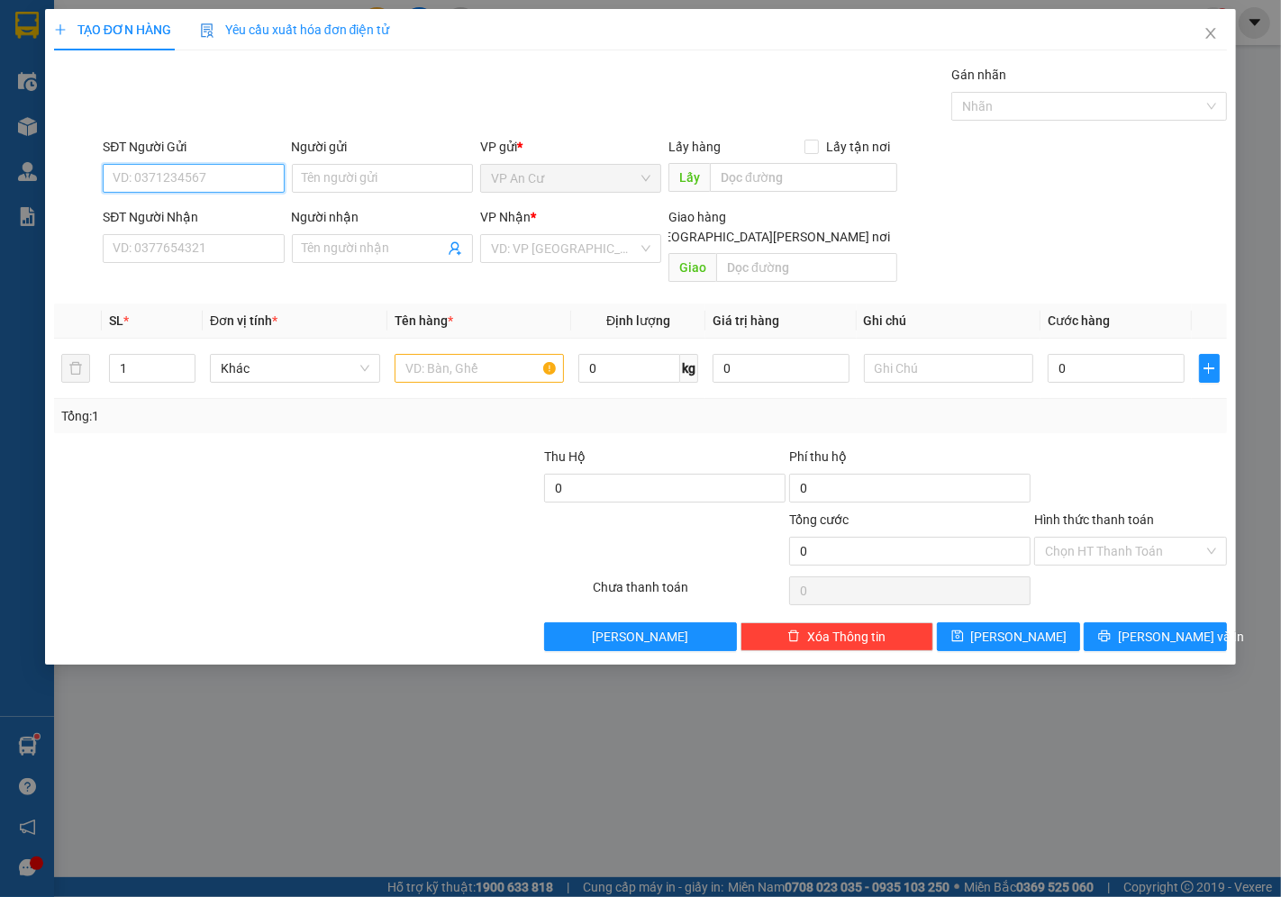
click at [190, 180] on input "SĐT Người Gửi" at bounding box center [193, 178] width 181 height 29
type input "0858012023"
click at [153, 214] on div "0858012023 - LOAN" at bounding box center [193, 215] width 159 height 20
type input "LOAN"
type input "0367330075"
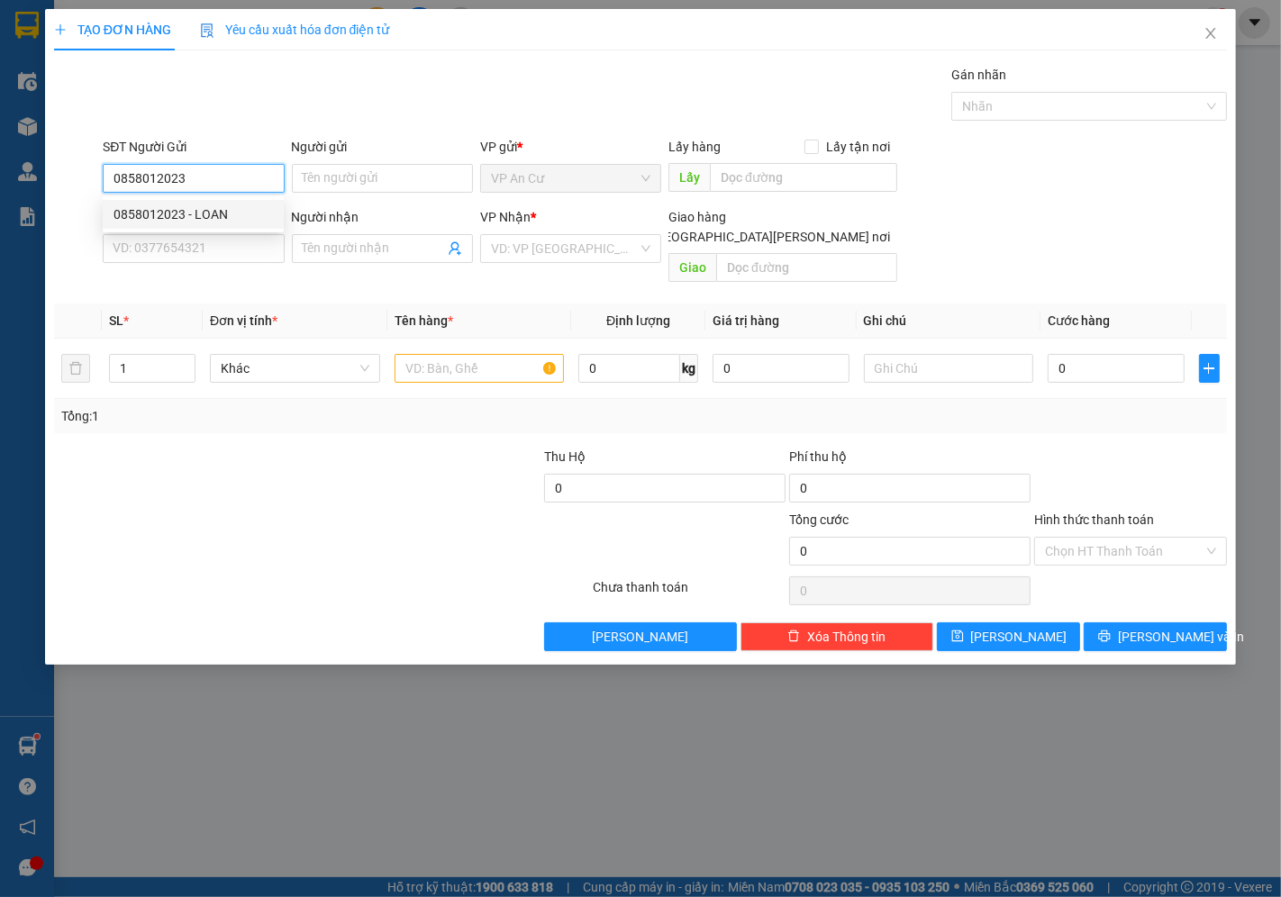
type input "GIÀU"
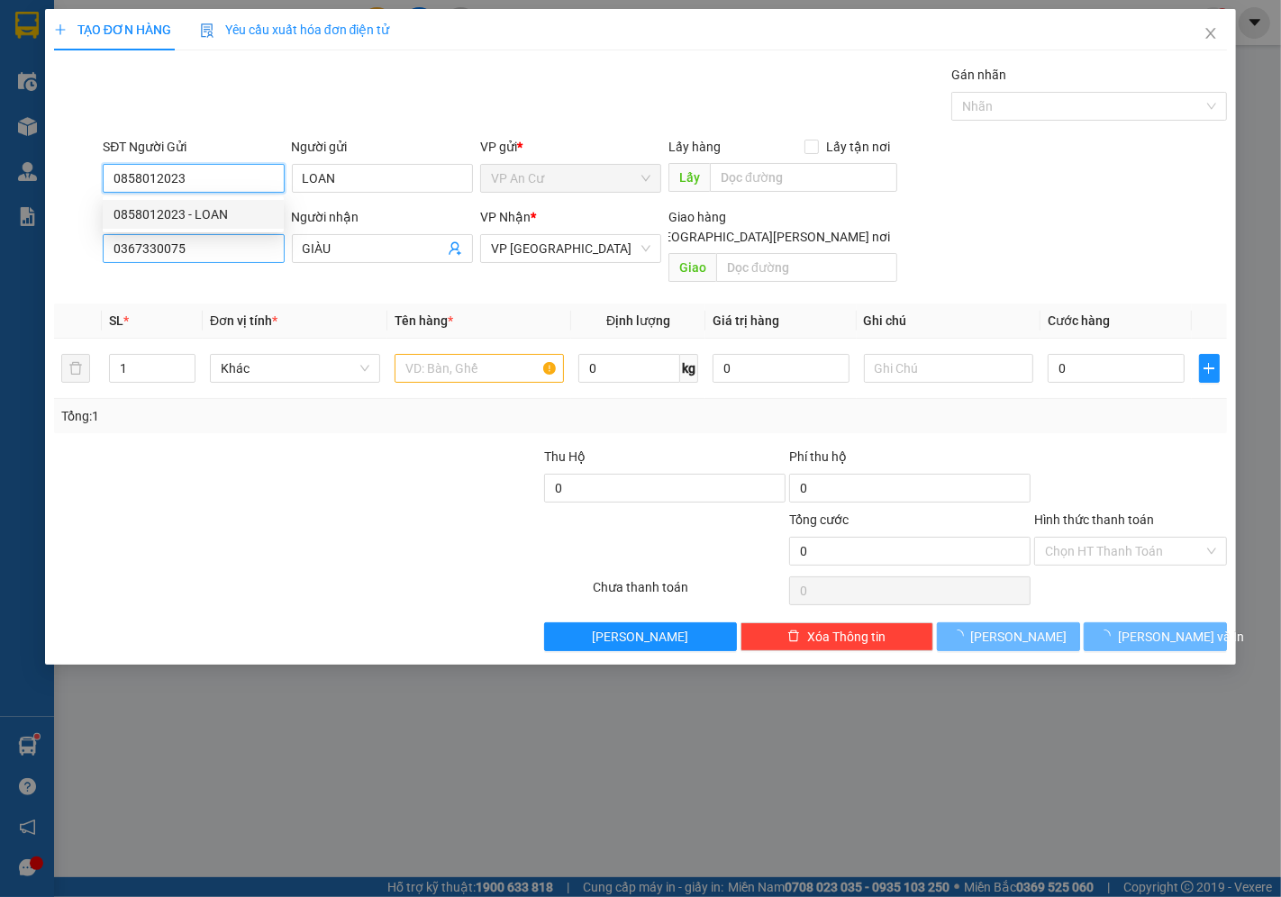
type input "100.000"
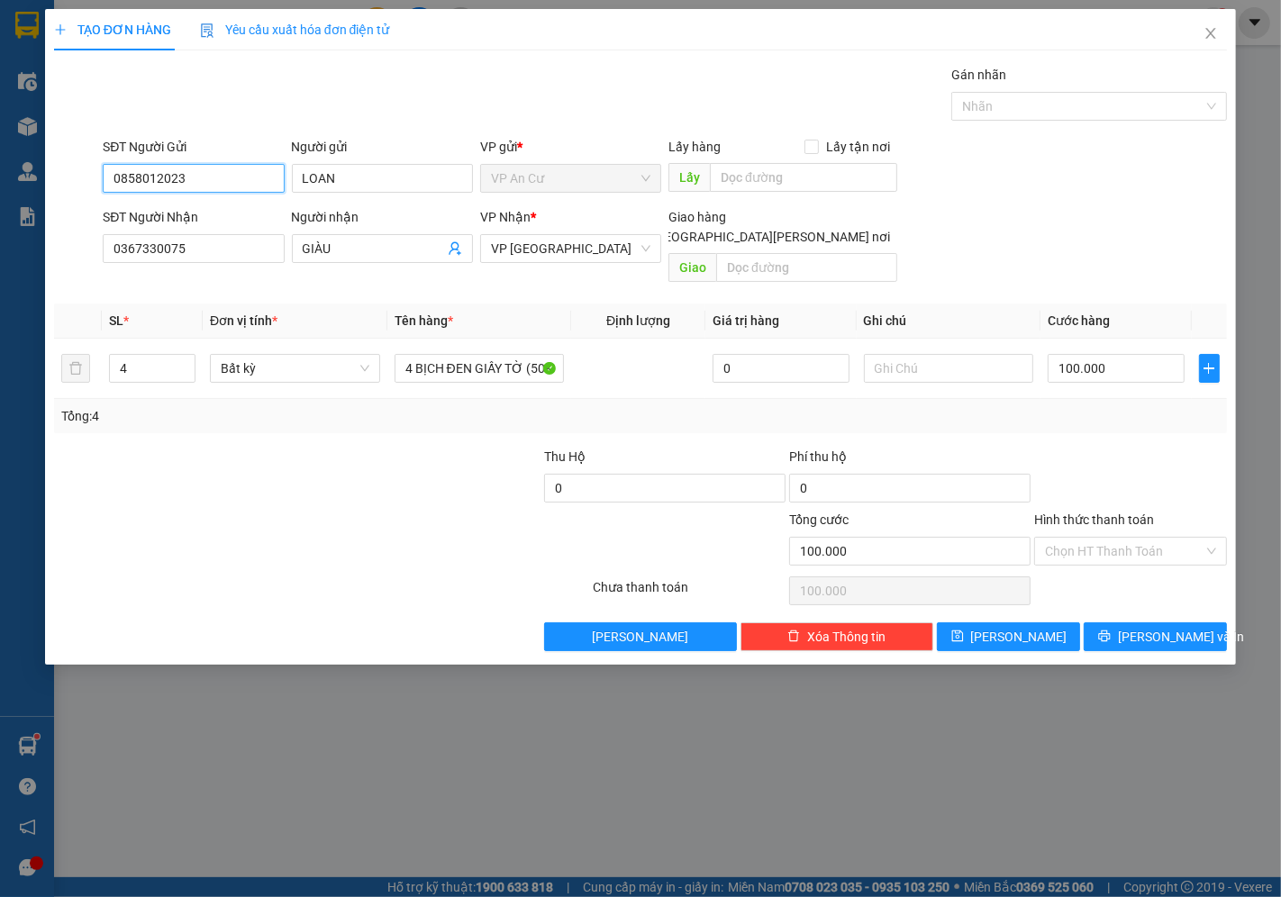
type input "0858012023"
click at [333, 527] on div at bounding box center [223, 541] width 343 height 63
click at [142, 355] on input "4" at bounding box center [152, 368] width 85 height 27
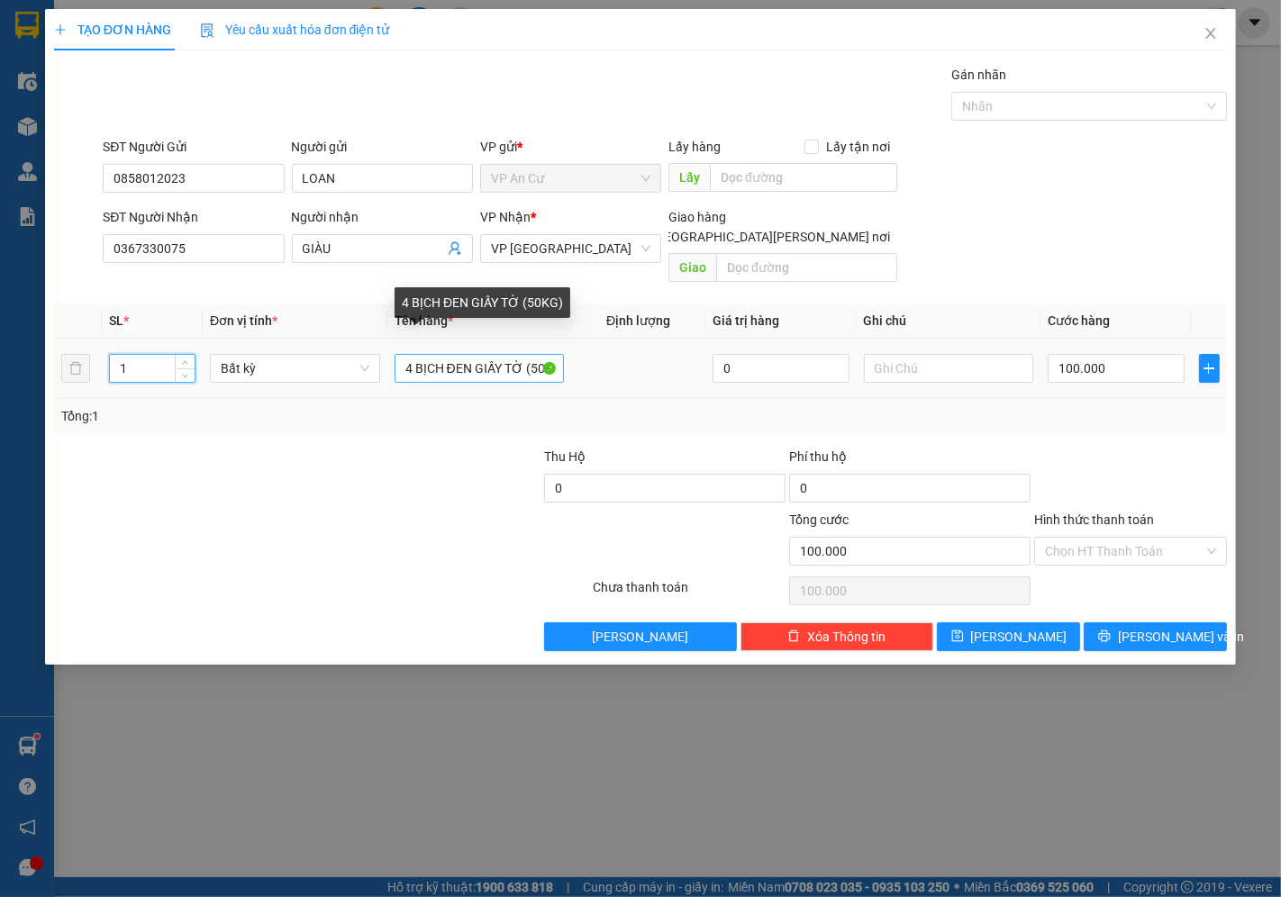
type input "1"
click at [470, 354] on input "4 BỊCH ĐEN GIẤY TỜ (50KG)" at bounding box center [480, 368] width 170 height 29
type input "0"
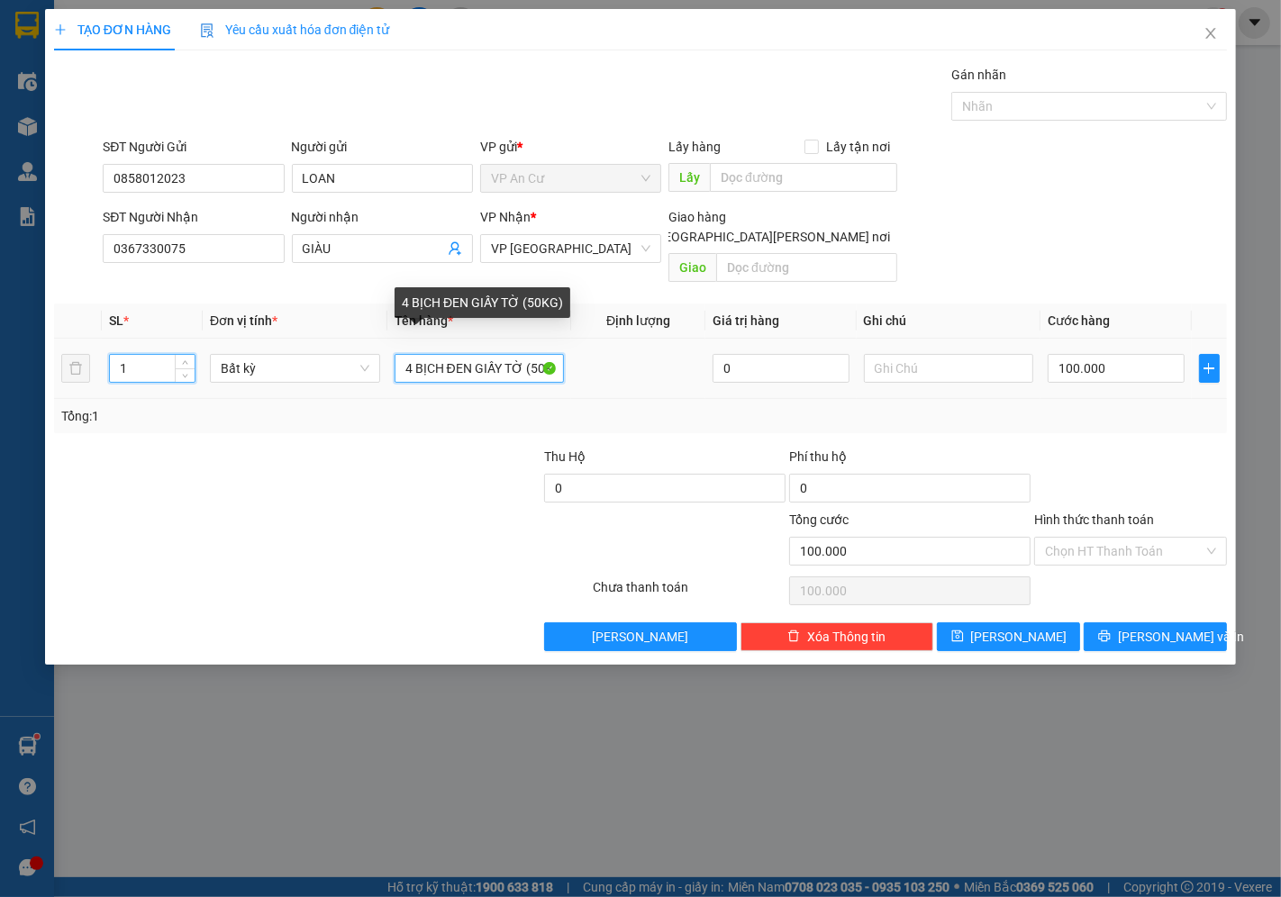
type input "0"
click at [470, 354] on input "4 BỊCH ĐEN GIẤY TỜ (50KG)" at bounding box center [480, 368] width 170 height 29
type input "1 HỒ SƠ GIẤY TỜ"
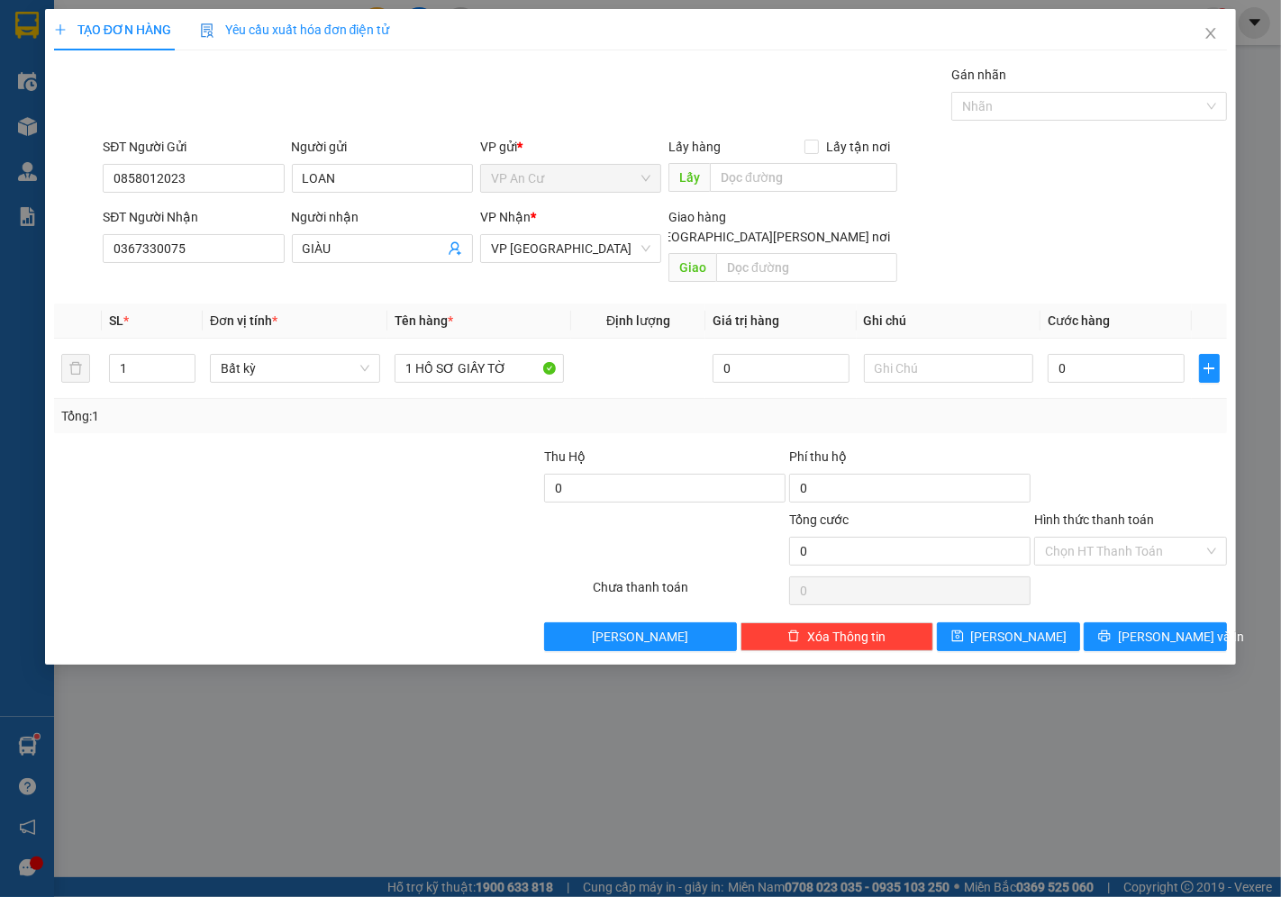
click at [343, 510] on div at bounding box center [223, 541] width 343 height 63
click at [1092, 354] on input "0" at bounding box center [1116, 368] width 136 height 29
type input "2"
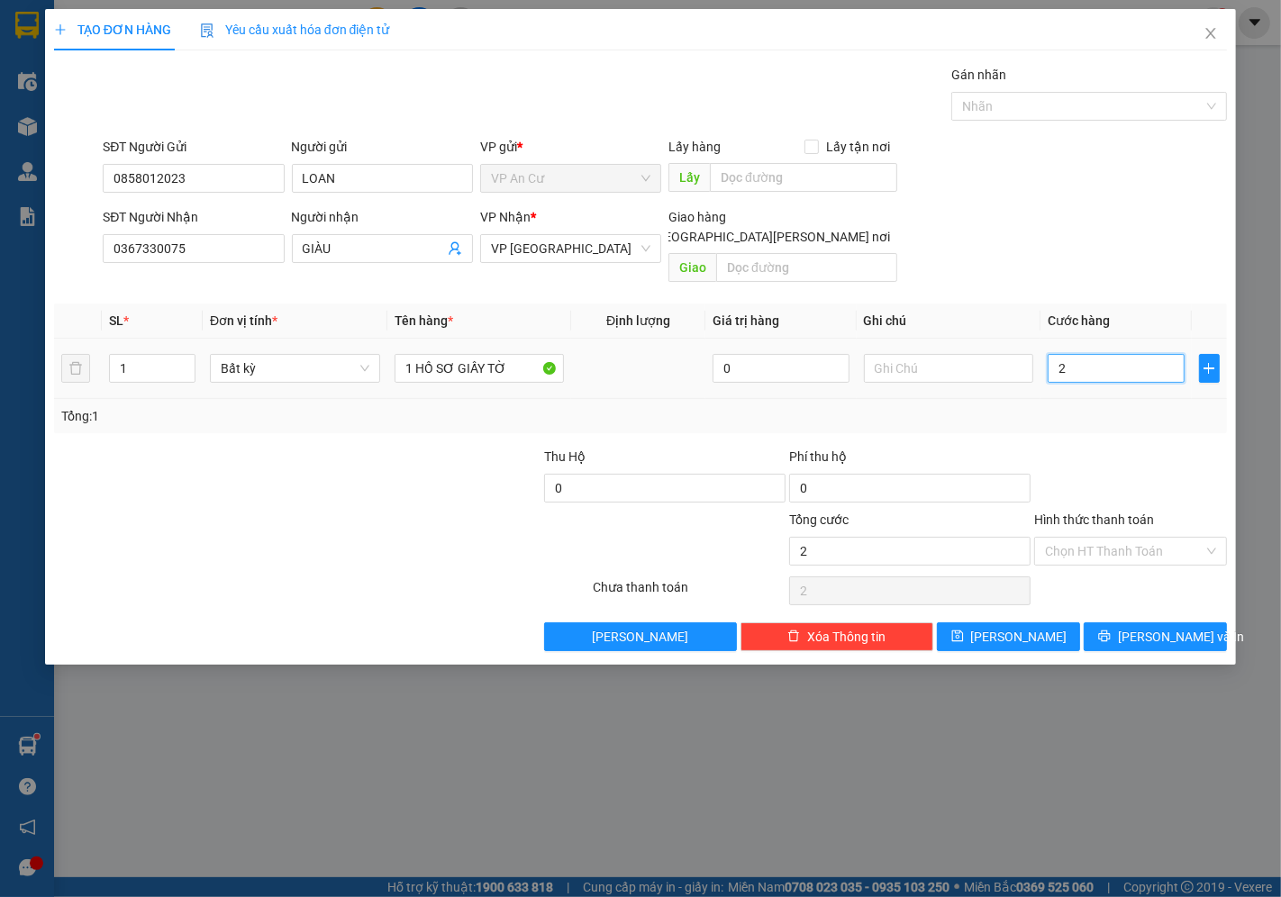
type input "20"
type input "20.000"
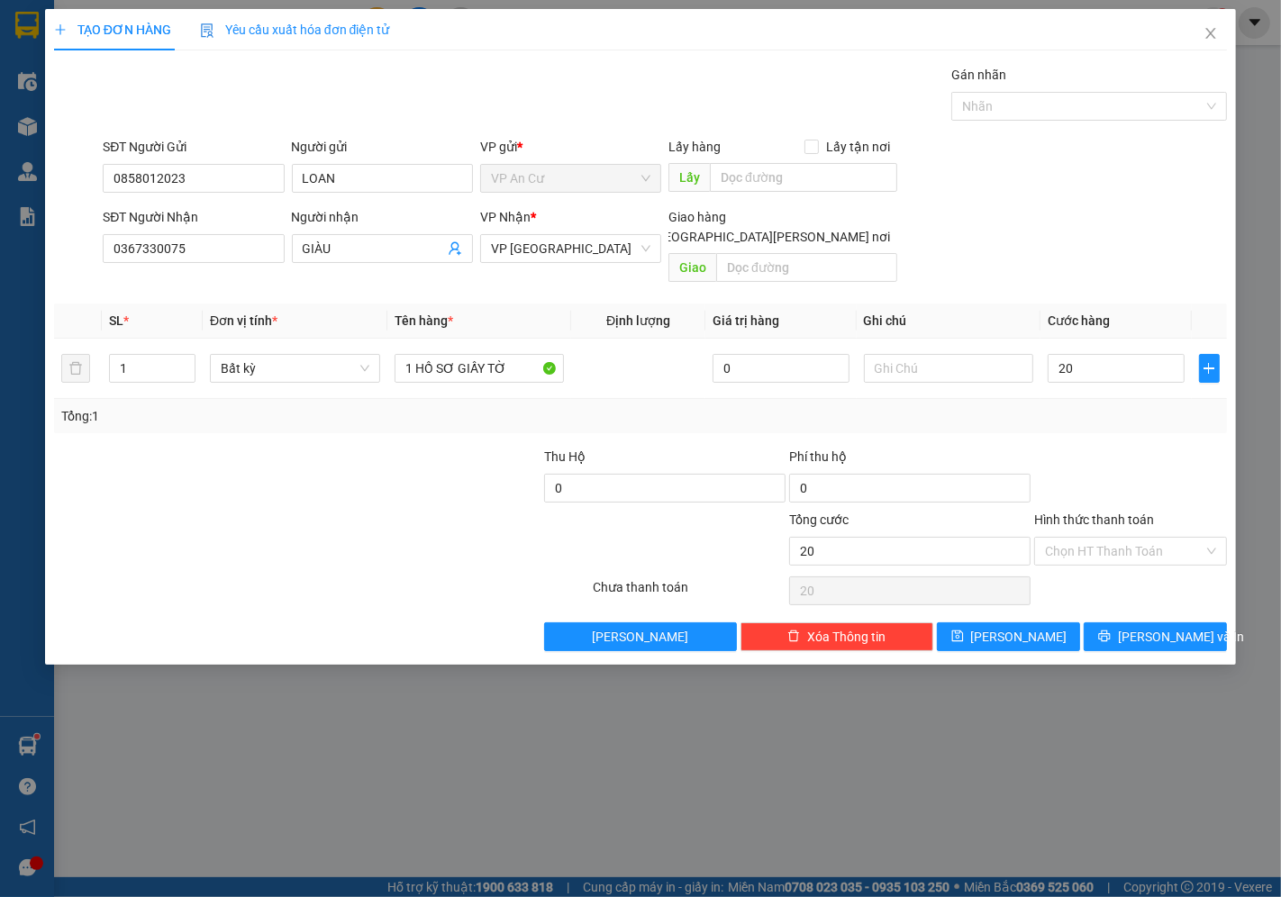
type input "20.000"
click at [1122, 419] on div "Transit Pickup Surcharge Ids Transit Deliver Surcharge Ids Transit Deliver Surc…" at bounding box center [640, 358] width 1173 height 586
click at [1150, 627] on span "[PERSON_NAME] và In" at bounding box center [1181, 637] width 126 height 20
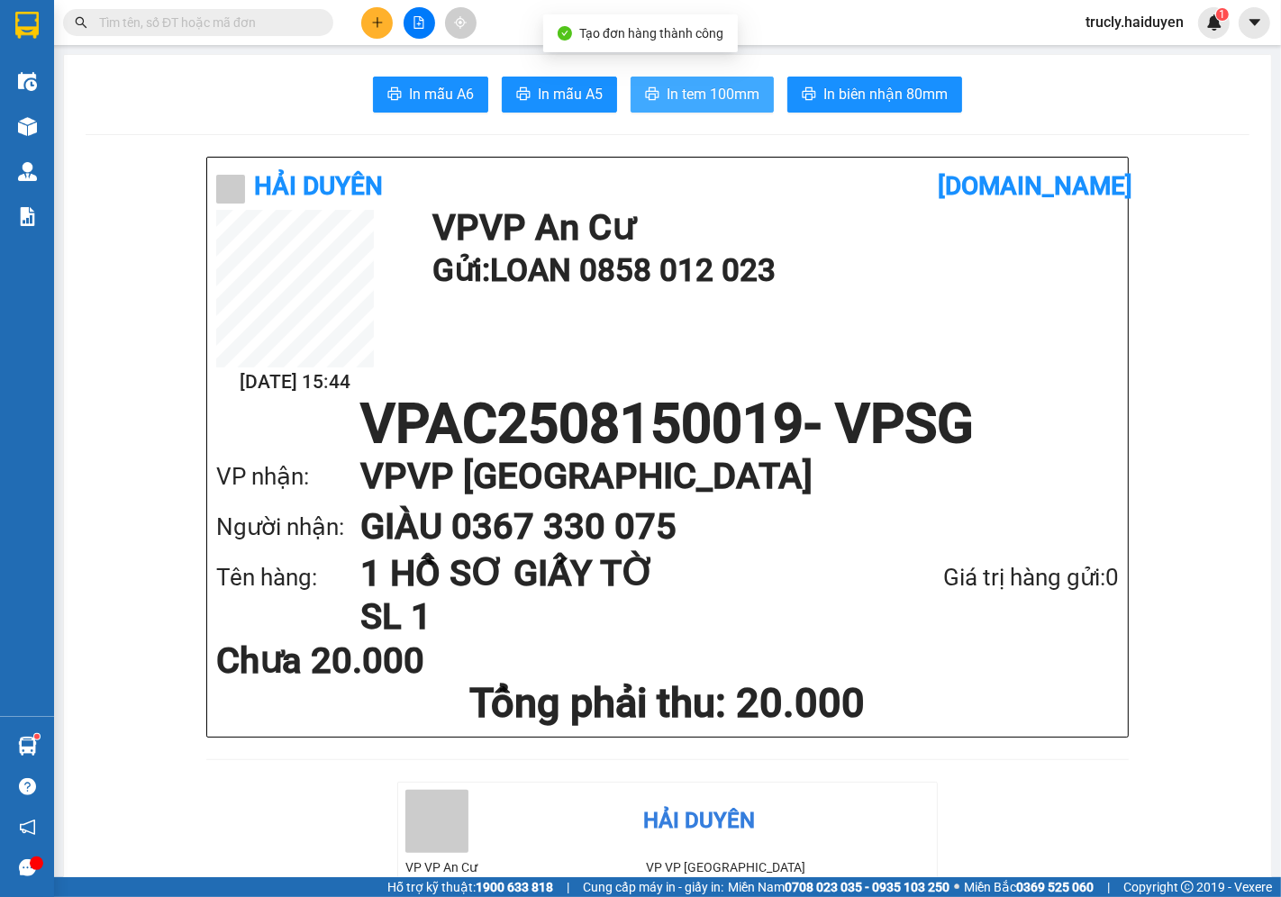
click at [689, 87] on span "In tem 100mm" at bounding box center [713, 94] width 93 height 23
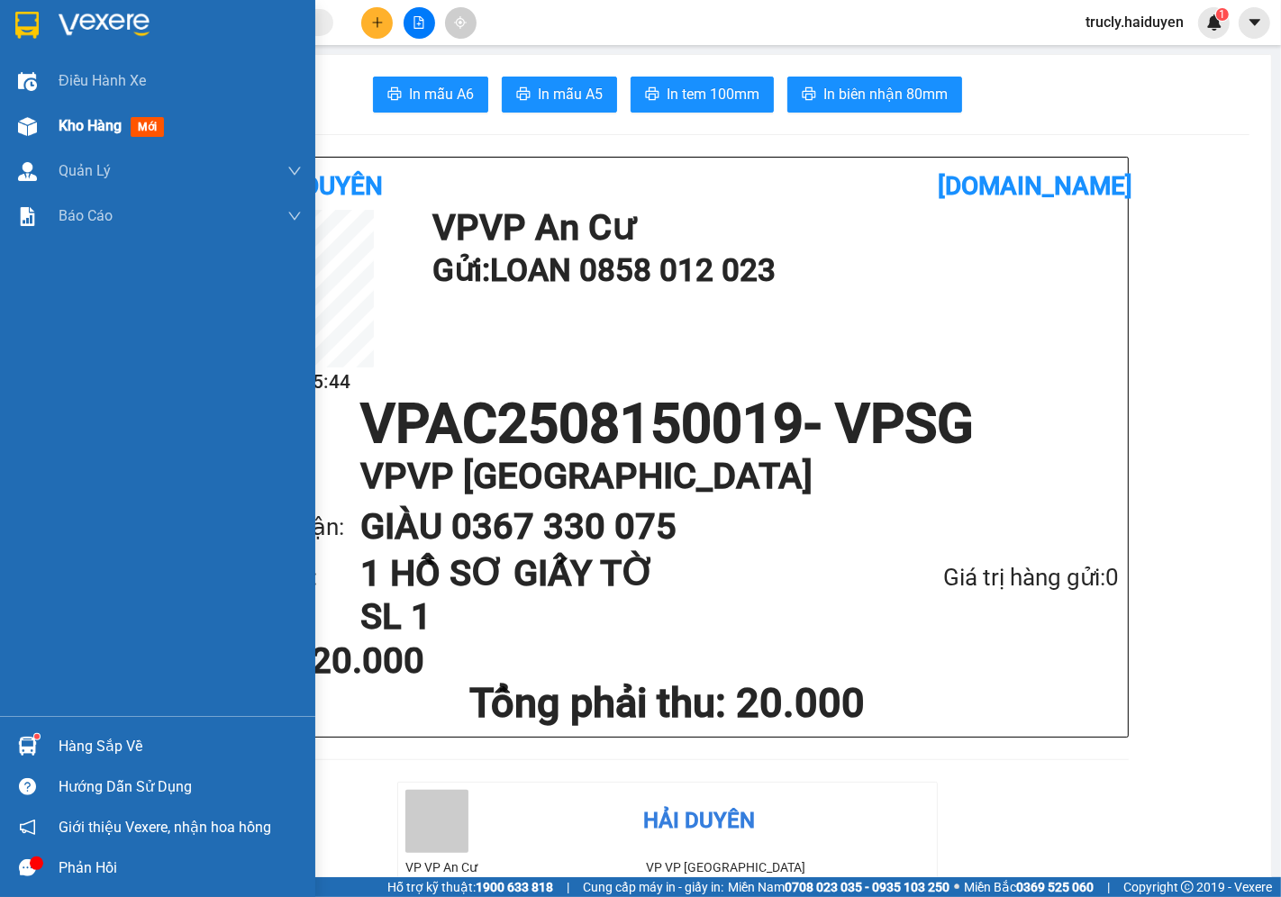
click at [27, 118] on img at bounding box center [27, 126] width 19 height 19
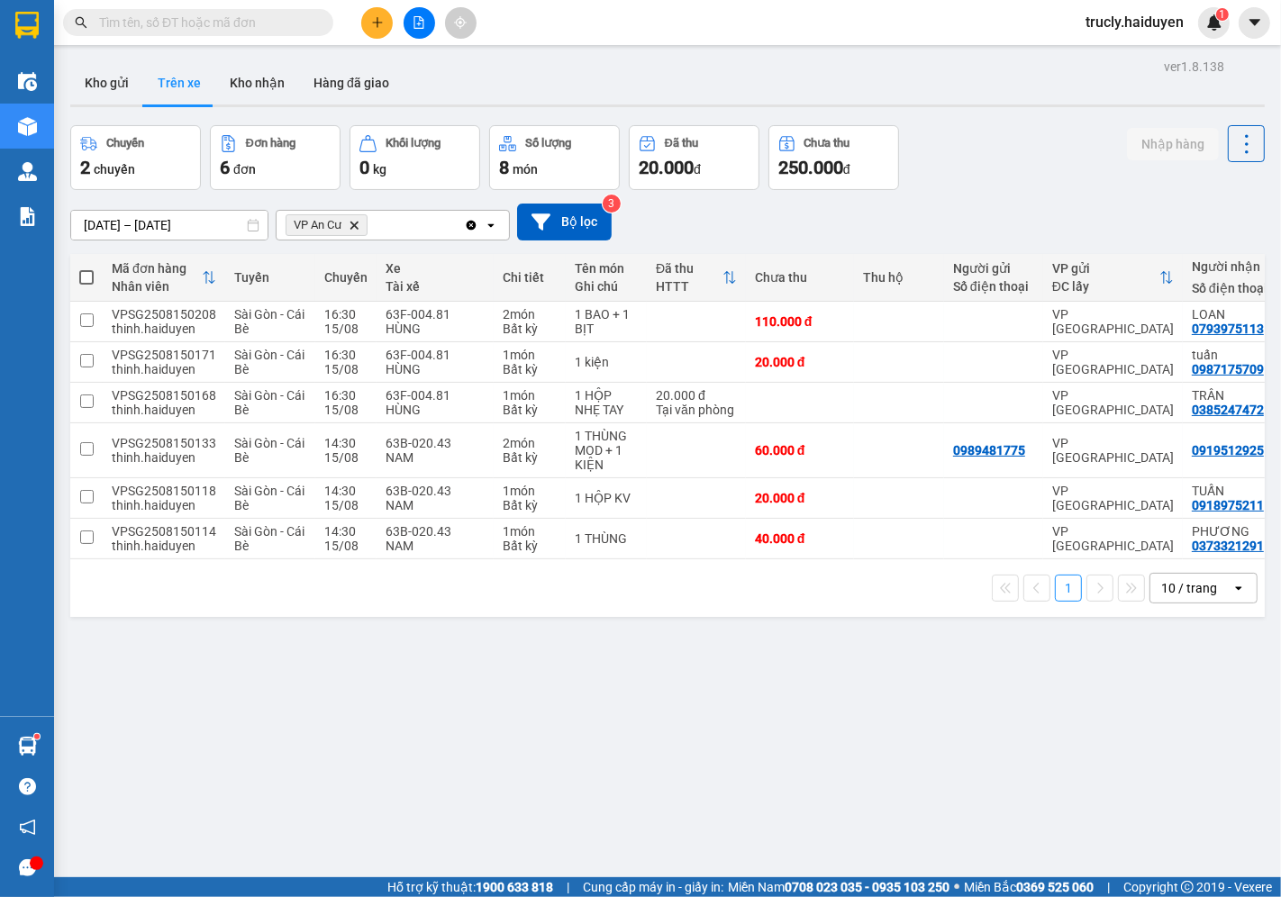
scroll to position [0, 40]
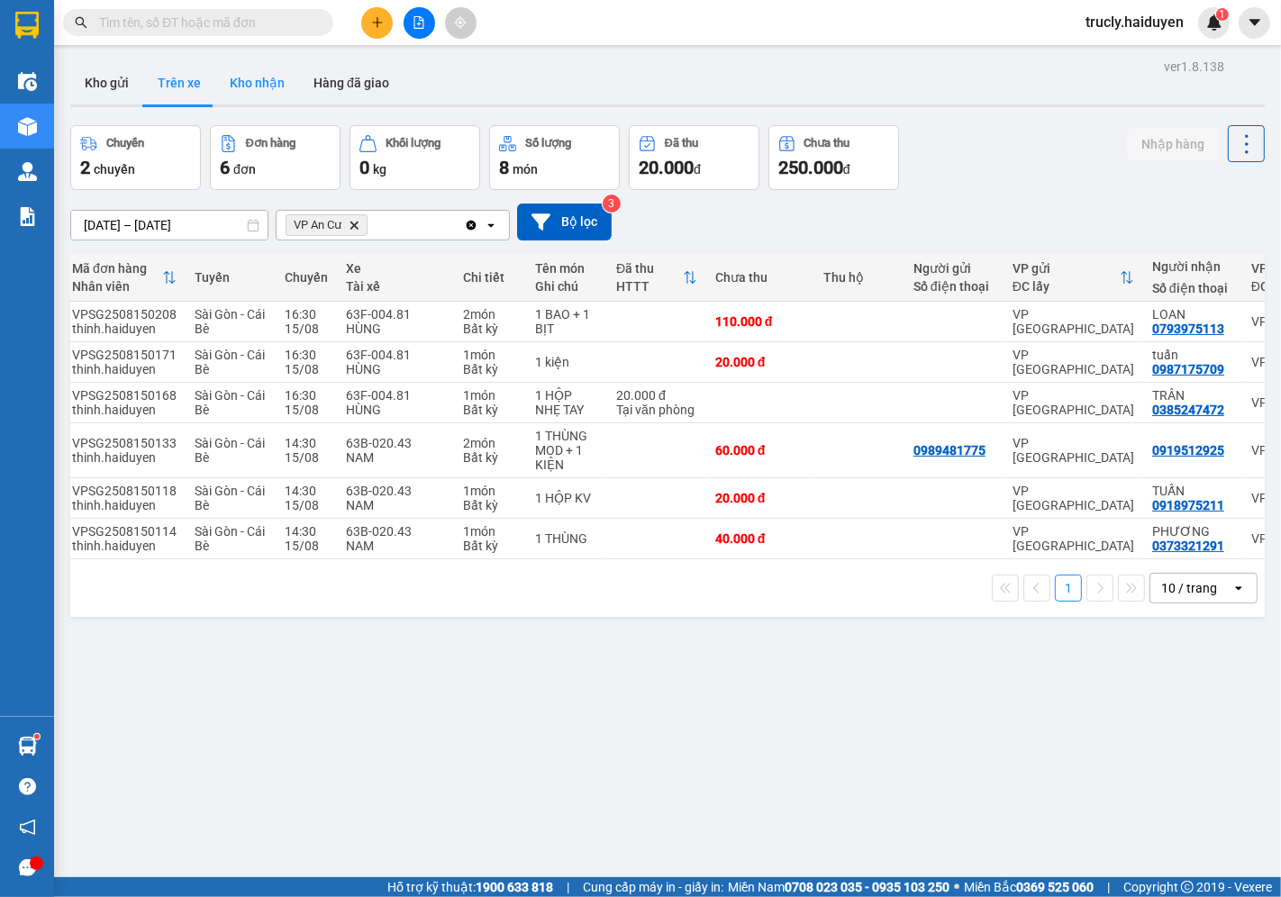
click at [250, 87] on button "Kho nhận" at bounding box center [257, 82] width 84 height 43
type input "[DATE] – [DATE]"
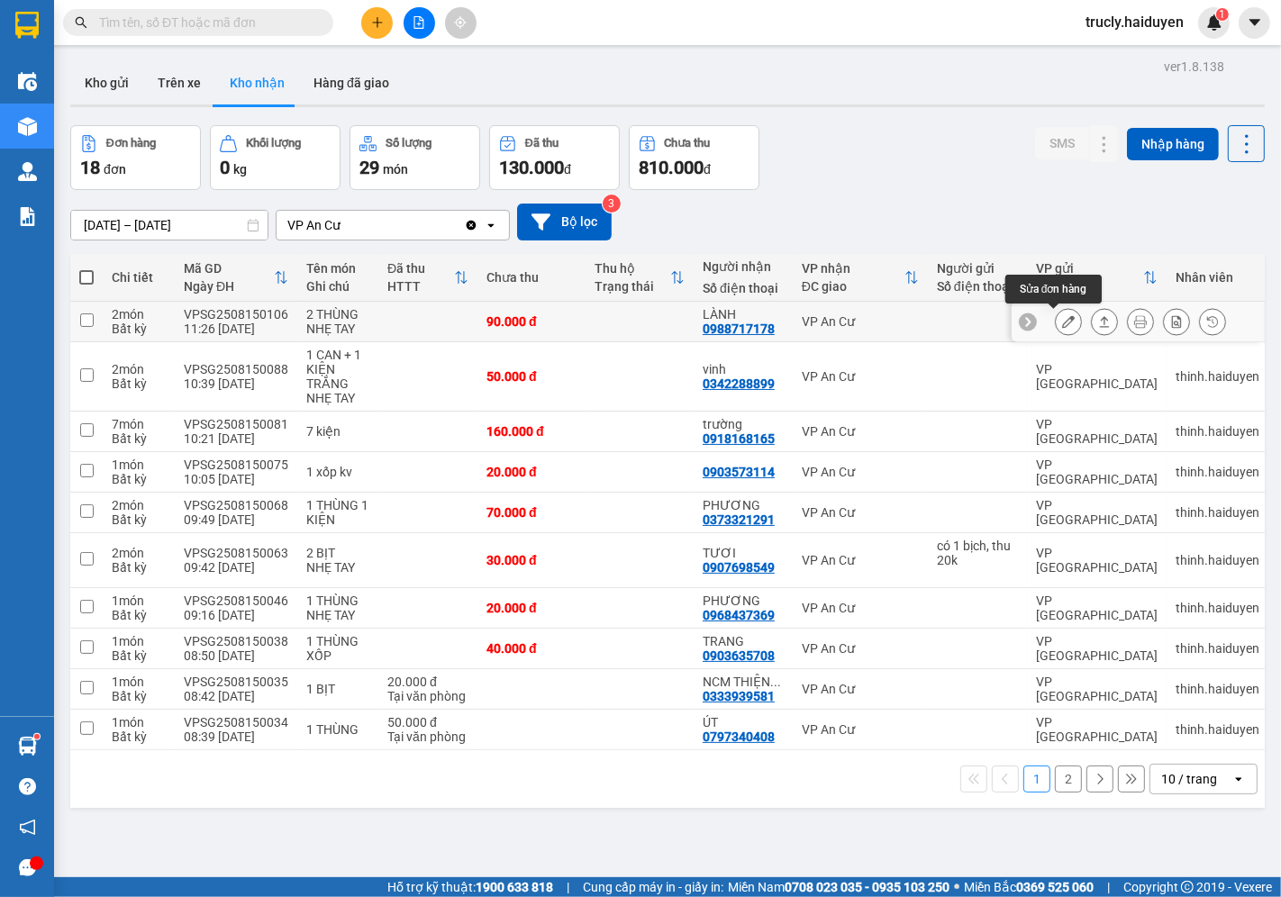
click at [1062, 322] on icon at bounding box center [1068, 321] width 13 height 13
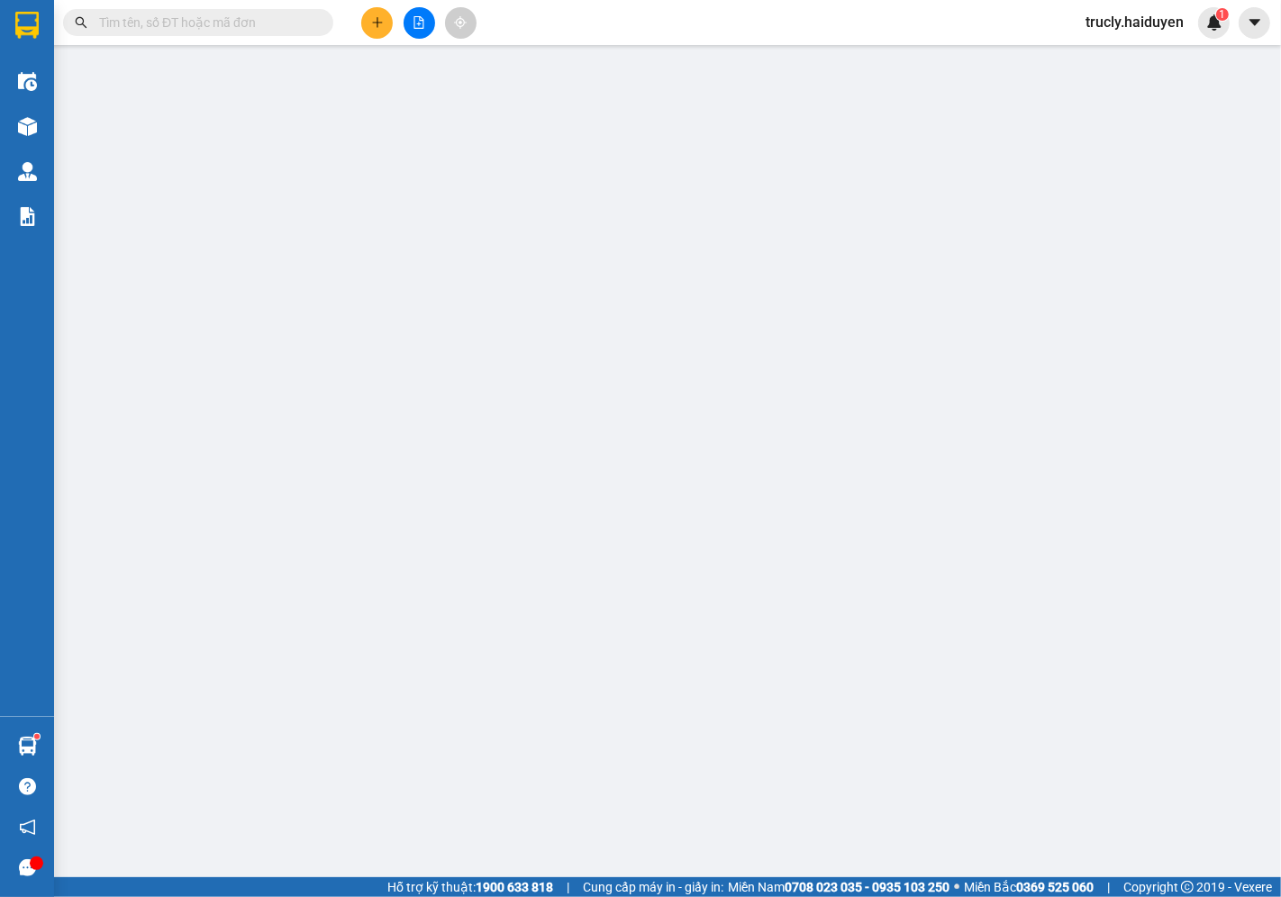
type input "0988717178"
type input "LÀNH"
type input "90.000"
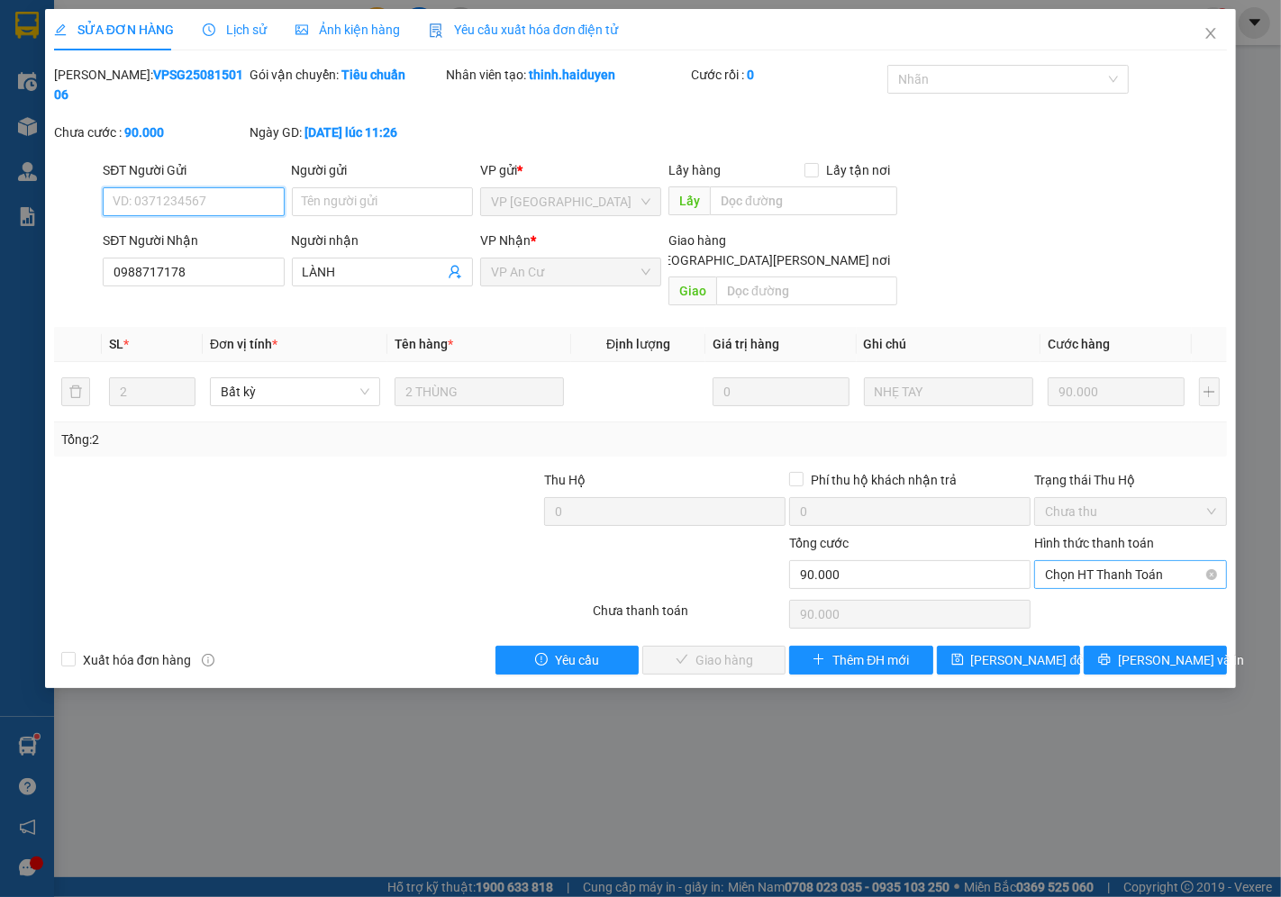
click at [1087, 561] on span "Chọn HT Thanh Toán" at bounding box center [1130, 574] width 171 height 27
click at [1093, 568] on div "Tại văn phòng" at bounding box center [1131, 571] width 171 height 20
type input "0"
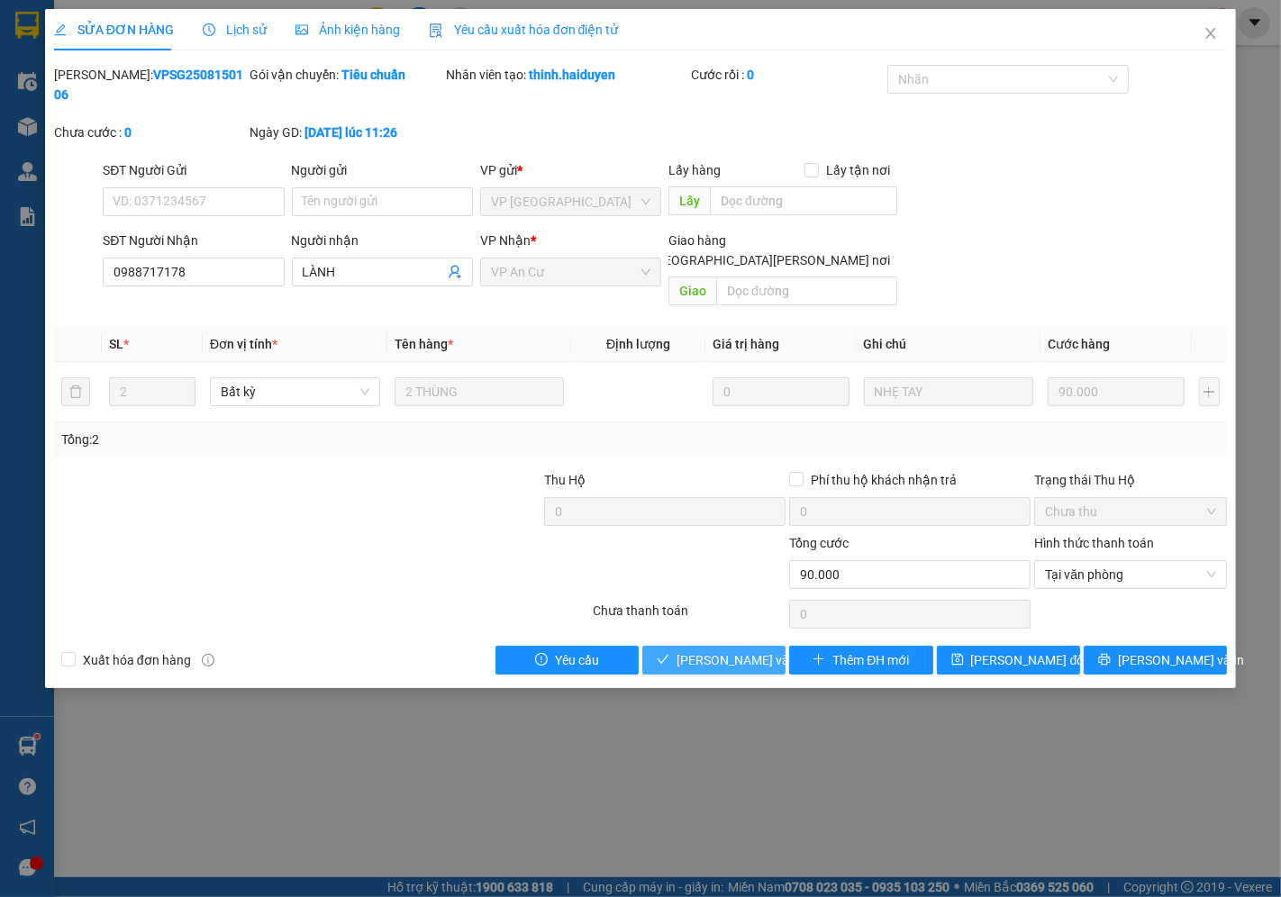
click at [705, 650] on span "[PERSON_NAME] và [PERSON_NAME] hàng" at bounding box center [798, 660] width 243 height 20
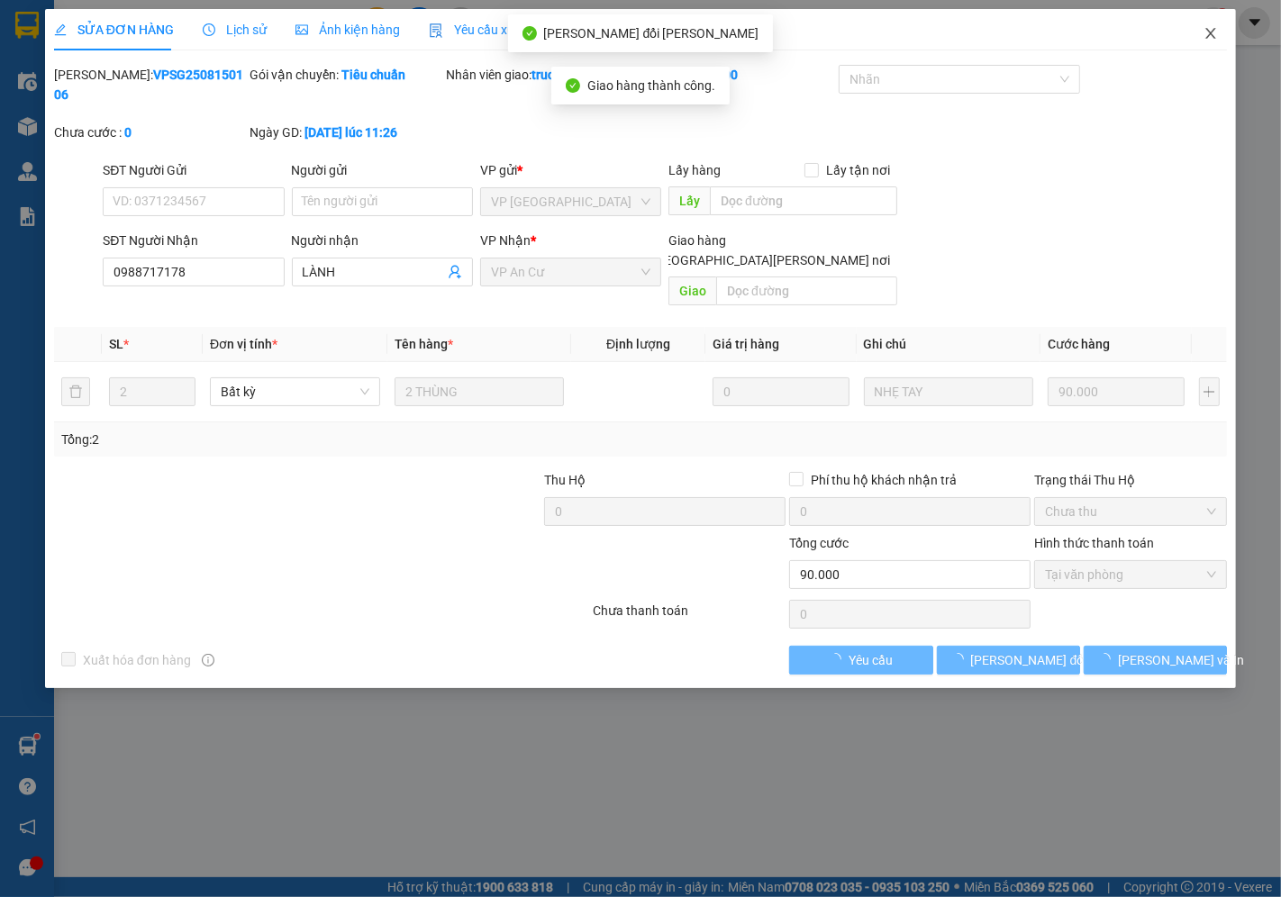
click at [1214, 36] on icon "close" at bounding box center [1211, 33] width 14 height 14
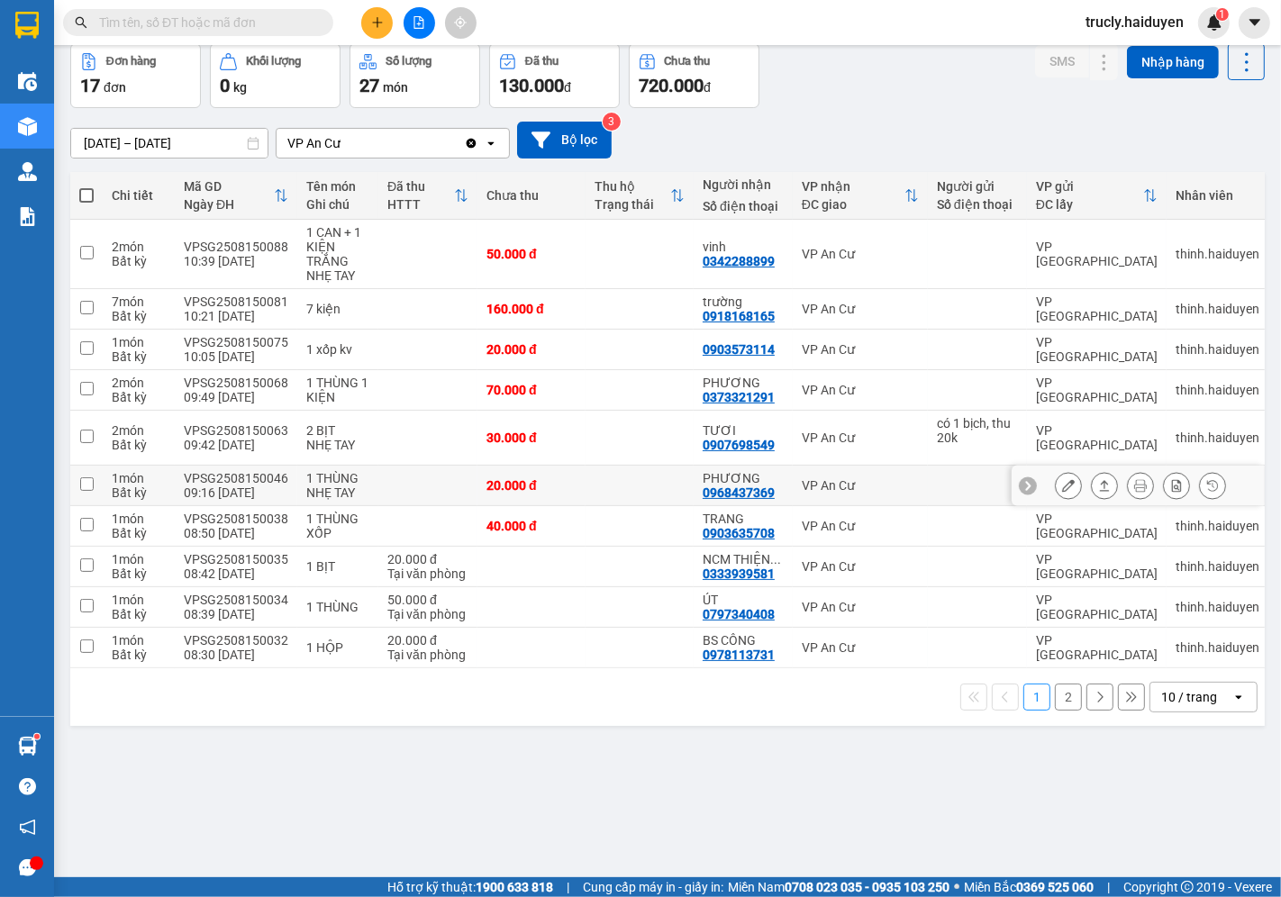
scroll to position [83, 0]
click at [1055, 708] on button "2" at bounding box center [1068, 696] width 27 height 27
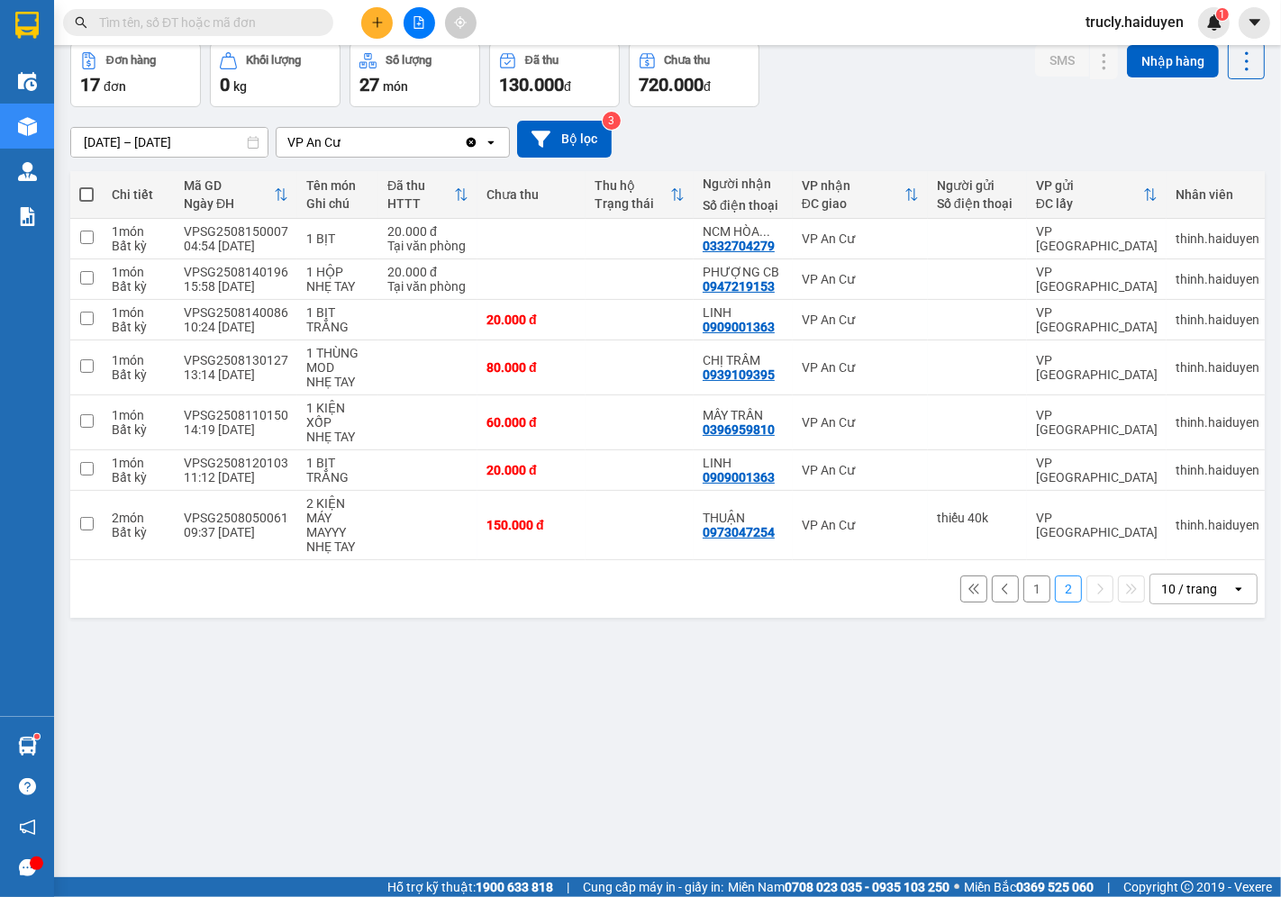
click at [542, 777] on div "ver 1.8.138 Kho gửi Trên xe [PERSON_NAME] Hàng đã [PERSON_NAME] hàng 17 đơn [PE…" at bounding box center [667, 419] width 1209 height 897
click at [931, 114] on div "[DATE] – [DATE] Press the down arrow key to interact with the calendar and sele…" at bounding box center [667, 139] width 1195 height 64
click at [852, 117] on div "[DATE] – [DATE] Press the down arrow key to interact with the calendar and sele…" at bounding box center [667, 139] width 1195 height 64
click at [369, 28] on button at bounding box center [377, 23] width 32 height 32
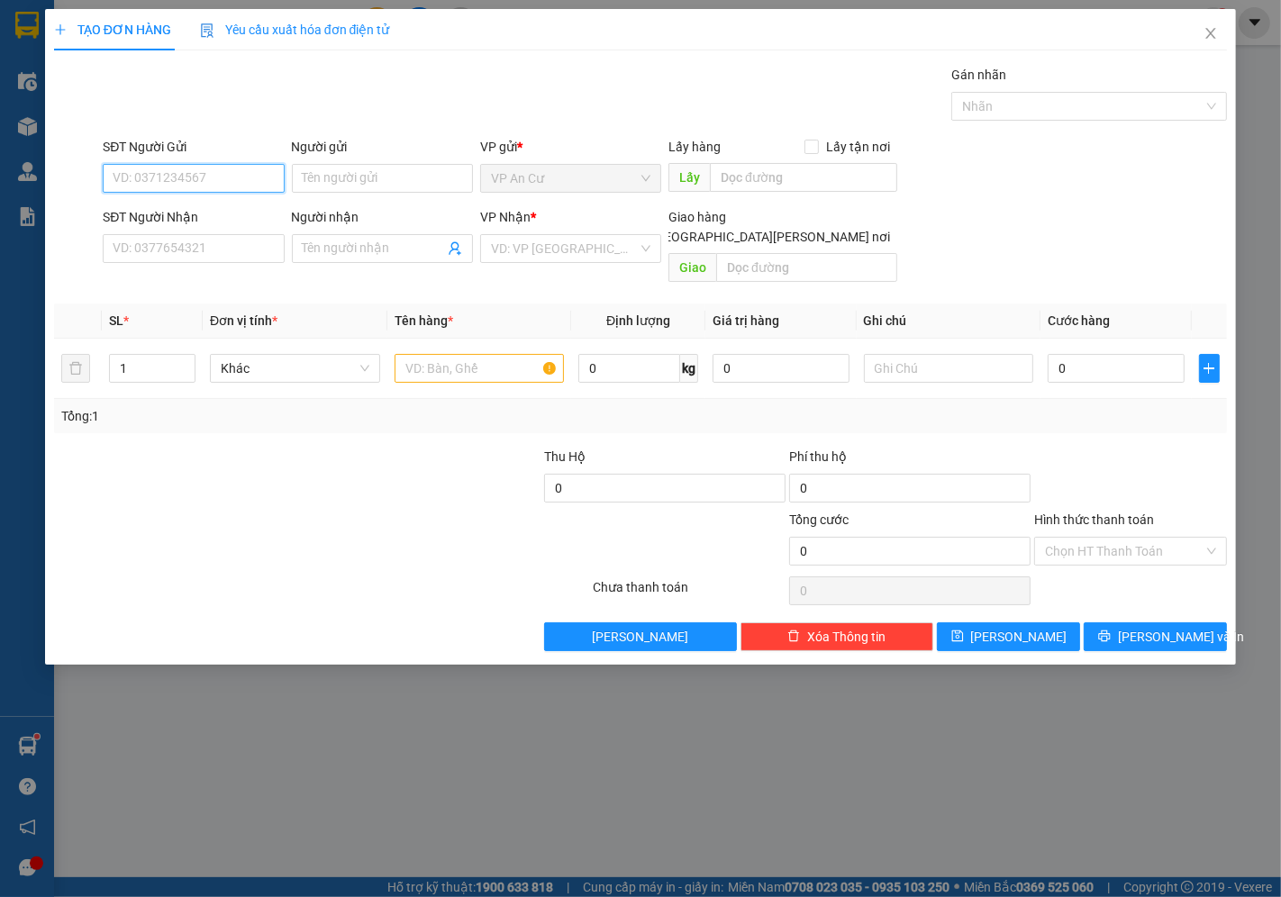
click at [131, 184] on input "SĐT Người Gửi" at bounding box center [193, 178] width 181 height 29
type input "0964080864"
click at [195, 208] on div "0964080864 - [PERSON_NAME]" at bounding box center [202, 215] width 177 height 20
type input "huyền"
type input "0909774353"
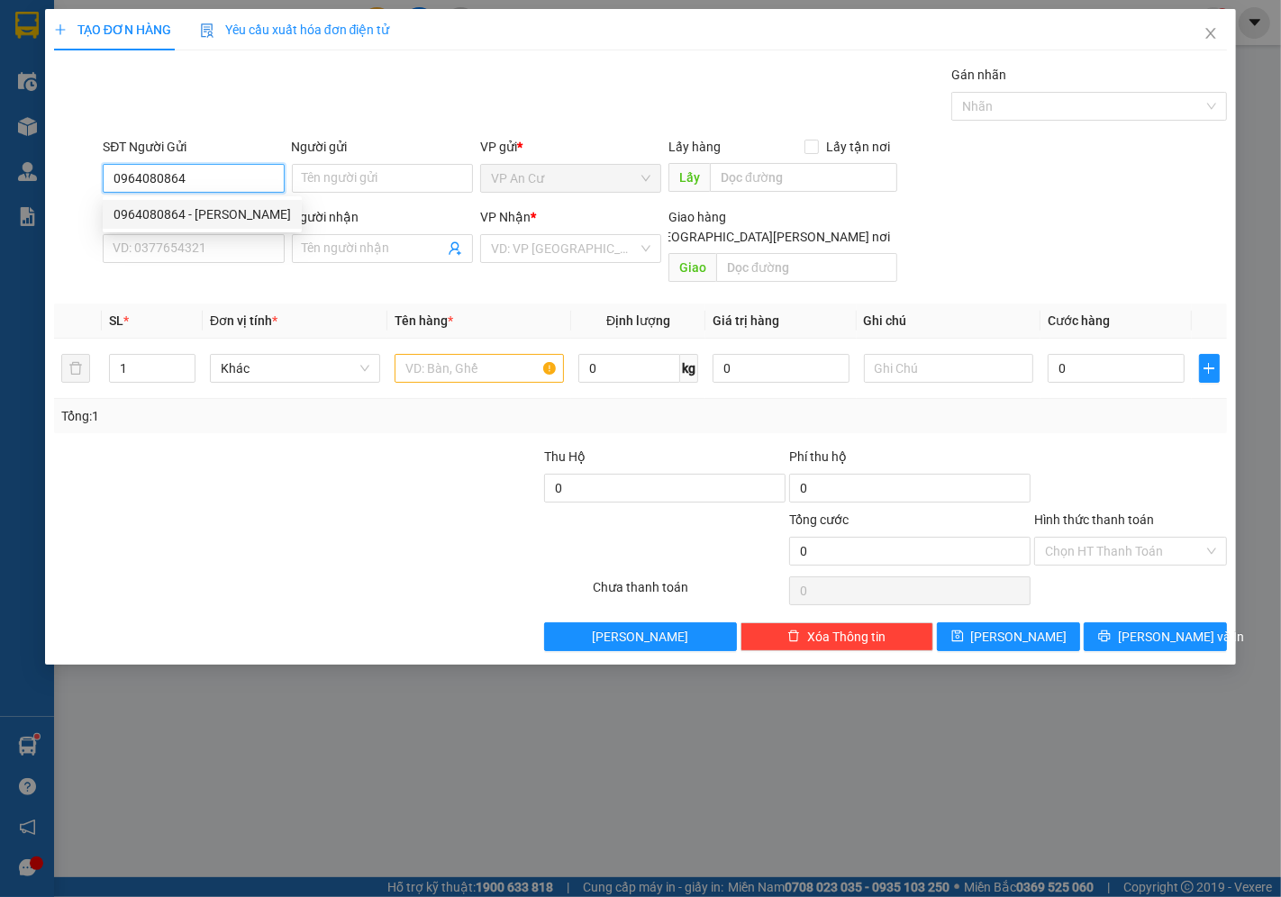
type input "THẢO"
type input "20.000"
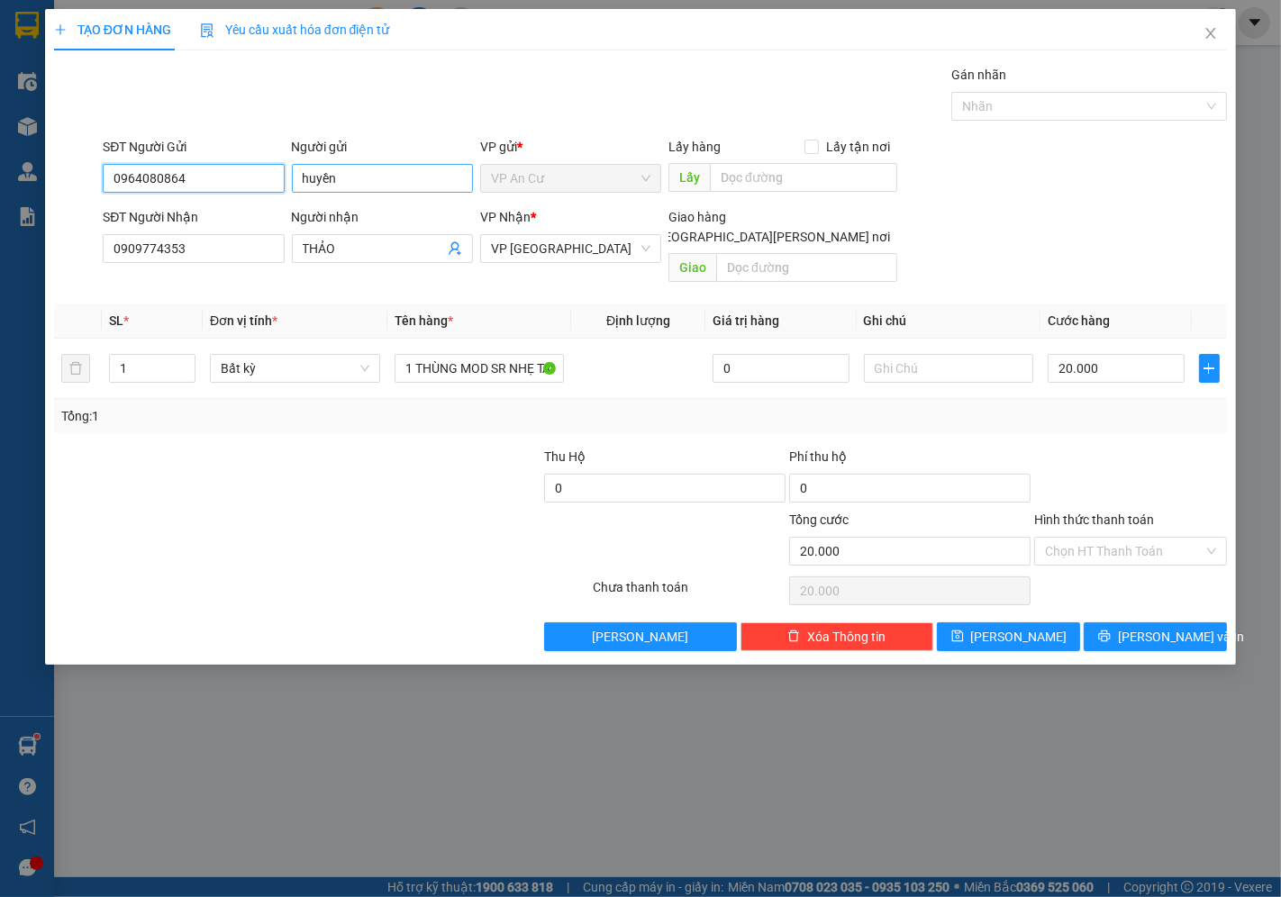
type input "0964080864"
click at [356, 184] on input "huyền" at bounding box center [382, 178] width 181 height 29
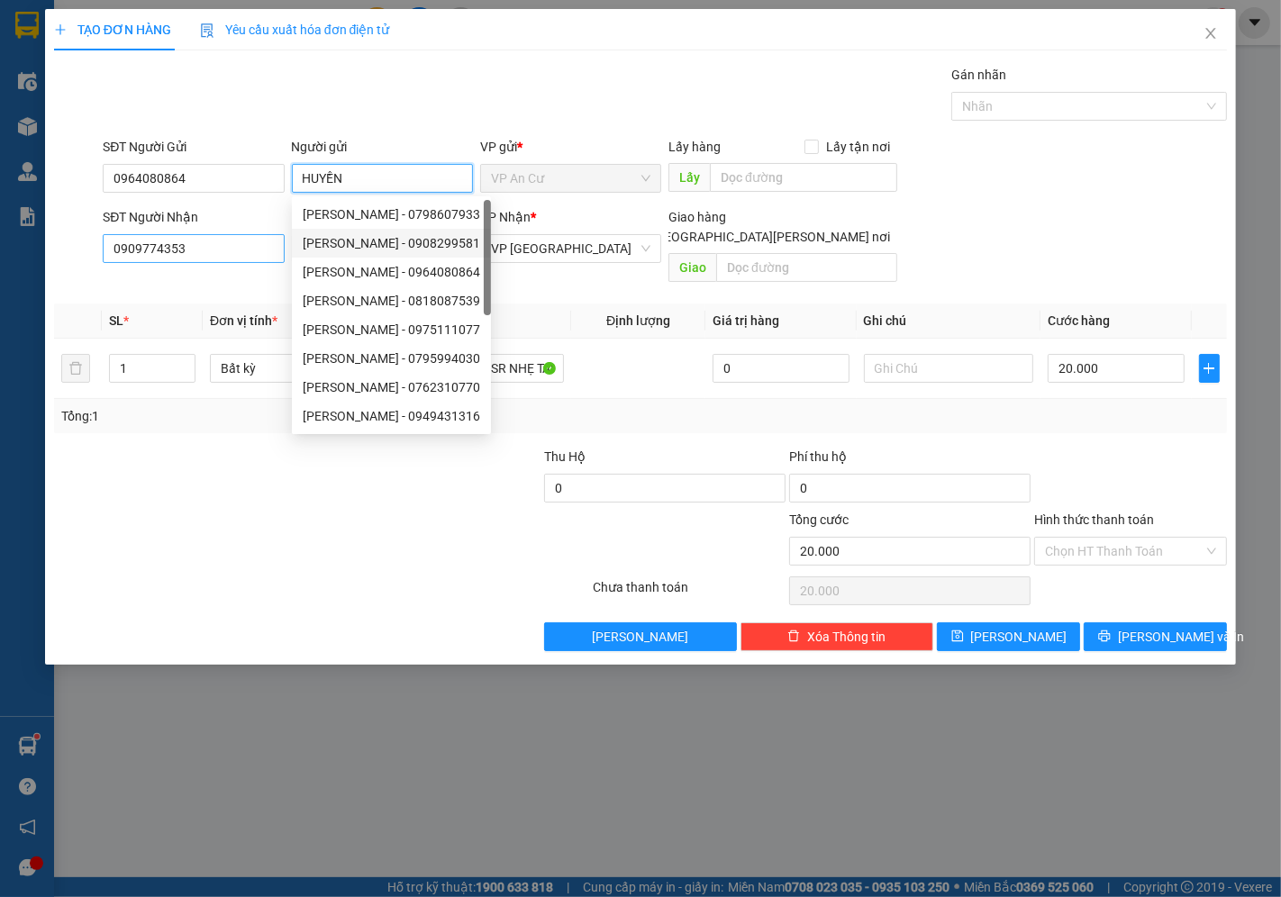
type input "HUYỀN"
click at [236, 241] on input "0909774353" at bounding box center [193, 248] width 181 height 29
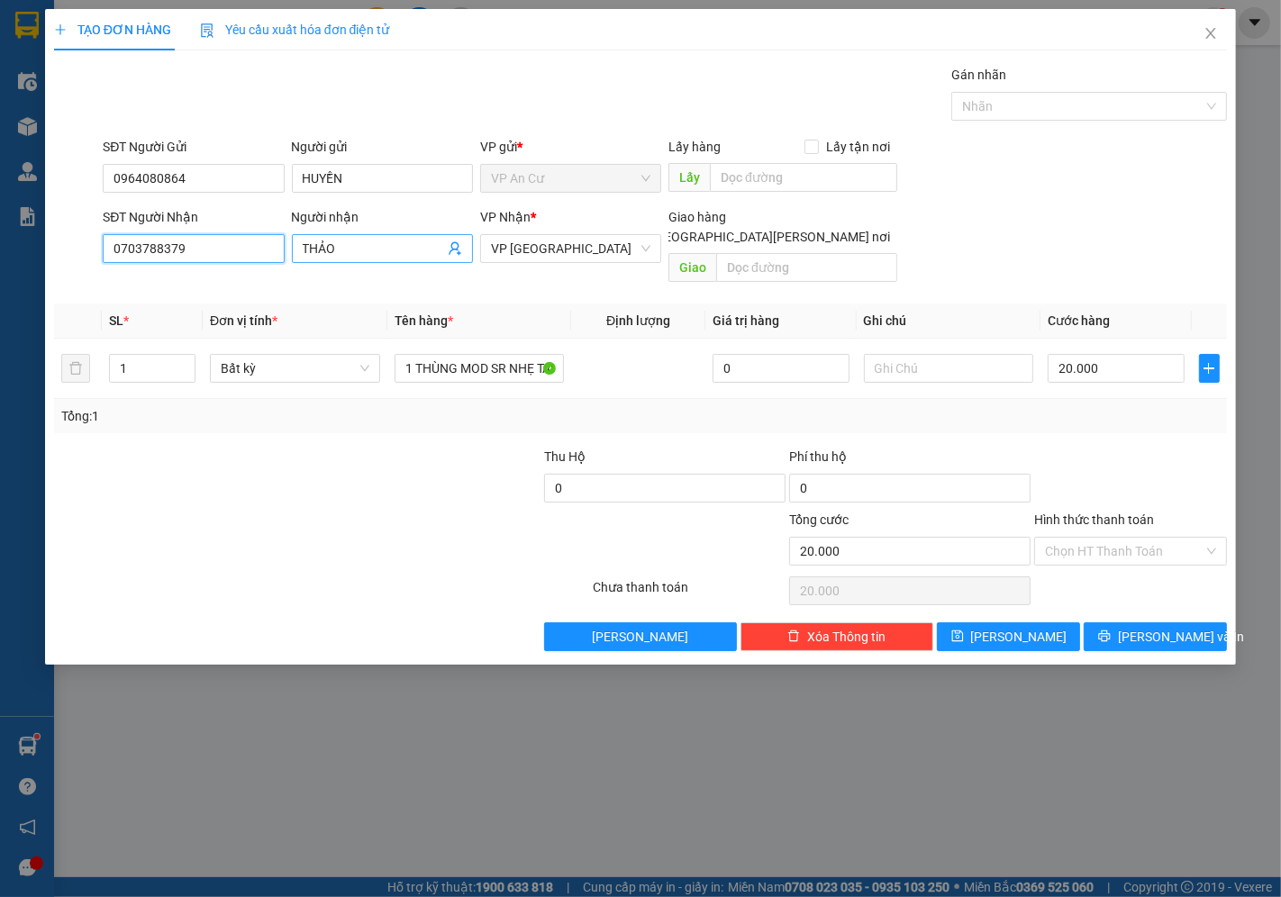
type input "0703788379"
click at [351, 250] on input "THẢO" at bounding box center [373, 249] width 141 height 20
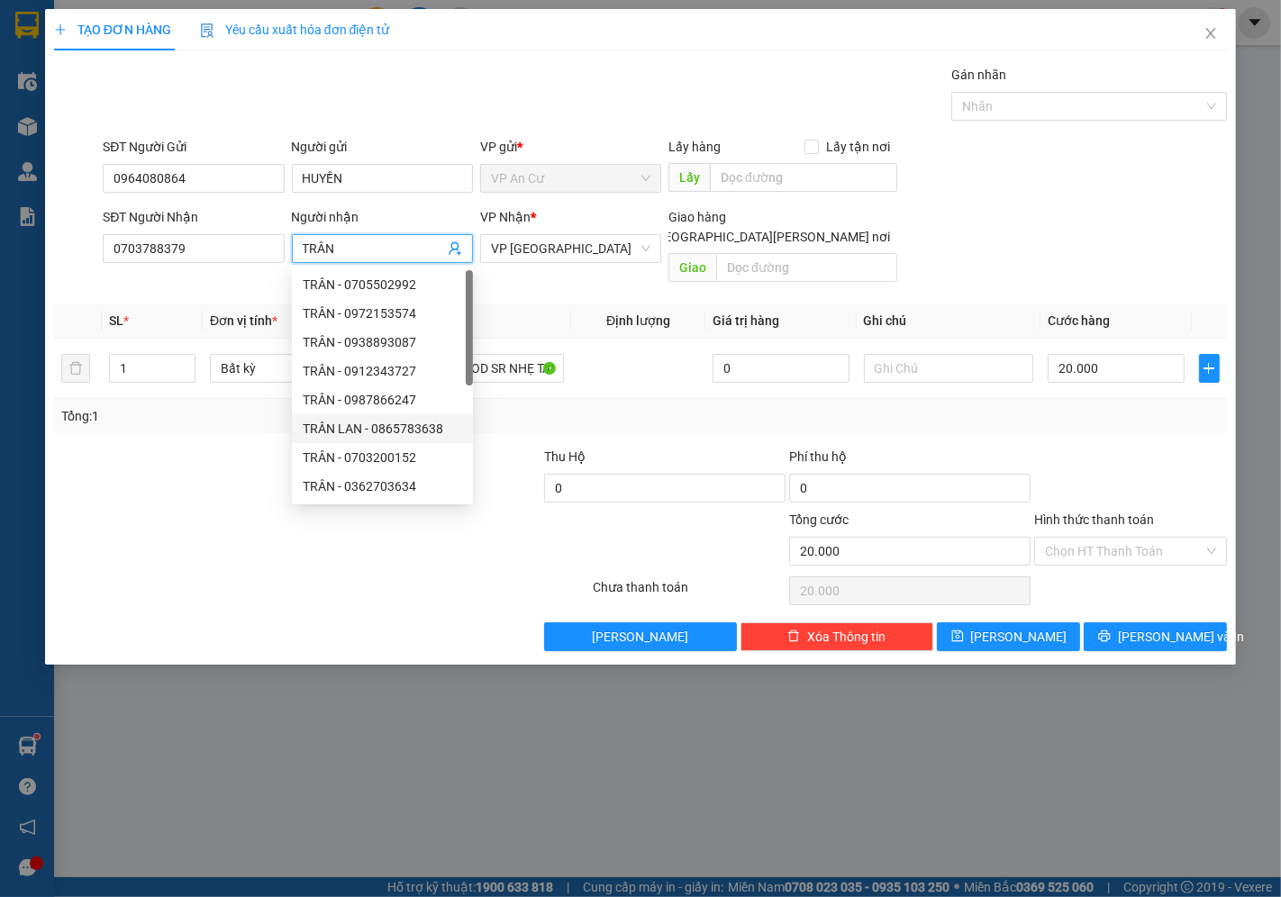
type input "TRÂN"
click at [158, 487] on div at bounding box center [174, 478] width 245 height 63
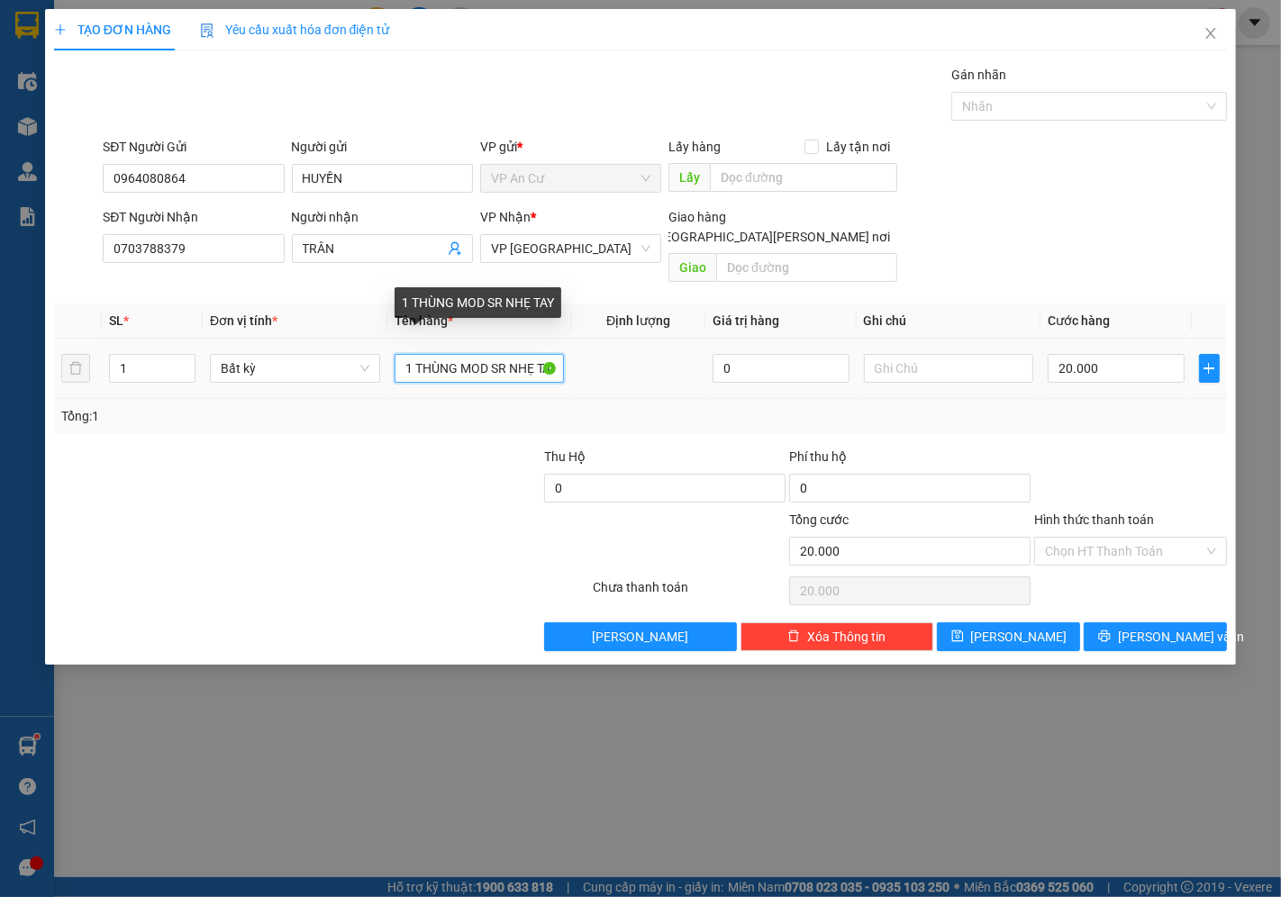
click at [514, 354] on input "1 THÙNG MOD SR NHẸ TAY" at bounding box center [480, 368] width 170 height 29
click at [441, 580] on div at bounding box center [322, 591] width 540 height 36
click at [1121, 542] on input "Hình thức thanh toán" at bounding box center [1124, 551] width 159 height 27
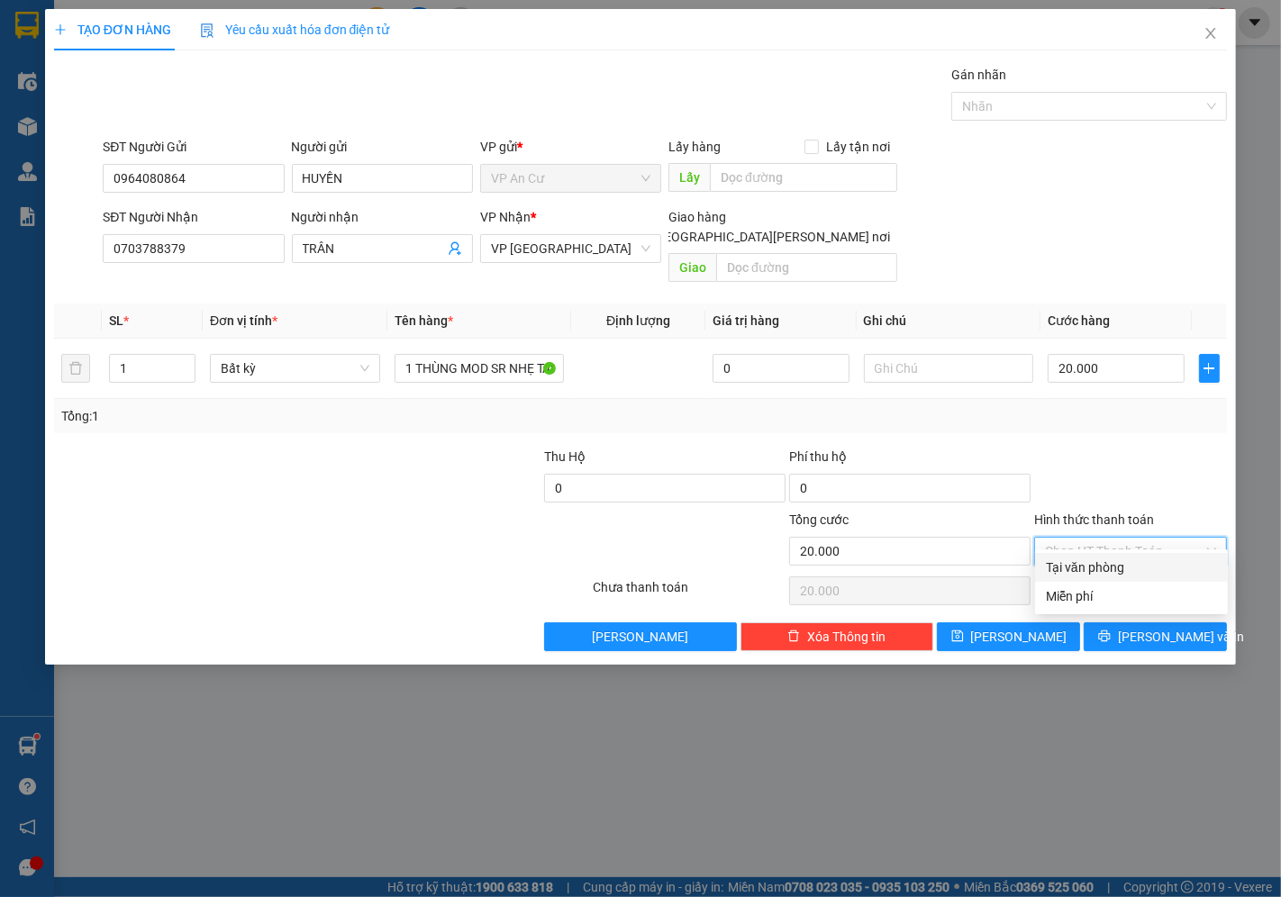
click at [1104, 566] on div "Tại văn phòng" at bounding box center [1131, 568] width 171 height 20
type input "0"
click at [1149, 627] on span "[PERSON_NAME] và In" at bounding box center [1181, 637] width 126 height 20
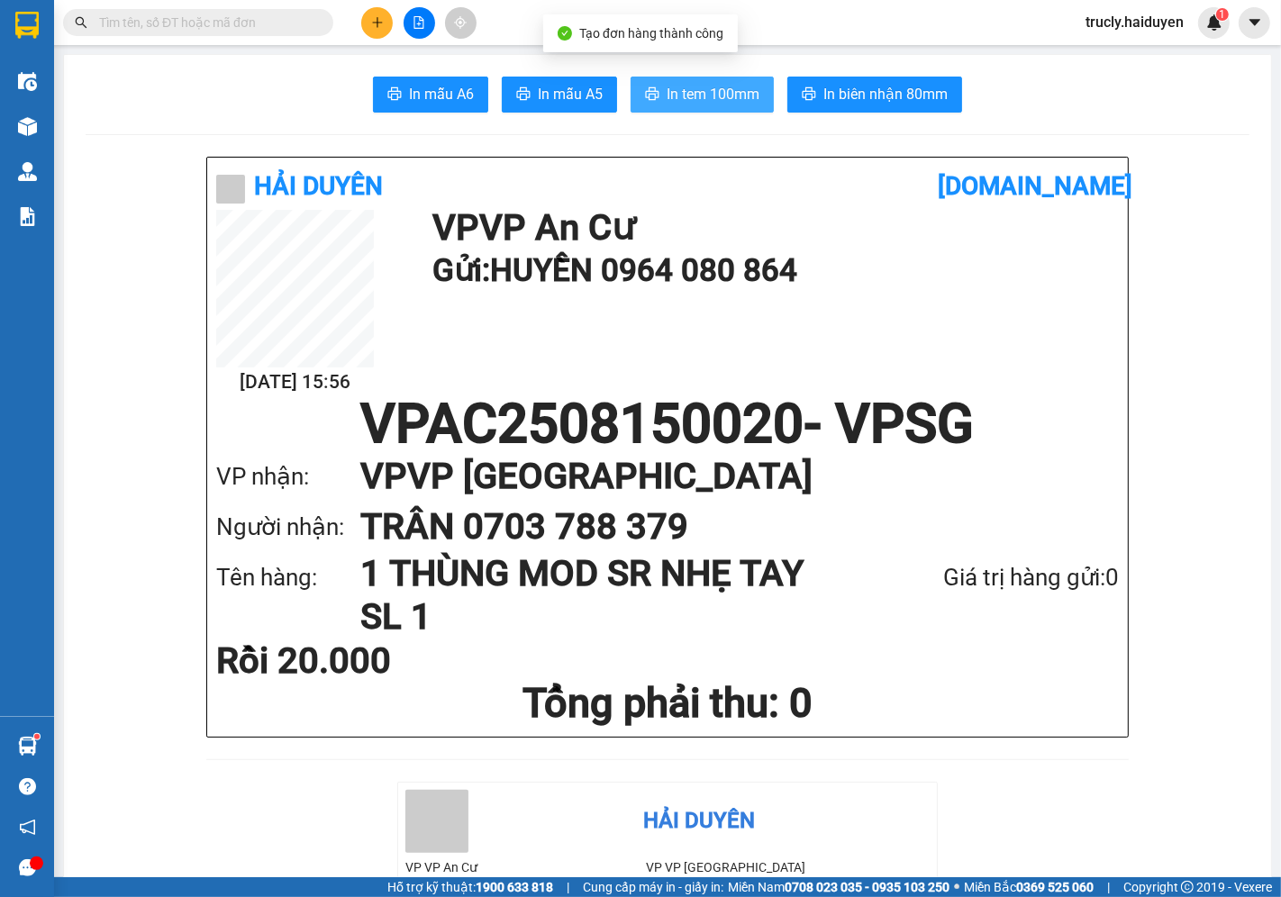
click at [730, 94] on span "In tem 100mm" at bounding box center [713, 94] width 93 height 23
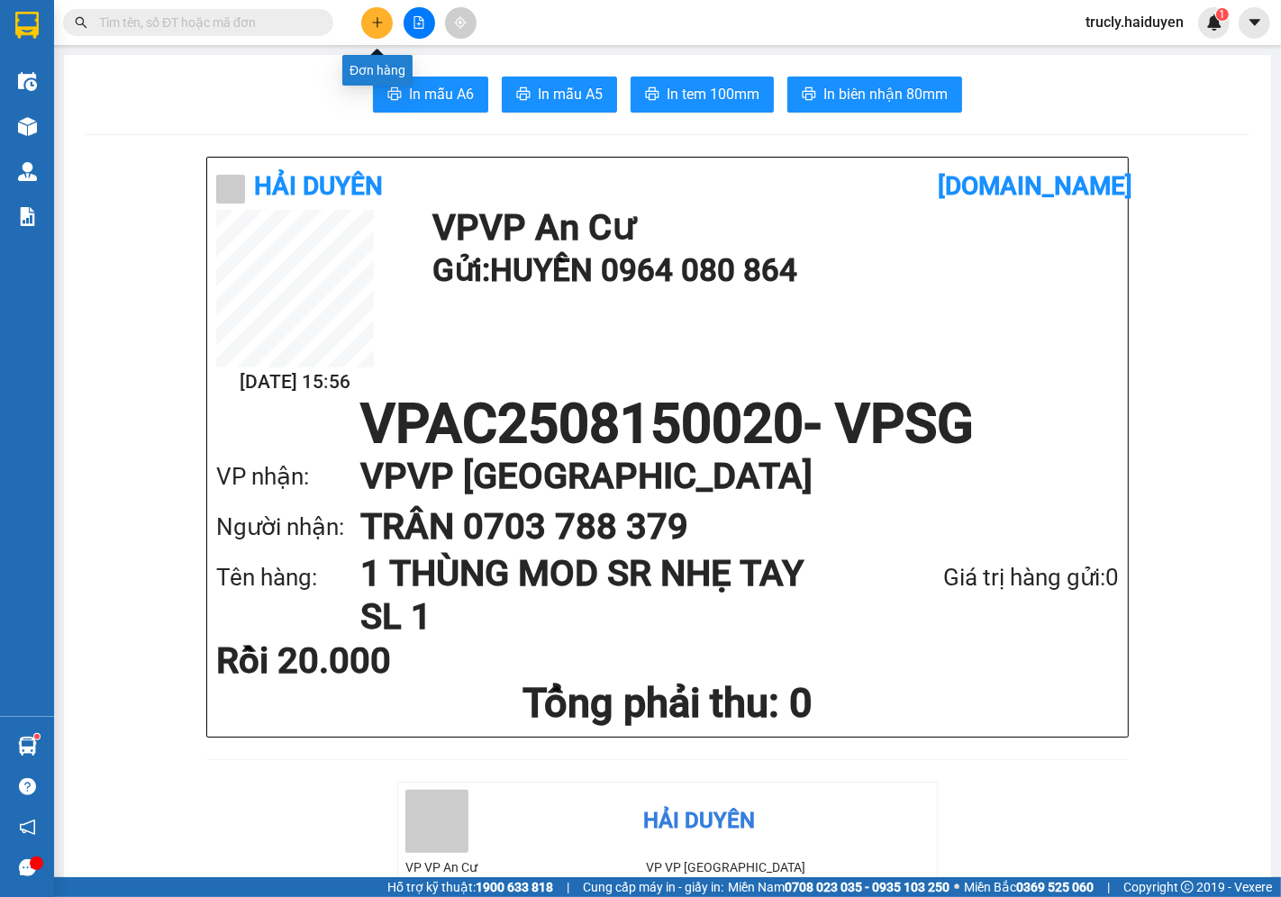
click at [390, 19] on button at bounding box center [377, 23] width 32 height 32
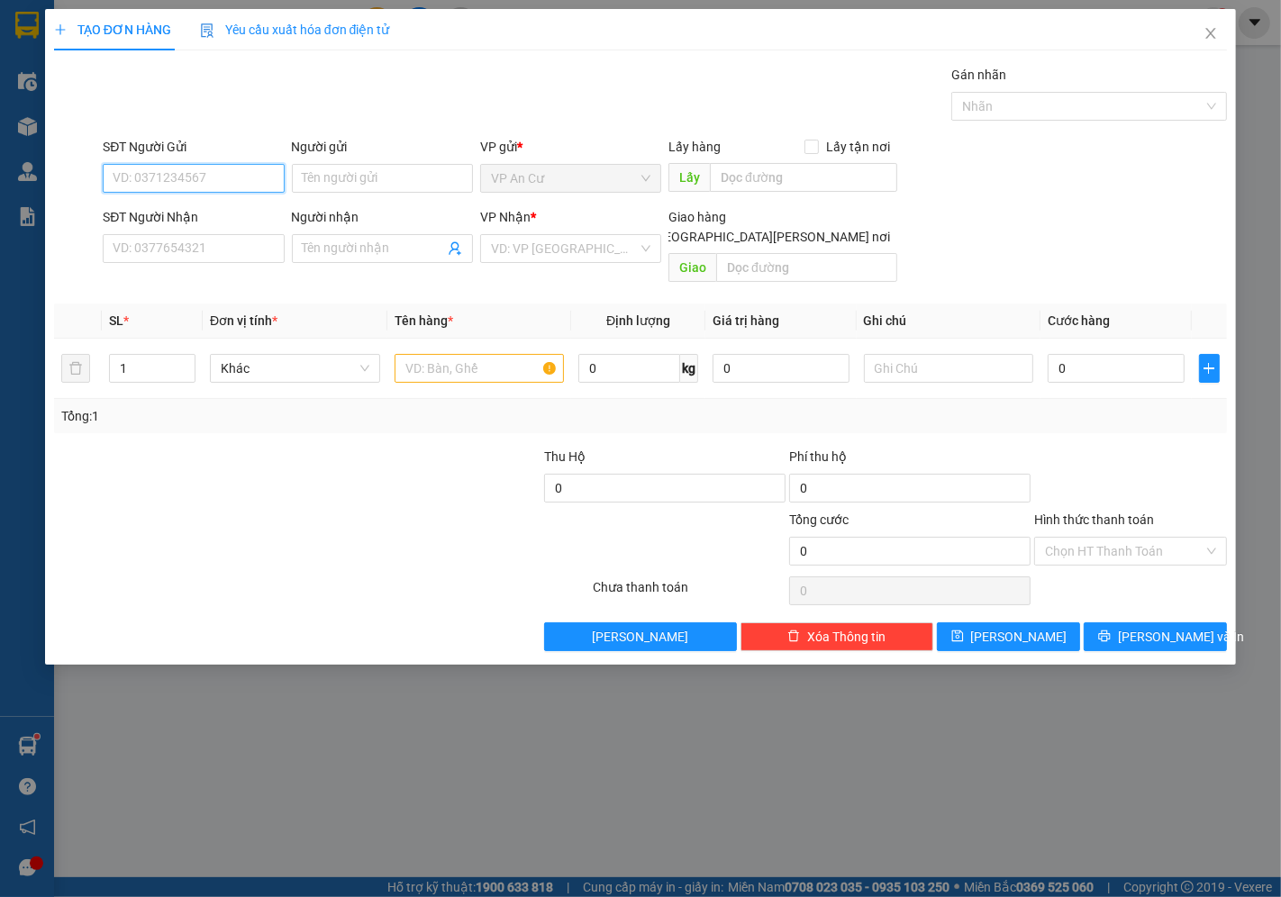
click at [199, 189] on input "SĐT Người Gửi" at bounding box center [193, 178] width 181 height 29
click at [177, 212] on div "0964080864 - [PERSON_NAME]" at bounding box center [202, 215] width 177 height 20
type input "0964080864"
type input "HUYỀN"
type input "0703788379"
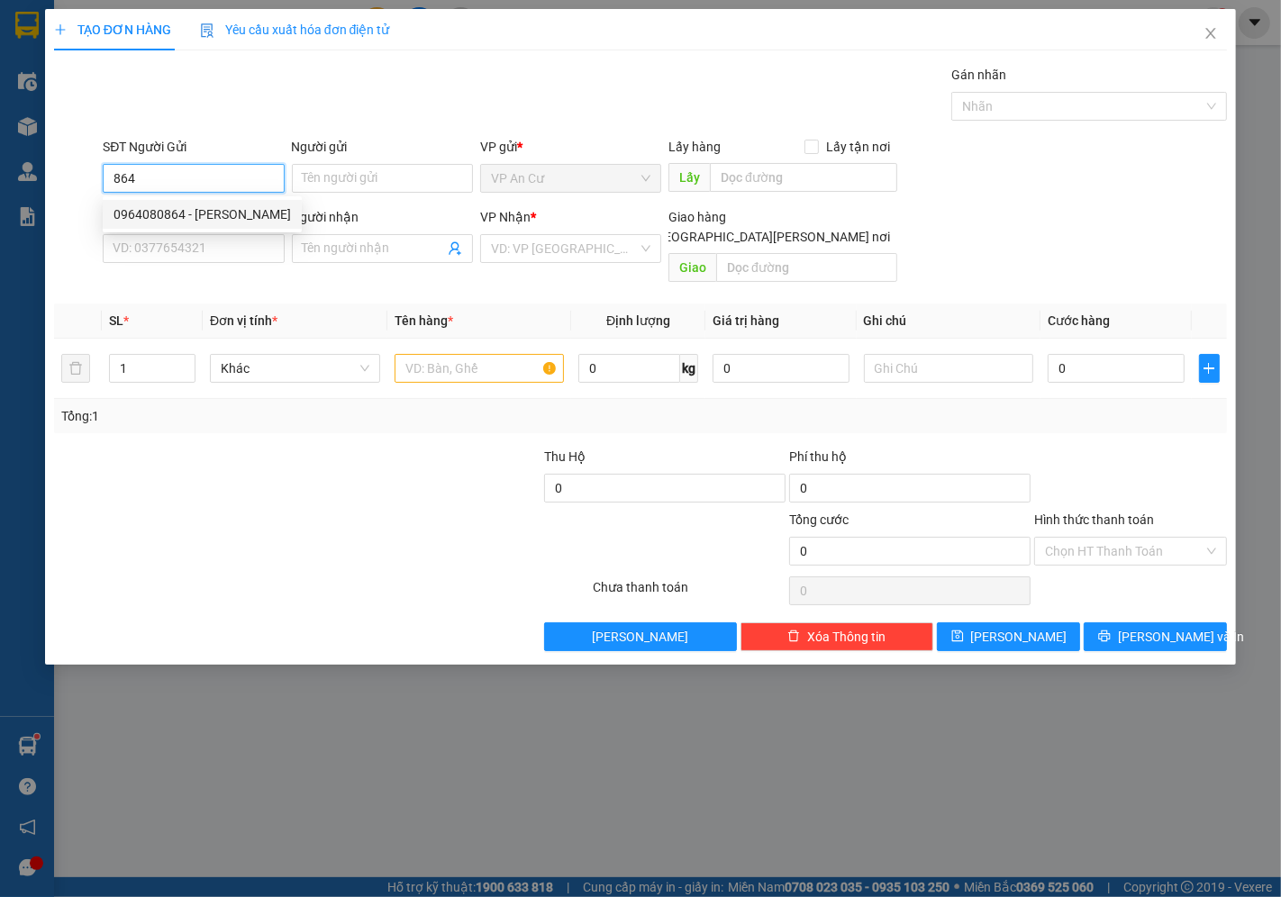
type input "TRÂN"
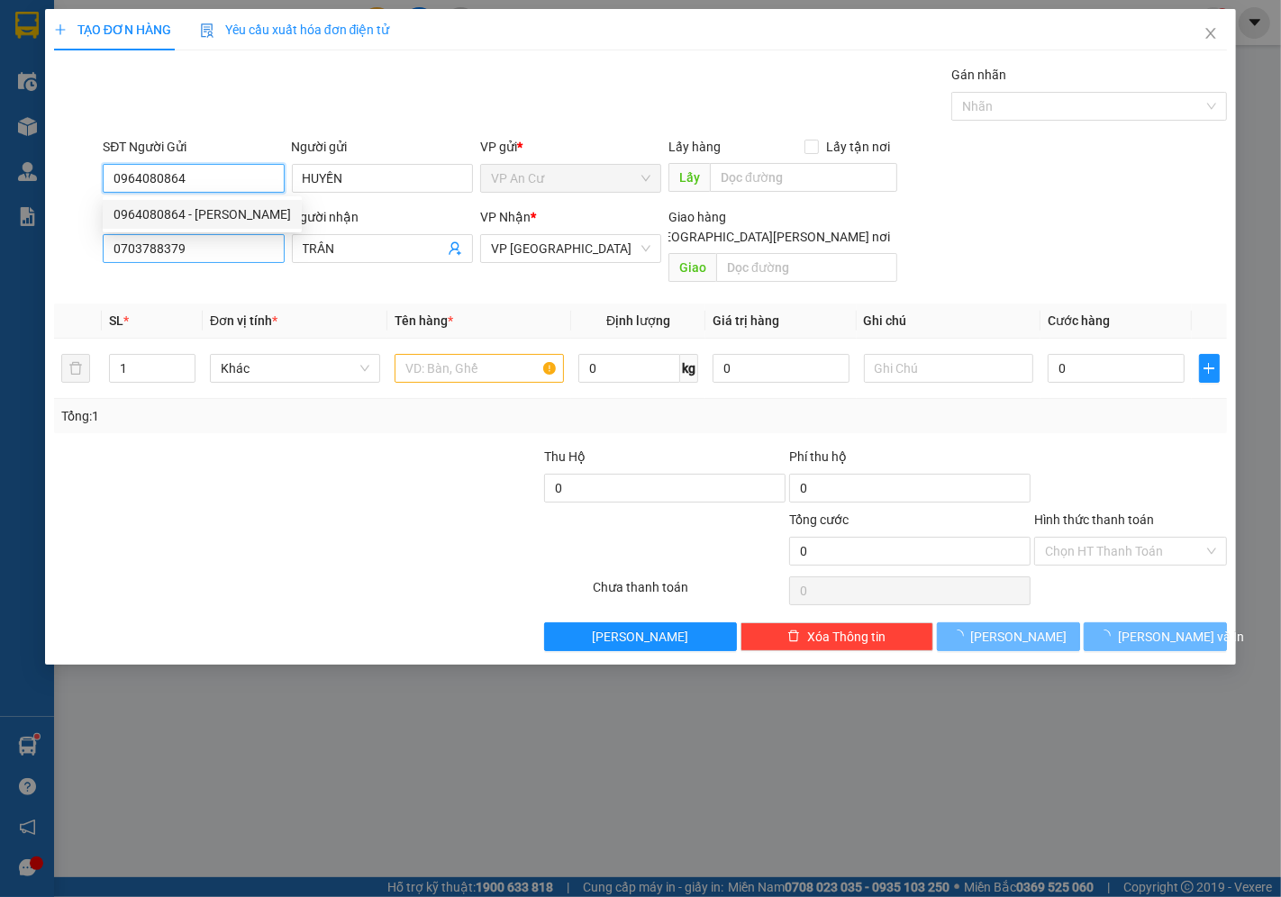
type input "20.000"
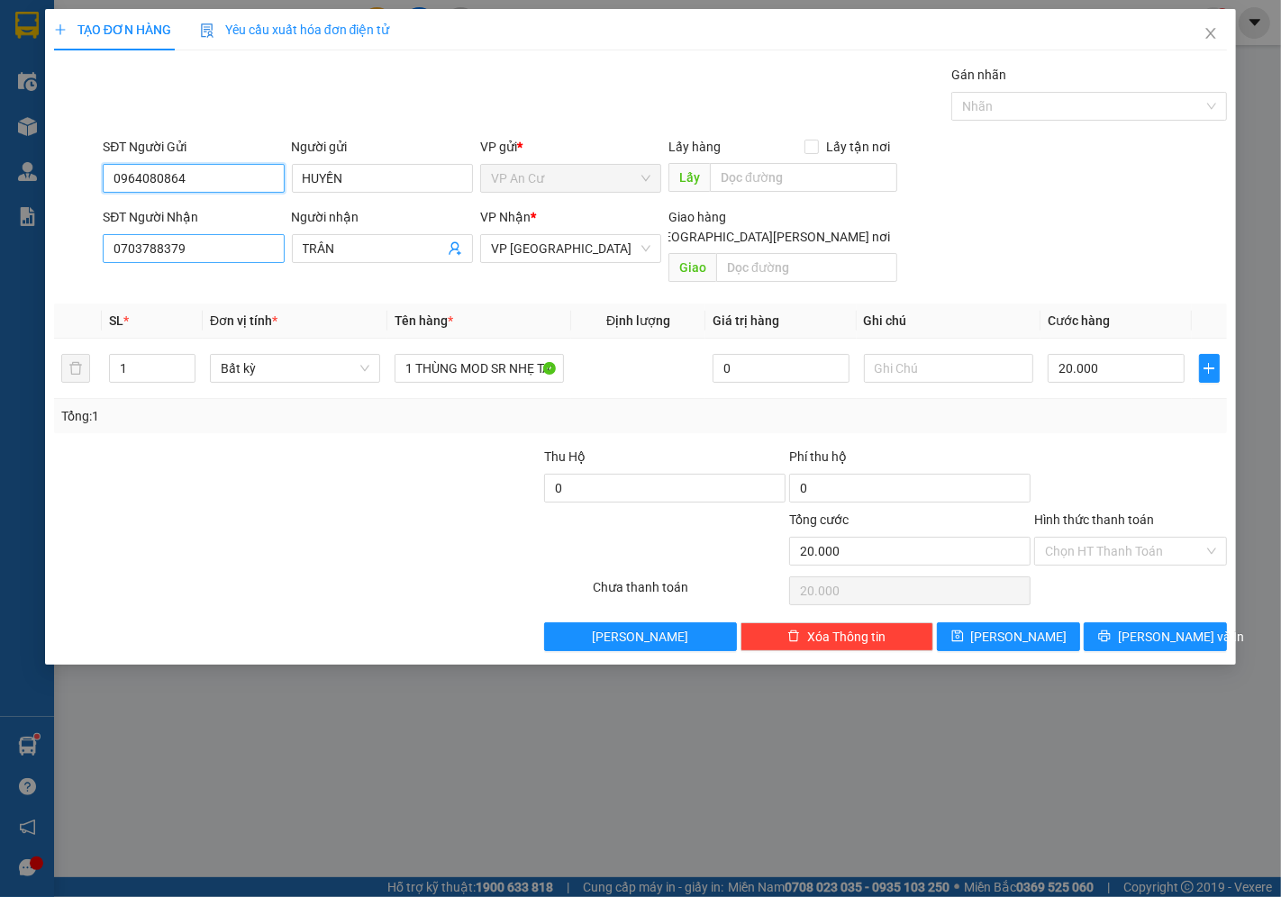
type input "0964080864"
click at [222, 259] on input "0703788379" at bounding box center [193, 248] width 181 height 29
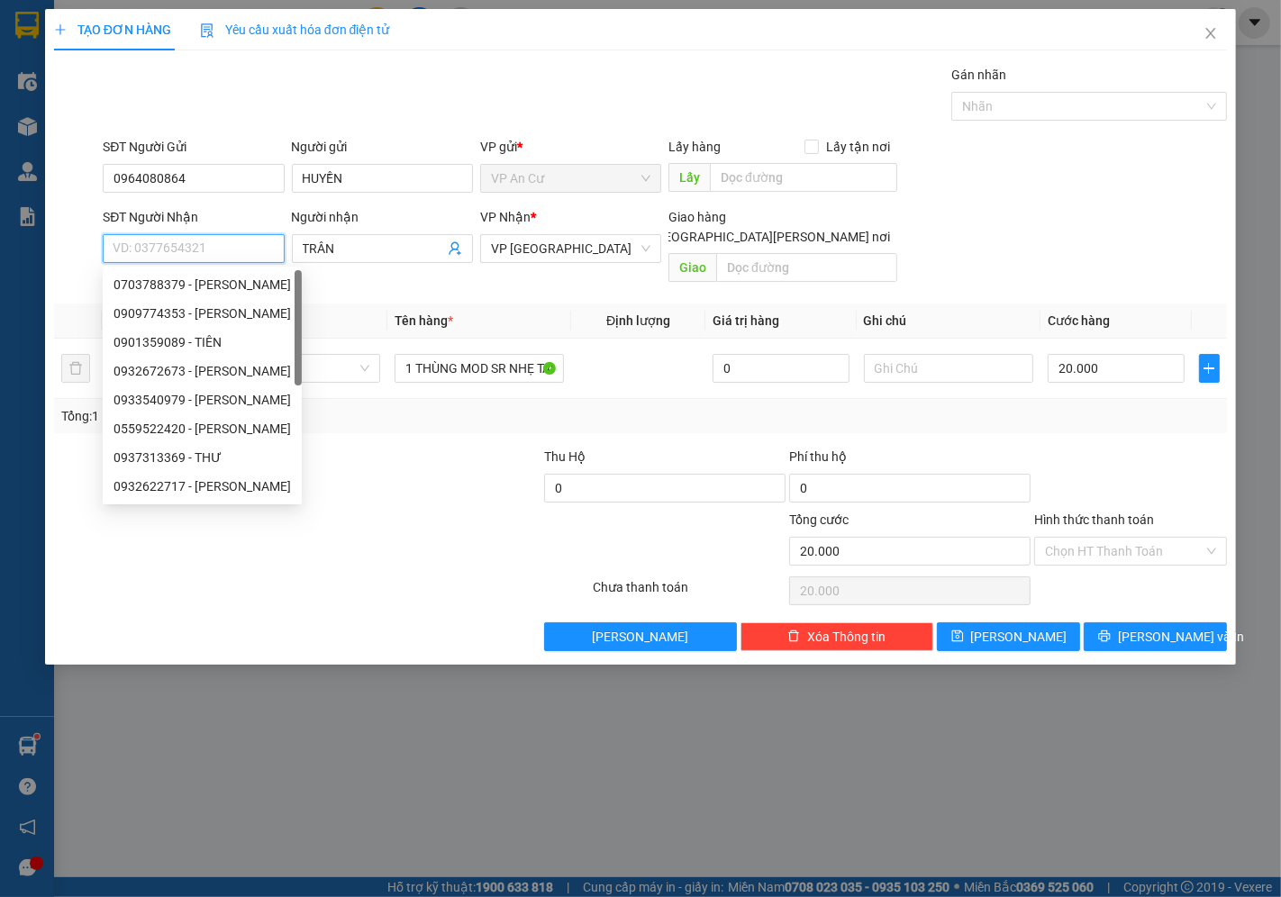
click at [204, 252] on input "SĐT Người Nhận" at bounding box center [193, 248] width 181 height 29
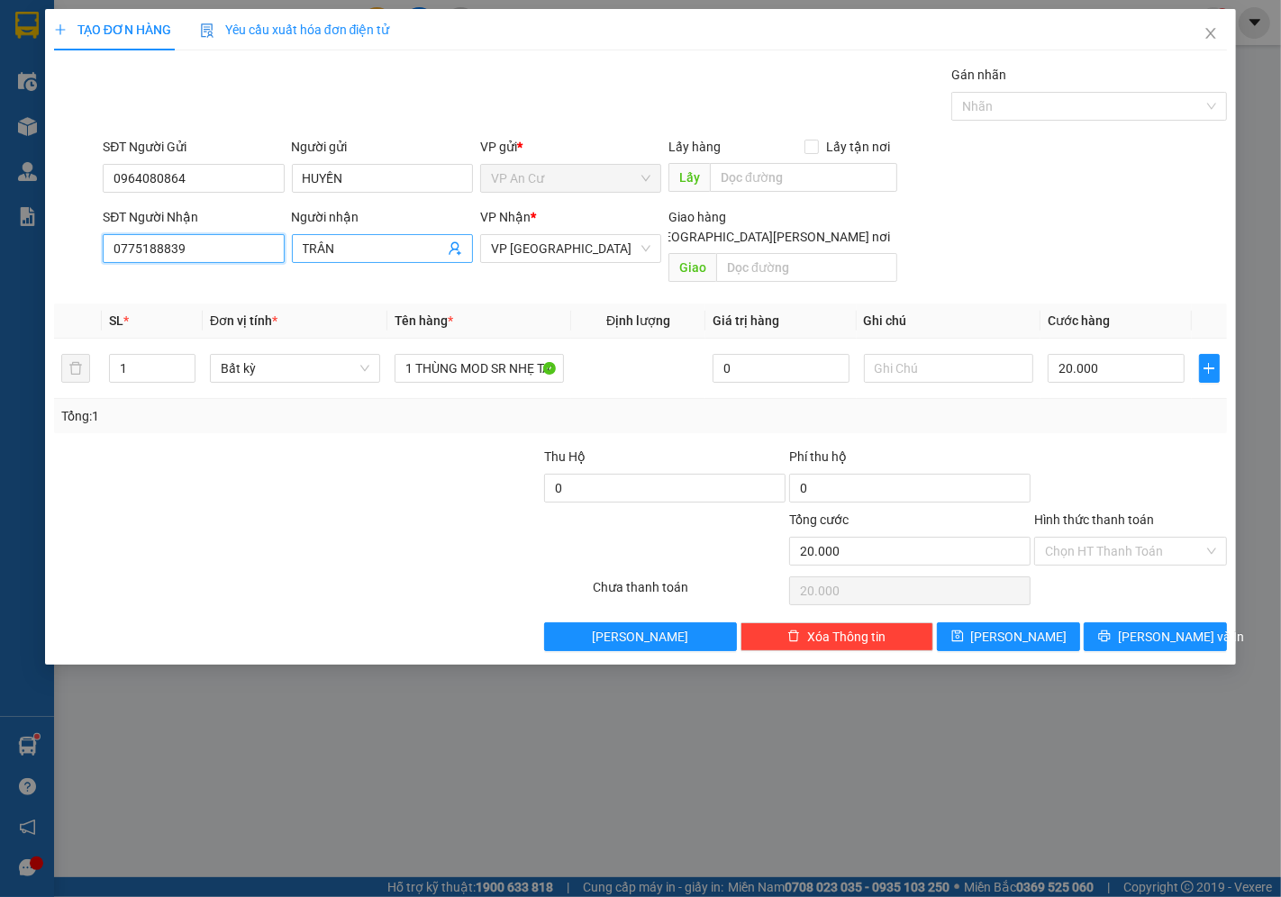
type input "0775188839"
click at [367, 249] on input "TRÂN" at bounding box center [373, 249] width 141 height 20
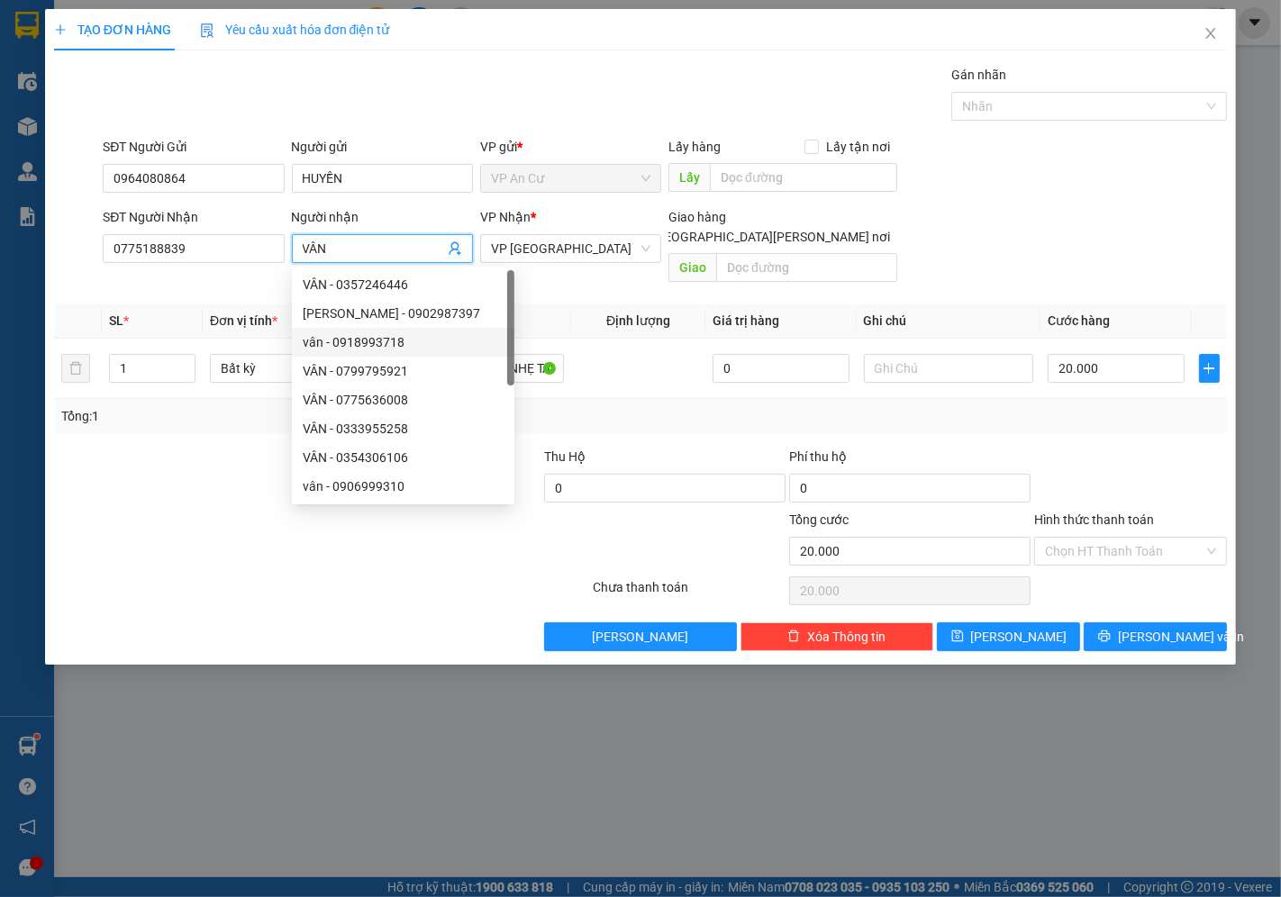
type input "VÂN"
click at [505, 596] on div "Transit Pickup Surcharge Ids Transit Deliver Surcharge Ids Transit Deliver Surc…" at bounding box center [640, 358] width 1173 height 586
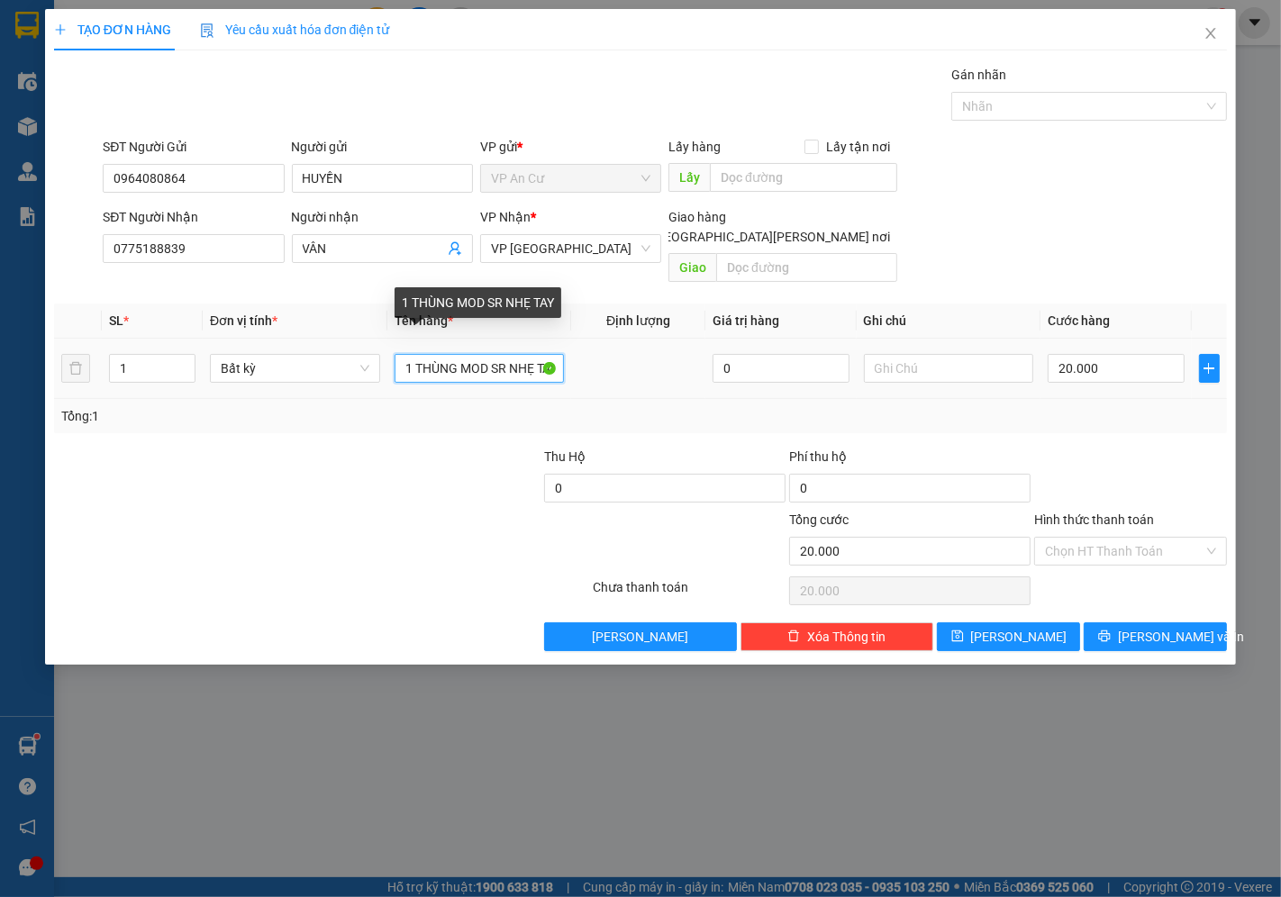
click at [517, 354] on input "1 THÙNG MOD SR NHẸ TAY" at bounding box center [480, 368] width 170 height 29
click at [462, 524] on div at bounding box center [494, 541] width 196 height 63
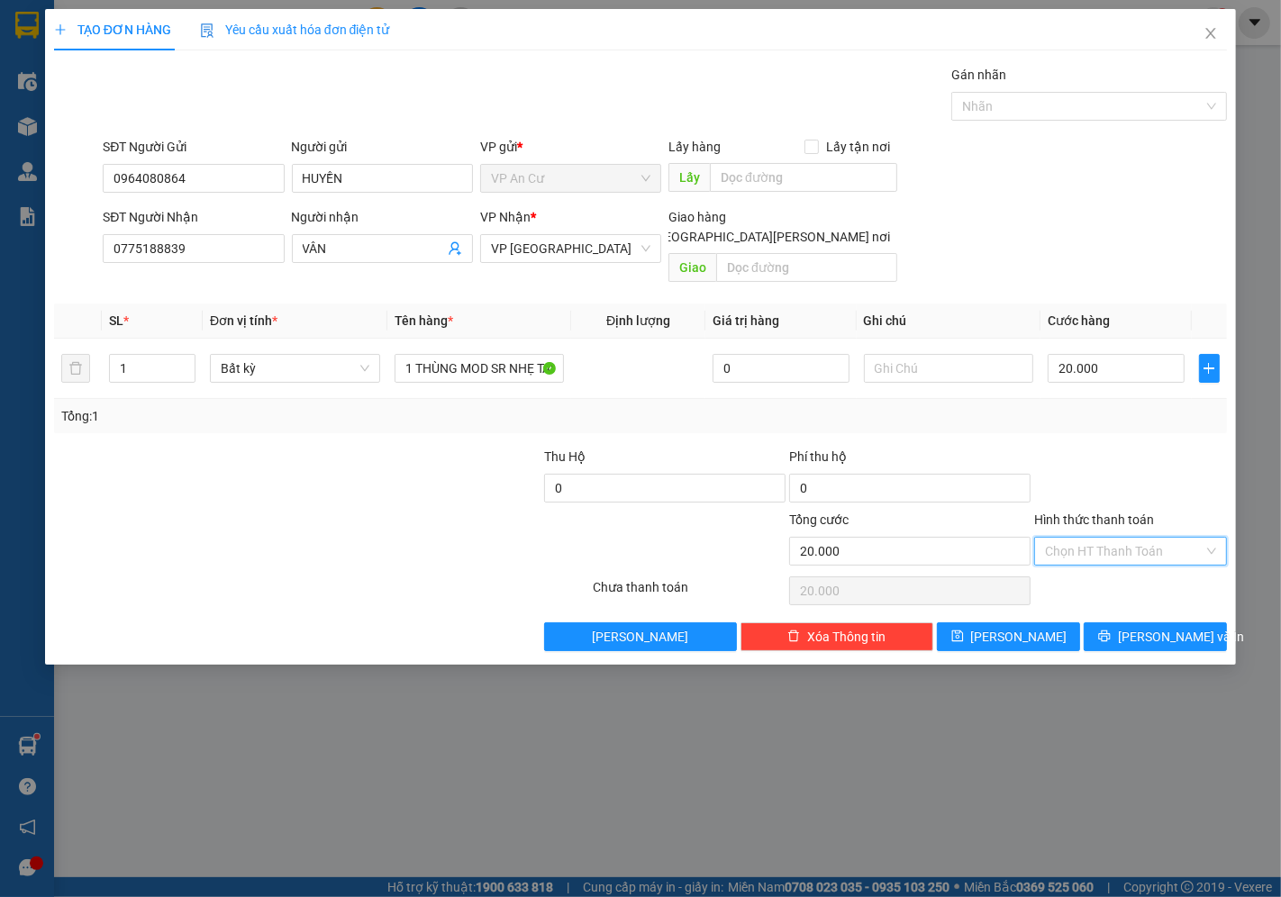
click at [1117, 538] on input "Hình thức thanh toán" at bounding box center [1124, 551] width 159 height 27
click at [1113, 559] on div "Tại văn phòng" at bounding box center [1131, 568] width 171 height 20
type input "0"
click at [1150, 627] on span "[PERSON_NAME] và In" at bounding box center [1181, 637] width 126 height 20
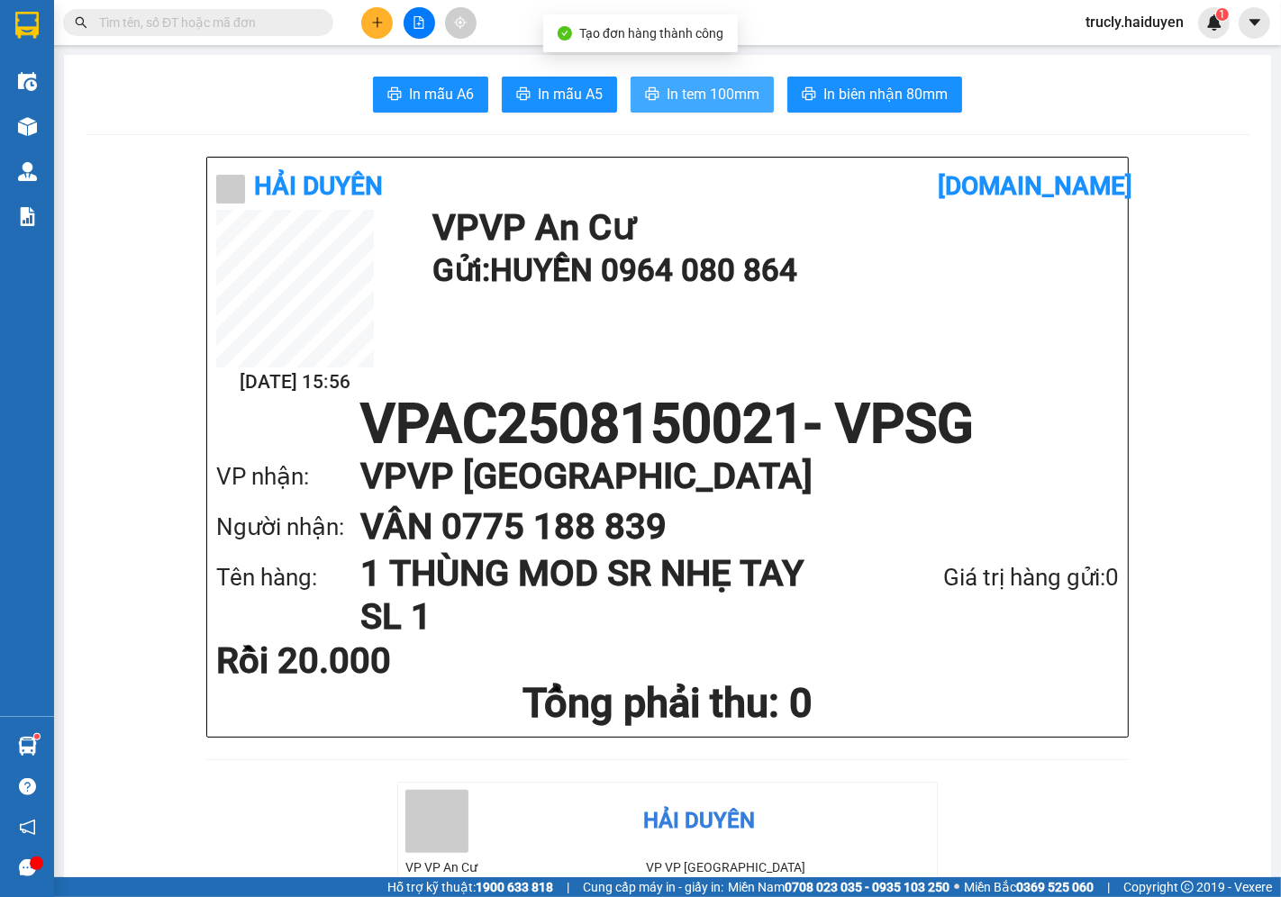
click at [689, 106] on button "In tem 100mm" at bounding box center [702, 95] width 143 height 36
drag, startPoint x: 138, startPoint y: 132, endPoint x: 114, endPoint y: 130, distance: 24.4
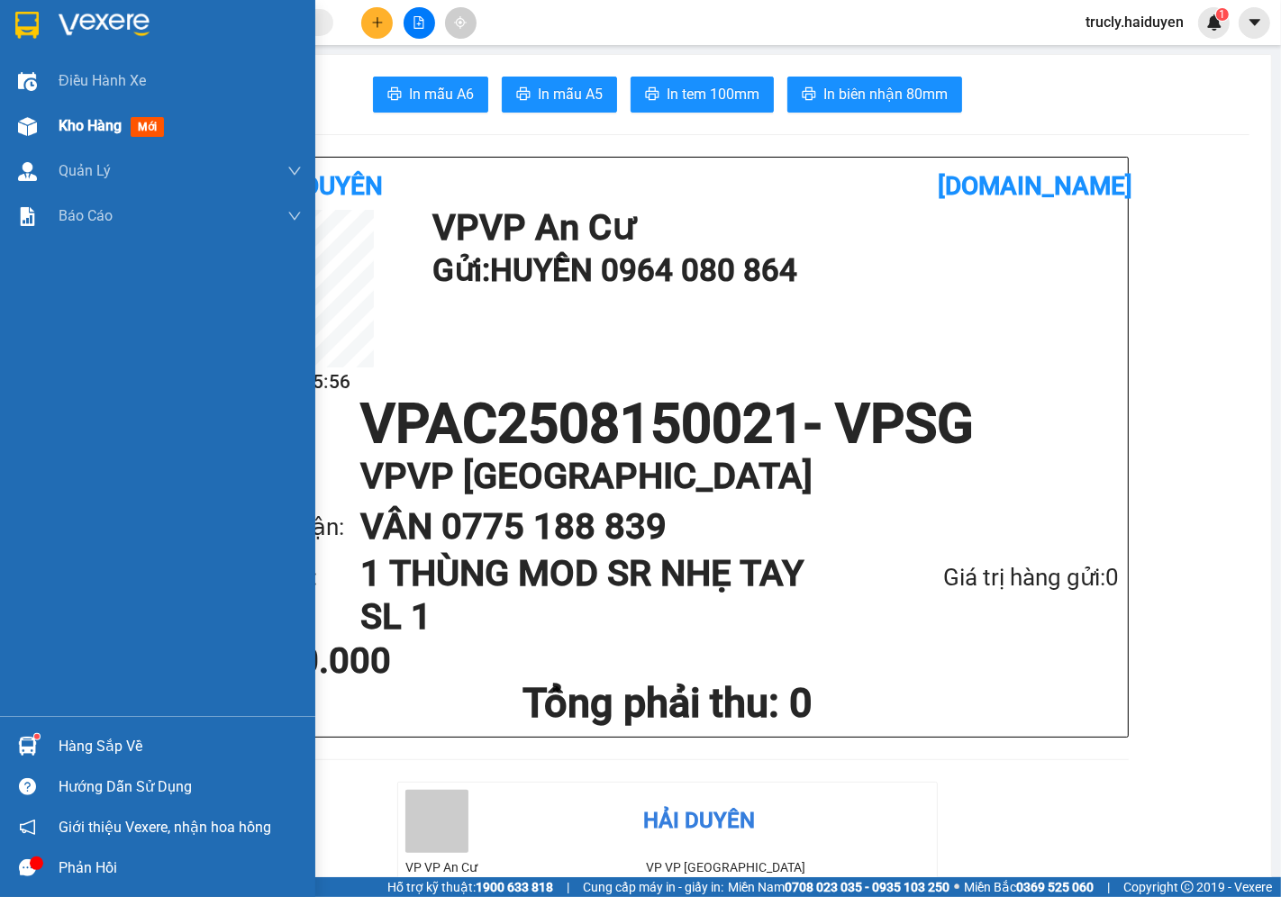
click at [14, 126] on div at bounding box center [28, 127] width 32 height 32
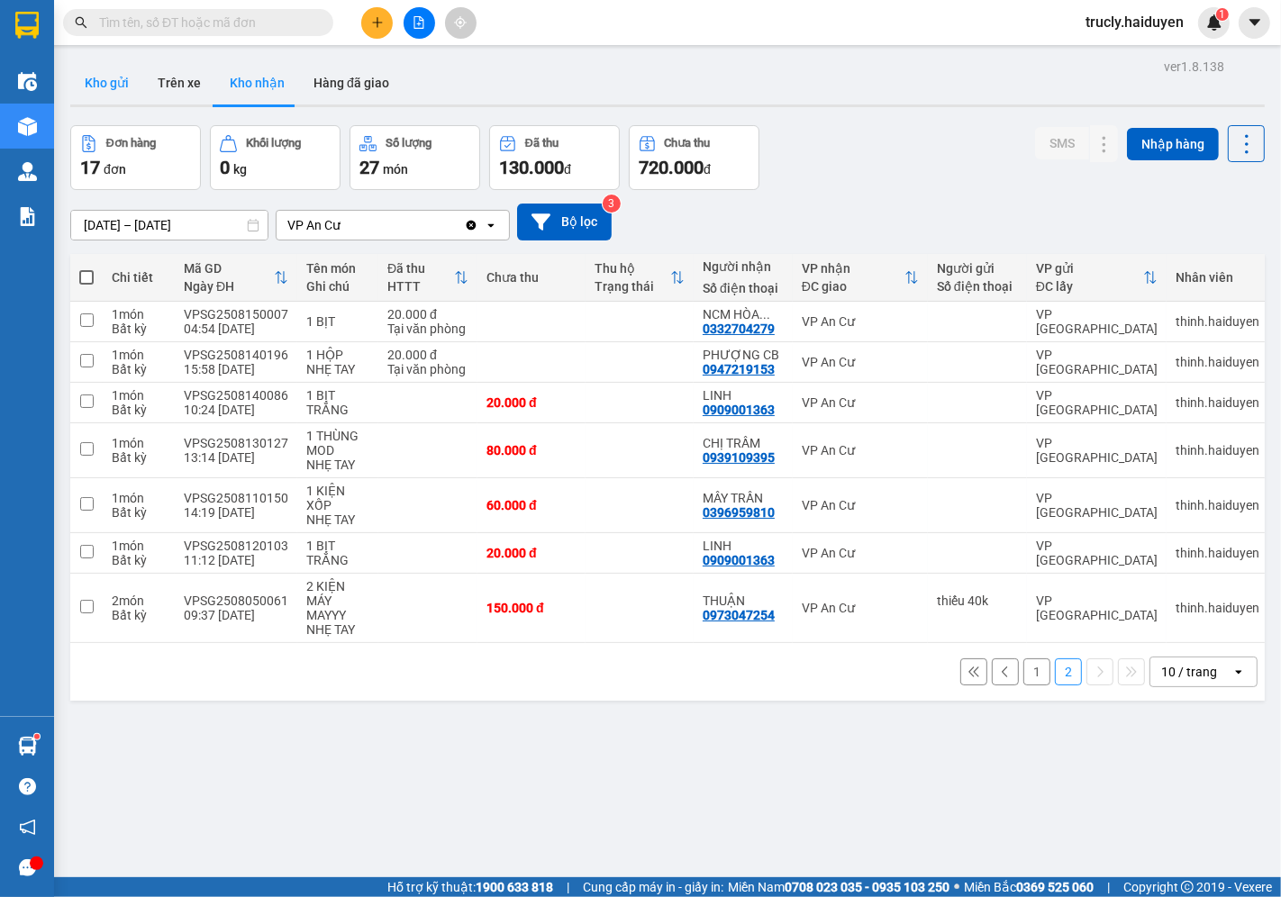
click at [123, 70] on button "Kho gửi" at bounding box center [106, 82] width 73 height 43
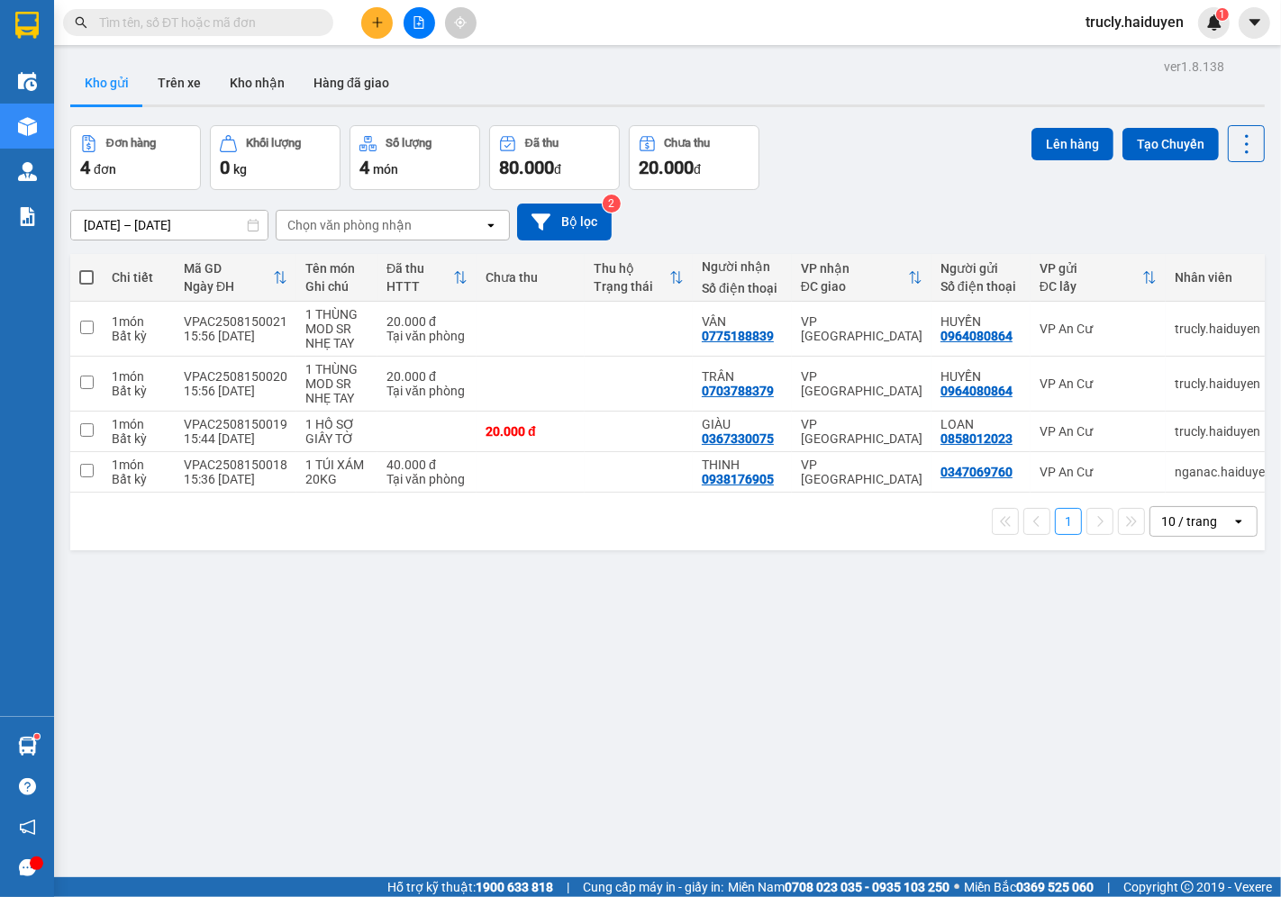
click at [887, 159] on div "Đơn hàng 4 đơn [PERSON_NAME] 0 kg Số [PERSON_NAME] 4 món Đã thu 80.000 [PERSON_…" at bounding box center [667, 157] width 1195 height 65
click at [869, 165] on div "Đơn hàng 4 đơn [PERSON_NAME] 0 kg Số [PERSON_NAME] 4 món Đã thu 80.000 [PERSON_…" at bounding box center [667, 157] width 1195 height 65
click at [899, 131] on div "Đơn hàng 4 đơn [PERSON_NAME] 0 kg Số [PERSON_NAME] 4 món Đã thu 80.000 [PERSON_…" at bounding box center [667, 157] width 1195 height 65
click at [856, 126] on div "Đơn hàng 4 đơn [PERSON_NAME] 0 kg Số [PERSON_NAME] 4 món Đã thu 80.000 [PERSON_…" at bounding box center [667, 157] width 1195 height 65
click at [375, 25] on icon "plus" at bounding box center [377, 22] width 13 height 13
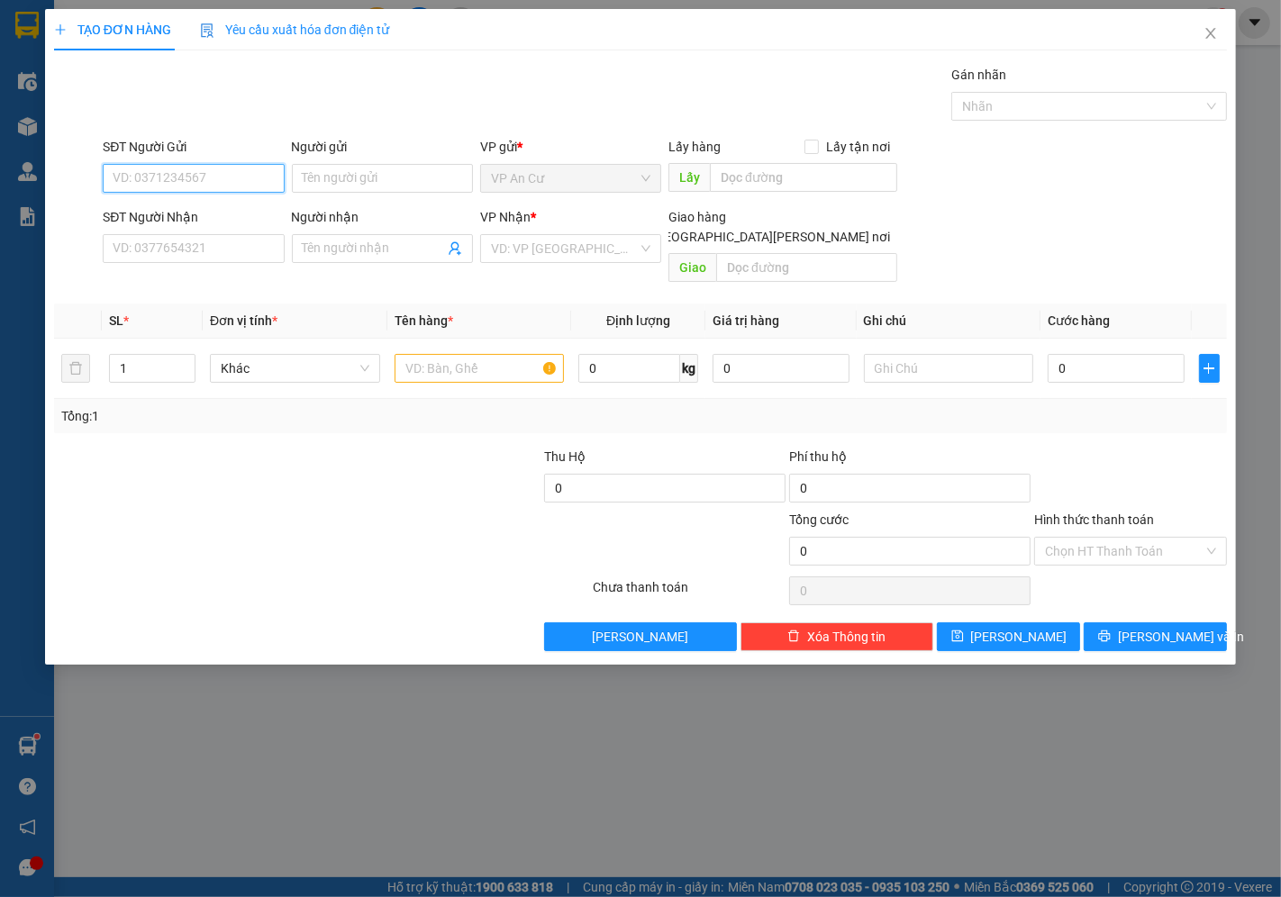
click at [235, 164] on input "SĐT Người Gửi" at bounding box center [193, 178] width 181 height 29
click at [158, 205] on div "0919424440 - VŨ" at bounding box center [193, 215] width 159 height 20
type input "0919424440"
type input "VŨ"
type input "0908327430"
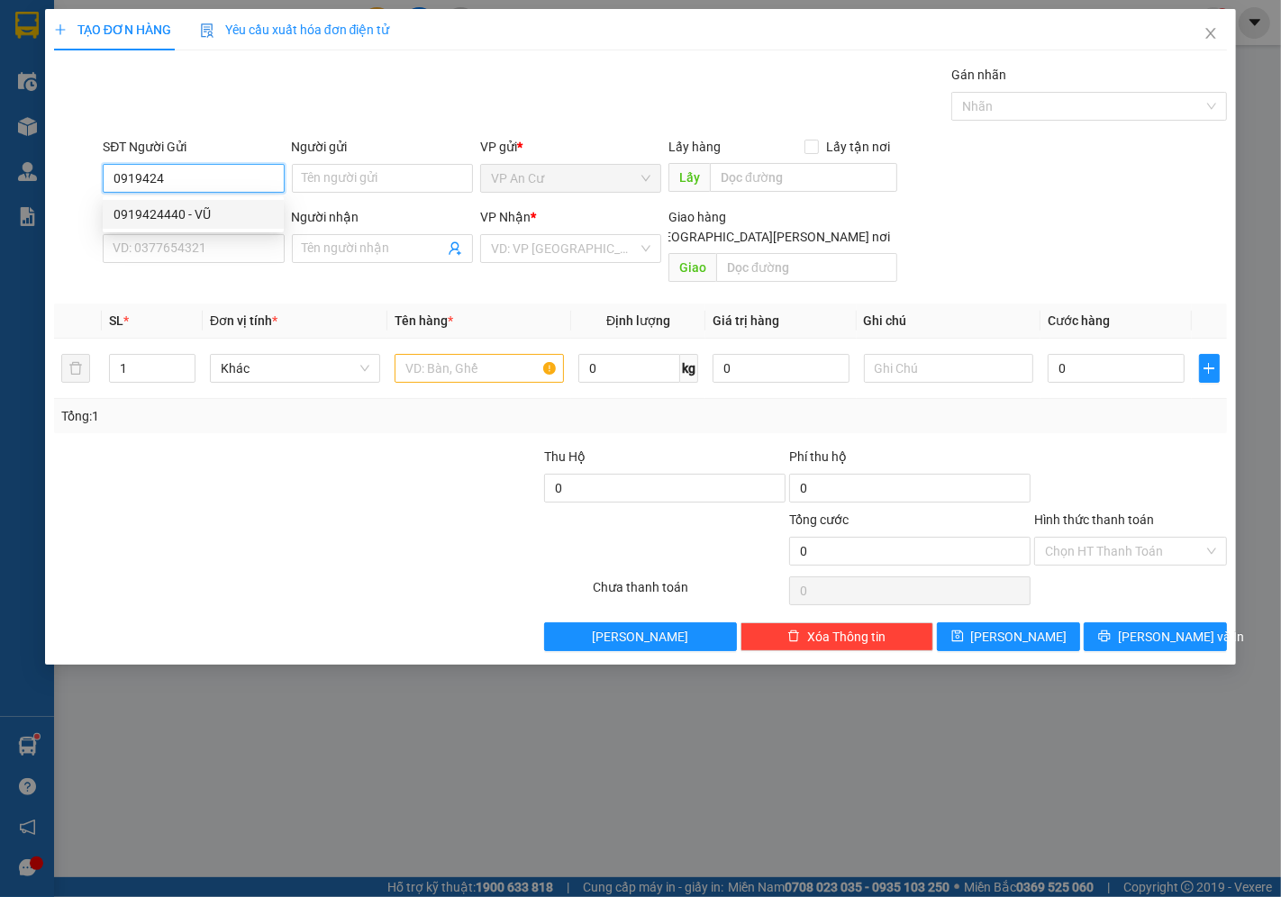
type input "HẰNG"
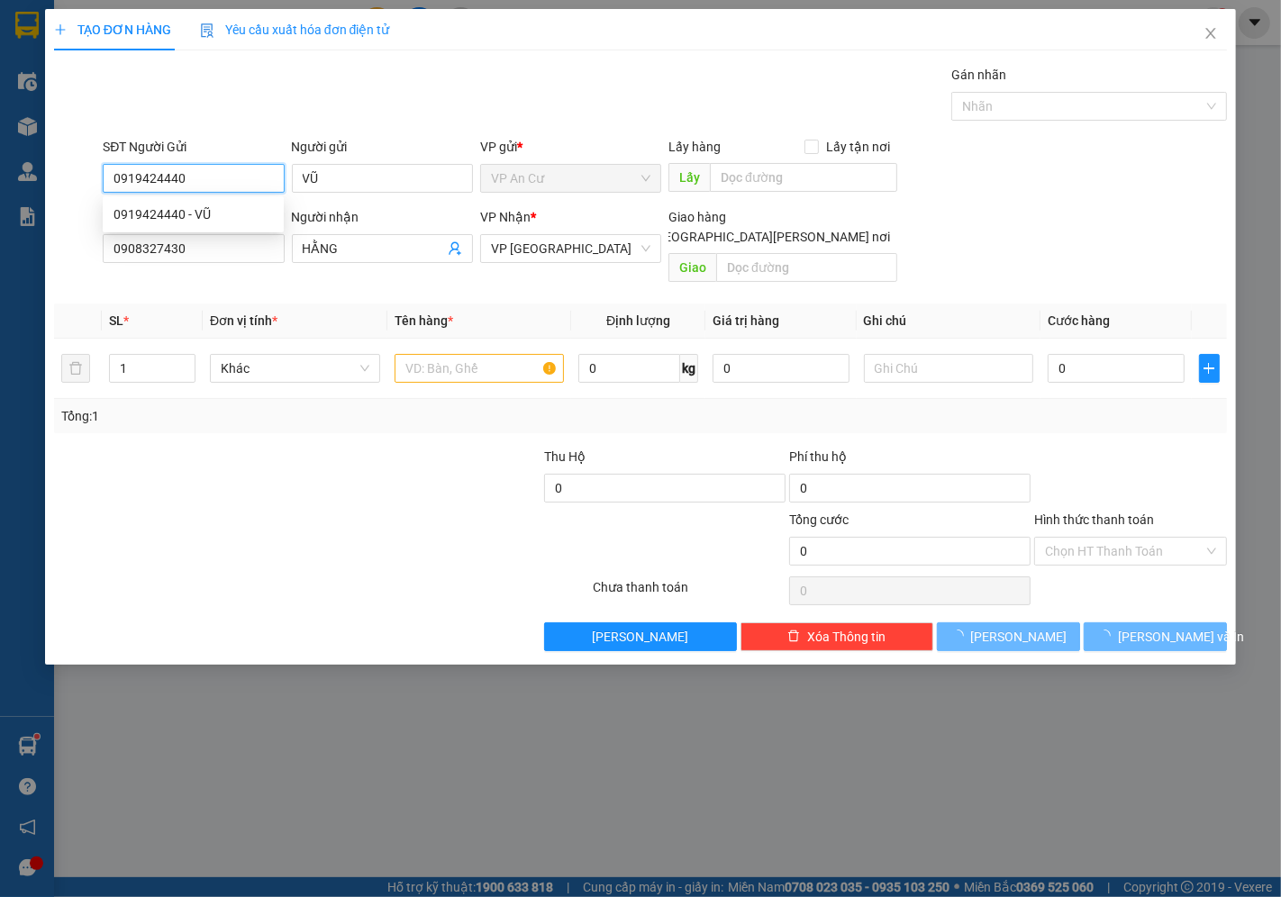
type input "100.000"
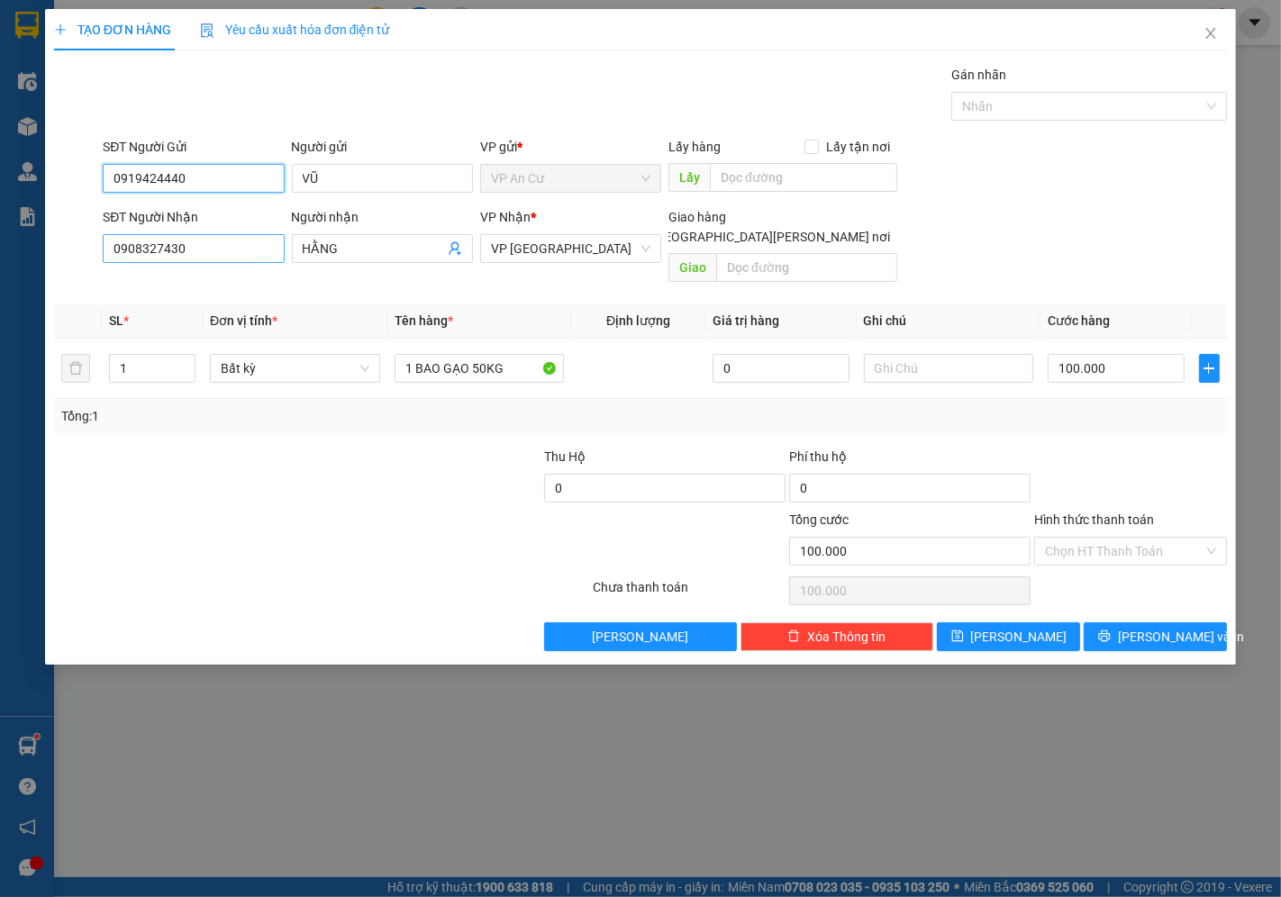
type input "0919424440"
click at [214, 257] on input "0908327430" at bounding box center [193, 248] width 181 height 29
type input "0902962330"
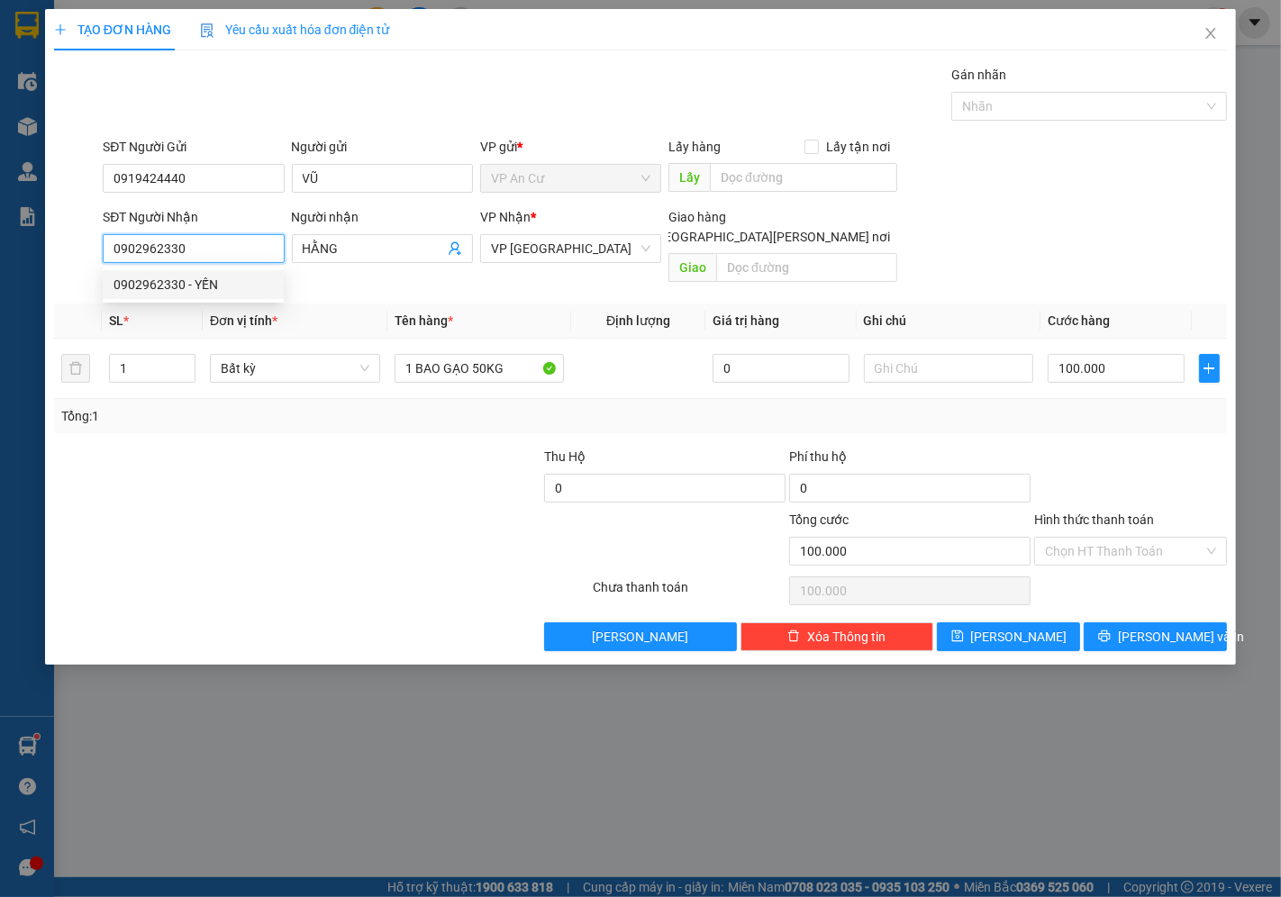
click at [200, 280] on div "0902962330 - YẾN" at bounding box center [193, 285] width 159 height 20
type input "YẾN"
type input "20.000"
type input "0902962330"
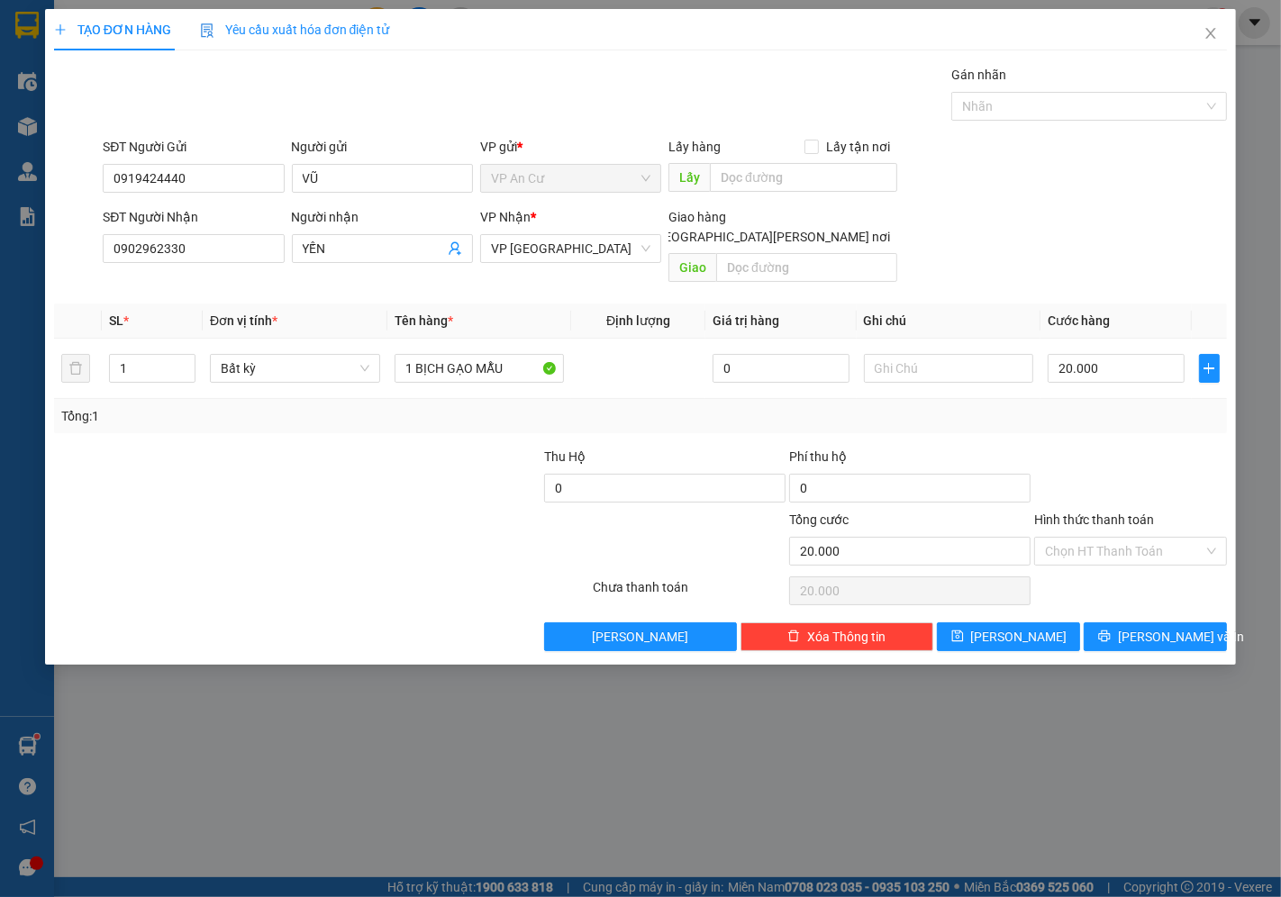
click at [413, 485] on div at bounding box center [419, 478] width 245 height 63
click at [1110, 447] on div at bounding box center [1130, 478] width 196 height 63
click at [1108, 408] on div "Tổng: 1" at bounding box center [640, 416] width 1173 height 34
click at [1070, 538] on input "Hình thức thanh toán" at bounding box center [1124, 551] width 159 height 27
click at [1086, 564] on div "Tại văn phòng" at bounding box center [1131, 568] width 171 height 20
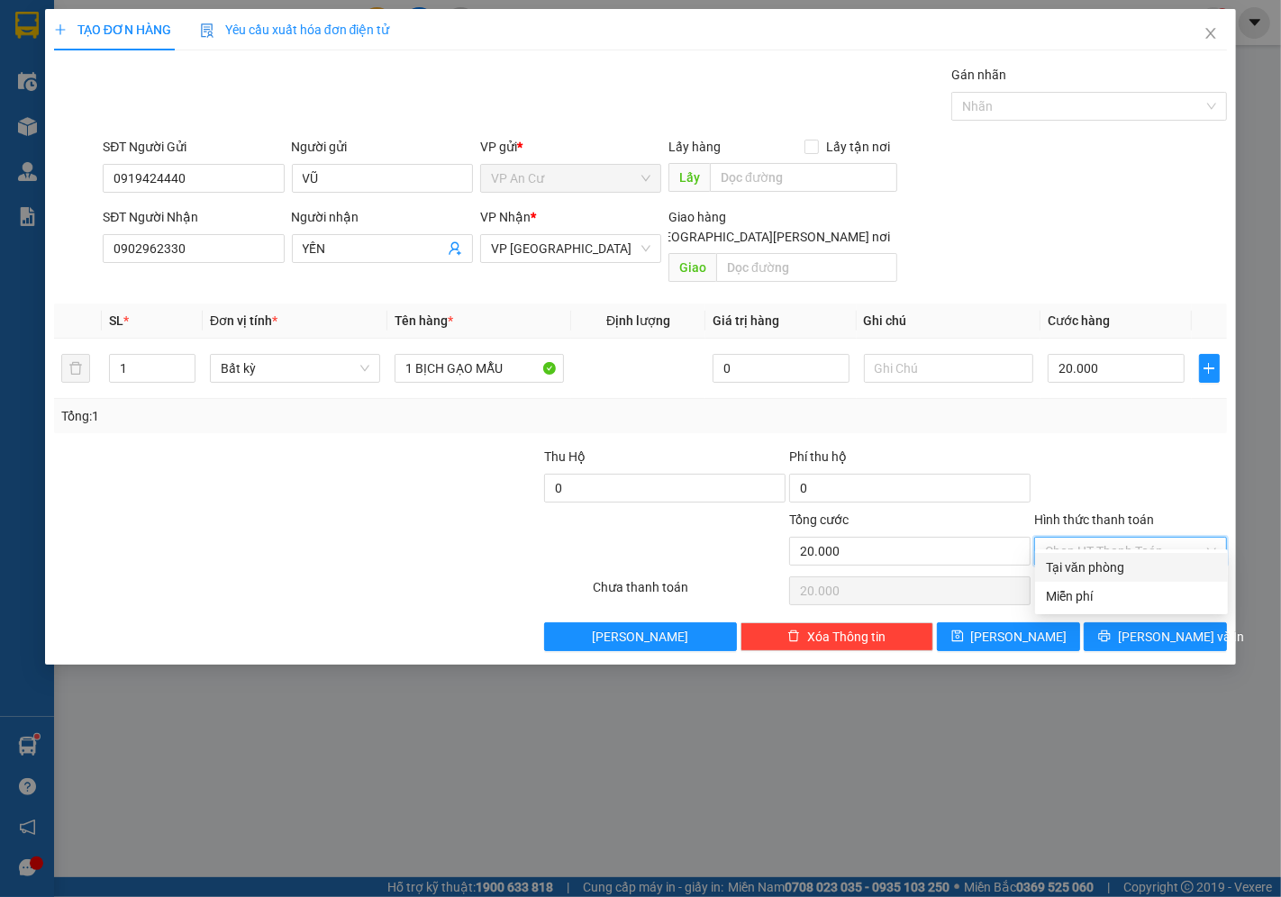
type input "0"
click at [1168, 627] on span "[PERSON_NAME] và In" at bounding box center [1181, 637] width 126 height 20
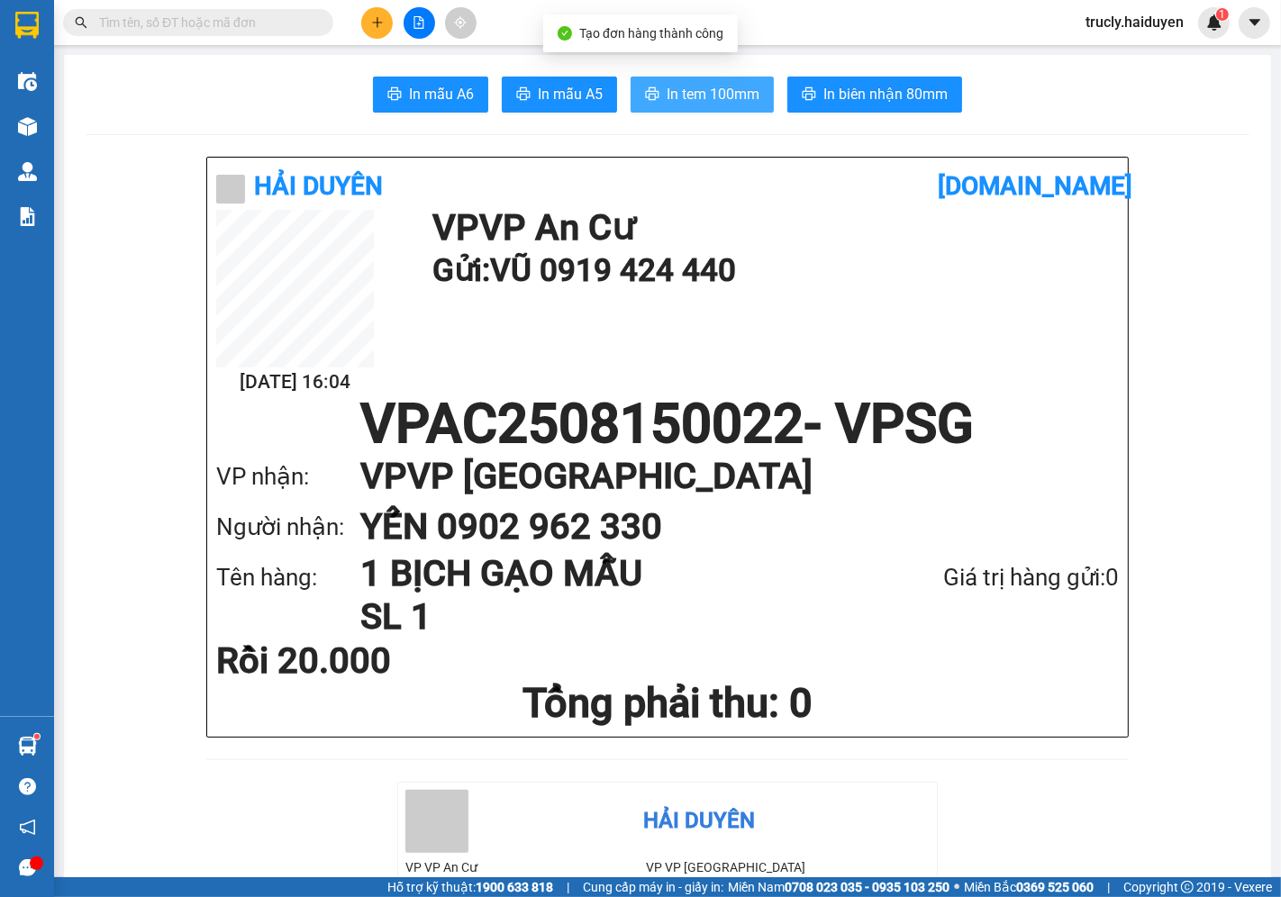
click at [745, 92] on span "In tem 100mm" at bounding box center [713, 94] width 93 height 23
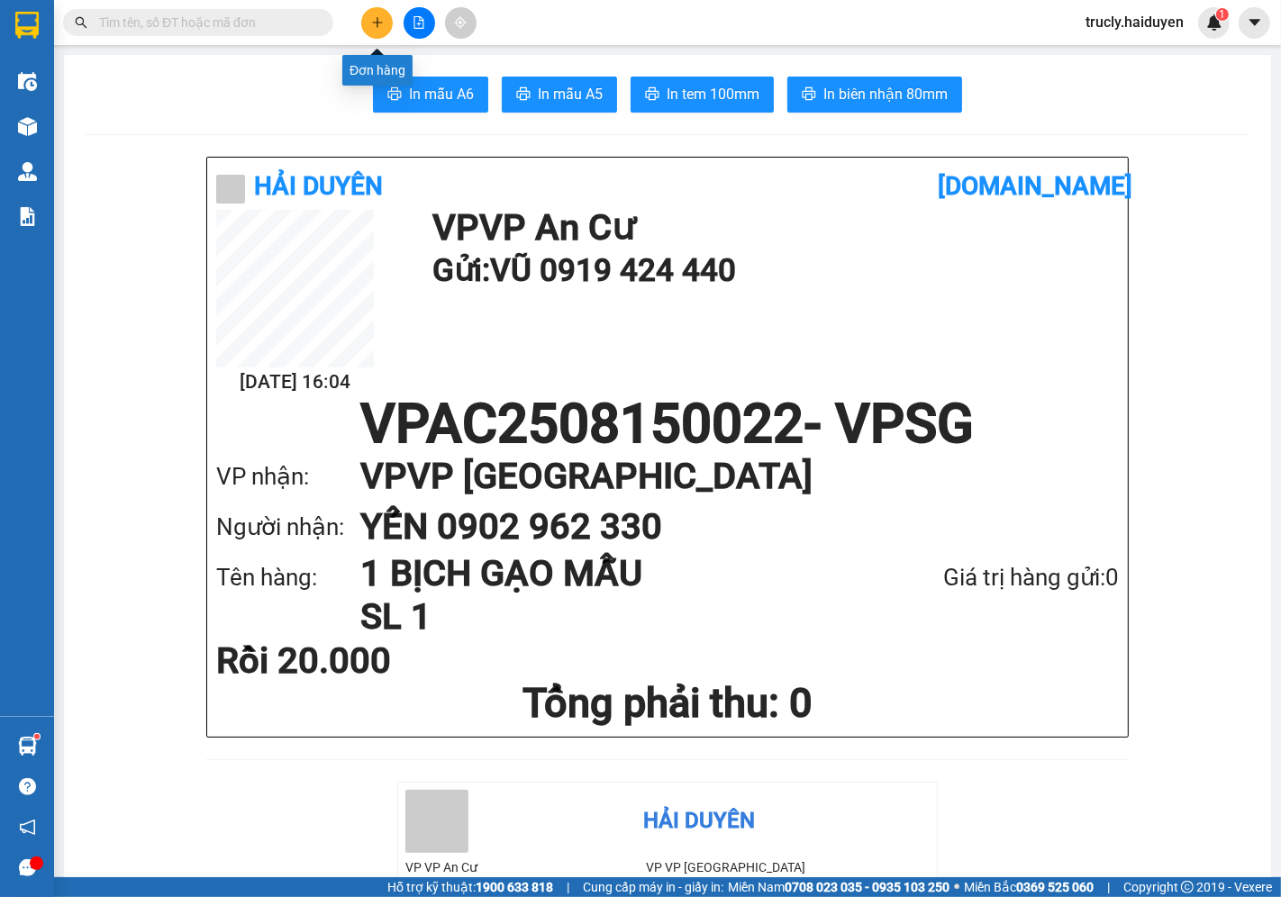
click at [383, 19] on icon "plus" at bounding box center [377, 22] width 13 height 13
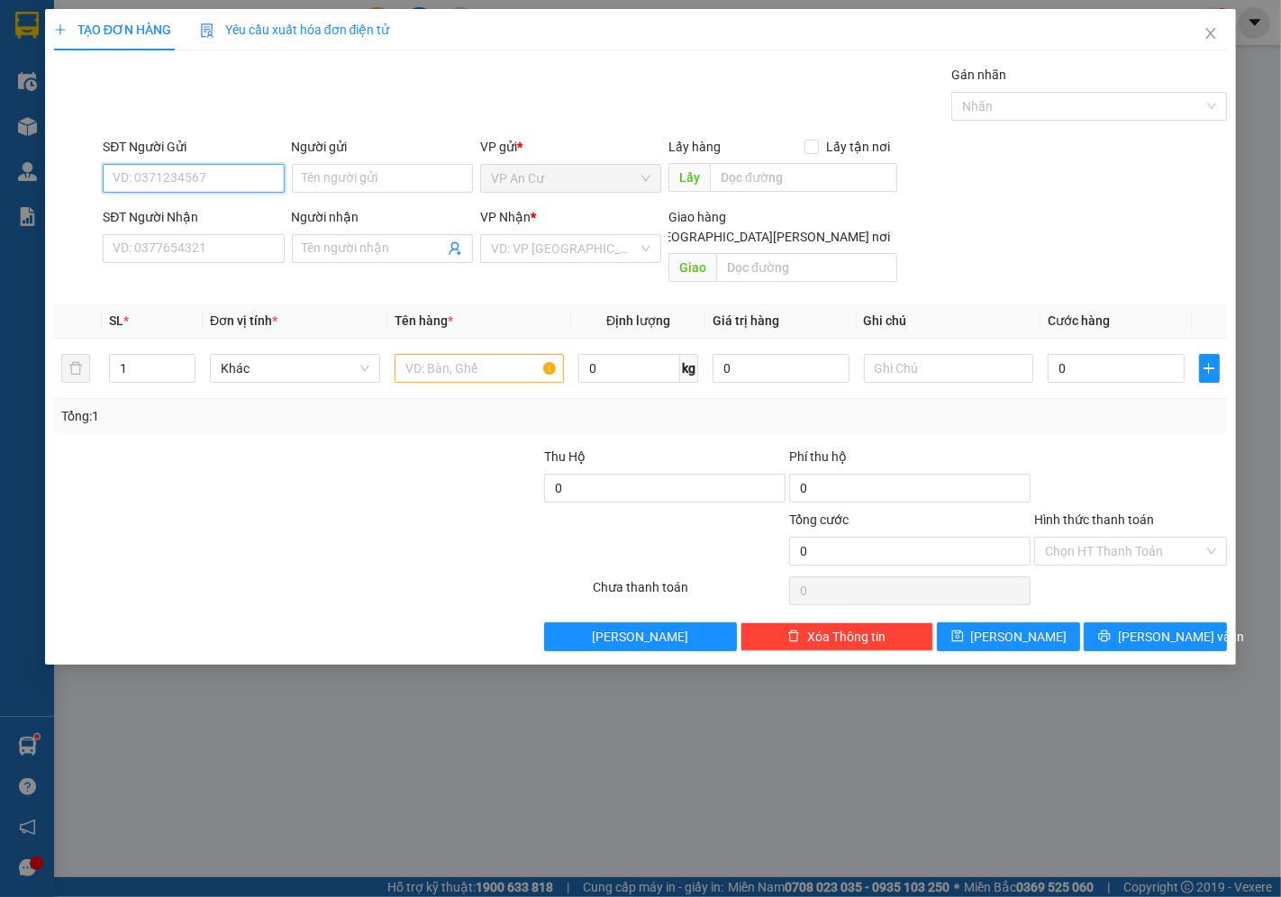
click at [159, 178] on input "SĐT Người Gửi" at bounding box center [193, 178] width 181 height 29
click at [209, 214] on div "0919424440 - VŨ" at bounding box center [193, 215] width 159 height 20
type input "0919424440"
type input "VŨ"
type input "0902962330"
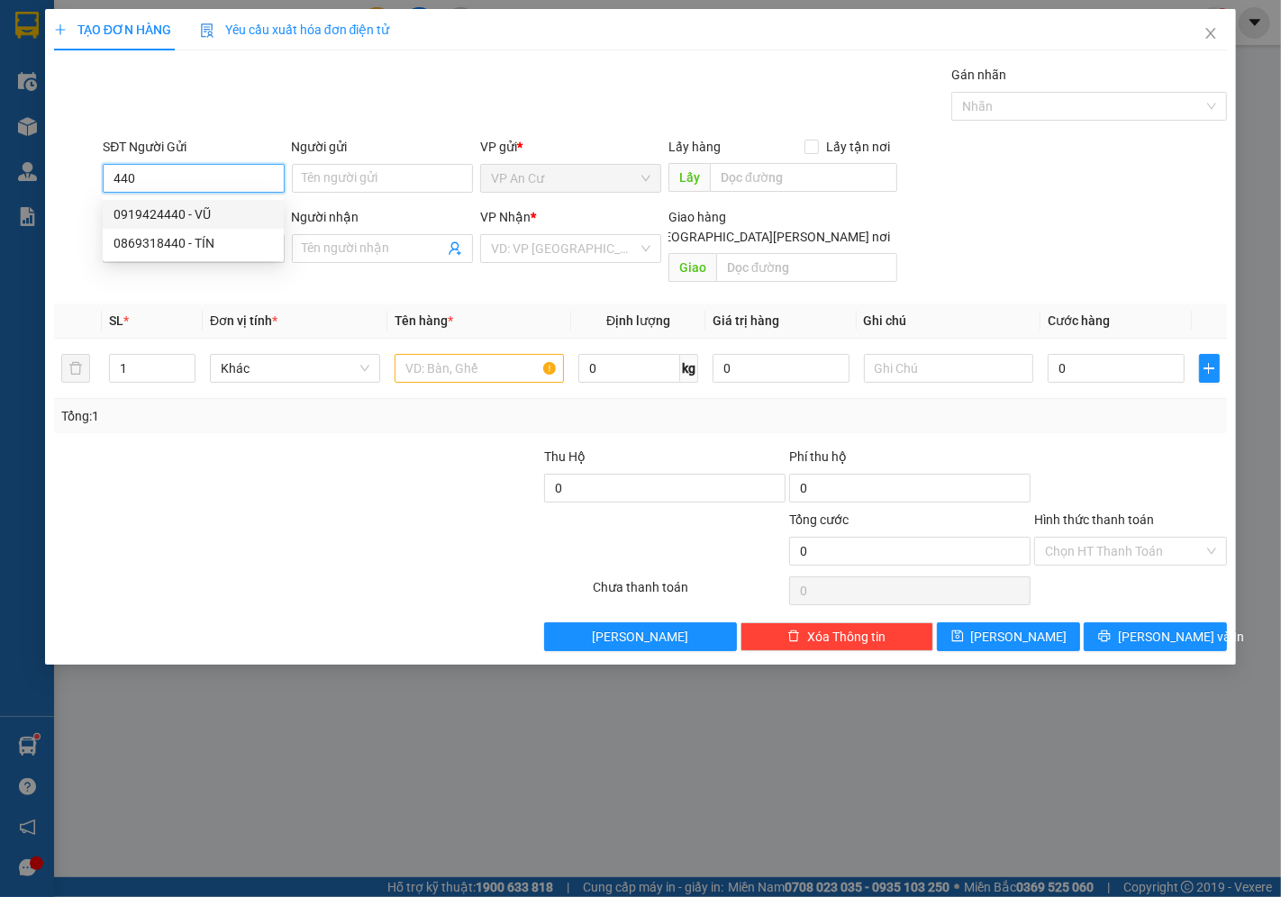
type input "YẾN"
type input "20.000"
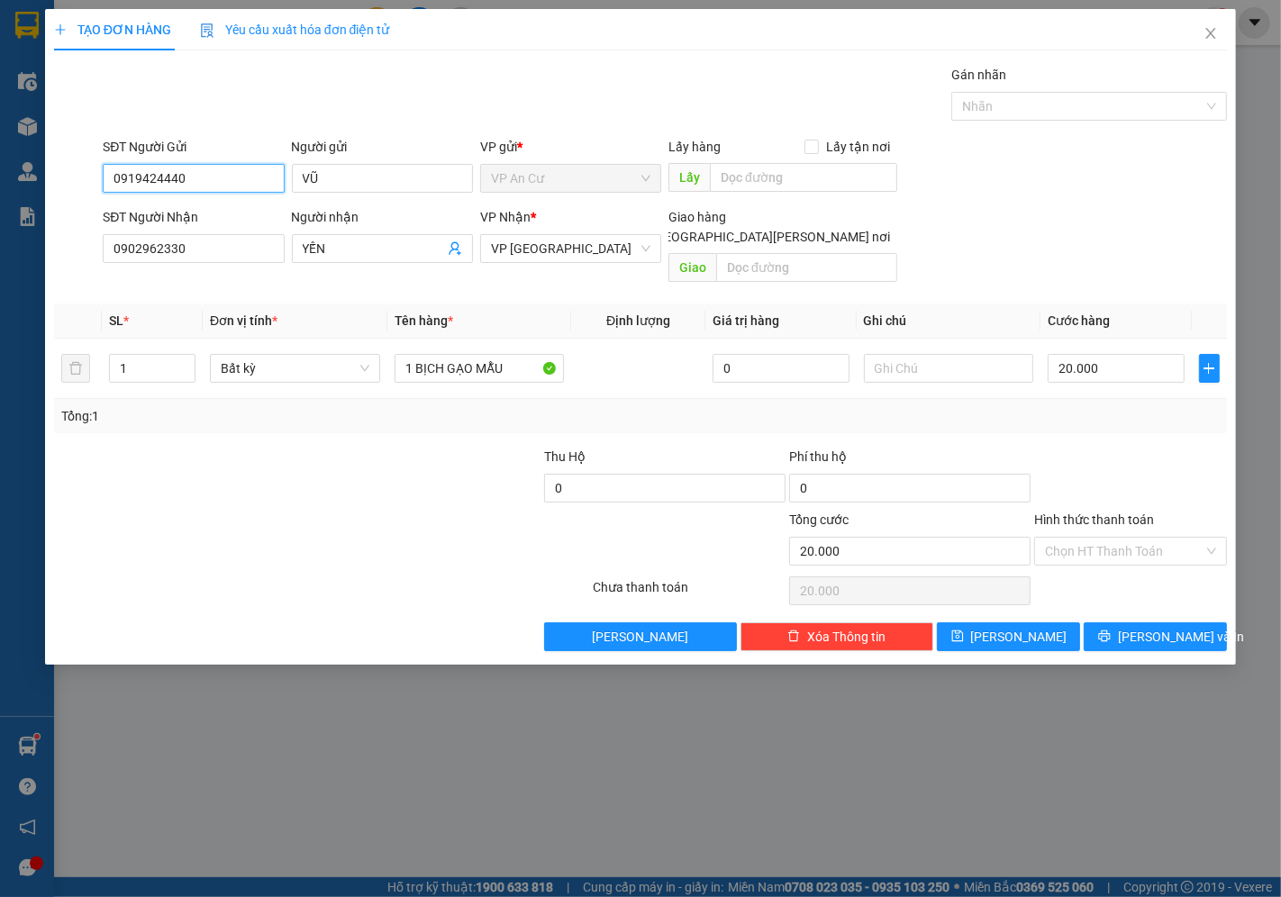
type input "0919424440"
click at [353, 510] on div at bounding box center [223, 541] width 343 height 63
click at [200, 241] on input "0902962330" at bounding box center [193, 248] width 181 height 29
type input "0909147909"
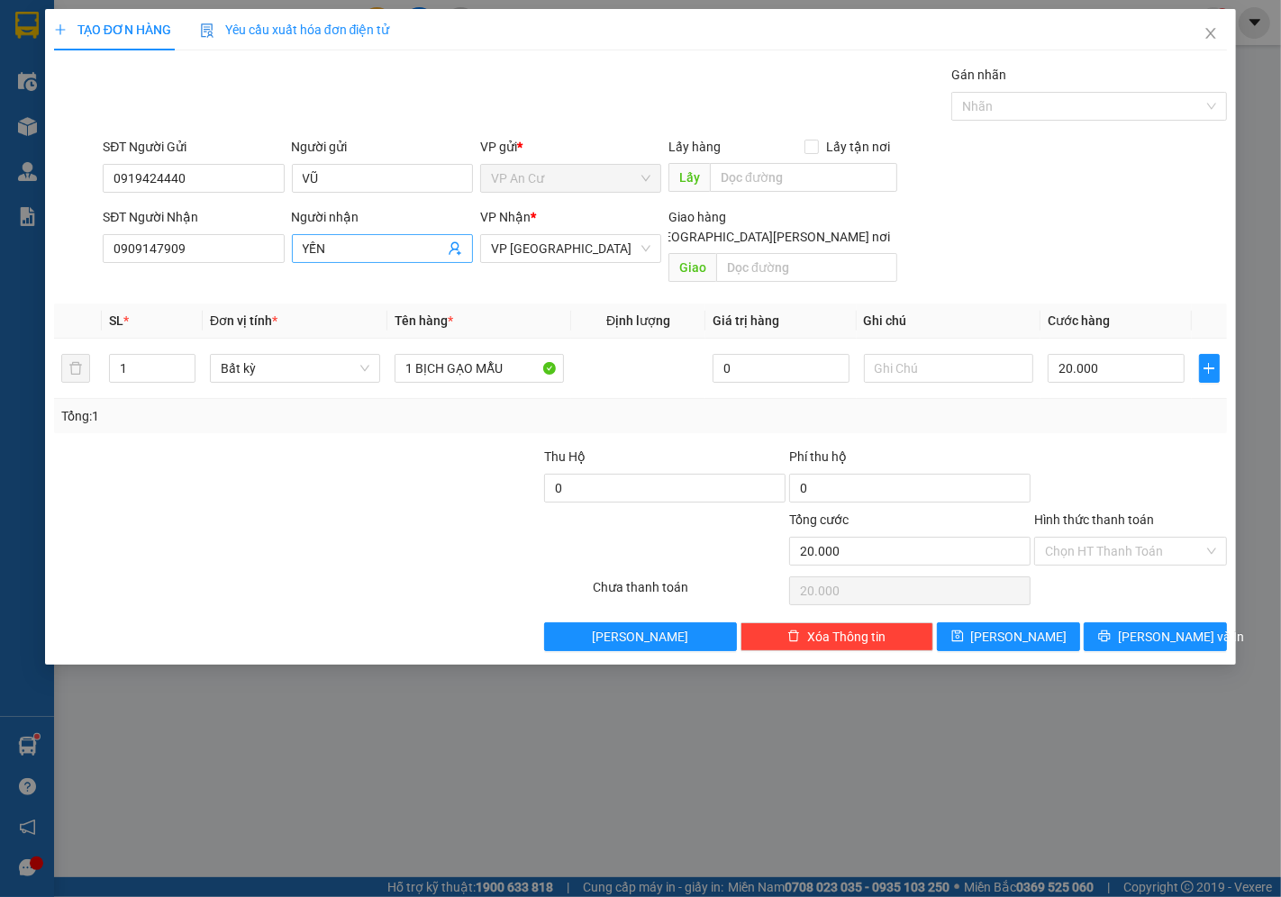
click at [389, 237] on span "YẾN" at bounding box center [382, 248] width 181 height 29
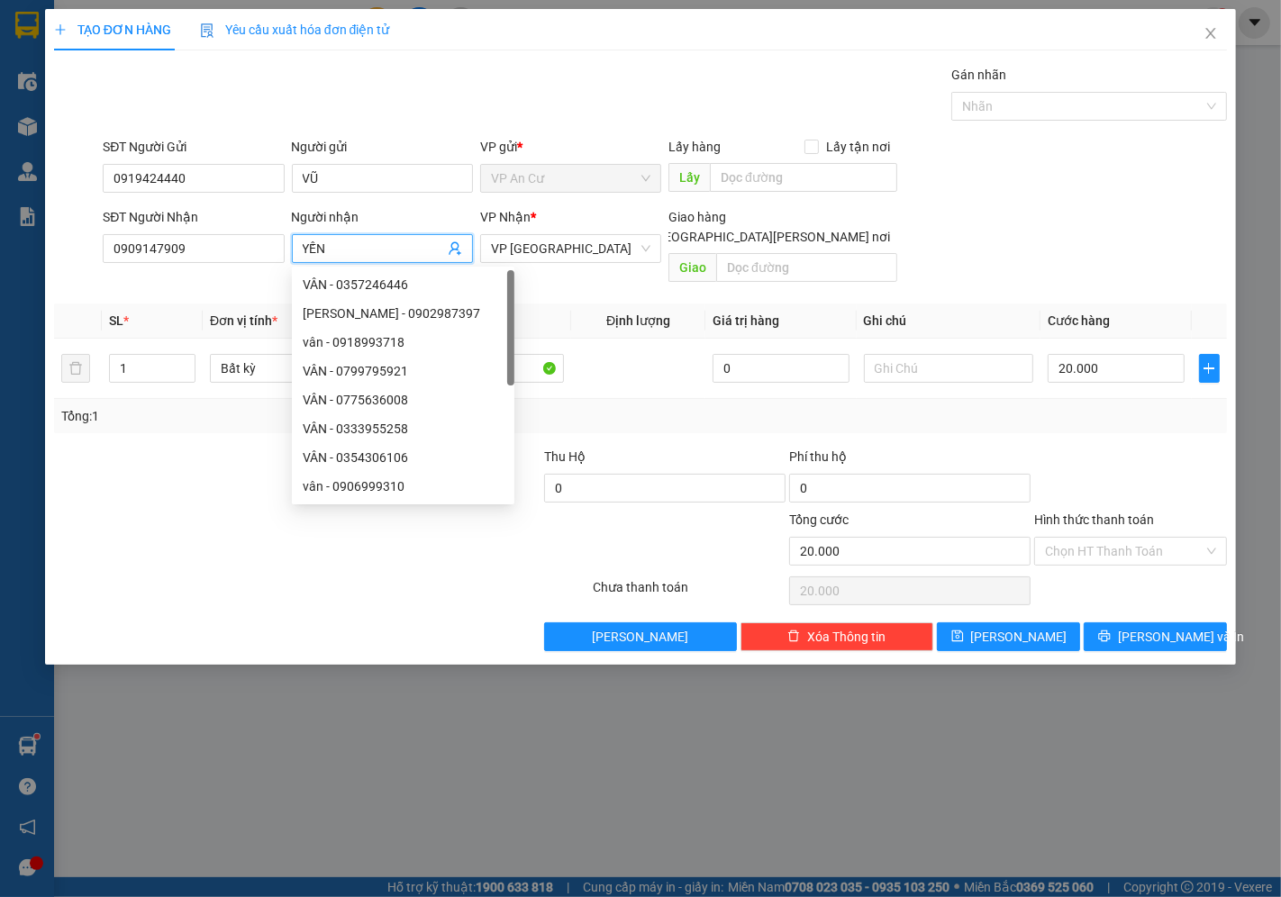
click at [376, 246] on input "YẾN" at bounding box center [373, 249] width 141 height 20
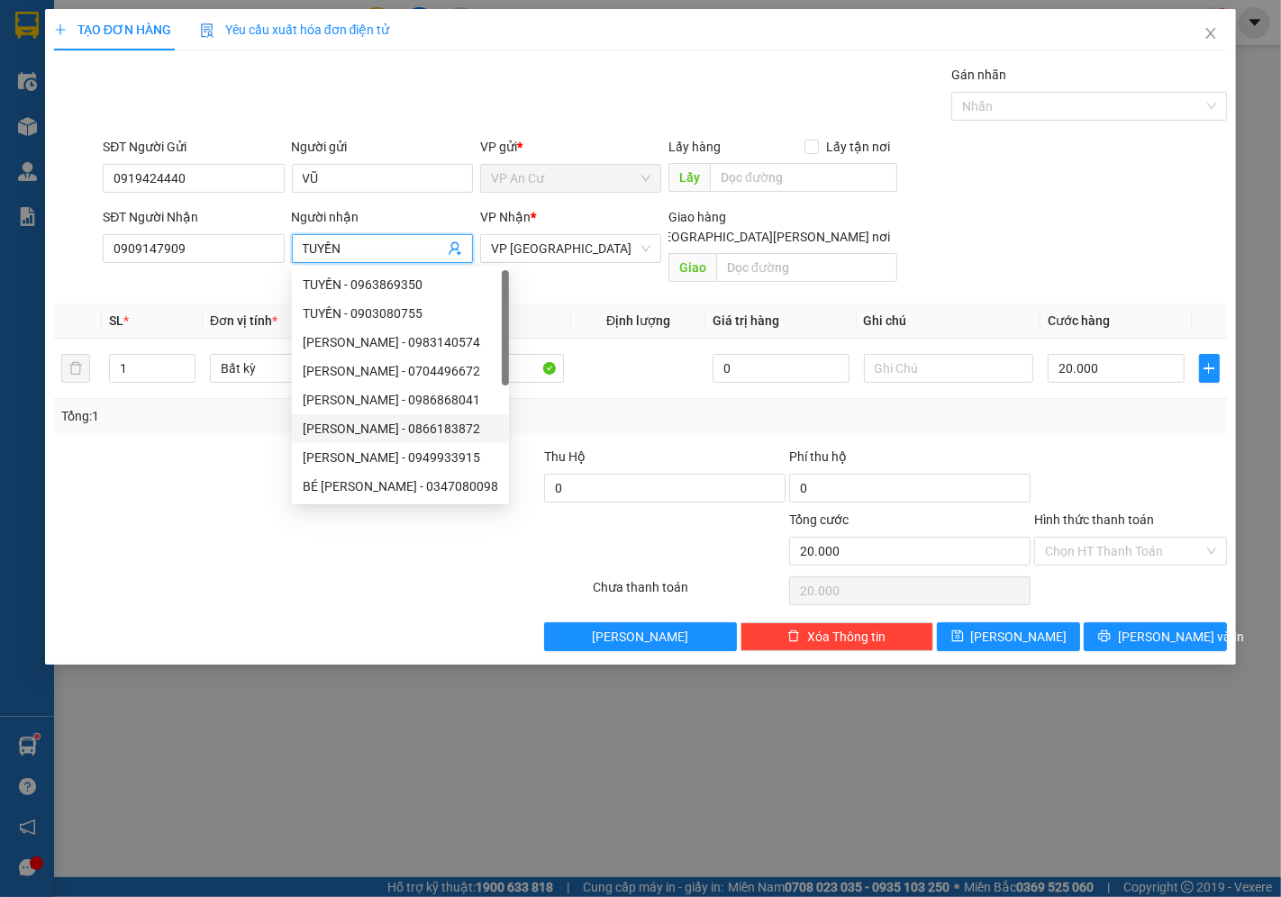
type input "TUYỀN"
click at [296, 600] on div "Transit Pickup Surcharge Ids Transit Deliver Surcharge Ids Transit Deliver Surc…" at bounding box center [640, 358] width 1173 height 586
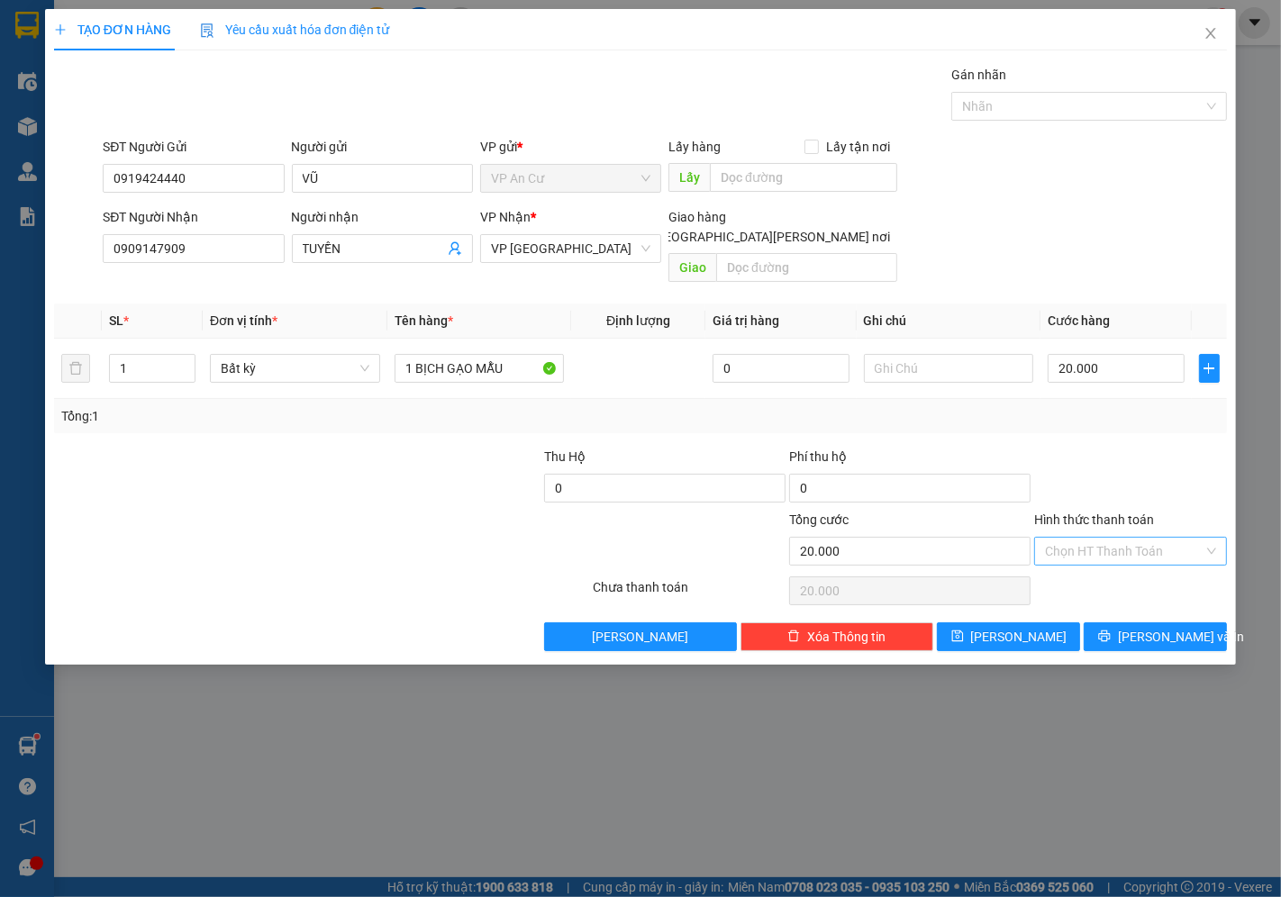
click at [1111, 538] on input "Hình thức thanh toán" at bounding box center [1124, 551] width 159 height 27
click at [1104, 562] on div "Tại văn phòng" at bounding box center [1131, 568] width 171 height 20
type input "0"
click at [1123, 623] on button "[PERSON_NAME] và In" at bounding box center [1155, 637] width 143 height 29
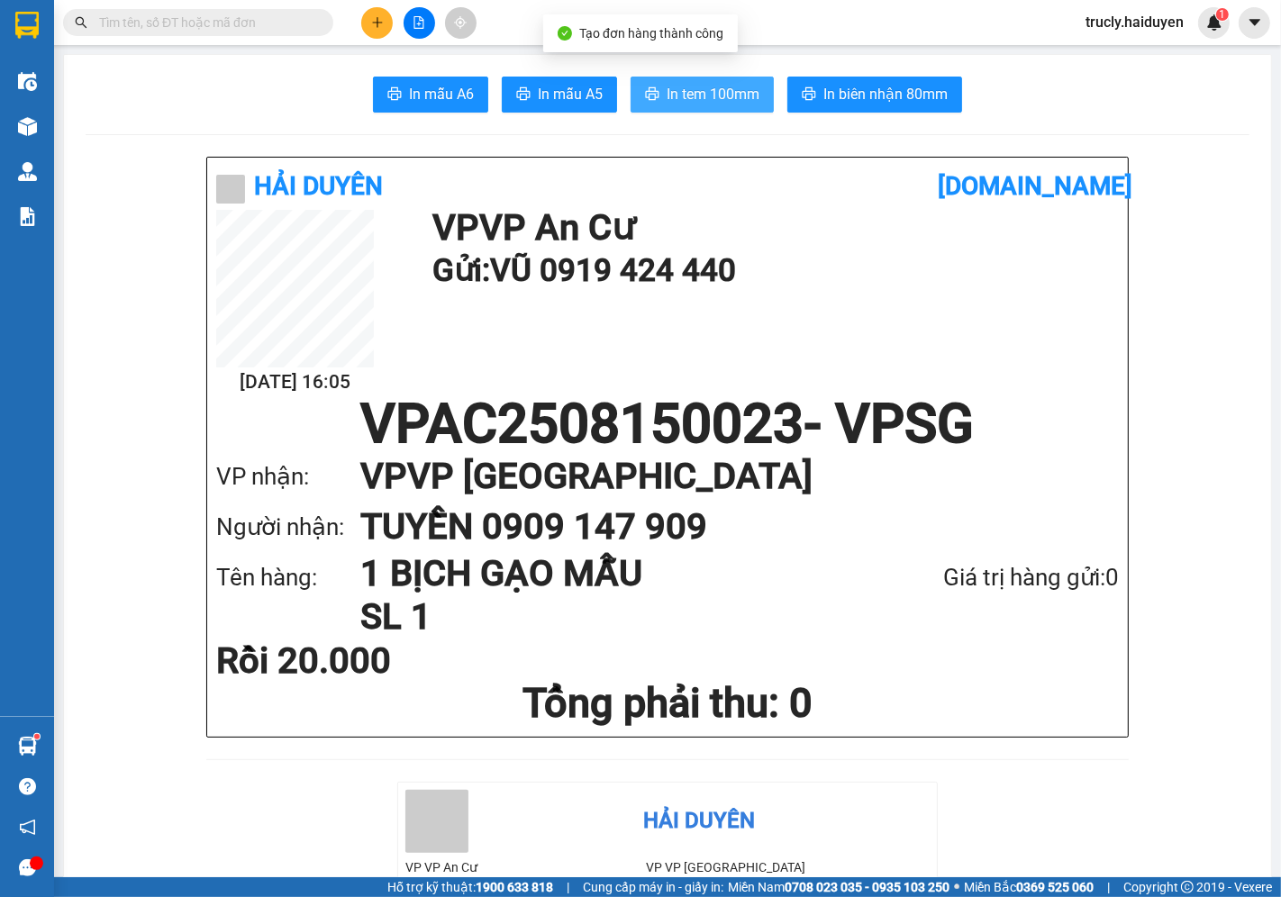
click at [679, 83] on span "In tem 100mm" at bounding box center [713, 94] width 93 height 23
click at [654, 99] on button "In tem 100mm" at bounding box center [702, 95] width 143 height 36
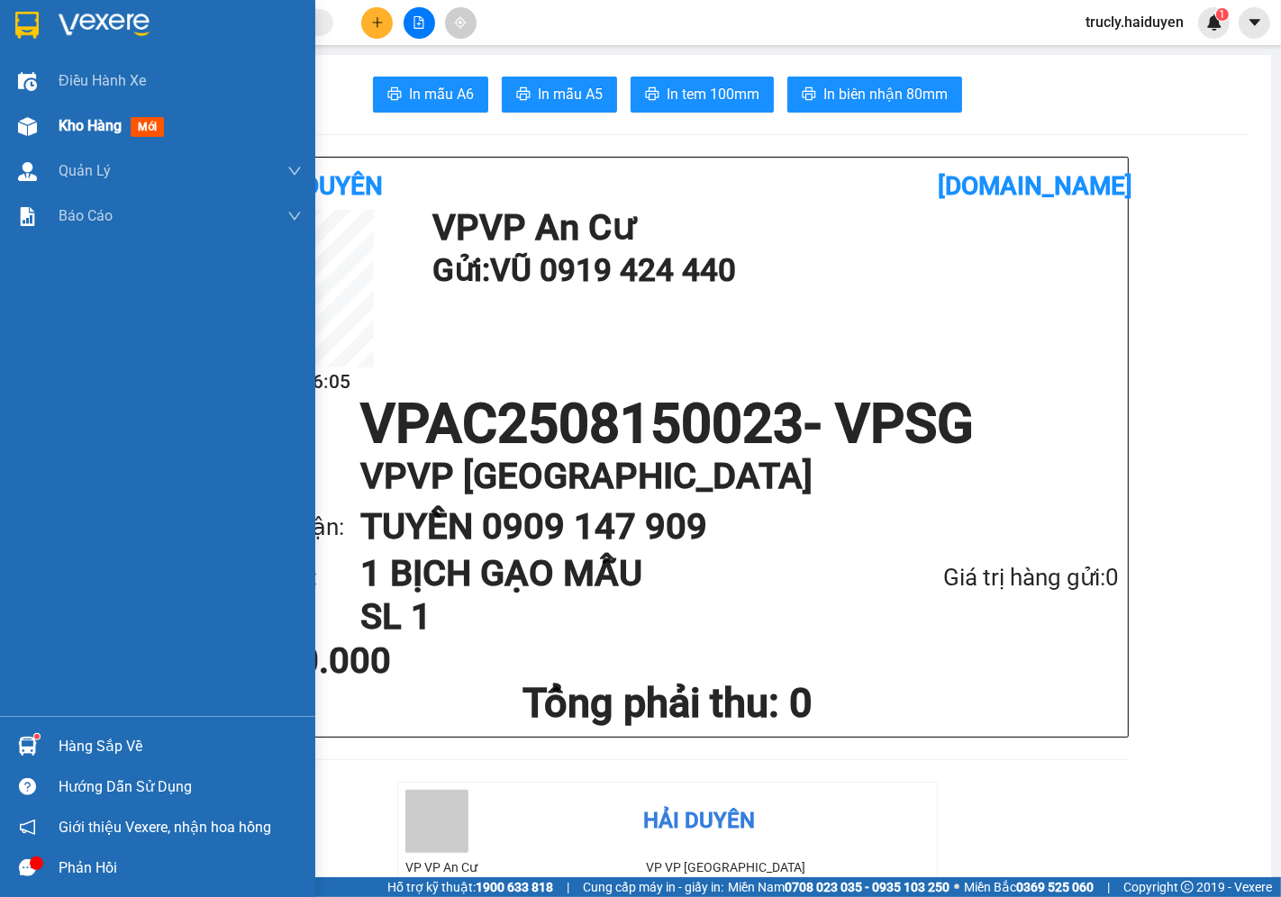
click at [34, 129] on img at bounding box center [27, 126] width 19 height 19
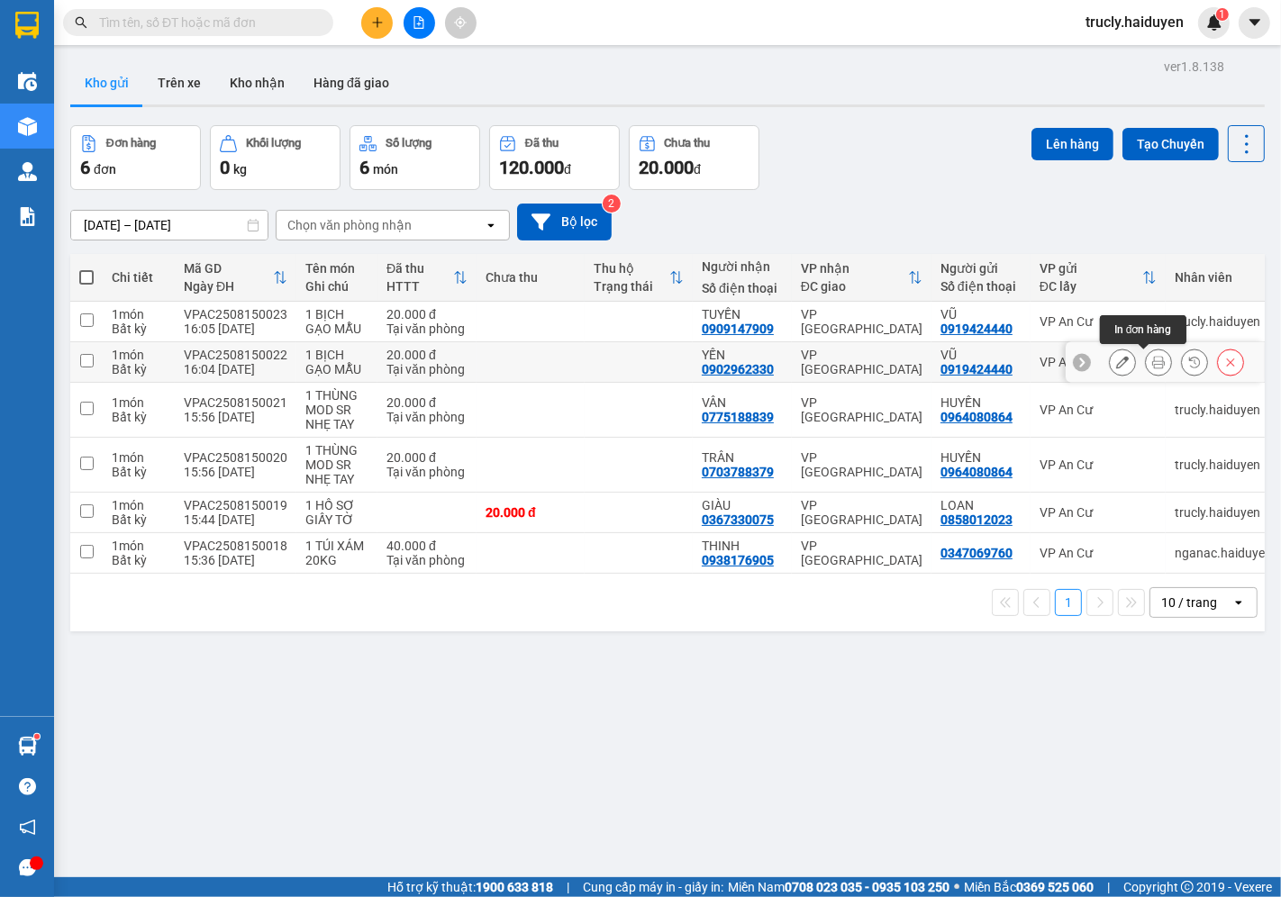
click at [1152, 366] on icon at bounding box center [1158, 362] width 13 height 13
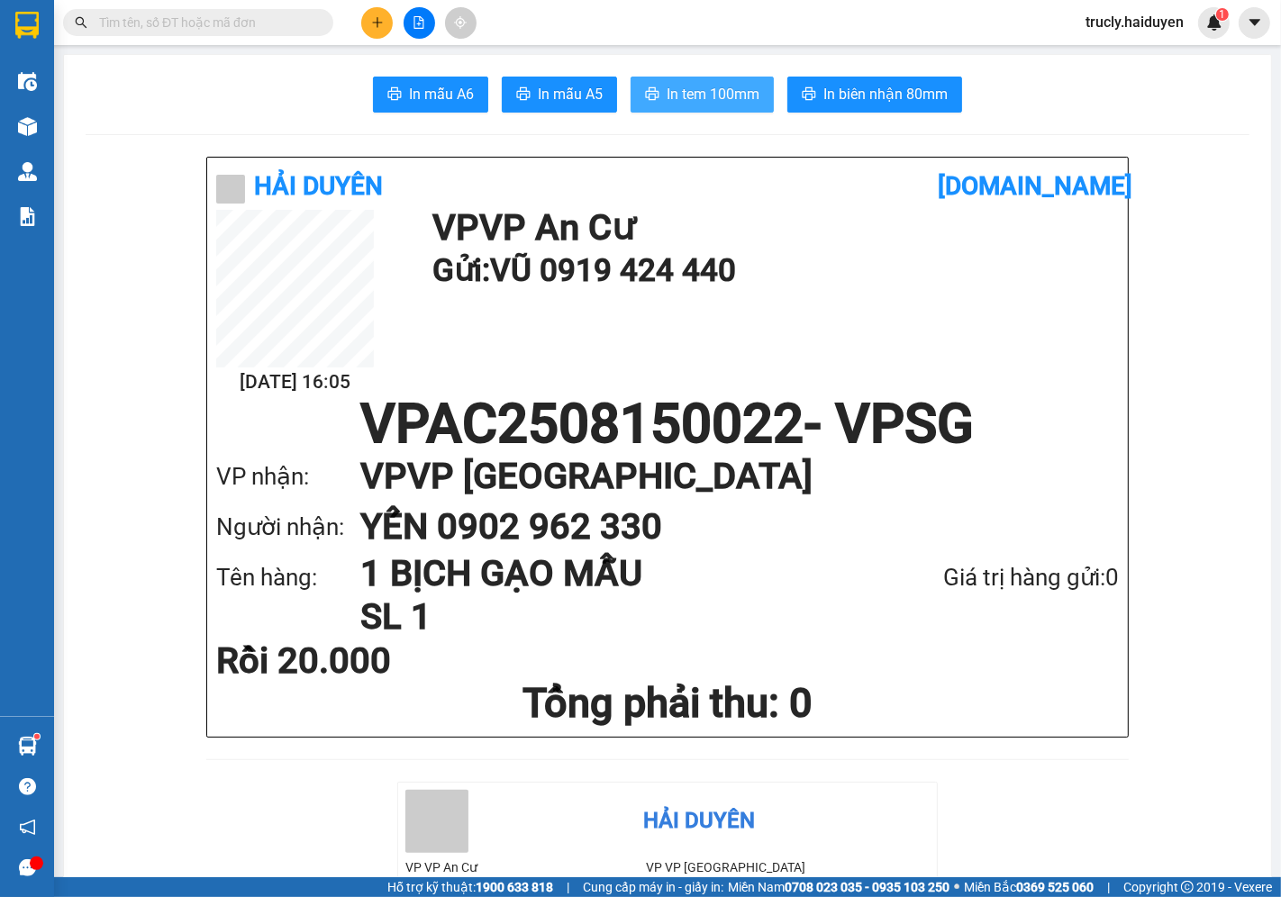
click at [717, 105] on button "In tem 100mm" at bounding box center [702, 95] width 143 height 36
click at [245, 7] on div "Kết quả [PERSON_NAME] ( 65 ) Bộ lọc Mã ĐH Trạng thái Món hàng Thu hộ Tổng [PERS…" at bounding box center [175, 23] width 351 height 32
click at [243, 13] on input "text" at bounding box center [205, 23] width 213 height 20
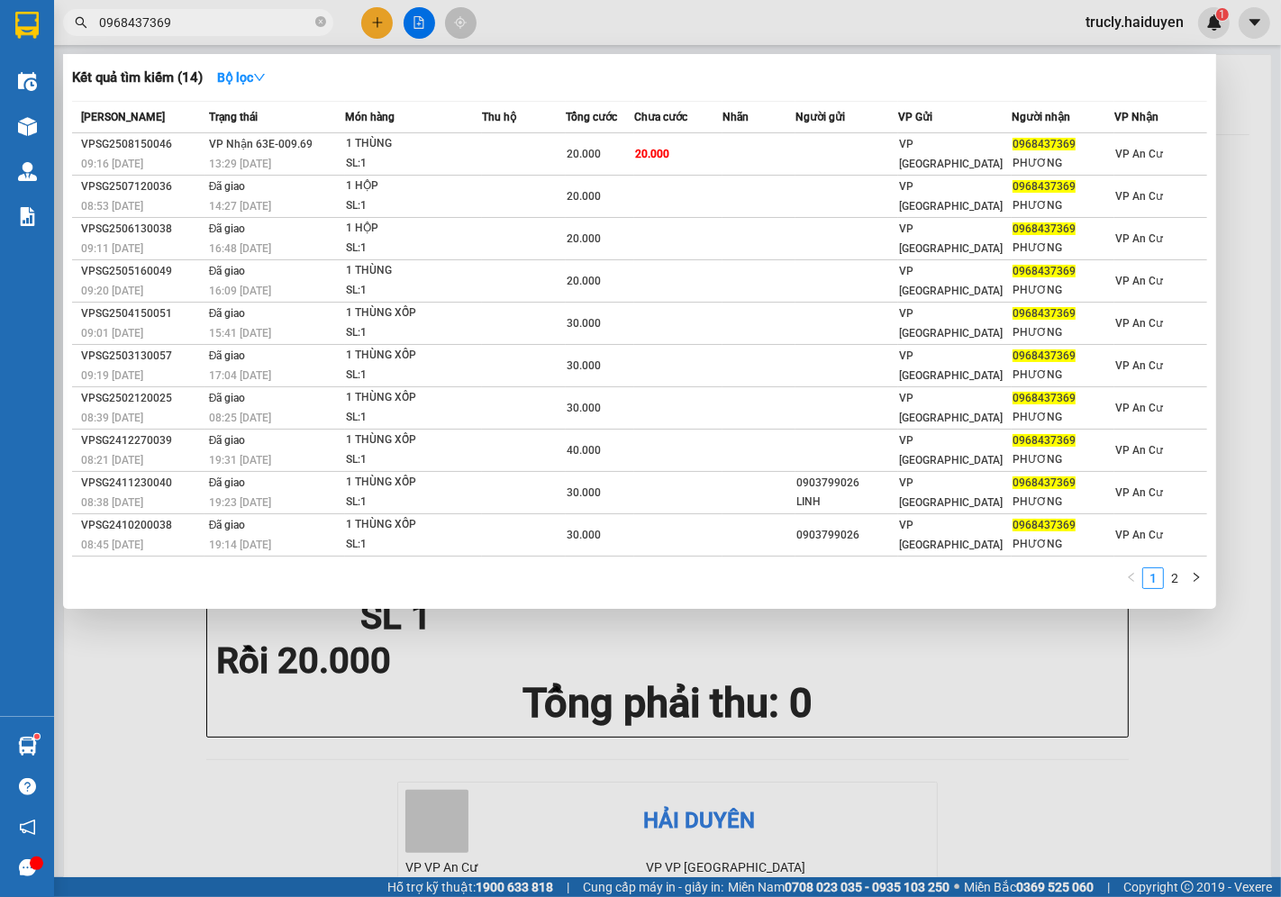
type input "0968437369"
click at [214, 18] on input "0968437369" at bounding box center [205, 23] width 213 height 20
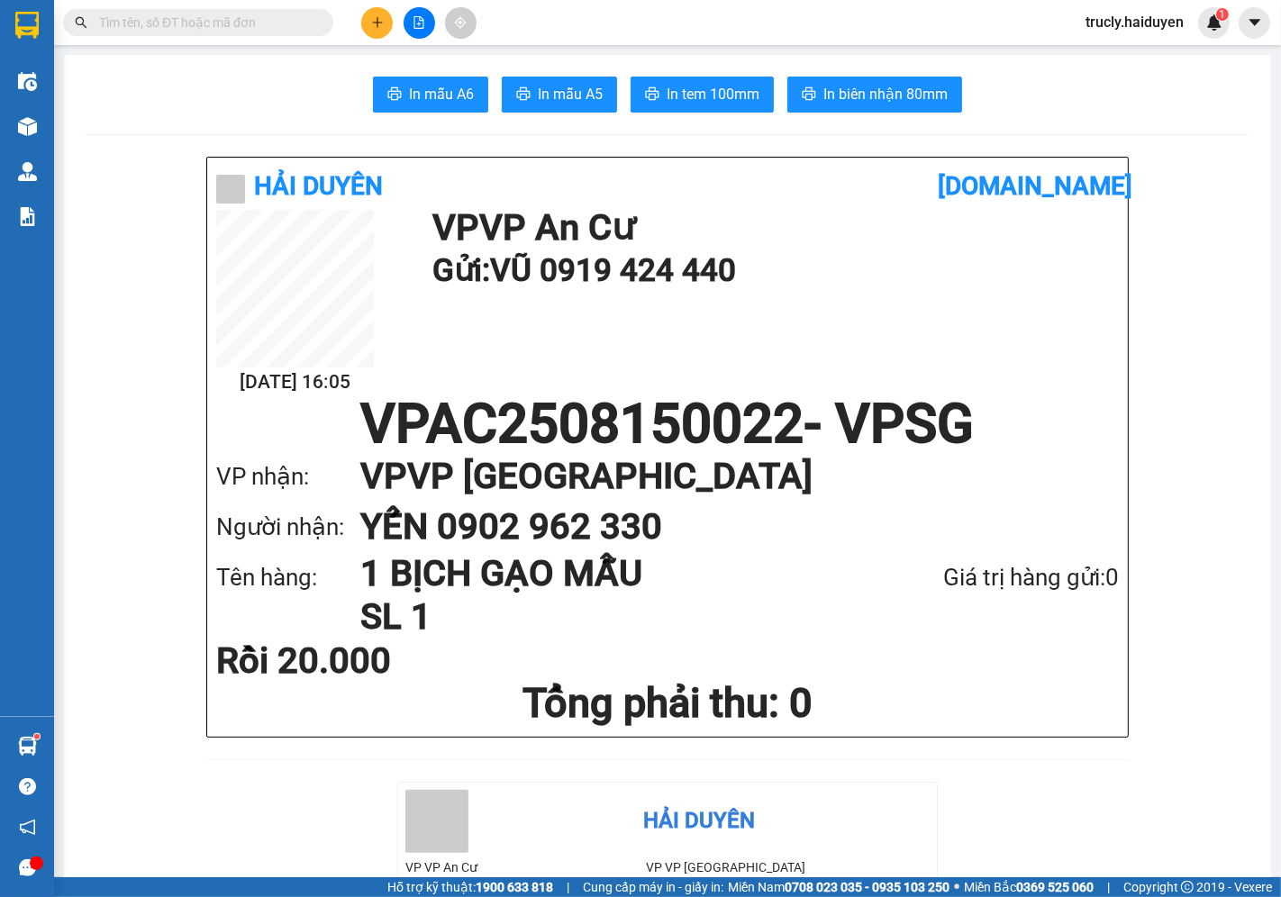
click at [816, 843] on div "Hải Duyên" at bounding box center [698, 821] width 461 height 63
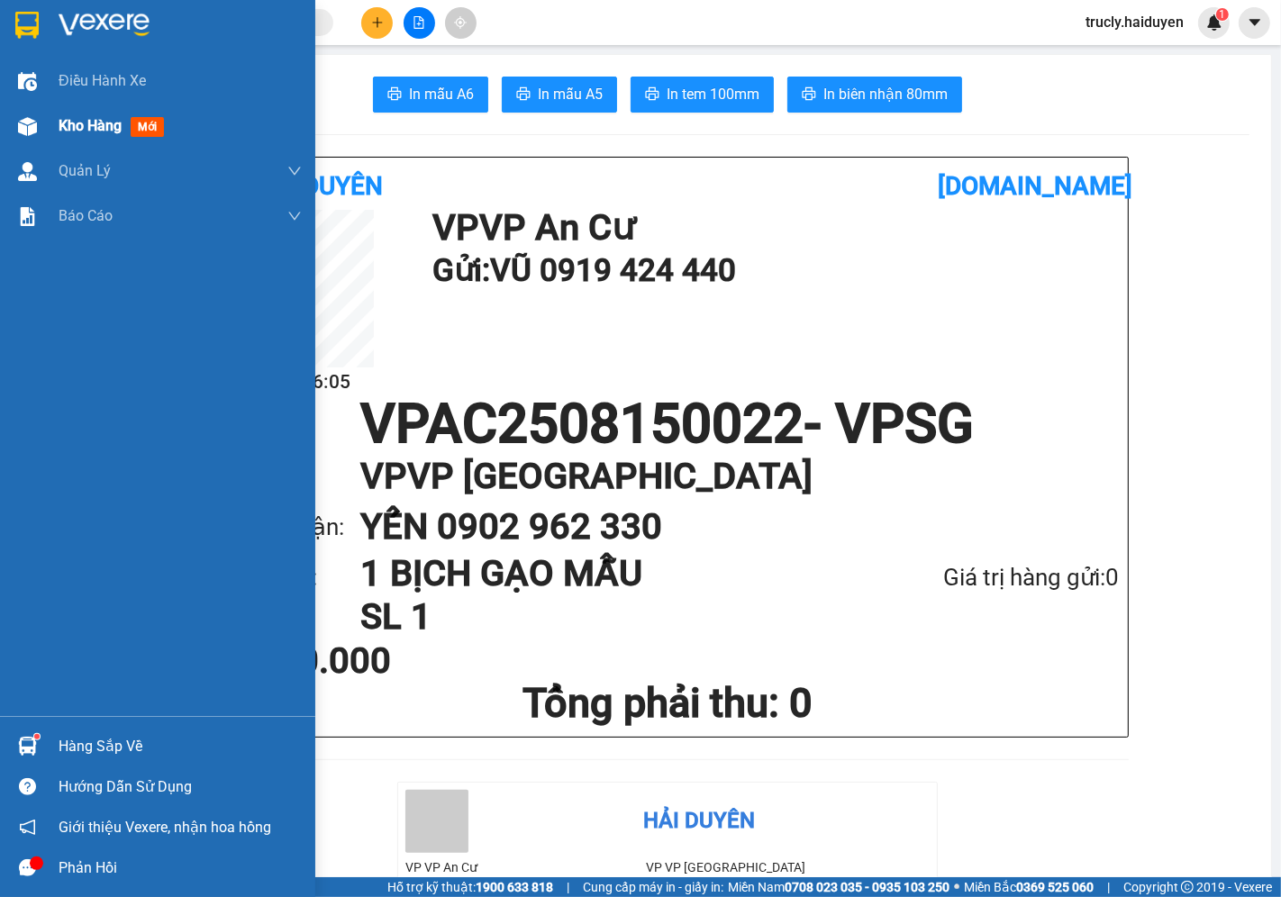
click at [66, 120] on span "Kho hàng" at bounding box center [90, 125] width 63 height 17
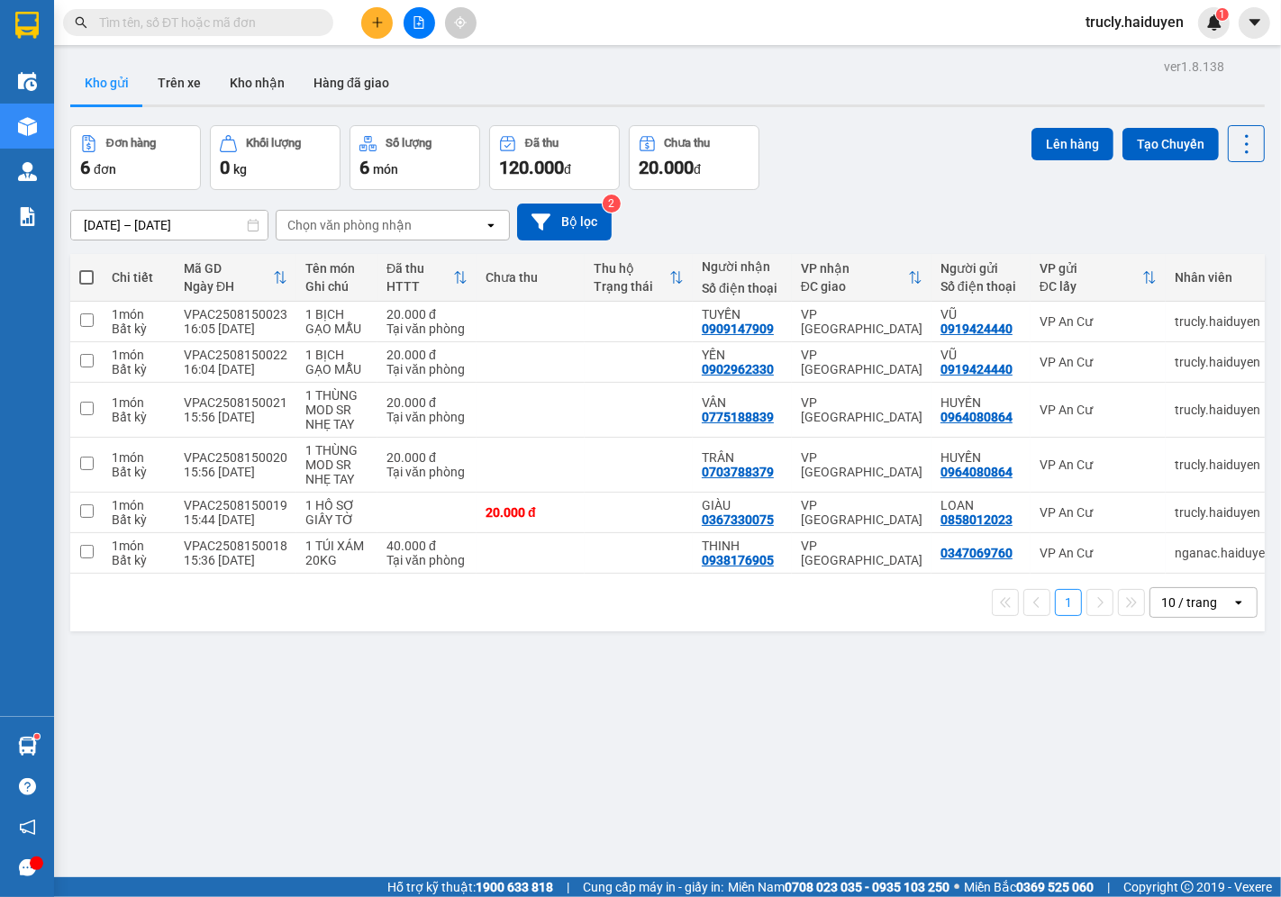
click at [903, 139] on div "Đơn hàng 6 đơn [PERSON_NAME] 0 kg Số [PERSON_NAME] 6 món Đã thu 120.000 [PERSON…" at bounding box center [667, 157] width 1195 height 65
click at [885, 135] on div "Đơn hàng 6 đơn [PERSON_NAME] 0 kg Số [PERSON_NAME] 6 món Đã thu 120.000 [PERSON…" at bounding box center [667, 157] width 1195 height 65
click at [172, 79] on button "Trên xe" at bounding box center [179, 82] width 72 height 43
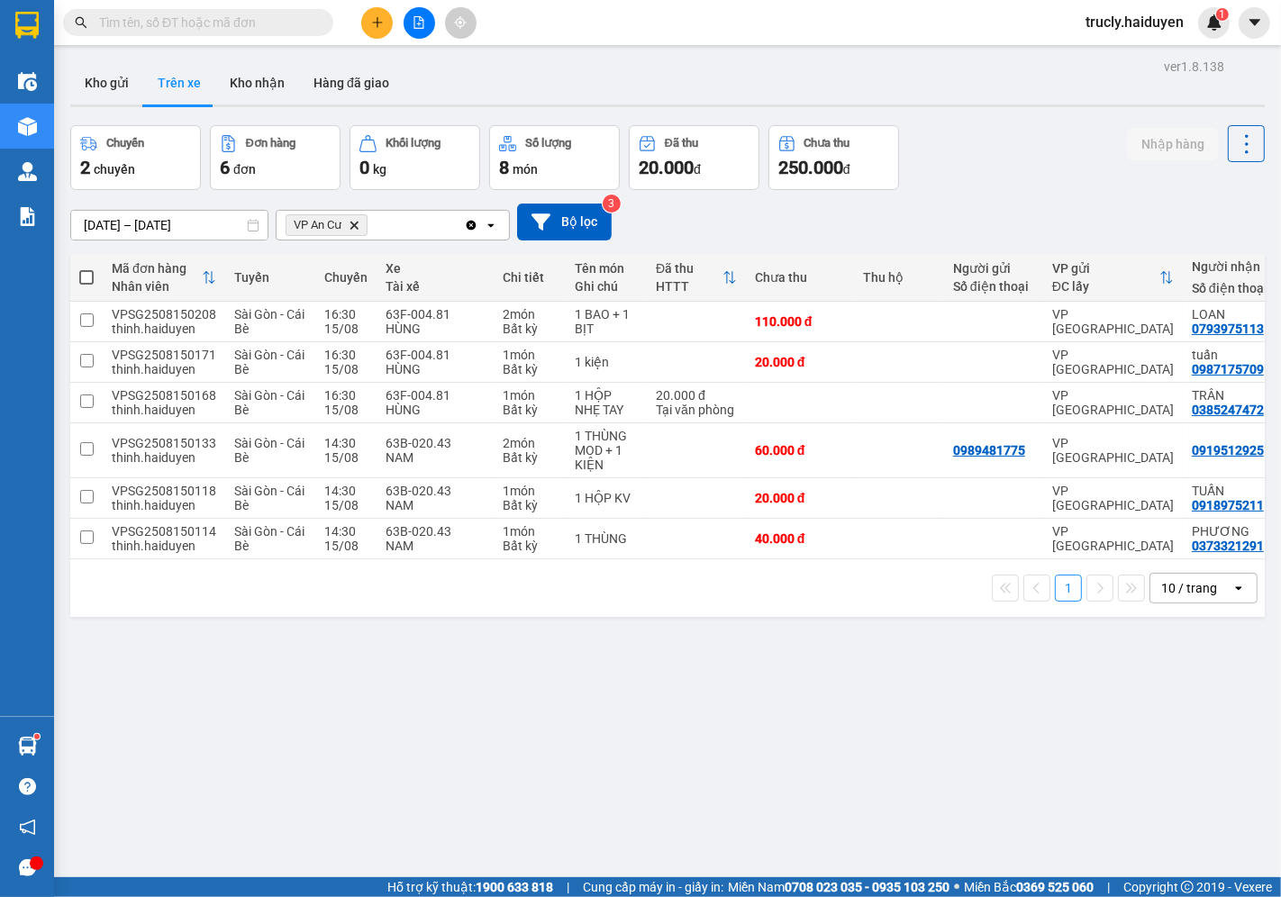
click at [1016, 132] on div "Chuyến 2 chuyến Đơn hàng 6 đơn [PERSON_NAME] 0 kg Số [PERSON_NAME] 8 món Đã thu…" at bounding box center [667, 157] width 1195 height 65
click at [250, 81] on button "Kho nhận" at bounding box center [257, 82] width 84 height 43
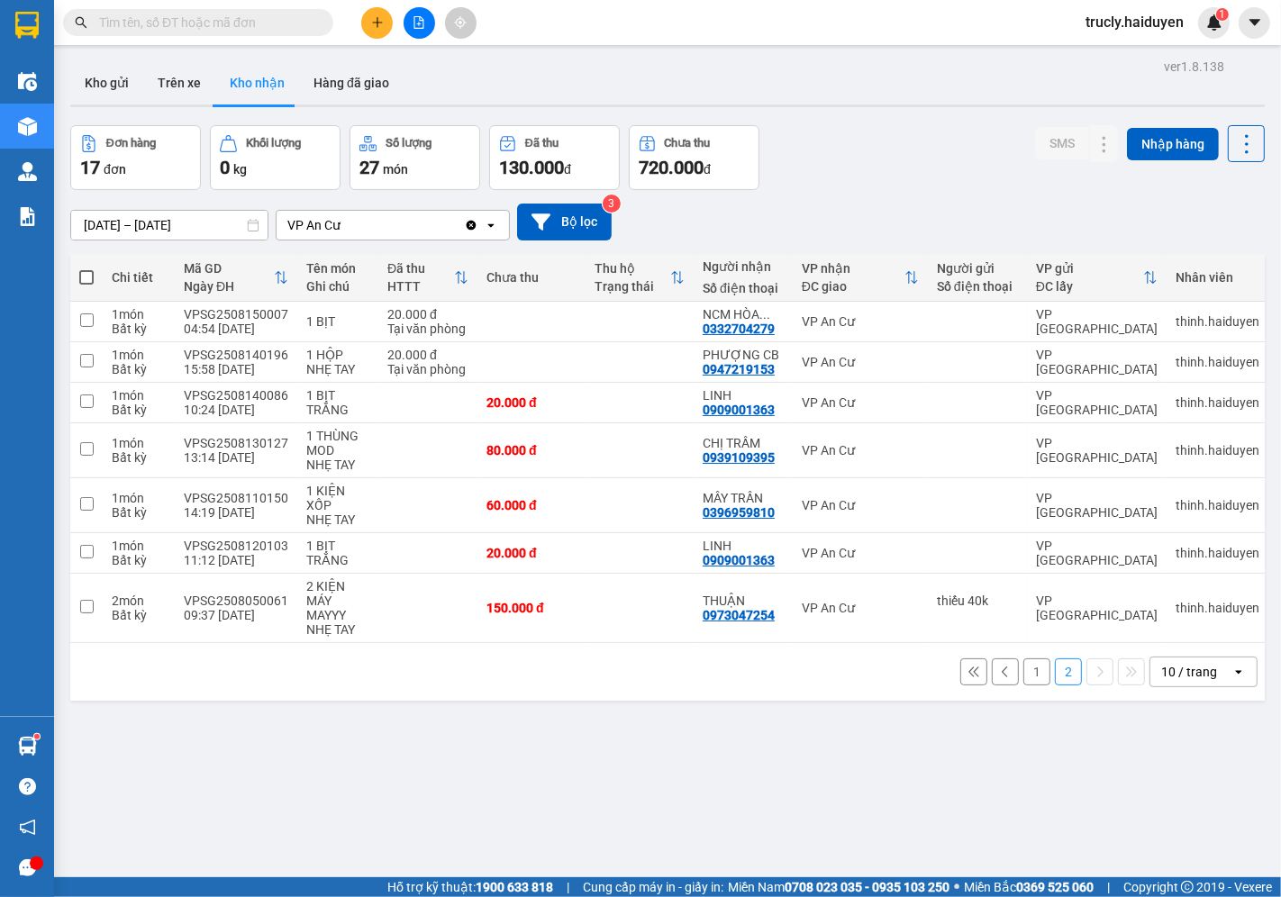
click at [863, 132] on div "Đơn hàng 17 đơn [PERSON_NAME] 0 kg Số [PERSON_NAME] 27 món Đã thu 130.000 [PERS…" at bounding box center [667, 157] width 1195 height 65
click at [1023, 685] on button "1" at bounding box center [1036, 672] width 27 height 27
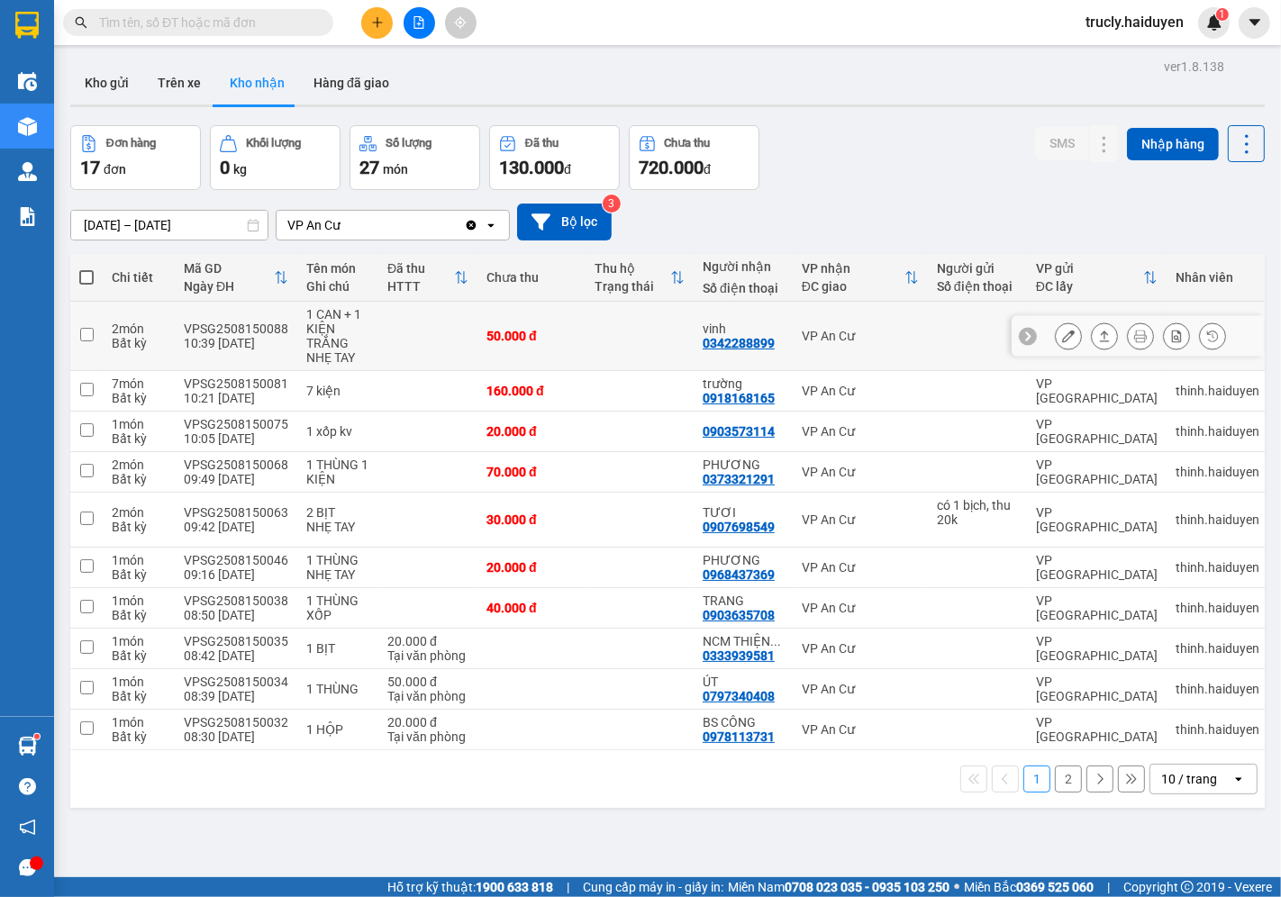
scroll to position [83, 0]
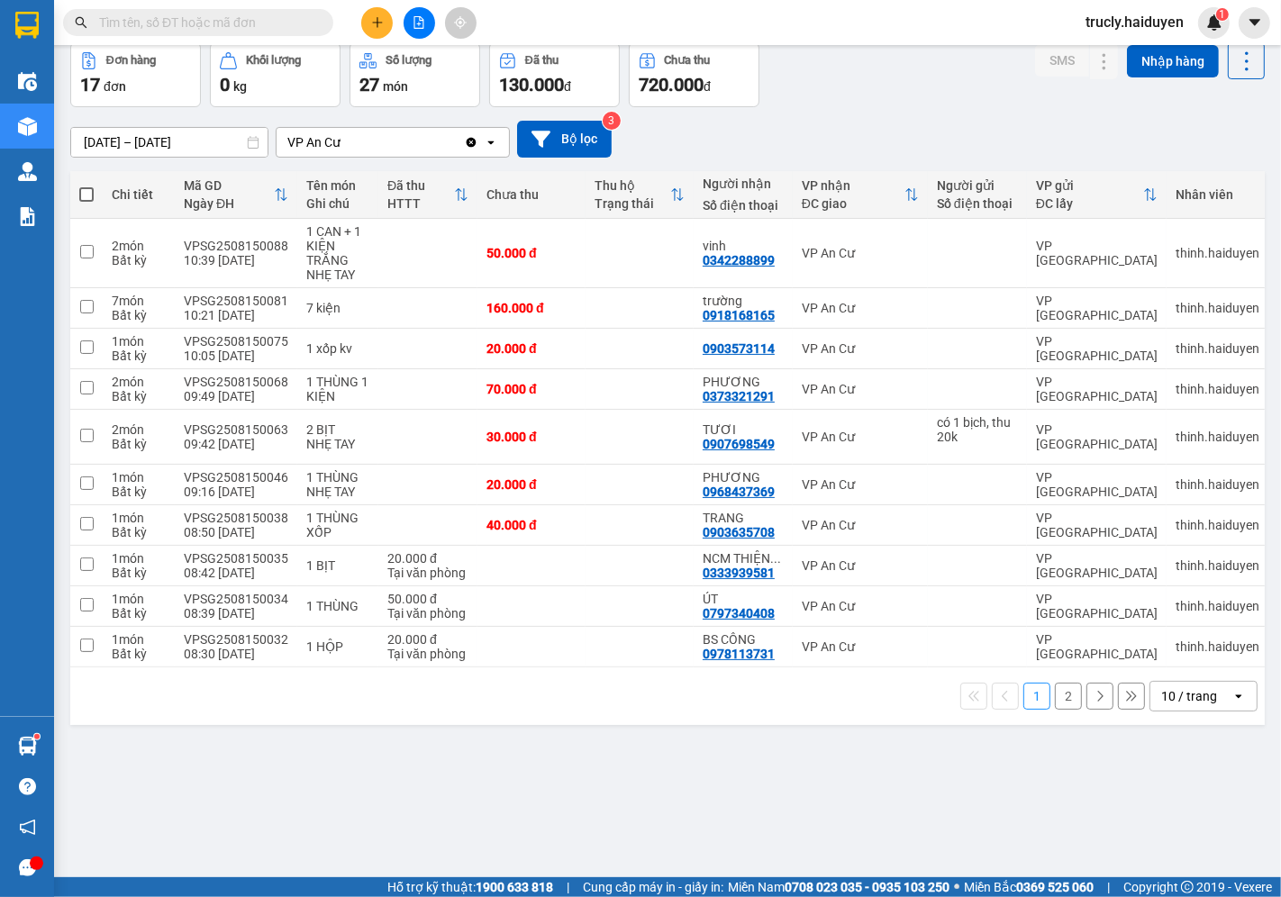
click at [886, 121] on div "[DATE] – [DATE] Press the down arrow key to interact with the calendar and sele…" at bounding box center [667, 139] width 1195 height 37
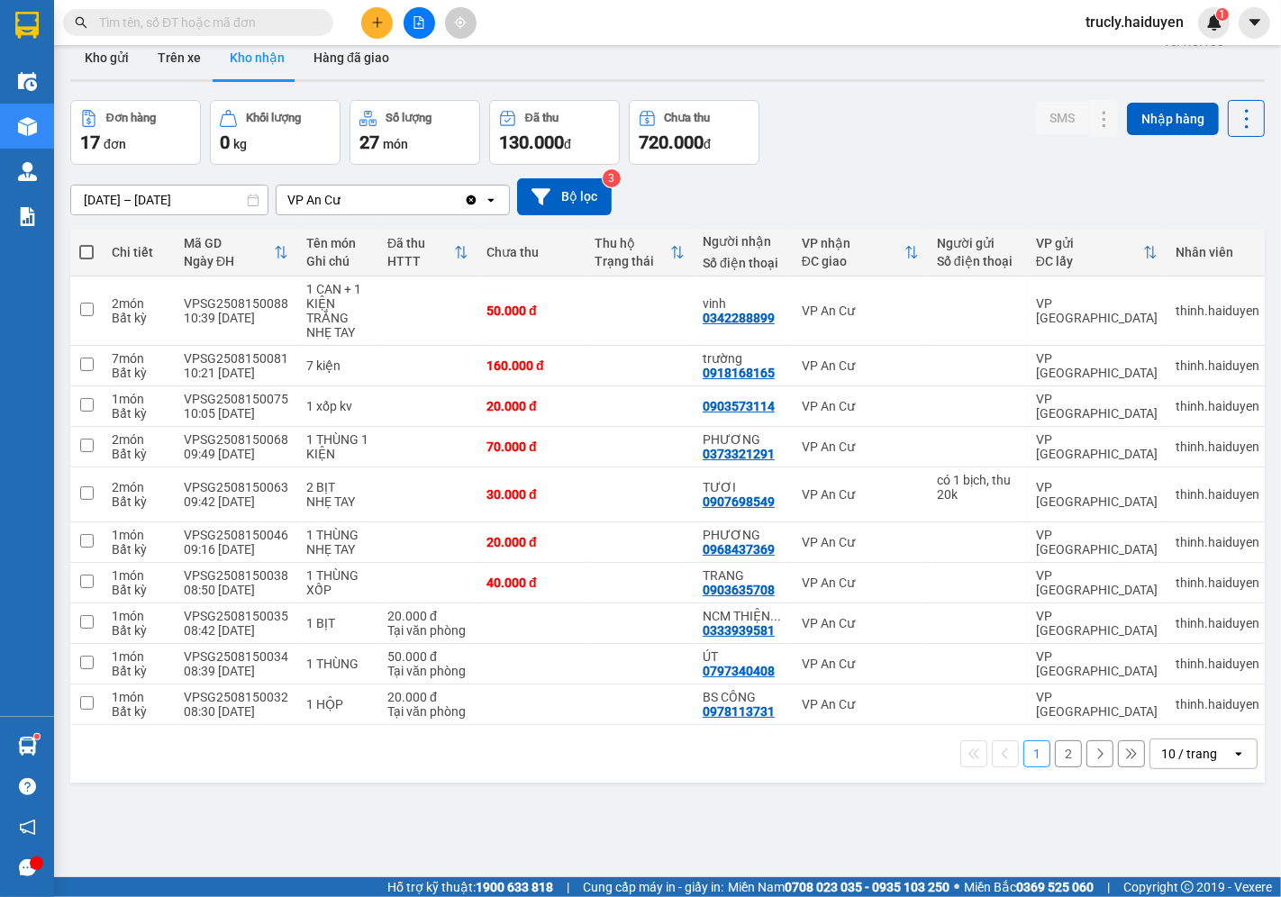
scroll to position [0, 0]
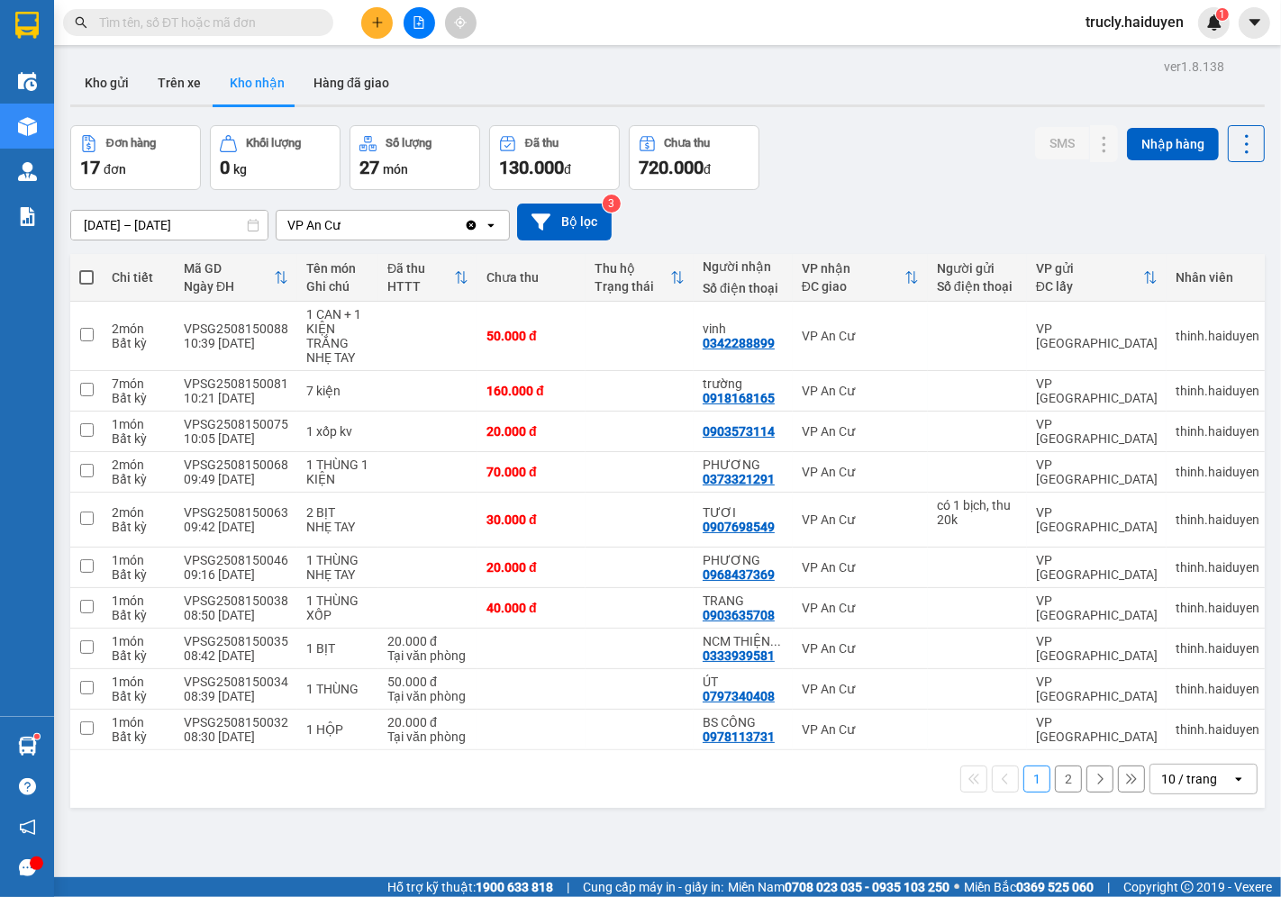
click at [894, 85] on div "Kho gửi Trên xe Kho nhận Hàng đã giao" at bounding box center [667, 85] width 1195 height 48
click at [191, 66] on button "Trên xe" at bounding box center [179, 82] width 72 height 43
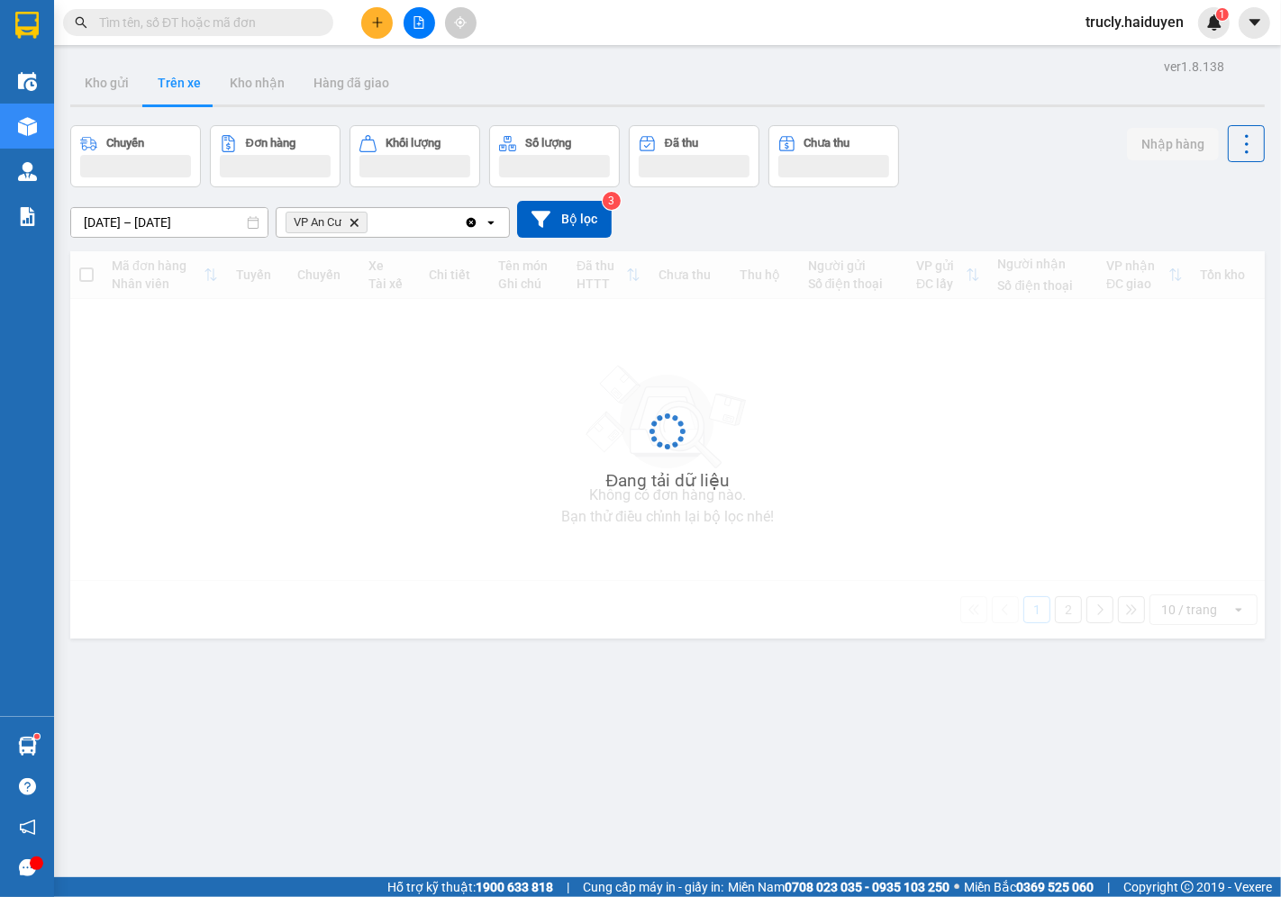
type input "[DATE] – [DATE]"
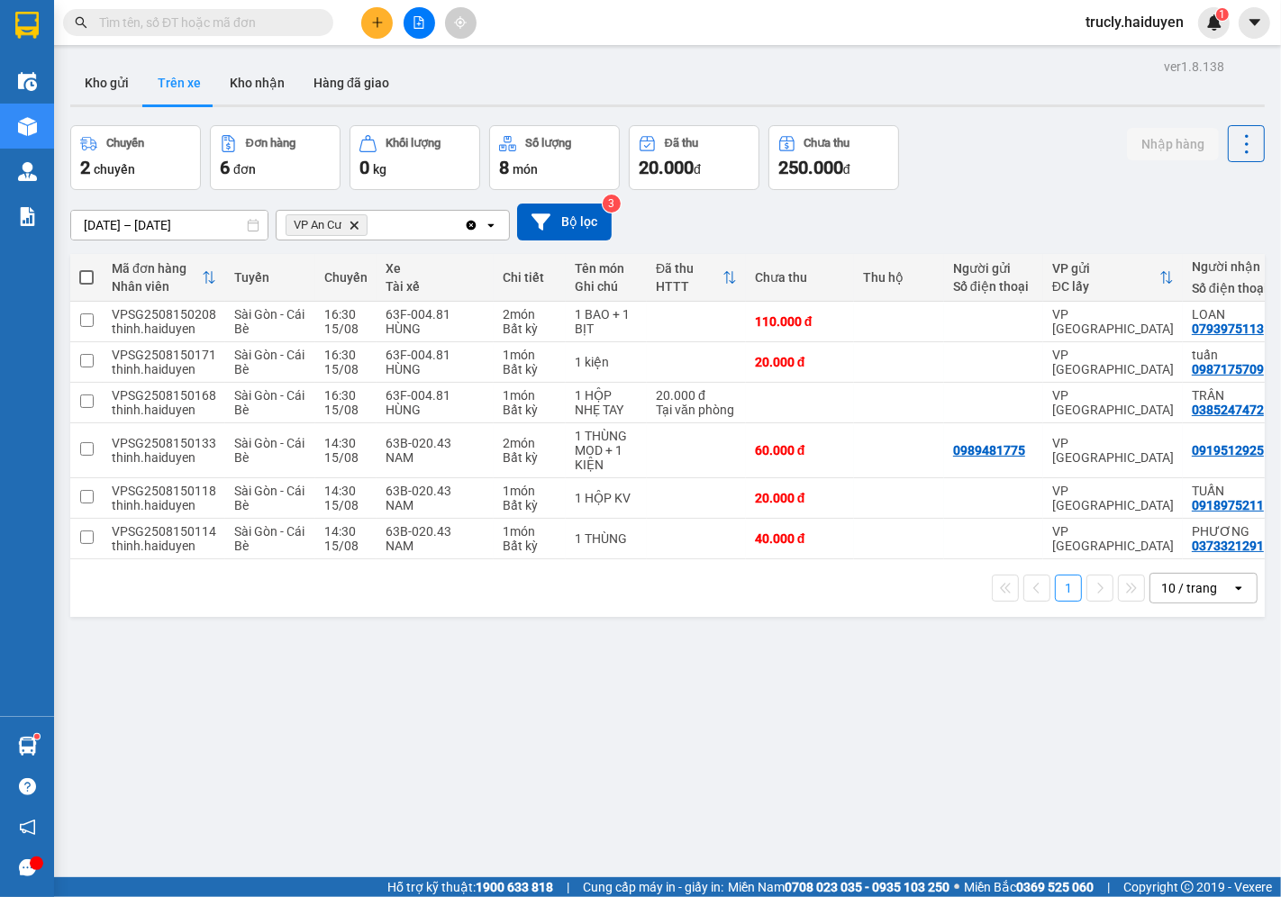
click at [926, 714] on div "ver 1.8.138 Kho gửi Trên xe [PERSON_NAME] Hàng đã giao Chuyến 2 chuyến Đơn hàng…" at bounding box center [667, 502] width 1209 height 897
click at [1237, 492] on icon at bounding box center [1243, 498] width 13 height 13
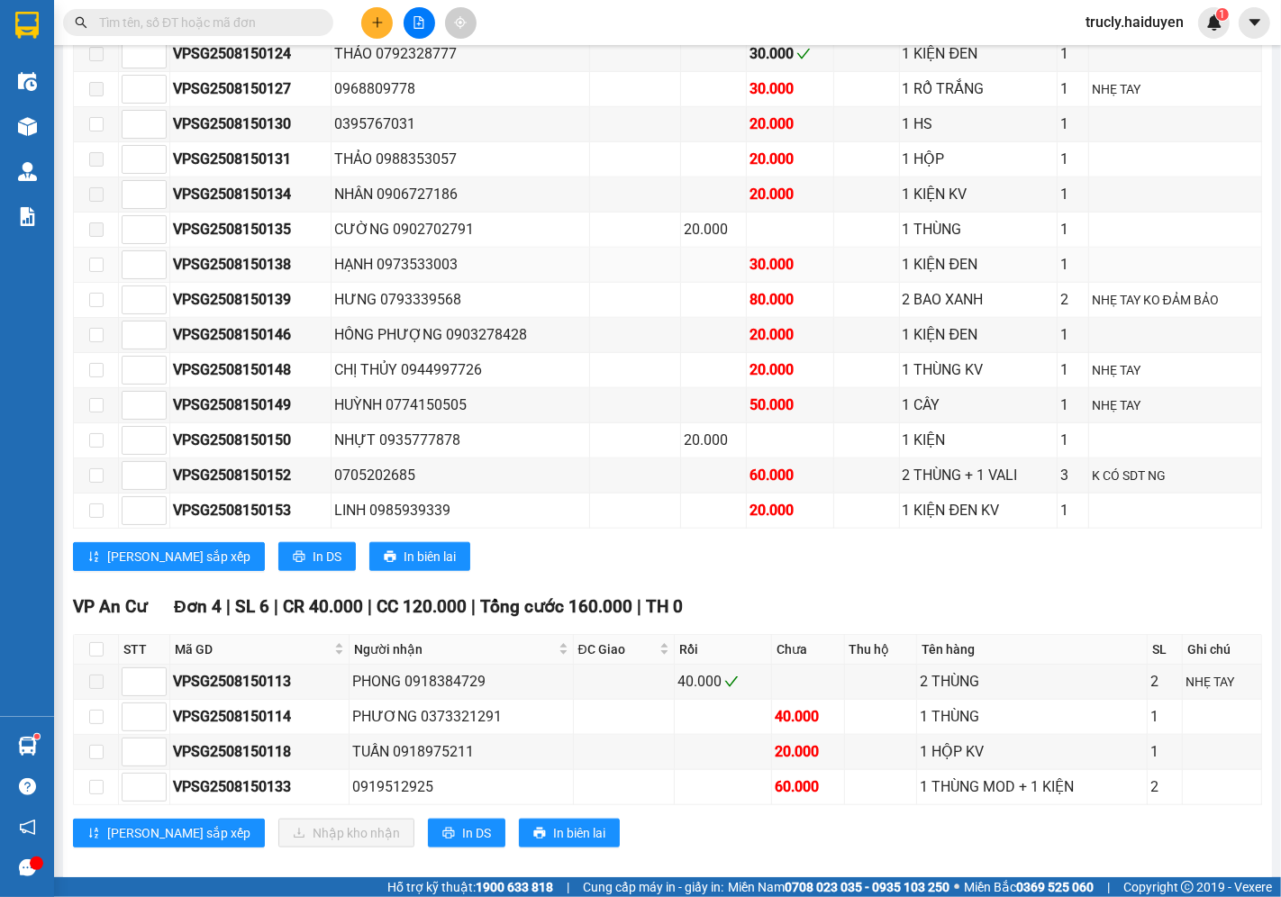
scroll to position [1376, 0]
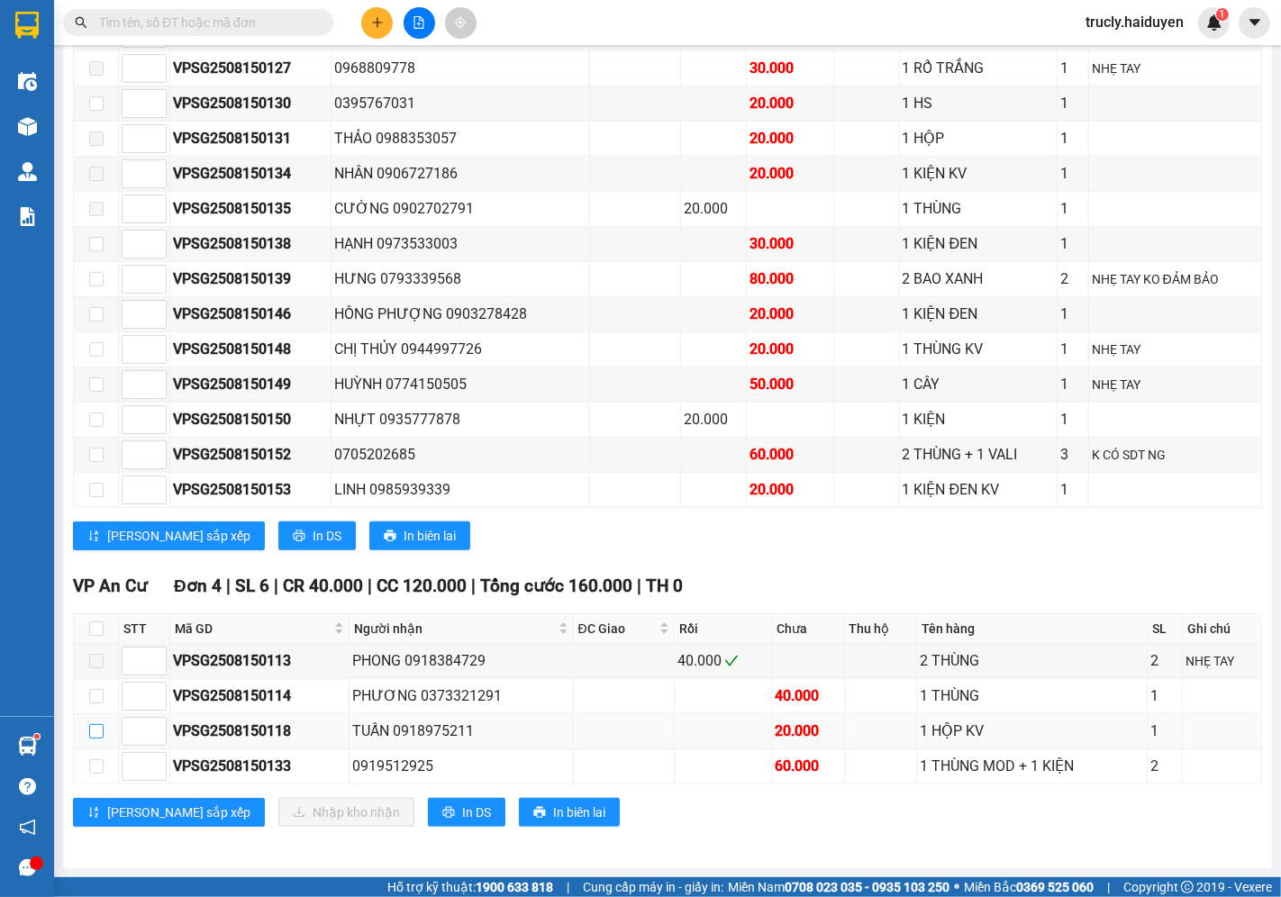
click at [97, 731] on input "checkbox" at bounding box center [96, 731] width 14 height 14
checkbox input "true"
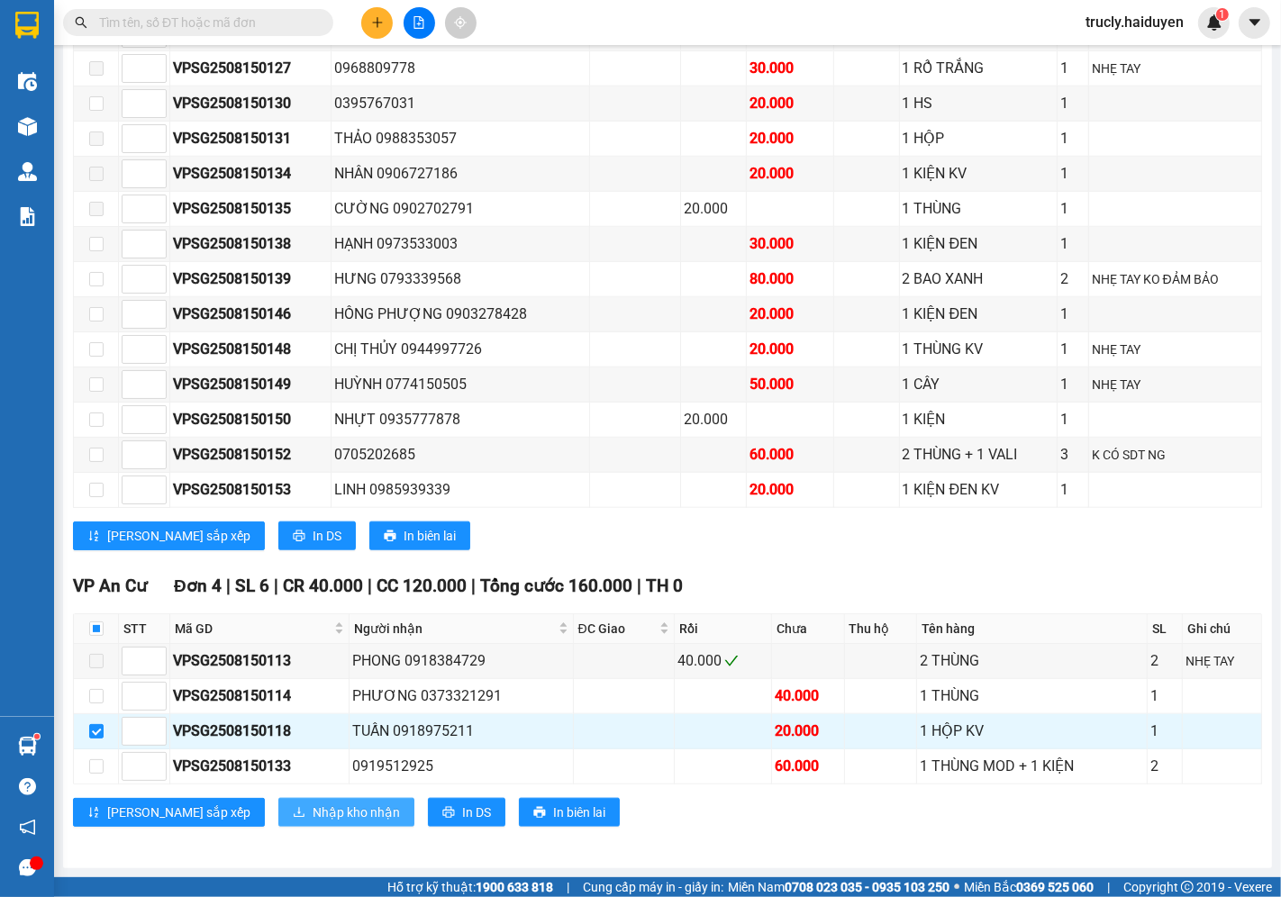
click at [313, 804] on span "Nhập kho nhận" at bounding box center [356, 813] width 87 height 20
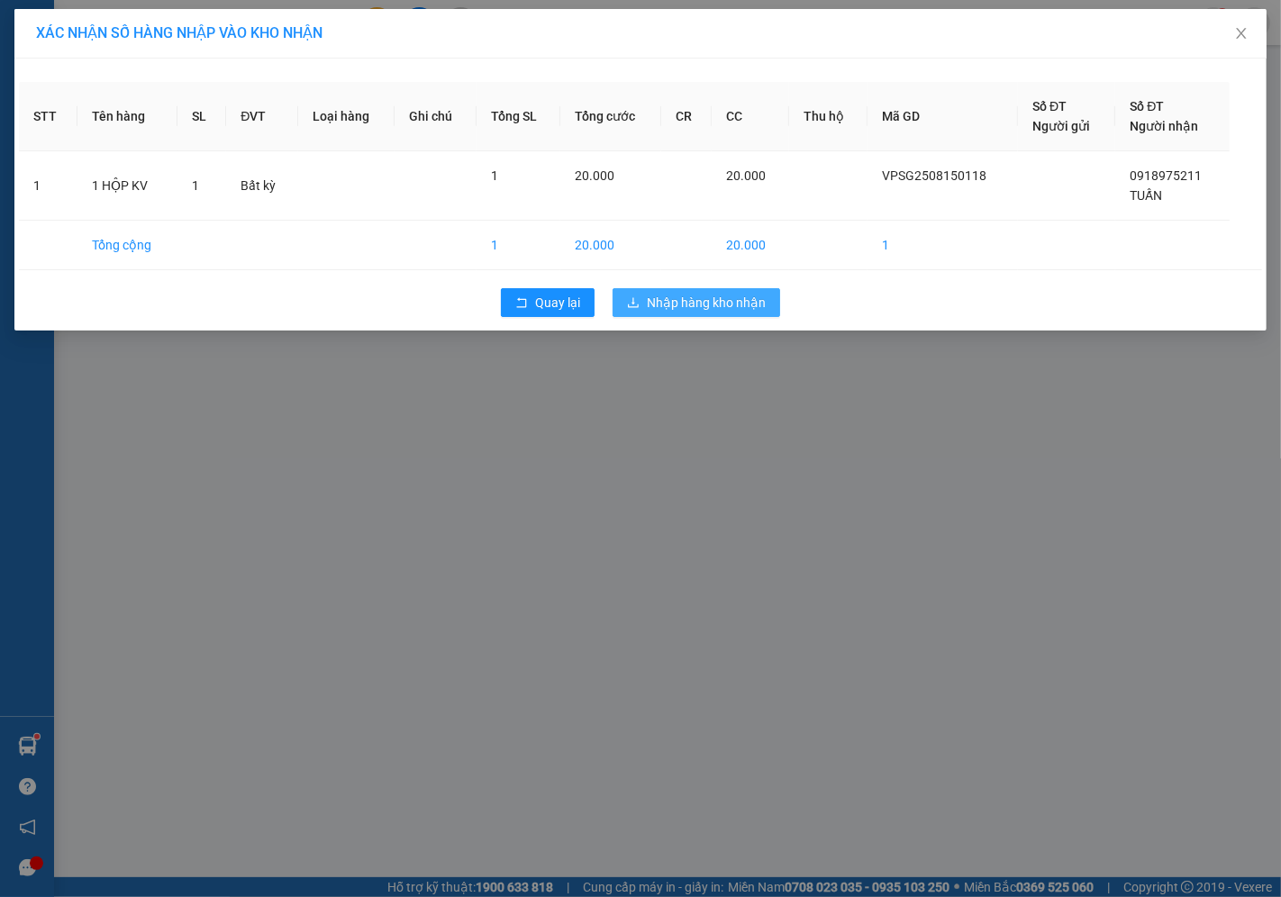
click at [764, 293] on span "Nhập hàng kho nhận" at bounding box center [706, 303] width 119 height 20
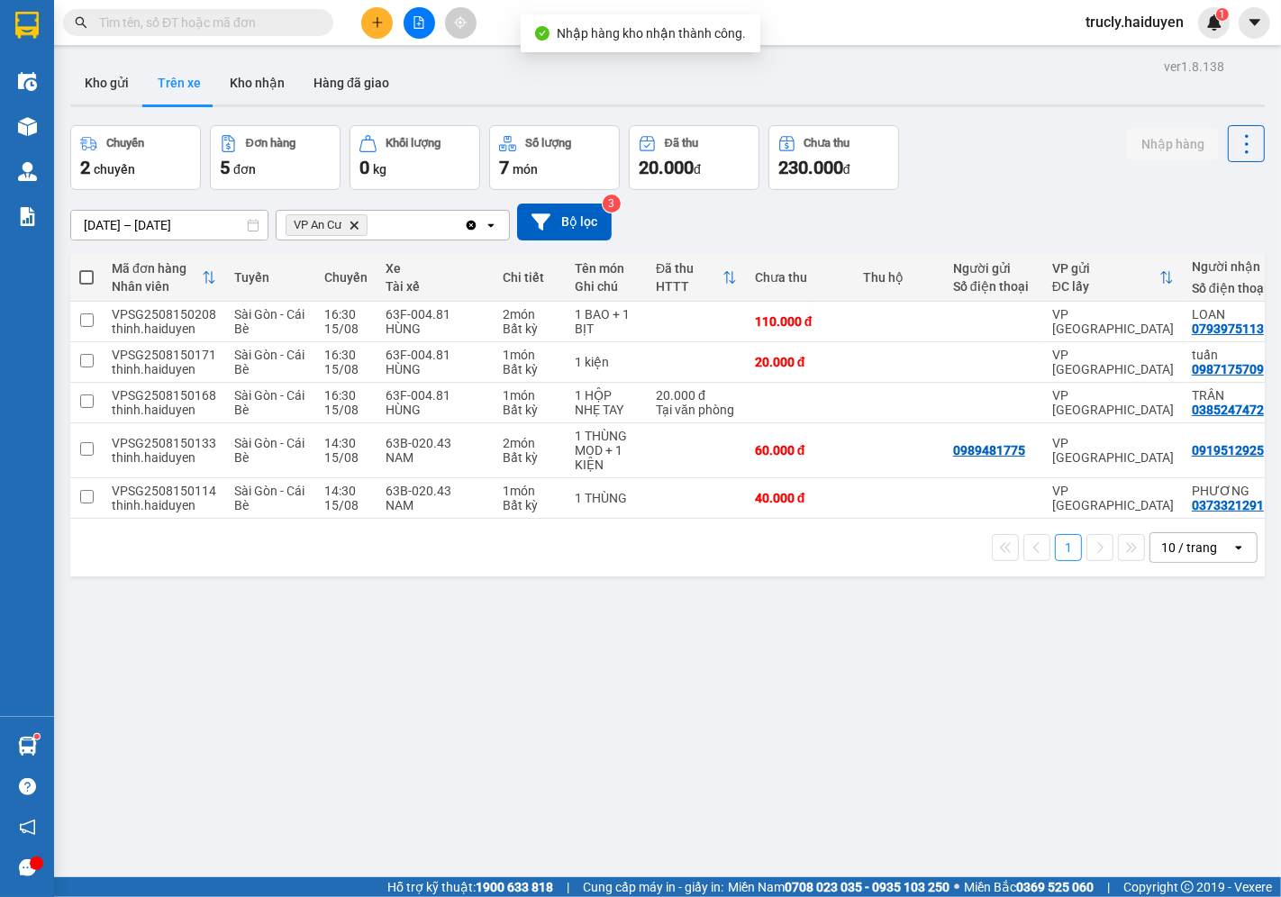
click at [1024, 153] on div "Chuyến 2 chuyến Đơn hàng 5 đơn [PERSON_NAME] 0 kg Số [PERSON_NAME] 7 món Đã thu…" at bounding box center [667, 157] width 1195 height 65
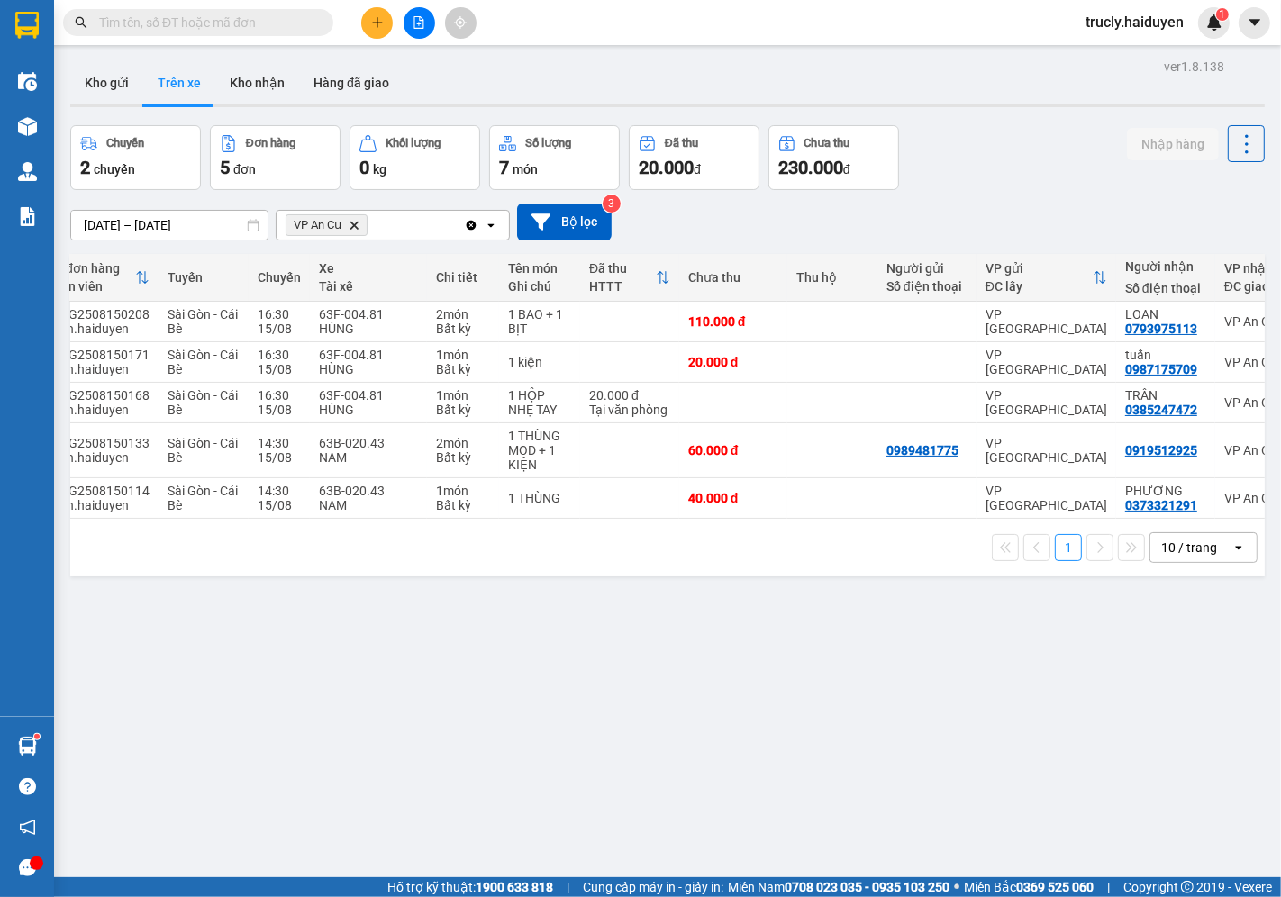
click at [505, 741] on div "ver 1.8.138 Kho gửi Trên xe [PERSON_NAME] Hàng đã giao Chuyến 2 chuyến Đơn hàng…" at bounding box center [667, 502] width 1209 height 897
drag, startPoint x: 830, startPoint y: 800, endPoint x: 822, endPoint y: 791, distance: 12.1
click at [830, 800] on div "ver 1.8.138 Kho gửi Trên xe [PERSON_NAME] Hàng đã giao Chuyến 2 chuyến Đơn hàng…" at bounding box center [667, 502] width 1209 height 897
click at [897, 820] on div "ver 1.8.138 Kho gửi Trên xe [PERSON_NAME] Hàng đã giao Chuyến 2 chuyến Đơn hàng…" at bounding box center [667, 502] width 1209 height 897
click at [91, 72] on button "Kho gửi" at bounding box center [106, 82] width 73 height 43
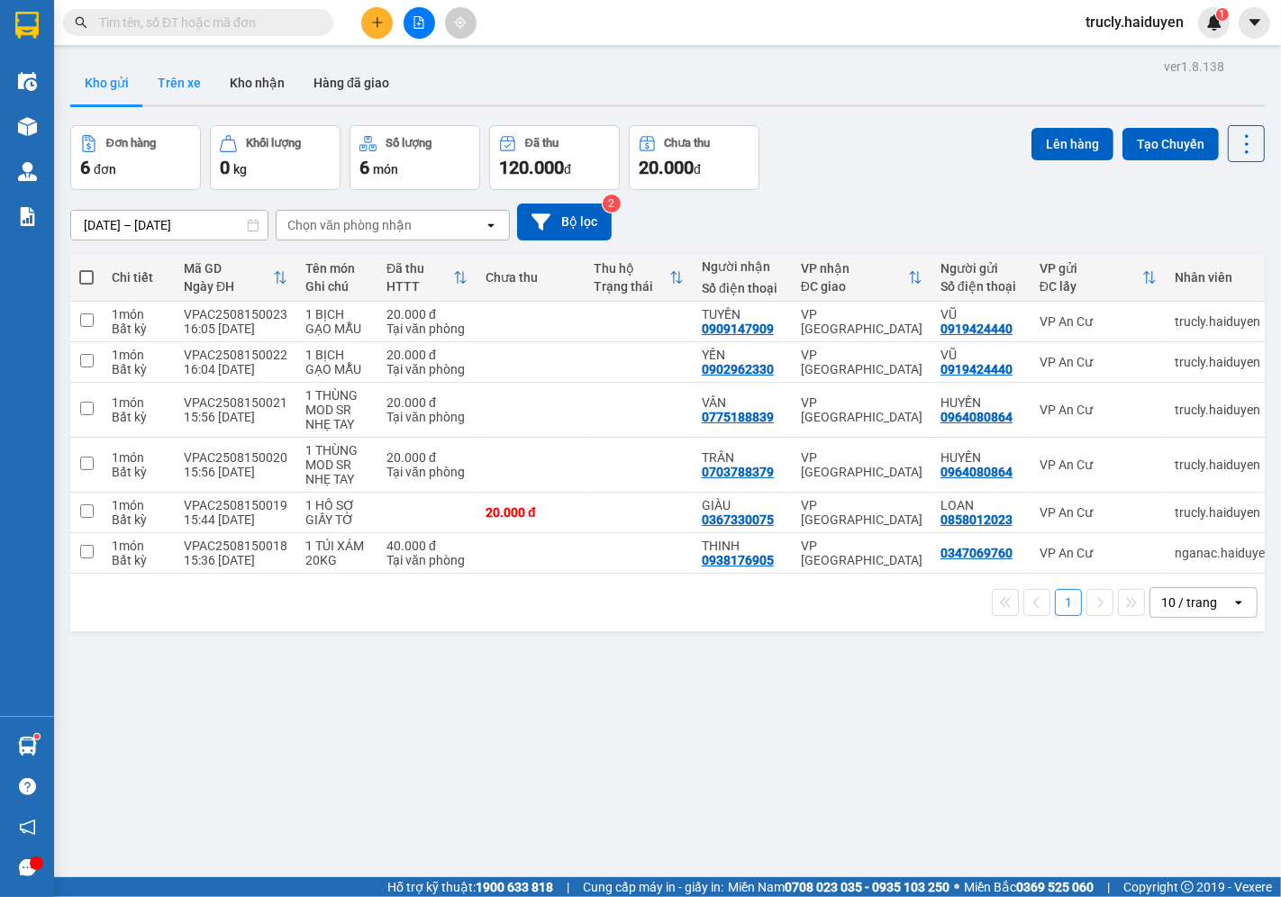
click at [164, 77] on button "Trên xe" at bounding box center [179, 82] width 72 height 43
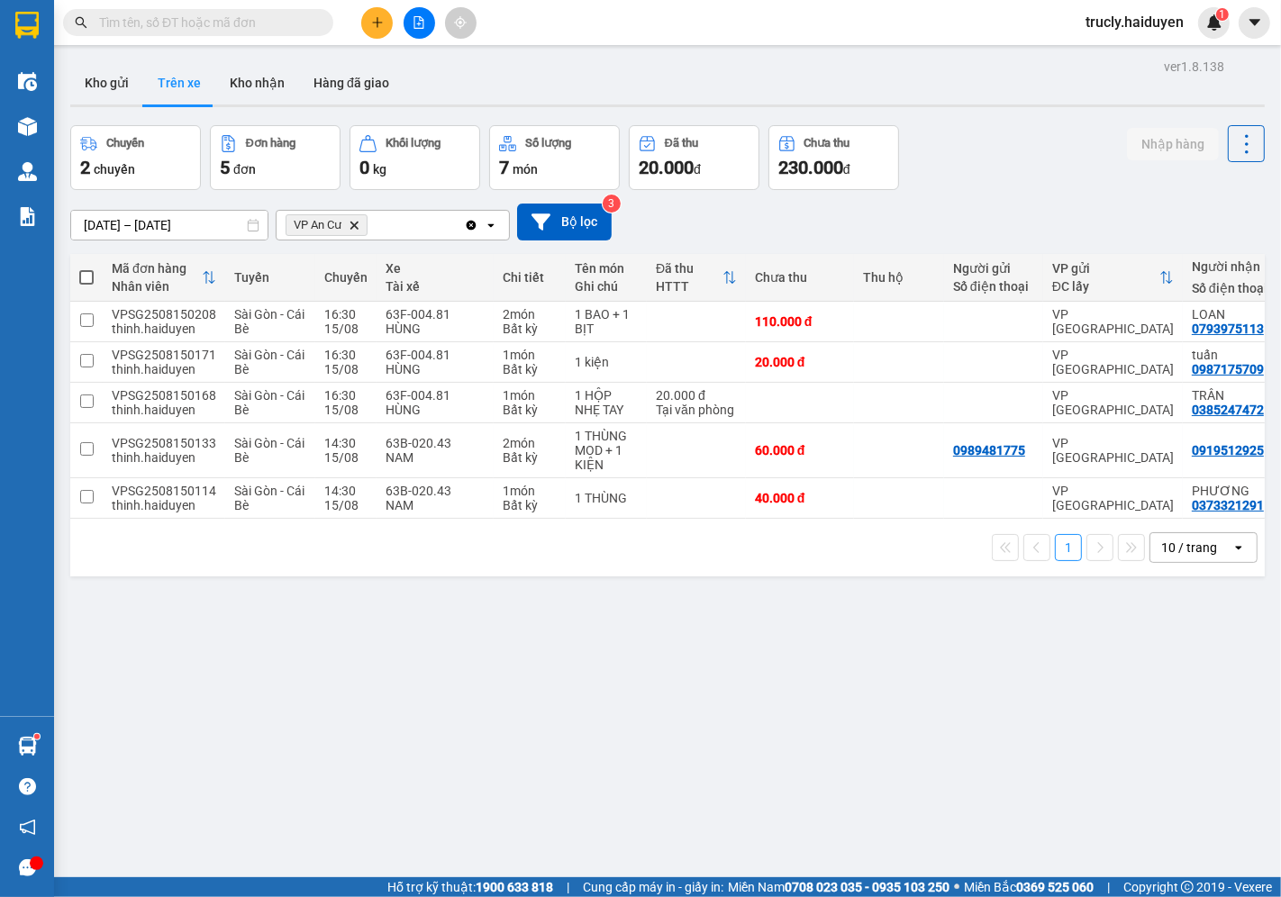
click at [1013, 182] on div "Chuyến 2 chuyến Đơn hàng 5 đơn [PERSON_NAME] 0 kg Số [PERSON_NAME] 7 món Đã thu…" at bounding box center [667, 157] width 1195 height 65
